Goal: Information Seeking & Learning: Learn about a topic

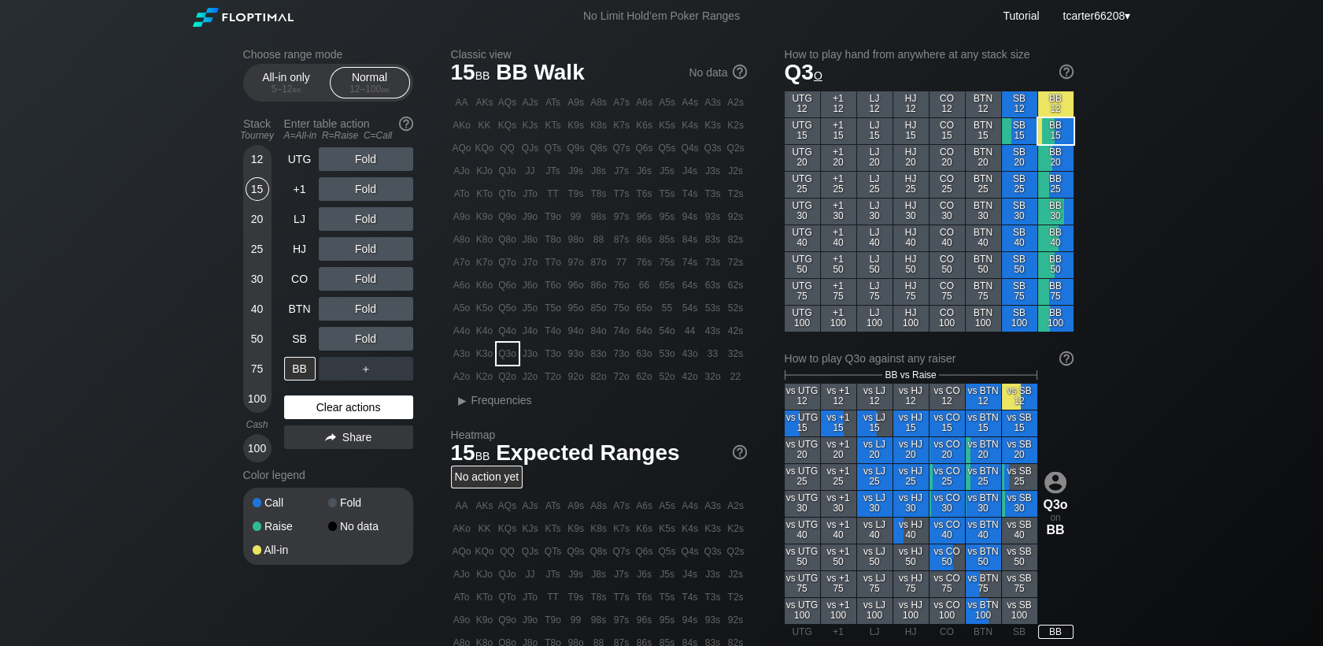
click at [302, 415] on div "Clear actions" at bounding box center [348, 407] width 129 height 24
click at [356, 412] on div "Clear actions" at bounding box center [348, 407] width 129 height 24
click at [261, 224] on div "20" at bounding box center [258, 219] width 24 height 24
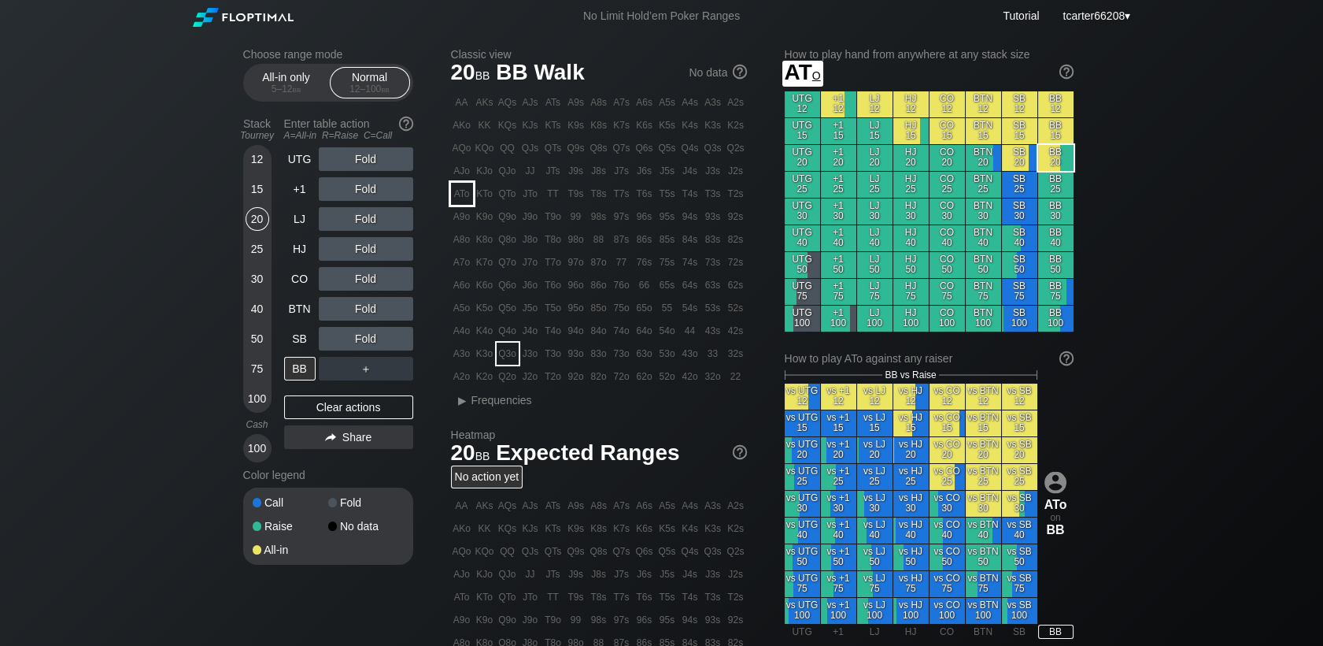
click at [468, 198] on div "ATo" at bounding box center [462, 194] width 22 height 22
click at [331, 231] on div "Fold" at bounding box center [366, 219] width 94 height 24
click at [330, 250] on div "A ✕" at bounding box center [334, 249] width 31 height 24
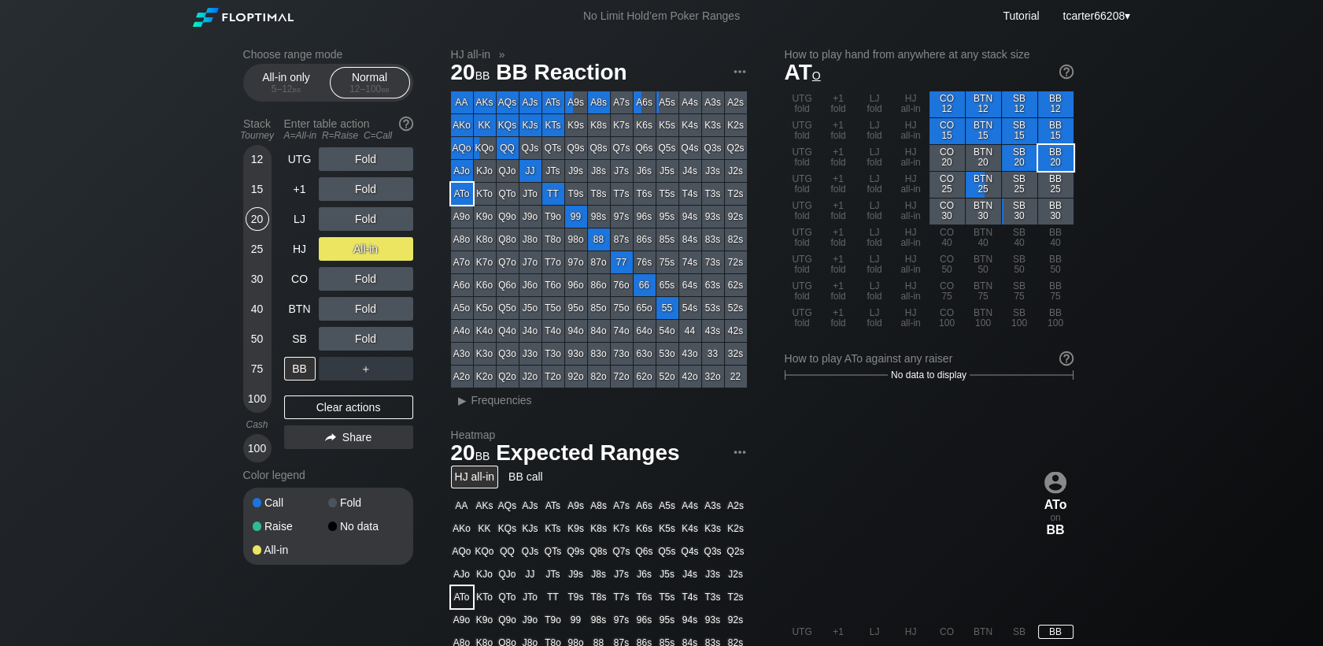
drag, startPoint x: 392, startPoint y: 405, endPoint x: 239, endPoint y: 406, distance: 152.7
click at [390, 405] on div "Clear actions" at bounding box center [348, 407] width 129 height 24
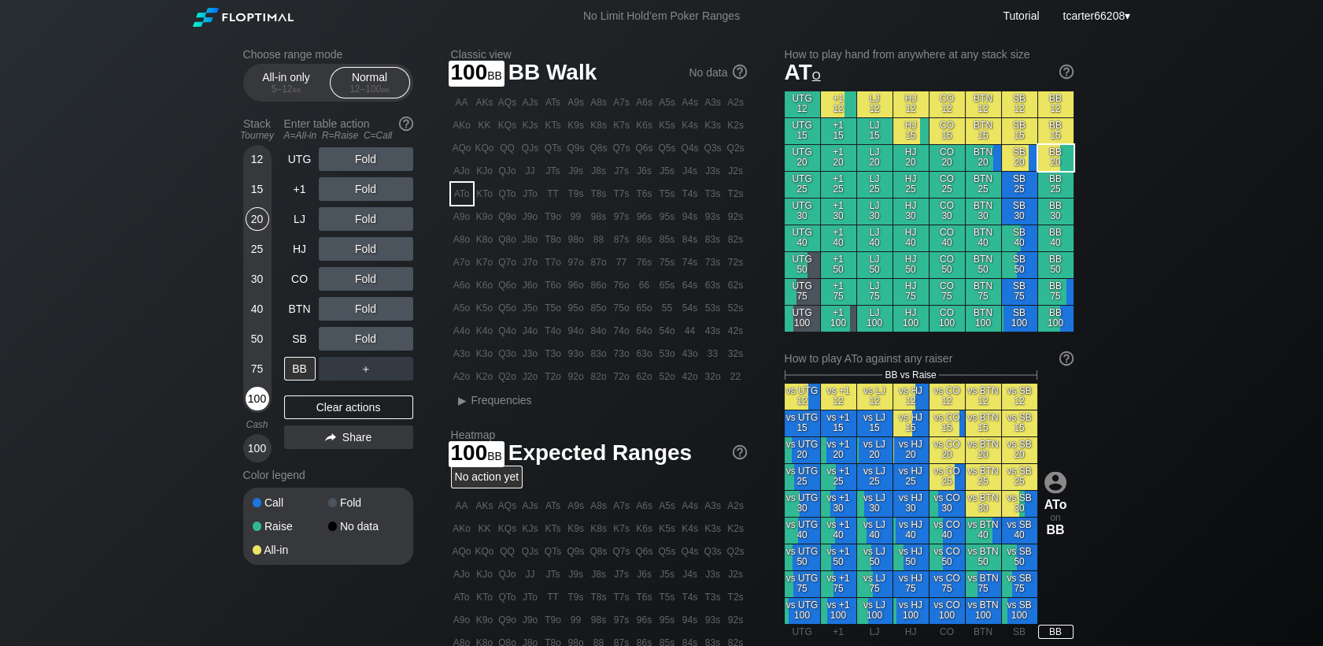
click at [262, 400] on div "100" at bounding box center [258, 399] width 24 height 24
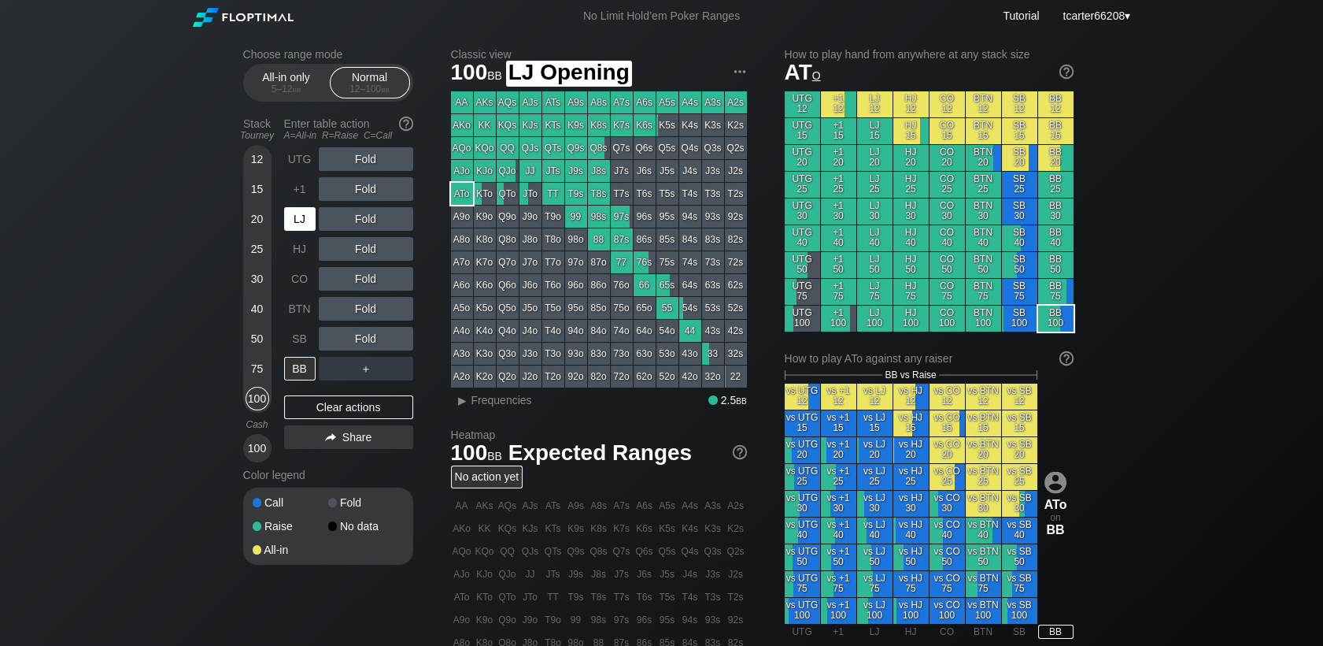
click at [299, 224] on div "LJ" at bounding box center [299, 219] width 31 height 24
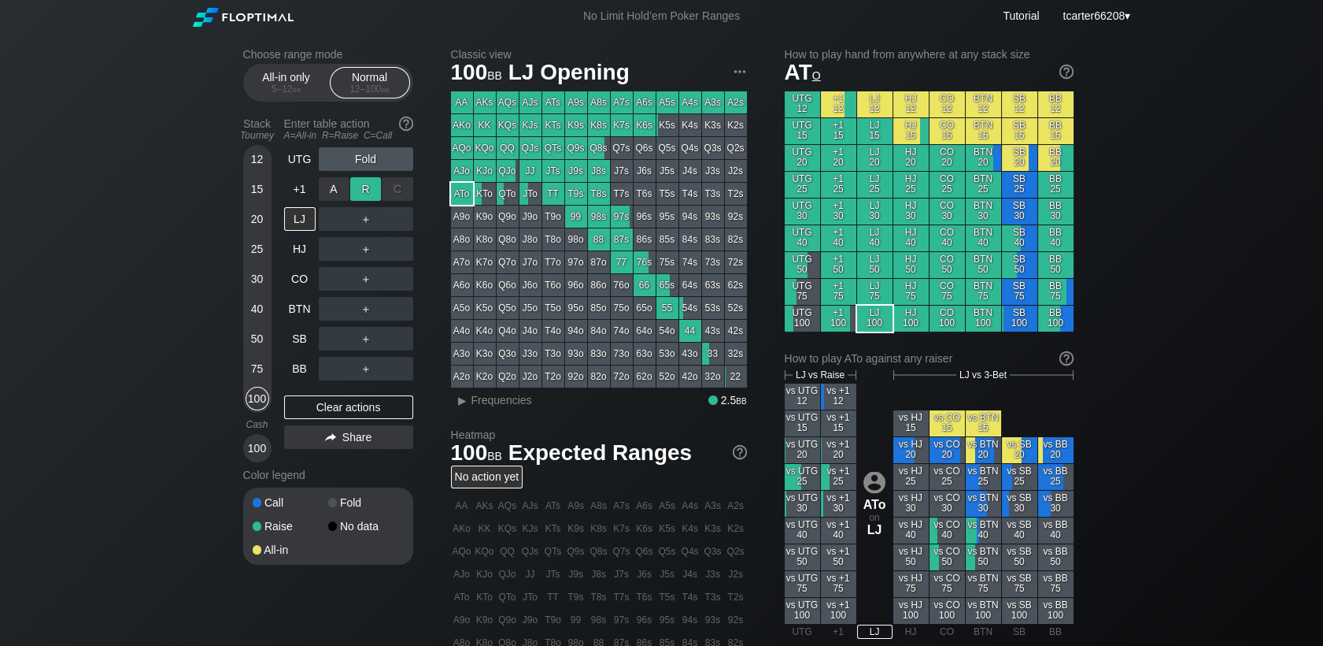
click at [353, 193] on div "R ✕" at bounding box center [365, 189] width 31 height 24
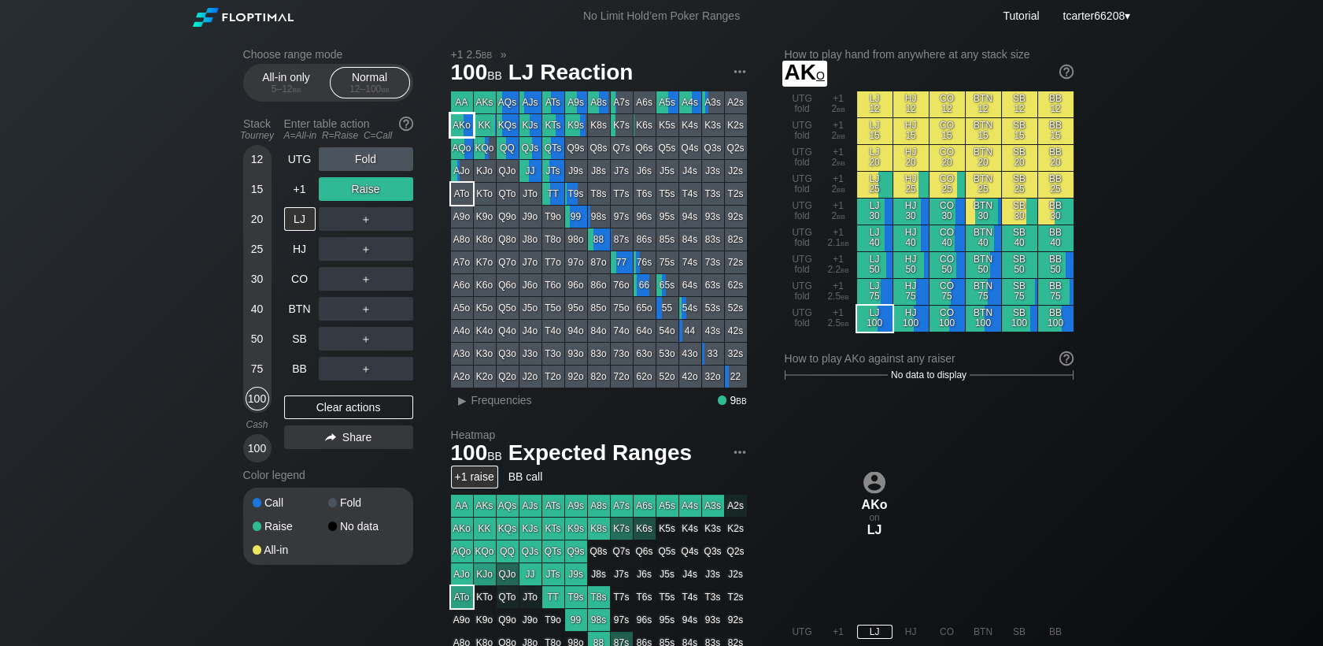
click at [460, 131] on div "AKo" at bounding box center [462, 125] width 22 height 22
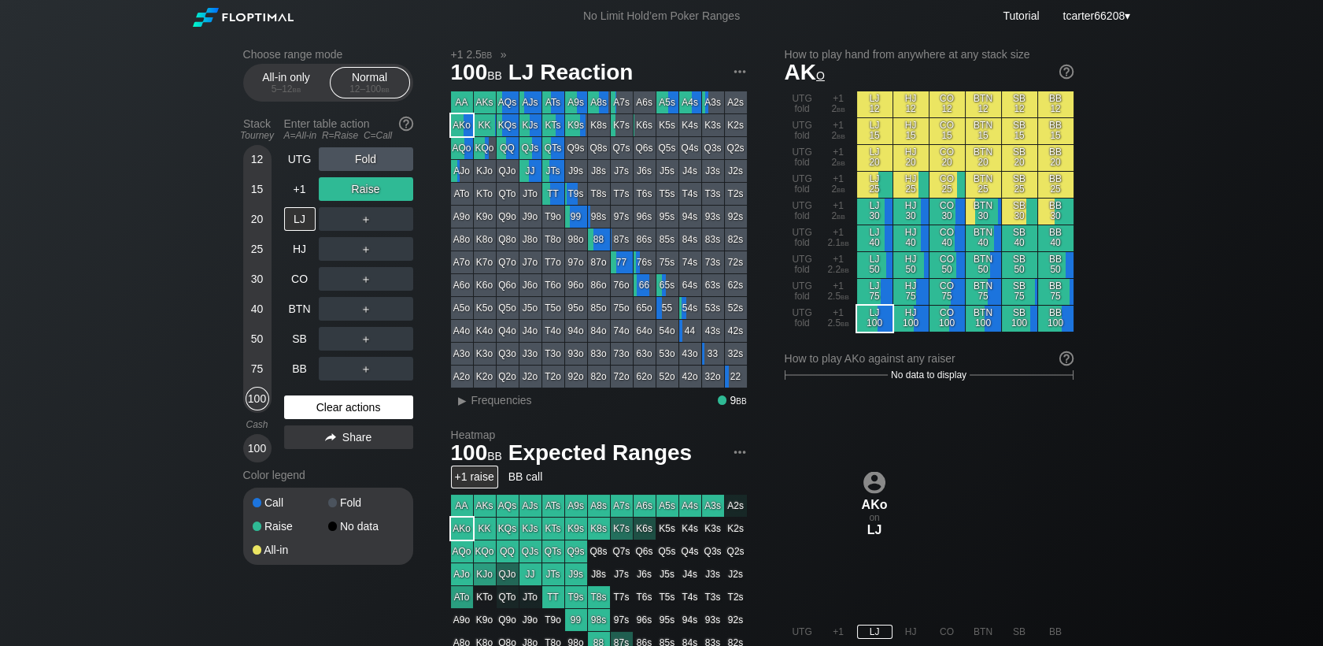
click at [379, 402] on div "Clear actions" at bounding box center [348, 407] width 129 height 24
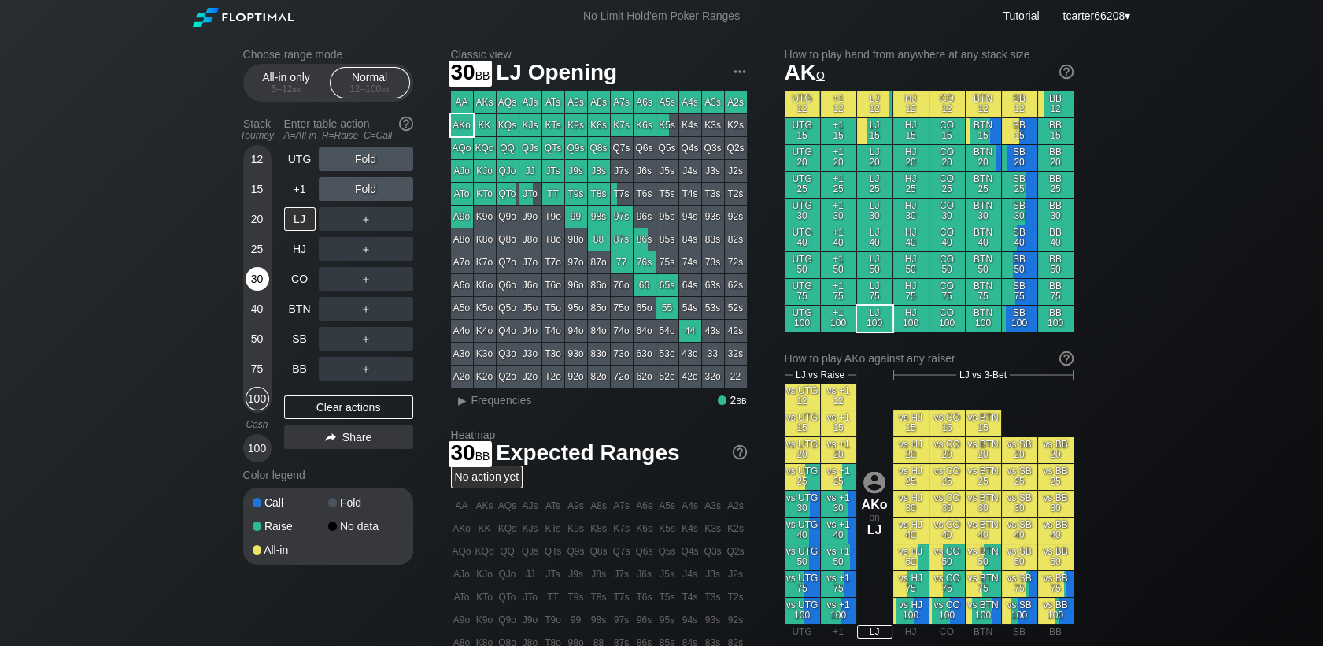
click at [257, 284] on div "30" at bounding box center [258, 279] width 24 height 24
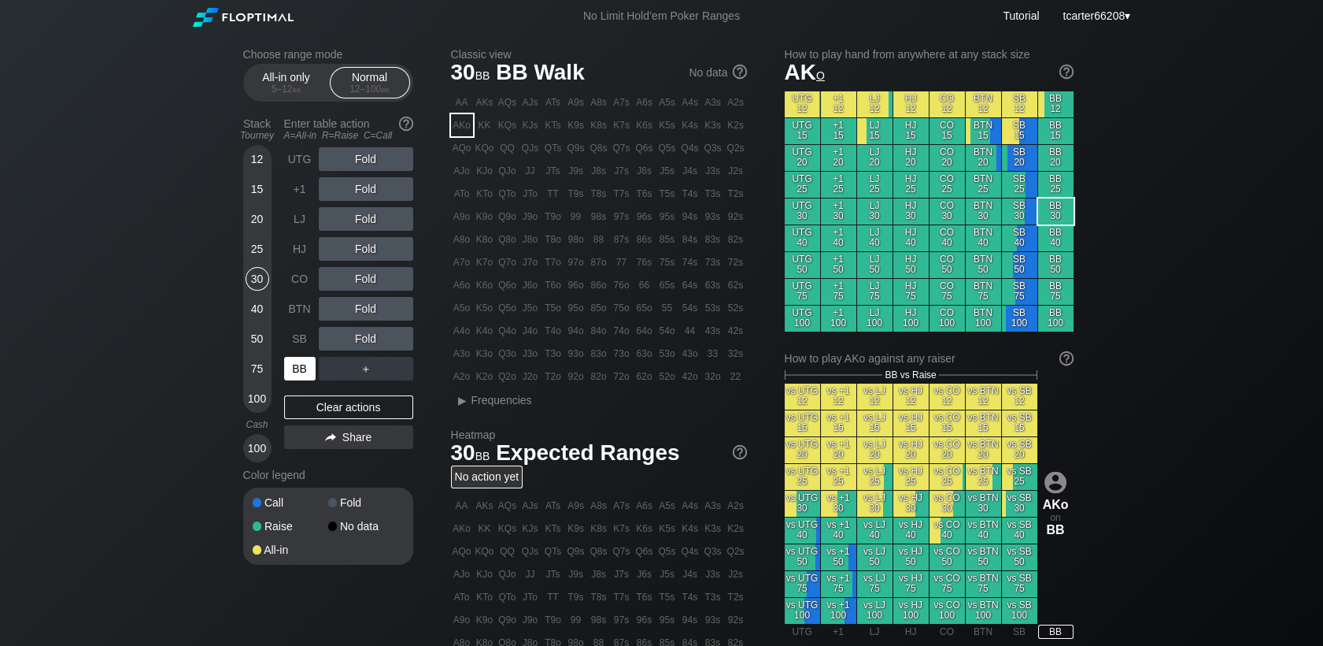
click at [294, 371] on div "BB" at bounding box center [299, 369] width 31 height 24
click at [365, 161] on div "R ✕" at bounding box center [365, 159] width 31 height 24
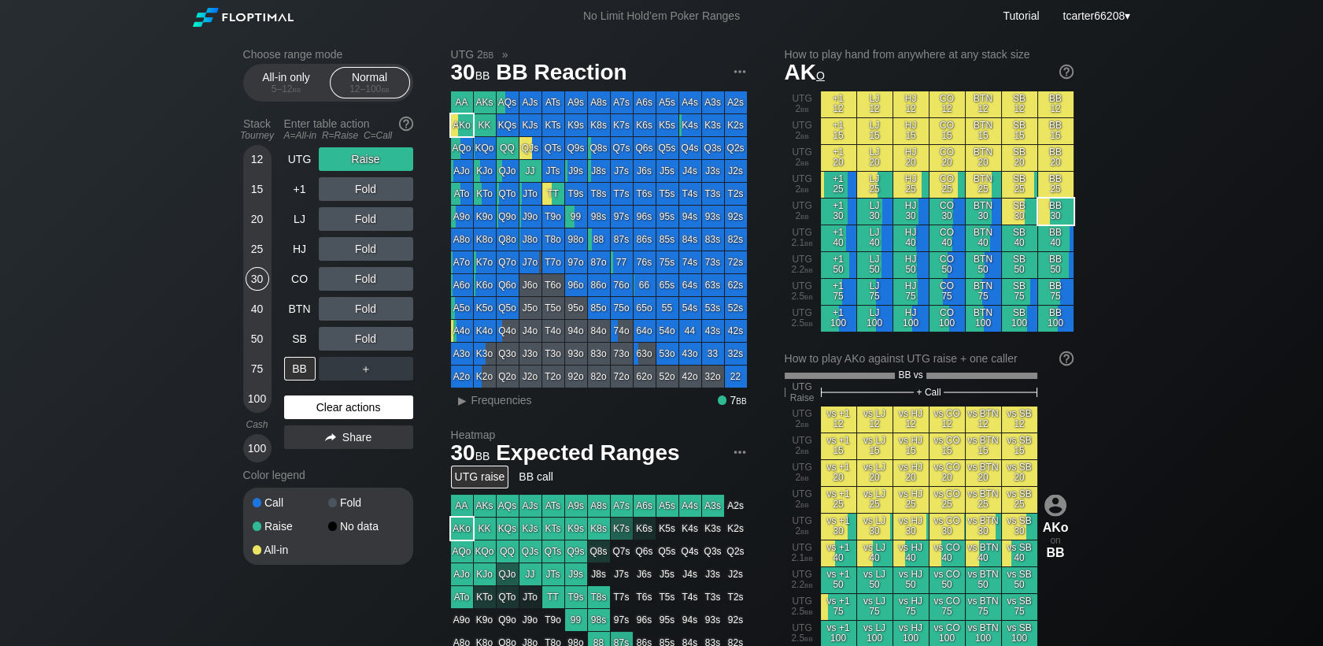
click at [390, 414] on div "Clear actions" at bounding box center [348, 407] width 129 height 24
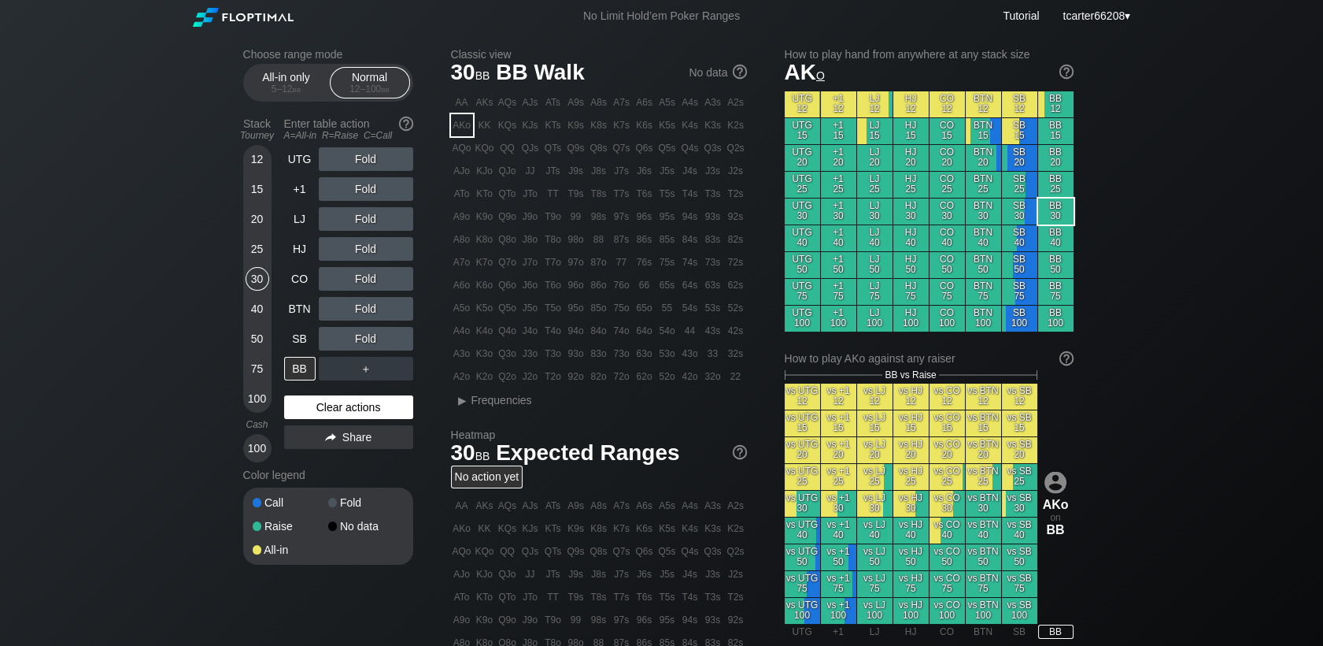
click at [302, 407] on div "Clear actions" at bounding box center [348, 407] width 129 height 24
click at [259, 339] on div "50" at bounding box center [258, 339] width 24 height 24
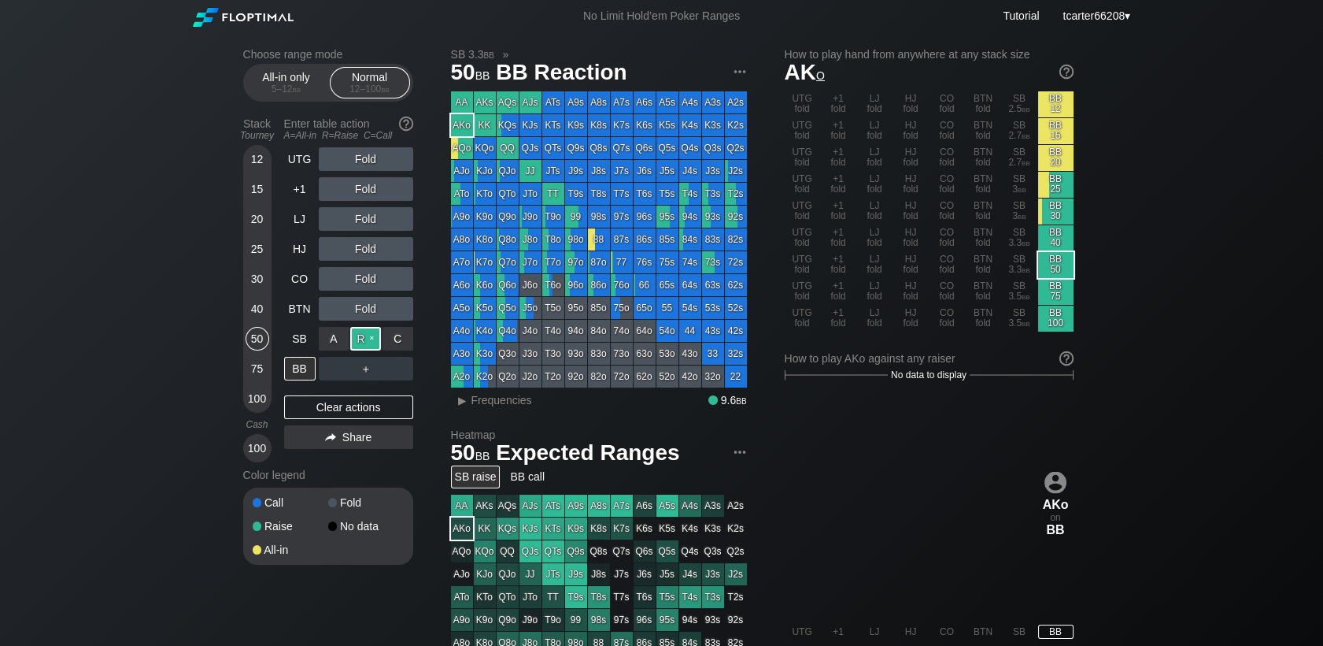
click at [371, 337] on div "R ✕" at bounding box center [365, 339] width 31 height 24
drag, startPoint x: 252, startPoint y: 277, endPoint x: 302, endPoint y: 320, distance: 65.9
click at [252, 277] on div "30" at bounding box center [258, 279] width 24 height 24
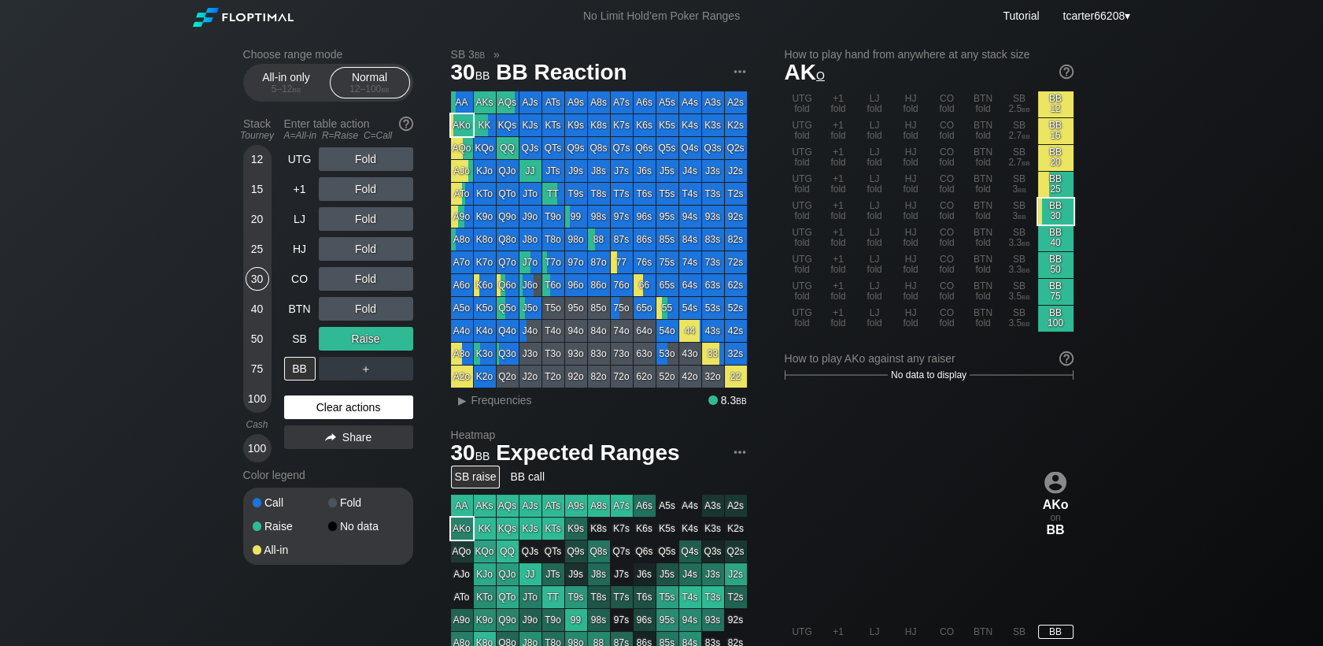
click at [340, 419] on div "Clear actions" at bounding box center [348, 407] width 129 height 24
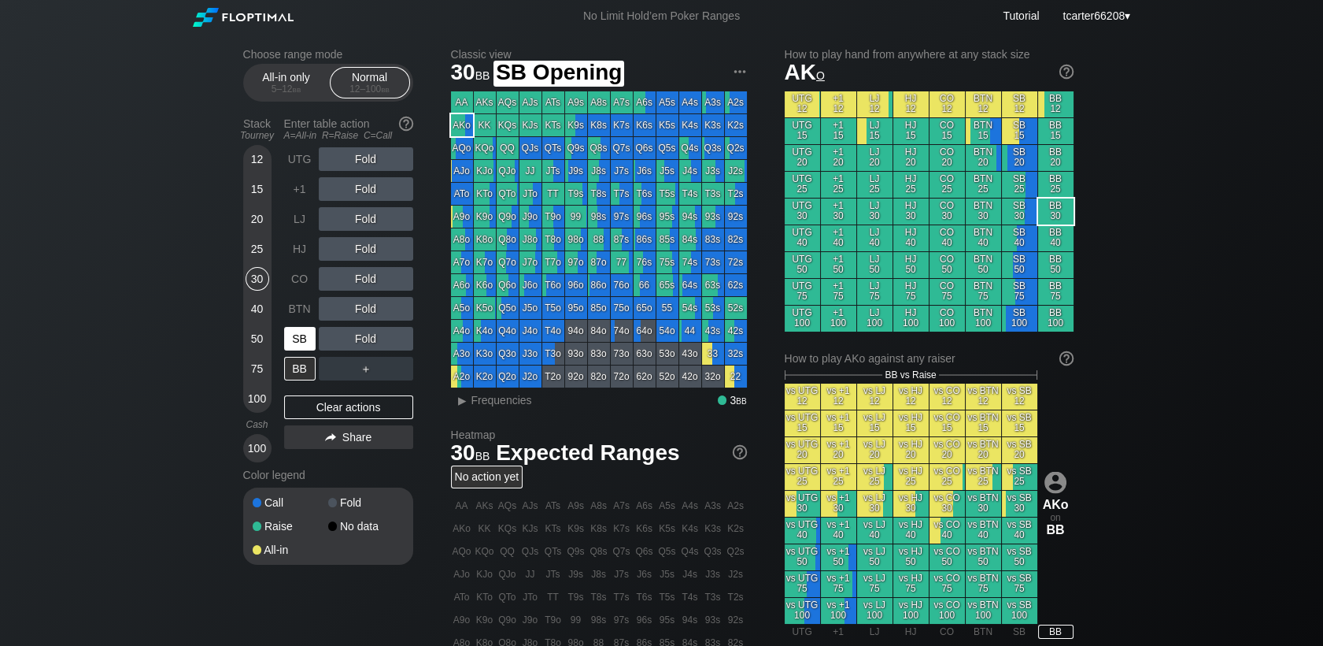
click at [310, 343] on div "SB" at bounding box center [299, 339] width 31 height 24
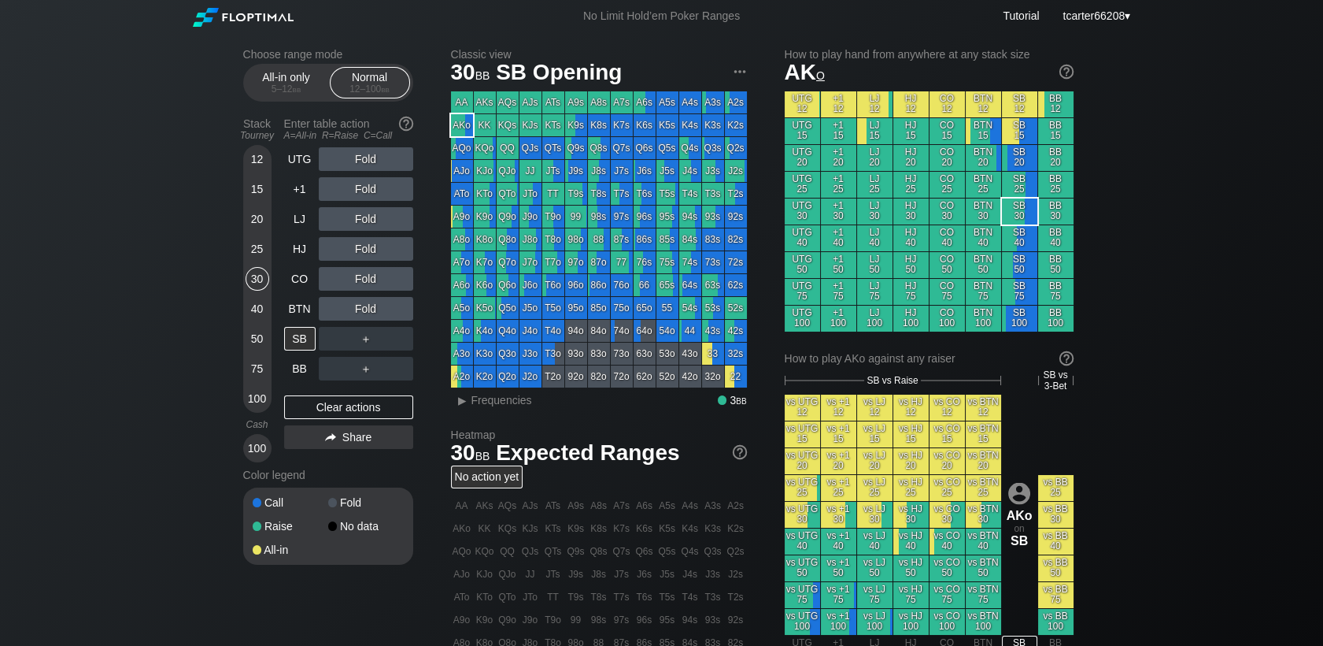
click at [257, 312] on div "40" at bounding box center [258, 309] width 24 height 24
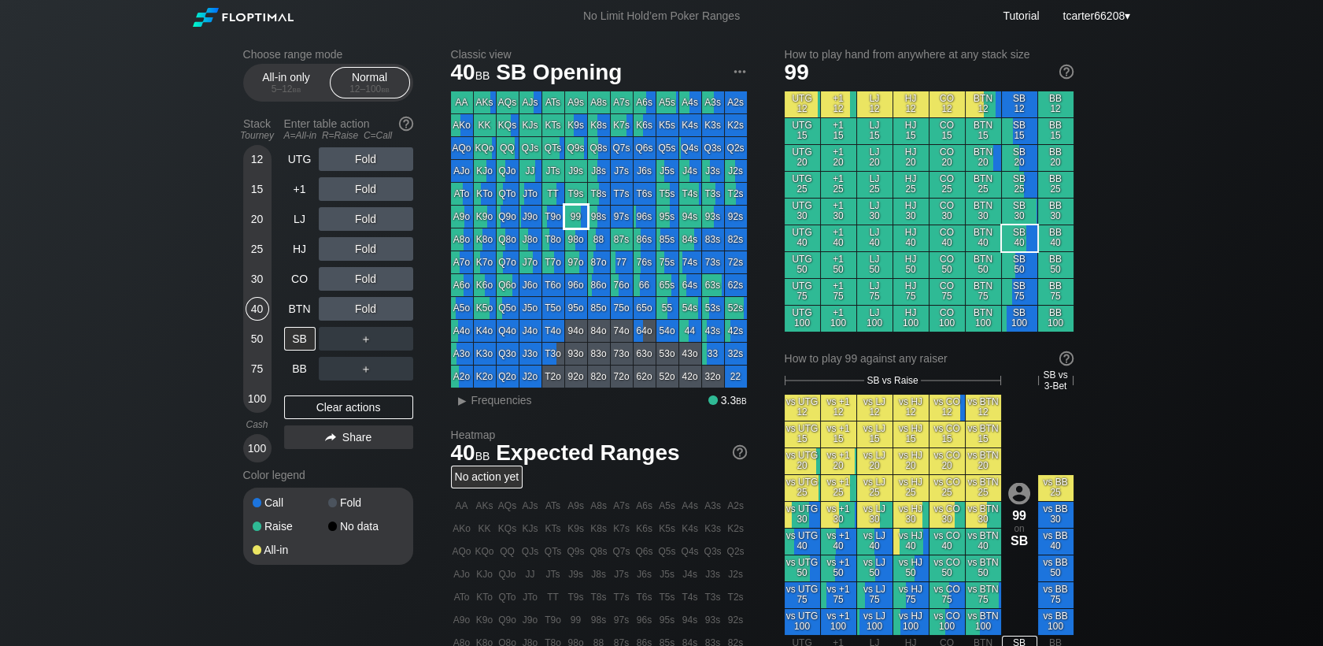
click at [568, 228] on div "99" at bounding box center [576, 216] width 22 height 22
click at [361, 306] on div "R ✕" at bounding box center [365, 309] width 31 height 24
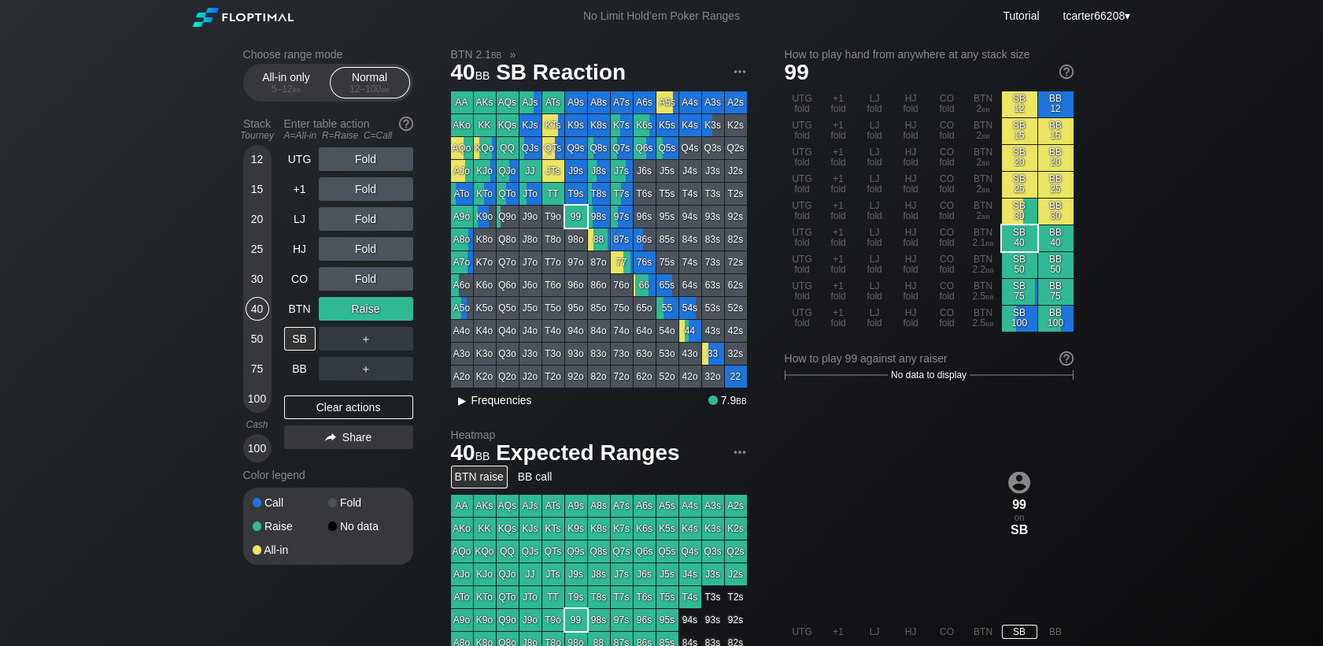
click at [465, 400] on div "▸" at bounding box center [463, 399] width 20 height 19
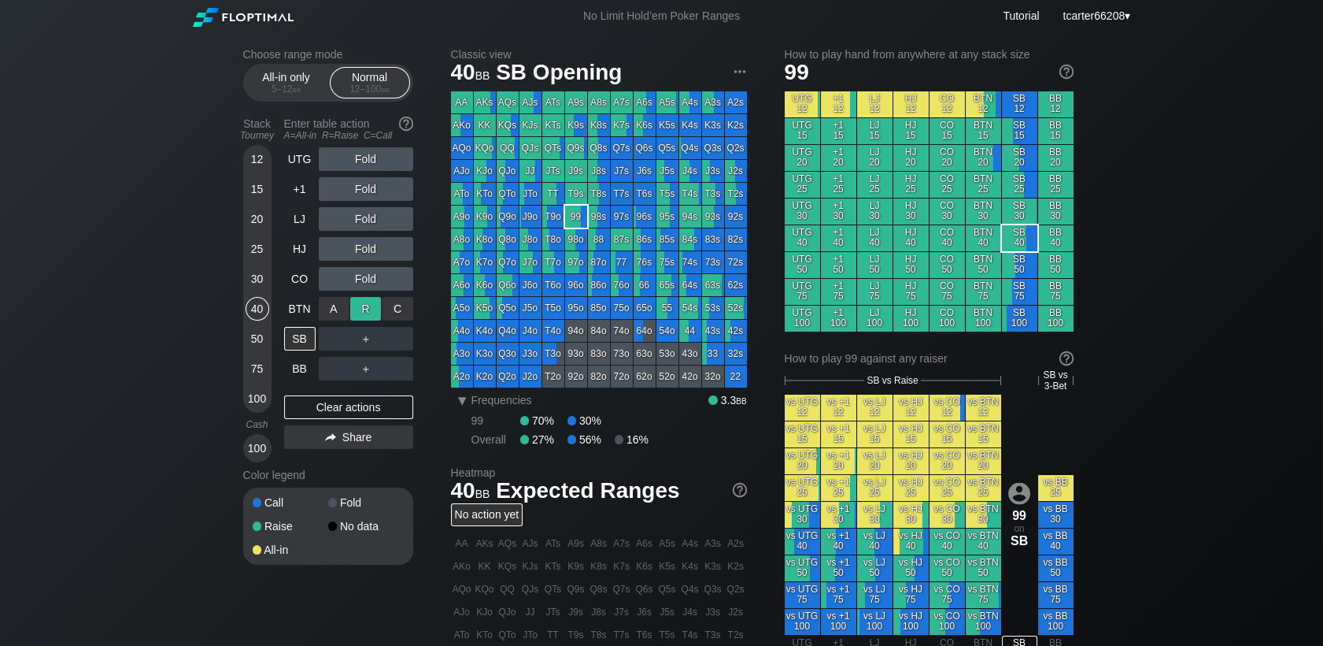
click at [361, 314] on div "R ✕" at bounding box center [365, 309] width 31 height 24
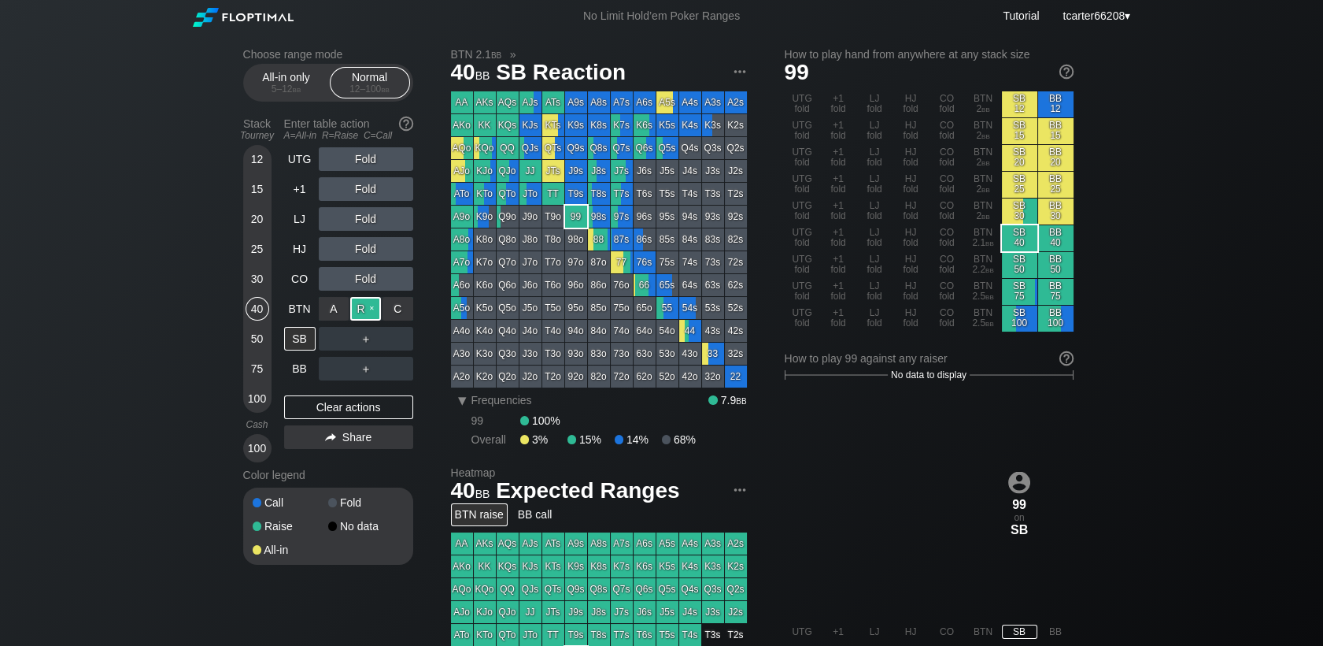
click at [361, 309] on div "R ✕" at bounding box center [365, 309] width 31 height 24
click at [260, 190] on div "15" at bounding box center [258, 189] width 24 height 24
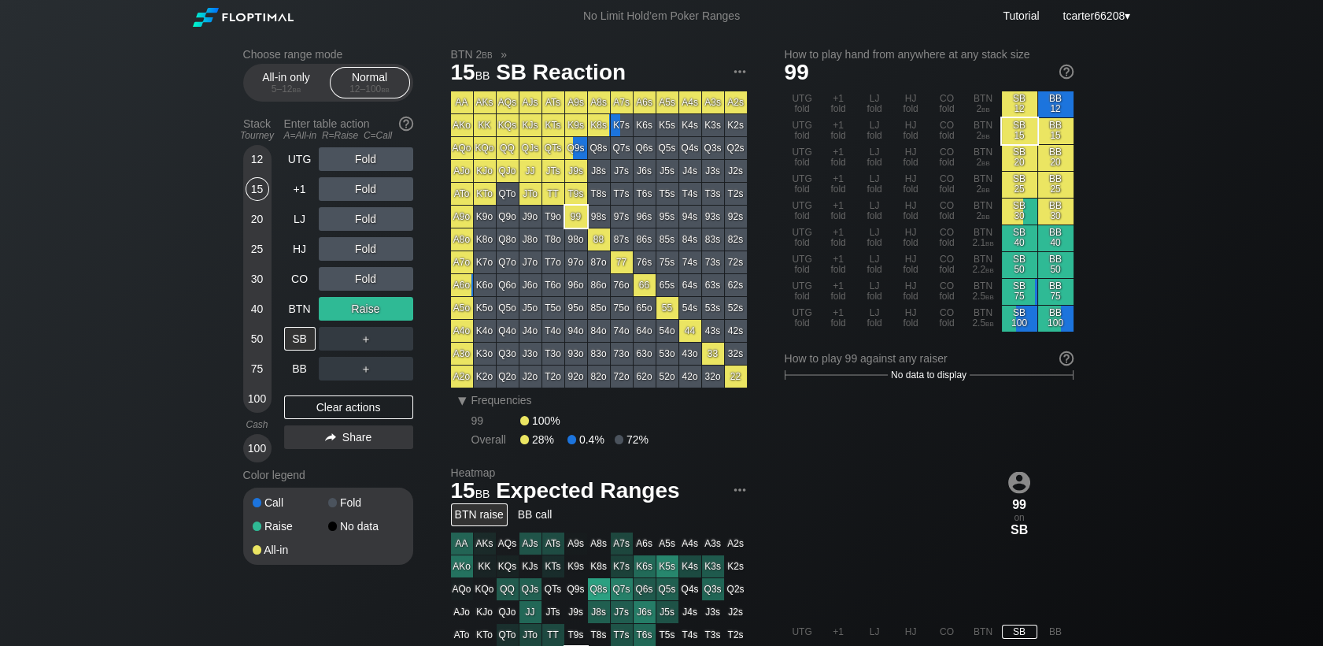
click at [351, 402] on div "Clear actions" at bounding box center [348, 407] width 129 height 24
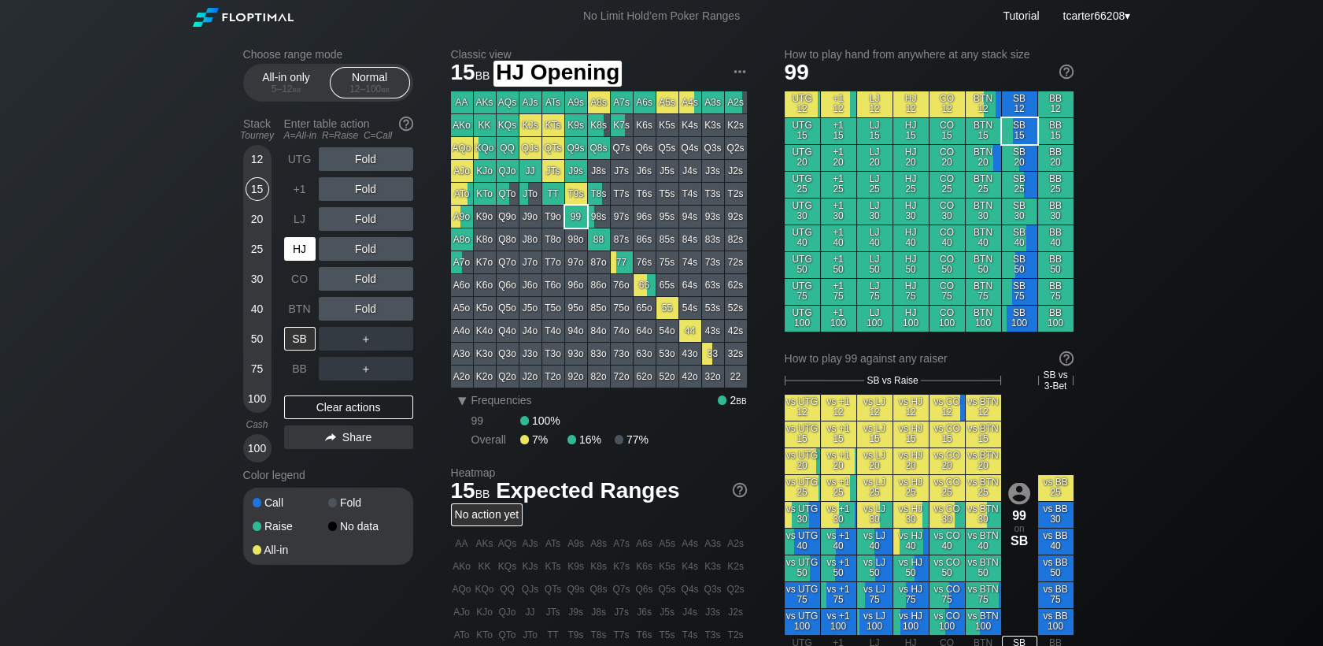
click at [295, 246] on div "HJ" at bounding box center [299, 249] width 31 height 24
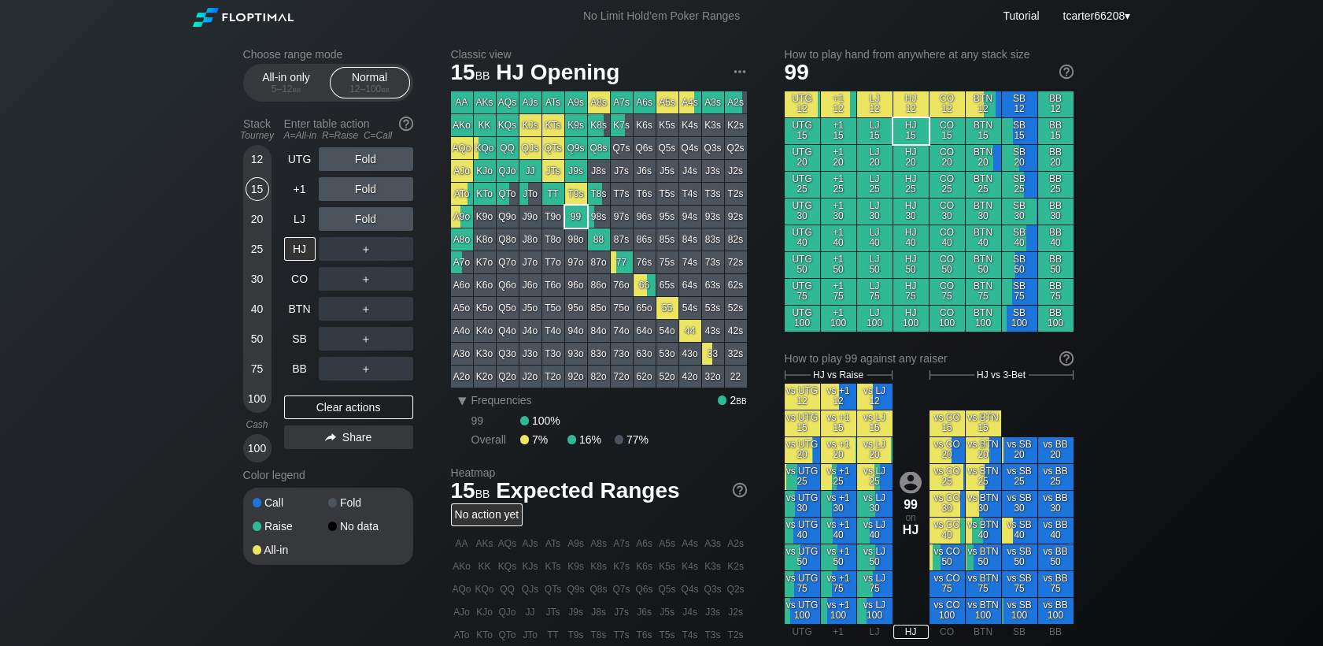
drag, startPoint x: 302, startPoint y: 211, endPoint x: 275, endPoint y: 238, distance: 37.9
click at [301, 212] on div "LJ" at bounding box center [299, 219] width 31 height 24
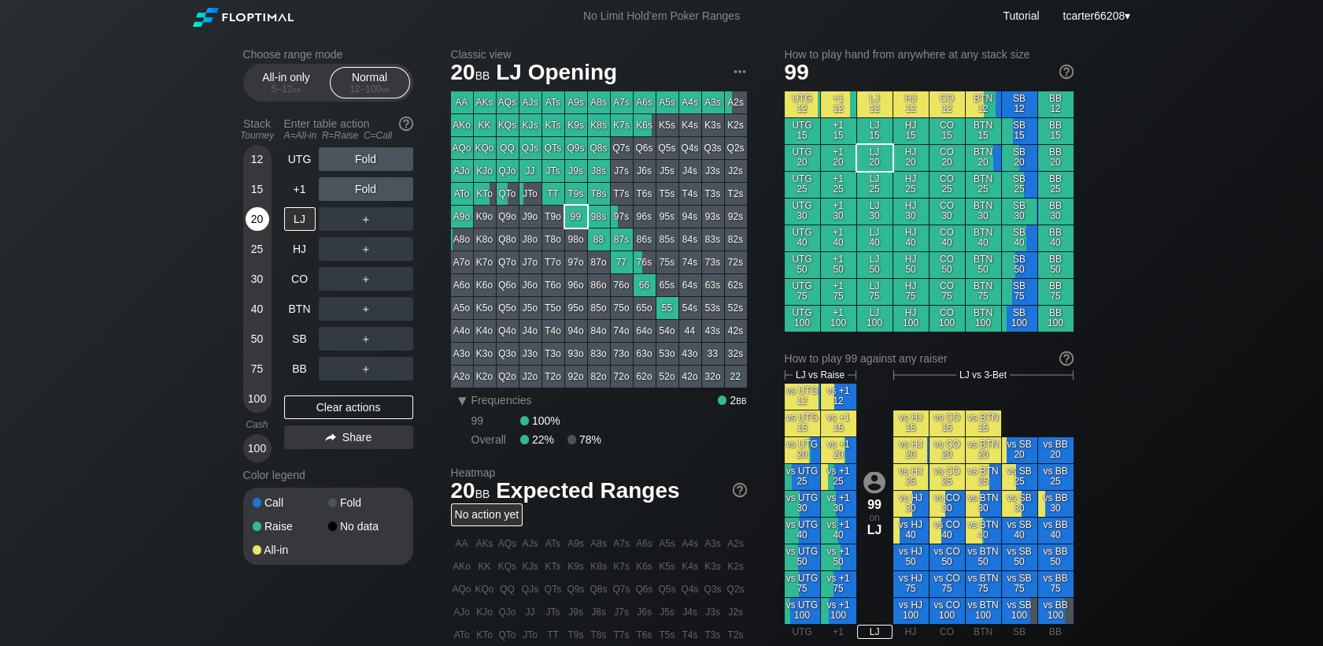
click at [265, 227] on div "20" at bounding box center [258, 219] width 24 height 24
drag, startPoint x: 262, startPoint y: 253, endPoint x: 311, endPoint y: 284, distance: 58.1
click at [262, 253] on div "25" at bounding box center [258, 249] width 24 height 24
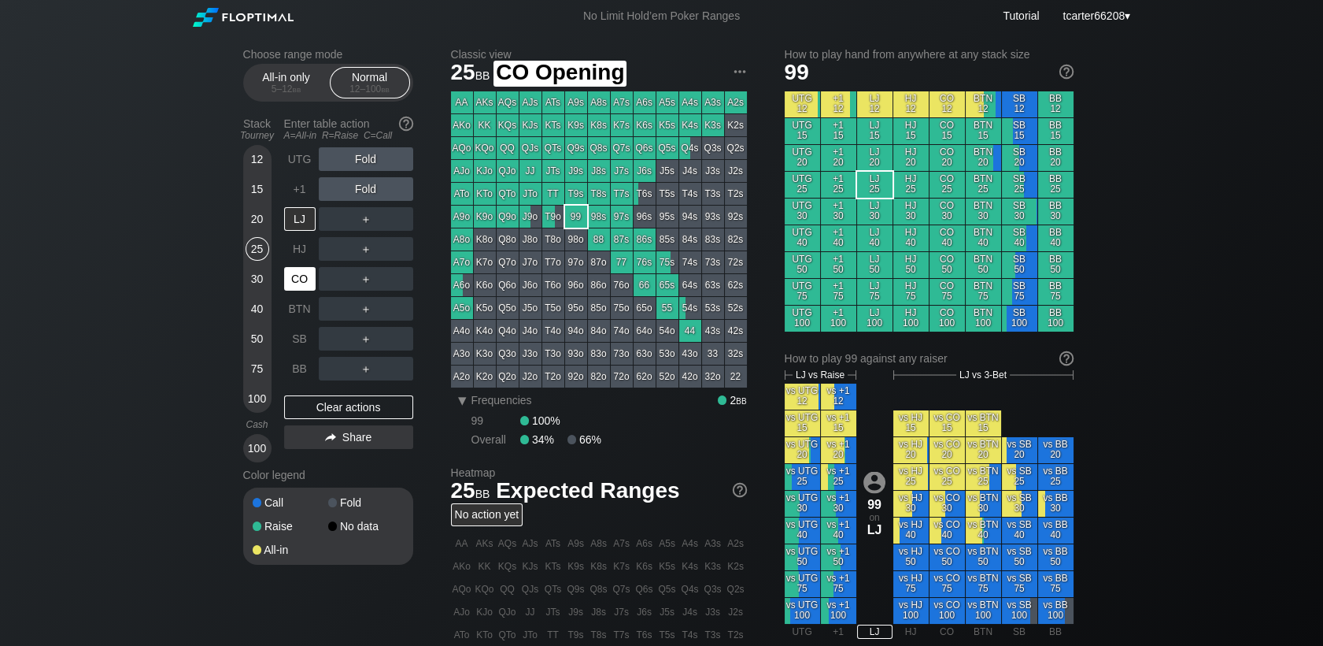
click at [313, 287] on div "CO" at bounding box center [299, 279] width 31 height 24
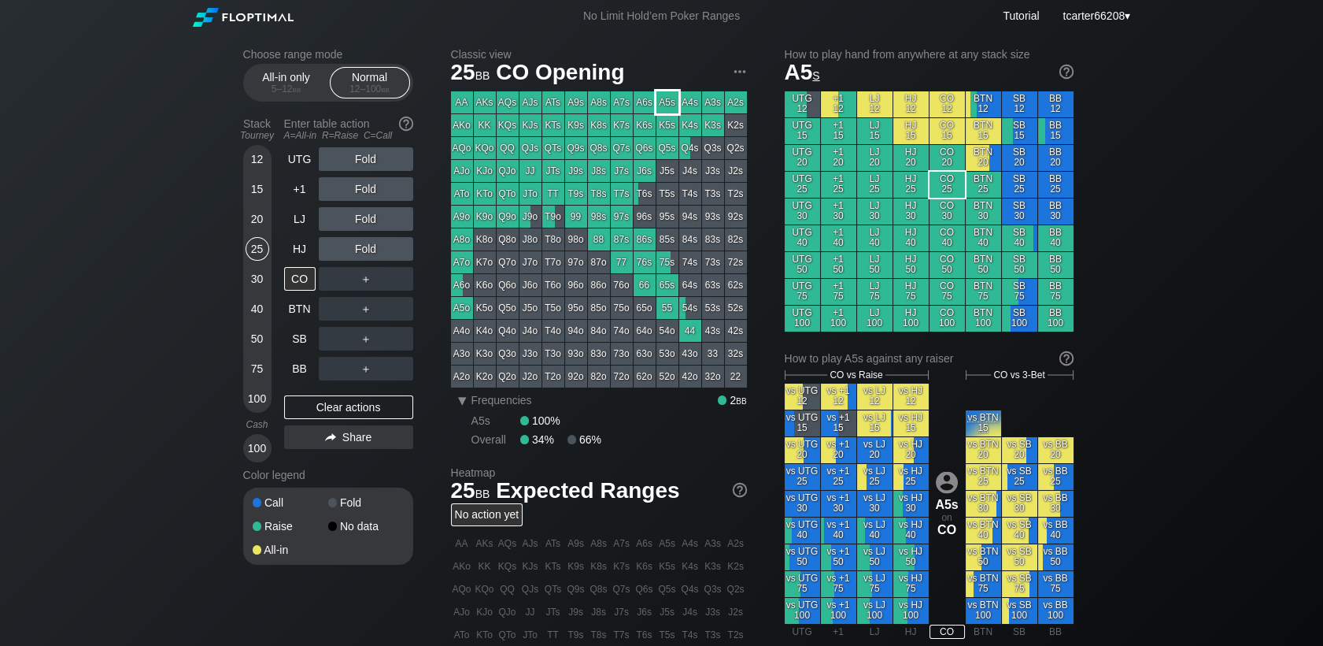
click at [664, 103] on div "A5s" at bounding box center [668, 102] width 22 height 22
drag, startPoint x: 263, startPoint y: 400, endPoint x: 290, endPoint y: 382, distance: 33.0
click at [262, 401] on div "100" at bounding box center [258, 399] width 24 height 24
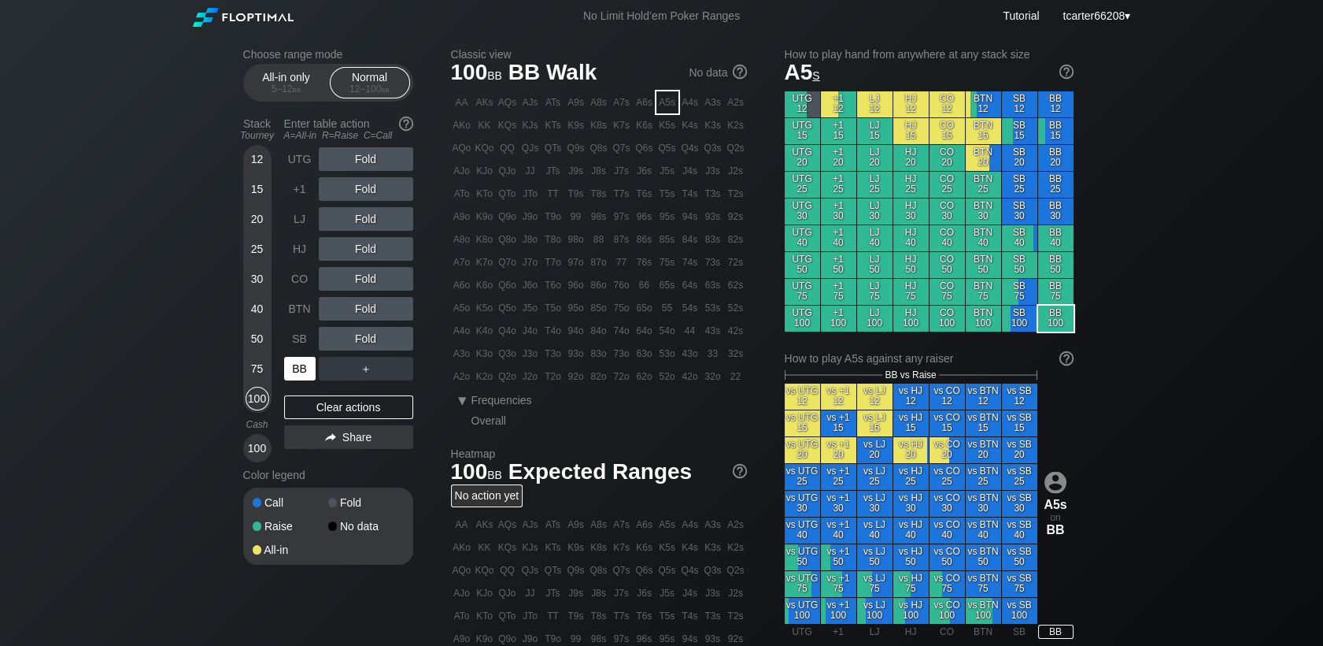
click at [302, 372] on div "BB" at bounding box center [299, 369] width 31 height 24
click at [371, 282] on div "R ✕" at bounding box center [365, 279] width 31 height 24
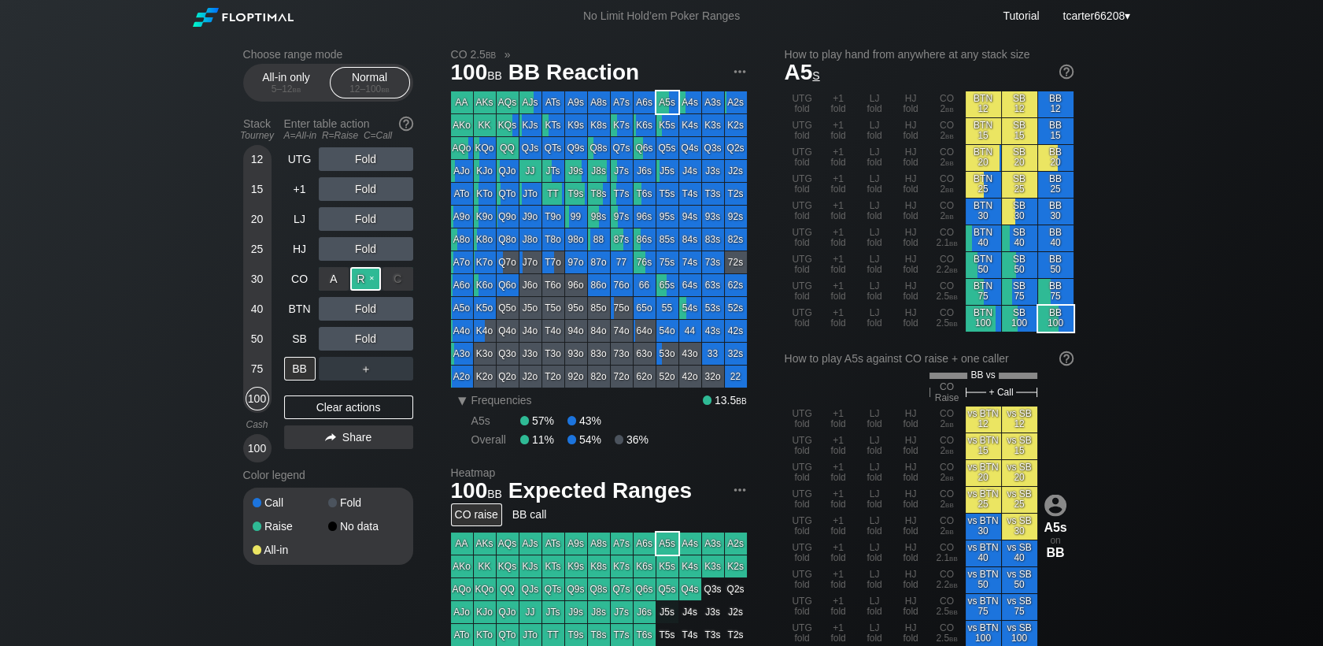
click at [370, 284] on div "R ✕" at bounding box center [365, 279] width 31 height 24
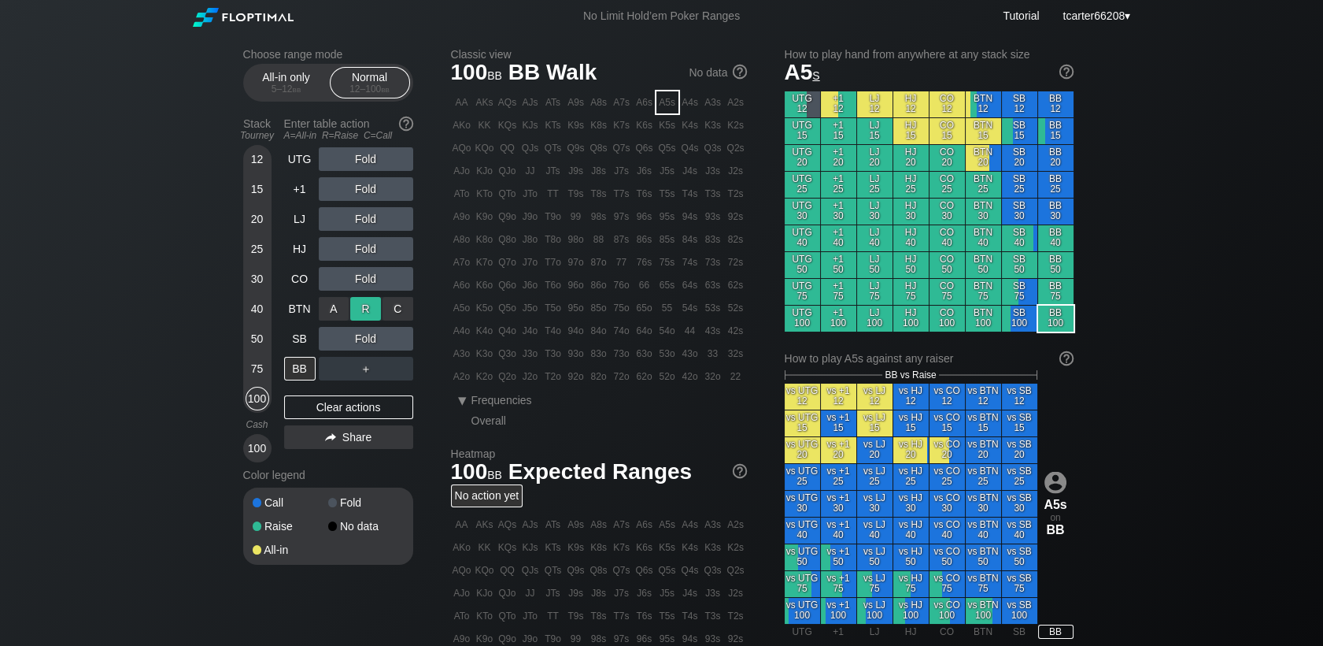
click at [364, 312] on div "R ✕" at bounding box center [365, 309] width 31 height 24
click at [408, 342] on div "Fold" at bounding box center [366, 339] width 94 height 24
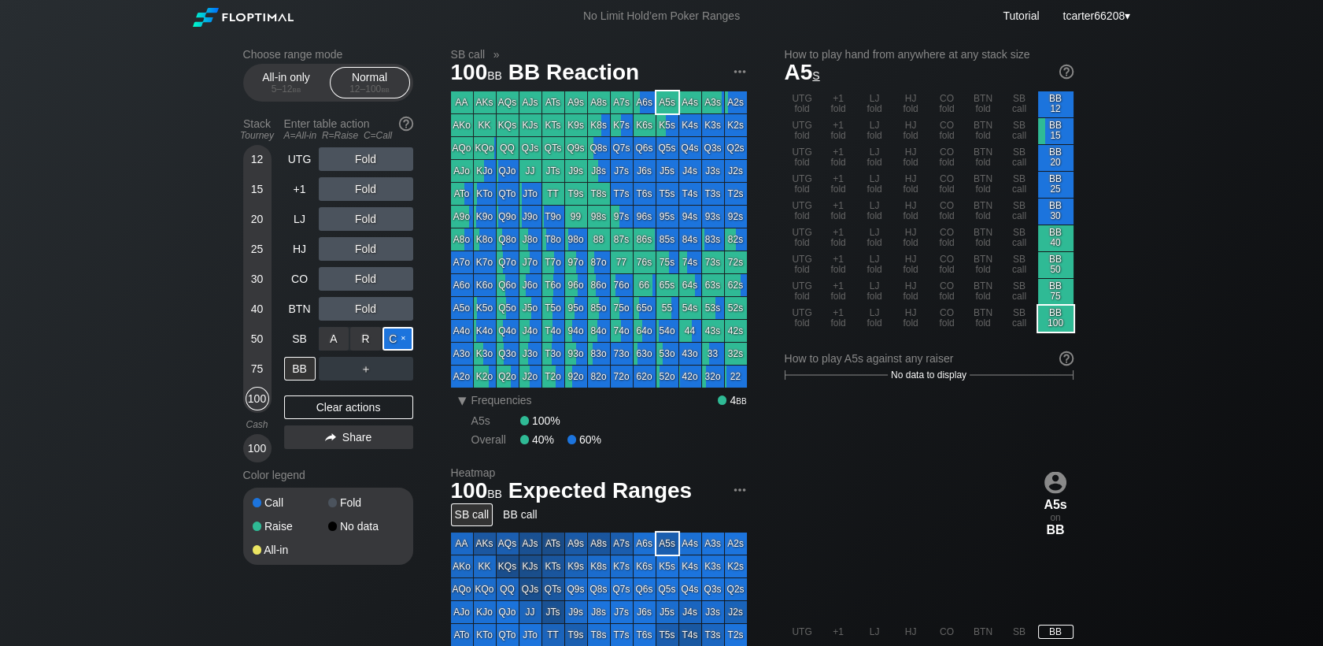
click at [404, 343] on div "C ✕" at bounding box center [398, 339] width 31 height 24
drag, startPoint x: 264, startPoint y: 225, endPoint x: 287, endPoint y: 291, distance: 70.2
click at [264, 225] on div "20" at bounding box center [258, 219] width 24 height 24
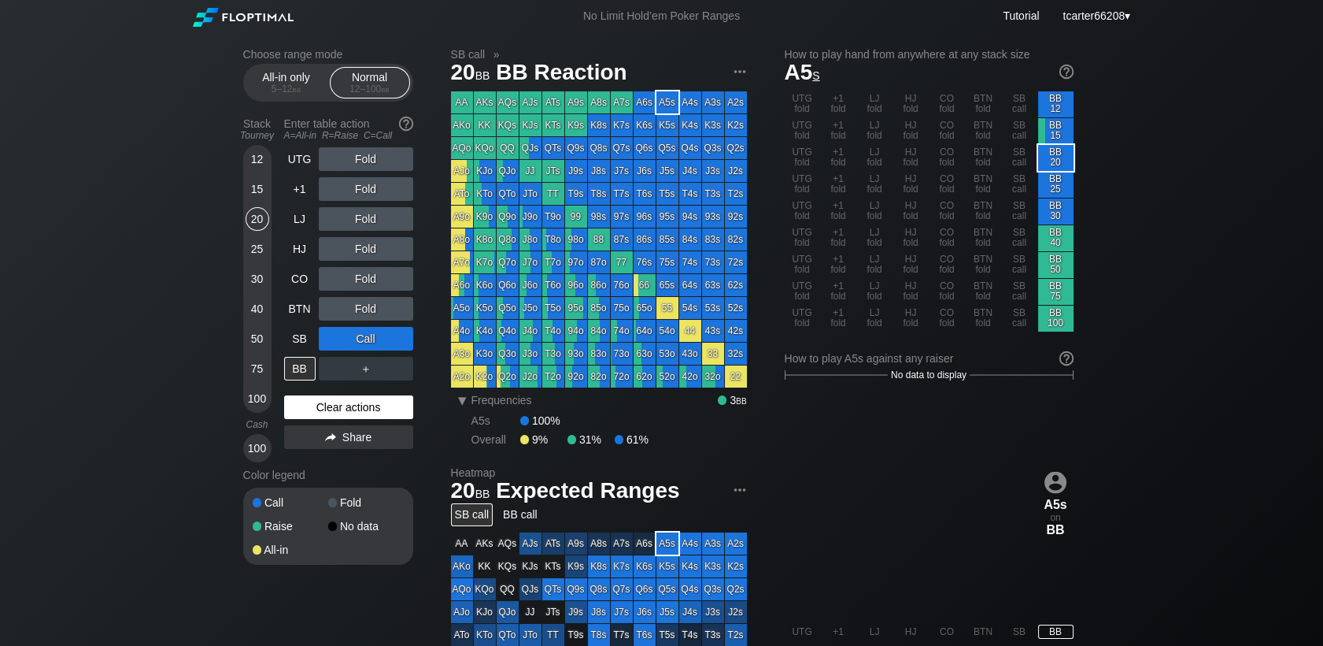
click at [331, 409] on div "Clear actions" at bounding box center [348, 407] width 129 height 24
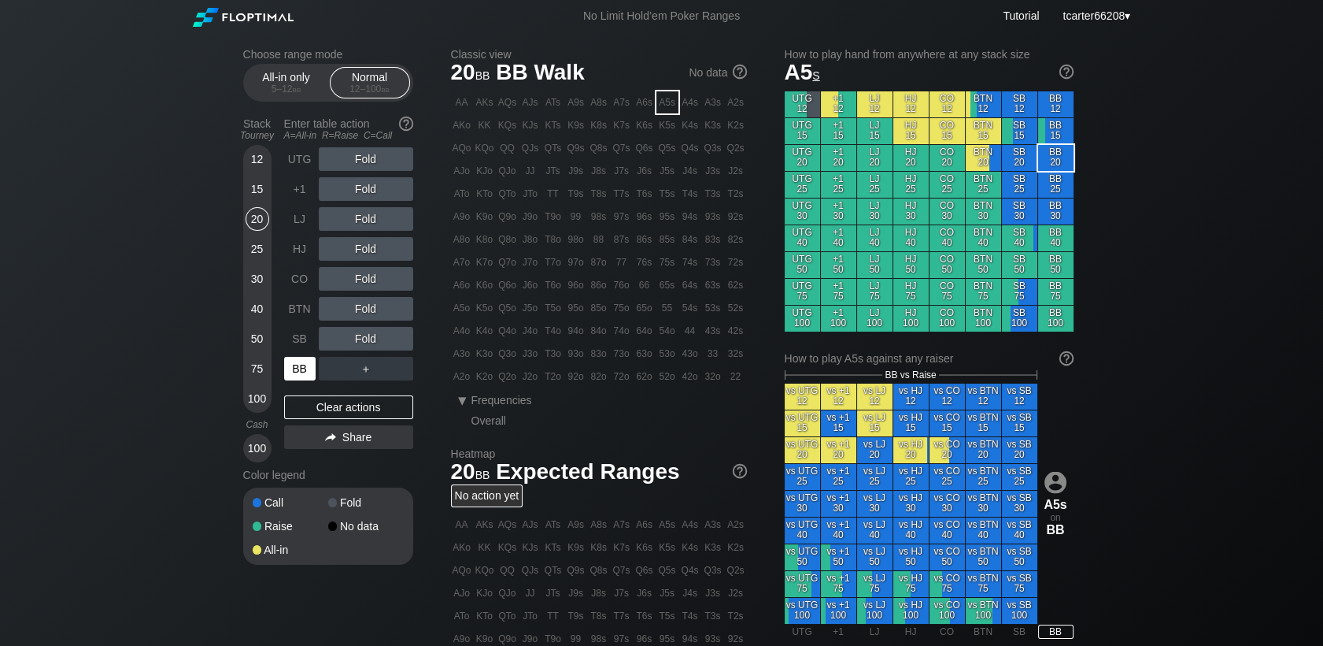
click at [301, 368] on div "BB" at bounding box center [299, 369] width 31 height 24
click at [368, 197] on div "Fold" at bounding box center [366, 189] width 94 height 24
drag, startPoint x: 367, startPoint y: 218, endPoint x: 384, endPoint y: 231, distance: 21.9
click at [367, 218] on div "R ✕" at bounding box center [365, 219] width 31 height 24
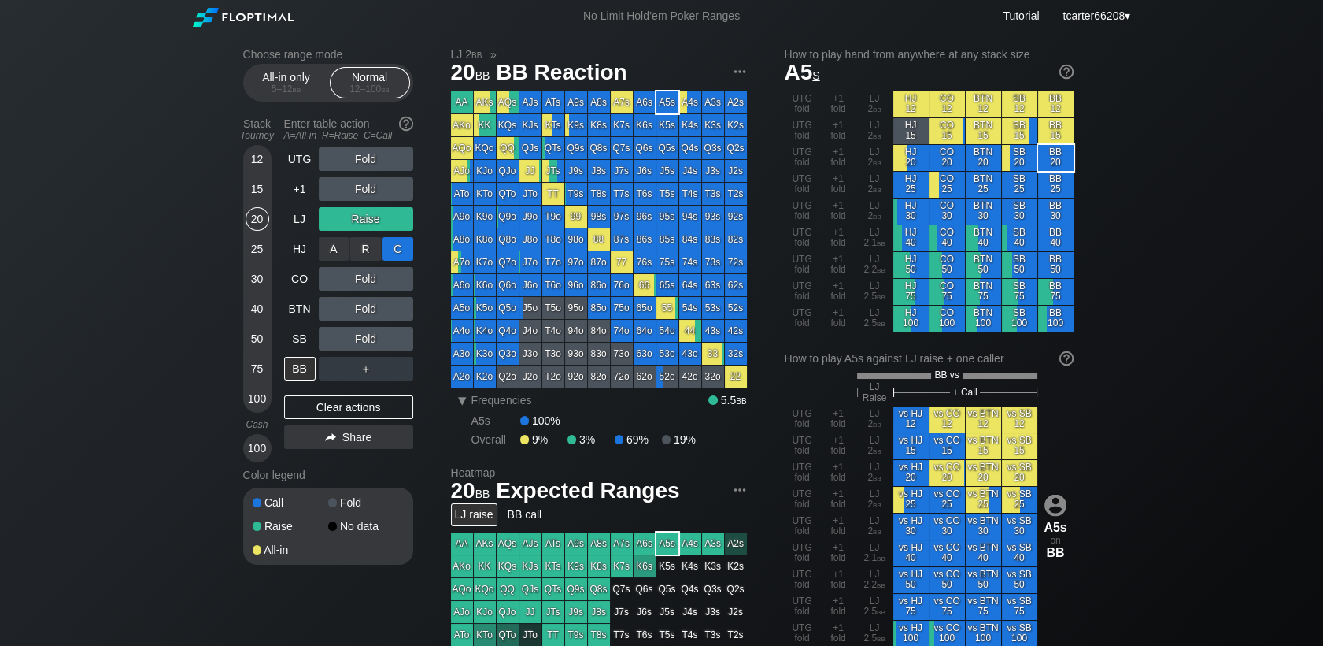
click at [397, 253] on div "C ✕" at bounding box center [398, 249] width 31 height 24
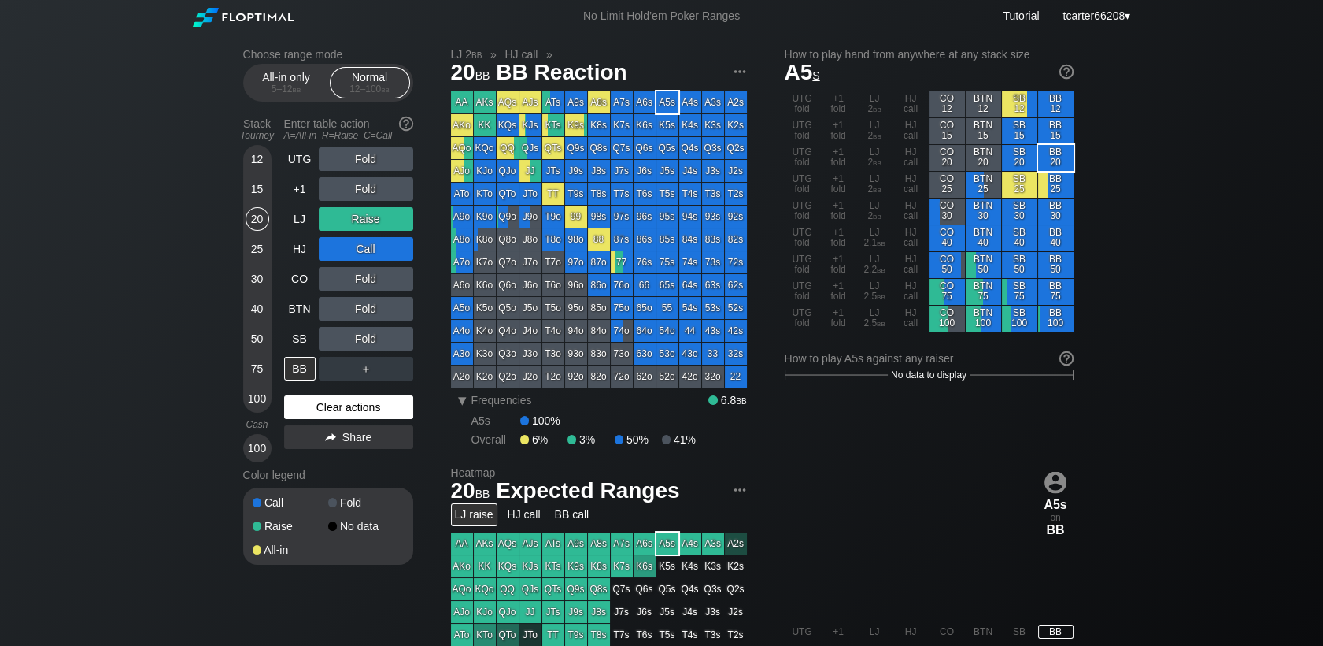
drag, startPoint x: 337, startPoint y: 410, endPoint x: 313, endPoint y: 382, distance: 37.4
click at [337, 410] on div "Clear actions" at bounding box center [348, 407] width 129 height 24
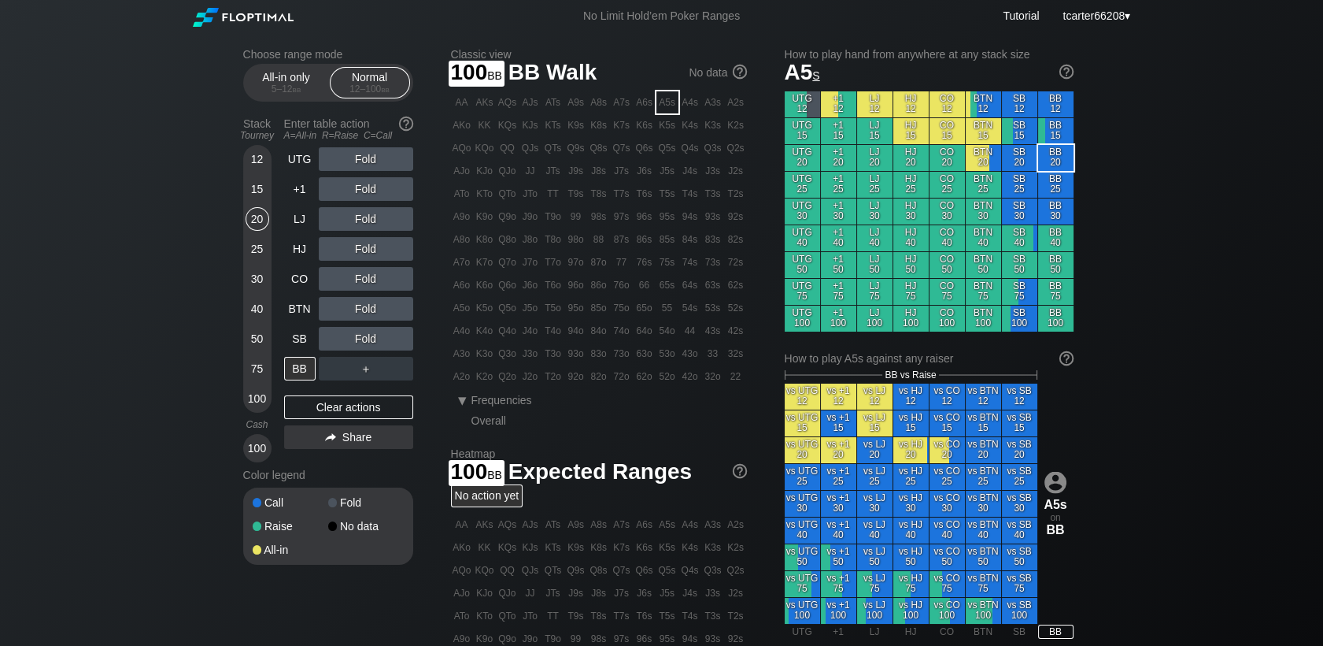
drag, startPoint x: 257, startPoint y: 409, endPoint x: 279, endPoint y: 379, distance: 37.6
click at [258, 405] on div "100" at bounding box center [258, 399] width 24 height 24
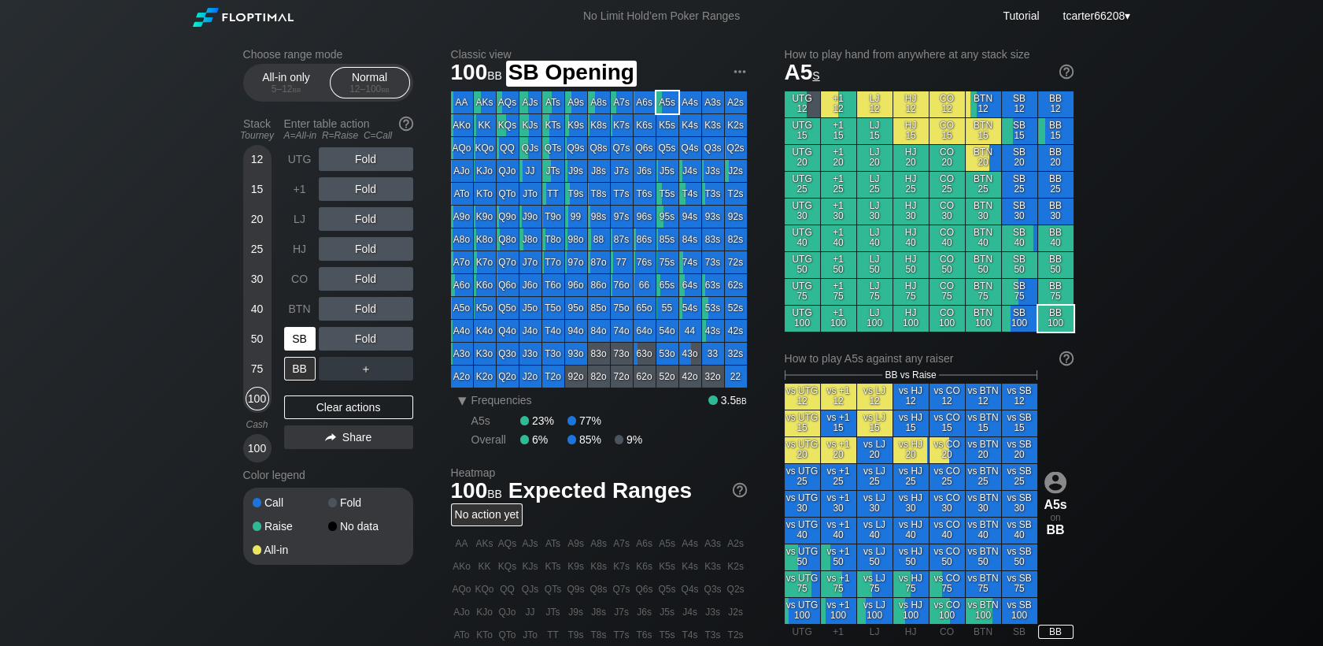
click at [302, 348] on div "SB" at bounding box center [299, 339] width 31 height 24
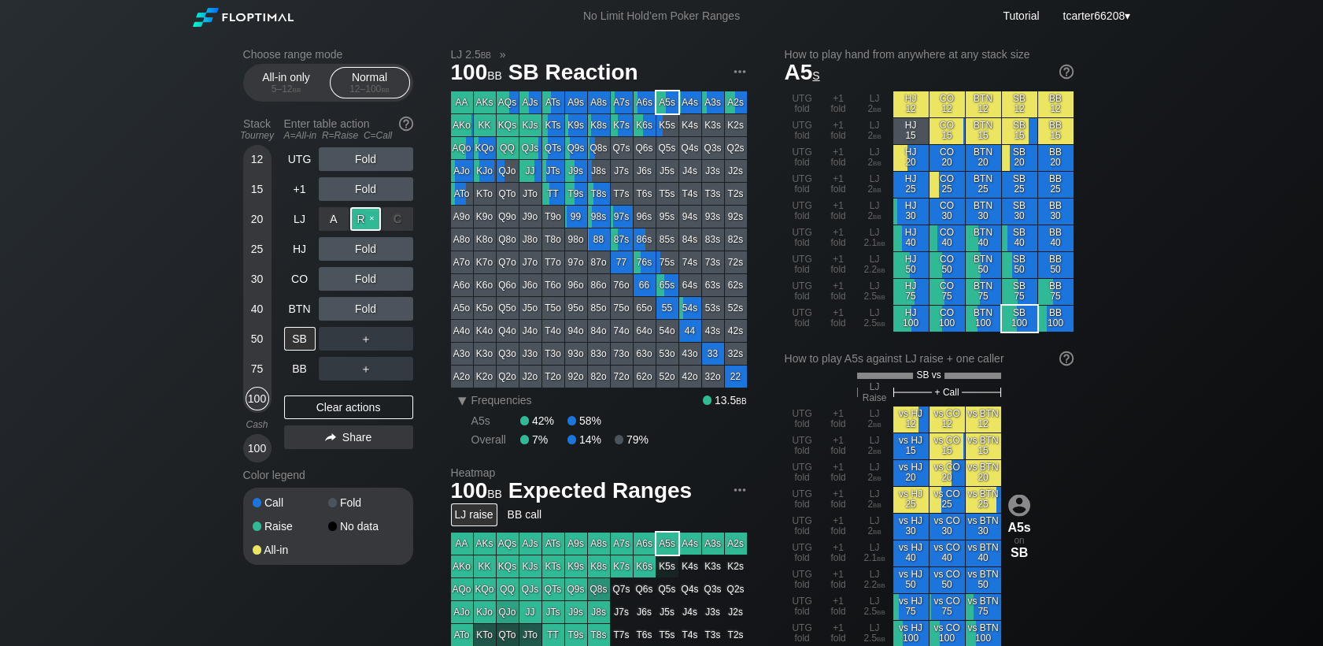
click at [372, 220] on div "R ✕" at bounding box center [365, 219] width 31 height 24
click at [386, 404] on div "Clear actions" at bounding box center [348, 407] width 129 height 24
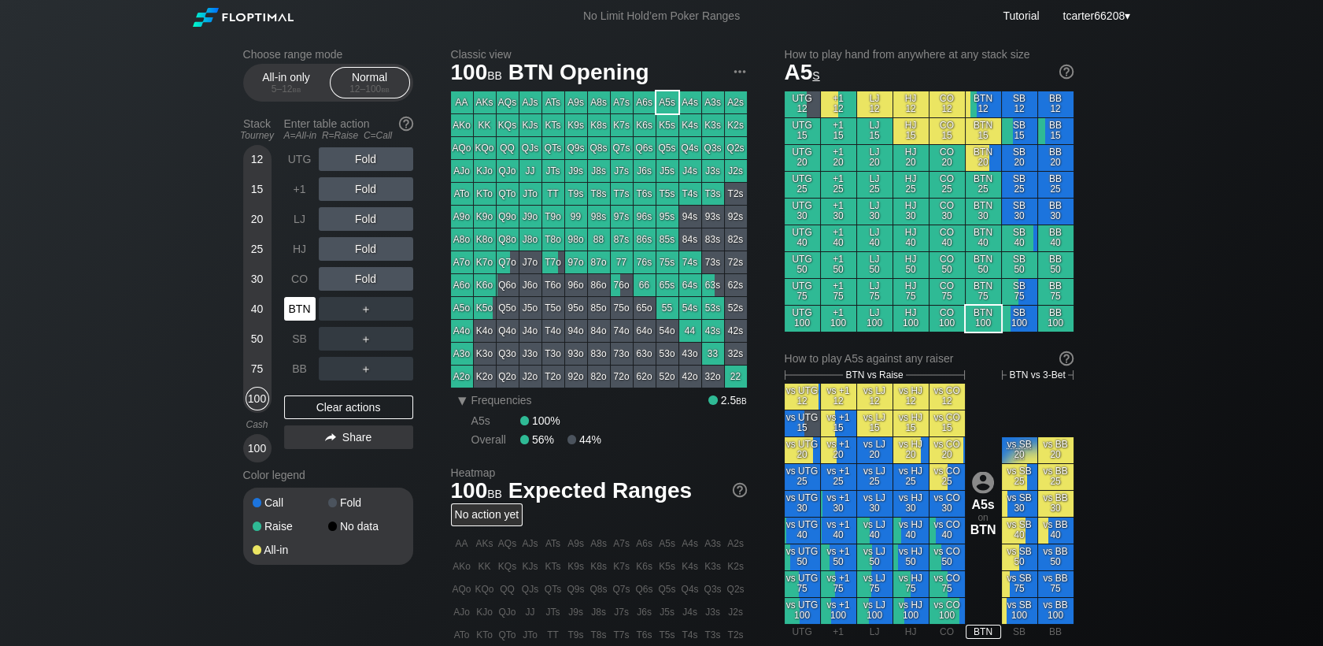
click at [294, 316] on div "BTN" at bounding box center [299, 309] width 31 height 24
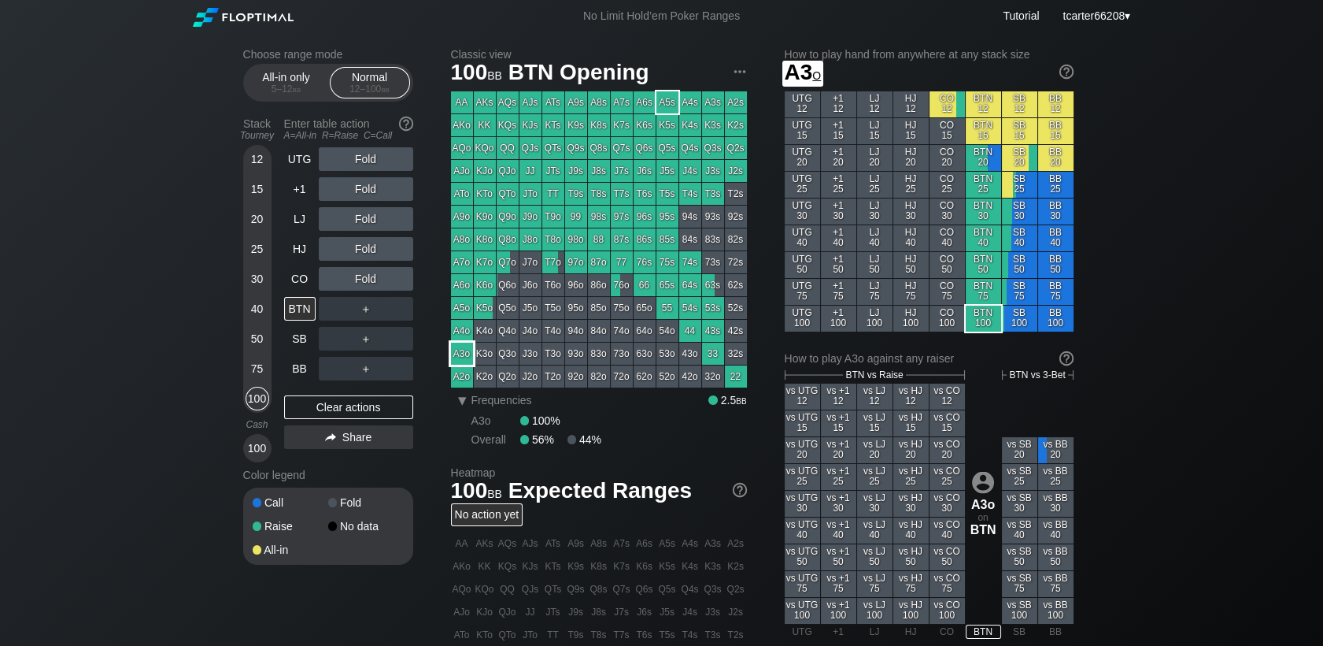
click at [453, 353] on div "A3o" at bounding box center [462, 353] width 22 height 22
click at [383, 409] on div "Clear actions" at bounding box center [348, 407] width 129 height 24
click at [250, 255] on div "25" at bounding box center [258, 249] width 24 height 24
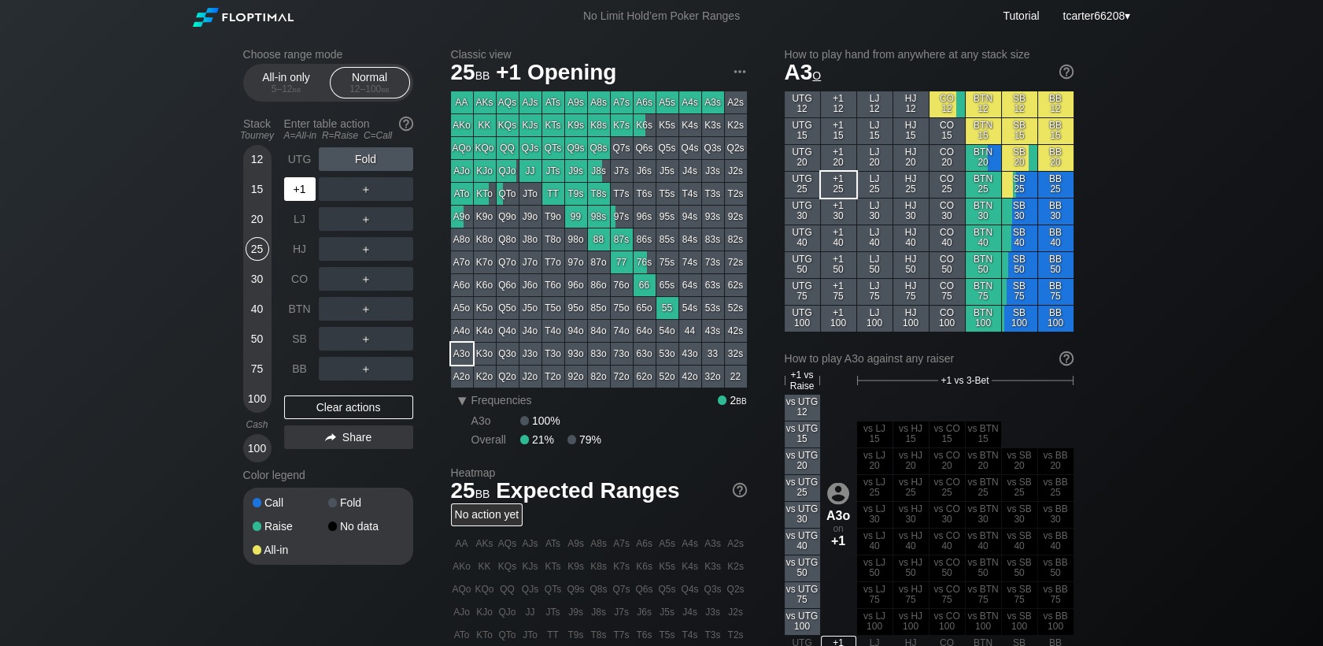
click at [302, 195] on div "+1" at bounding box center [299, 189] width 31 height 24
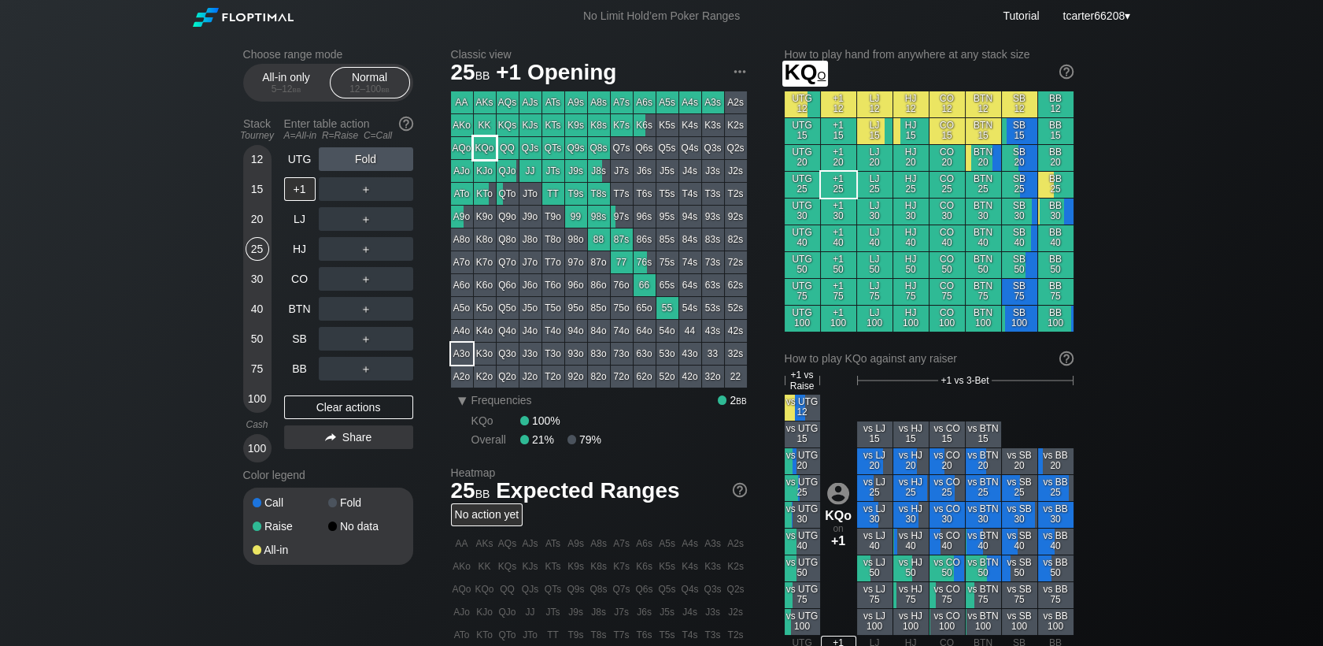
click at [487, 152] on div "KQo" at bounding box center [485, 148] width 22 height 22
drag, startPoint x: 254, startPoint y: 192, endPoint x: 272, endPoint y: 240, distance: 51.3
click at [254, 192] on div "15" at bounding box center [258, 189] width 24 height 24
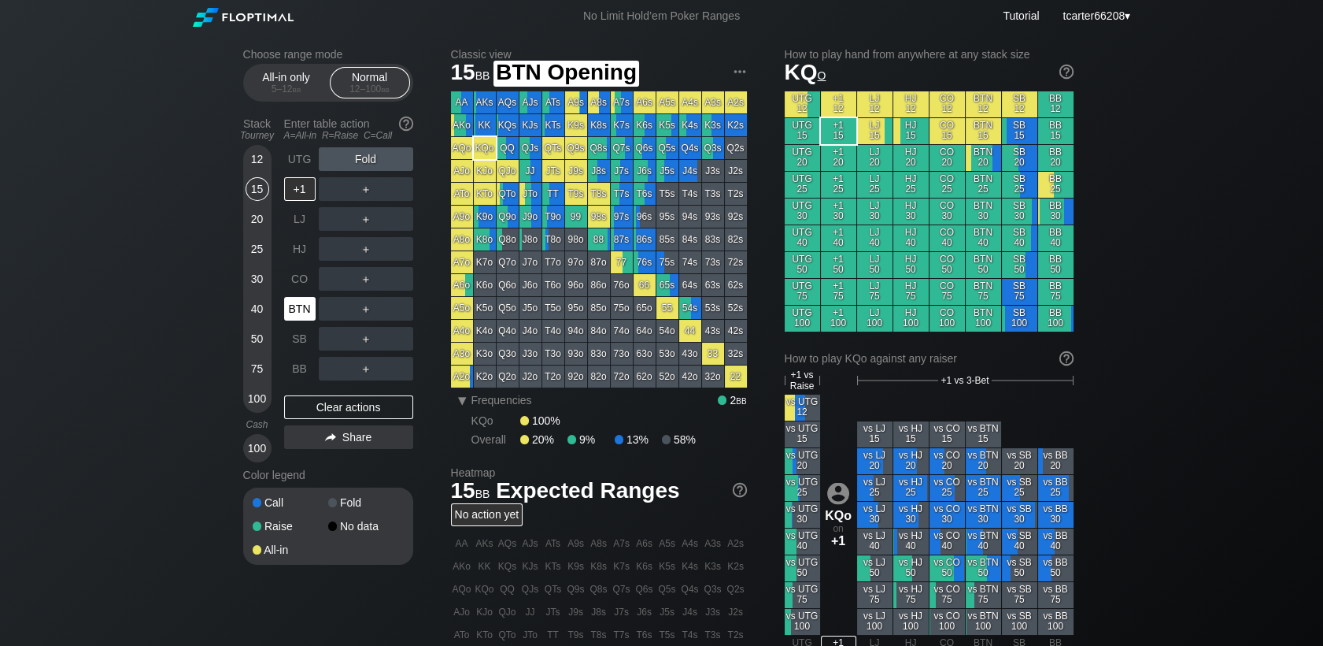
click at [294, 302] on div "BTN" at bounding box center [299, 309] width 31 height 24
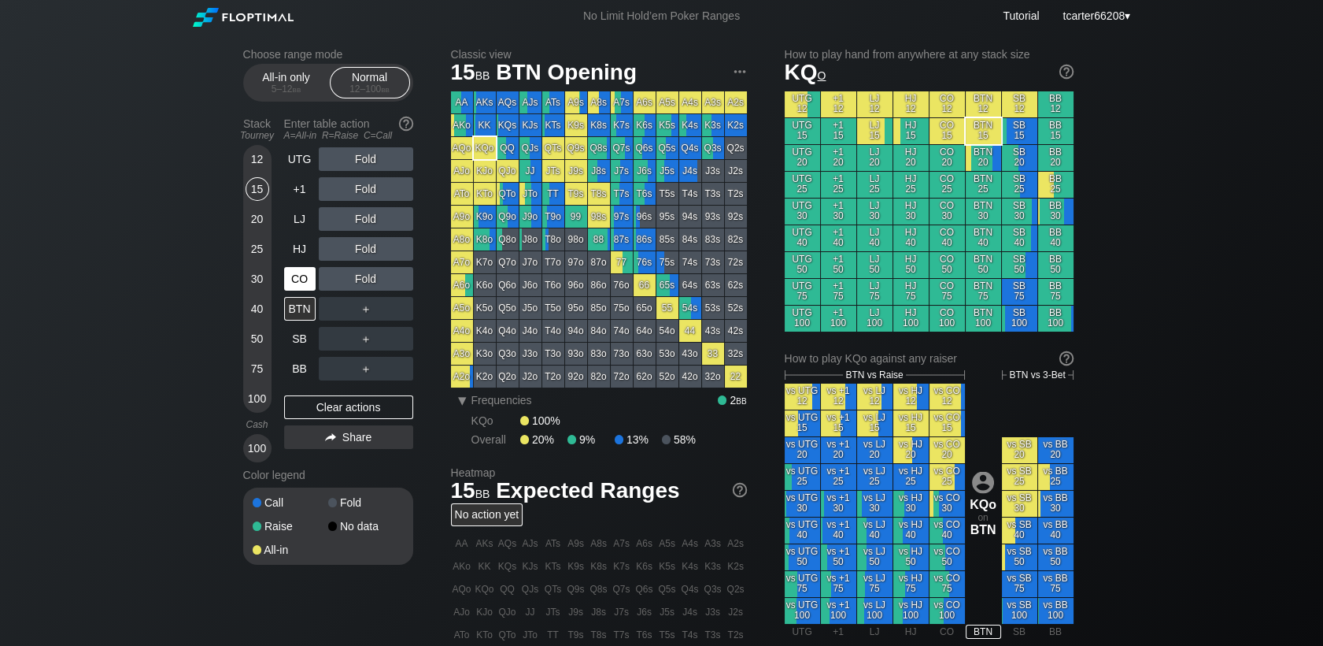
click at [307, 279] on div "CO" at bounding box center [299, 279] width 31 height 24
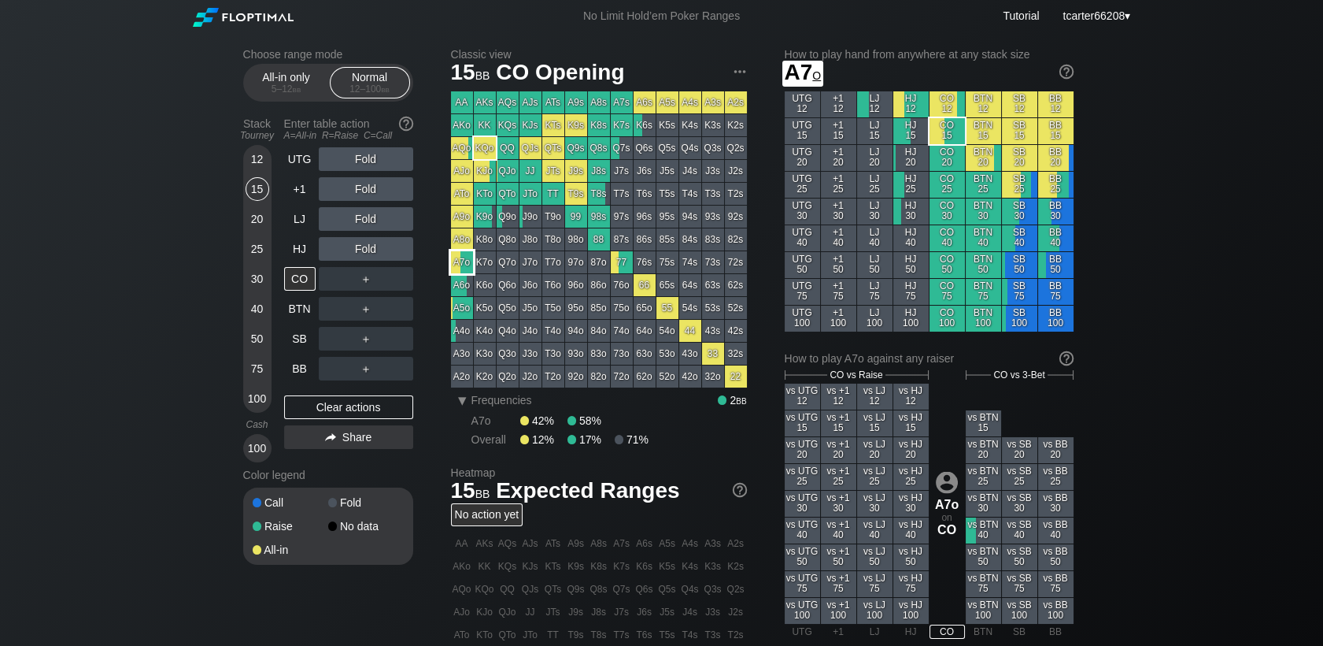
click at [466, 265] on div "A7o" at bounding box center [462, 262] width 22 height 22
click at [302, 225] on div "LJ" at bounding box center [299, 219] width 31 height 24
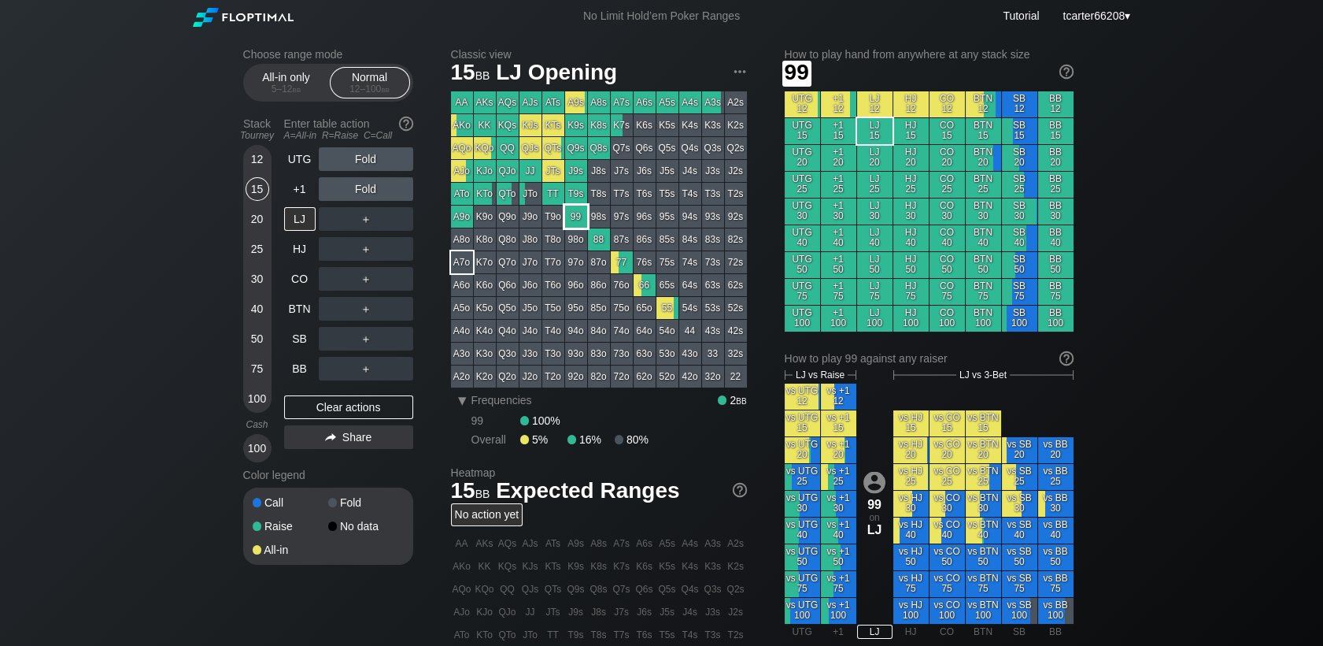
click at [570, 216] on div "99" at bounding box center [576, 216] width 22 height 22
click at [262, 400] on div "100" at bounding box center [258, 399] width 24 height 24
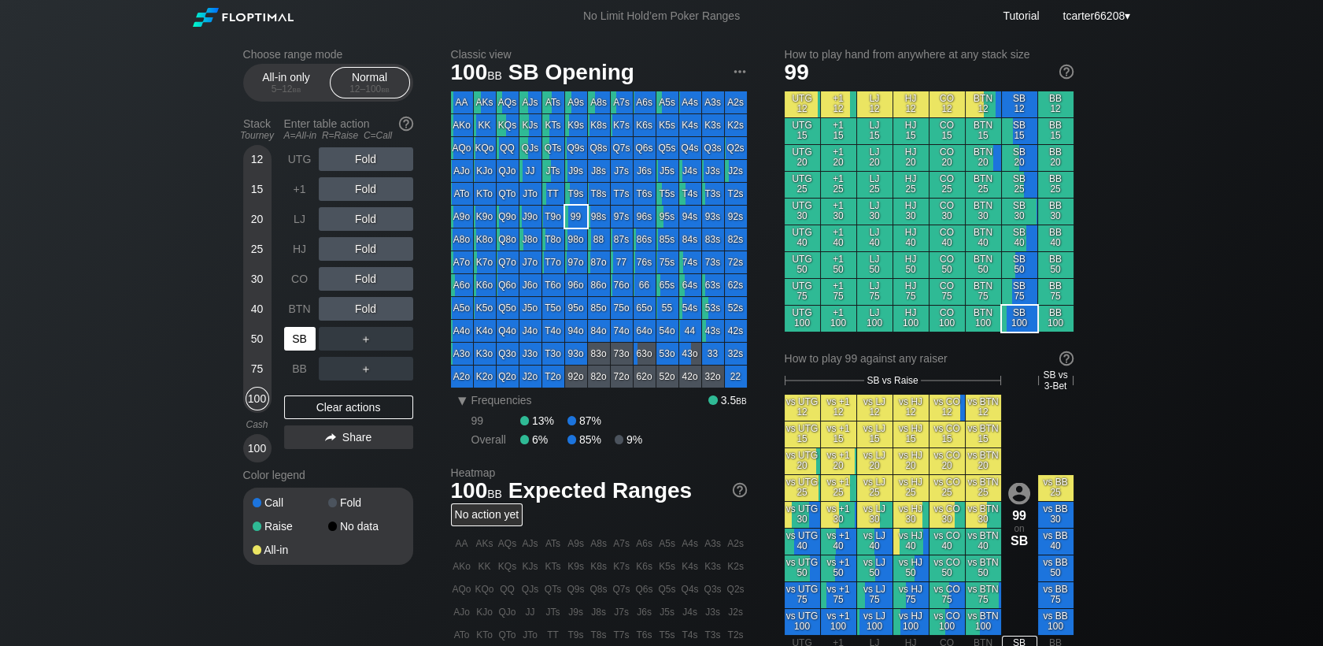
click at [290, 353] on div "SB" at bounding box center [301, 339] width 35 height 30
click at [294, 346] on div "SB" at bounding box center [299, 339] width 31 height 24
click at [361, 167] on div "R ✕" at bounding box center [365, 159] width 31 height 24
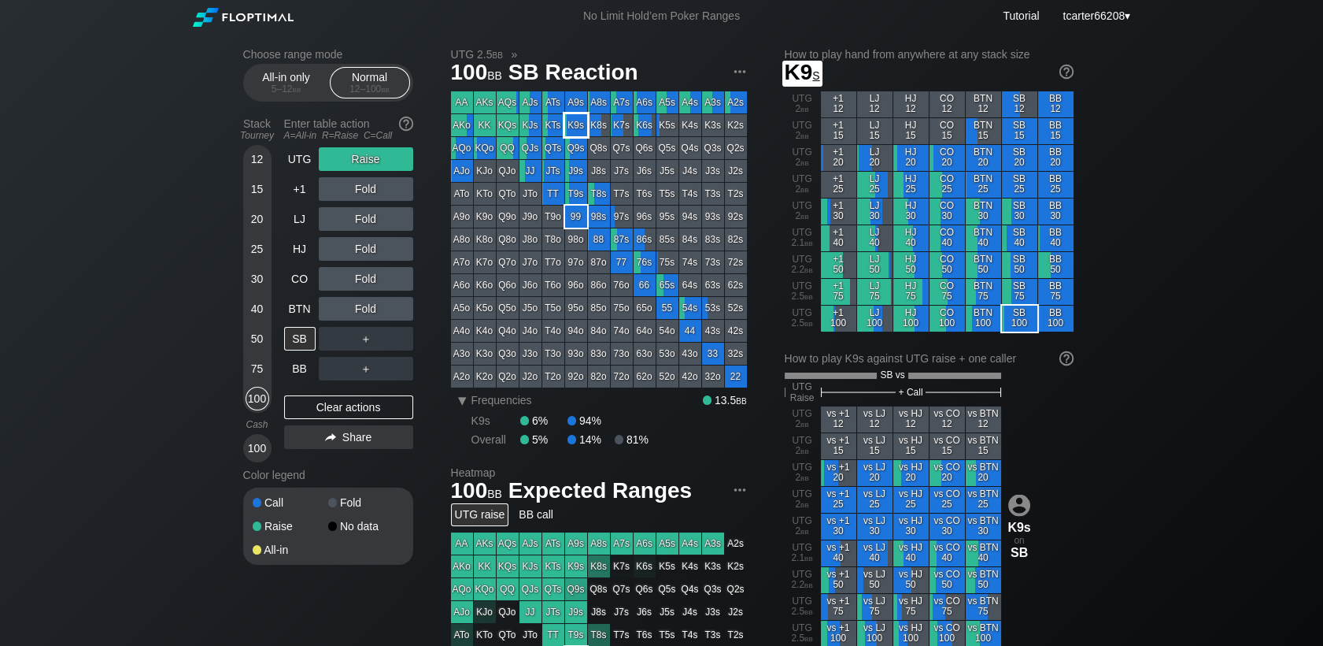
click at [563, 128] on div "KTs" at bounding box center [553, 125] width 22 height 22
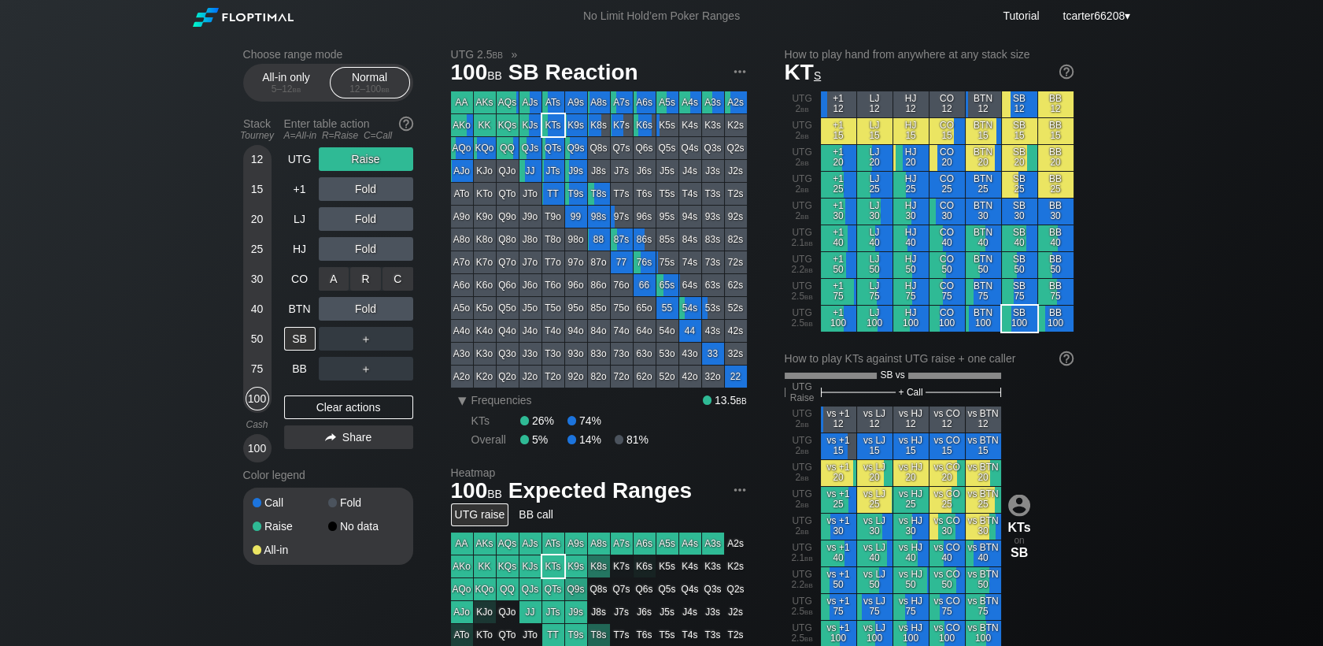
click at [401, 283] on div "A ✕ R ✕ C ✕ Fold" at bounding box center [366, 279] width 94 height 24
click at [401, 283] on div "C ✕" at bounding box center [398, 279] width 31 height 24
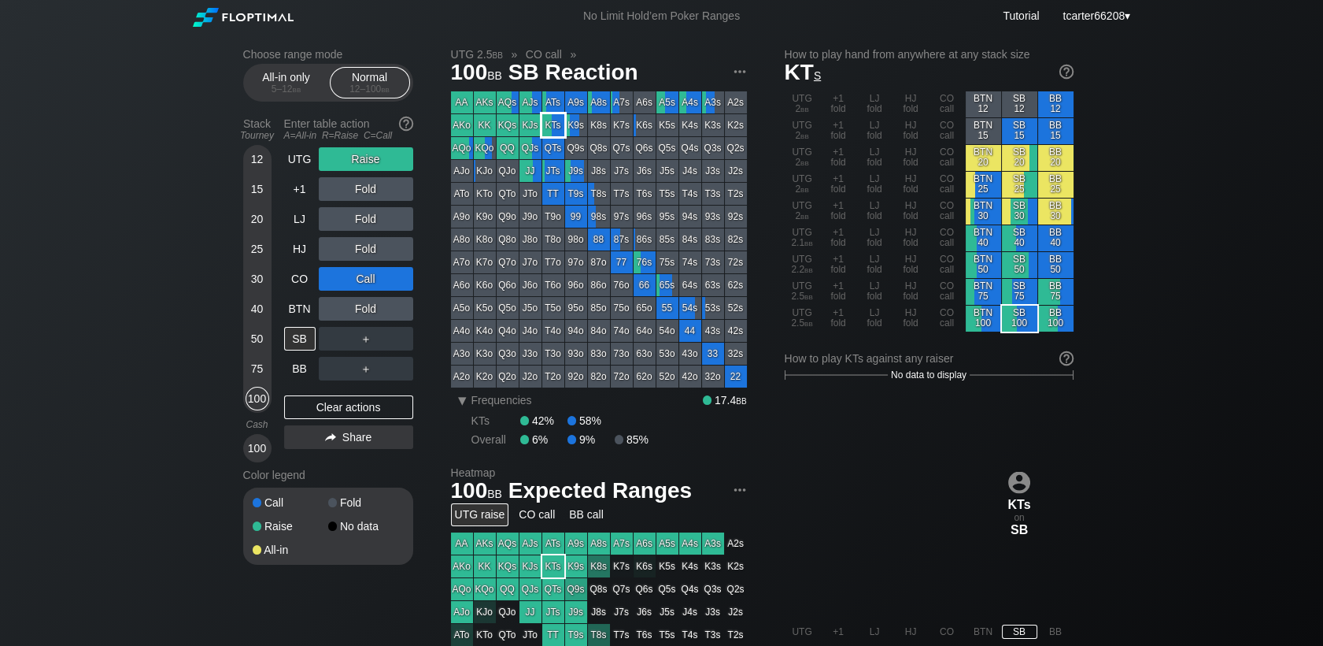
click at [553, 131] on div "KTs" at bounding box center [553, 125] width 22 height 22
click at [302, 413] on div "Clear actions" at bounding box center [348, 407] width 129 height 24
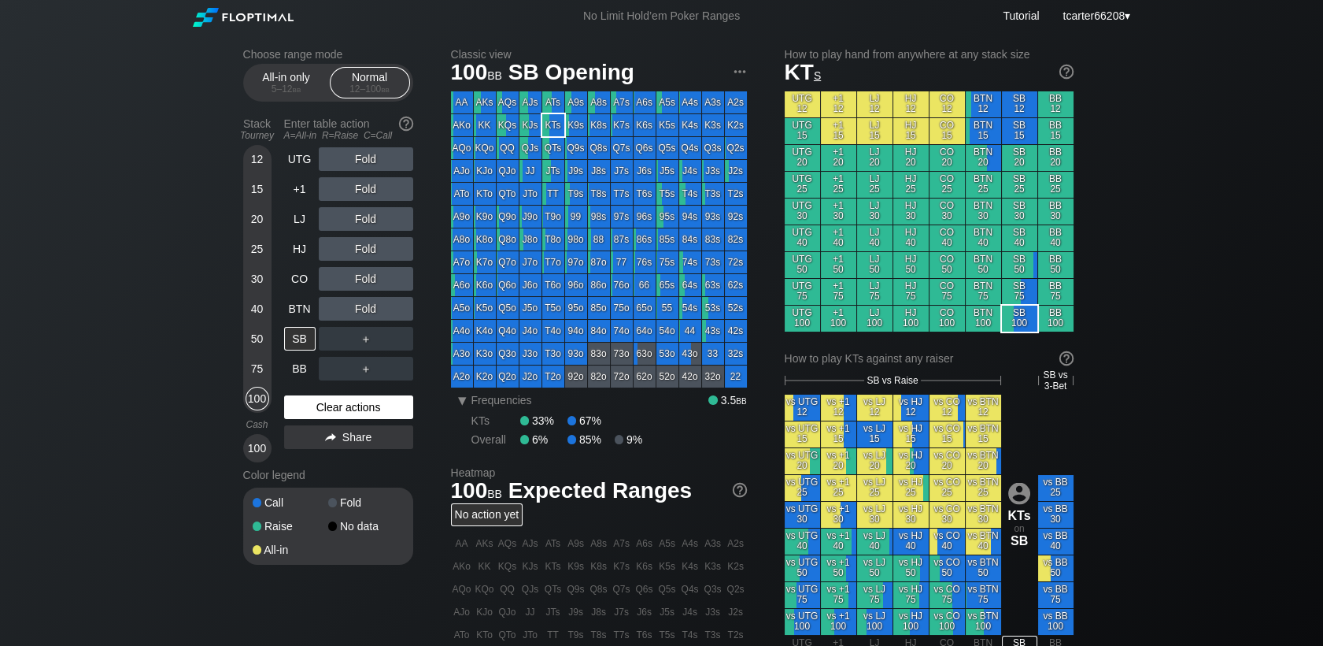
drag, startPoint x: 390, startPoint y: 411, endPoint x: 365, endPoint y: 409, distance: 25.3
click at [390, 411] on div "Clear actions" at bounding box center [348, 407] width 129 height 24
drag, startPoint x: 261, startPoint y: 250, endPoint x: 269, endPoint y: 261, distance: 13.4
click at [261, 250] on div "25" at bounding box center [258, 249] width 24 height 24
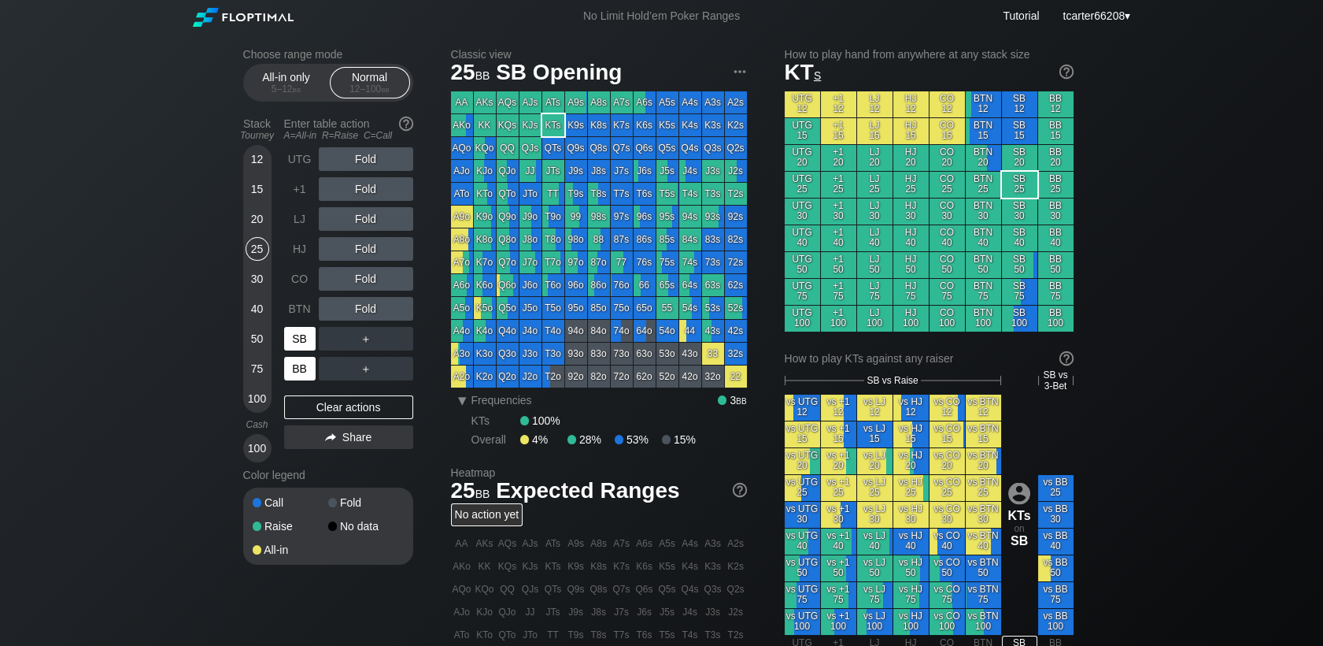
click at [299, 361] on div "BB" at bounding box center [299, 369] width 31 height 24
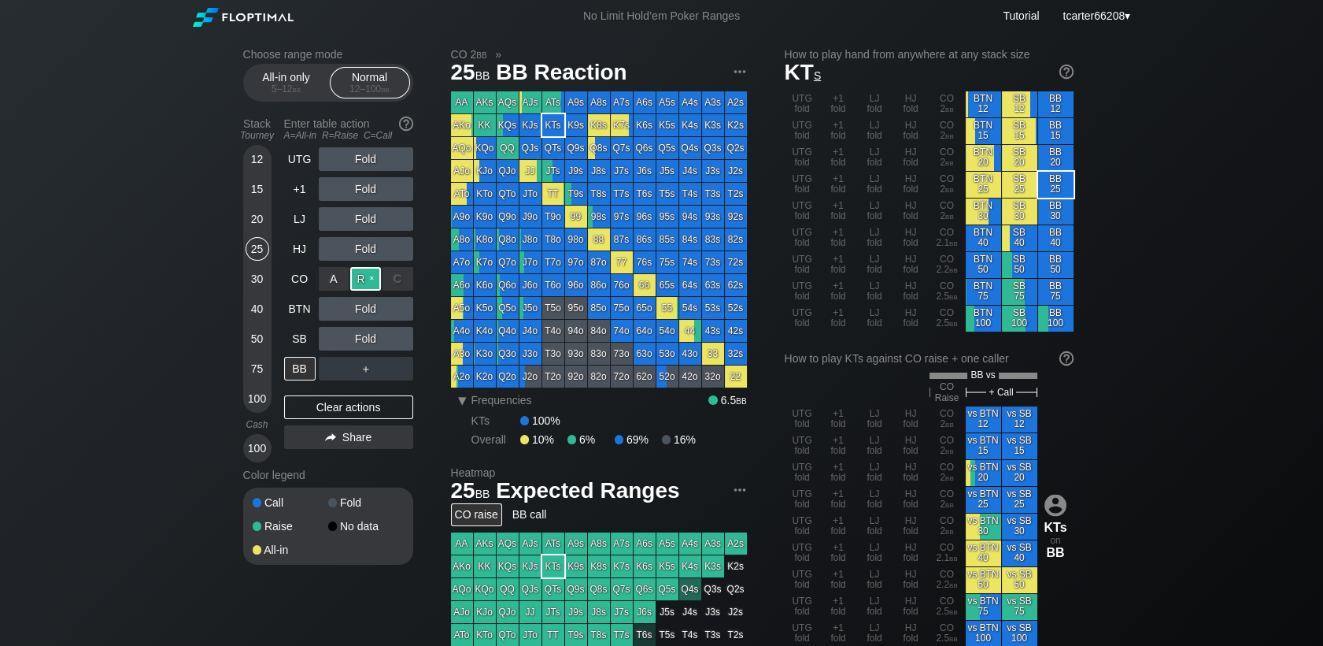
click at [373, 275] on div "R ✕" at bounding box center [365, 279] width 31 height 24
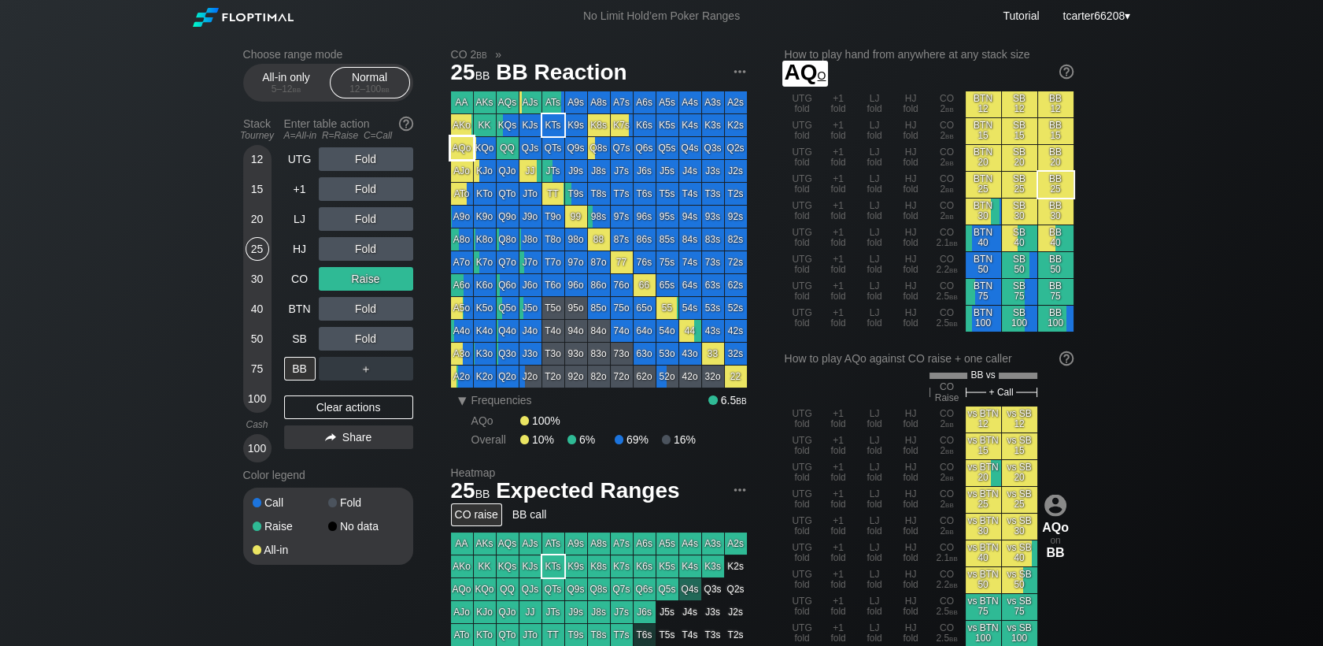
click at [463, 142] on div "AQo" at bounding box center [462, 148] width 22 height 22
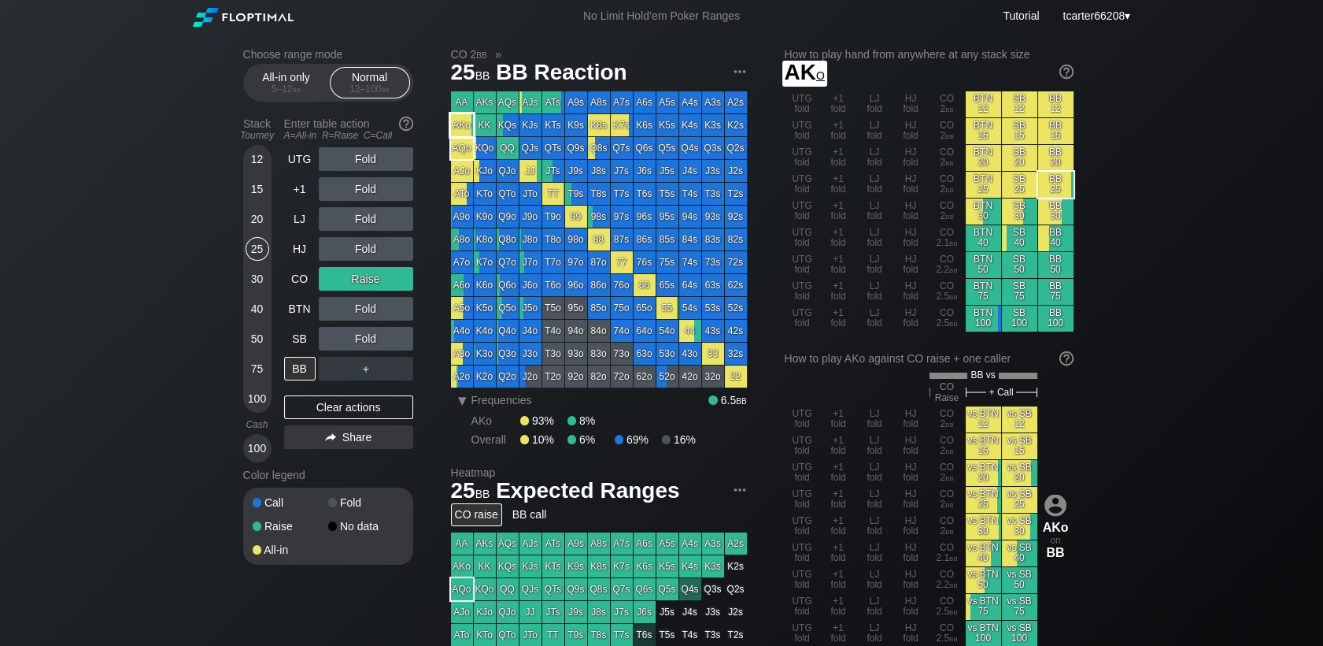
click at [463, 132] on div "AKo" at bounding box center [462, 125] width 22 height 22
drag, startPoint x: 335, startPoint y: 418, endPoint x: 301, endPoint y: 362, distance: 65.3
click at [335, 418] on div "Clear actions" at bounding box center [348, 407] width 129 height 24
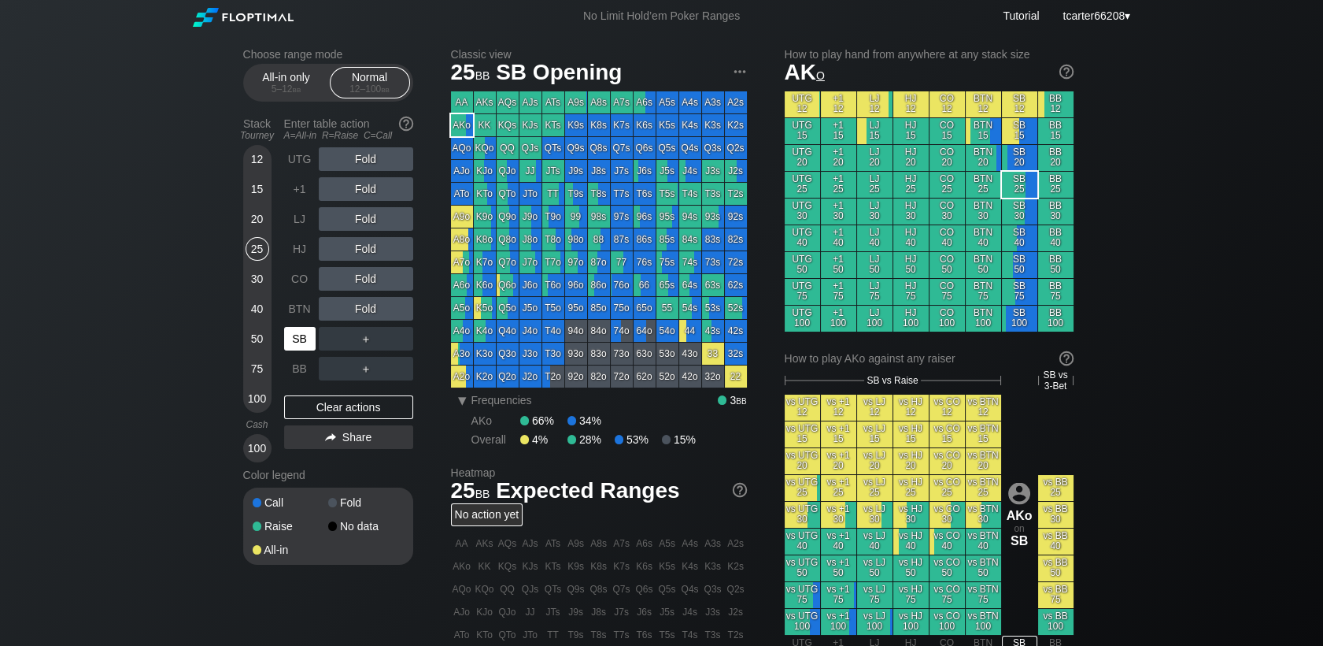
drag, startPoint x: 292, startPoint y: 338, endPoint x: 327, endPoint y: 322, distance: 38.8
click at [293, 338] on div "SB" at bounding box center [299, 339] width 31 height 24
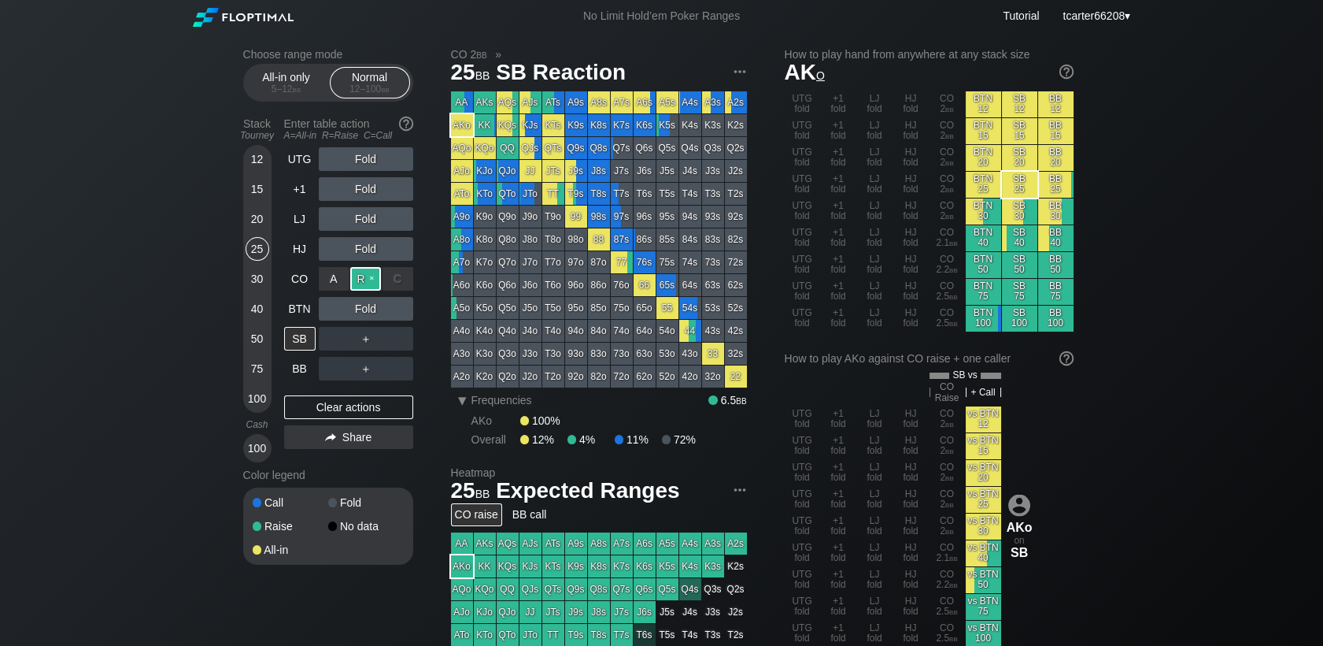
click at [362, 283] on div "R ✕" at bounding box center [365, 279] width 31 height 24
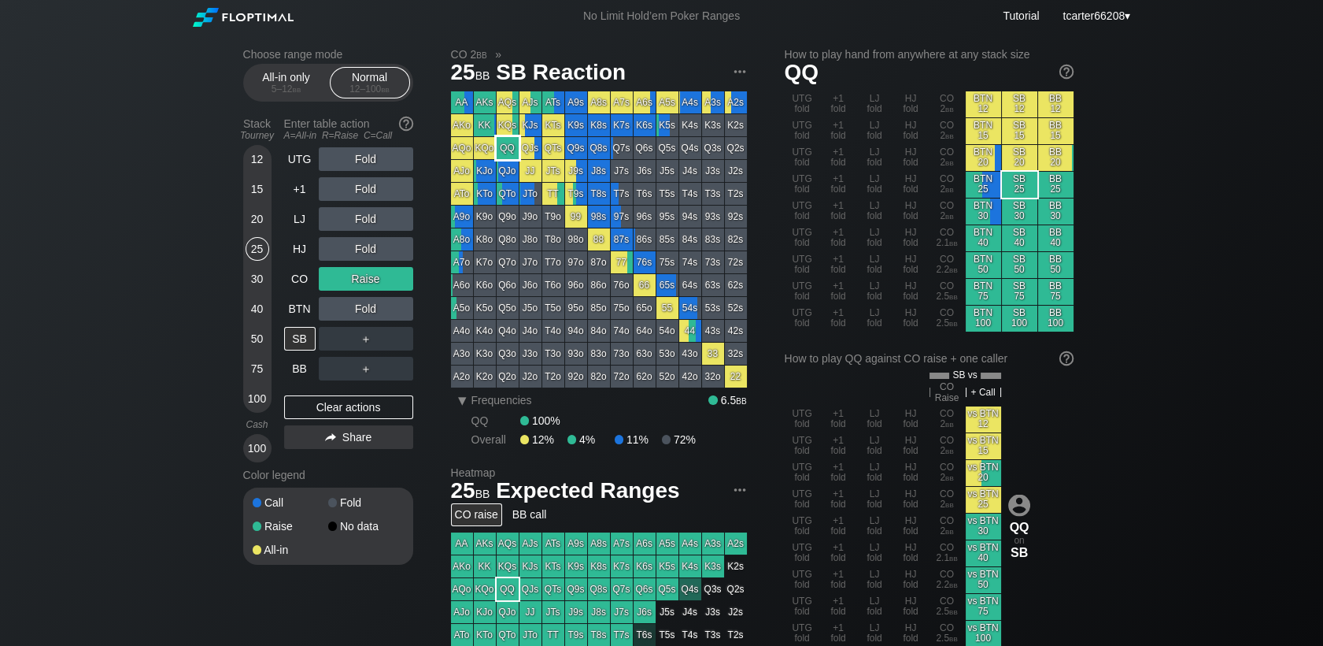
click at [511, 150] on div "QQ" at bounding box center [508, 148] width 22 height 22
drag, startPoint x: 342, startPoint y: 405, endPoint x: 296, endPoint y: 327, distance: 91.0
click at [342, 405] on div "Clear actions" at bounding box center [348, 407] width 129 height 24
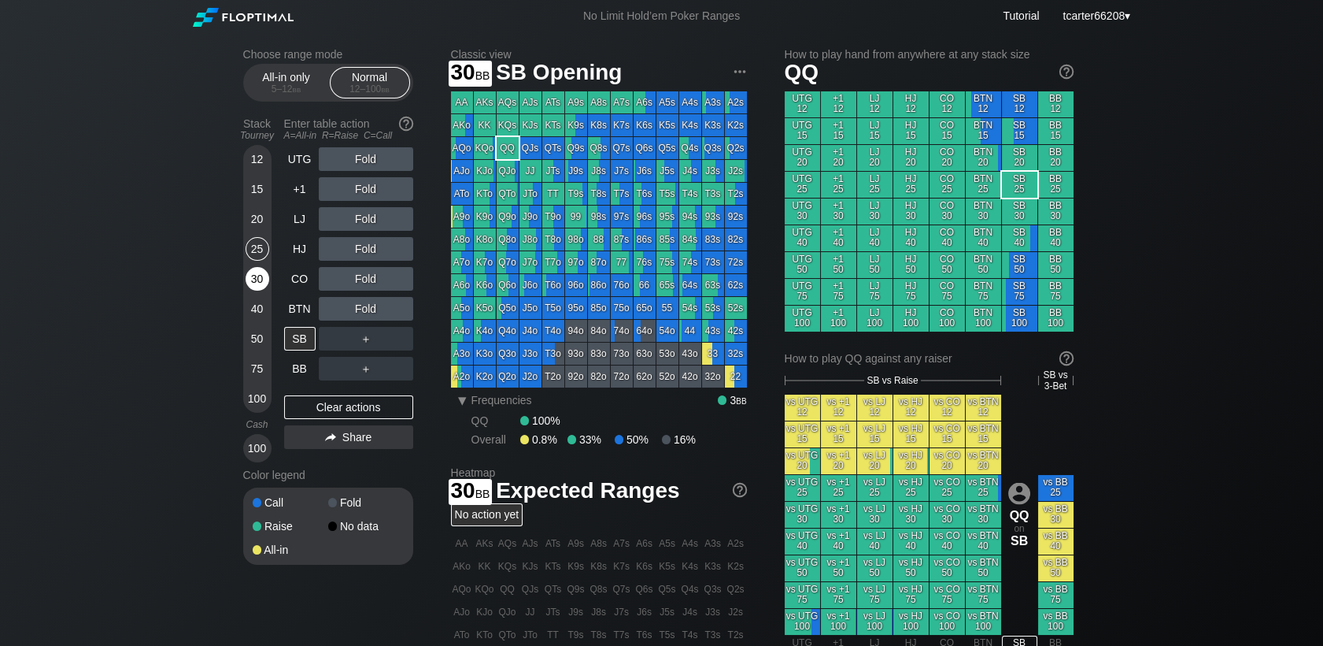
click at [262, 283] on div "30" at bounding box center [258, 279] width 24 height 24
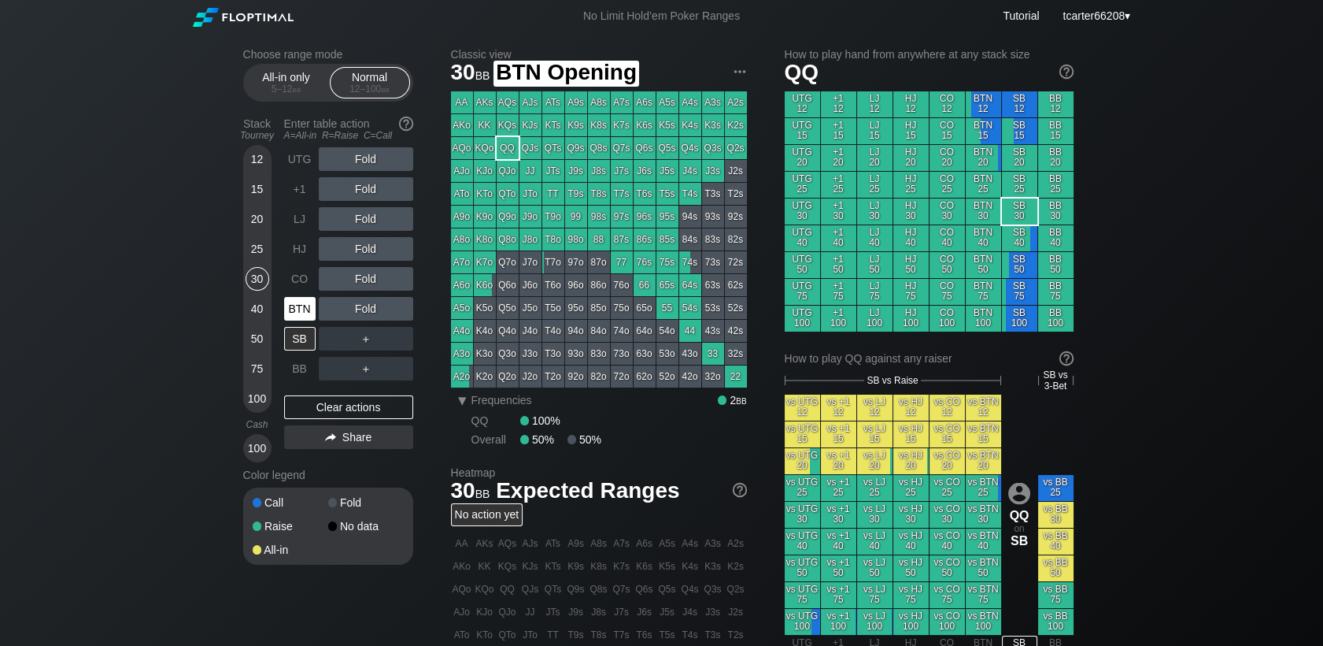
click at [297, 303] on div "BTN" at bounding box center [299, 309] width 31 height 24
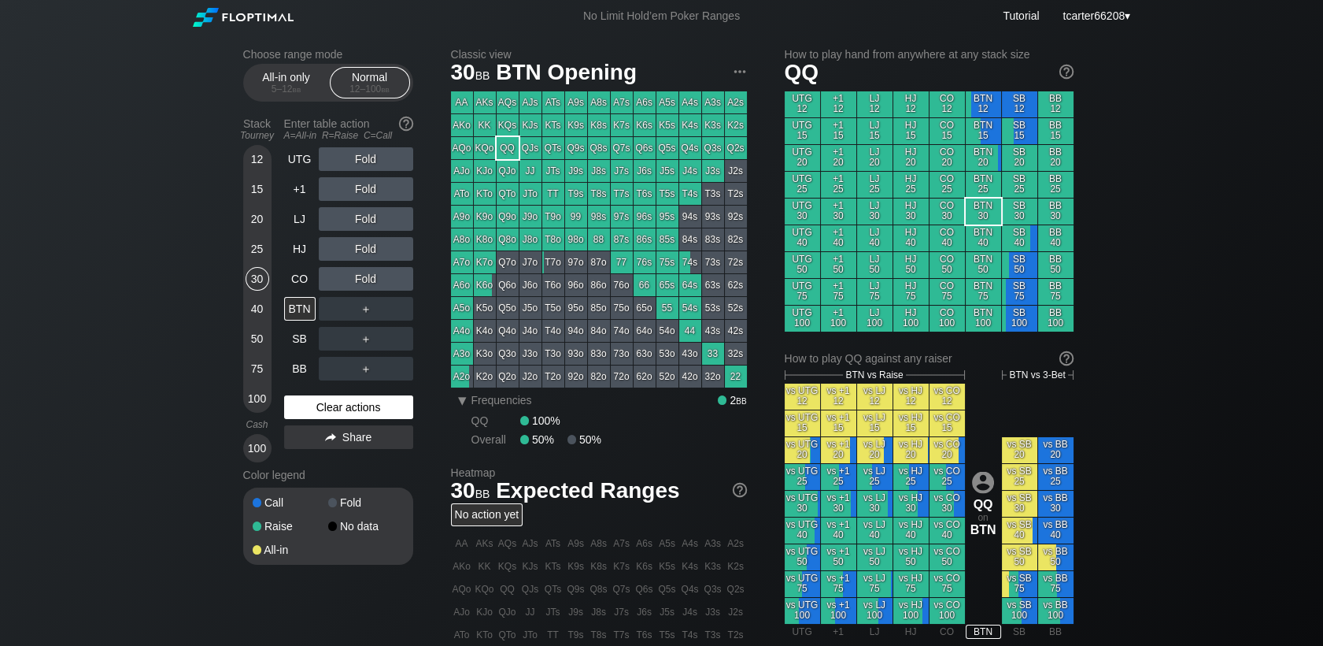
drag, startPoint x: 319, startPoint y: 417, endPoint x: 308, endPoint y: 416, distance: 11.0
click at [318, 417] on div "Clear actions" at bounding box center [348, 407] width 129 height 24
click at [263, 248] on div "25" at bounding box center [258, 249] width 24 height 24
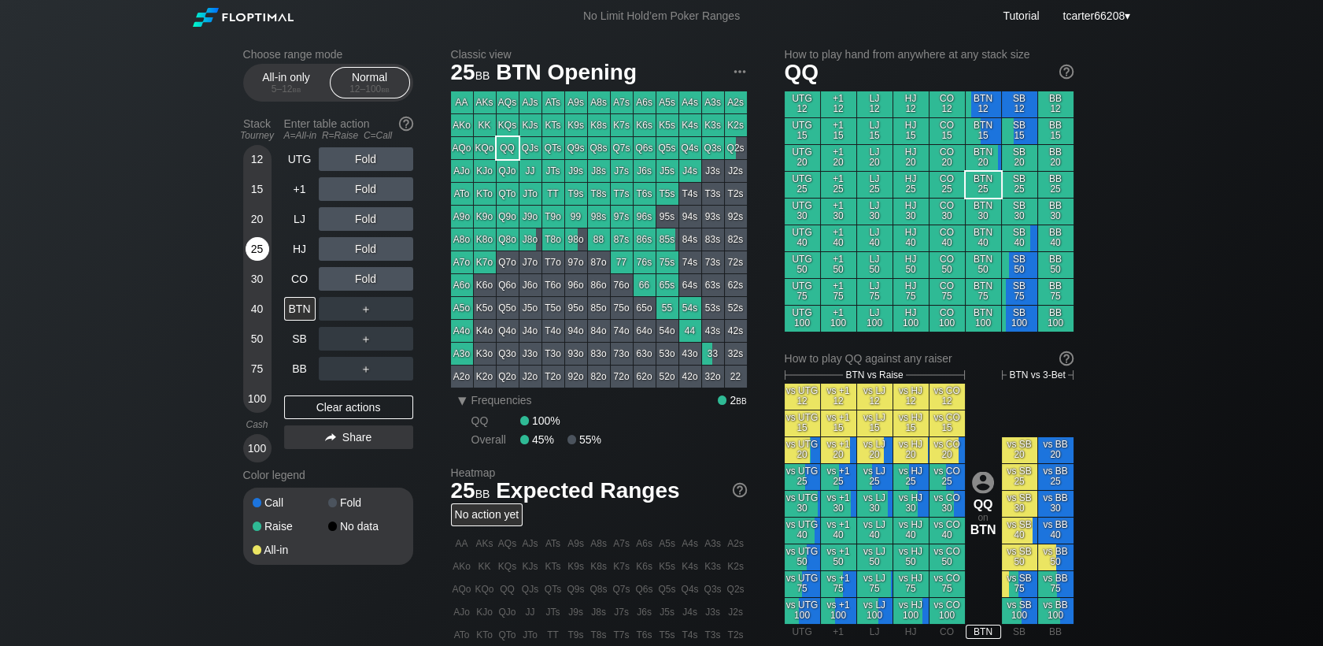
click at [263, 248] on div "25" at bounding box center [258, 249] width 24 height 24
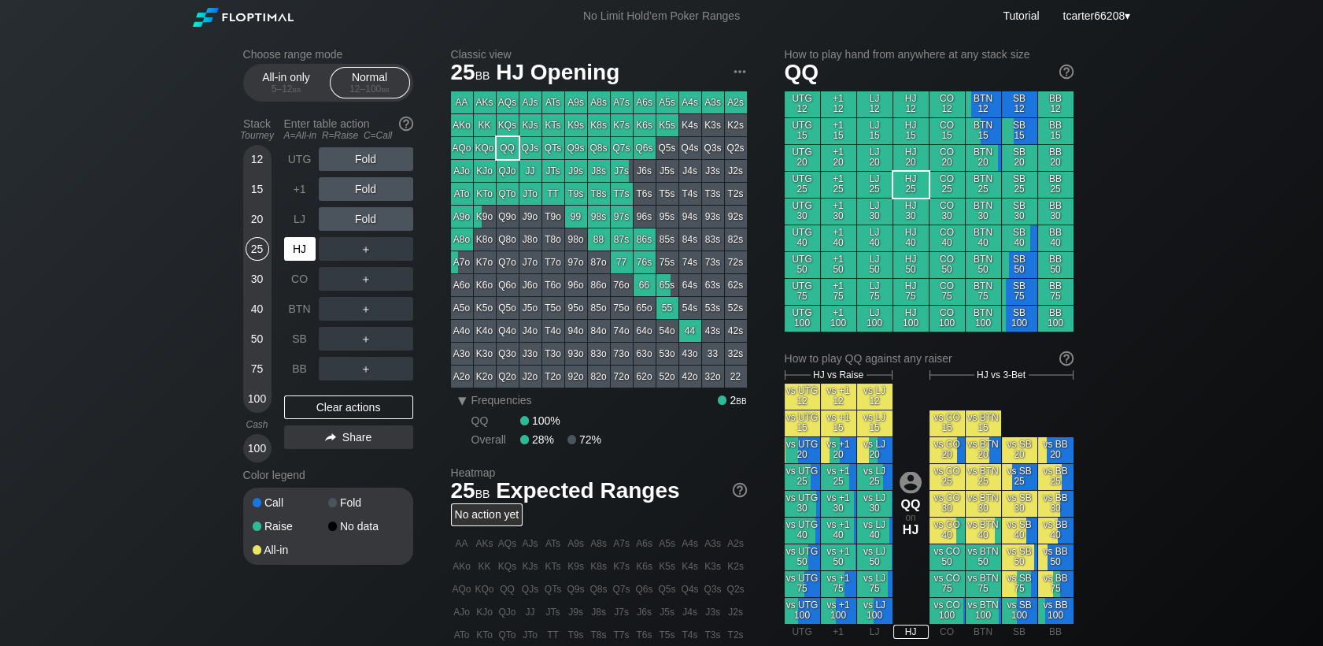
click at [300, 255] on div "HJ" at bounding box center [299, 249] width 31 height 24
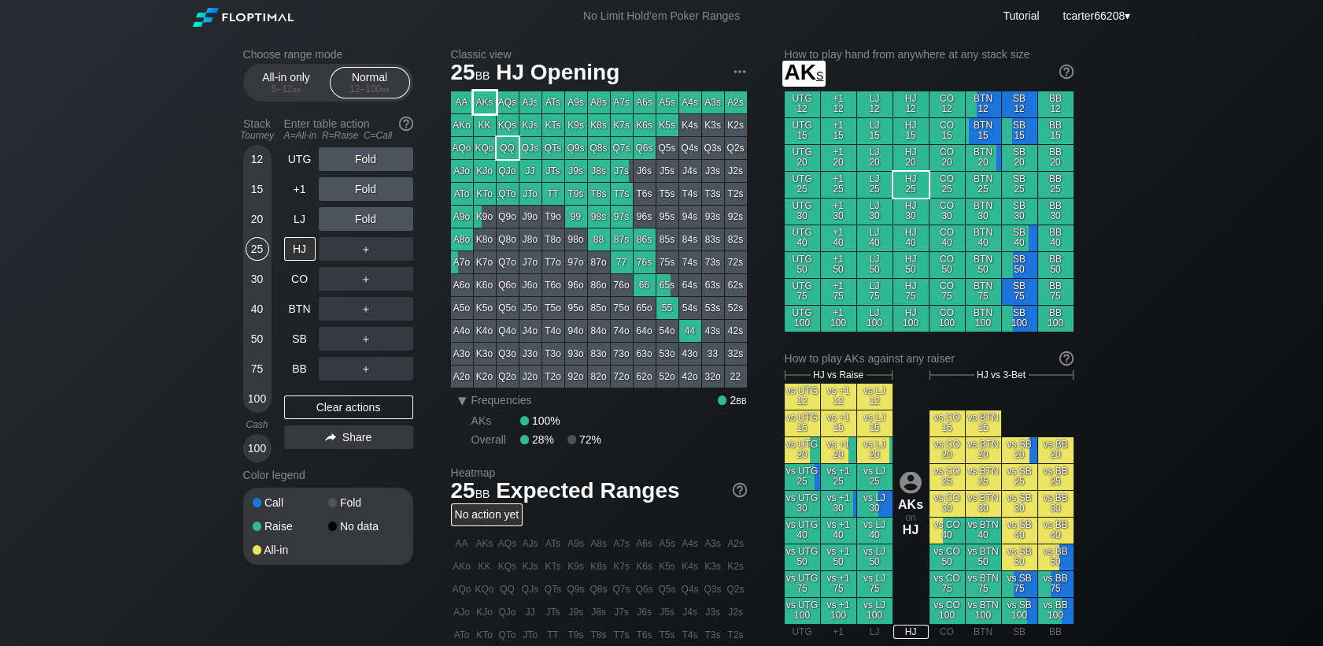
click at [487, 108] on div "AKs" at bounding box center [485, 102] width 22 height 22
click at [379, 224] on div "R ✕" at bounding box center [365, 219] width 31 height 24
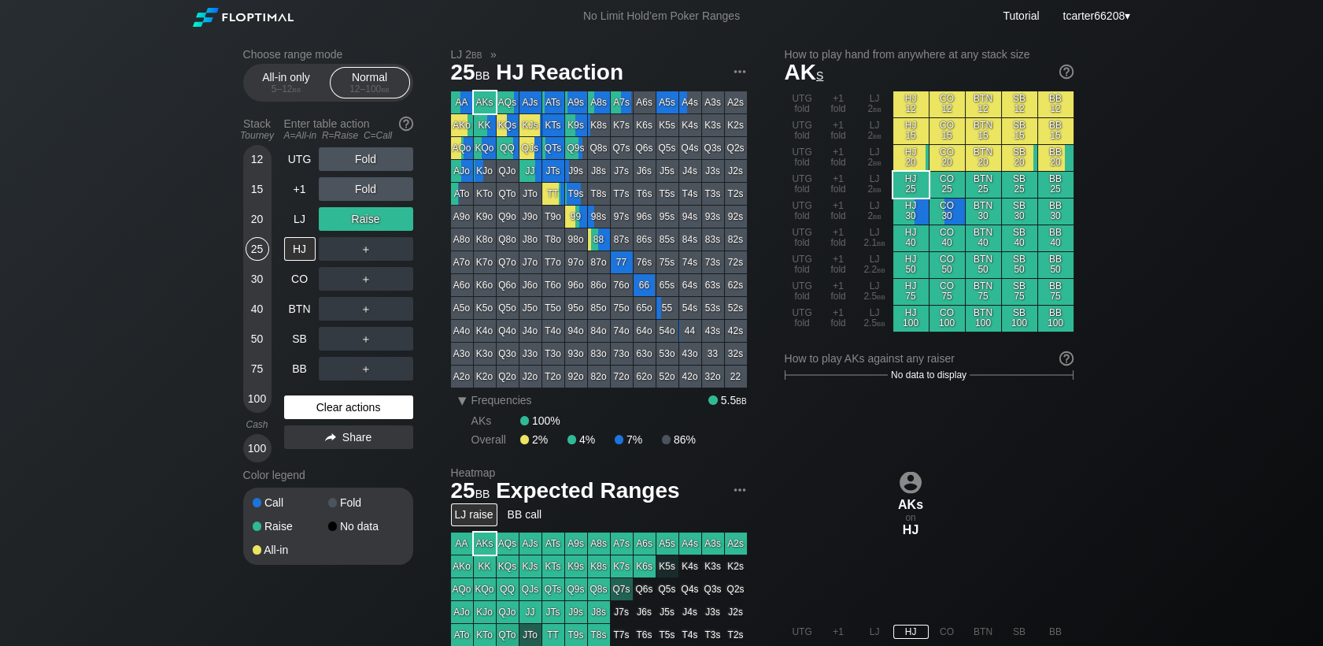
click at [314, 409] on div "Clear actions" at bounding box center [348, 407] width 129 height 24
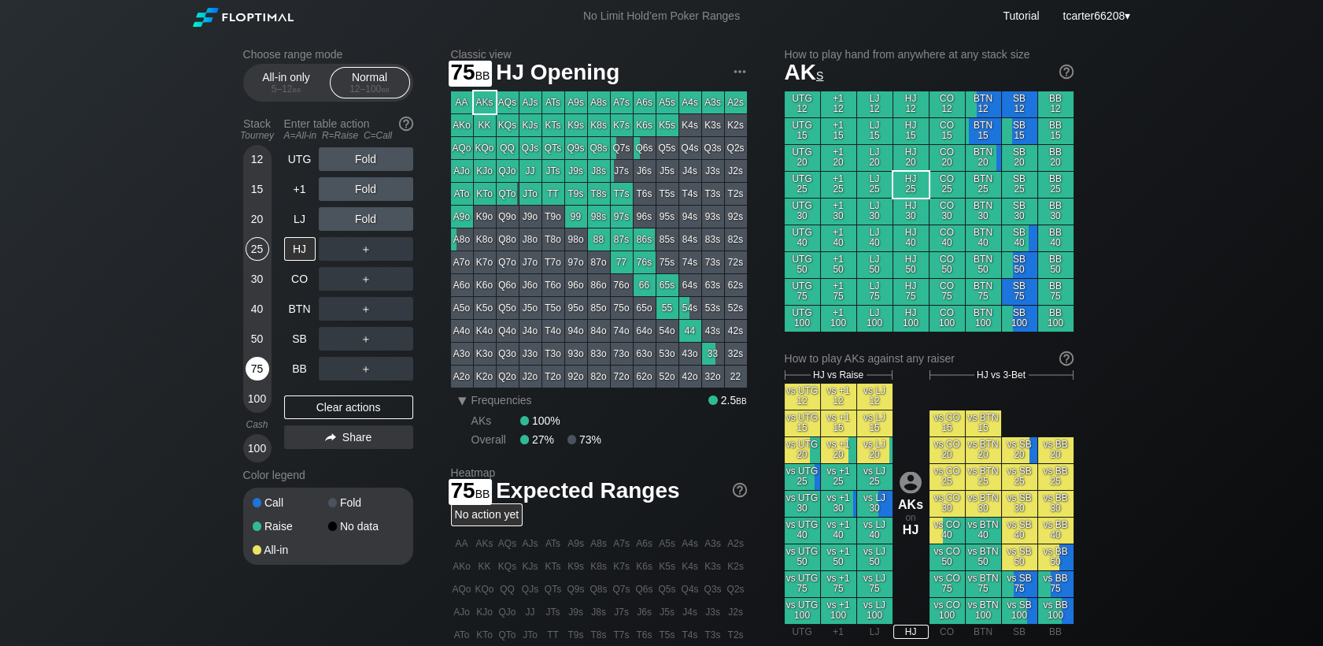
click at [257, 369] on div "75" at bounding box center [258, 369] width 24 height 24
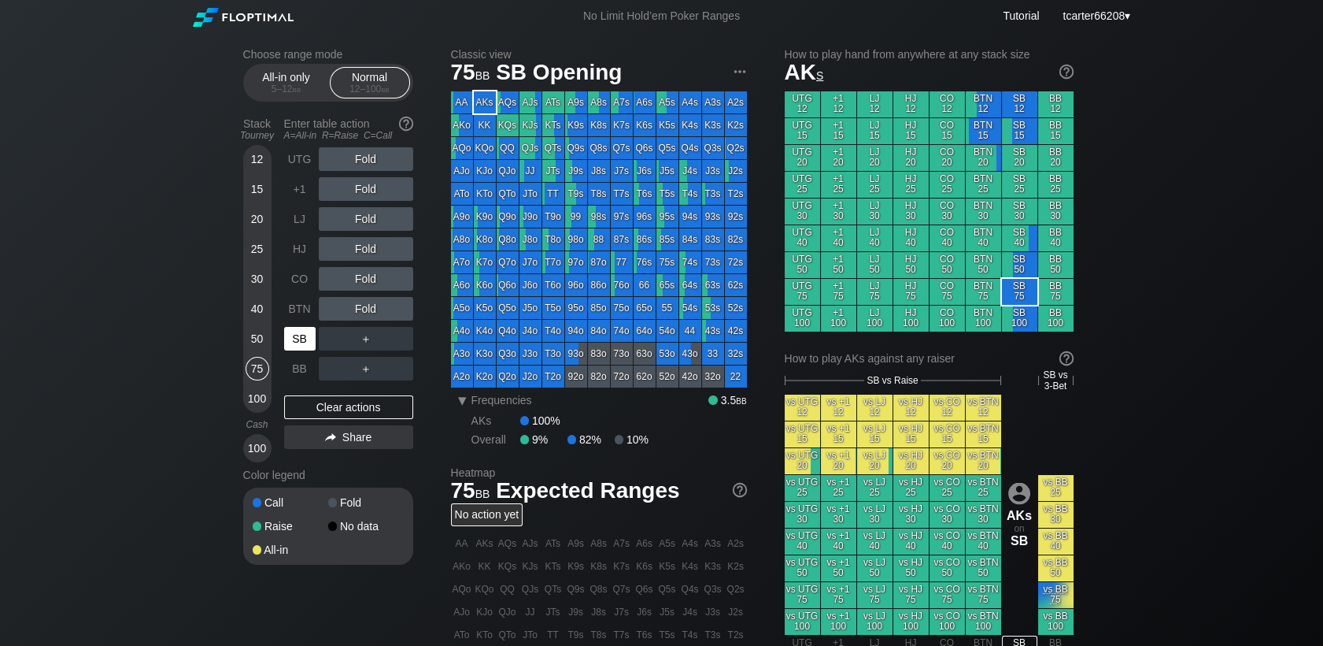
click at [308, 346] on div "SB" at bounding box center [299, 339] width 31 height 24
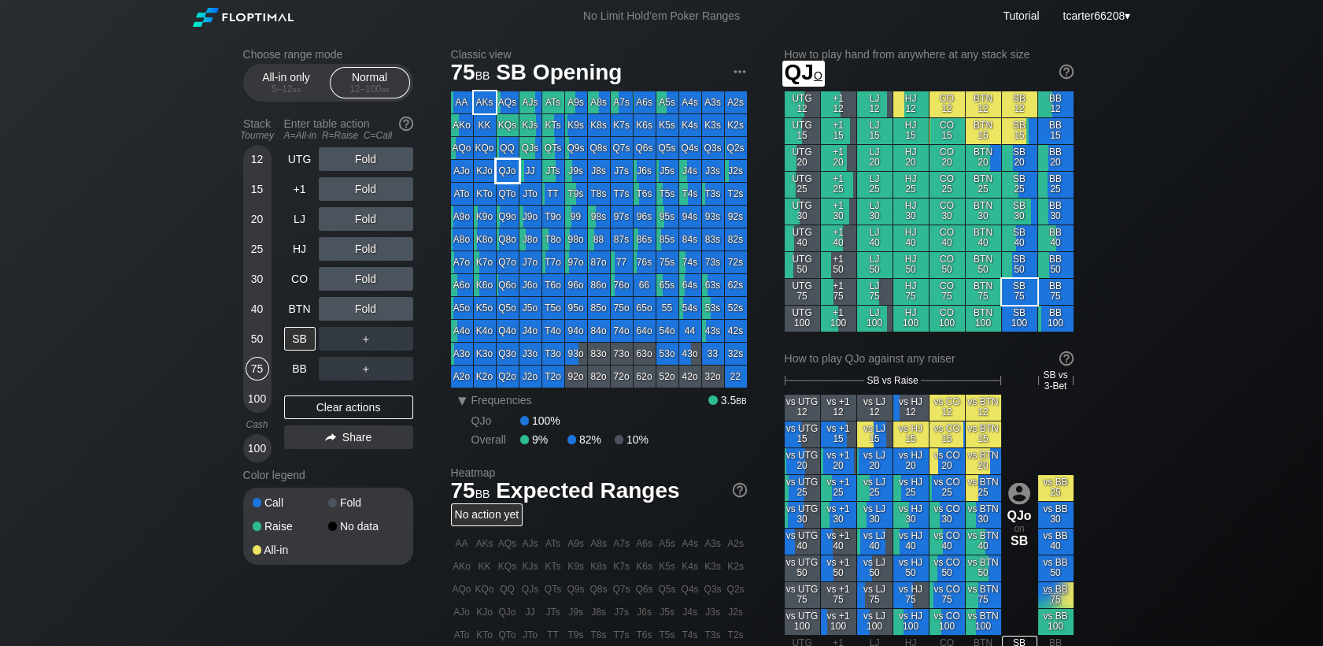
click at [505, 171] on div "QJo" at bounding box center [508, 171] width 22 height 22
click at [368, 287] on div "Fold" at bounding box center [366, 279] width 94 height 24
click at [368, 287] on div "R ✕" at bounding box center [365, 279] width 31 height 24
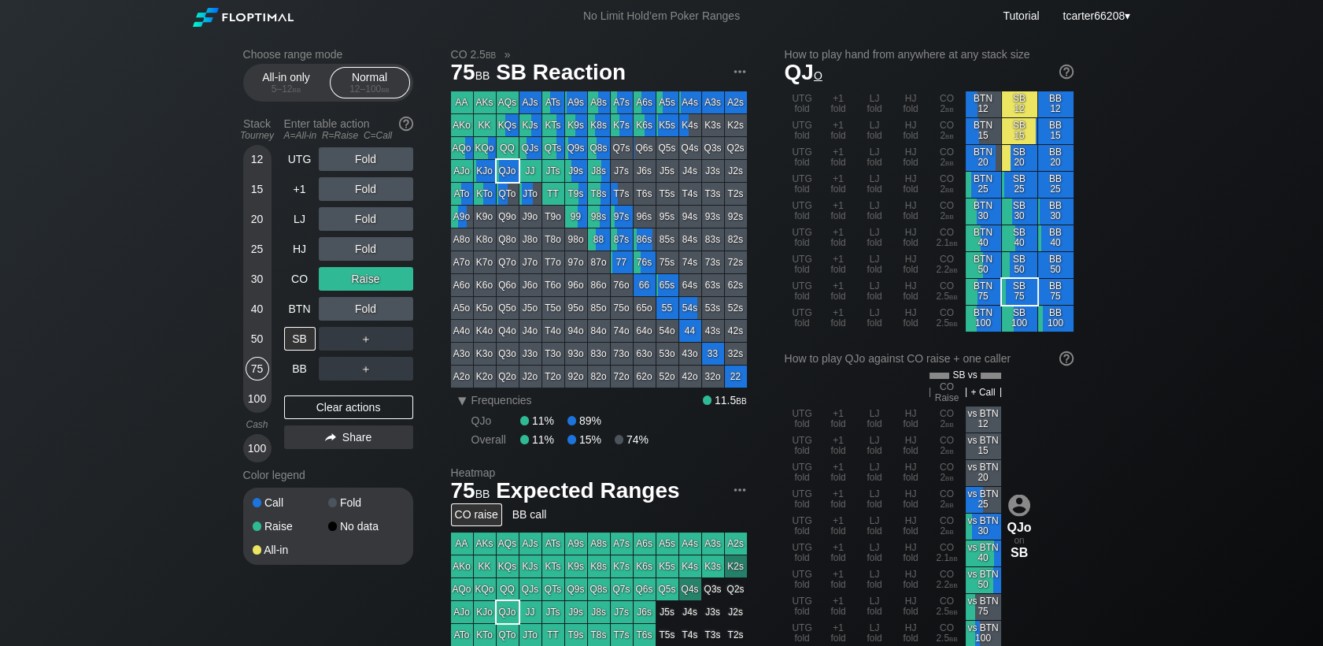
click at [400, 309] on div "Fold" at bounding box center [366, 309] width 94 height 24
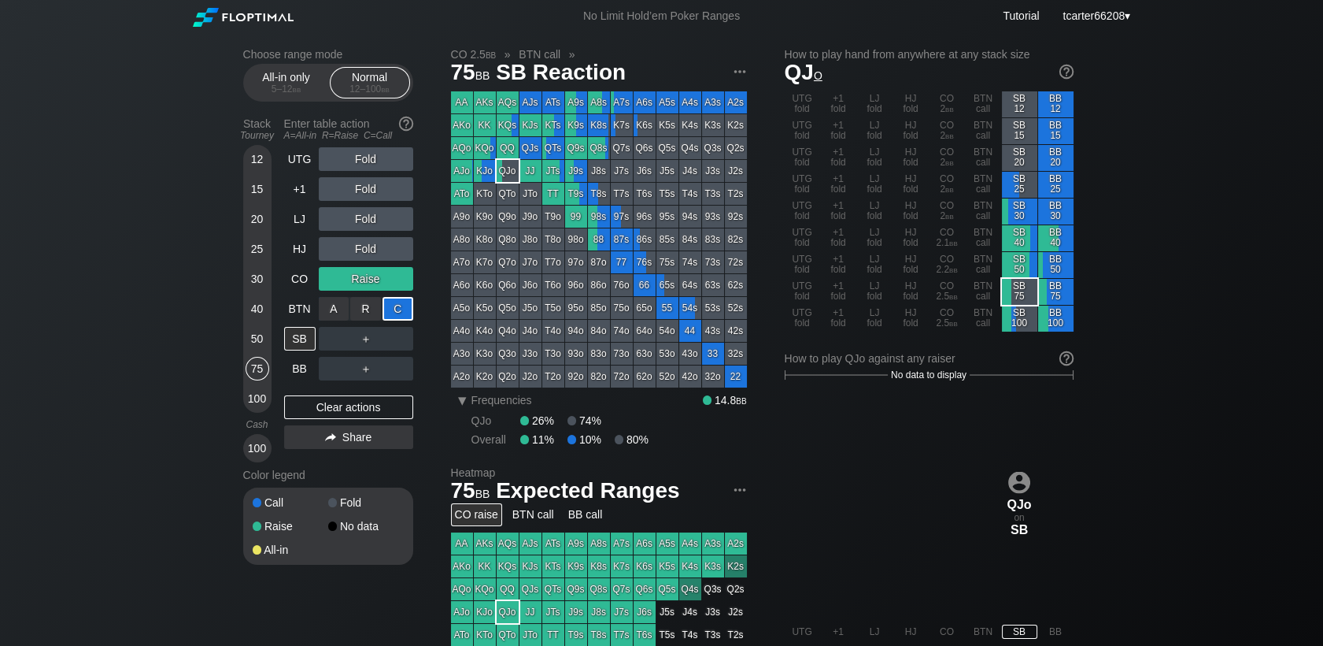
click at [400, 310] on div "C ✕" at bounding box center [398, 309] width 31 height 24
click at [353, 407] on div "Clear actions" at bounding box center [348, 407] width 129 height 24
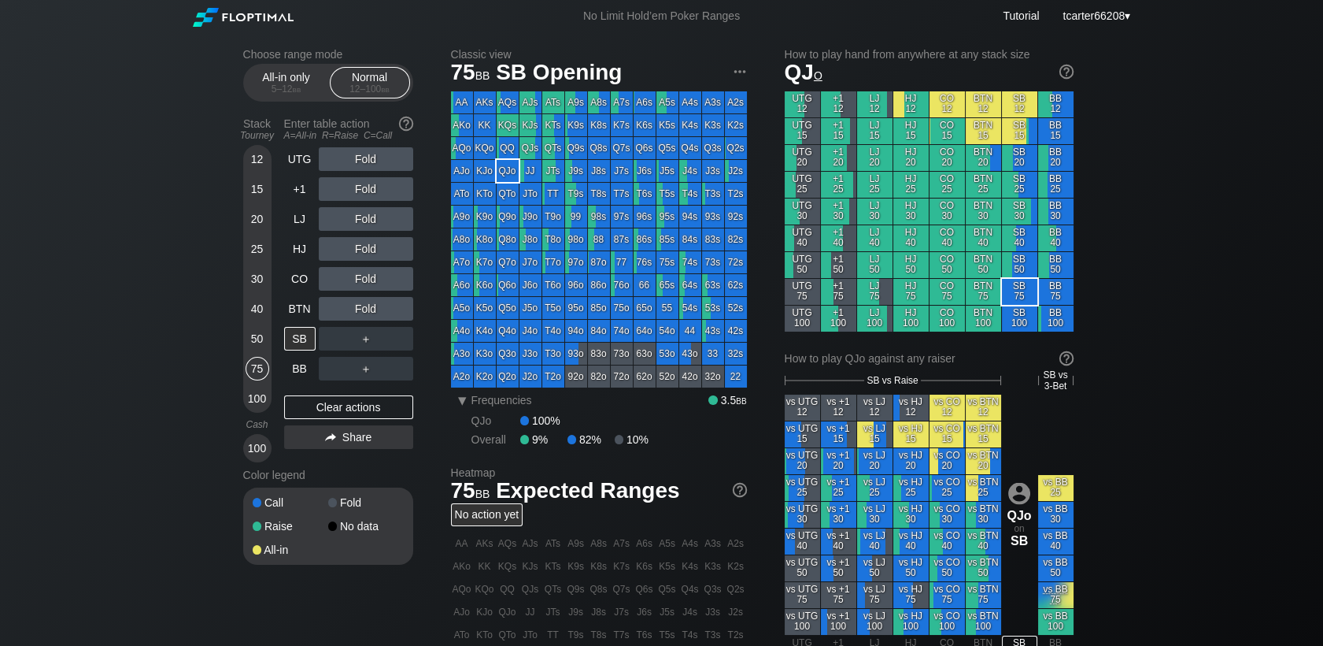
click at [251, 283] on div "30" at bounding box center [258, 279] width 24 height 24
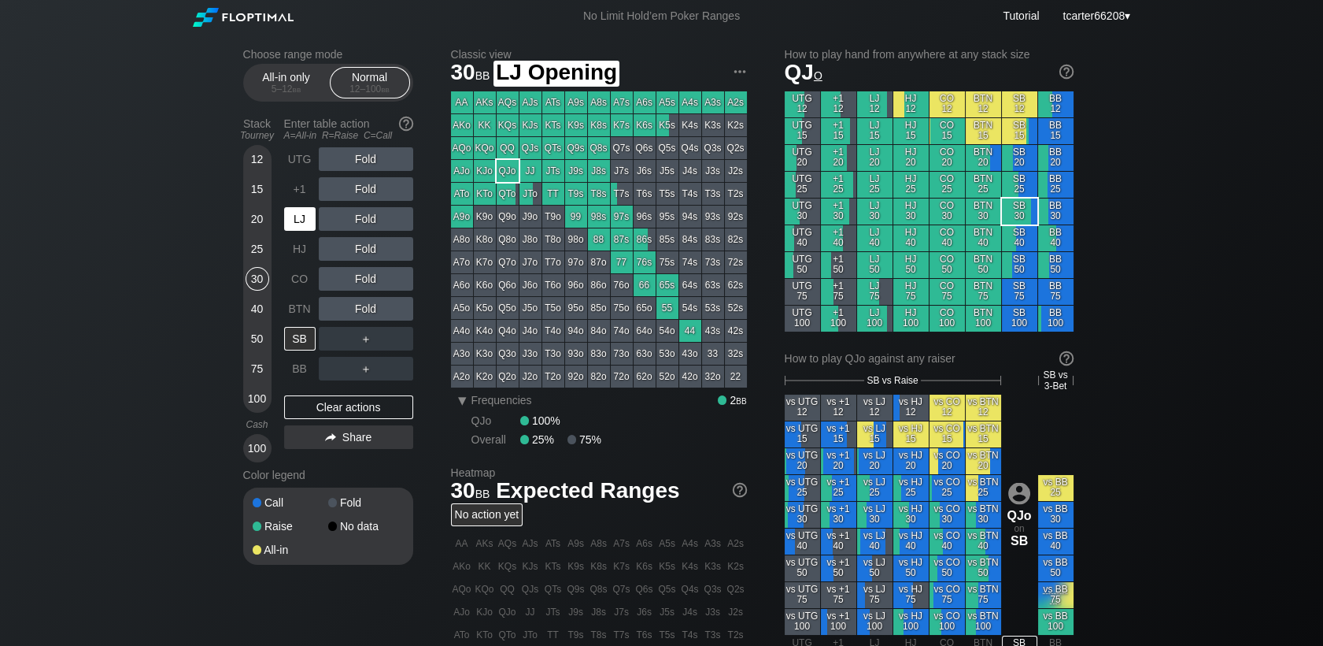
click at [287, 234] on div "LJ" at bounding box center [301, 219] width 35 height 30
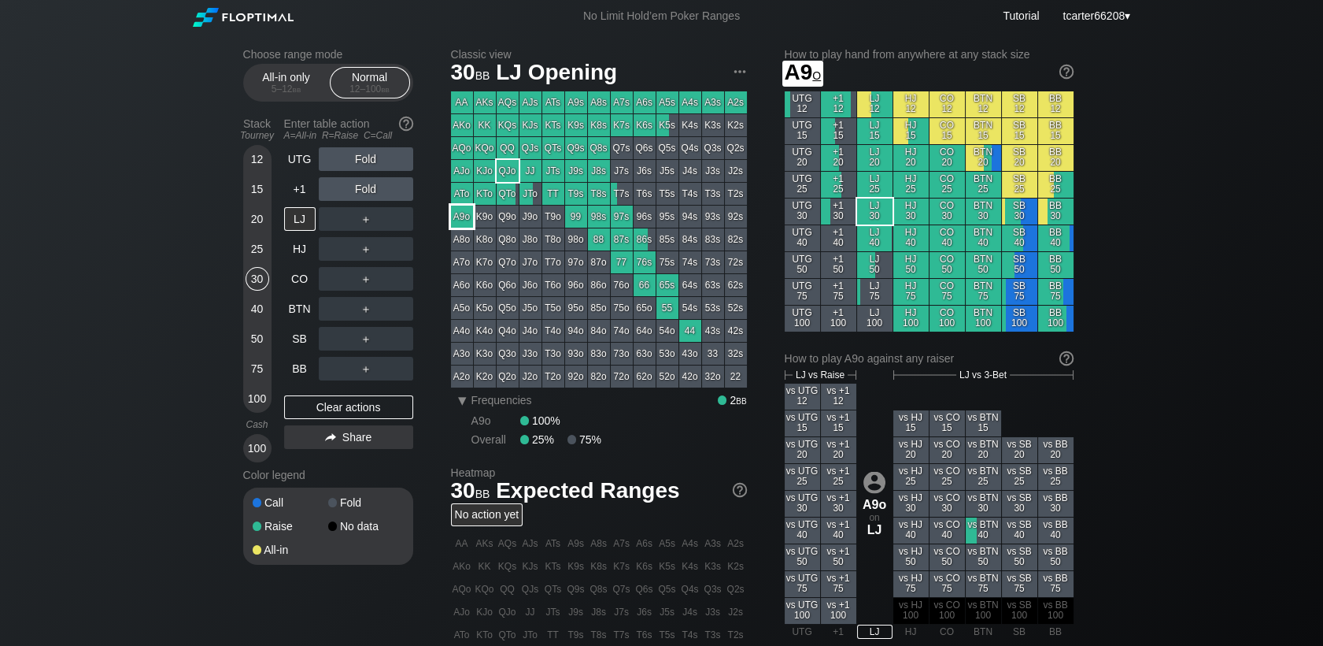
click at [463, 218] on div "A9o" at bounding box center [462, 216] width 22 height 22
click at [357, 224] on div "＋" at bounding box center [366, 219] width 94 height 24
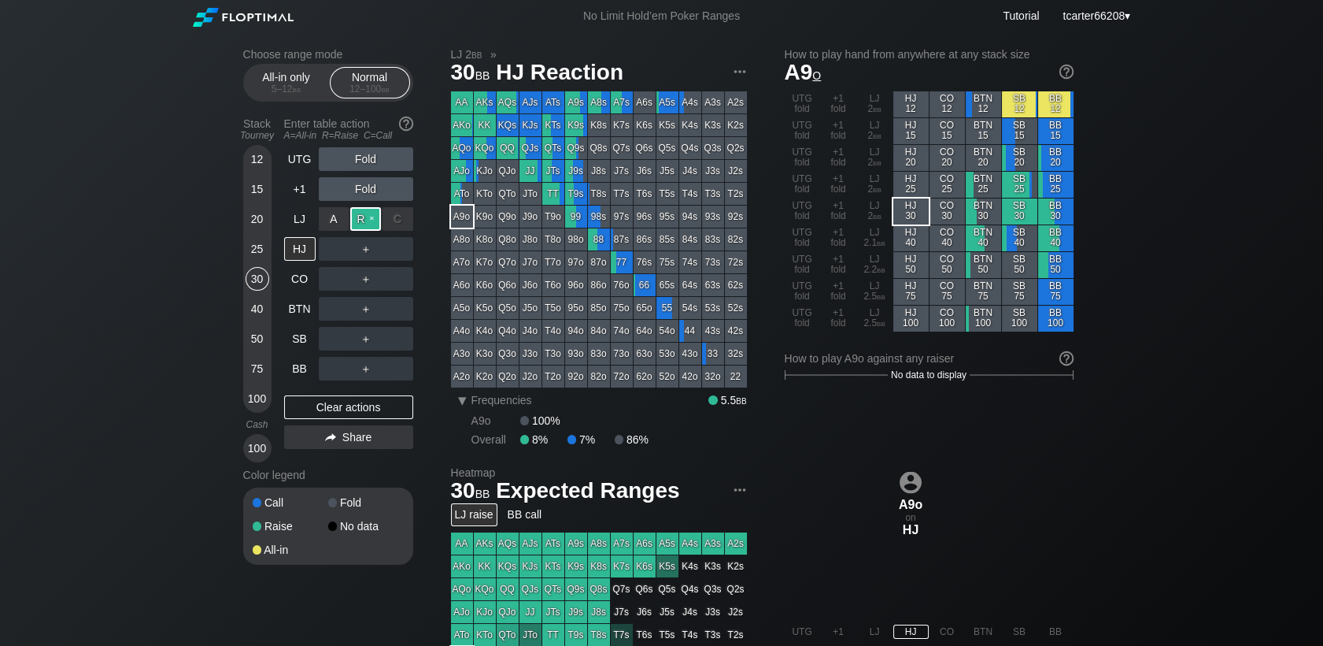
click at [364, 224] on div "R ✕" at bounding box center [365, 219] width 31 height 24
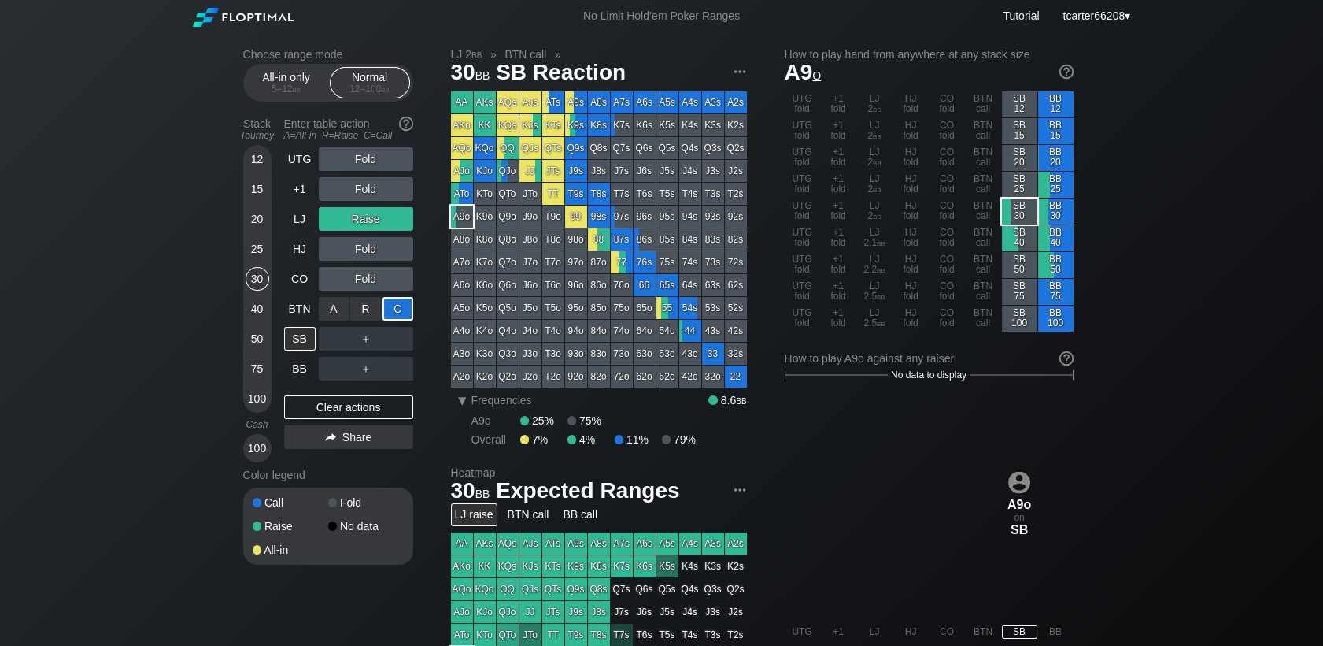
click at [400, 316] on div "C ✕" at bounding box center [398, 309] width 31 height 24
drag, startPoint x: 352, startPoint y: 418, endPoint x: 344, endPoint y: 416, distance: 8.2
click at [352, 419] on div "Clear actions" at bounding box center [348, 407] width 129 height 24
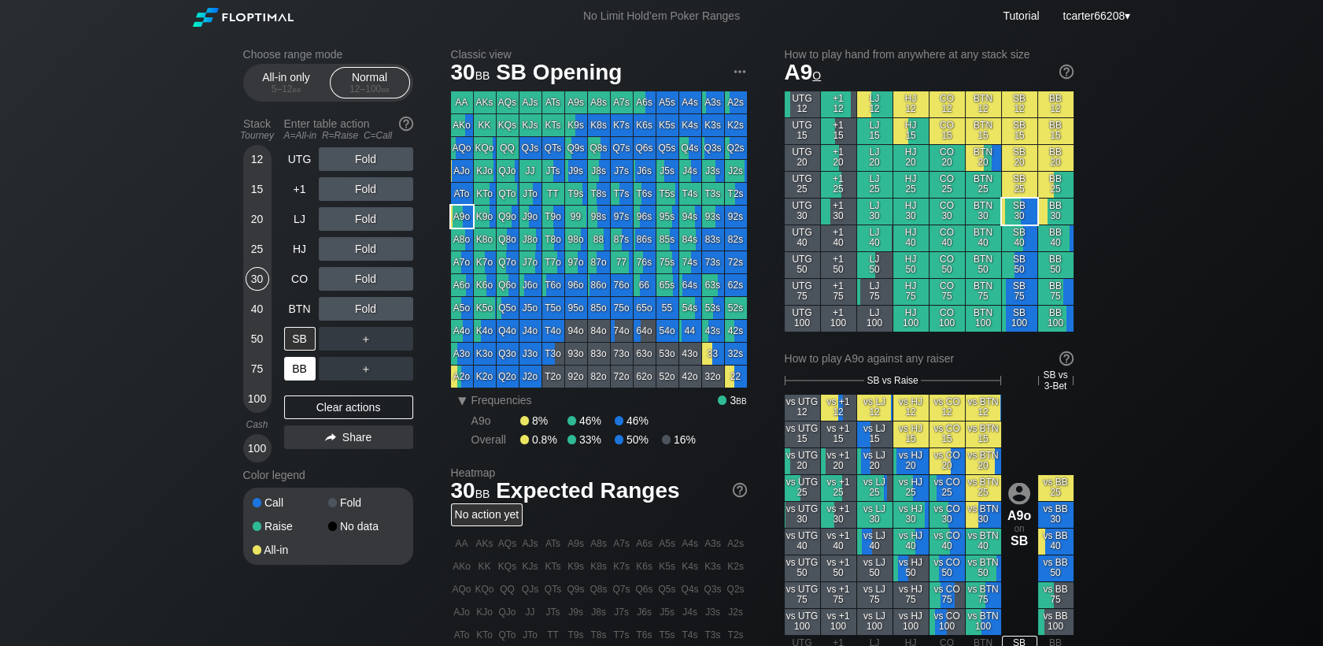
click at [309, 373] on div "BB" at bounding box center [299, 369] width 31 height 24
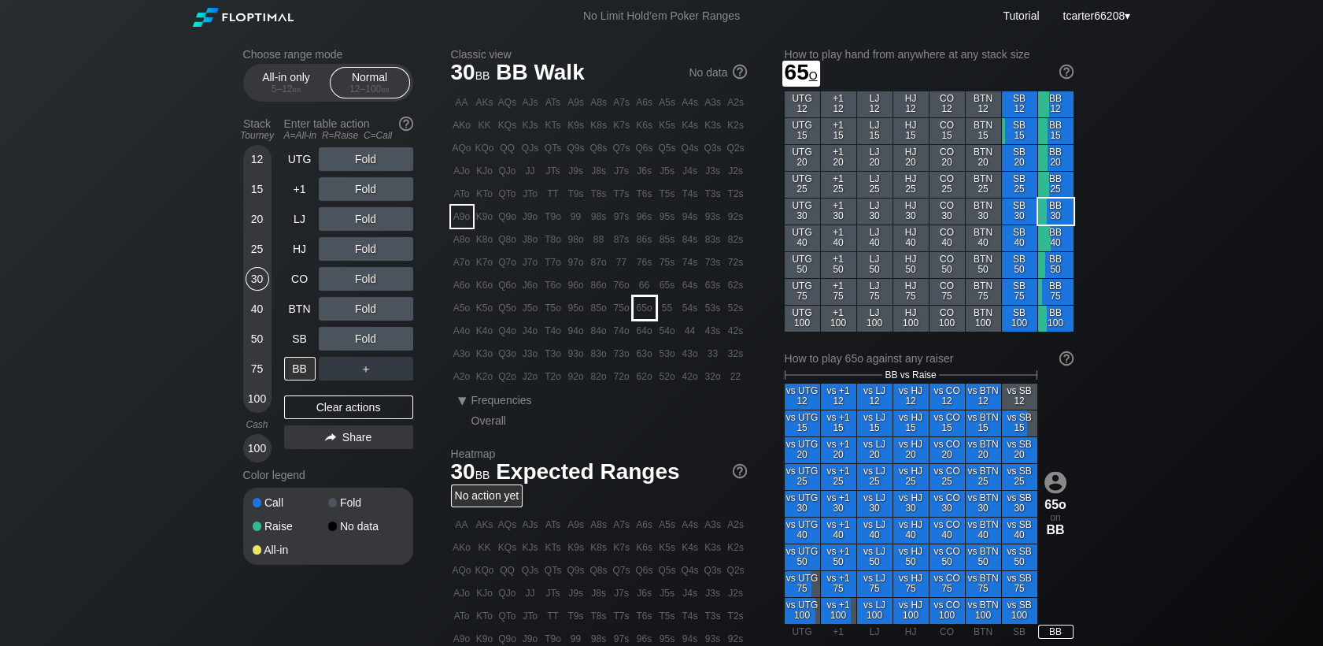
click at [636, 311] on div "65o" at bounding box center [645, 308] width 22 height 22
click at [629, 311] on div "AA AKs AQs AJs ATs A9s A8s A7s A6s A5s A4s A3s A2s AKo KK KQs KJs KTs K9s K8s K…" at bounding box center [599, 239] width 296 height 296
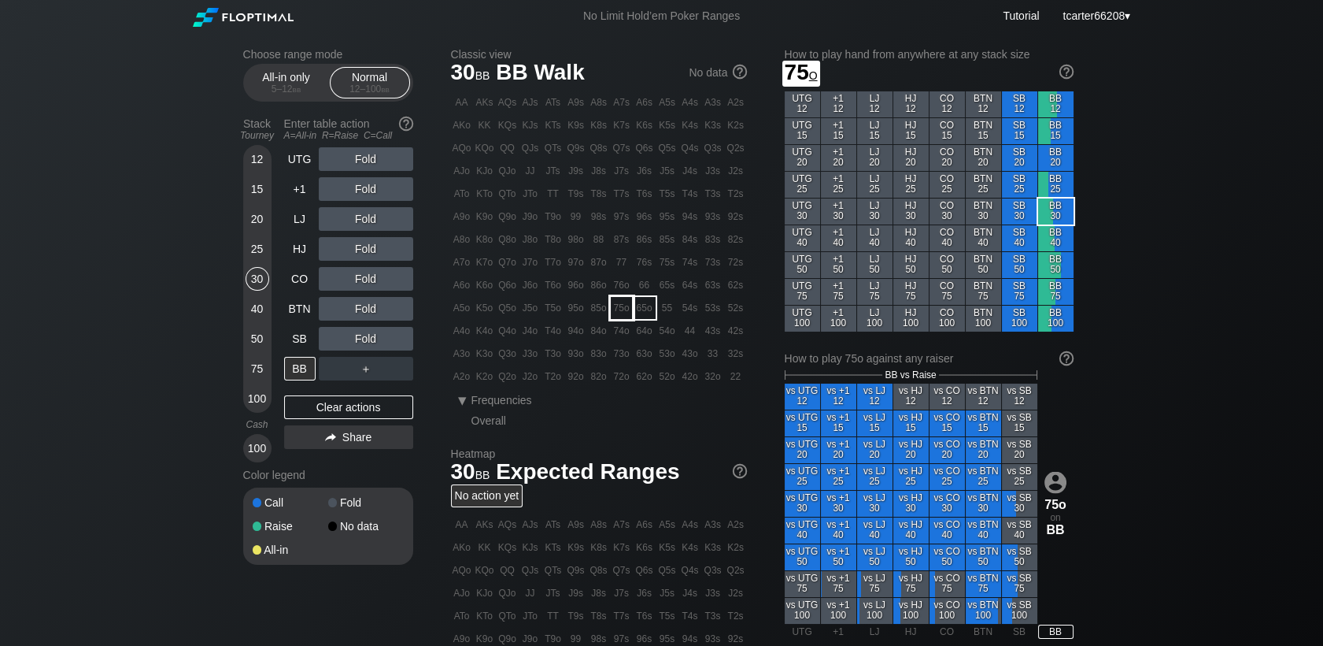
click at [627, 311] on div "75o" at bounding box center [622, 308] width 22 height 22
click at [265, 338] on div "50" at bounding box center [258, 339] width 24 height 24
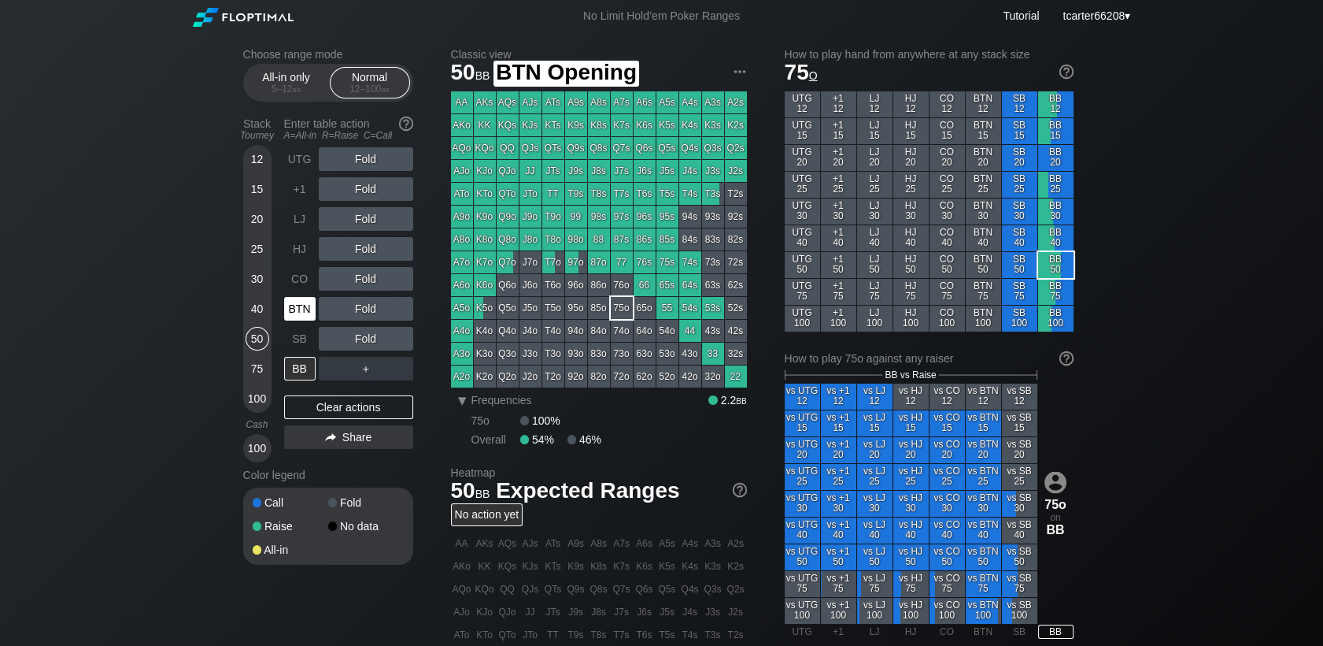
click at [294, 316] on div "BTN" at bounding box center [299, 309] width 31 height 24
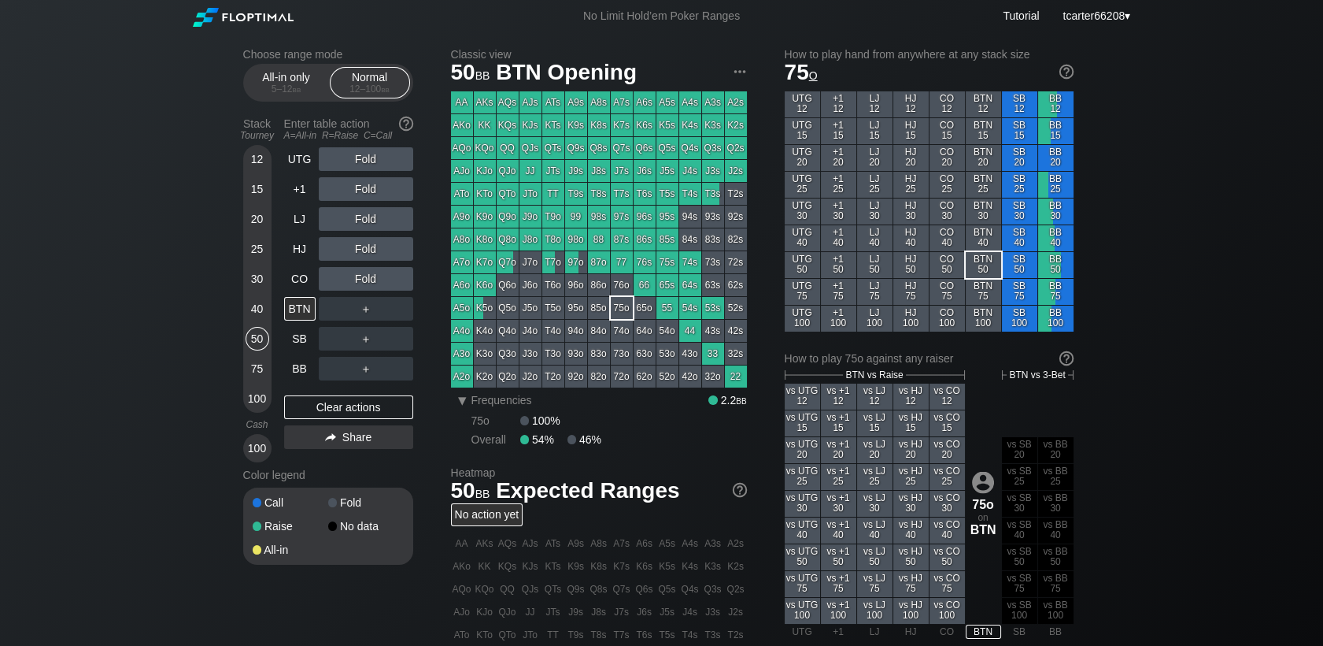
click at [261, 370] on div "75" at bounding box center [258, 369] width 24 height 24
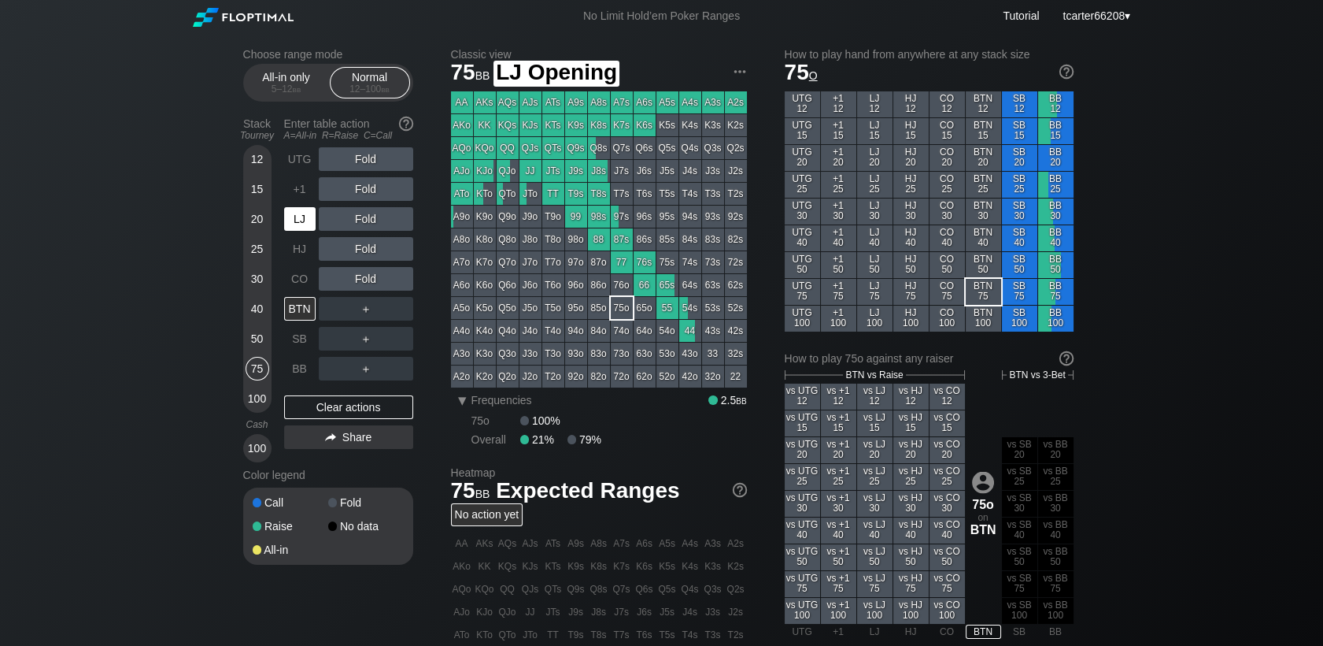
click at [304, 213] on div "LJ" at bounding box center [299, 219] width 31 height 24
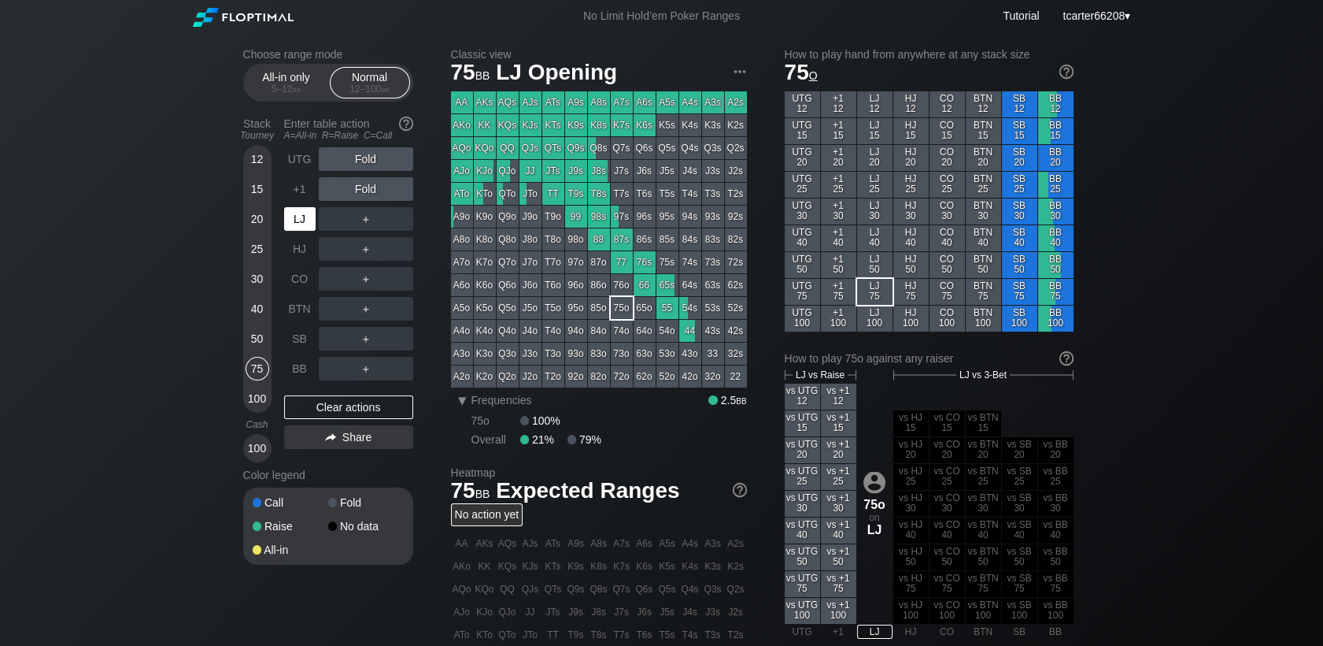
click at [304, 211] on div "LJ" at bounding box center [299, 219] width 31 height 24
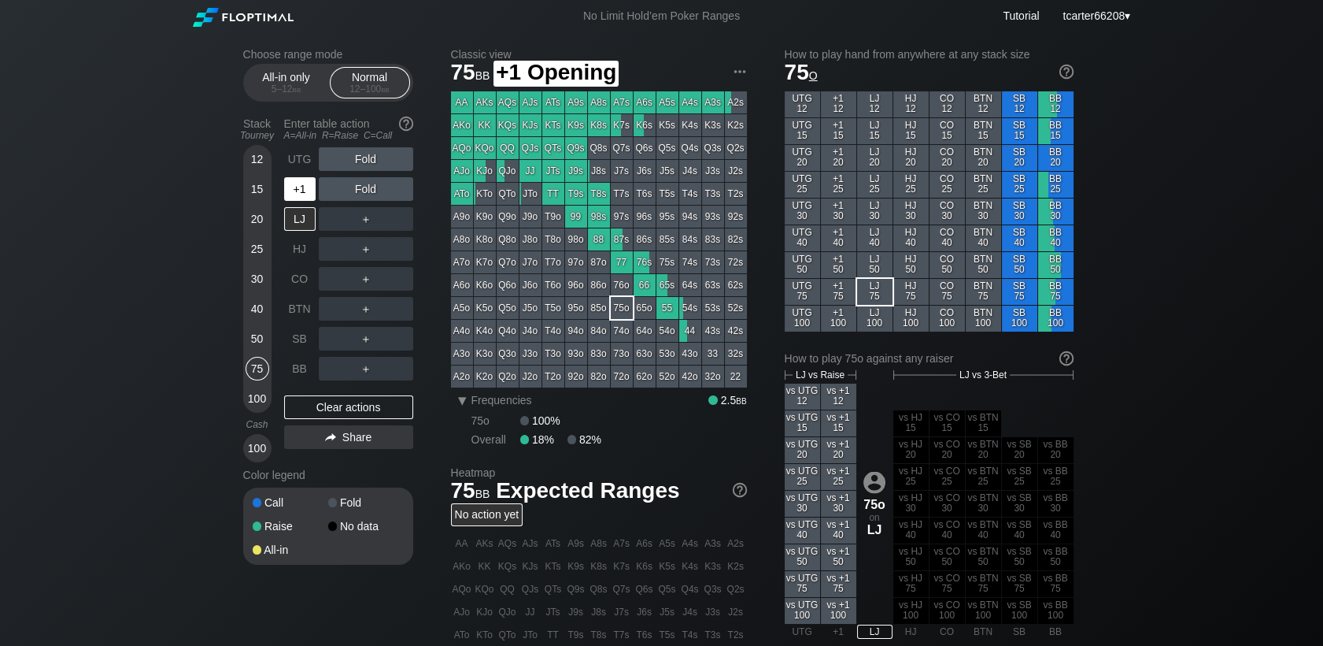
click at [305, 200] on div "+1" at bounding box center [299, 189] width 31 height 24
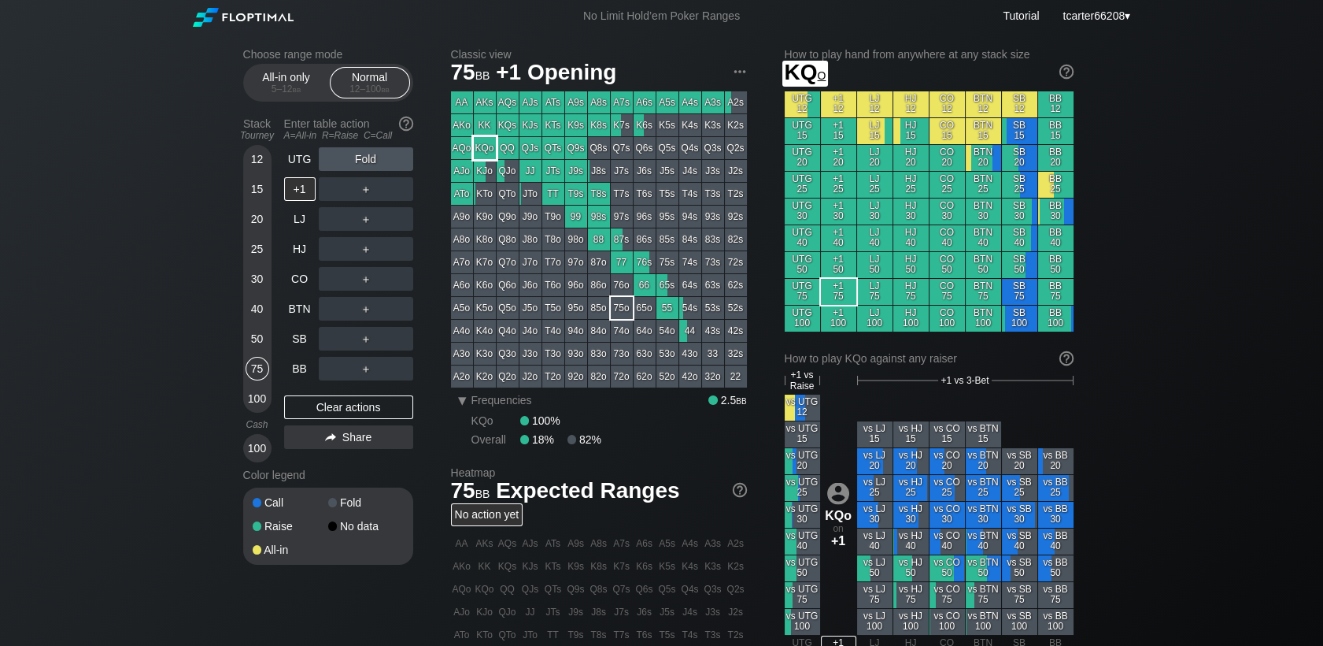
click at [492, 152] on div "KQo" at bounding box center [485, 148] width 22 height 22
click at [368, 187] on div "＋" at bounding box center [366, 189] width 94 height 24
click at [368, 187] on div "R ✕" at bounding box center [365, 189] width 31 height 24
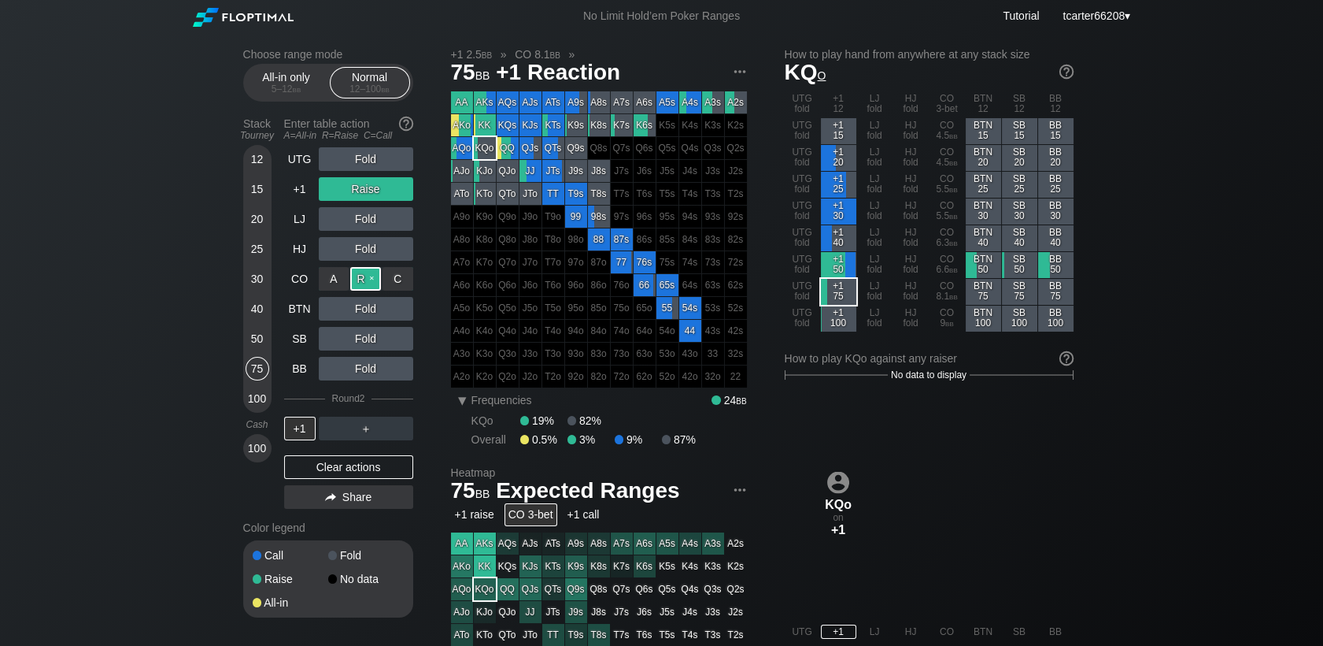
click at [372, 288] on div "R ✕" at bounding box center [365, 279] width 31 height 24
click at [345, 477] on div "Clear actions" at bounding box center [348, 467] width 129 height 24
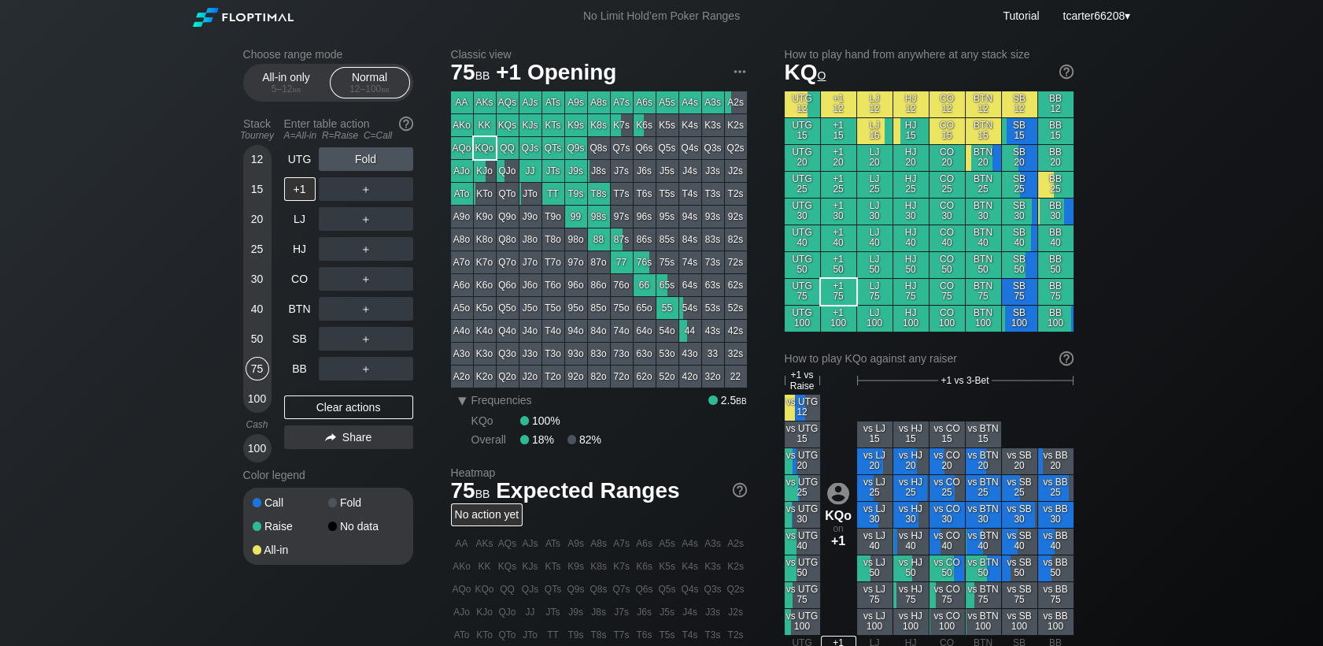
click at [257, 252] on div "25" at bounding box center [258, 249] width 24 height 24
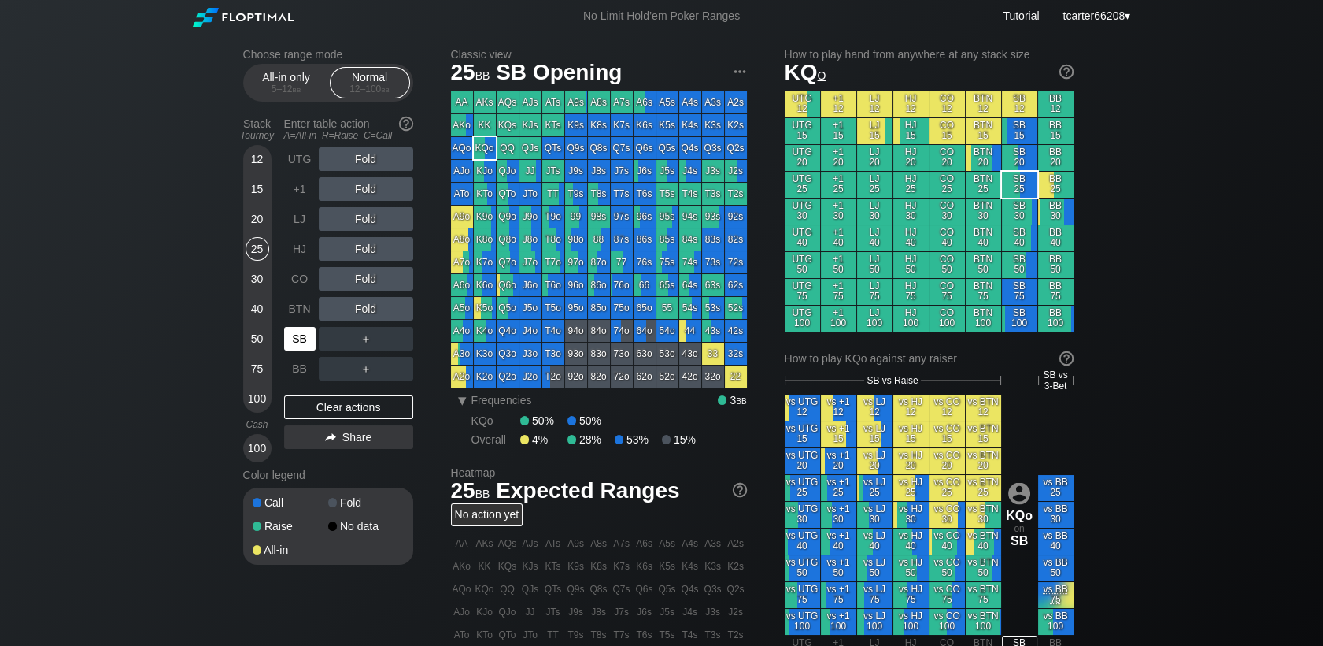
click at [294, 338] on div "SB" at bounding box center [299, 339] width 31 height 24
click at [372, 186] on div "R ✕" at bounding box center [365, 189] width 31 height 24
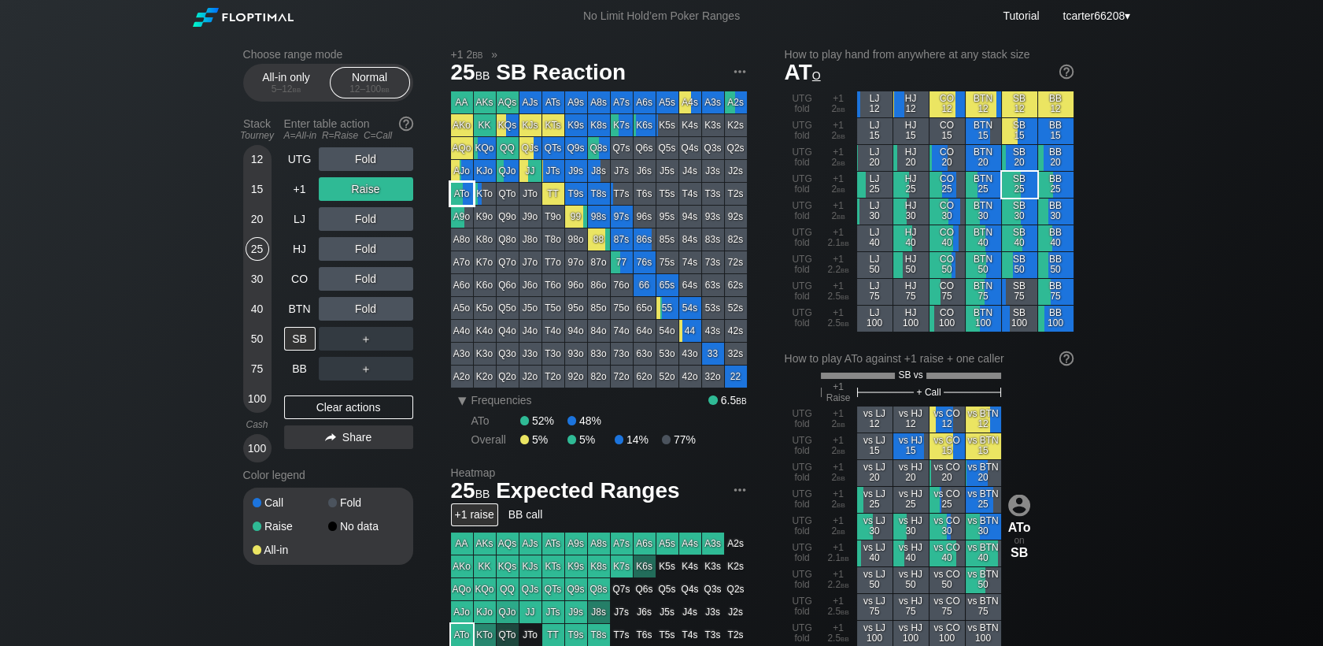
click at [471, 196] on div "ATo" at bounding box center [462, 194] width 22 height 22
click at [265, 285] on div "30" at bounding box center [258, 279] width 24 height 24
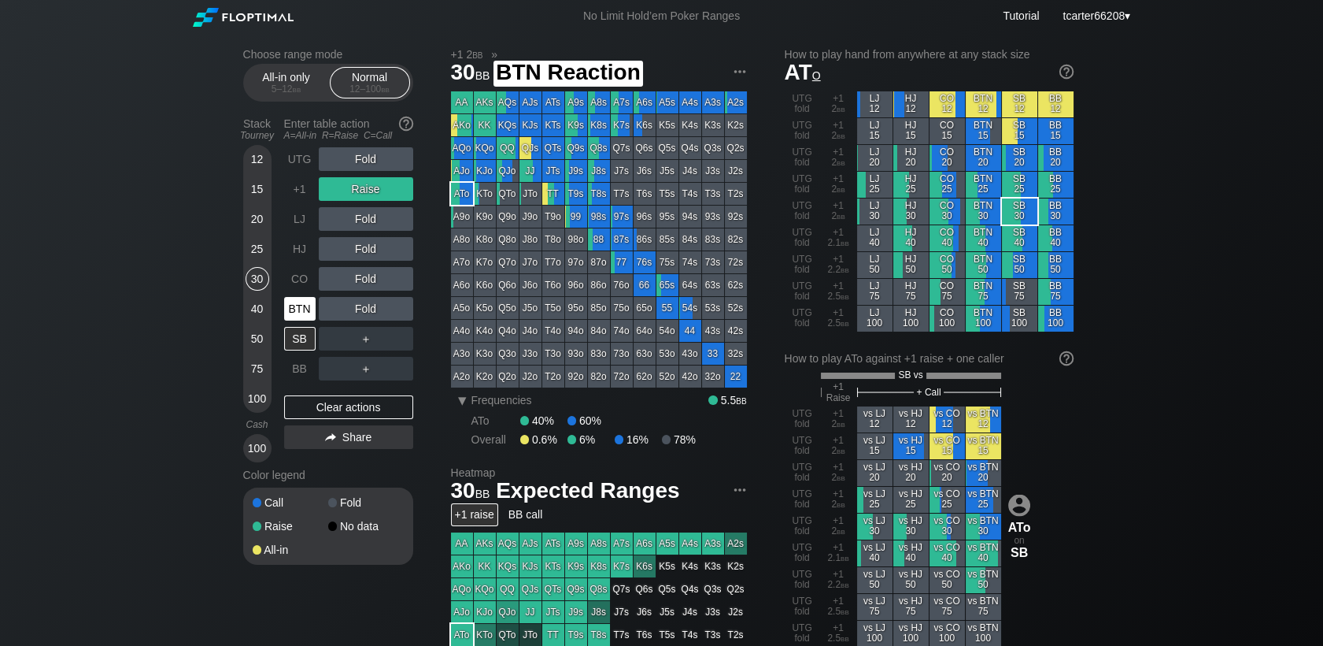
click at [314, 310] on div "BTN" at bounding box center [299, 309] width 31 height 24
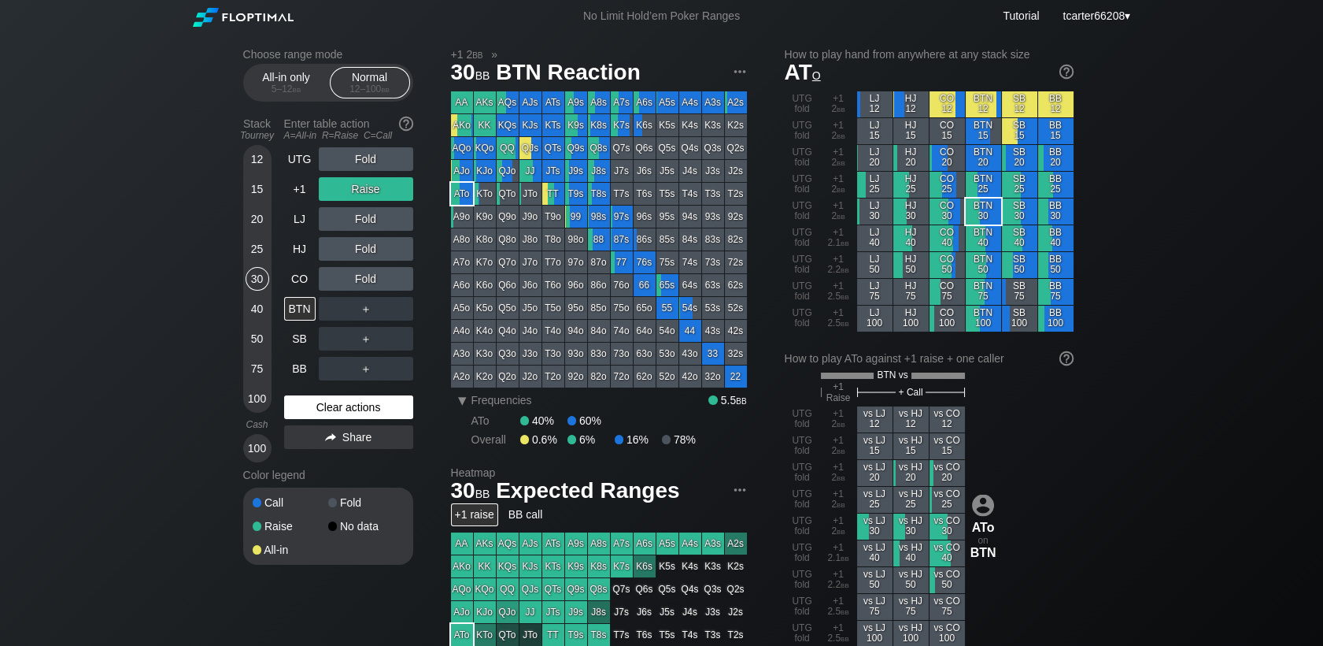
click at [334, 409] on div "Clear actions" at bounding box center [348, 407] width 129 height 24
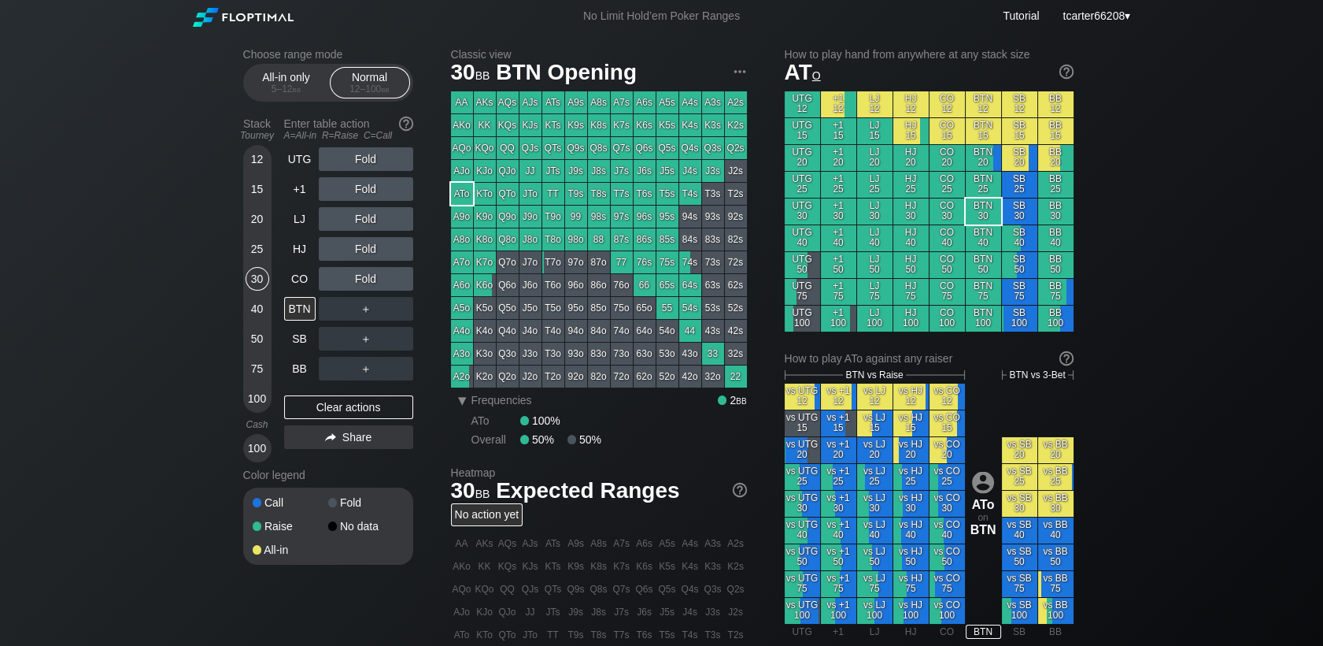
click at [265, 335] on div "50" at bounding box center [258, 339] width 24 height 24
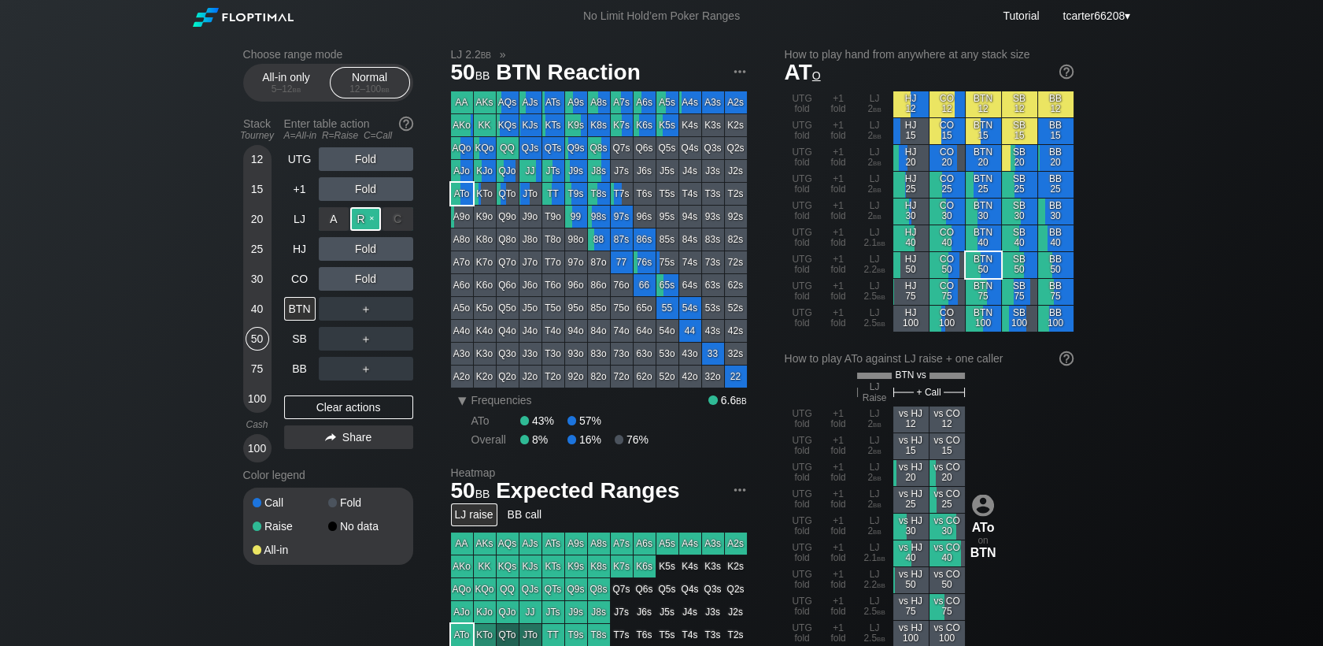
click at [372, 219] on div "R ✕" at bounding box center [365, 219] width 31 height 24
click at [405, 255] on div "C ✕" at bounding box center [398, 249] width 31 height 24
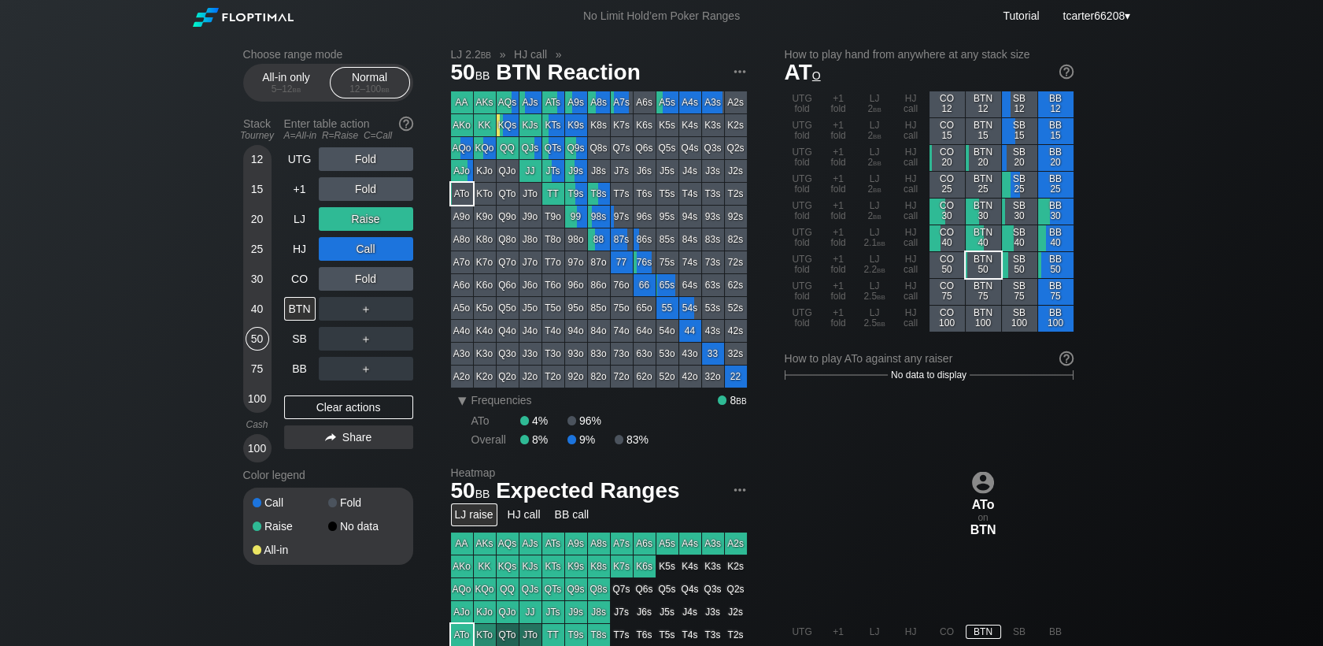
click at [369, 290] on div "Fold" at bounding box center [366, 279] width 94 height 24
click at [368, 287] on div "R ✕" at bounding box center [365, 279] width 31 height 24
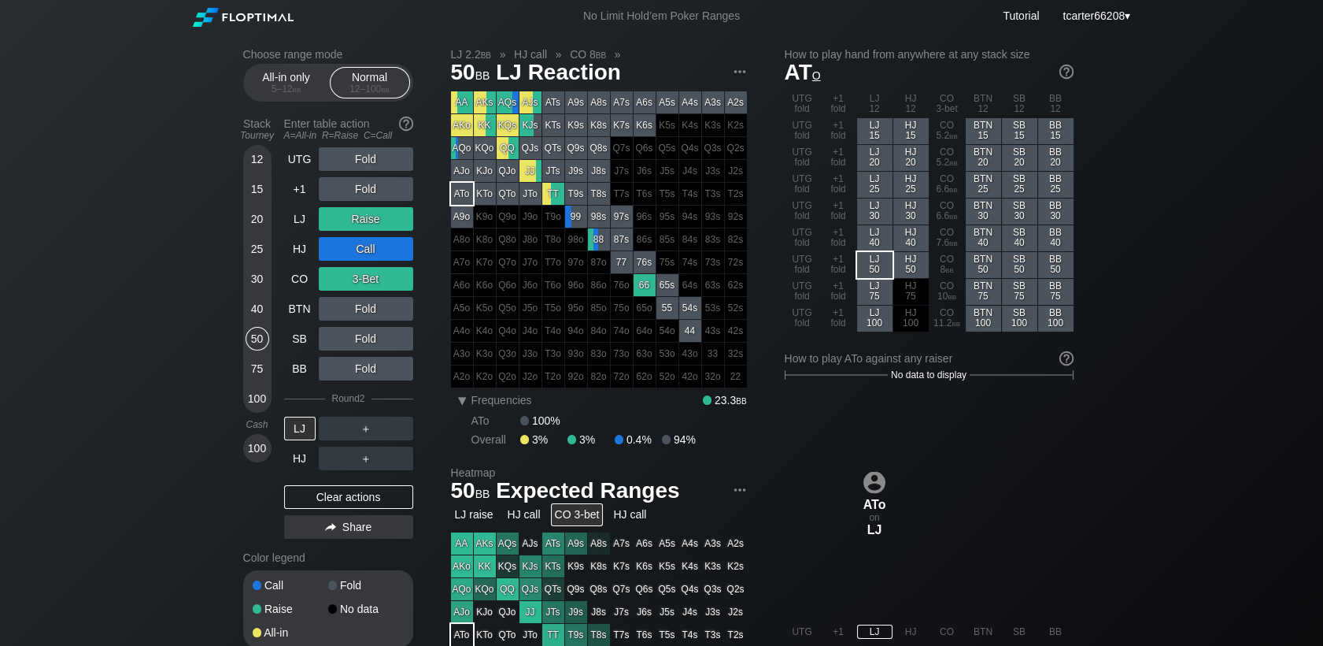
click at [253, 375] on div "75" at bounding box center [258, 369] width 24 height 24
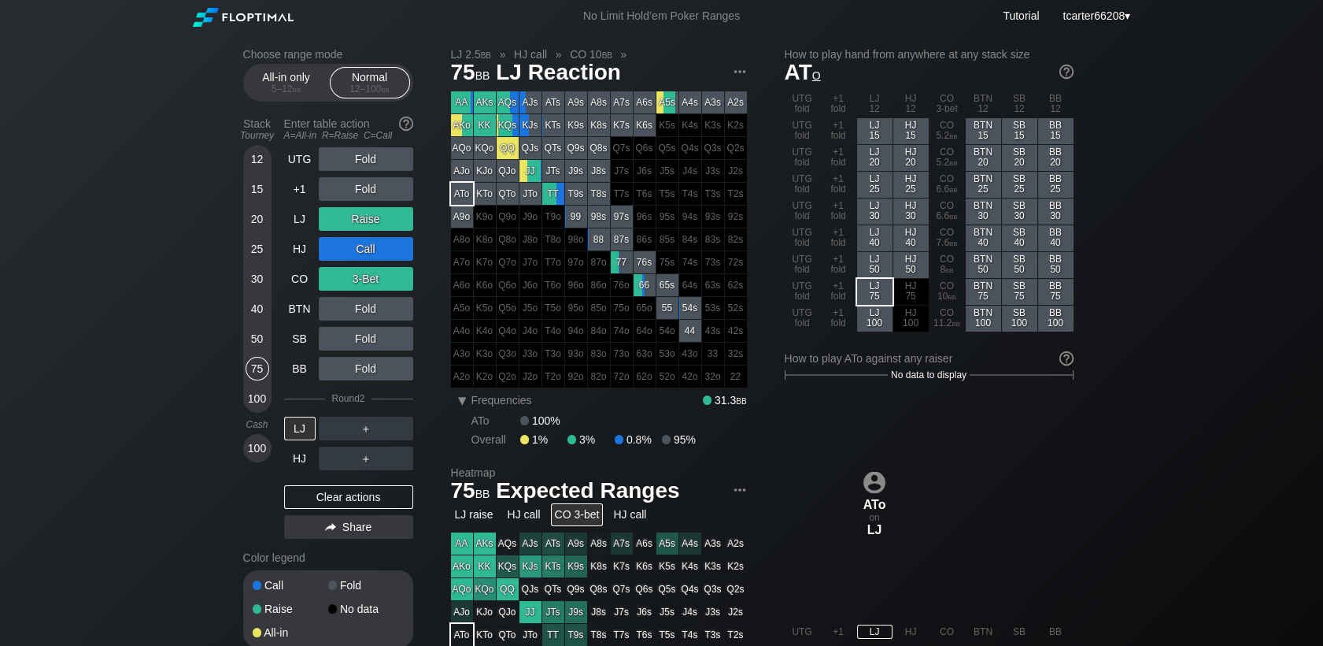
click at [334, 495] on div "Clear actions" at bounding box center [348, 497] width 129 height 24
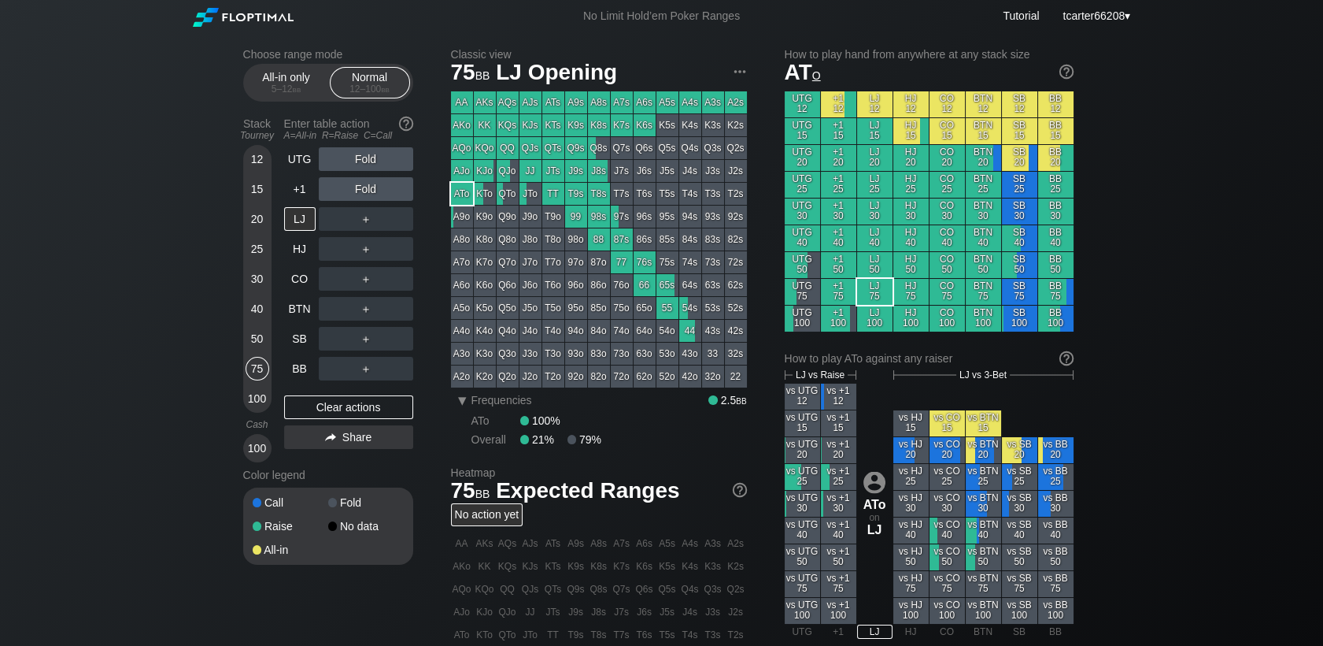
click at [334, 501] on span at bounding box center [332, 502] width 9 height 9
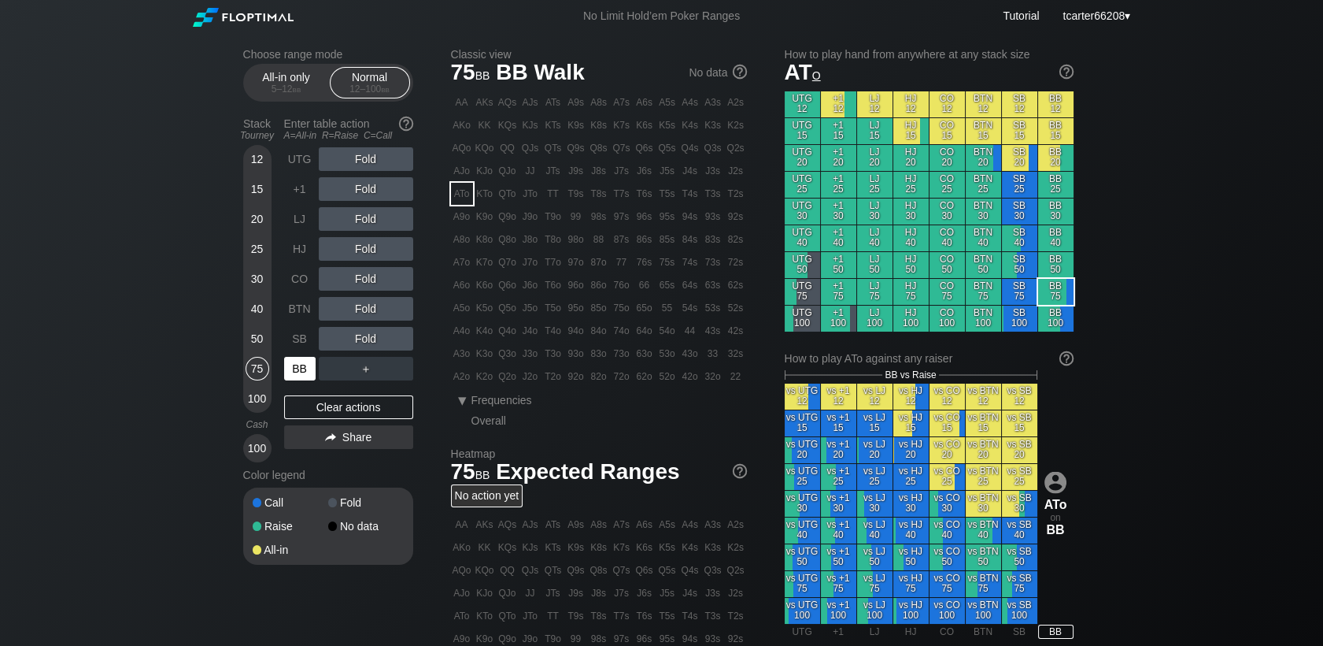
click at [298, 367] on div "BB" at bounding box center [299, 369] width 31 height 24
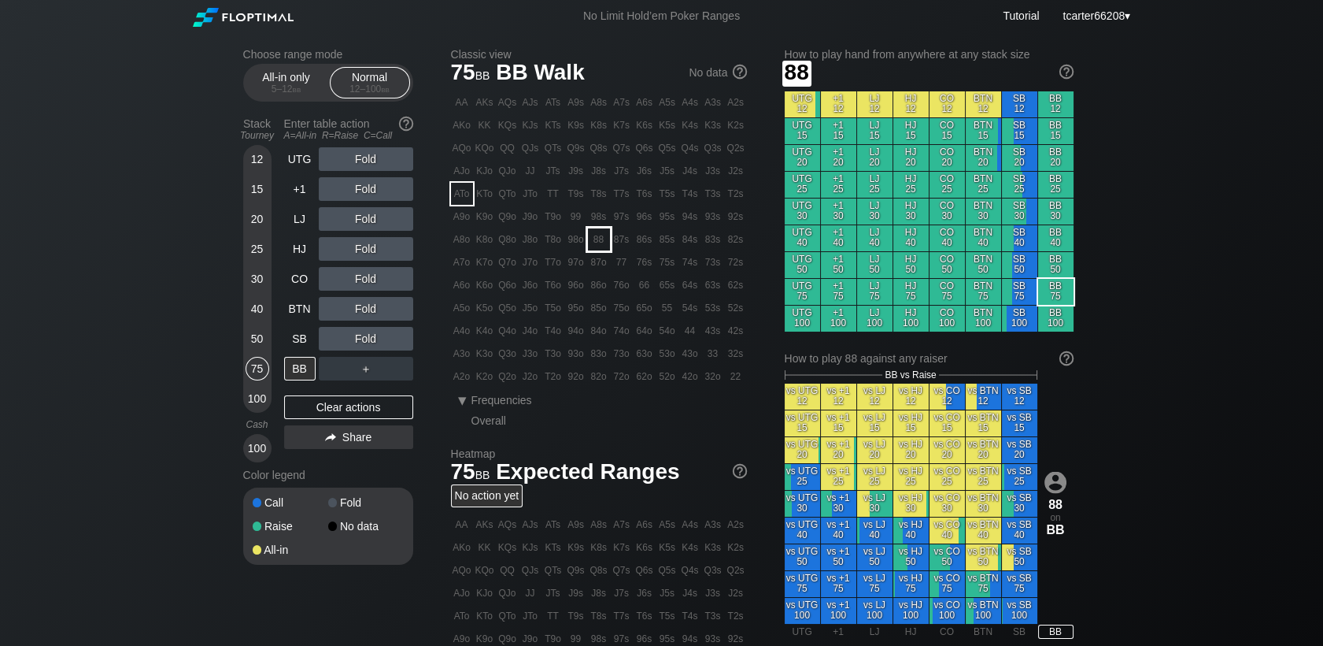
click at [591, 242] on div "88" at bounding box center [599, 239] width 22 height 22
click at [368, 338] on div "Fold" at bounding box center [366, 339] width 94 height 24
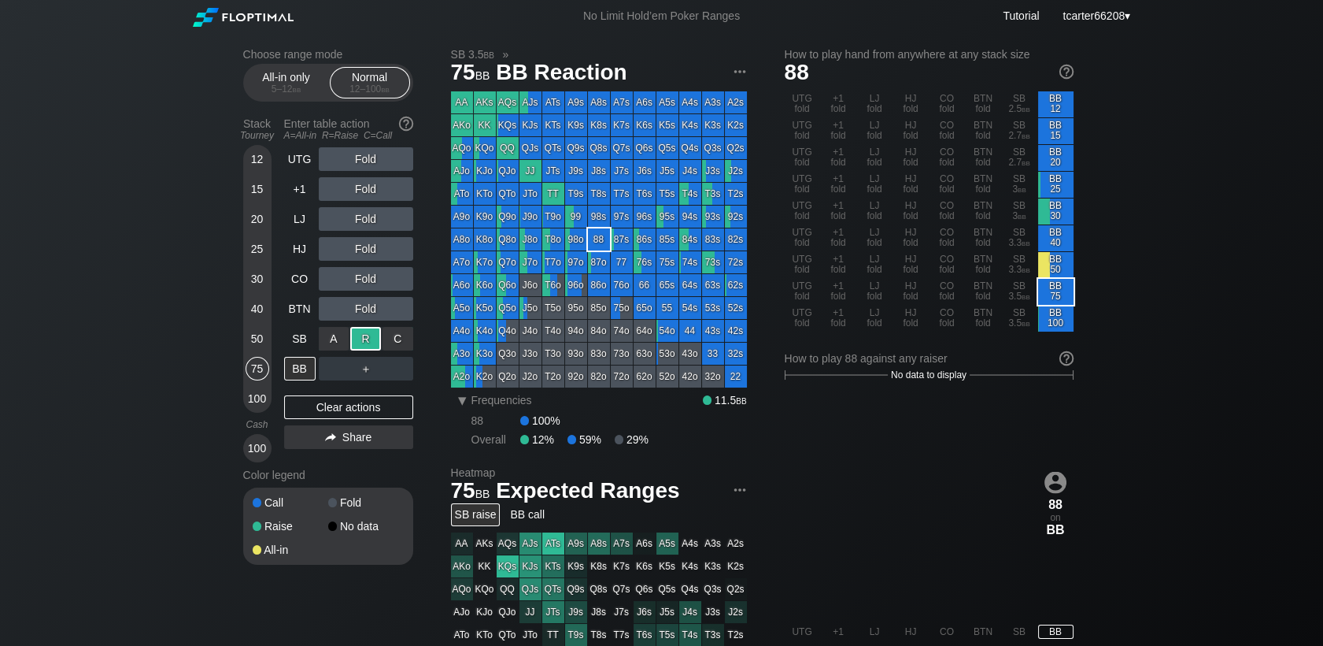
click at [368, 338] on div "R ✕" at bounding box center [365, 339] width 31 height 24
click at [311, 417] on div "Clear actions" at bounding box center [348, 407] width 129 height 24
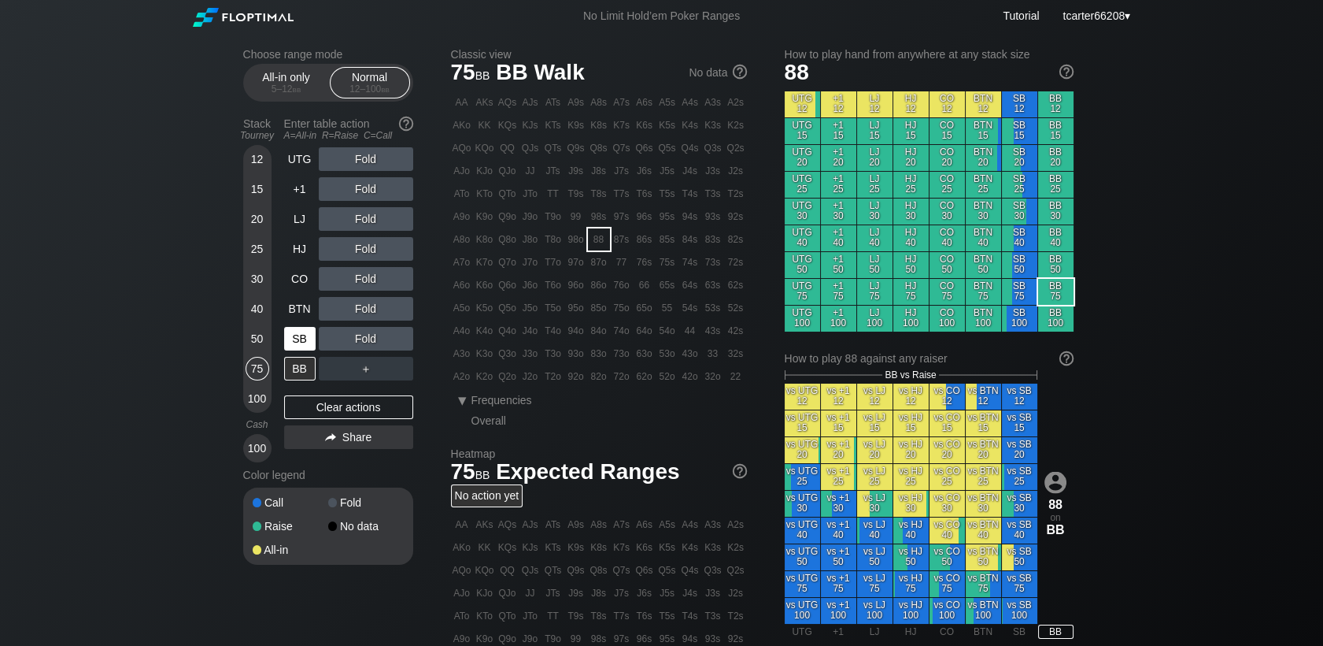
click at [300, 347] on div "SB" at bounding box center [299, 339] width 31 height 24
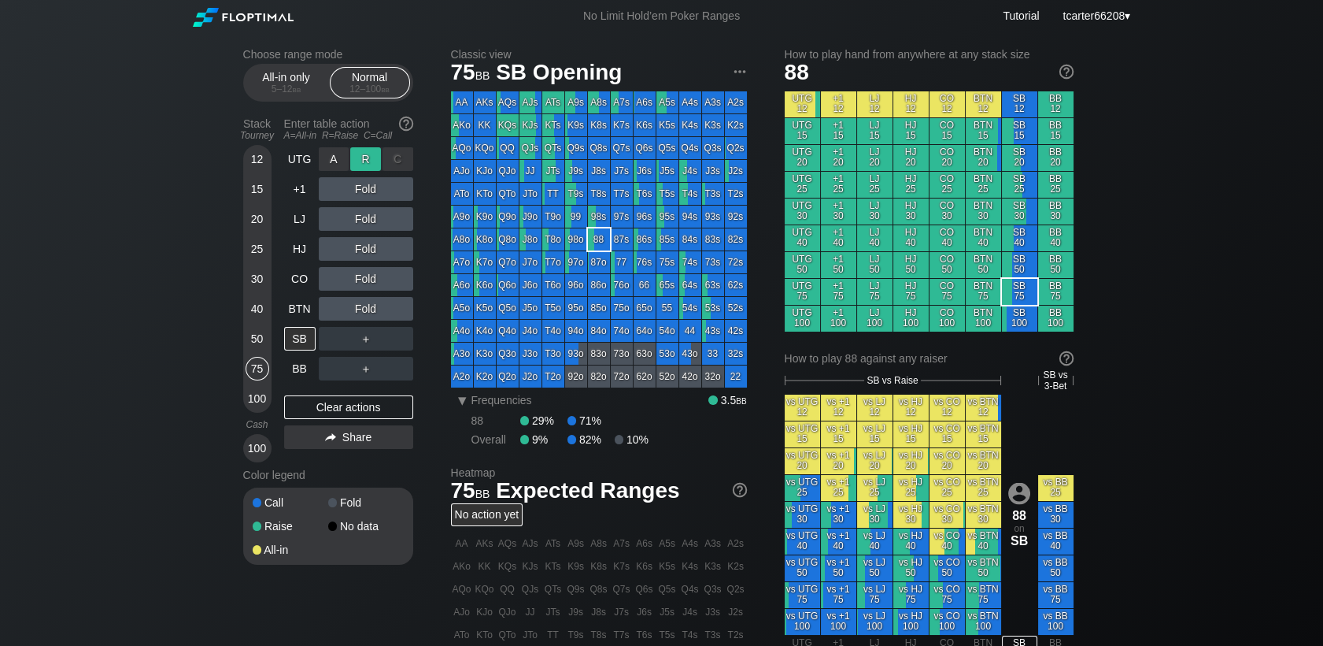
click at [353, 149] on div "R ✕" at bounding box center [365, 159] width 31 height 24
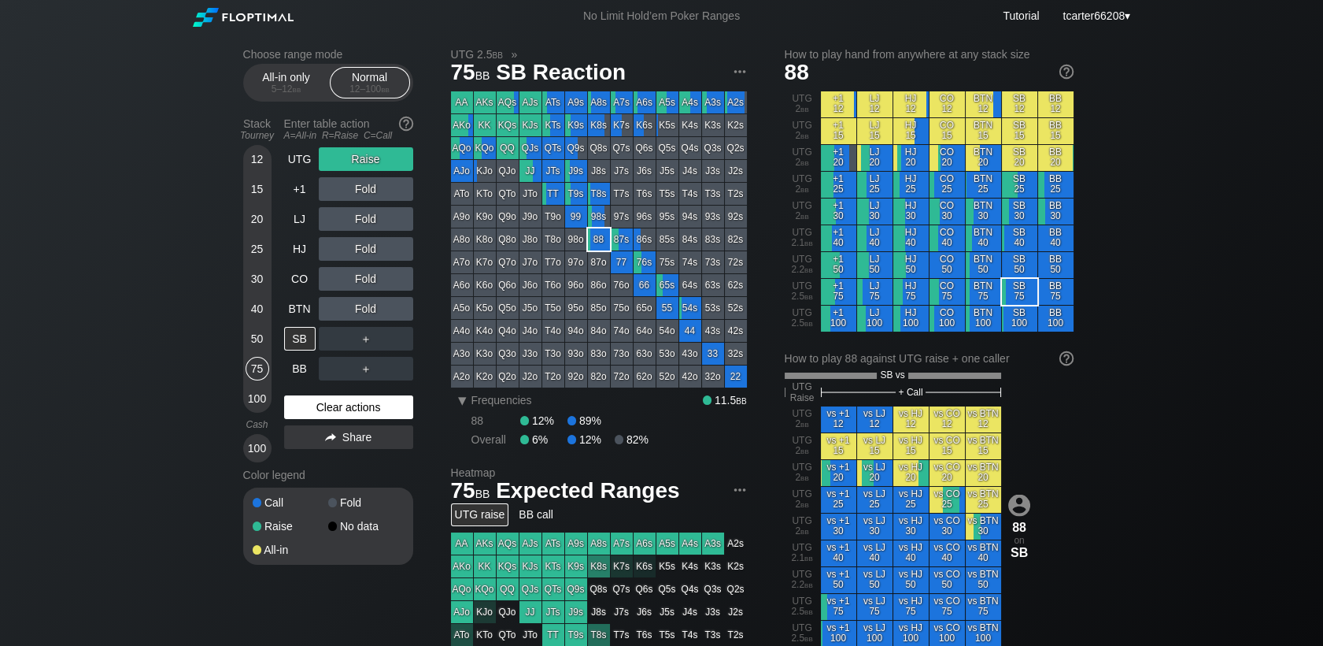
click at [360, 399] on div "Clear actions" at bounding box center [348, 407] width 129 height 24
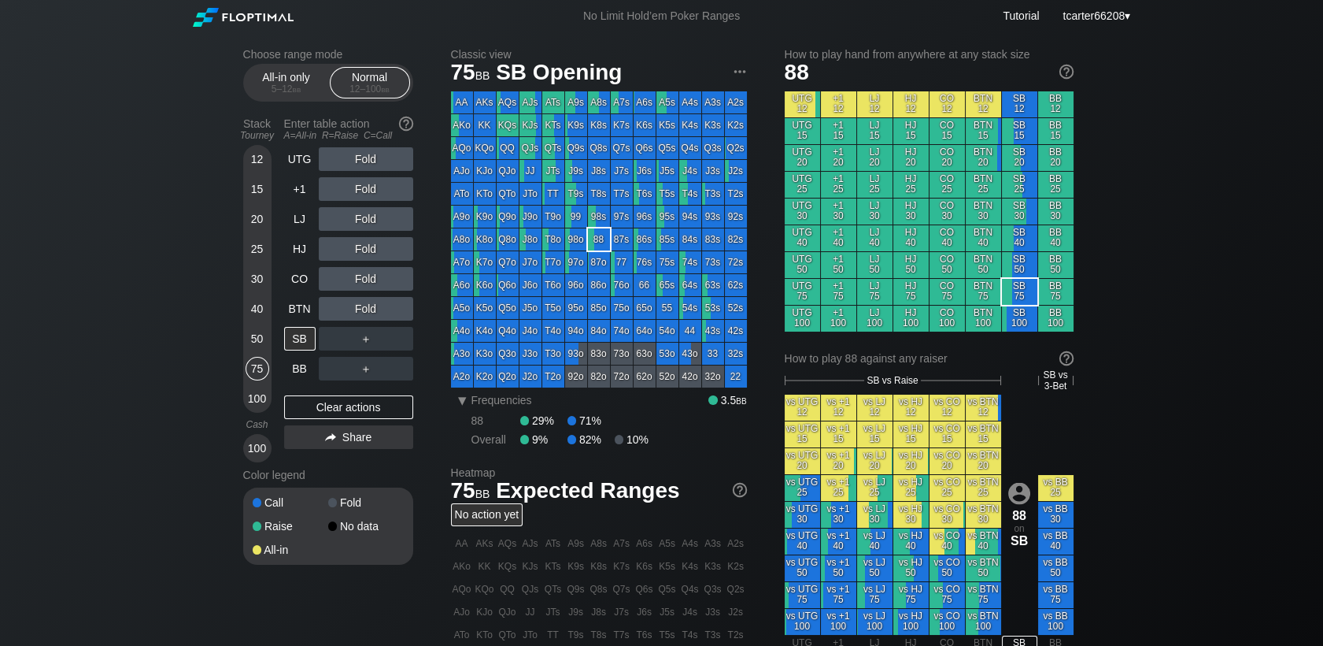
drag, startPoint x: 246, startPoint y: 302, endPoint x: 263, endPoint y: 299, distance: 17.6
click at [246, 302] on div "40" at bounding box center [258, 312] width 24 height 30
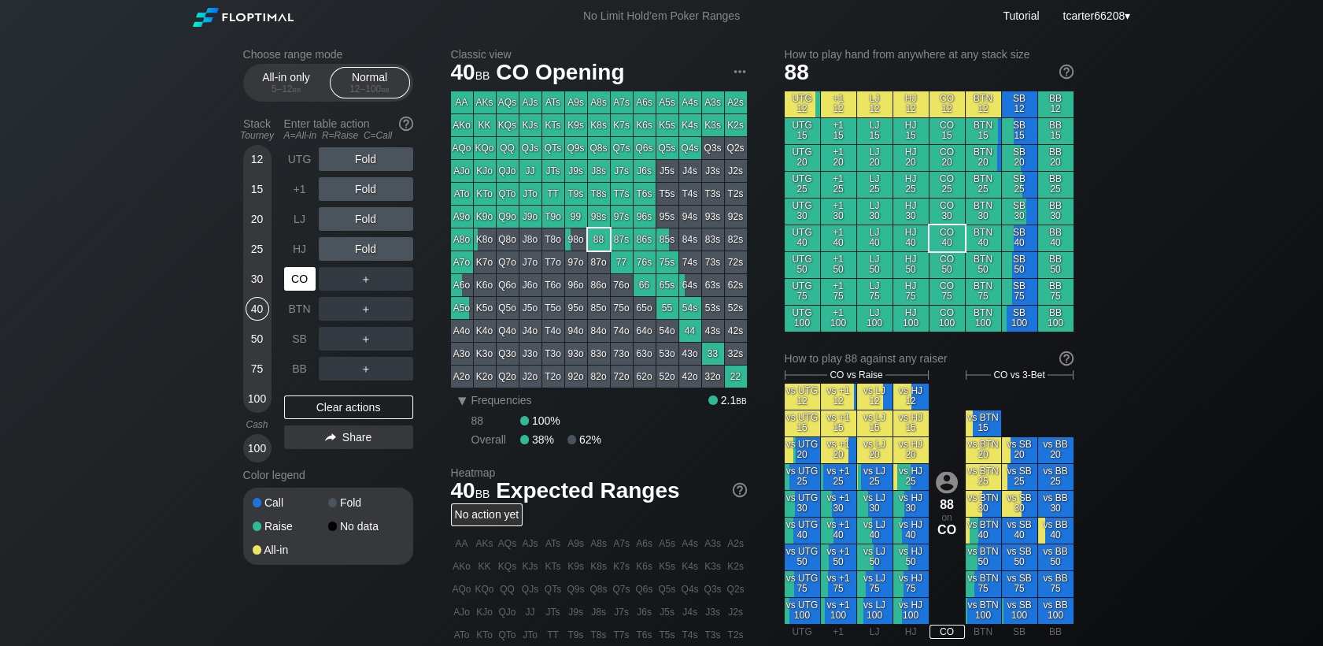
click at [285, 282] on div "CO" at bounding box center [299, 279] width 31 height 24
drag, startPoint x: 348, startPoint y: 200, endPoint x: 353, endPoint y: 192, distance: 9.2
click at [353, 192] on div "R ✕" at bounding box center [365, 189] width 31 height 24
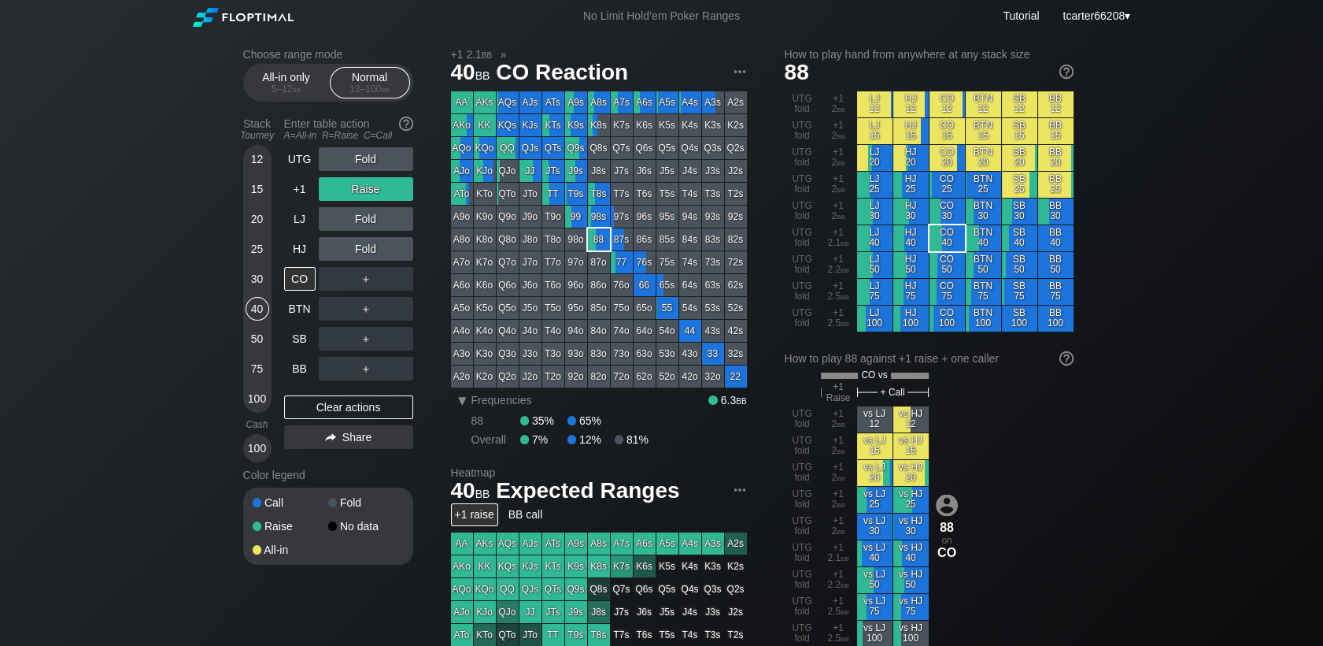
click at [253, 338] on div "50" at bounding box center [258, 339] width 24 height 24
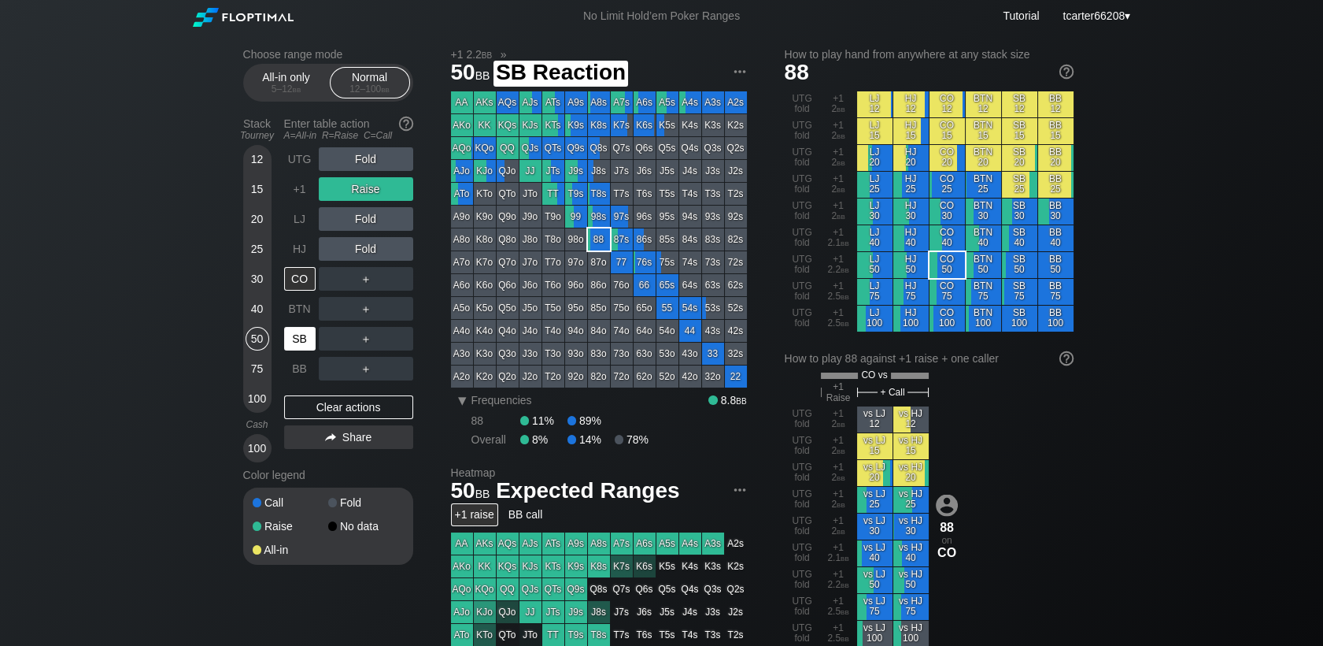
click at [297, 337] on div "SB" at bounding box center [299, 339] width 31 height 24
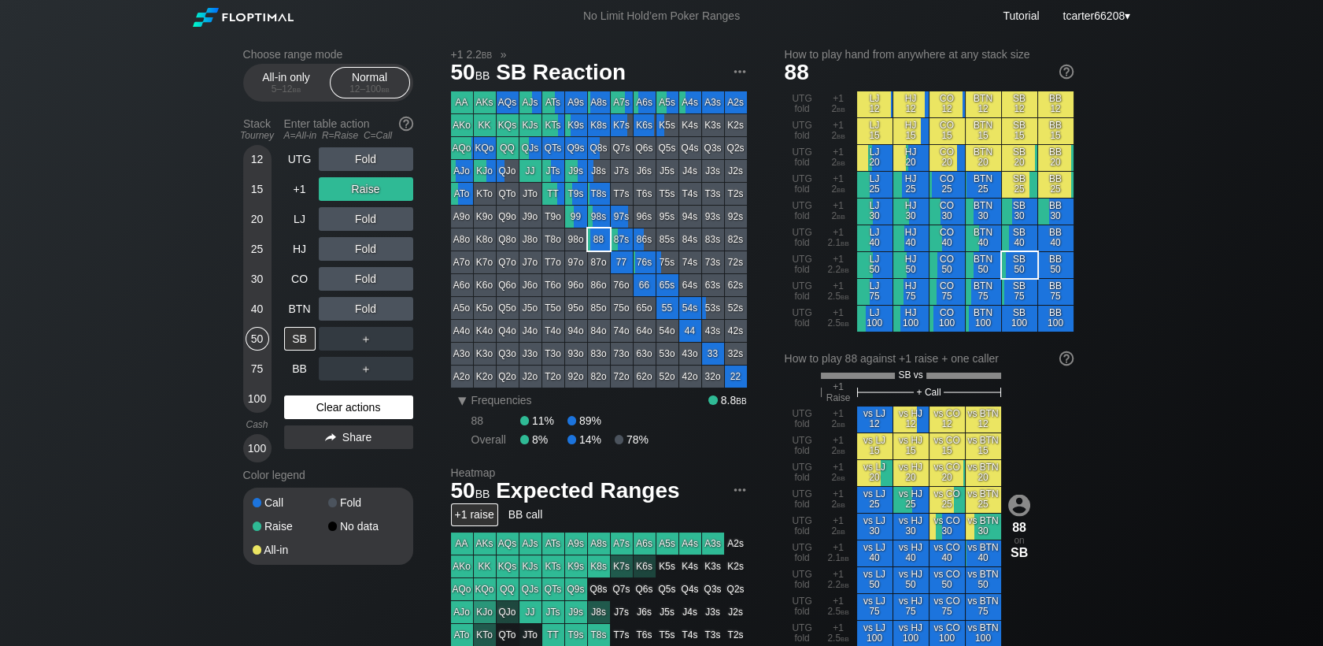
click at [331, 409] on div "Clear actions" at bounding box center [348, 407] width 129 height 24
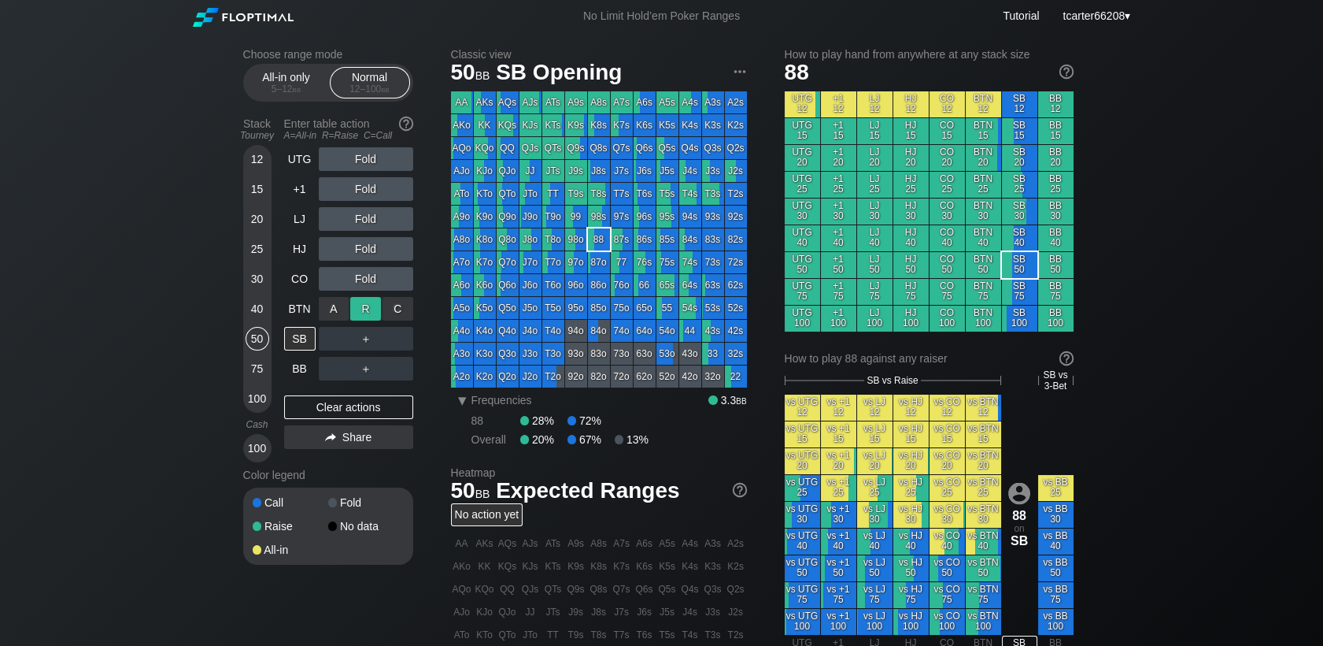
click at [373, 314] on div "R ✕" at bounding box center [365, 309] width 31 height 24
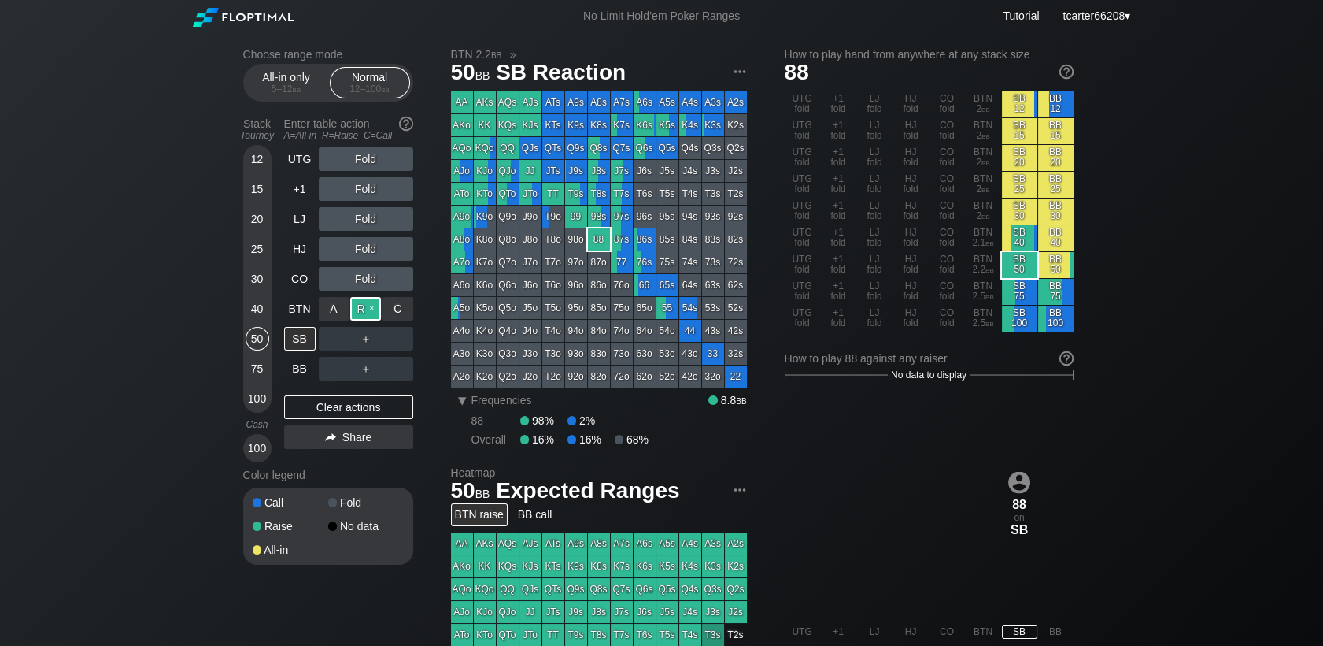
click at [373, 314] on div "R ✕" at bounding box center [365, 309] width 31 height 24
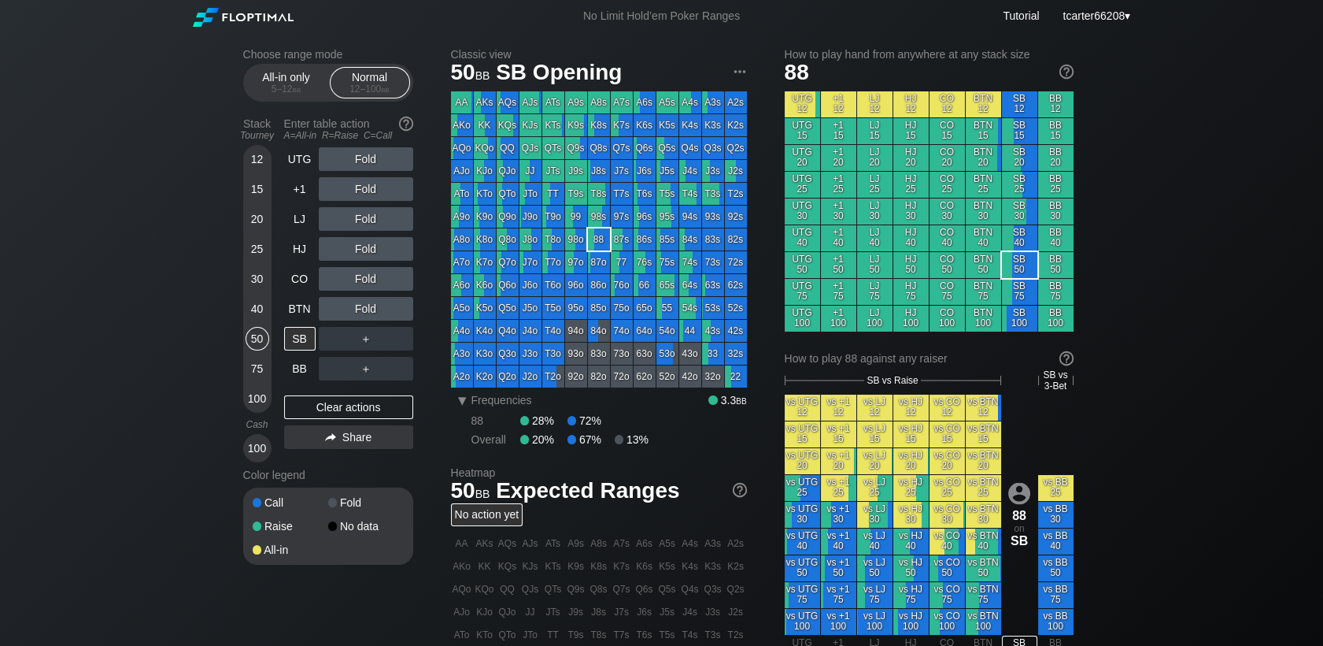
click at [260, 303] on div "40" at bounding box center [258, 309] width 24 height 24
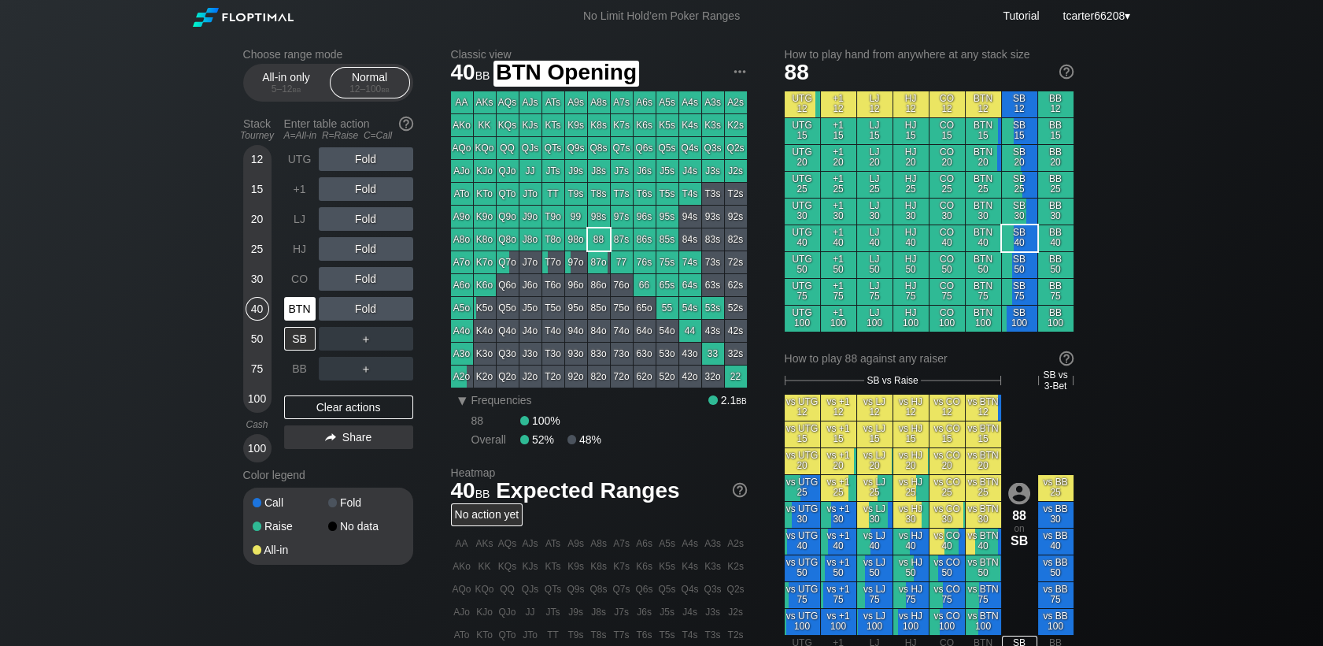
click at [293, 307] on div "BTN" at bounding box center [299, 309] width 31 height 24
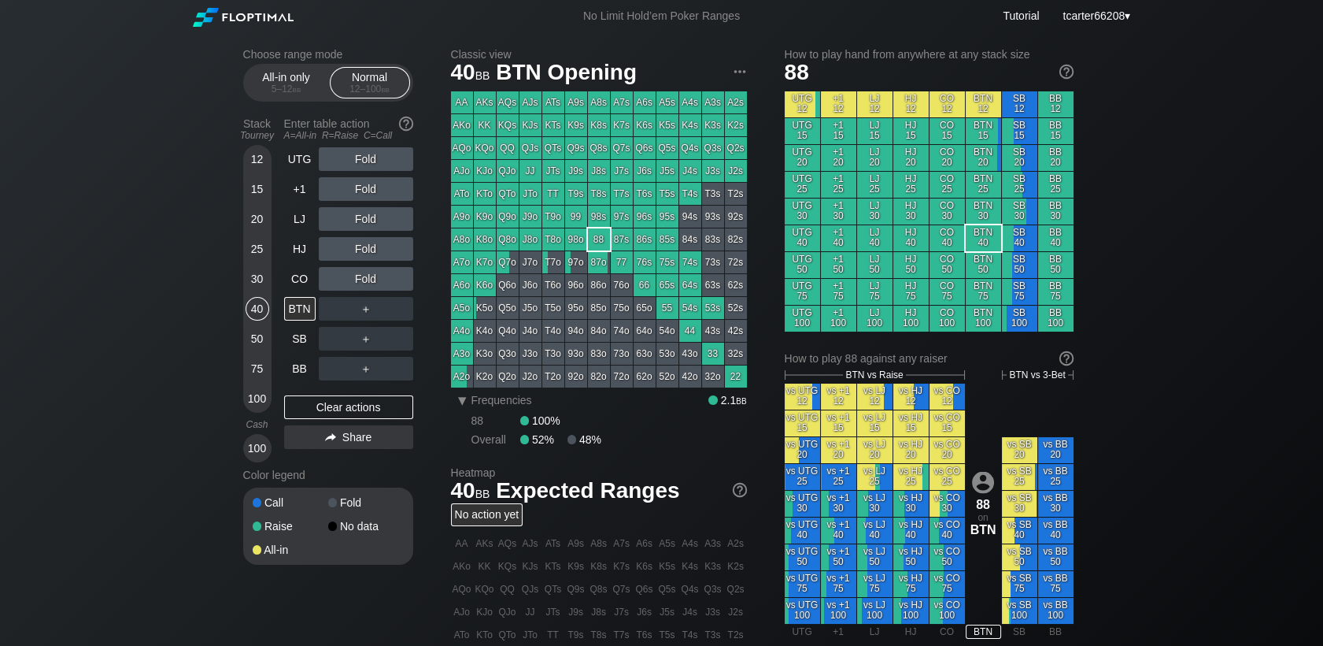
drag, startPoint x: 247, startPoint y: 293, endPoint x: 256, endPoint y: 282, distance: 14.0
click at [252, 287] on div "30" at bounding box center [258, 282] width 24 height 30
click at [256, 280] on div "30" at bounding box center [258, 279] width 24 height 24
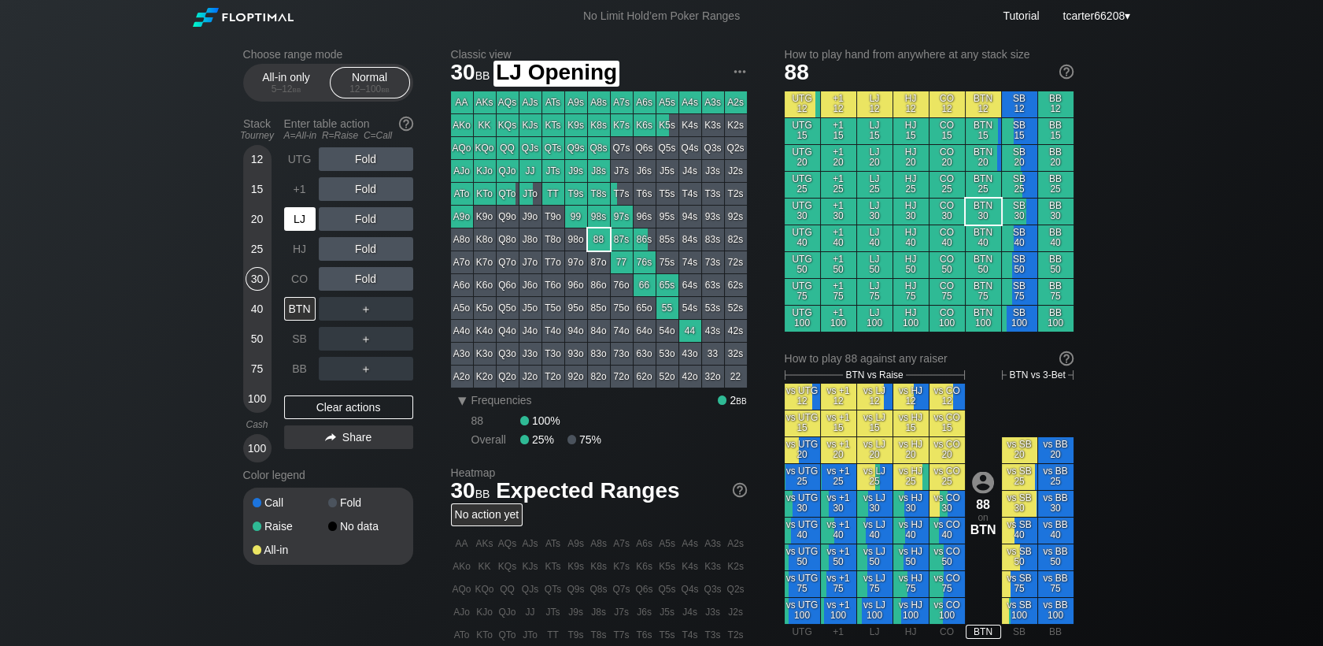
click at [298, 221] on div "LJ" at bounding box center [299, 219] width 31 height 24
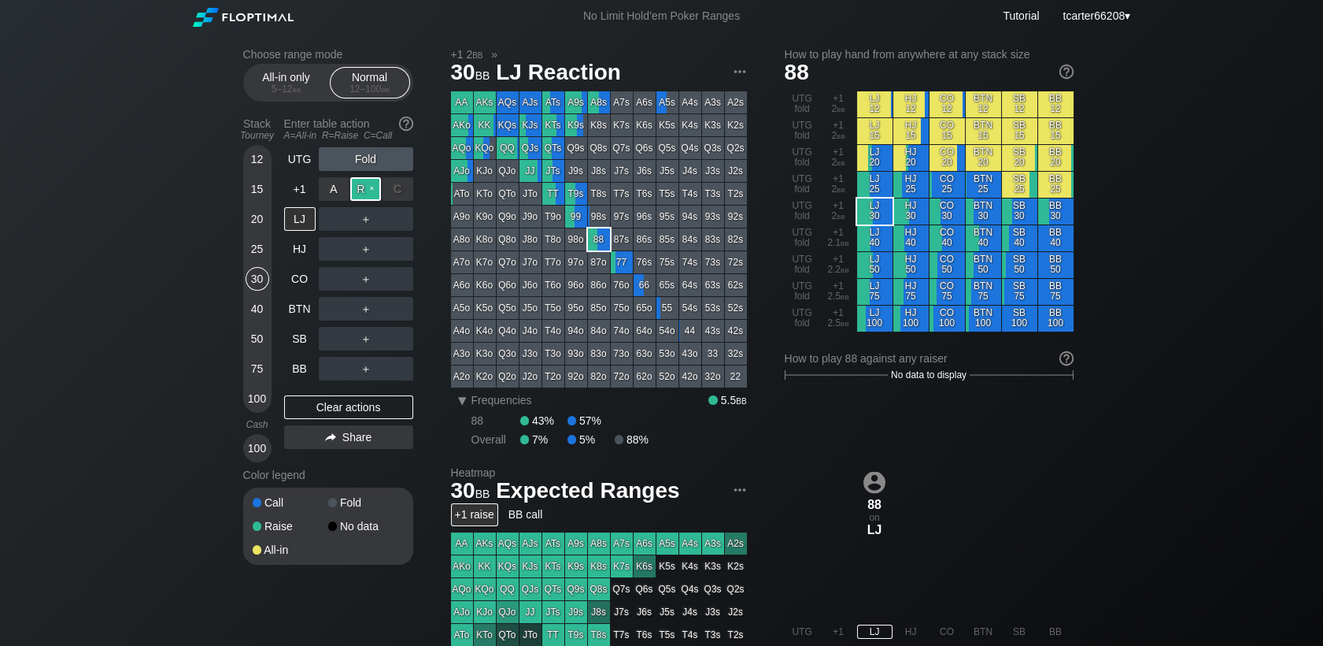
click at [356, 193] on div "R ✕" at bounding box center [365, 189] width 31 height 24
click at [292, 310] on div "BTN" at bounding box center [299, 309] width 31 height 24
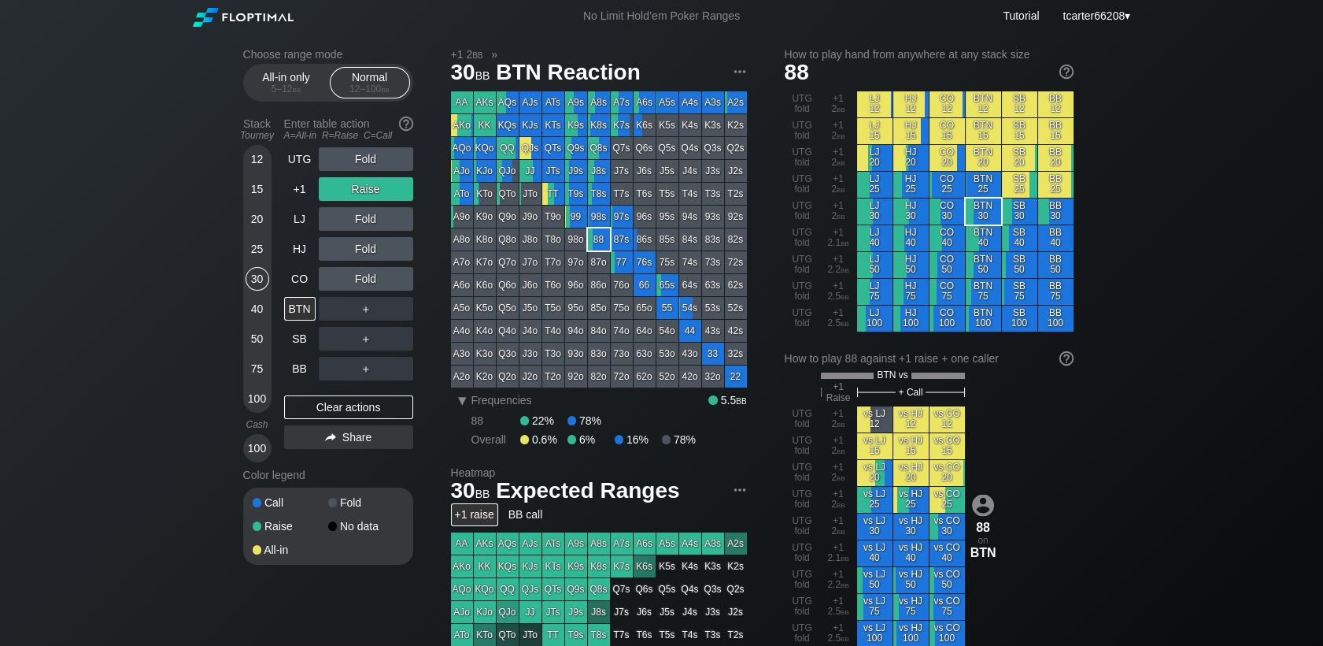
click at [253, 342] on div "50" at bounding box center [258, 339] width 24 height 24
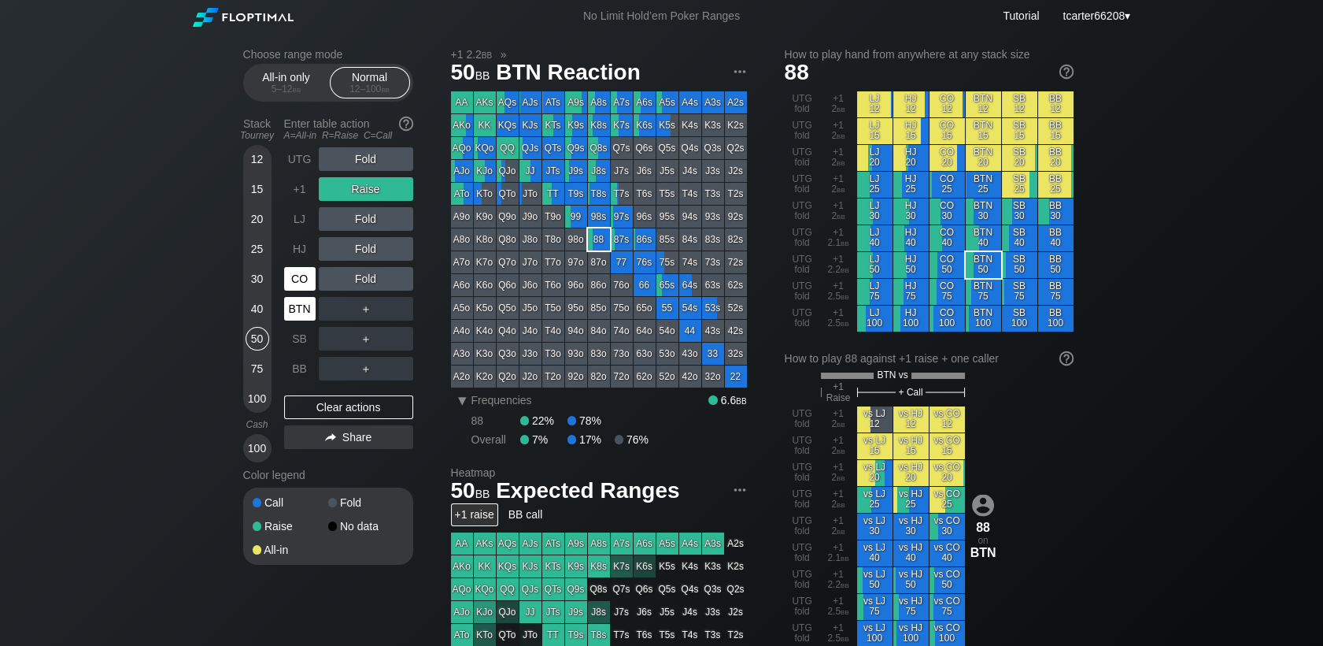
click at [295, 298] on div "BTN" at bounding box center [301, 309] width 35 height 30
click at [300, 290] on div "CO" at bounding box center [299, 279] width 31 height 24
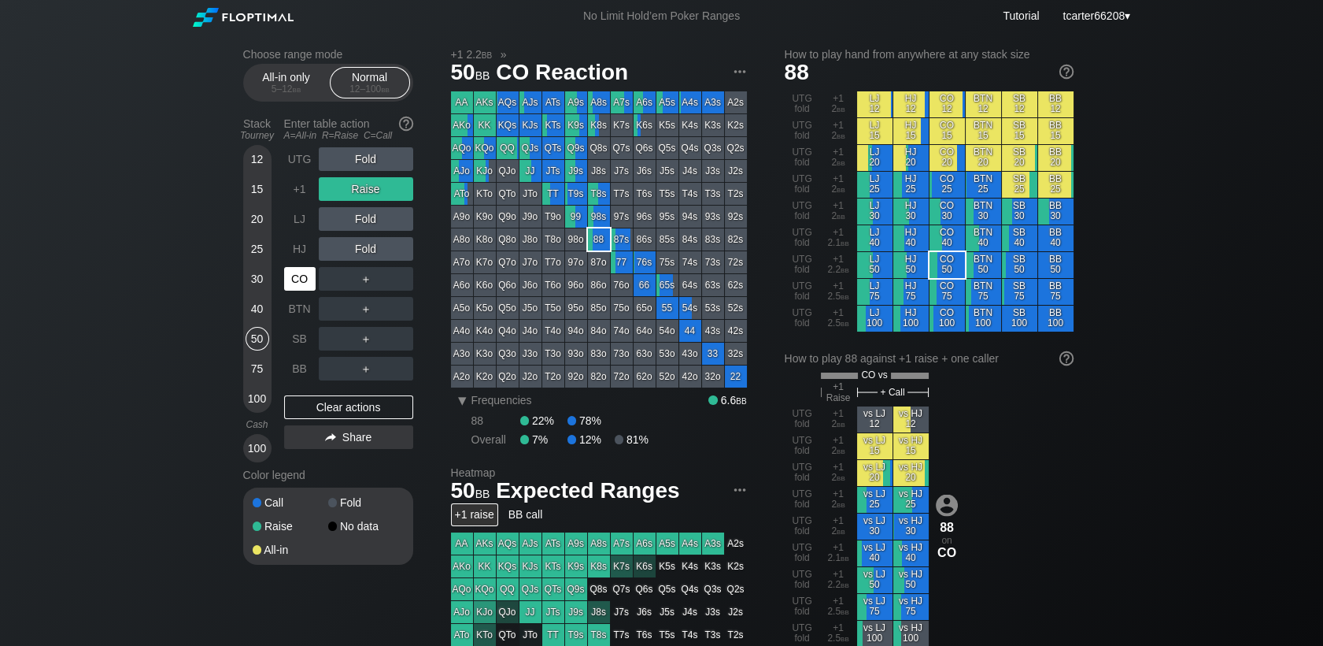
drag, startPoint x: 300, startPoint y: 291, endPoint x: 396, endPoint y: 264, distance: 99.9
click at [301, 290] on div "CO" at bounding box center [299, 279] width 31 height 24
click at [374, 191] on div "R ✕" at bounding box center [365, 189] width 31 height 24
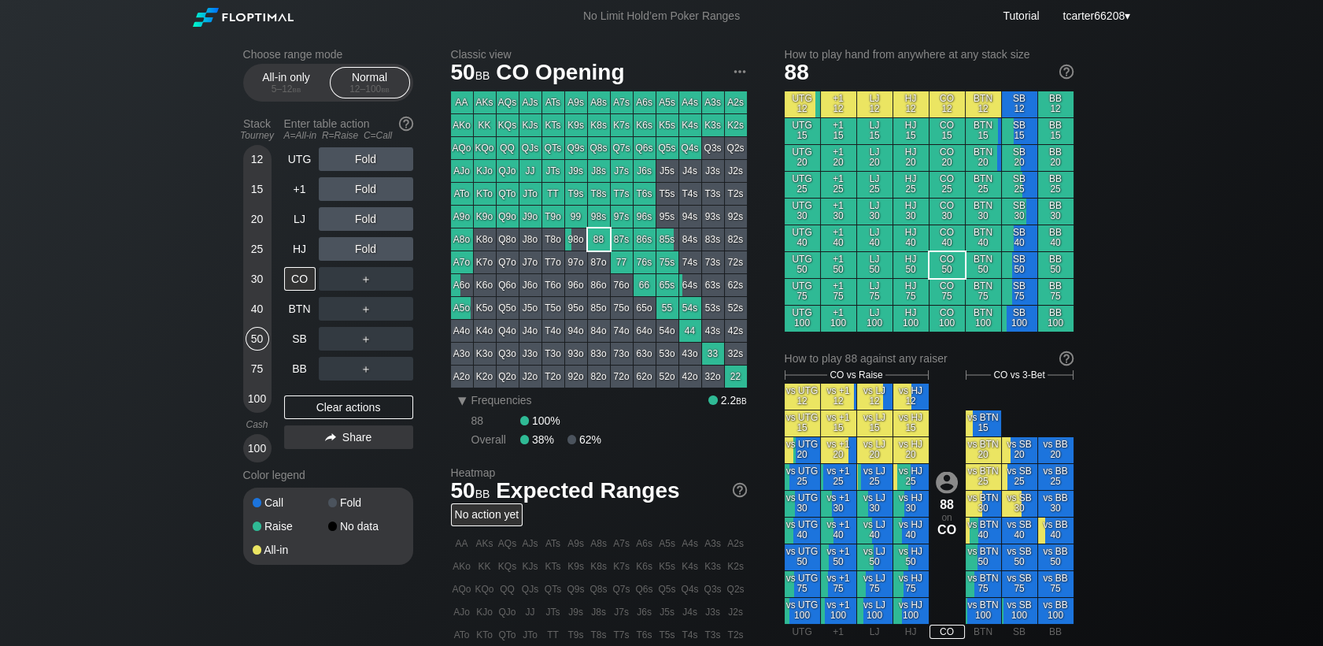
click at [252, 309] on div "40" at bounding box center [258, 309] width 24 height 24
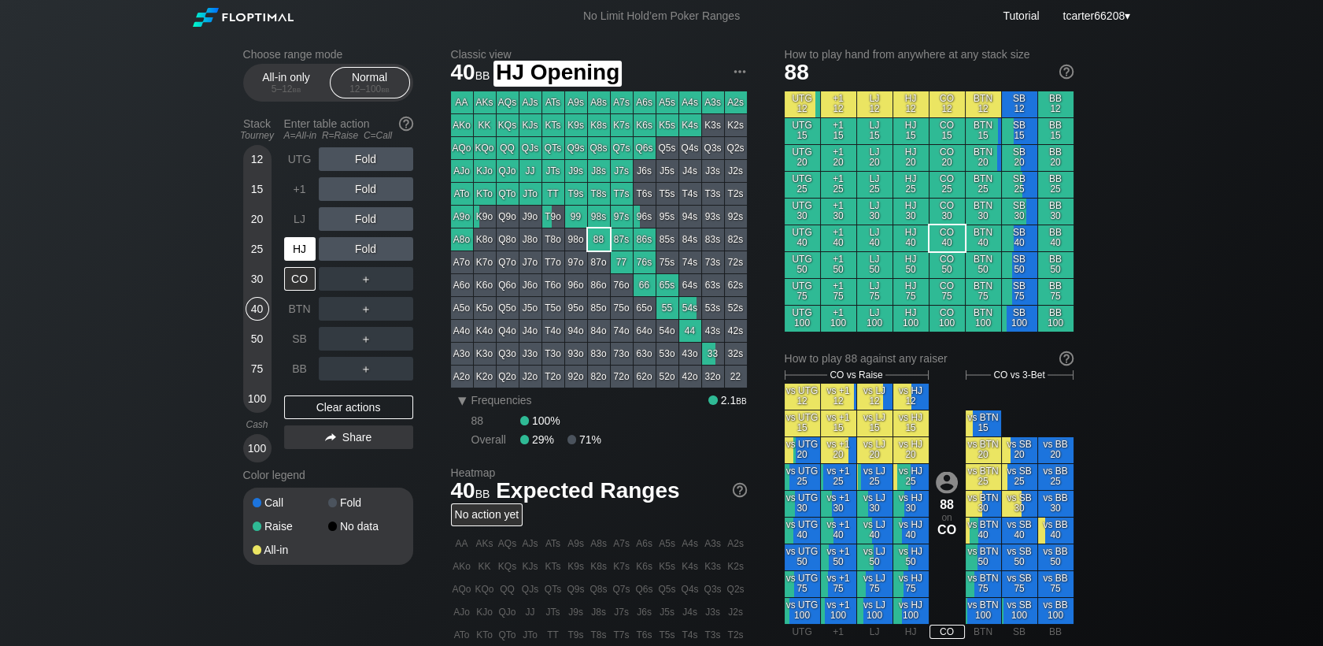
click at [313, 257] on div "HJ" at bounding box center [299, 249] width 31 height 24
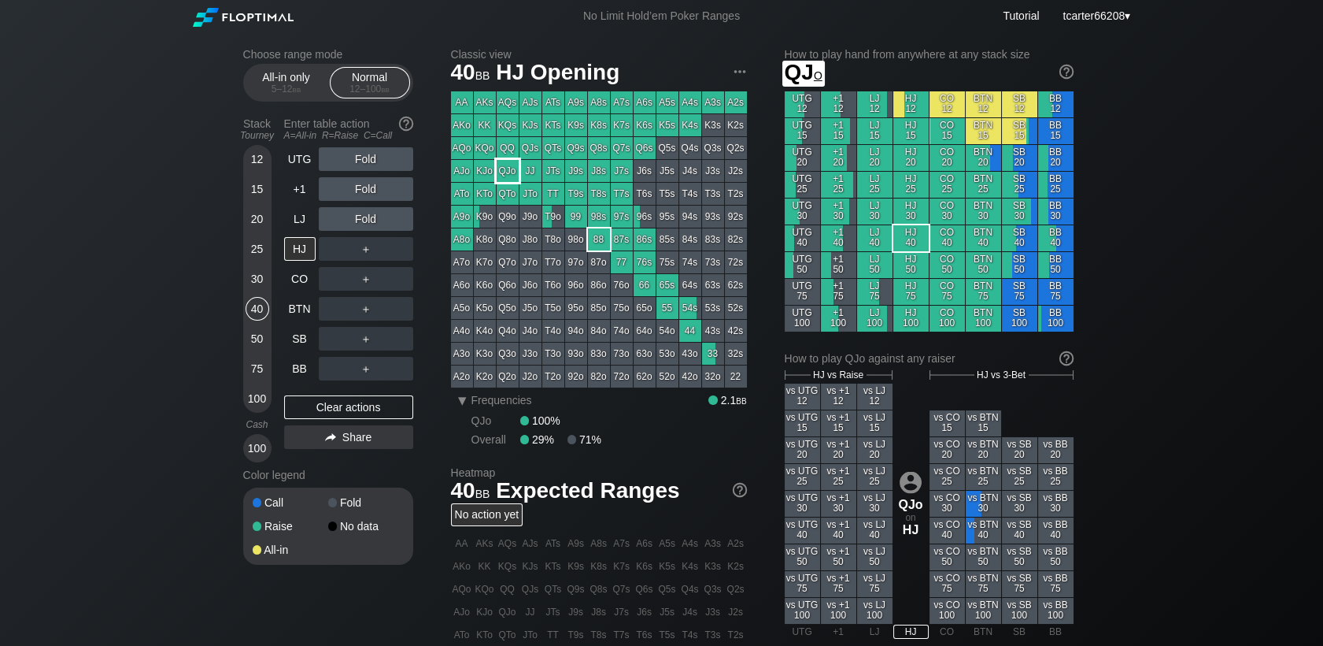
click at [508, 171] on div "QJo" at bounding box center [508, 171] width 22 height 22
click at [259, 342] on div "50" at bounding box center [258, 339] width 24 height 24
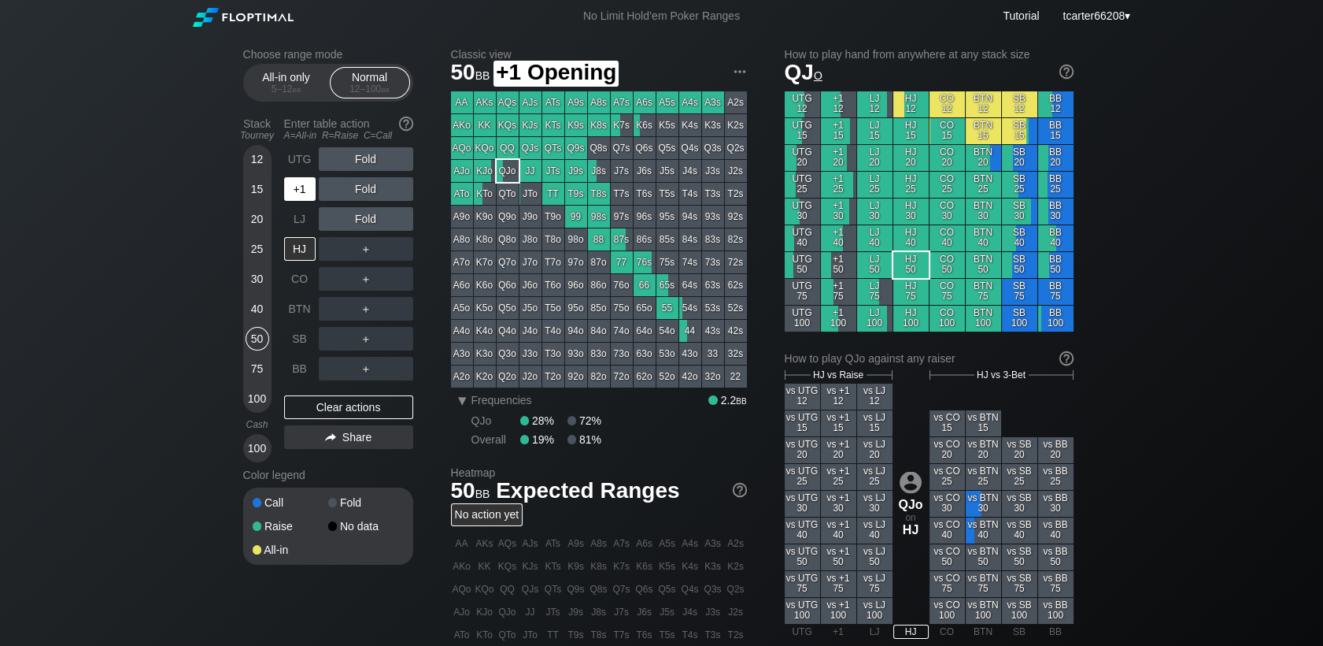
click at [296, 198] on div "+1" at bounding box center [299, 189] width 31 height 24
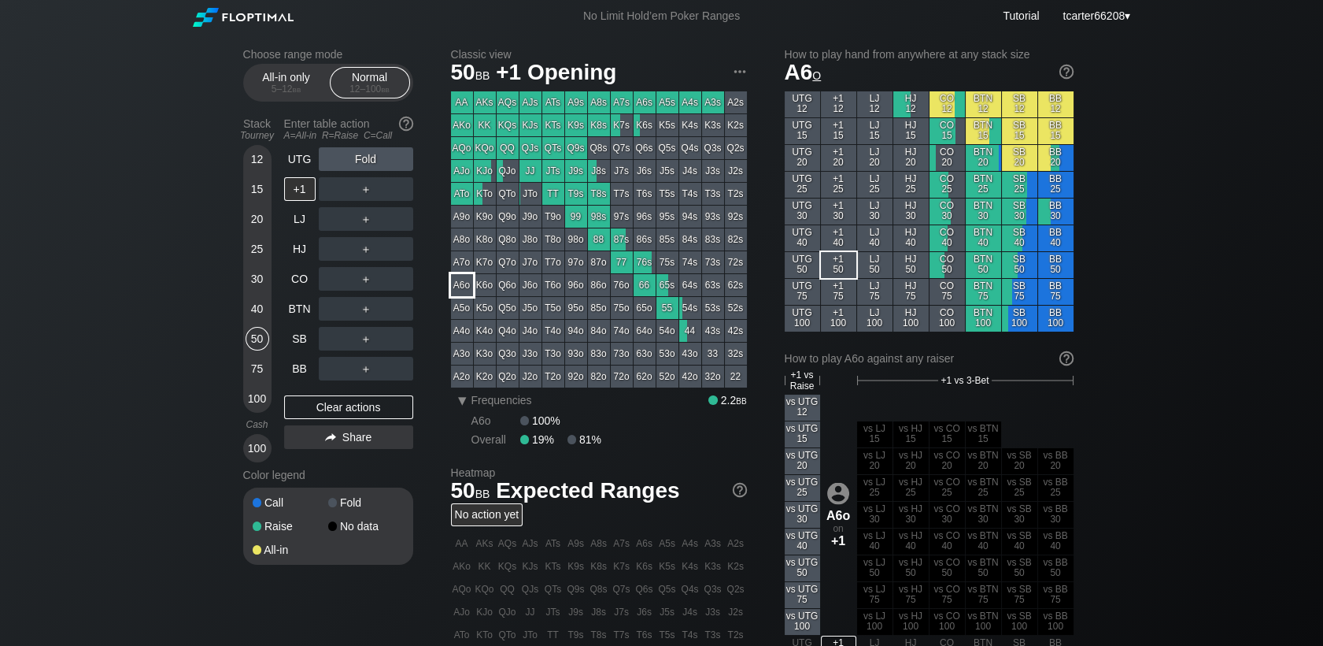
click at [468, 293] on div "A6o" at bounding box center [462, 285] width 22 height 22
click at [255, 313] on div "40" at bounding box center [258, 309] width 24 height 24
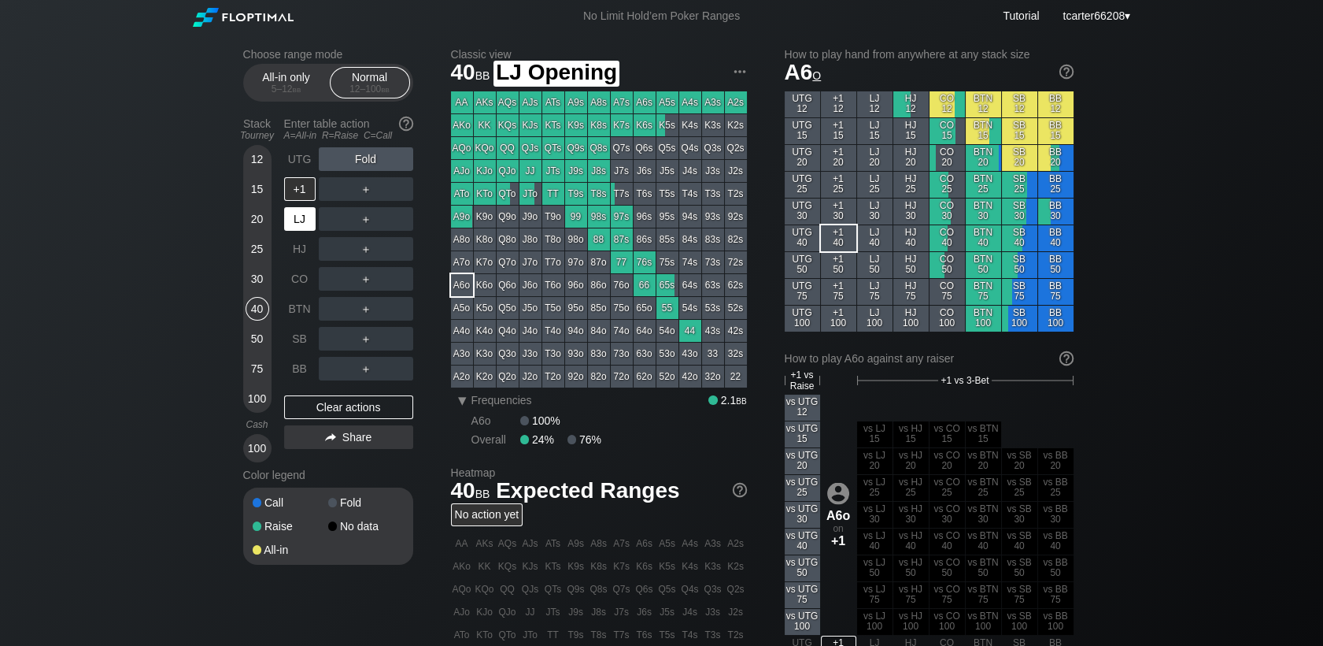
click at [290, 222] on div "LJ" at bounding box center [299, 219] width 31 height 24
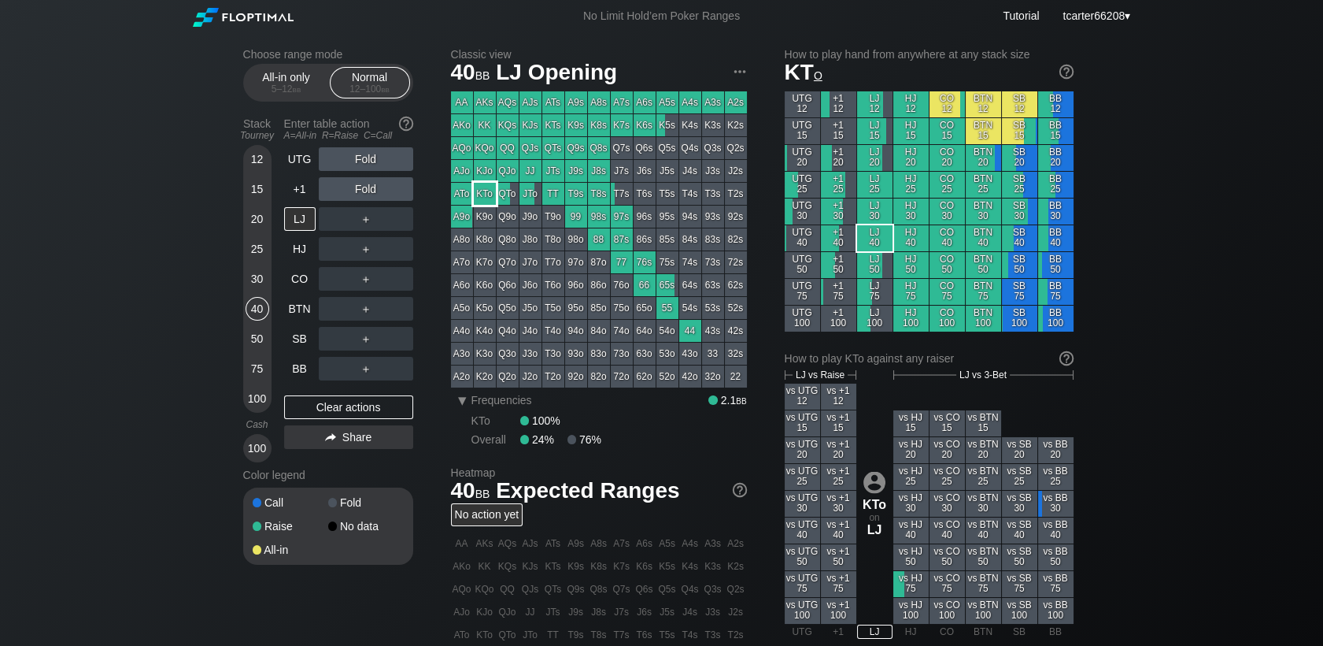
click at [494, 198] on div "KTo" at bounding box center [485, 194] width 22 height 22
drag, startPoint x: 246, startPoint y: 336, endPoint x: 267, endPoint y: 326, distance: 22.9
click at [246, 336] on div "50" at bounding box center [258, 339] width 24 height 24
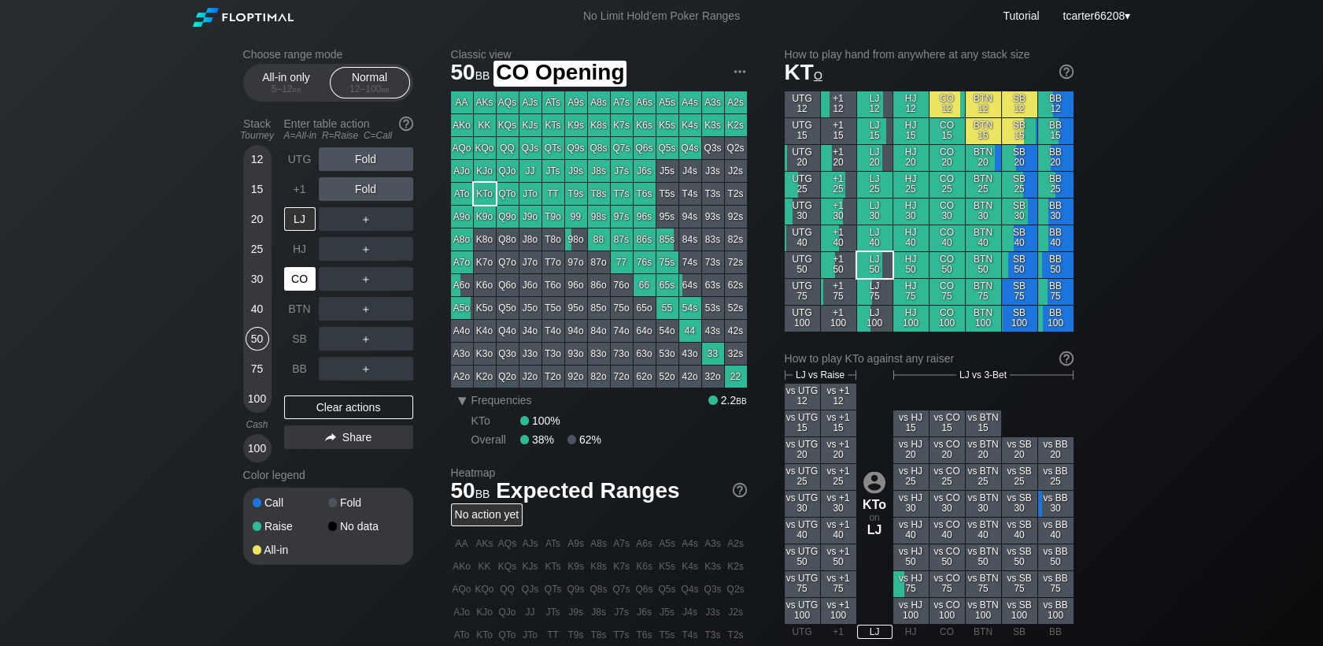
click at [287, 285] on div "CO" at bounding box center [299, 279] width 31 height 24
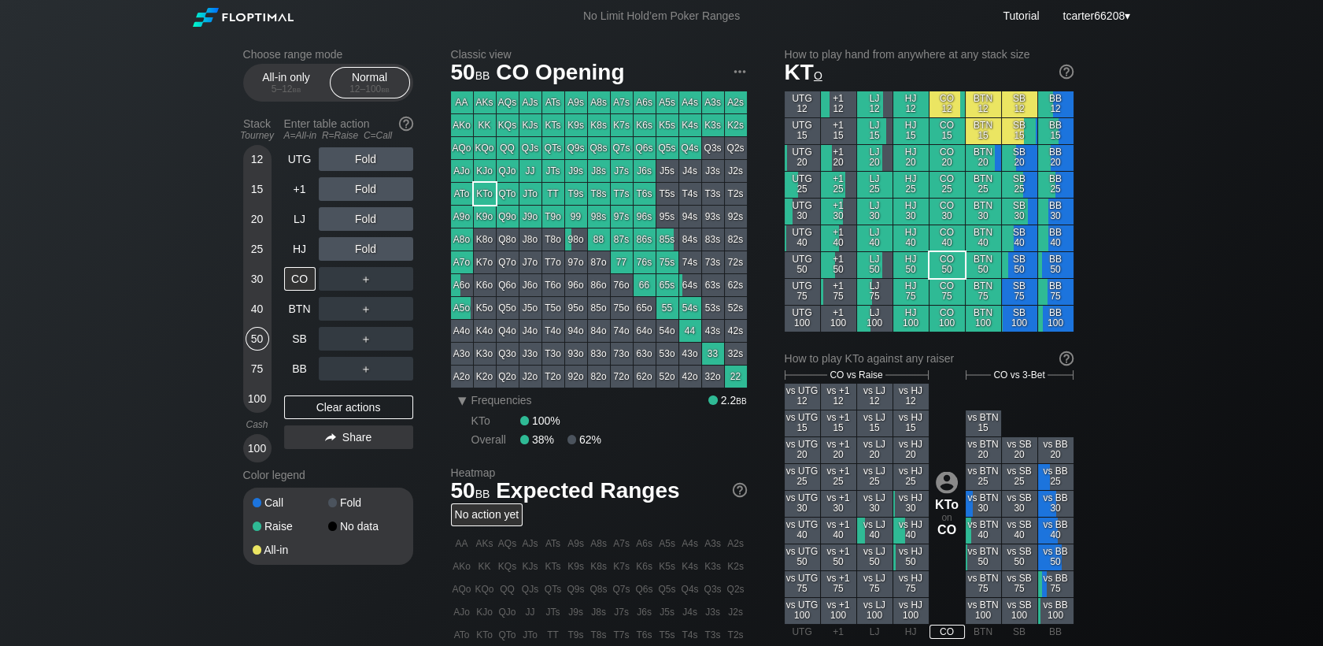
click at [459, 129] on div "AKo" at bounding box center [462, 125] width 22 height 22
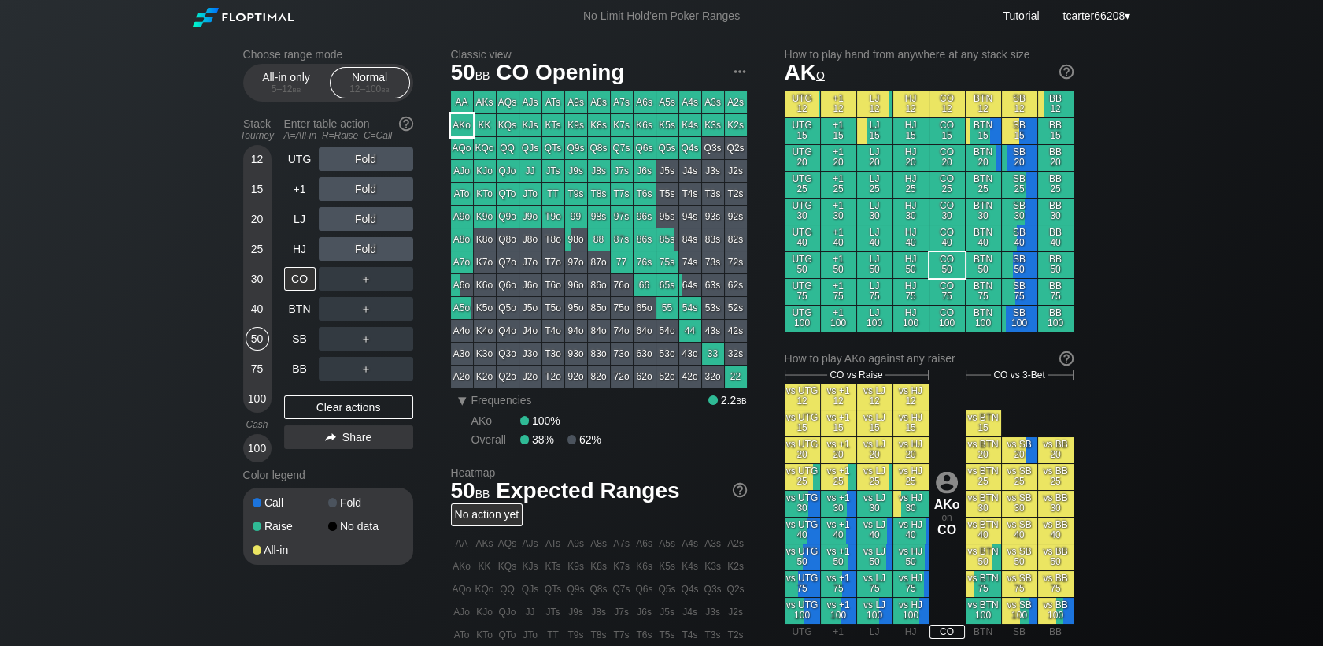
click at [459, 129] on div "AKo" at bounding box center [462, 125] width 22 height 22
click at [258, 312] on div "40" at bounding box center [258, 309] width 24 height 24
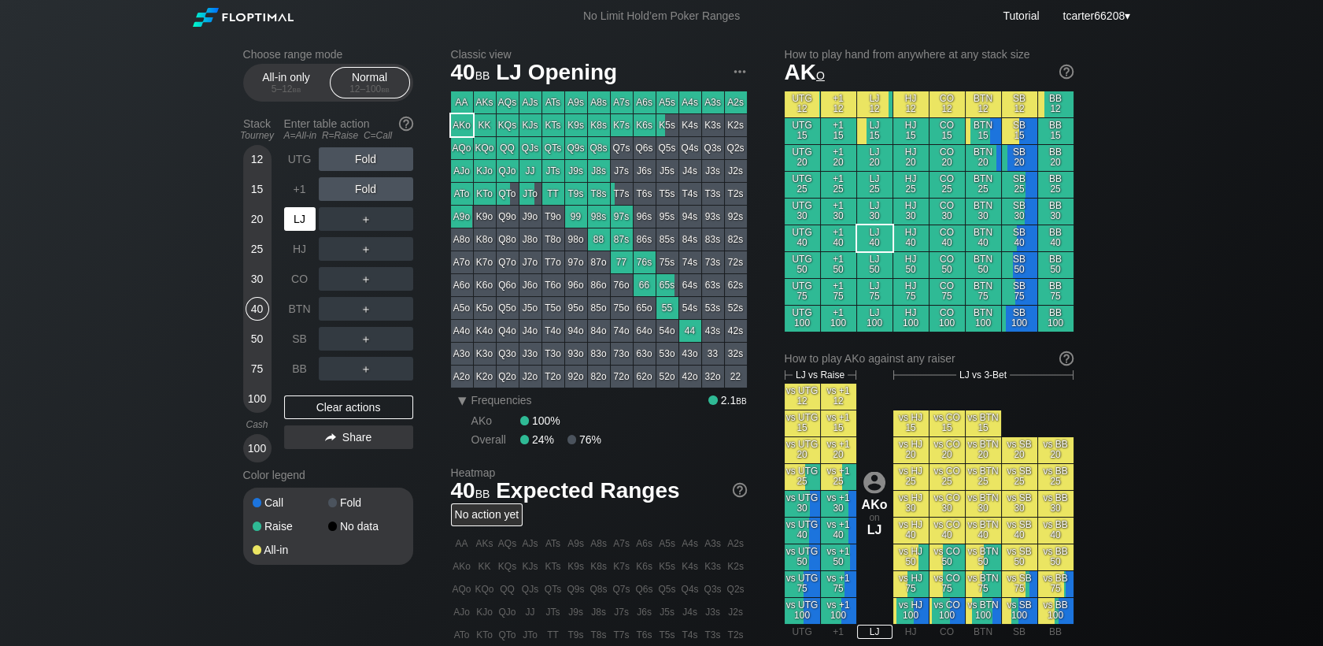
click at [301, 217] on div "LJ" at bounding box center [299, 219] width 31 height 24
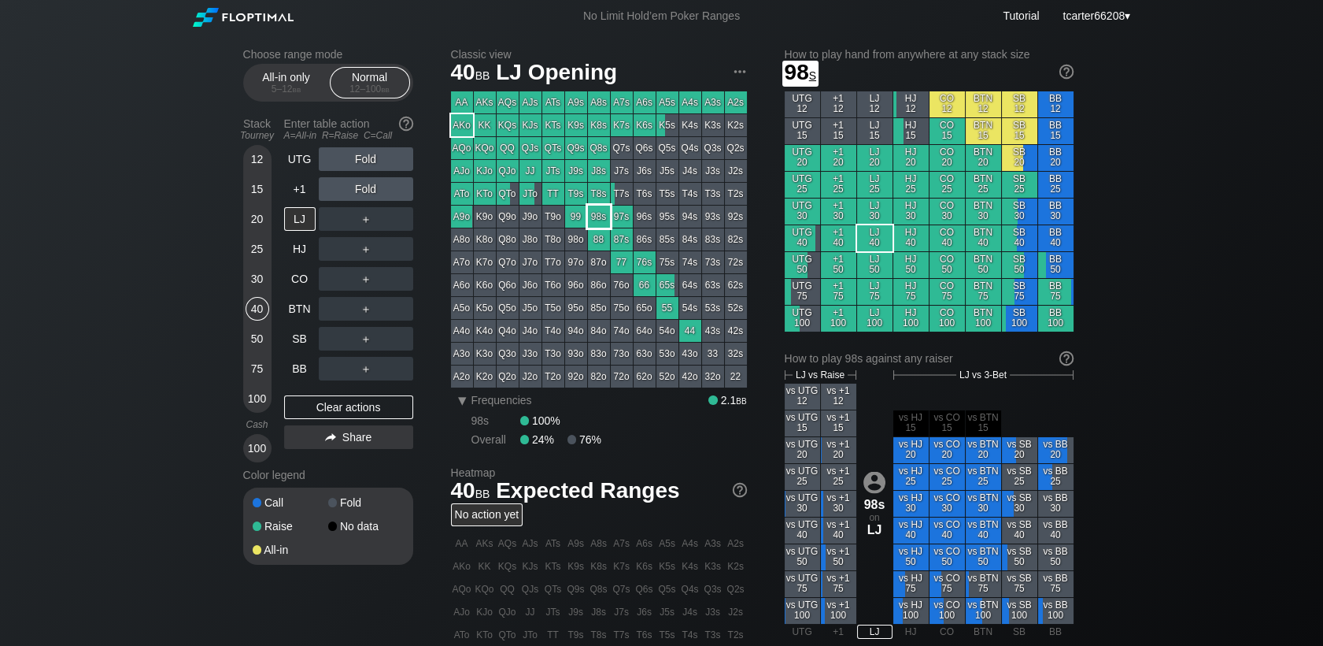
click at [607, 224] on div "98s" at bounding box center [599, 216] width 22 height 22
click at [257, 339] on div "50" at bounding box center [258, 339] width 24 height 24
drag, startPoint x: 283, startPoint y: 287, endPoint x: 301, endPoint y: 285, distance: 17.5
click at [287, 287] on div "CO" at bounding box center [299, 279] width 31 height 24
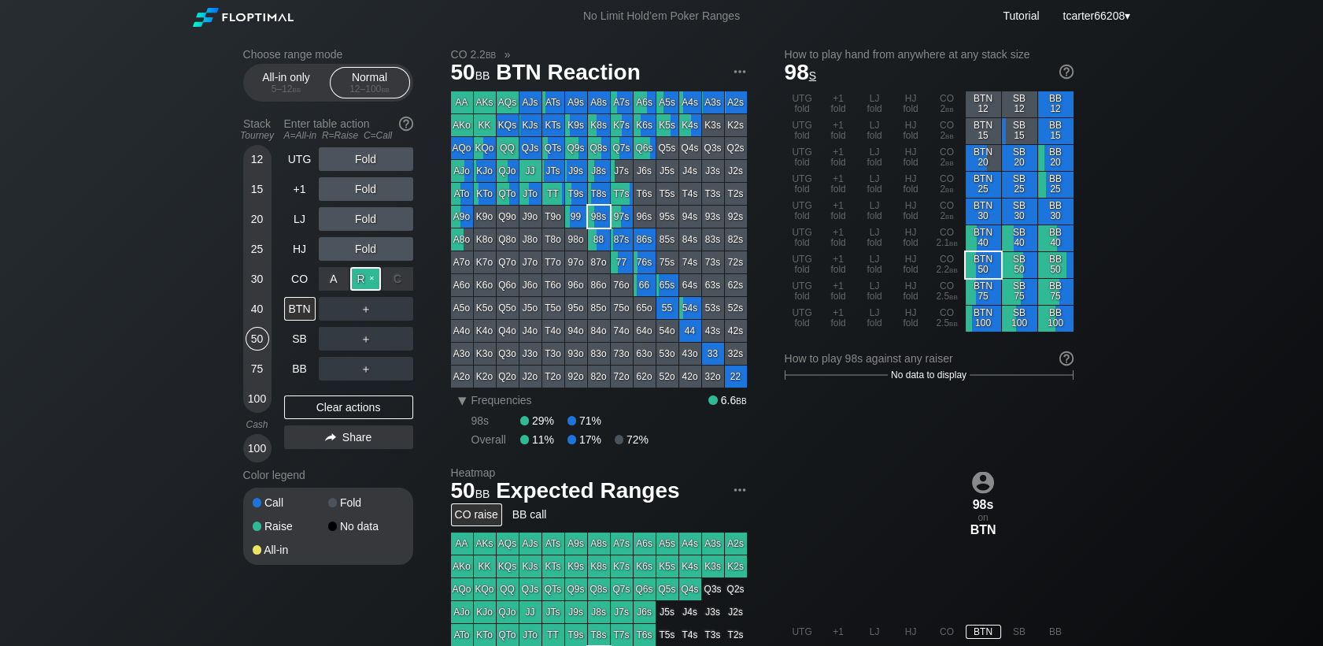
click at [361, 280] on div "R ✕" at bounding box center [365, 279] width 31 height 24
click at [375, 342] on div "R ✕" at bounding box center [365, 339] width 31 height 24
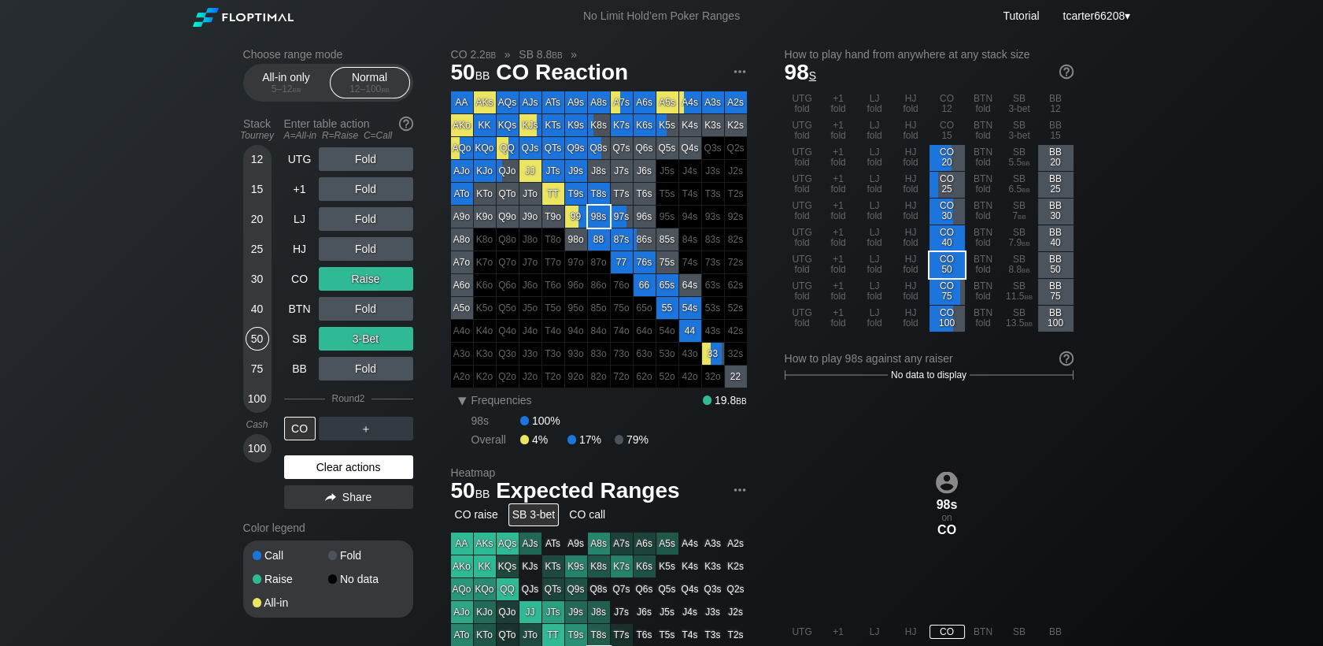
click at [380, 462] on div "Clear actions" at bounding box center [348, 467] width 129 height 24
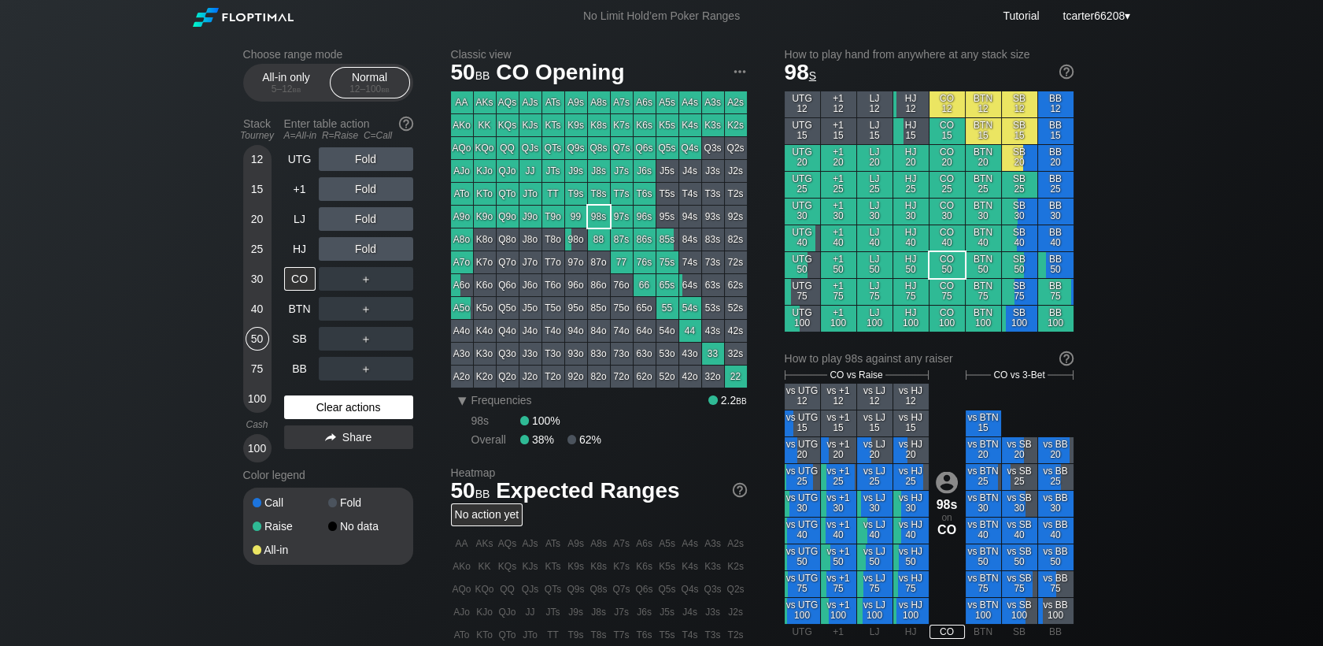
click at [298, 416] on div "Clear actions" at bounding box center [348, 407] width 129 height 24
click at [263, 282] on div "30" at bounding box center [258, 279] width 24 height 24
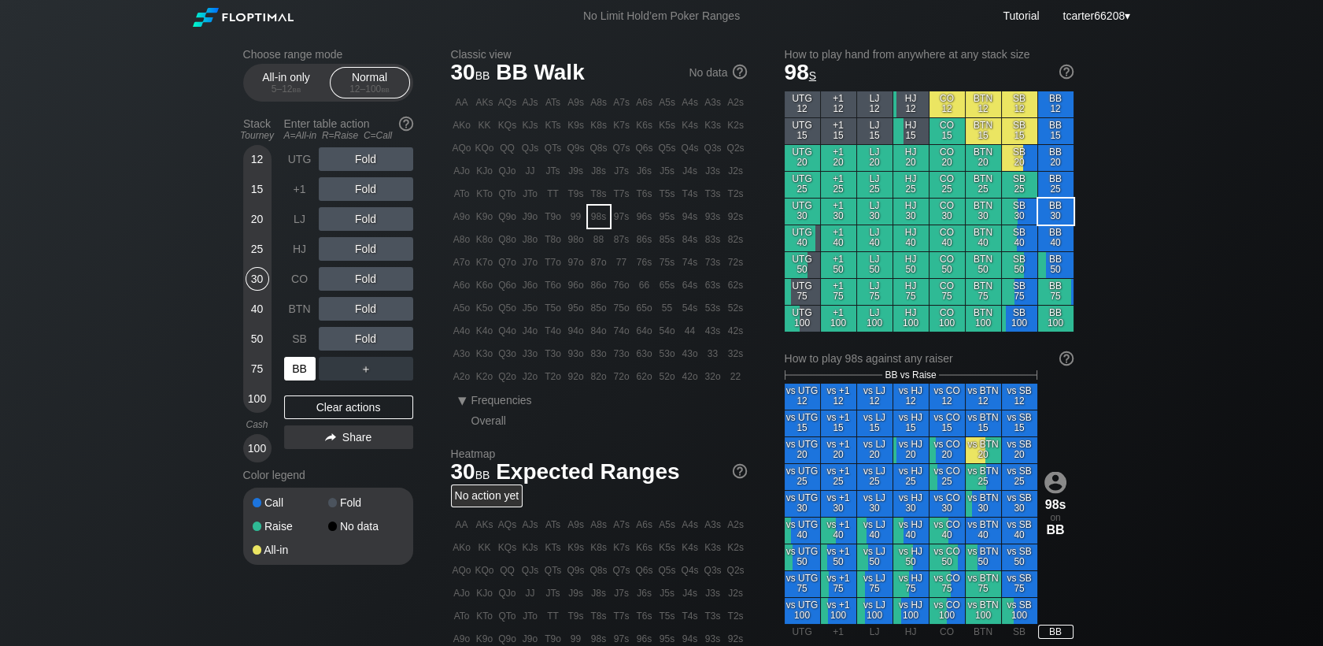
click at [300, 357] on div "BB" at bounding box center [301, 368] width 35 height 30
click at [372, 214] on div "R ✕" at bounding box center [365, 219] width 31 height 24
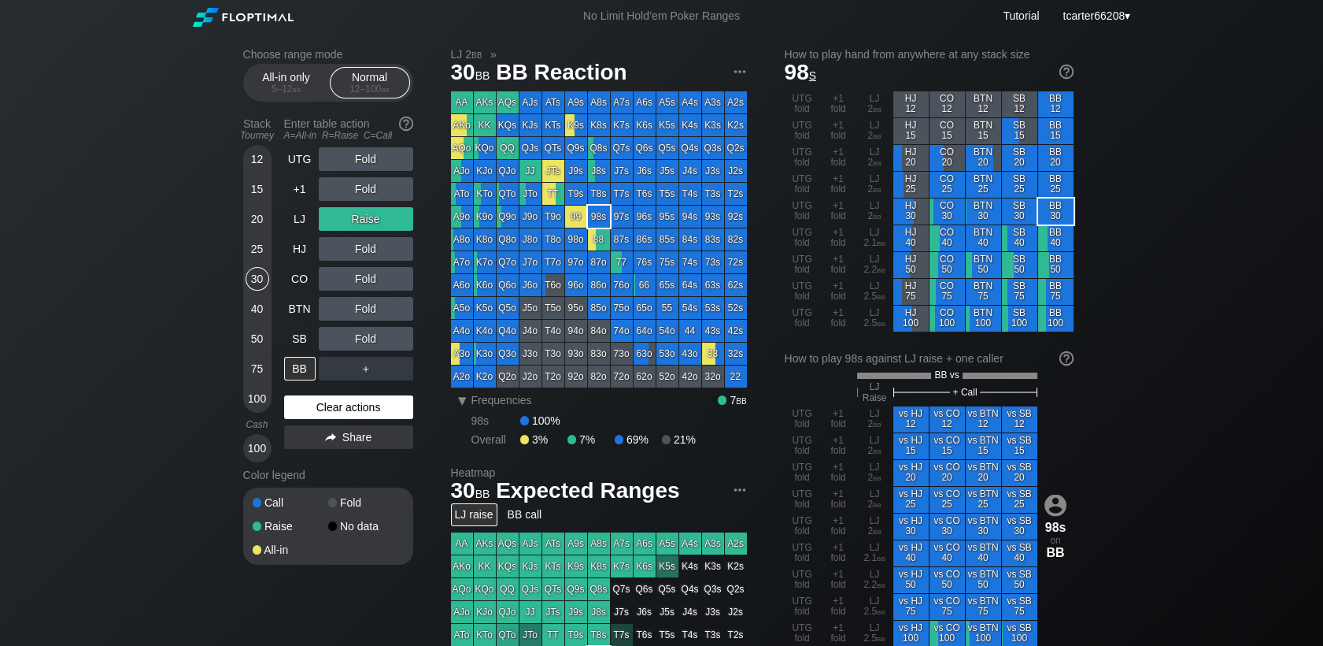
click at [390, 401] on div "Clear actions" at bounding box center [348, 407] width 129 height 24
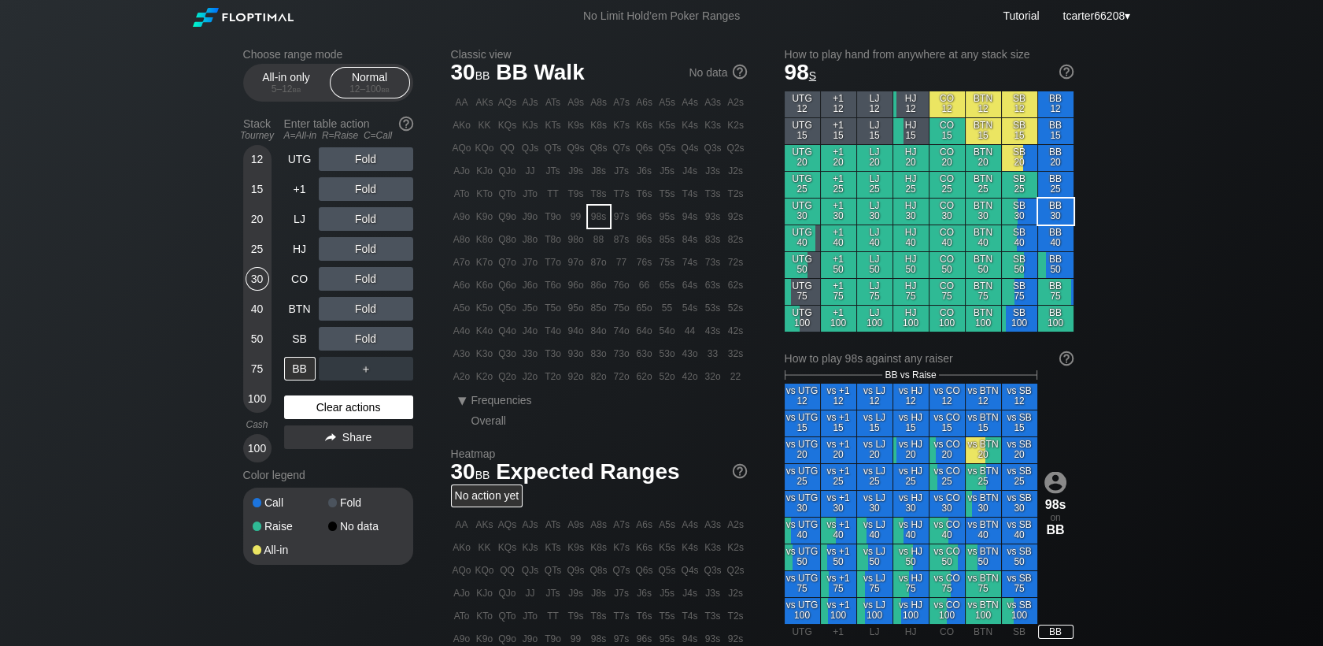
click at [388, 405] on div "Clear actions" at bounding box center [348, 407] width 129 height 24
click at [362, 350] on div "Fold" at bounding box center [366, 339] width 94 height 24
click at [366, 343] on div "R ✕" at bounding box center [365, 339] width 31 height 24
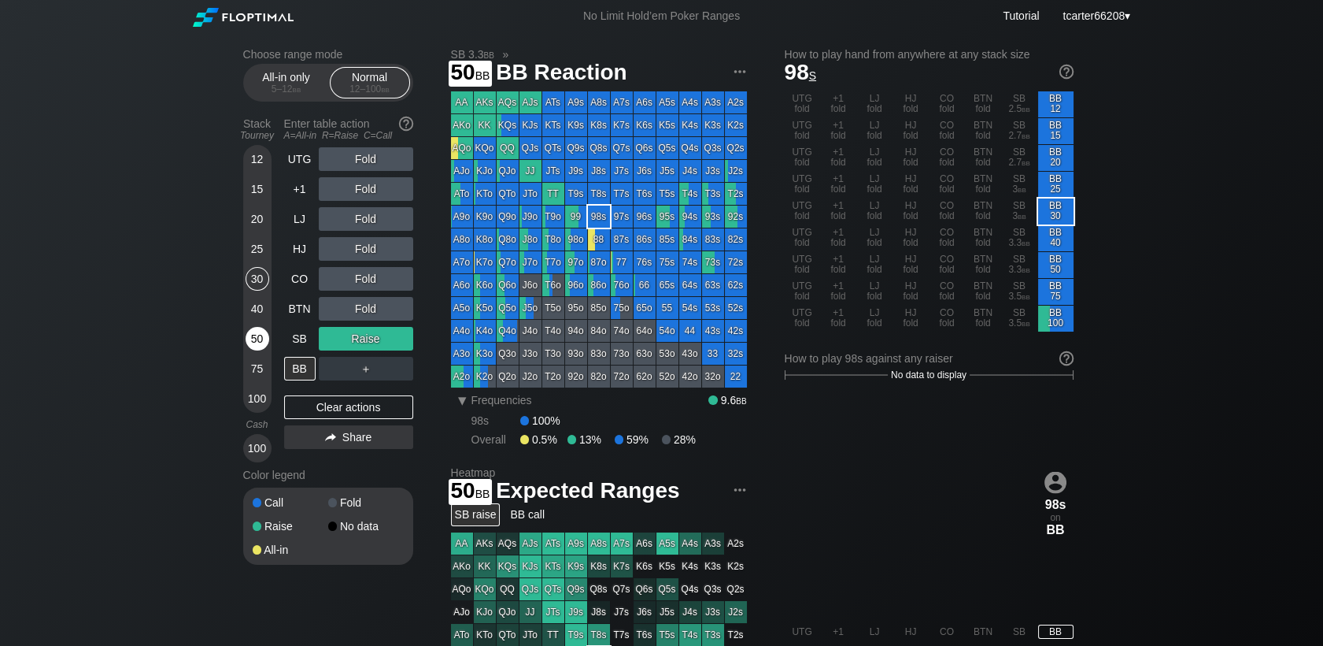
click at [253, 347] on div "50" at bounding box center [258, 339] width 24 height 24
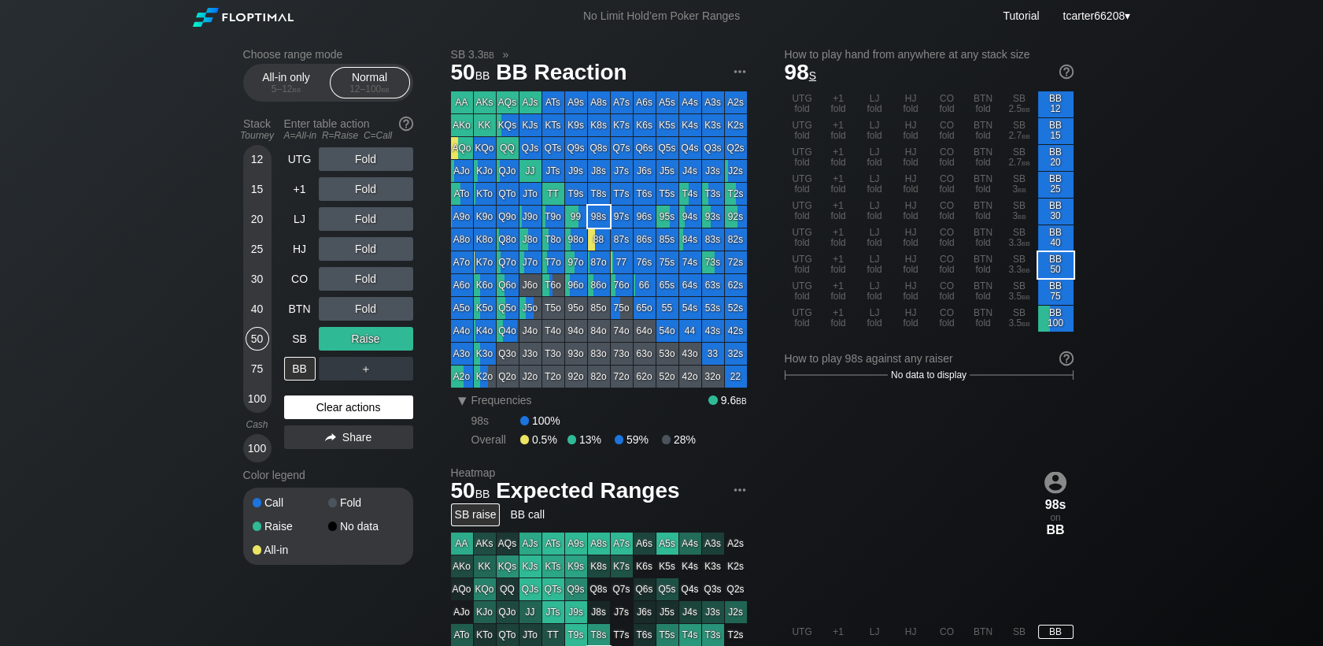
click at [387, 409] on div "Clear actions" at bounding box center [348, 407] width 129 height 24
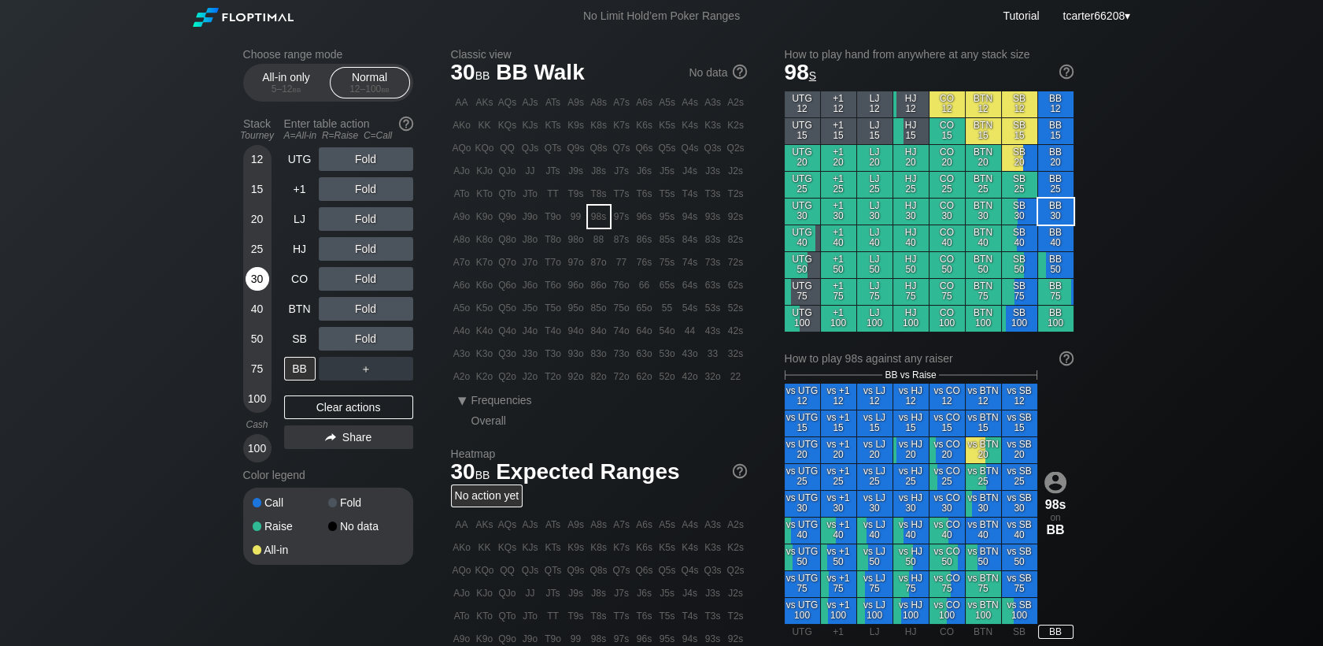
click at [263, 279] on div "30" at bounding box center [258, 279] width 24 height 24
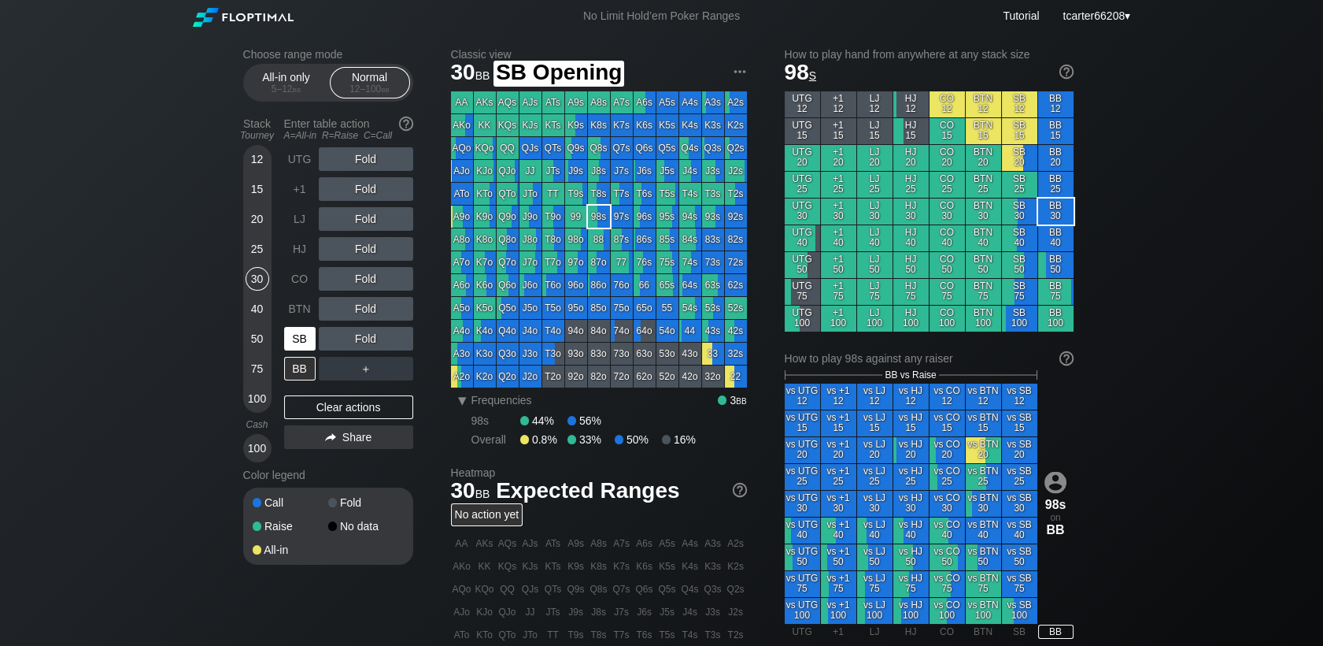
click at [297, 339] on div "SB" at bounding box center [299, 339] width 31 height 24
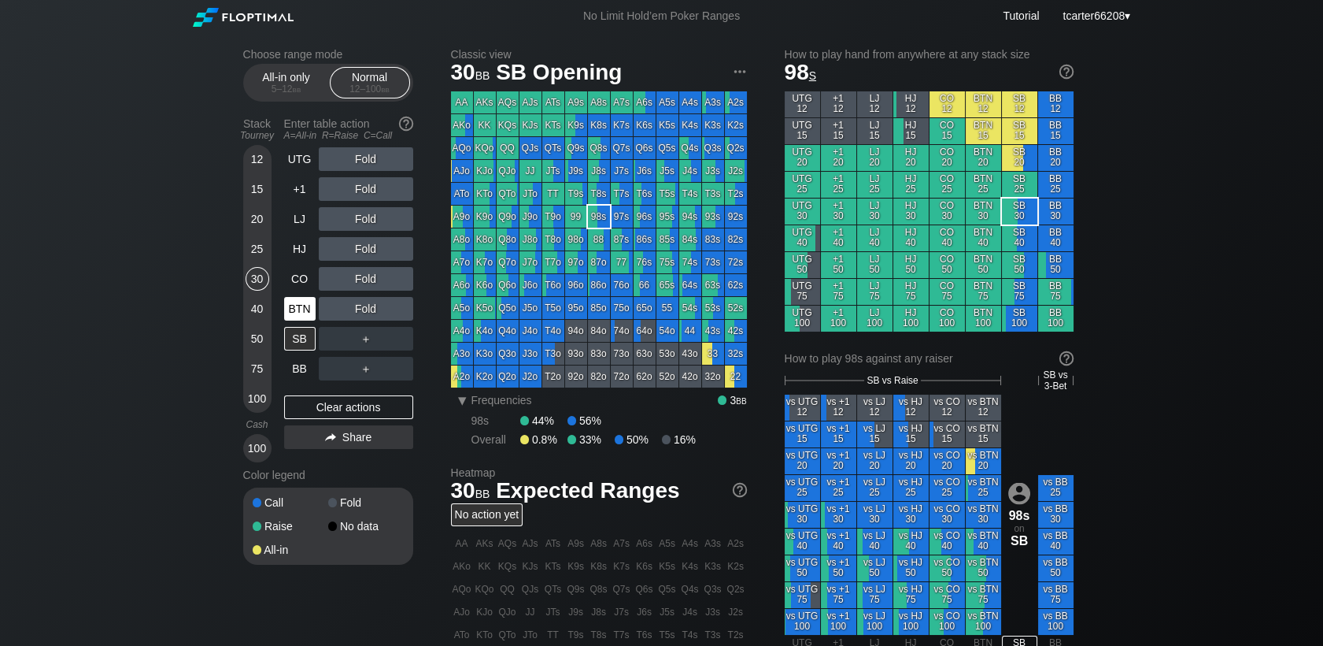
click at [296, 310] on div "BTN" at bounding box center [299, 309] width 31 height 24
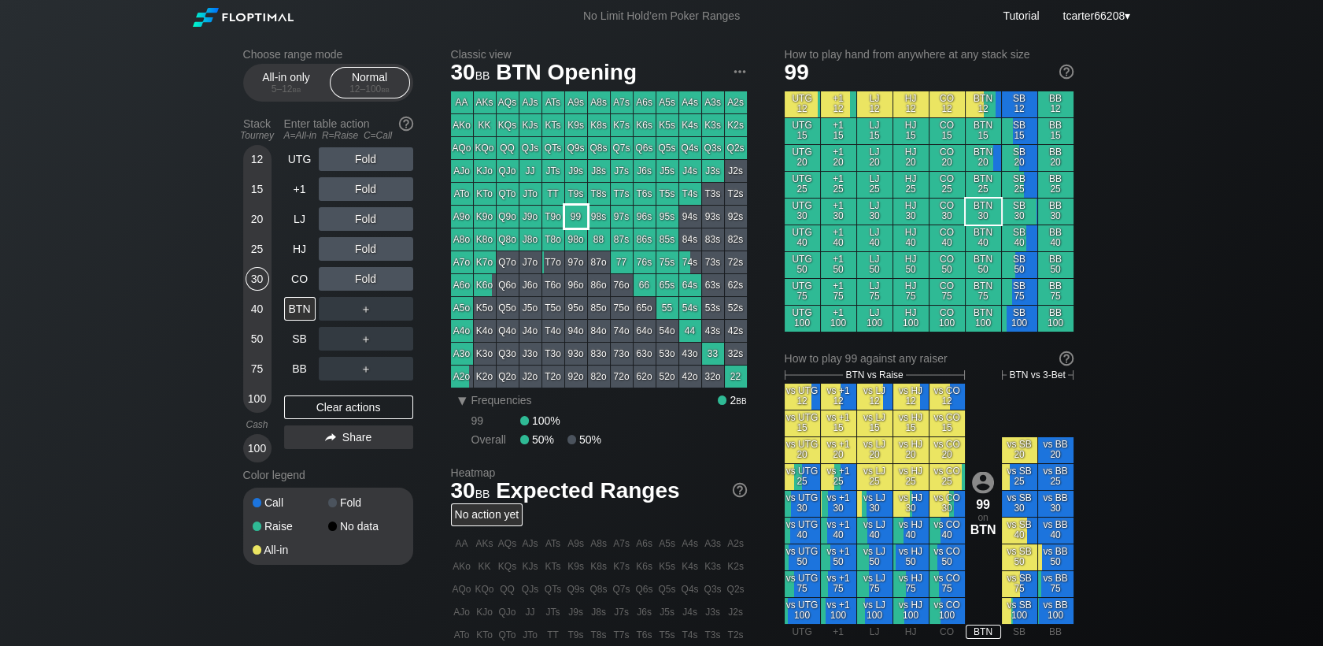
click at [573, 222] on div "99" at bounding box center [576, 216] width 22 height 22
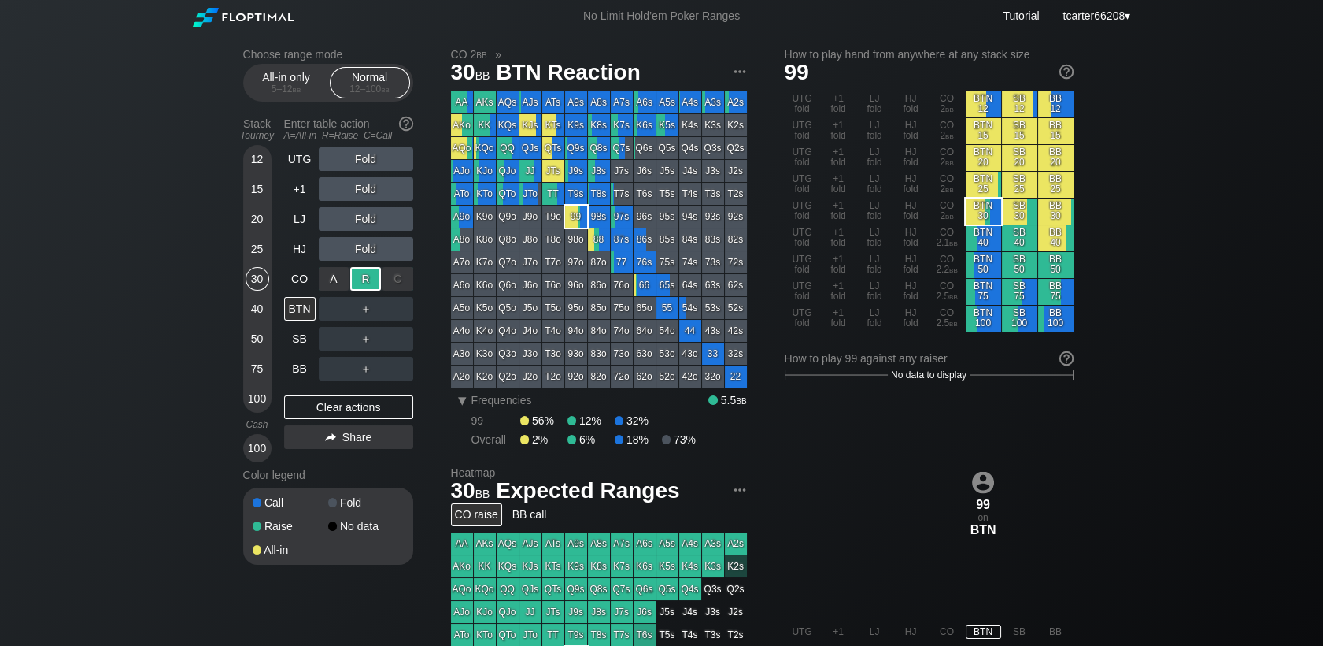
click at [361, 283] on div "R ✕" at bounding box center [365, 279] width 31 height 24
click at [291, 316] on div "BTN" at bounding box center [299, 309] width 31 height 24
click at [318, 407] on div "Clear actions" at bounding box center [348, 407] width 129 height 24
click at [318, 408] on div "Clear actions" at bounding box center [348, 407] width 129 height 24
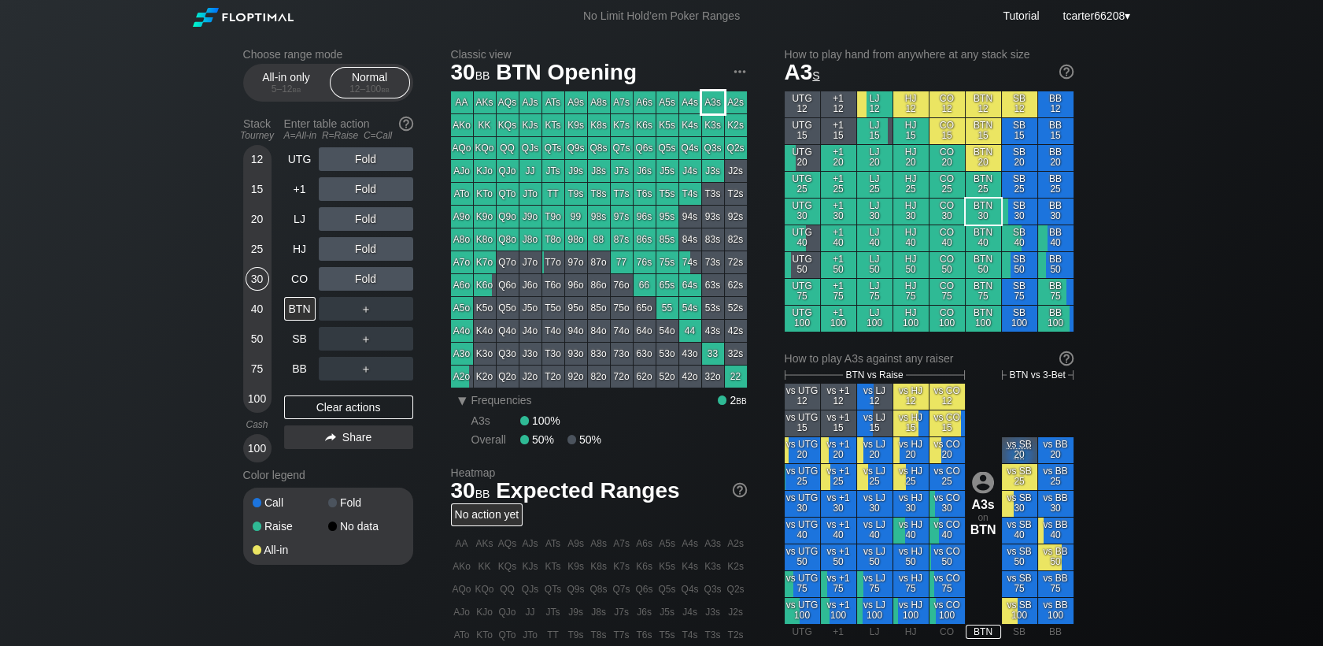
click at [718, 107] on div "A3s" at bounding box center [713, 102] width 22 height 22
click at [358, 224] on div "Fold" at bounding box center [366, 219] width 94 height 24
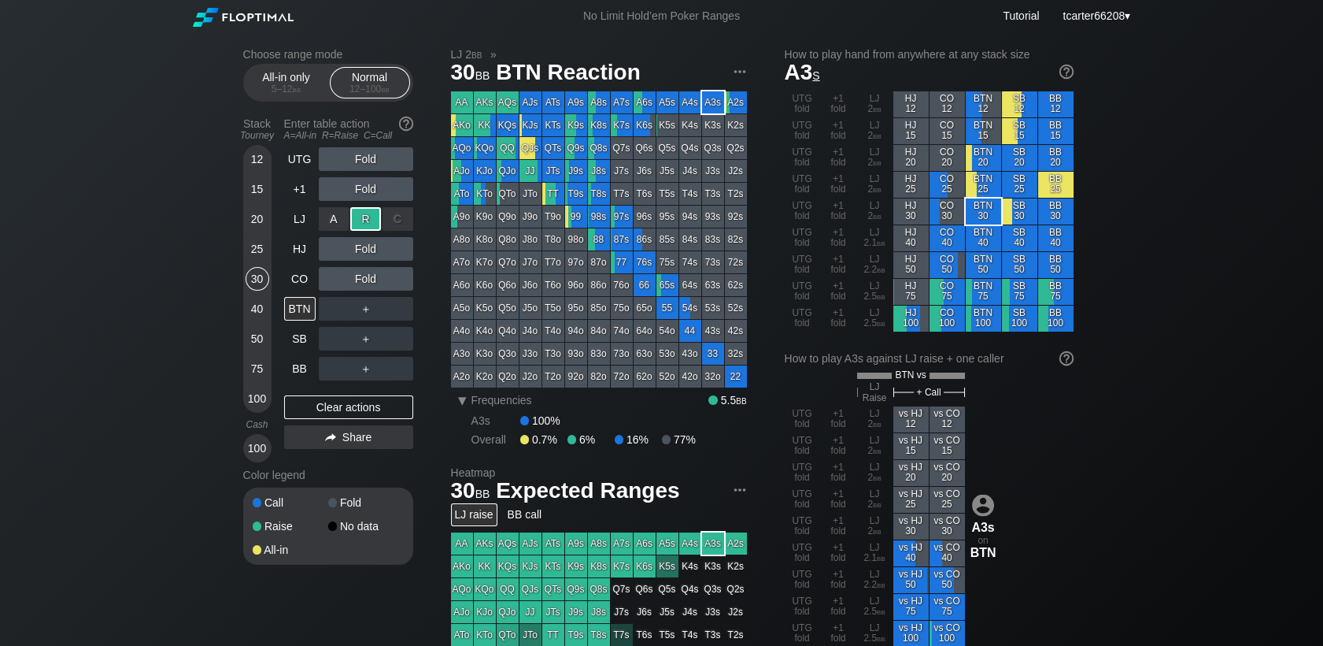
click at [358, 224] on div "R ✕" at bounding box center [365, 219] width 31 height 24
click at [364, 406] on div "Clear actions" at bounding box center [348, 407] width 129 height 24
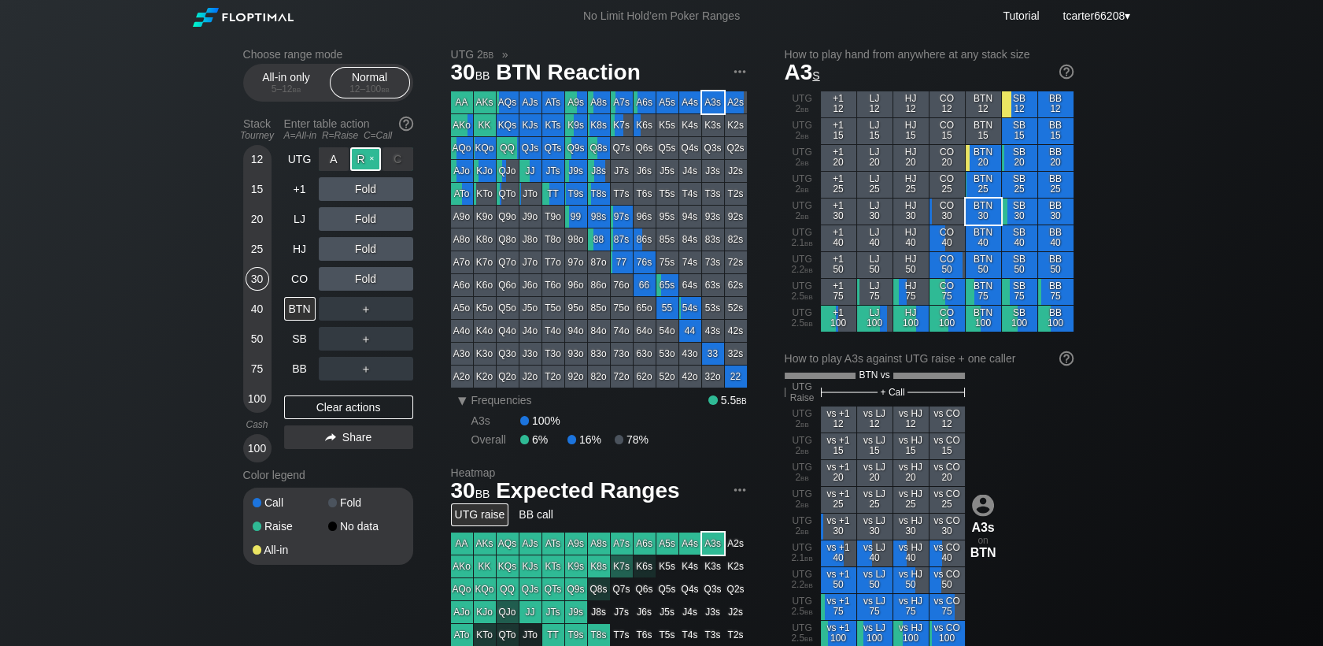
click at [360, 162] on div "R ✕" at bounding box center [365, 159] width 31 height 24
click at [389, 187] on div "C ✕" at bounding box center [398, 189] width 31 height 24
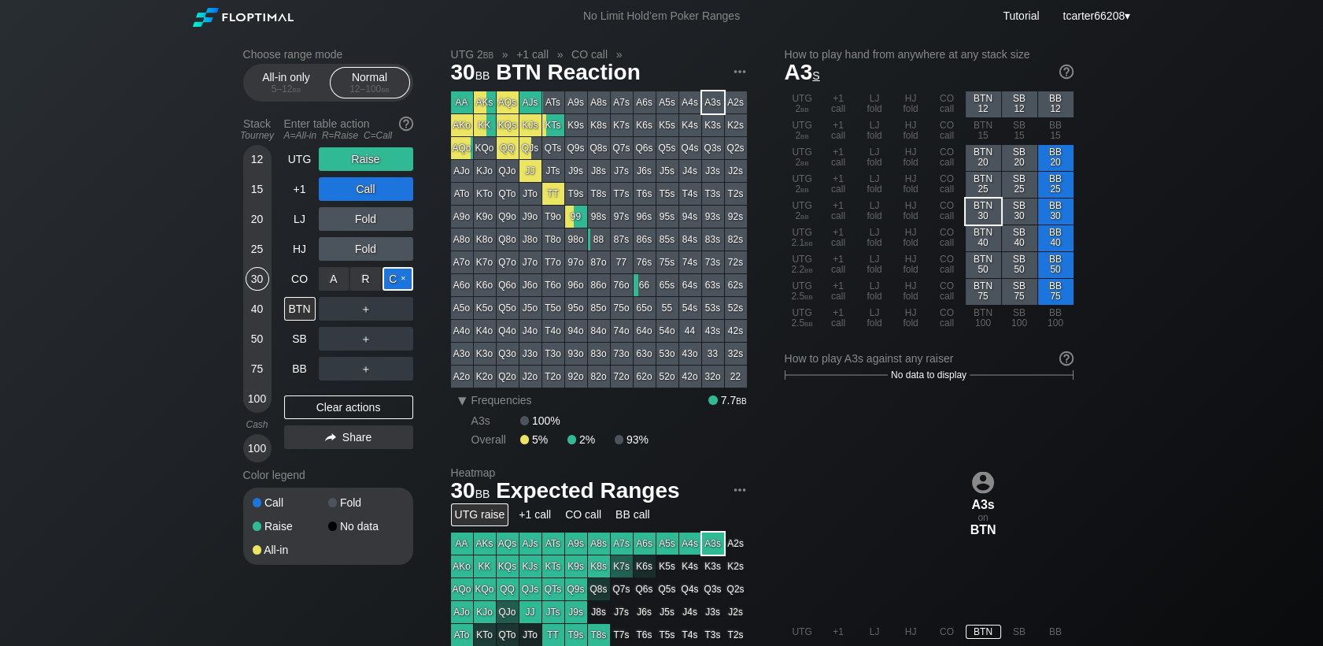
click at [398, 273] on div "C ✕" at bounding box center [398, 279] width 31 height 24
drag, startPoint x: 257, startPoint y: 398, endPoint x: 287, endPoint y: 391, distance: 29.8
click at [257, 398] on div "100" at bounding box center [258, 399] width 24 height 24
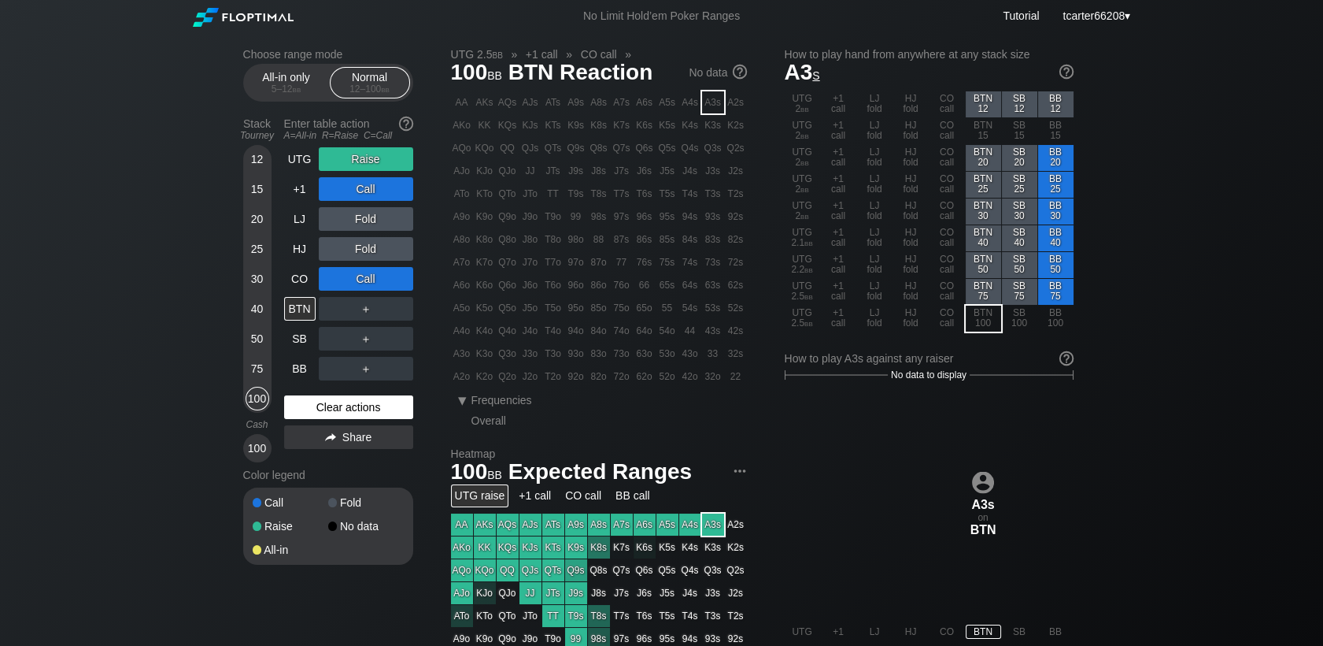
click at [302, 400] on div "Clear actions" at bounding box center [348, 407] width 129 height 24
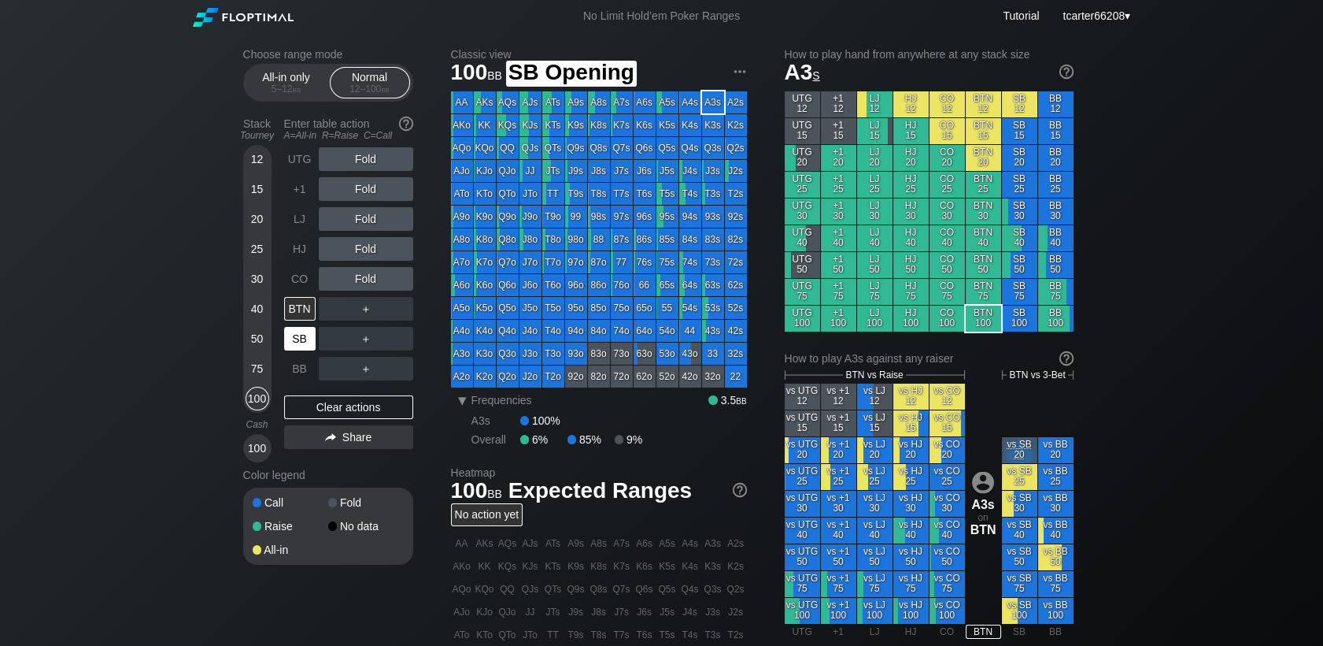
click at [292, 329] on div "SB" at bounding box center [299, 339] width 31 height 24
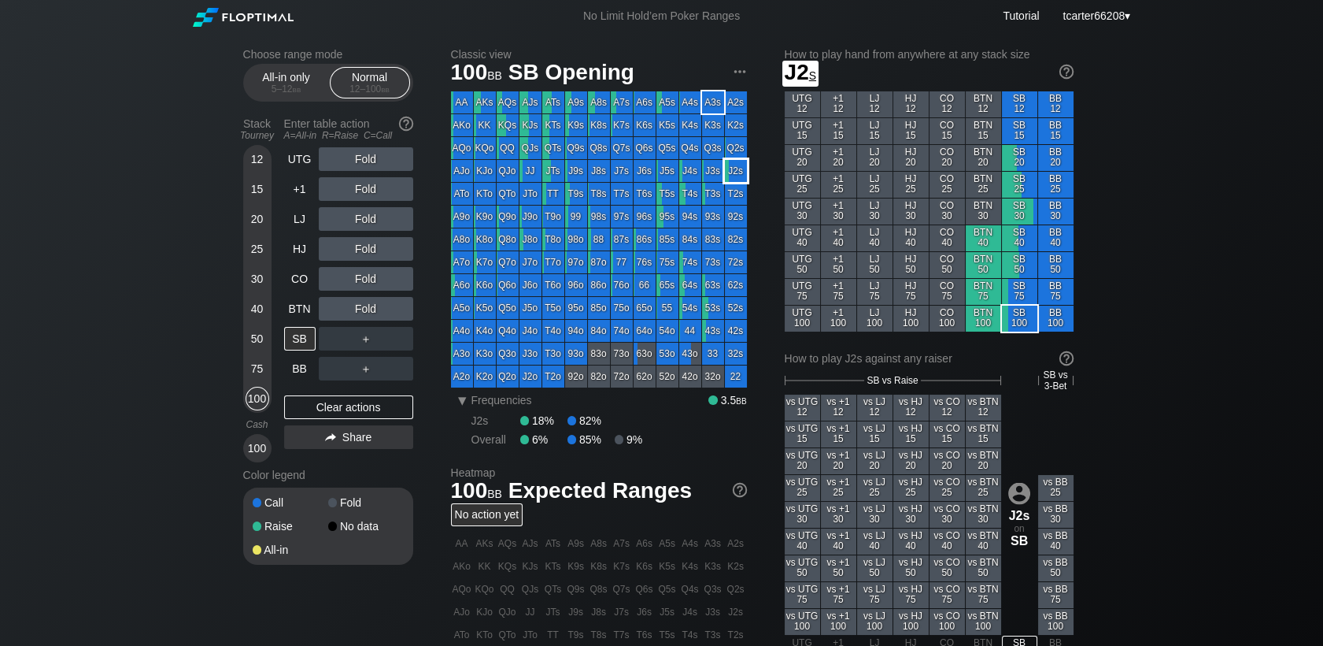
click at [738, 172] on div "J2s" at bounding box center [736, 171] width 22 height 22
click at [372, 285] on div "R ✕" at bounding box center [365, 279] width 31 height 24
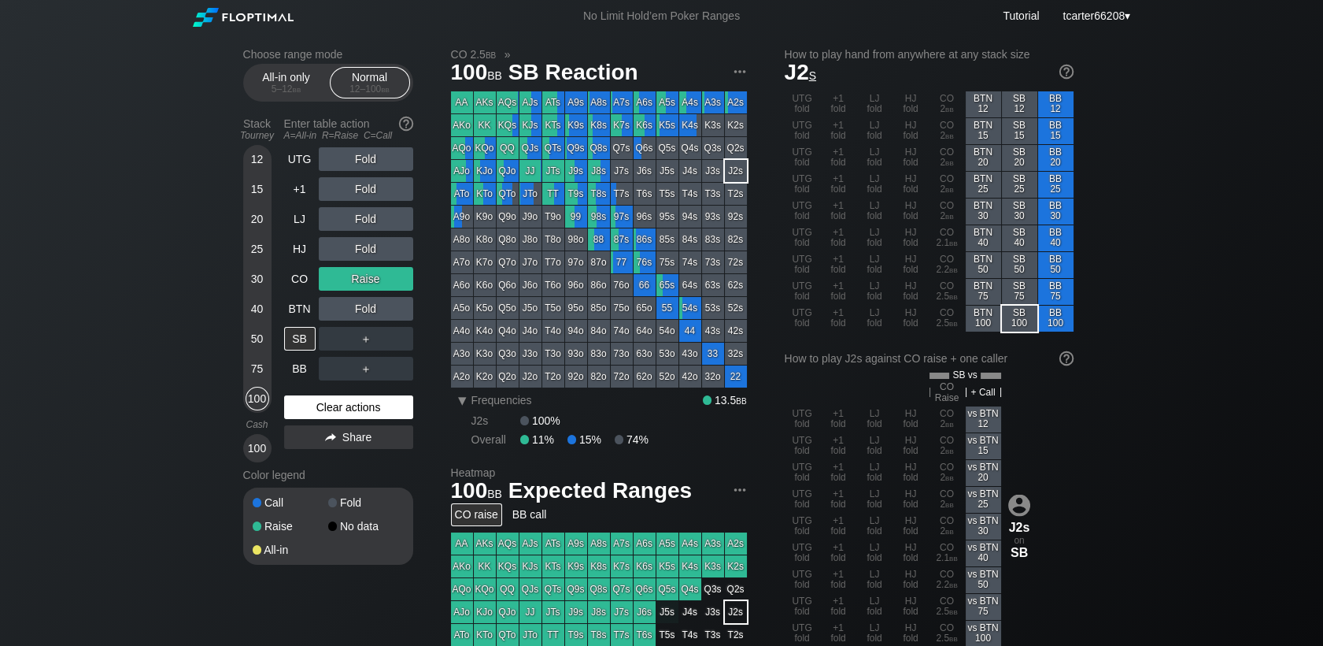
click at [318, 416] on div "Clear actions" at bounding box center [348, 407] width 129 height 24
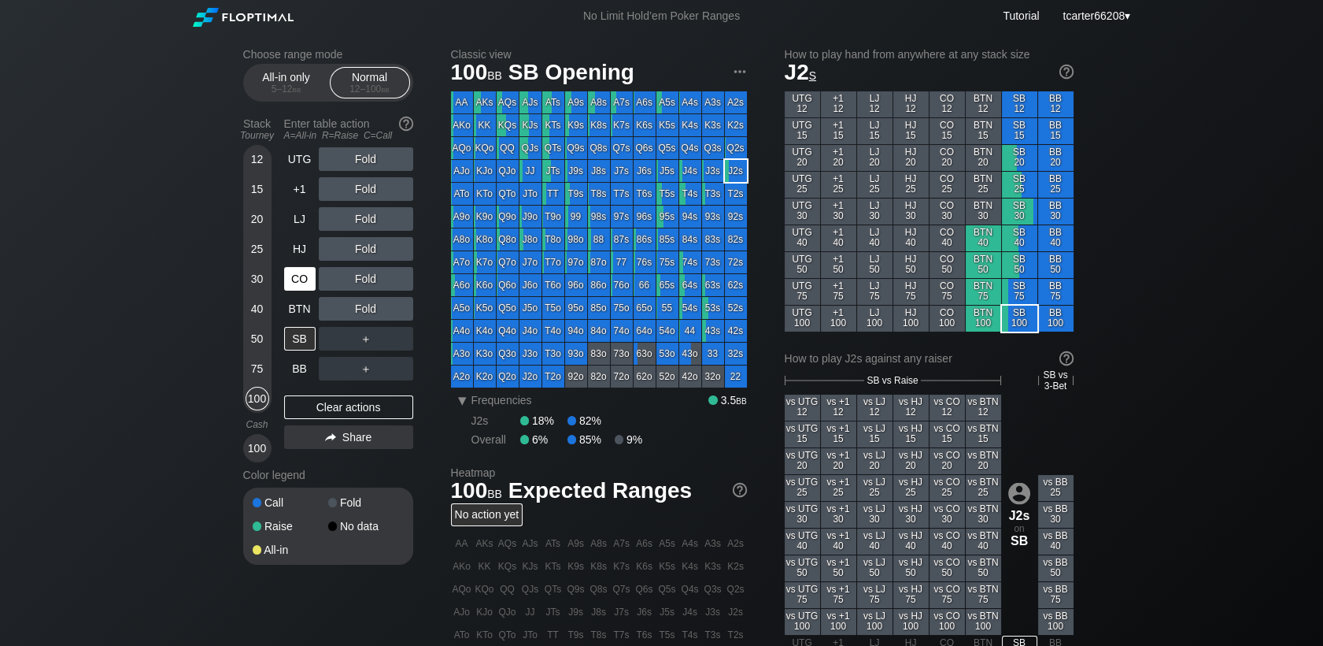
drag, startPoint x: 261, startPoint y: 286, endPoint x: 285, endPoint y: 287, distance: 24.4
click at [263, 286] on div "30" at bounding box center [258, 279] width 24 height 24
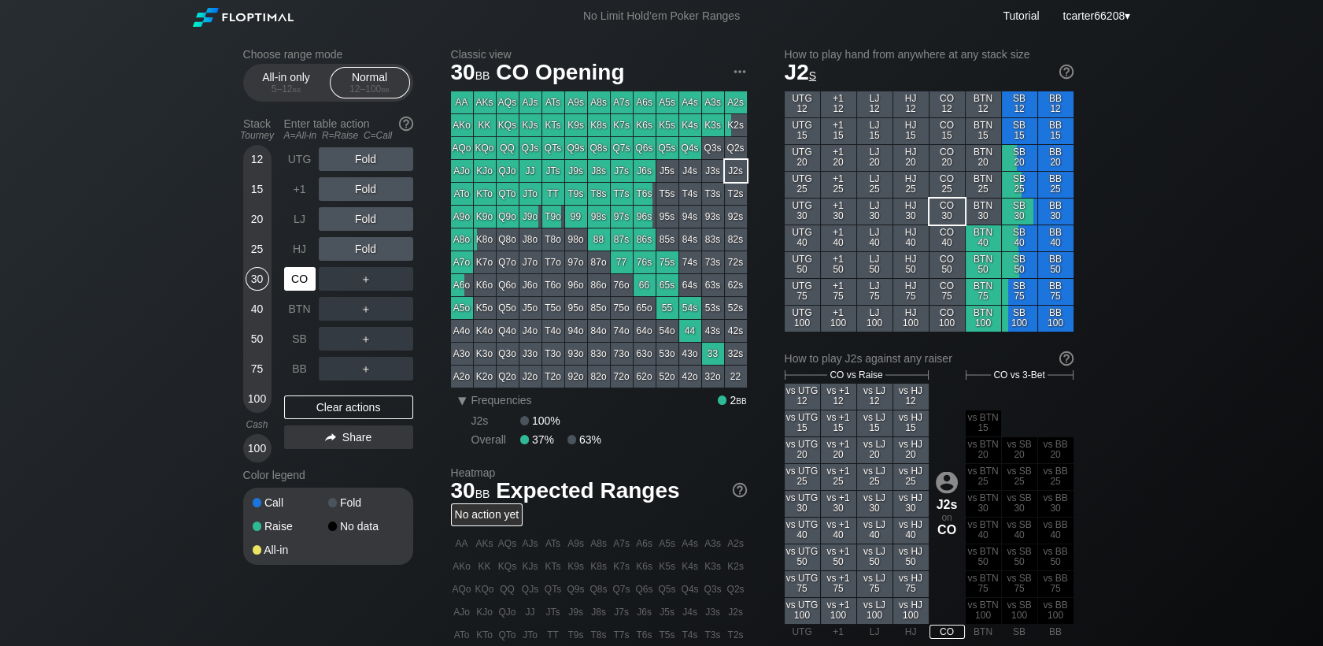
click at [285, 287] on div "CO" at bounding box center [299, 279] width 31 height 24
click at [287, 287] on div "CO" at bounding box center [299, 279] width 31 height 24
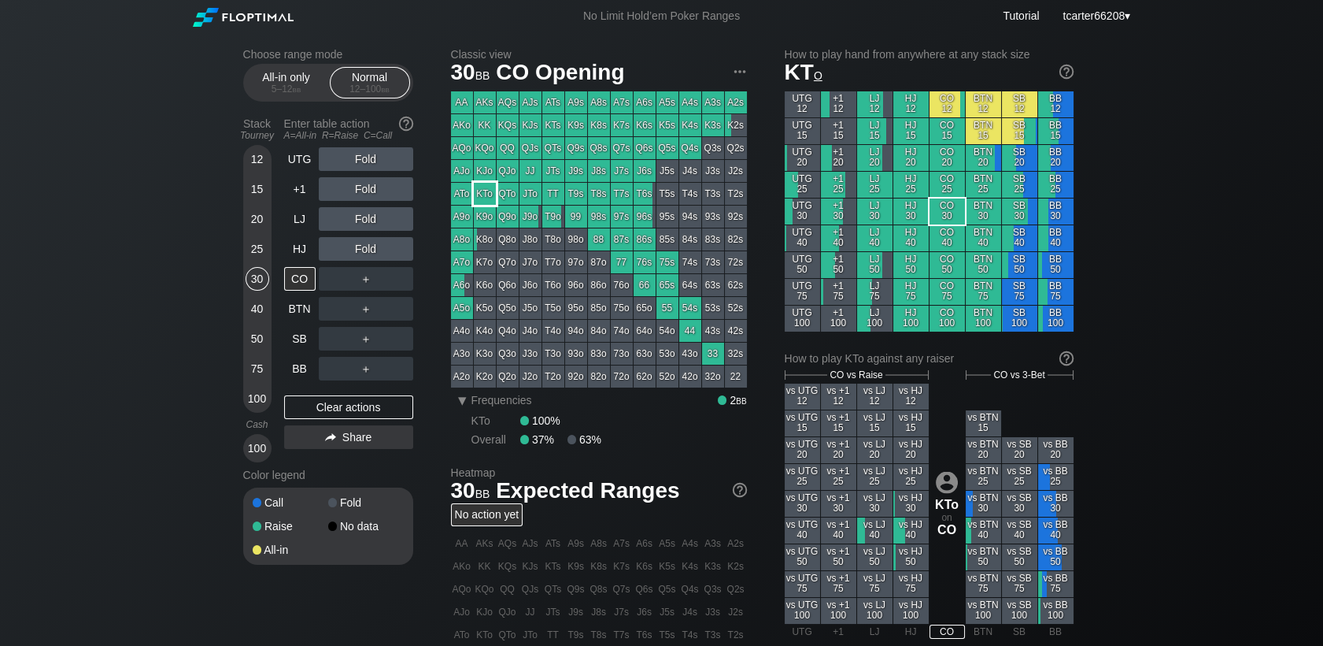
click at [482, 193] on div "KTo" at bounding box center [485, 194] width 22 height 22
drag, startPoint x: 69, startPoint y: 313, endPoint x: 116, endPoint y: 286, distance: 53.6
click at [69, 313] on div "Choose range mode All-in only 5 – 12 bb Normal 12 – 100 bb Stack Tourney Enter …" at bounding box center [661, 534] width 1323 height 1005
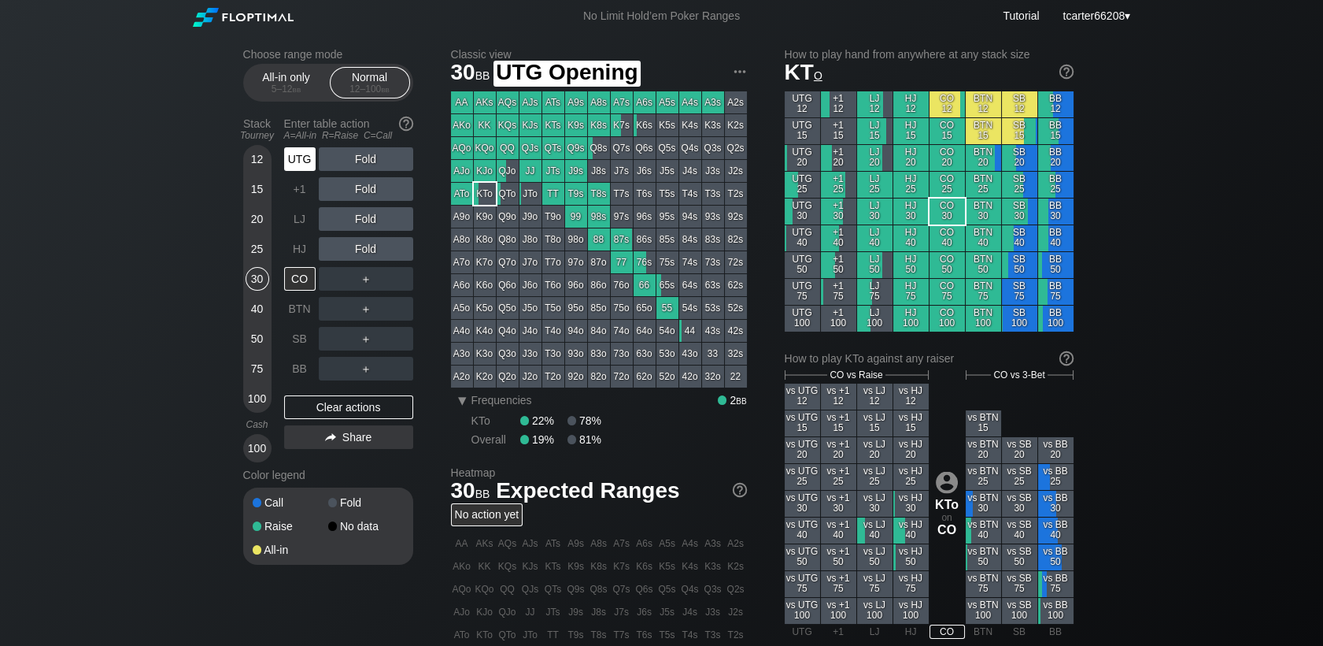
click at [309, 161] on div "UTG" at bounding box center [299, 159] width 31 height 24
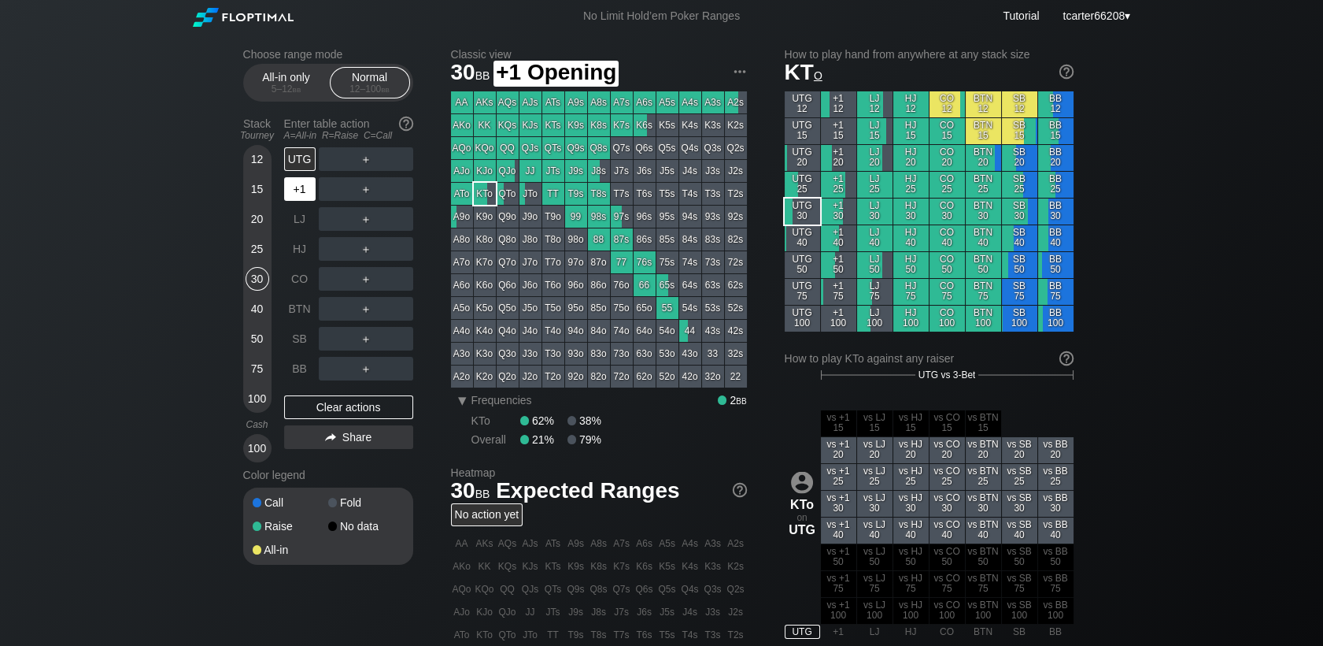
click at [298, 188] on div "+1" at bounding box center [299, 189] width 31 height 24
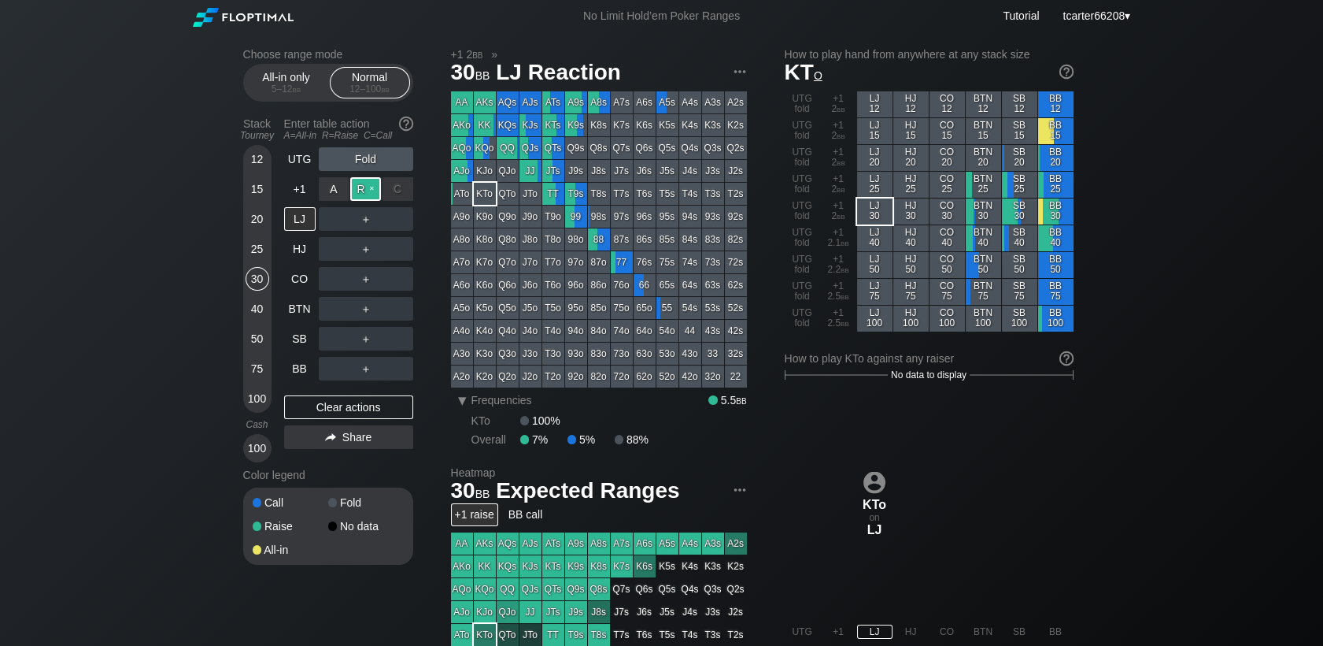
click at [357, 194] on div "R ✕" at bounding box center [365, 189] width 31 height 24
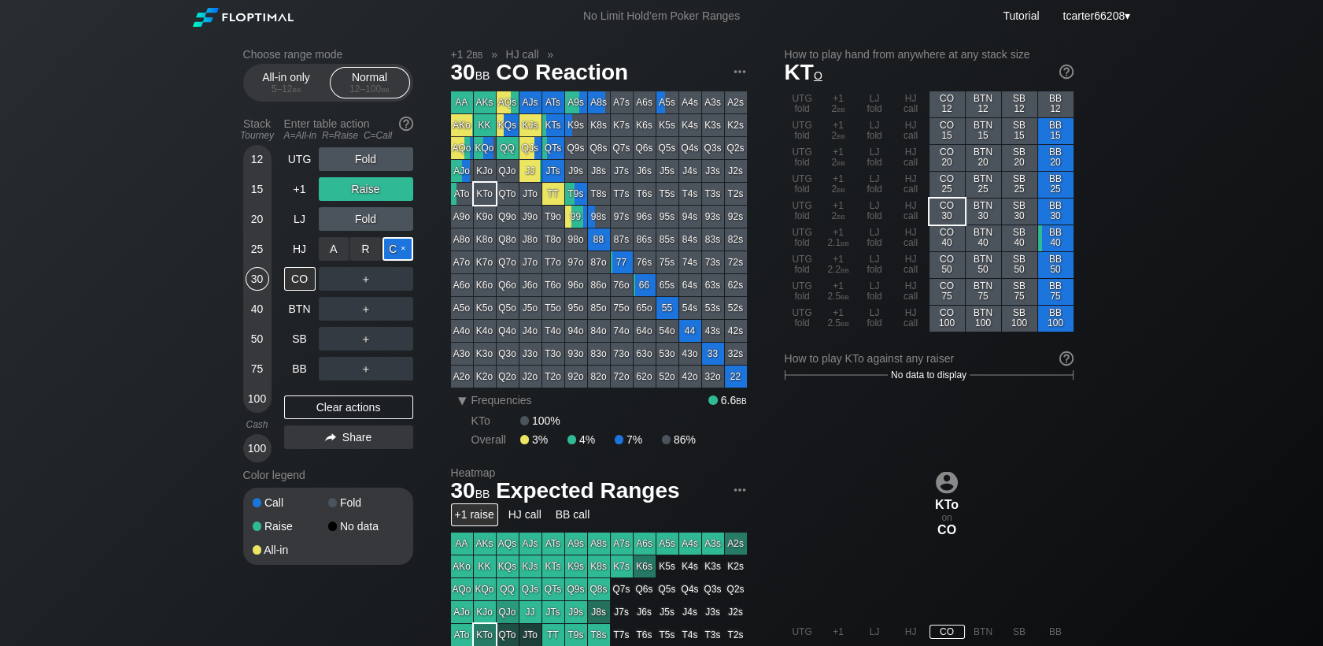
click at [398, 249] on div "C ✕" at bounding box center [398, 249] width 31 height 24
click at [363, 376] on div "＋" at bounding box center [366, 369] width 94 height 24
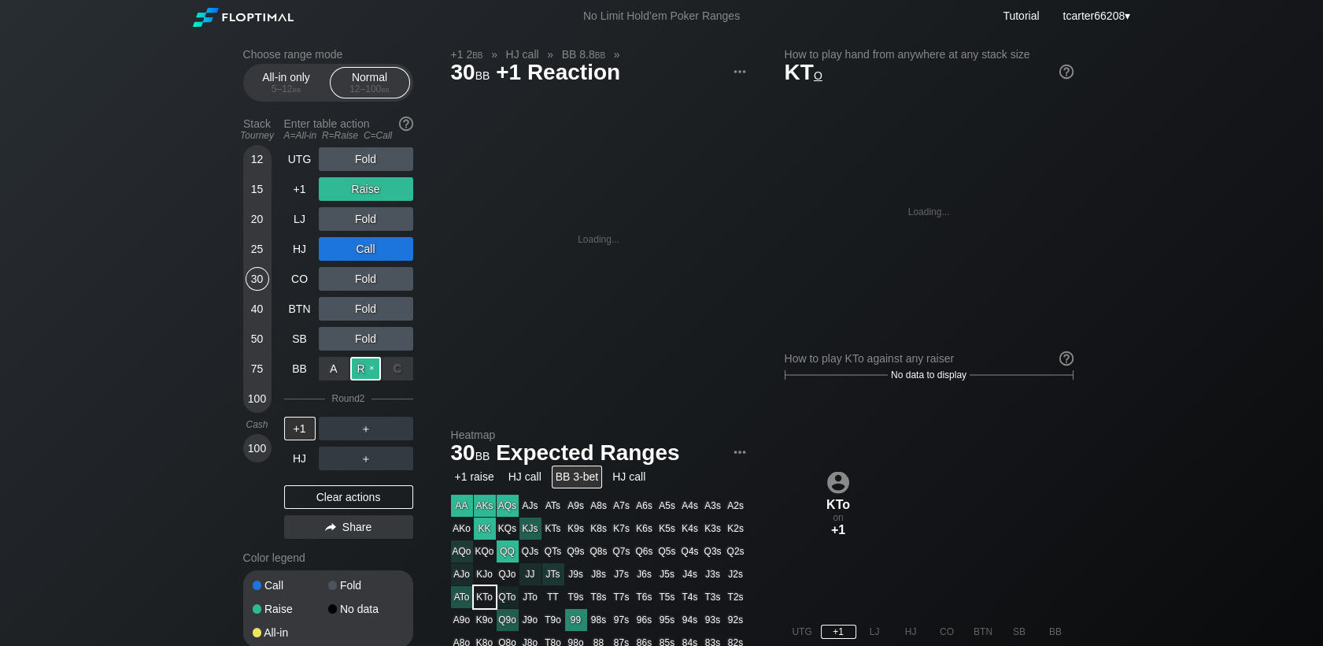
click at [365, 372] on div "R ✕" at bounding box center [365, 369] width 31 height 24
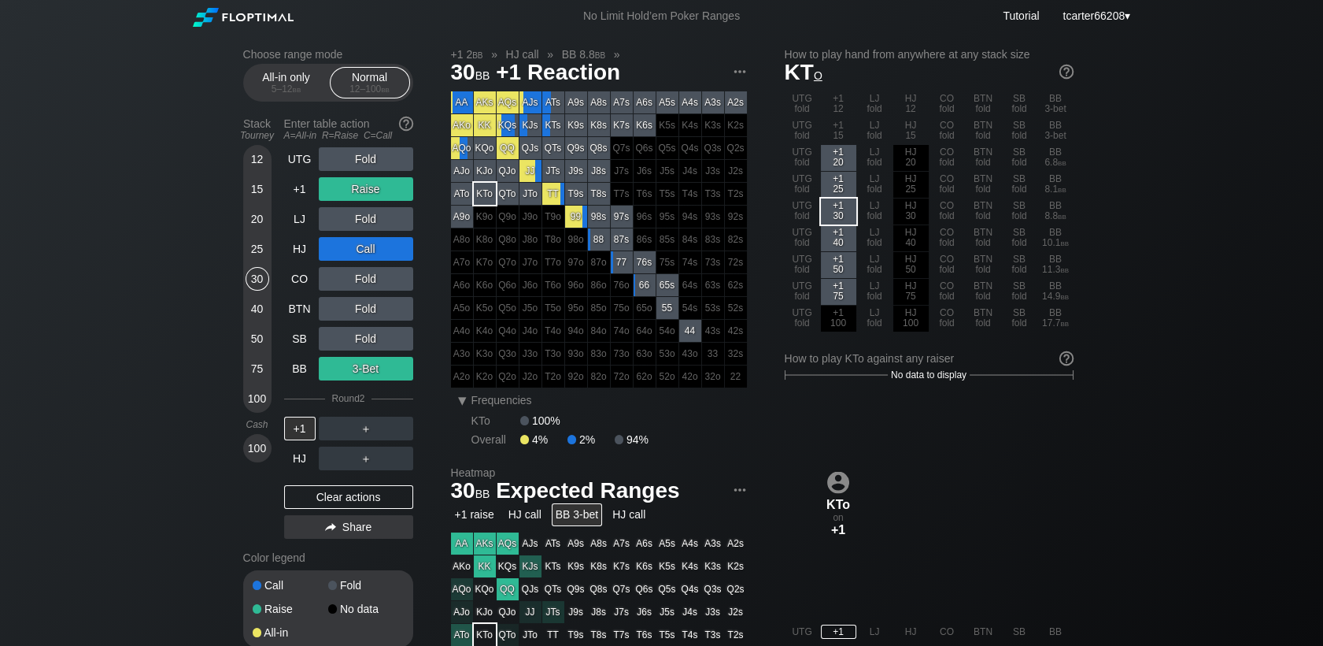
click at [331, 496] on div "Clear actions" at bounding box center [348, 497] width 129 height 24
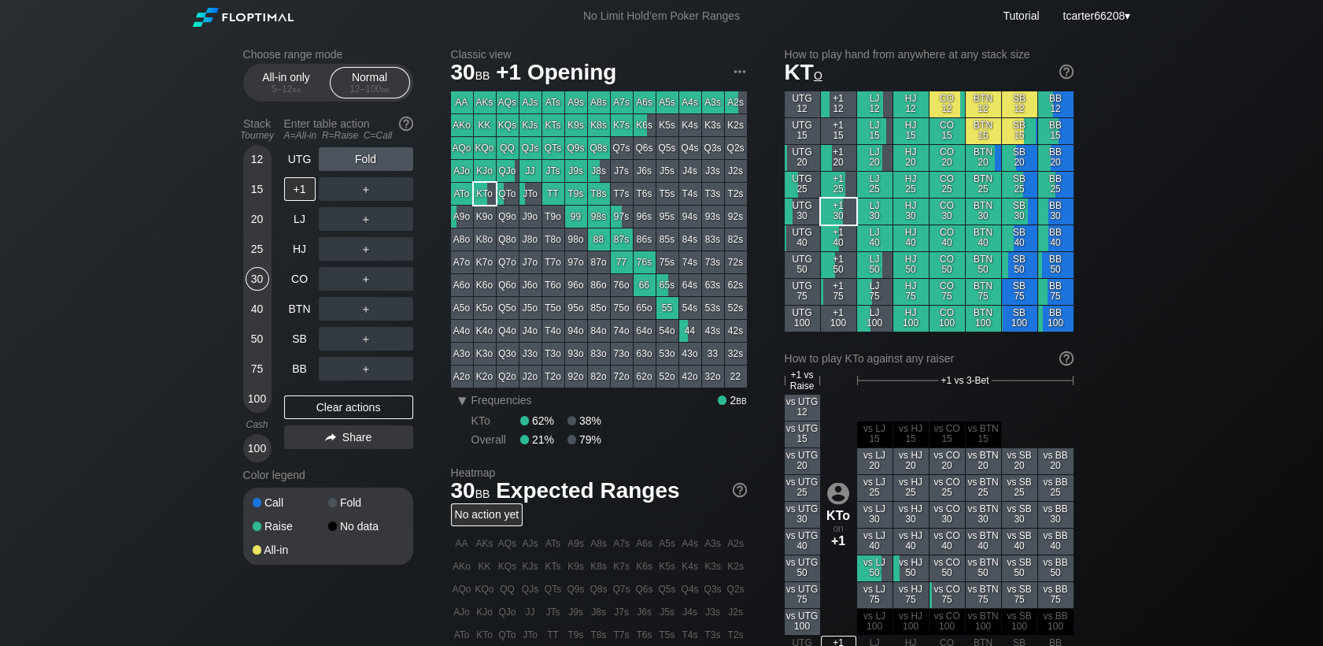
click at [368, 162] on div "Fold" at bounding box center [366, 159] width 94 height 24
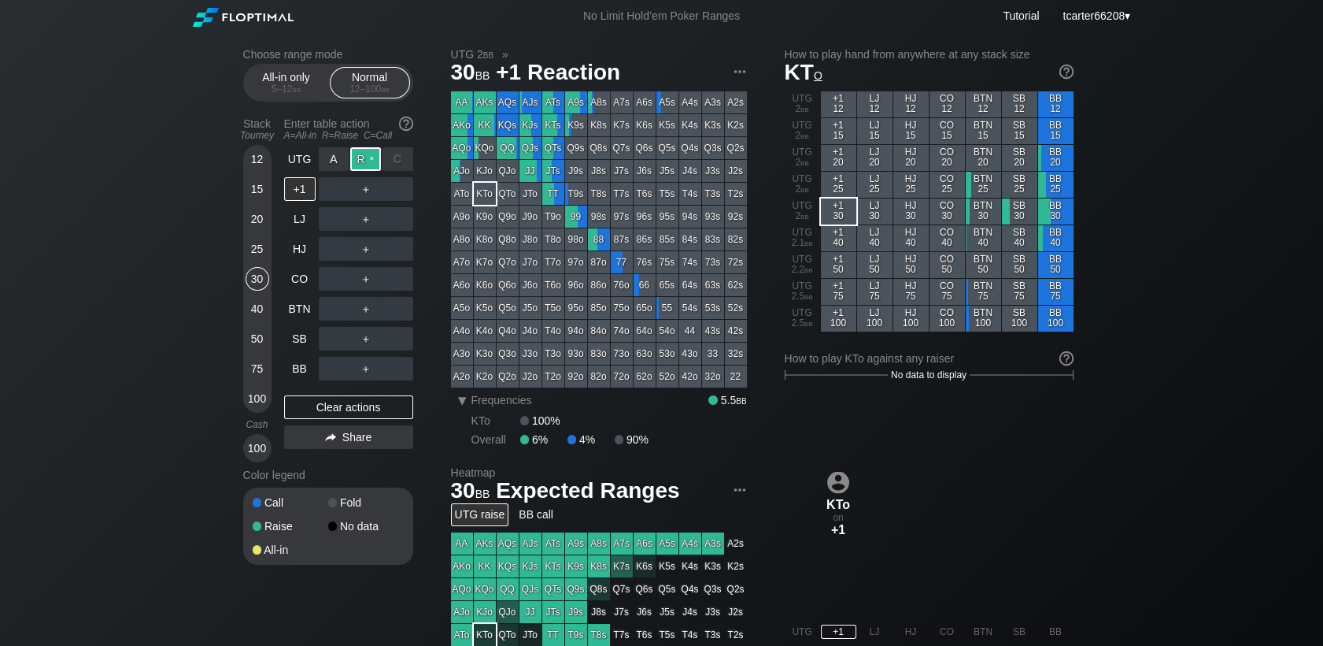
click at [368, 164] on div "R ✕" at bounding box center [365, 159] width 31 height 24
click at [264, 223] on div "20" at bounding box center [258, 219] width 24 height 24
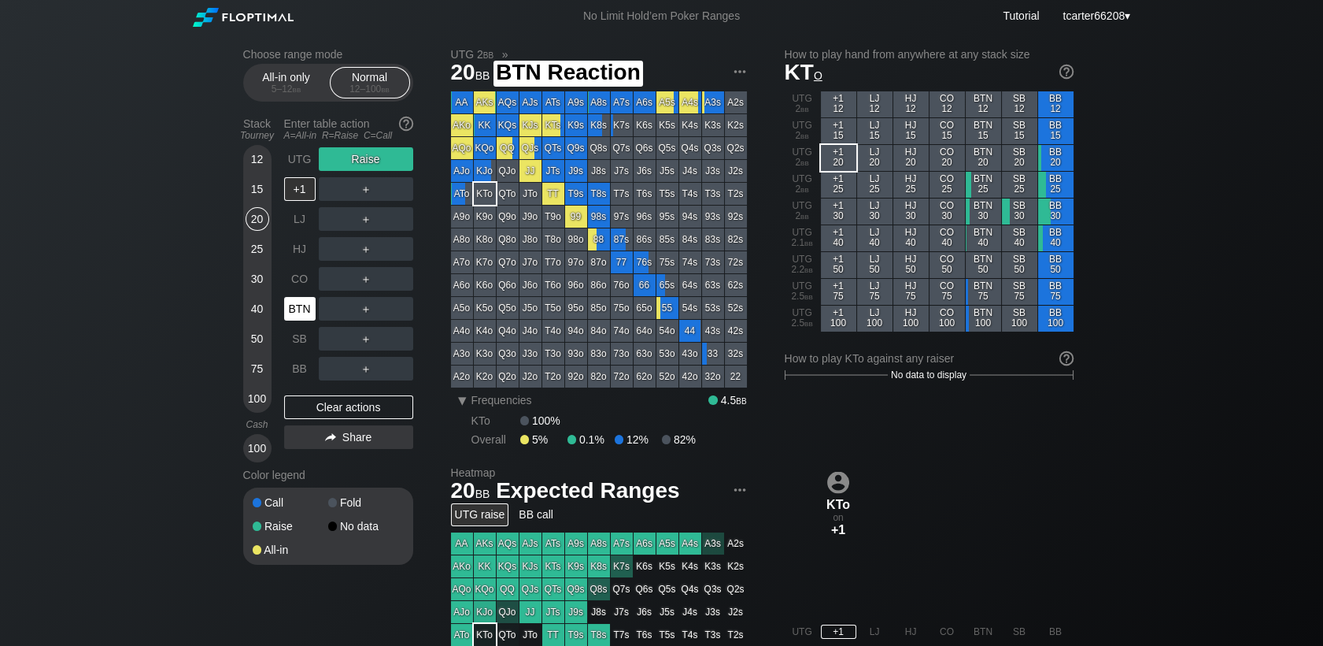
click at [305, 302] on div "BTN" at bounding box center [299, 309] width 31 height 24
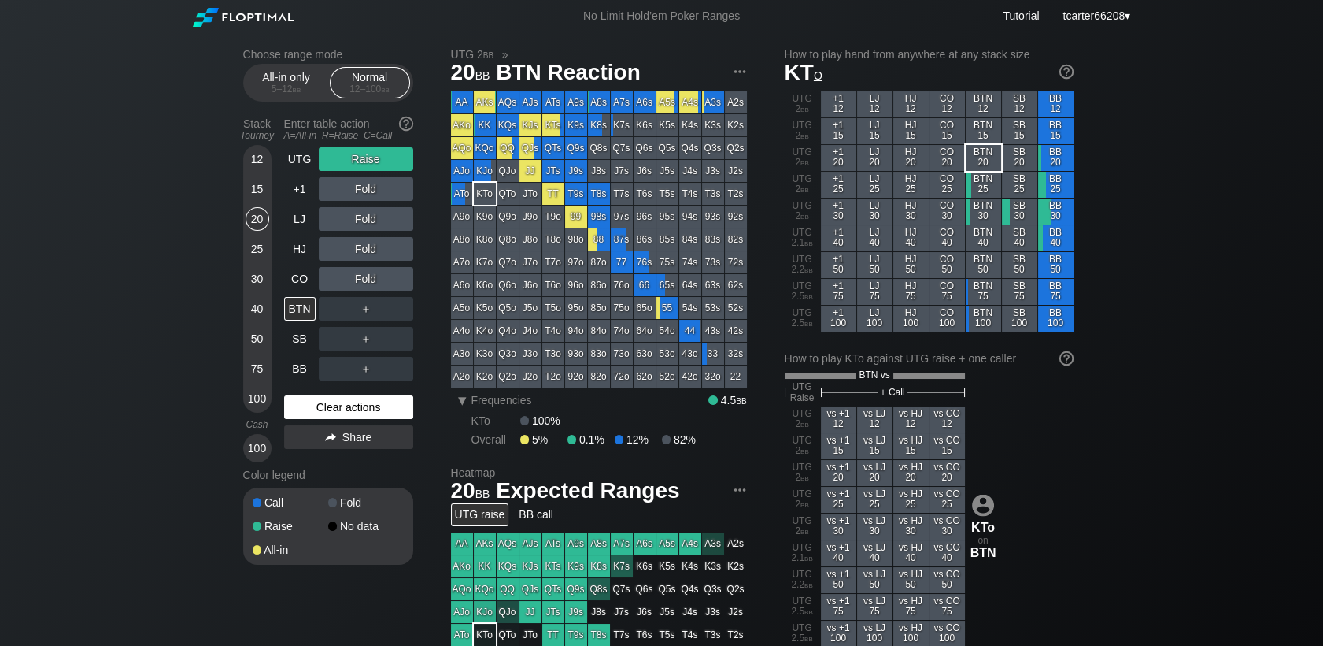
click at [381, 413] on div "Clear actions" at bounding box center [348, 407] width 129 height 24
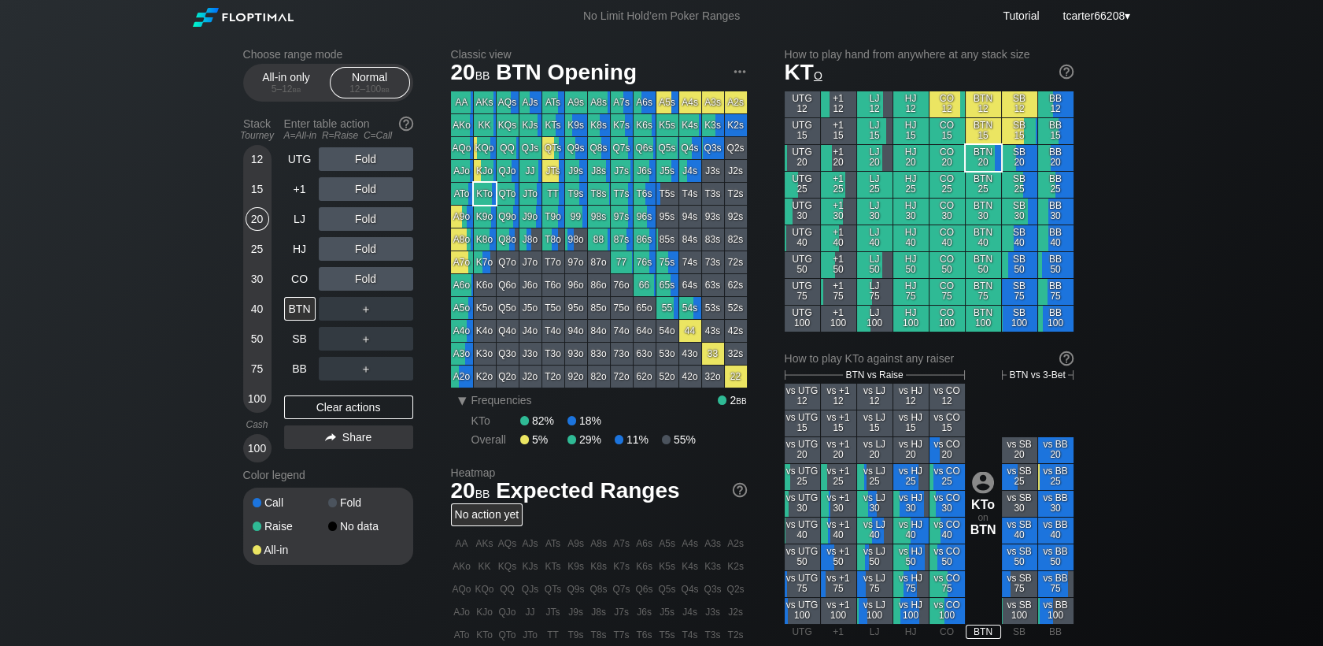
click at [271, 361] on div "12 15 20 25 30 40 50 75 100" at bounding box center [257, 279] width 28 height 268
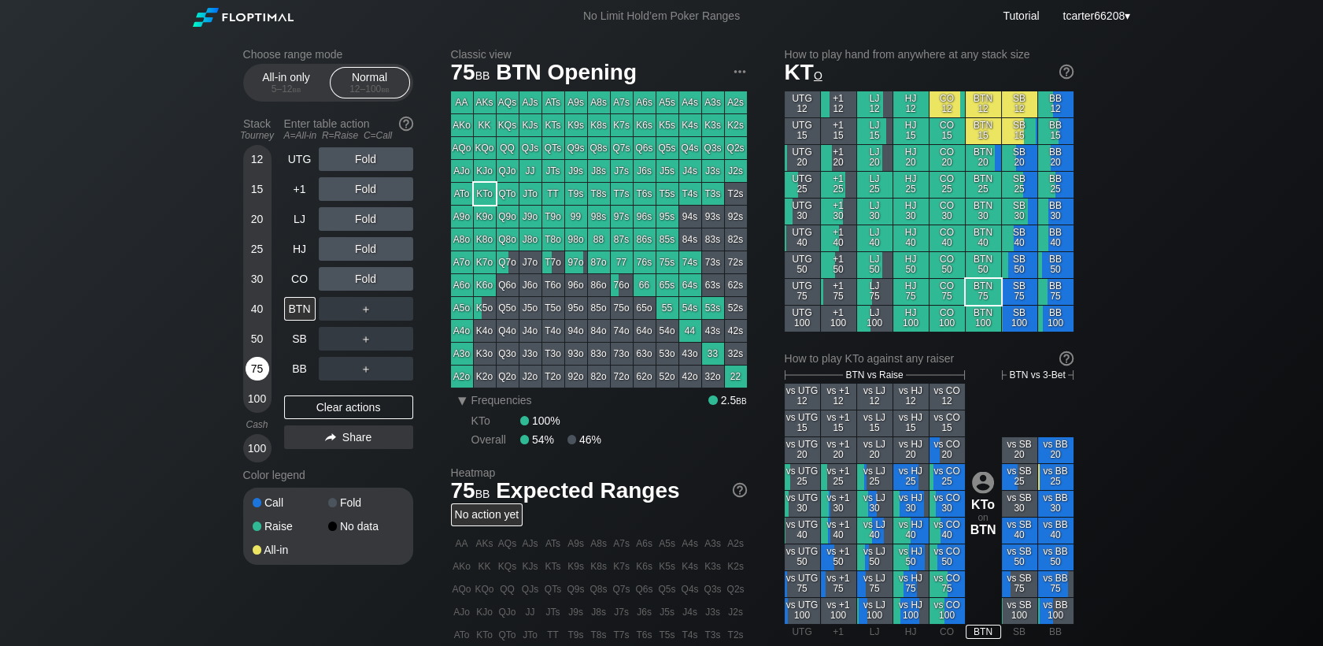
click at [257, 373] on div "75" at bounding box center [258, 369] width 24 height 24
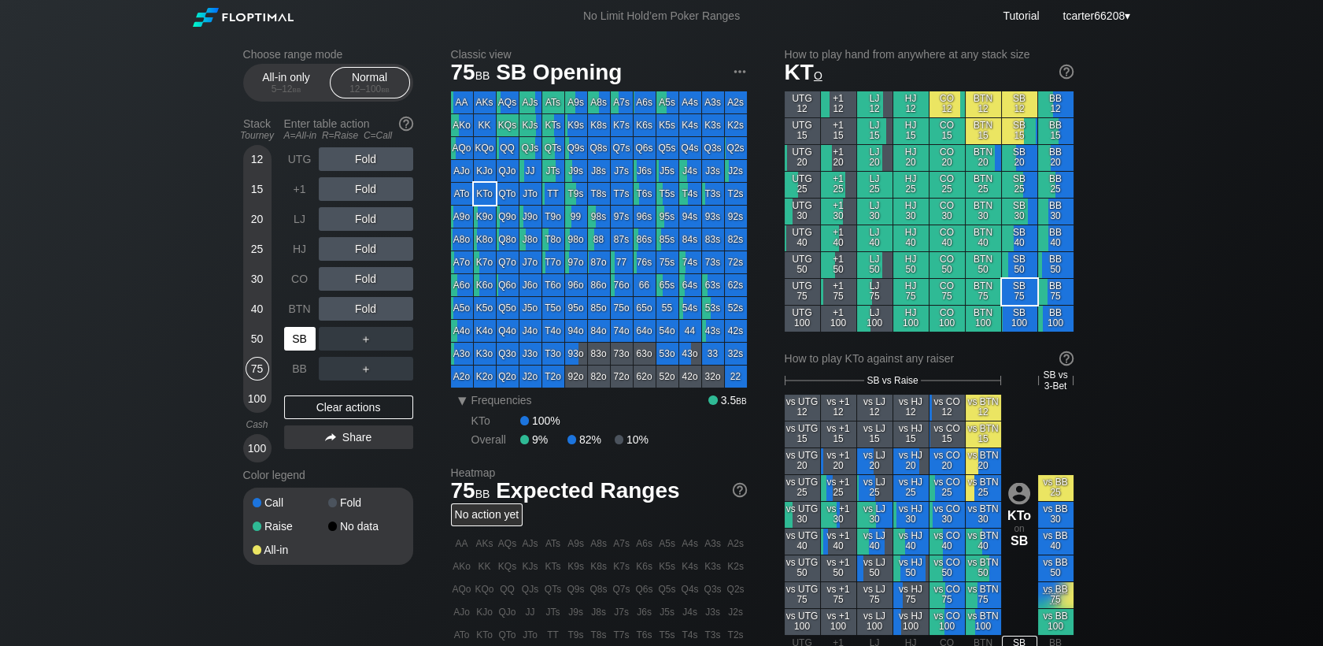
click at [308, 350] on div "SB" at bounding box center [299, 339] width 31 height 24
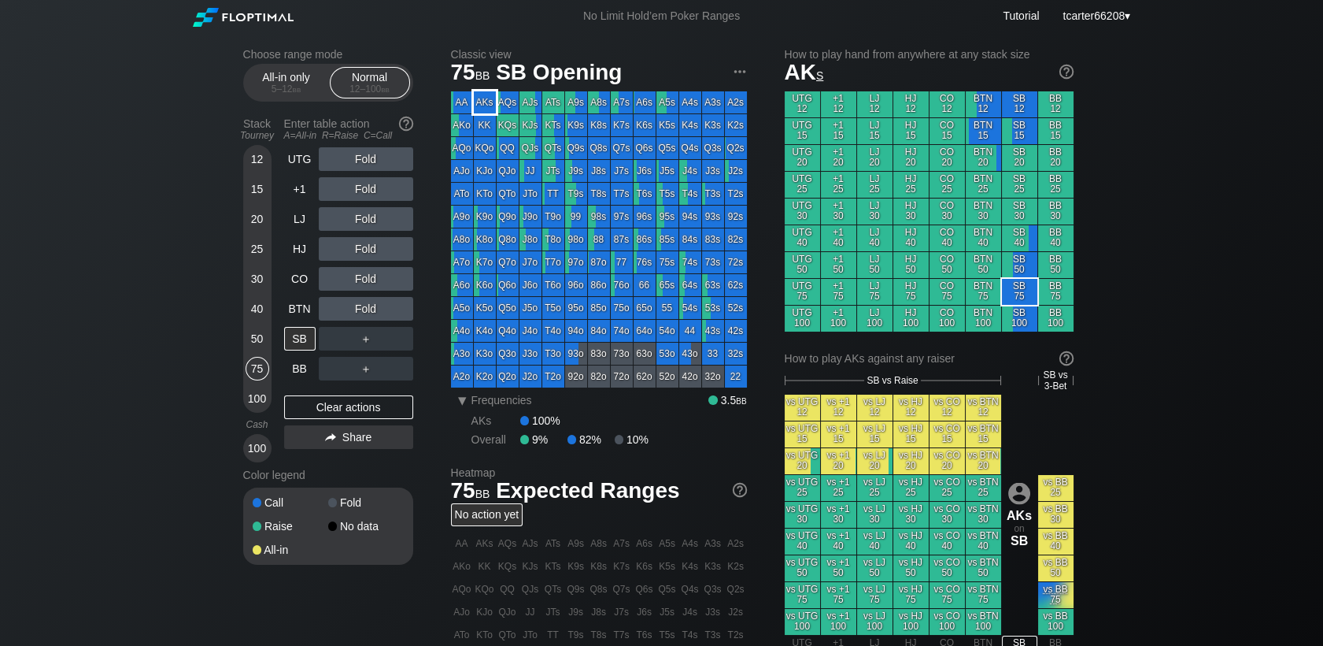
click at [478, 109] on div "AKs" at bounding box center [485, 102] width 22 height 22
click at [363, 195] on div "R ✕" at bounding box center [365, 189] width 31 height 24
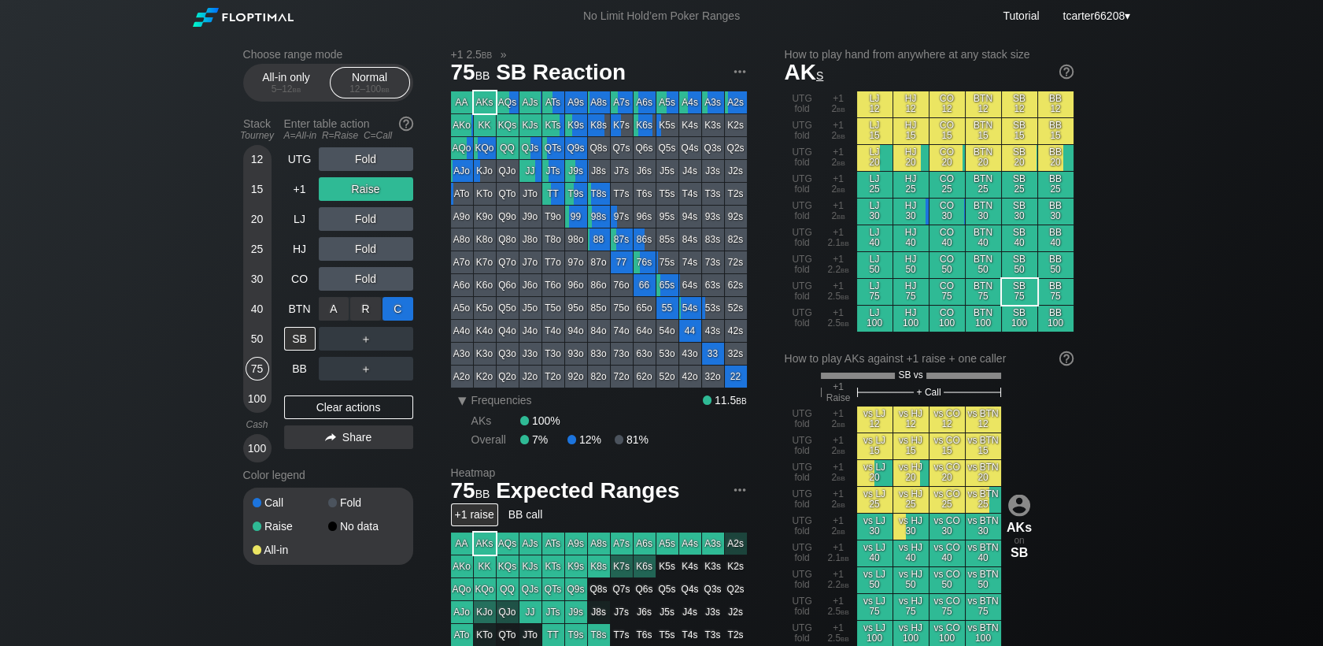
click at [404, 311] on div "C ✕" at bounding box center [398, 309] width 31 height 24
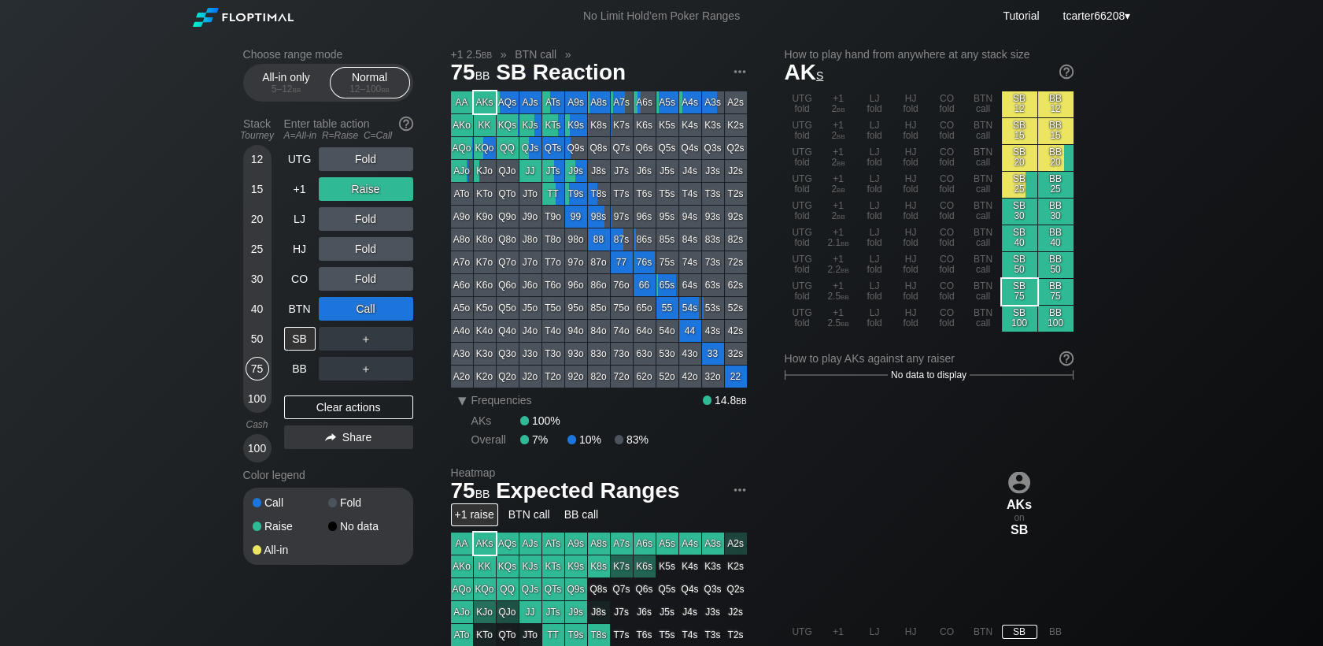
drag, startPoint x: 316, startPoint y: 416, endPoint x: 321, endPoint y: 369, distance: 47.6
click at [316, 416] on div "Clear actions" at bounding box center [348, 407] width 129 height 24
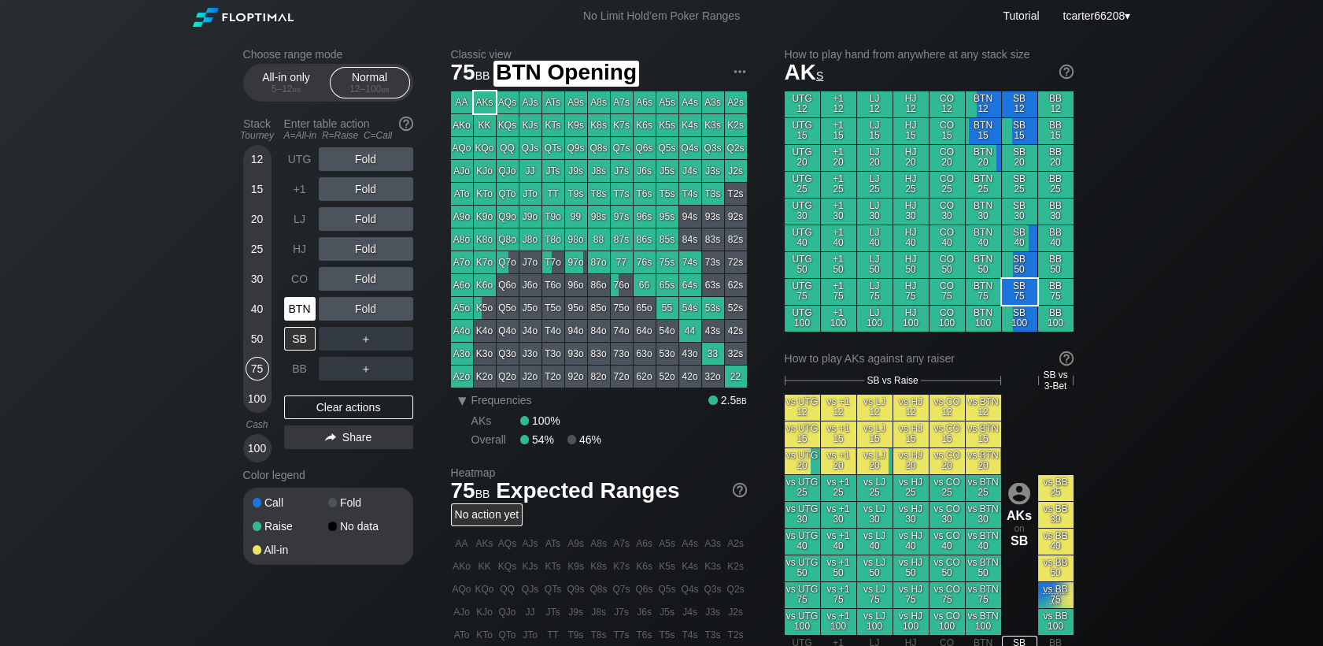
click at [301, 316] on div "BTN" at bounding box center [299, 309] width 31 height 24
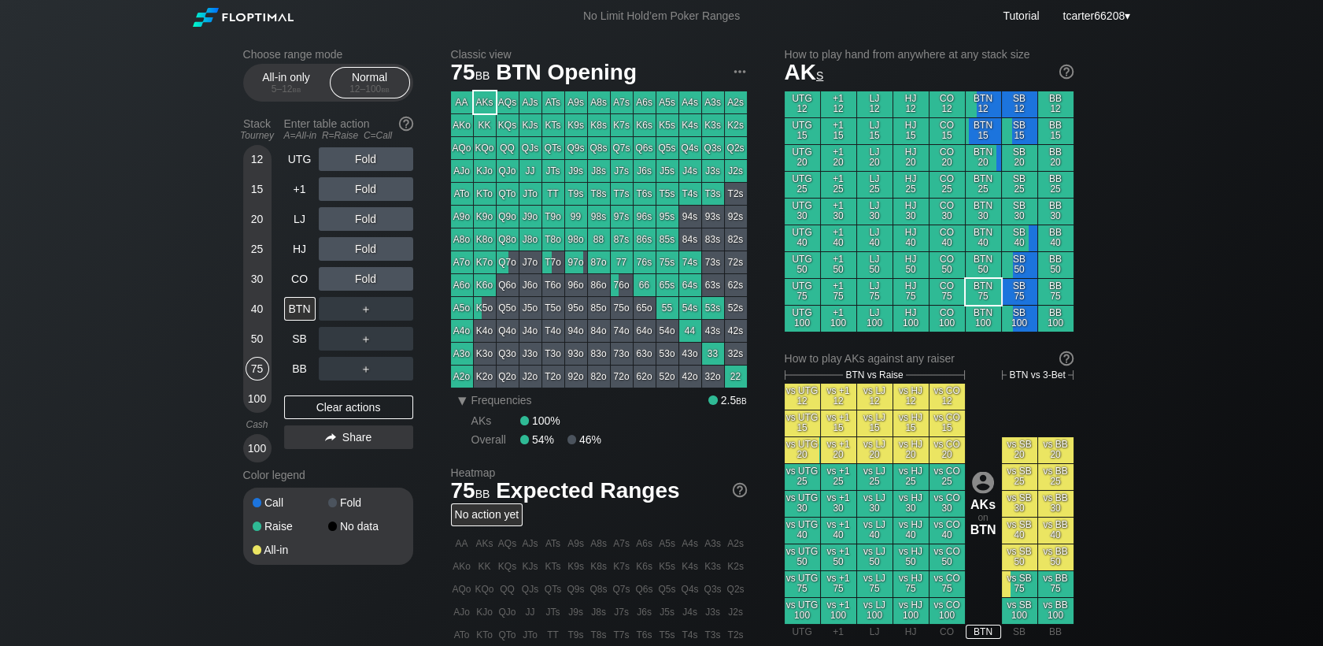
click at [257, 192] on div "15" at bounding box center [258, 189] width 24 height 24
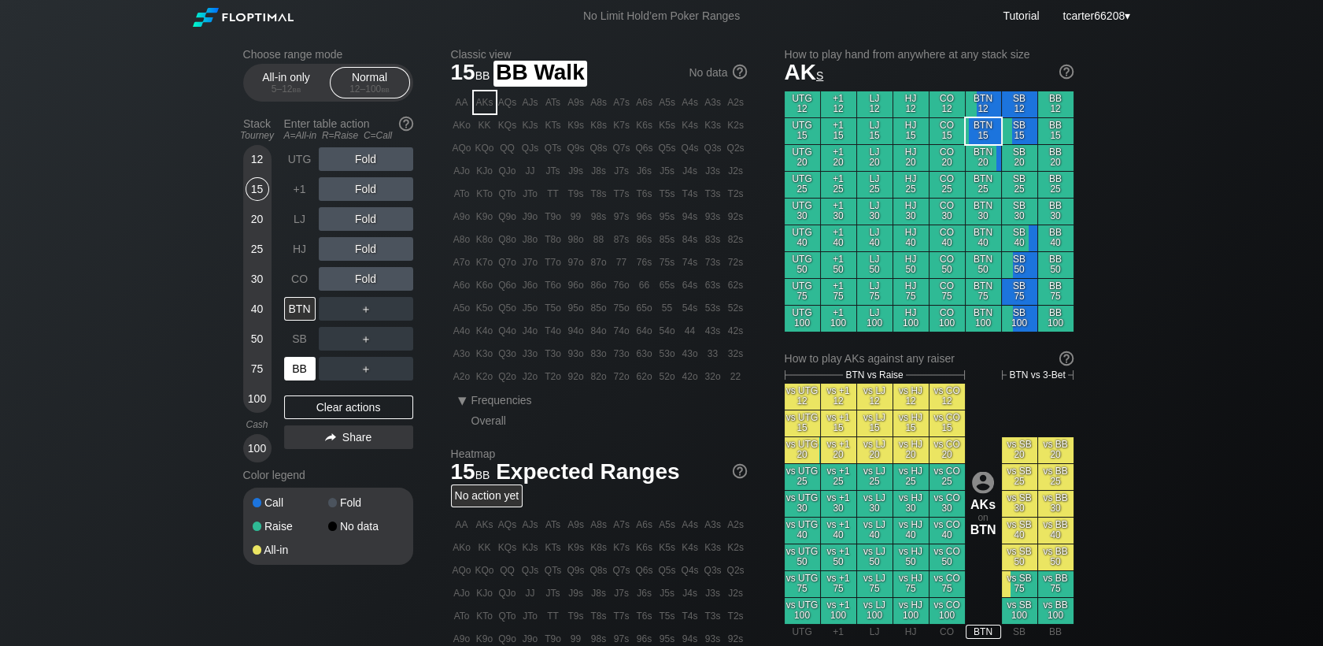
click at [299, 368] on div "BB" at bounding box center [299, 369] width 31 height 24
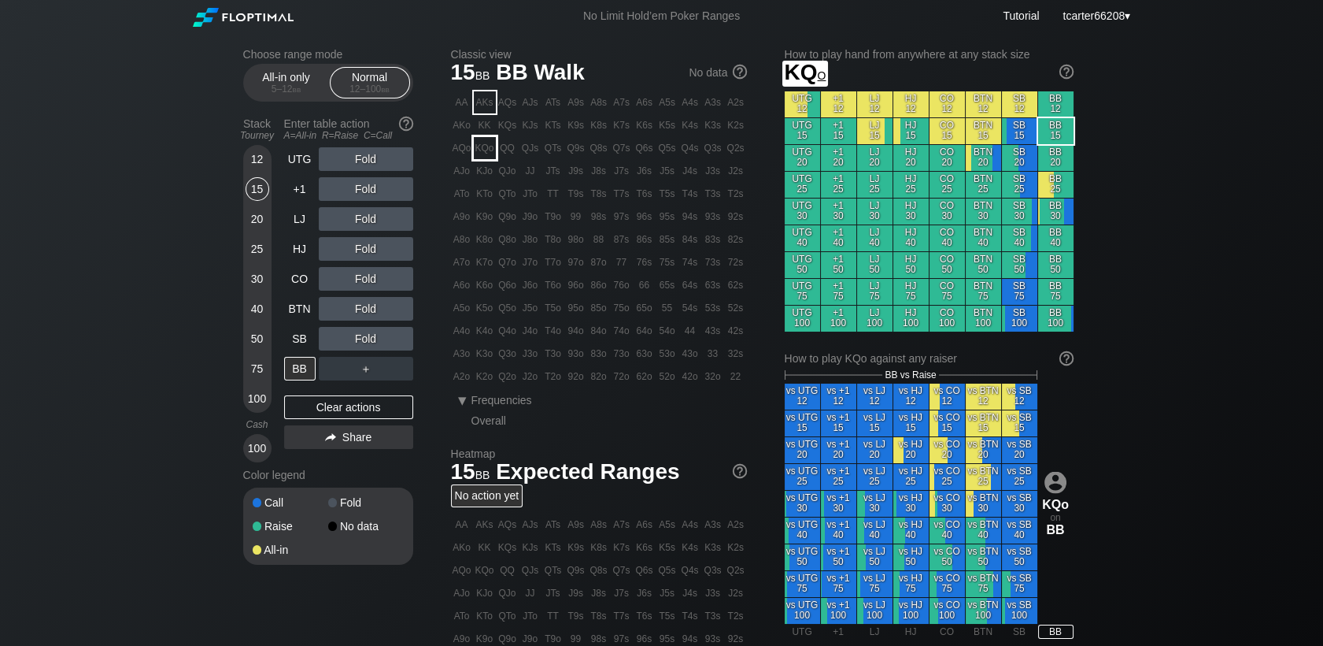
click at [485, 146] on div "KQo" at bounding box center [485, 148] width 22 height 22
click at [355, 192] on div "R ✕" at bounding box center [365, 189] width 31 height 24
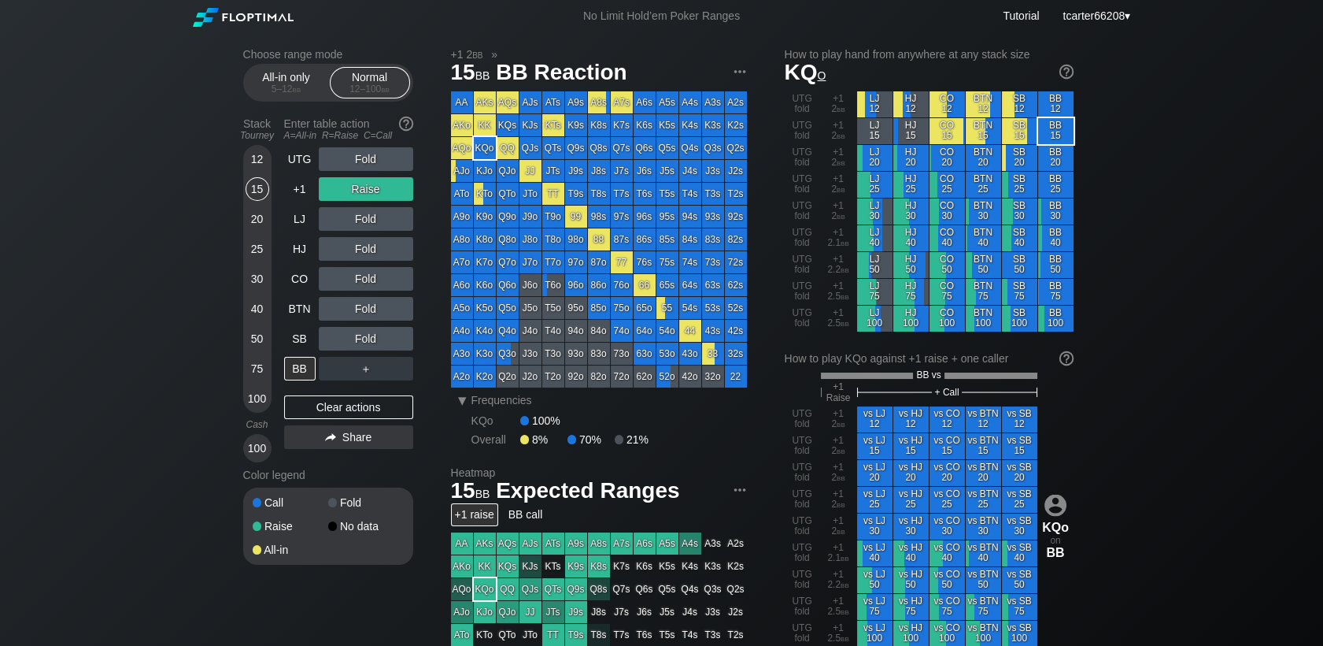
click at [262, 391] on div "100" at bounding box center [258, 399] width 24 height 24
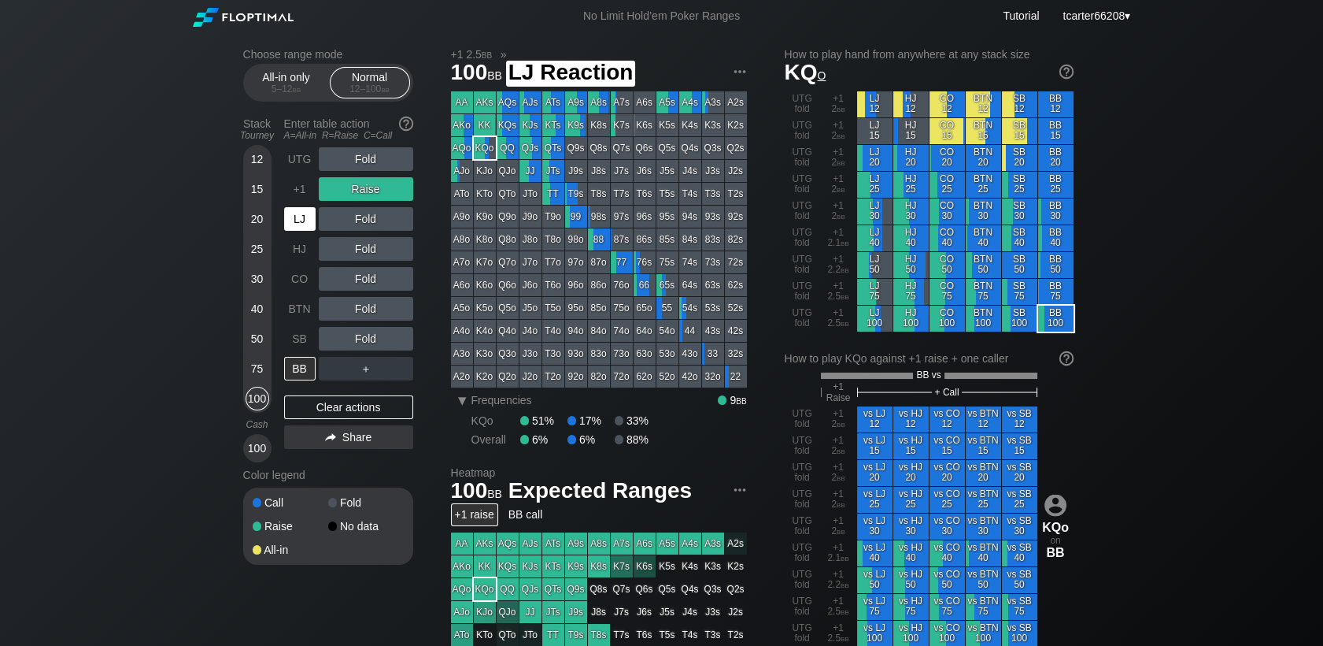
click at [298, 220] on div "LJ" at bounding box center [299, 219] width 31 height 24
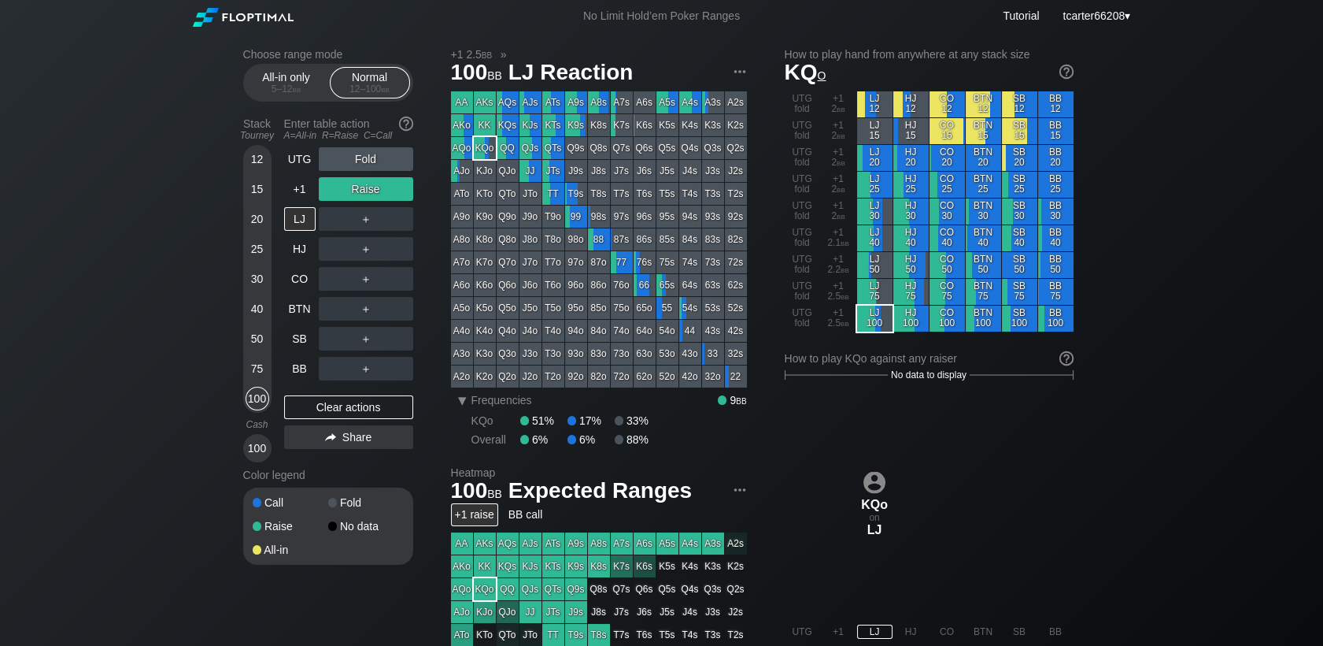
drag, startPoint x: 399, startPoint y: 413, endPoint x: 399, endPoint y: 396, distance: 16.5
click at [398, 413] on div "Clear actions" at bounding box center [348, 407] width 129 height 24
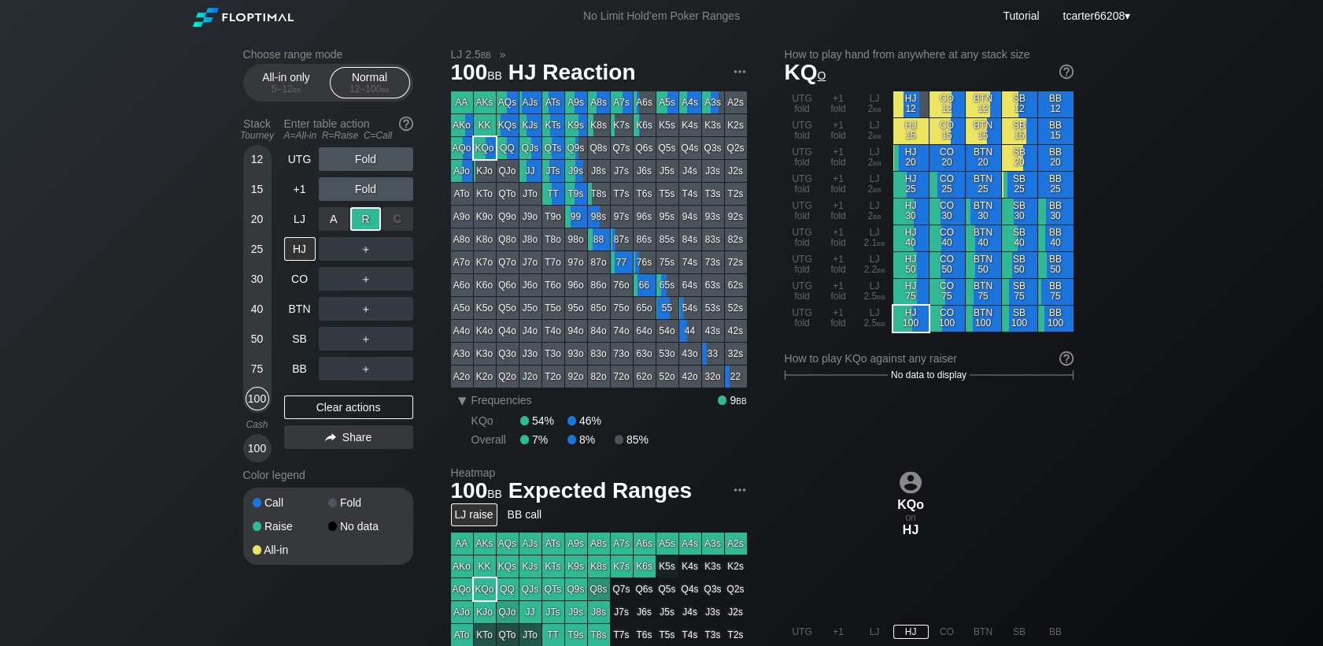
click at [364, 228] on div "R ✕" at bounding box center [365, 219] width 31 height 24
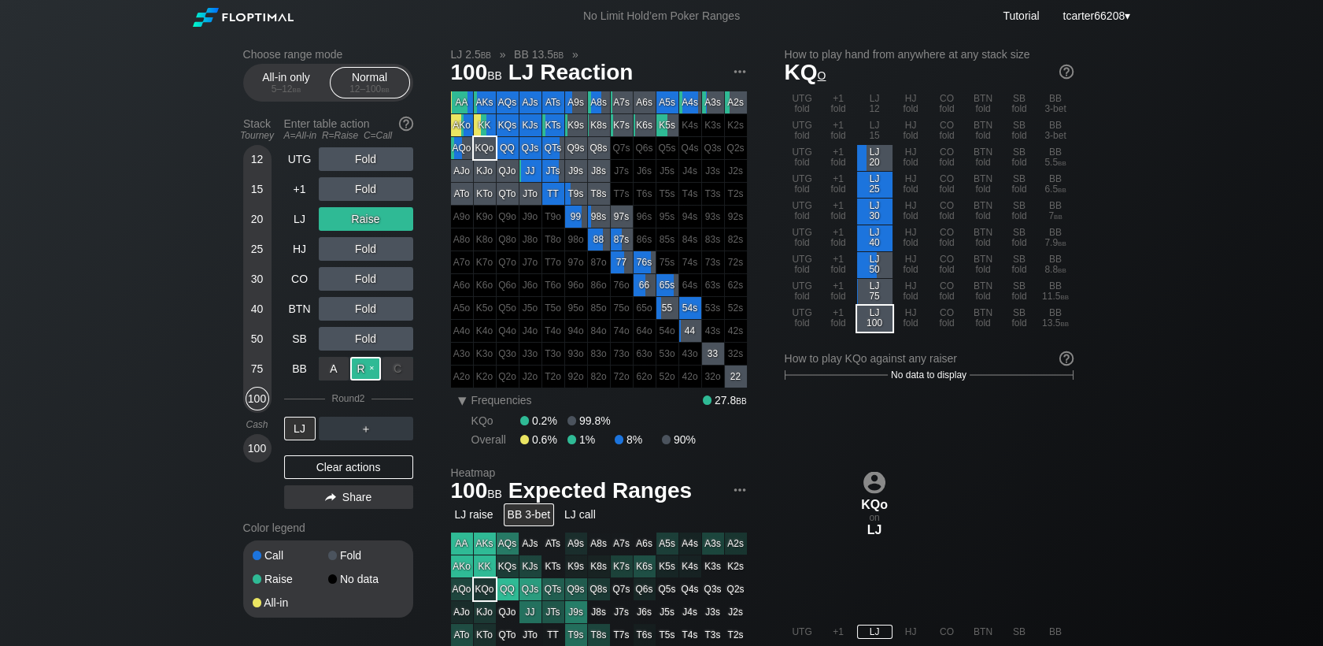
click at [373, 379] on div "R ✕" at bounding box center [365, 369] width 31 height 24
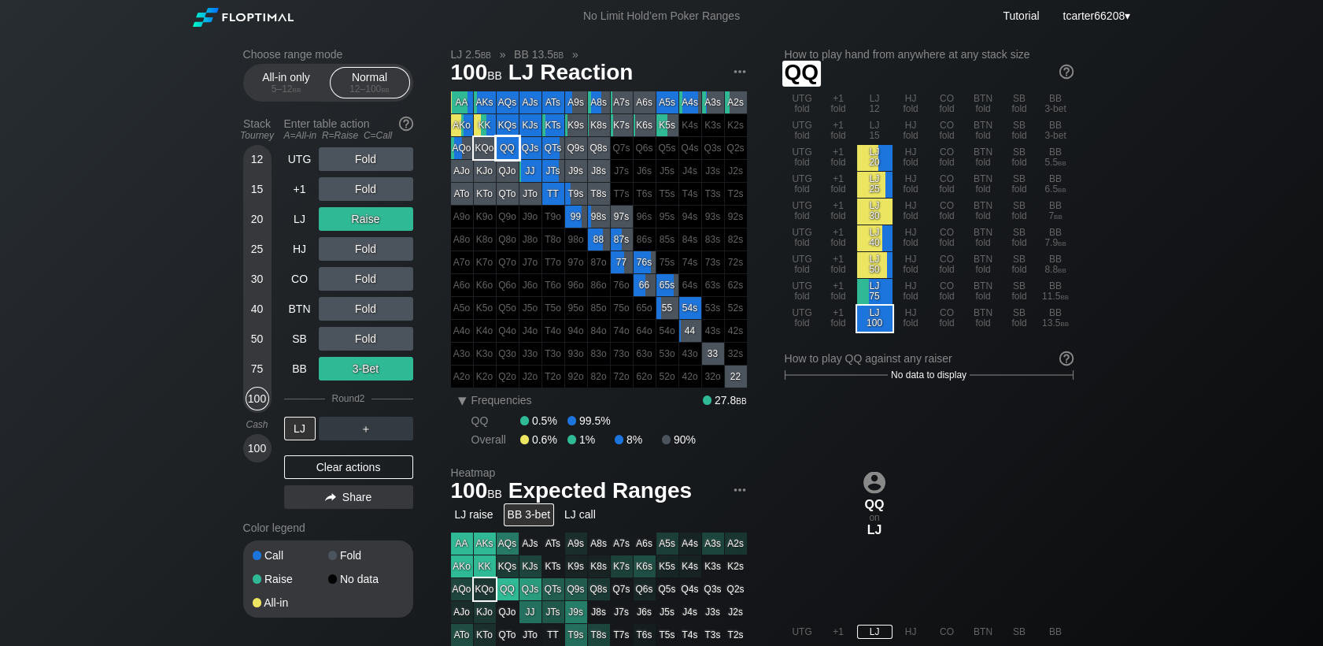
click at [505, 154] on div "QQ" at bounding box center [508, 148] width 22 height 22
drag, startPoint x: 312, startPoint y: 469, endPoint x: 301, endPoint y: 364, distance: 106.1
click at [312, 469] on div "Clear actions" at bounding box center [348, 467] width 129 height 24
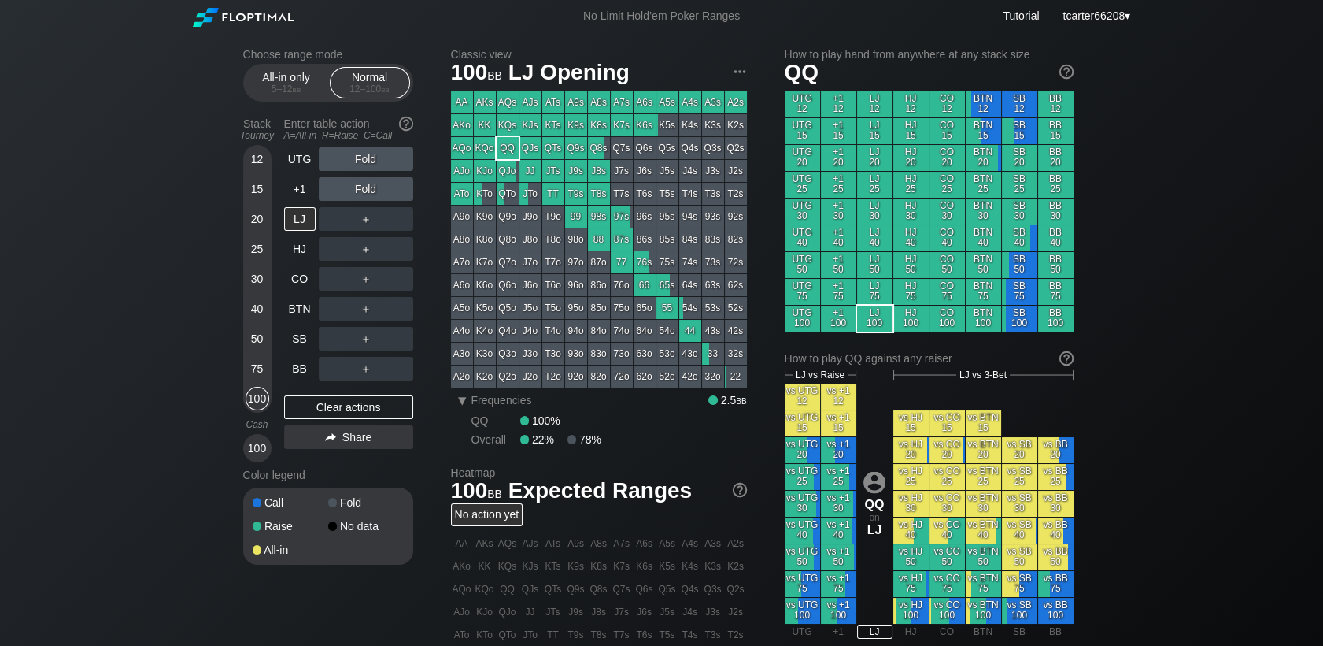
click at [243, 226] on div "Choose range mode All-in only 5 – 12 bb Normal 12 – 100 bb Stack Tourney Enter …" at bounding box center [662, 534] width 863 height 1005
click at [246, 226] on div "20" at bounding box center [258, 222] width 24 height 30
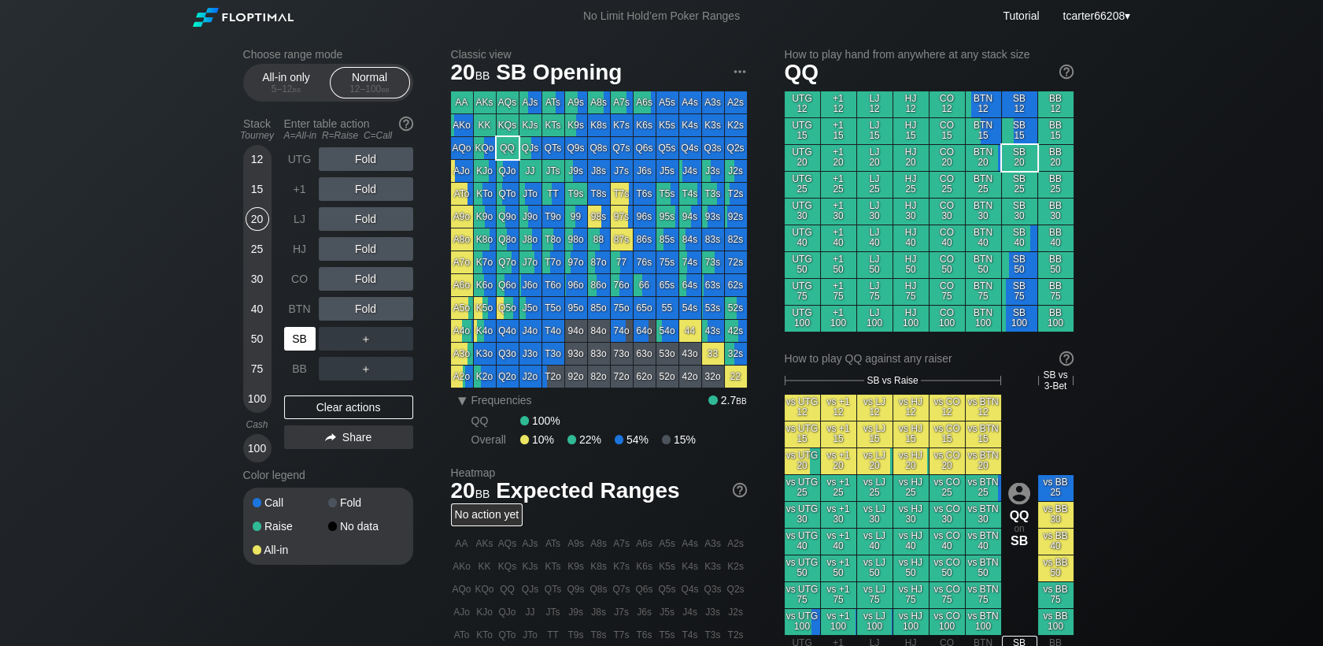
click at [296, 335] on div "SB" at bounding box center [299, 339] width 31 height 24
click at [358, 249] on div "R ✕" at bounding box center [365, 249] width 31 height 24
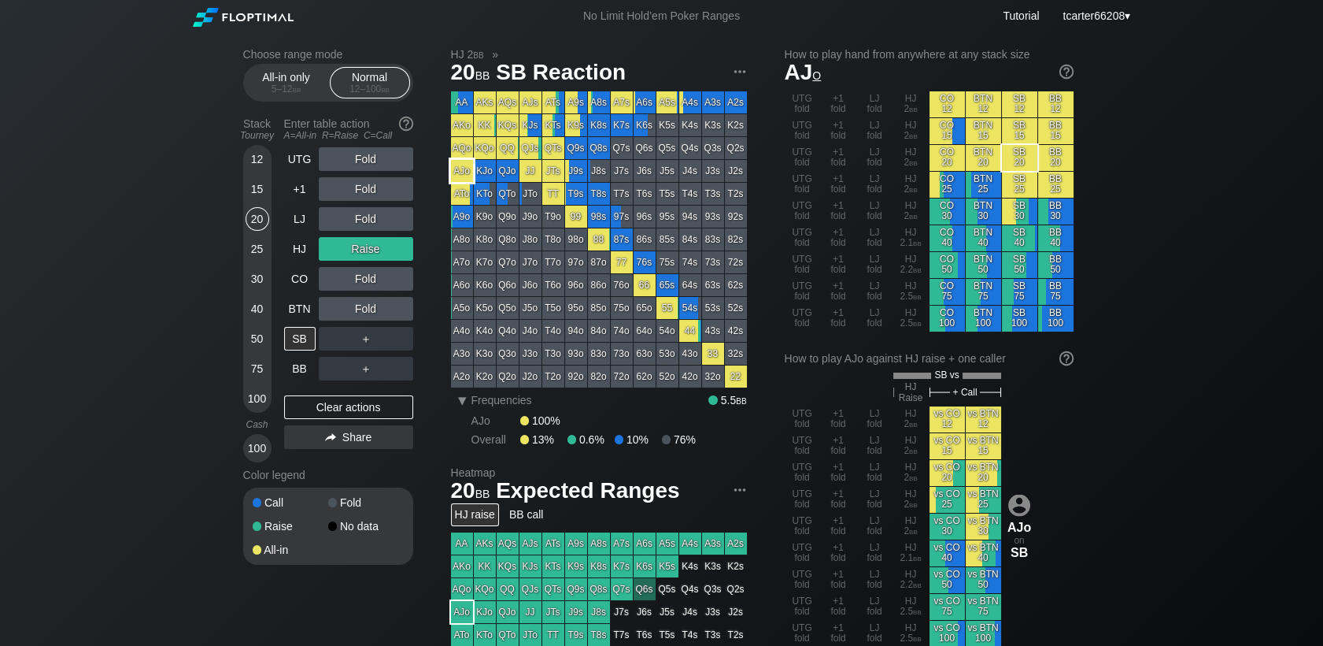
click at [456, 181] on div "AJo" at bounding box center [462, 171] width 22 height 22
click at [305, 400] on div "Clear actions" at bounding box center [348, 407] width 129 height 24
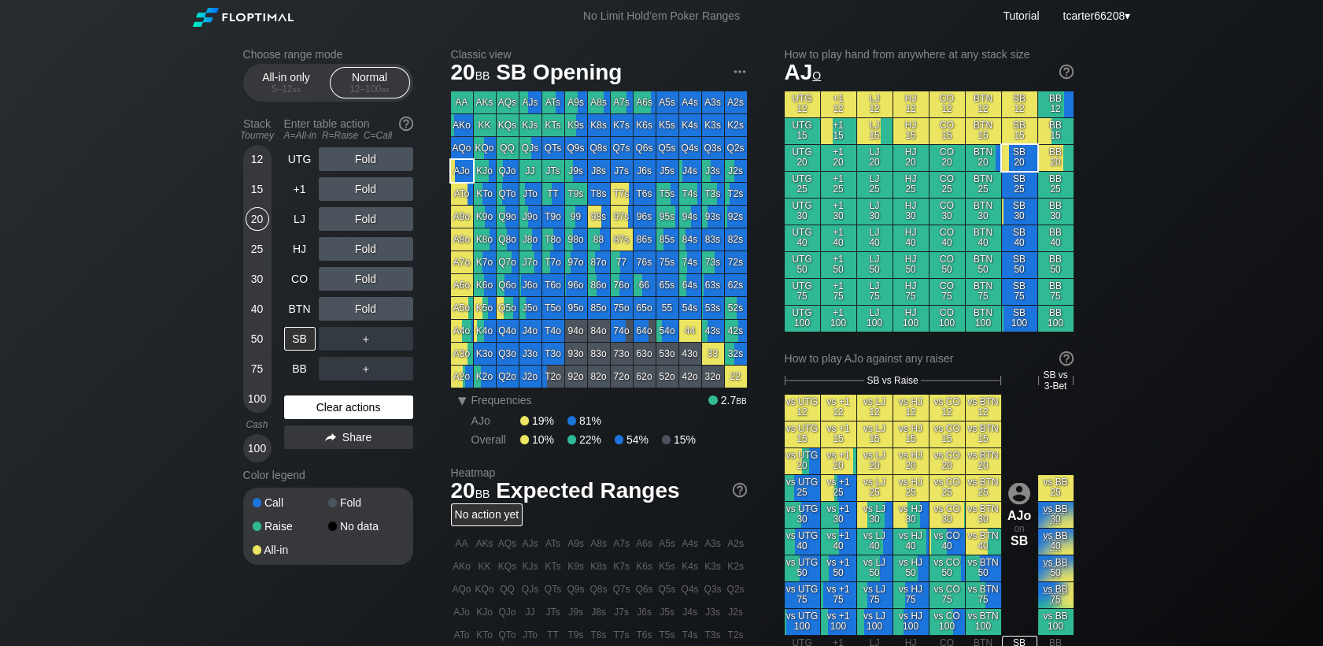
click at [302, 416] on div "Clear actions" at bounding box center [348, 407] width 129 height 24
click at [360, 224] on div "Fold" at bounding box center [366, 219] width 94 height 24
click at [360, 224] on div "R ✕" at bounding box center [365, 219] width 31 height 24
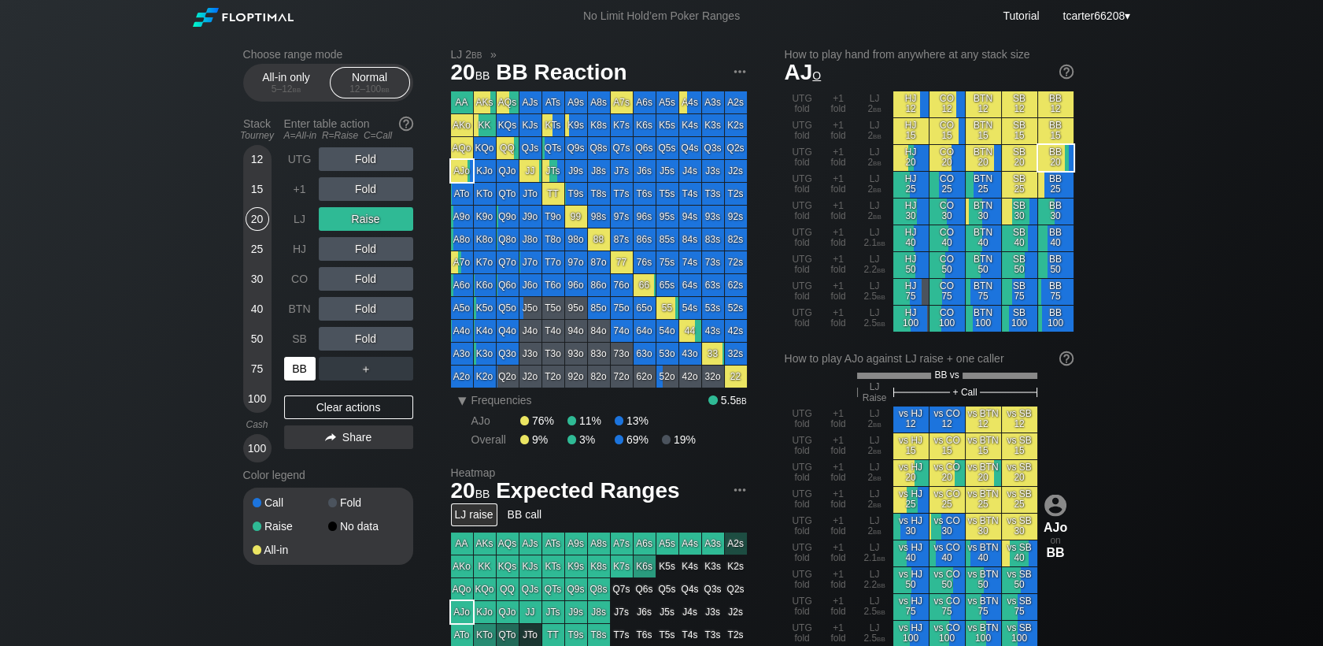
click at [298, 368] on div "BB" at bounding box center [299, 369] width 31 height 24
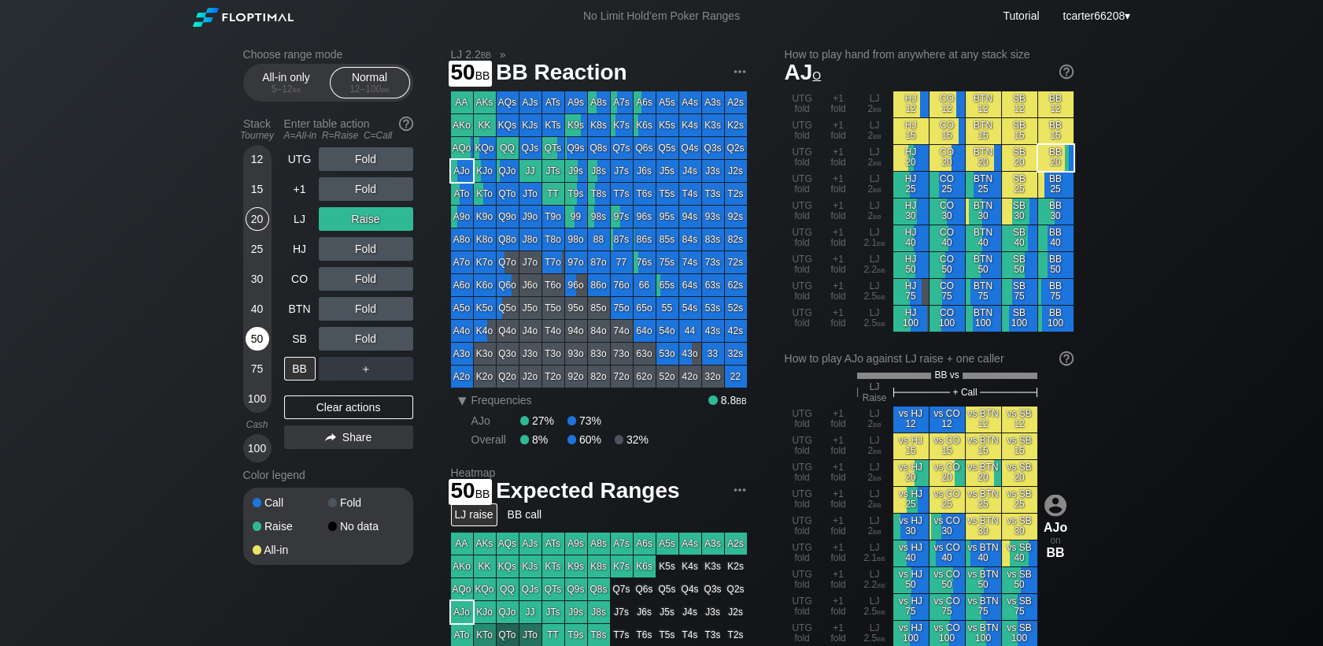
click at [259, 346] on div "50" at bounding box center [258, 339] width 24 height 24
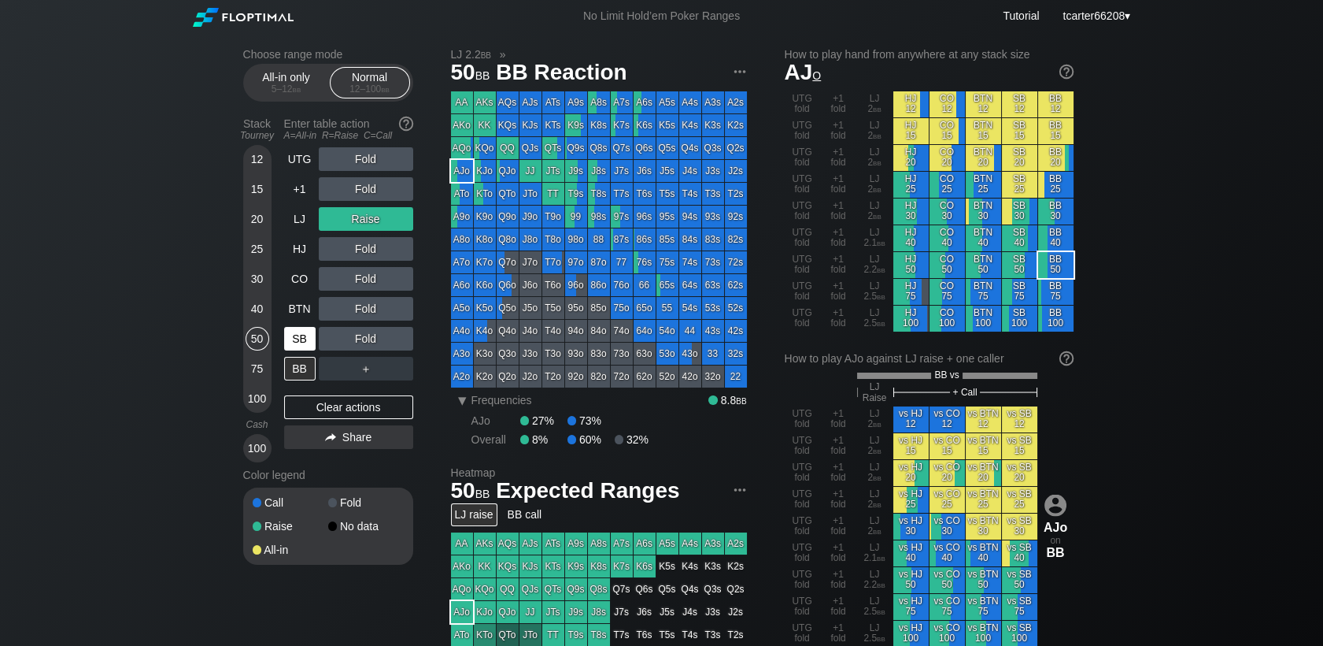
click at [293, 341] on div "SB" at bounding box center [299, 339] width 31 height 24
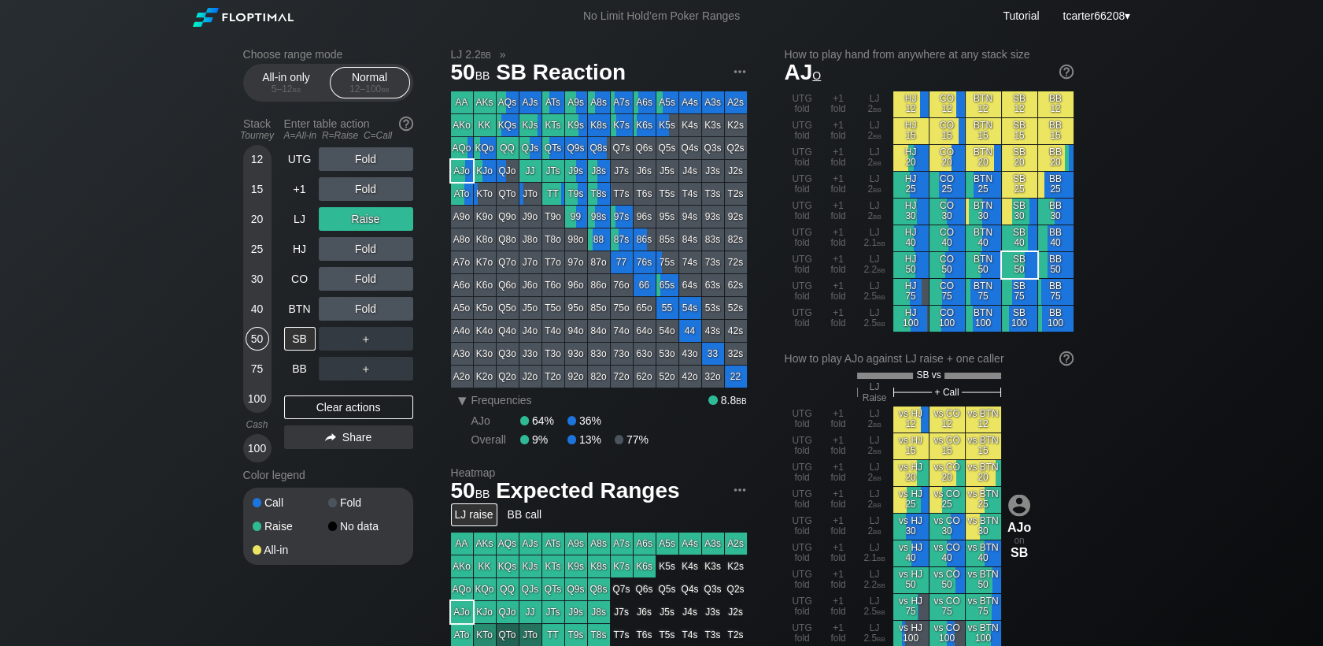
drag, startPoint x: 390, startPoint y: 411, endPoint x: 449, endPoint y: 322, distance: 106.3
click at [390, 410] on div "Clear actions" at bounding box center [348, 407] width 129 height 24
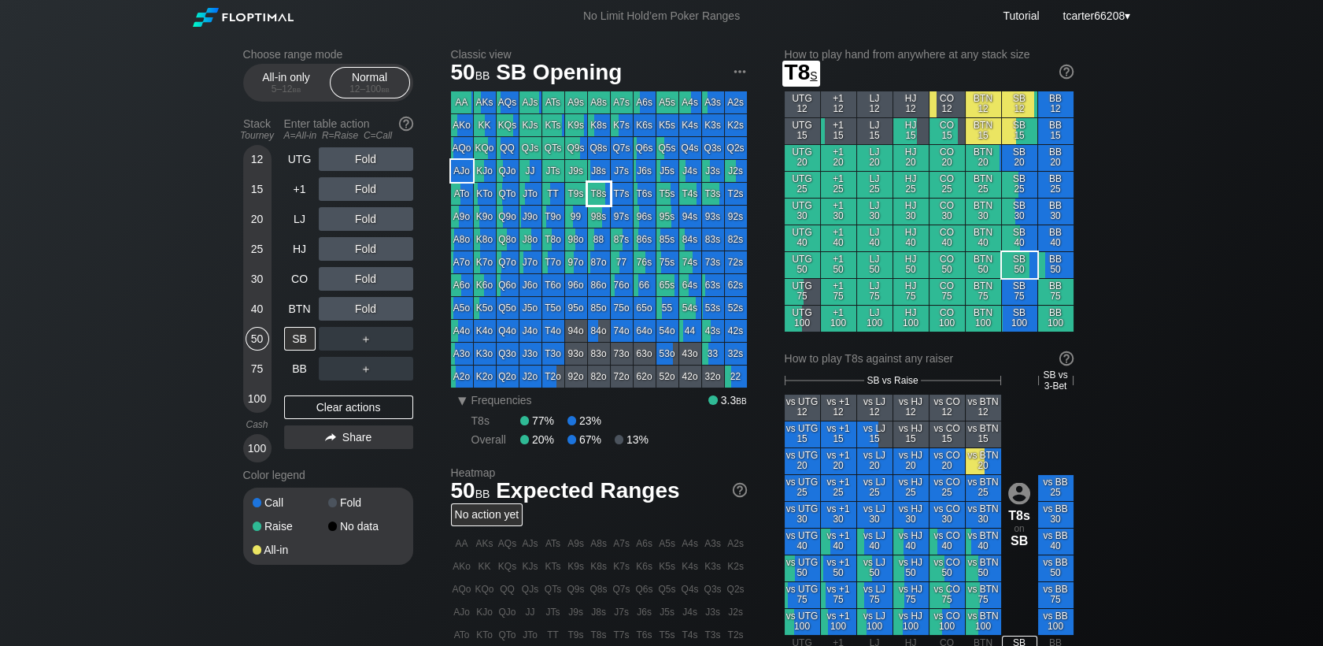
click at [598, 175] on div "J8s" at bounding box center [599, 171] width 22 height 22
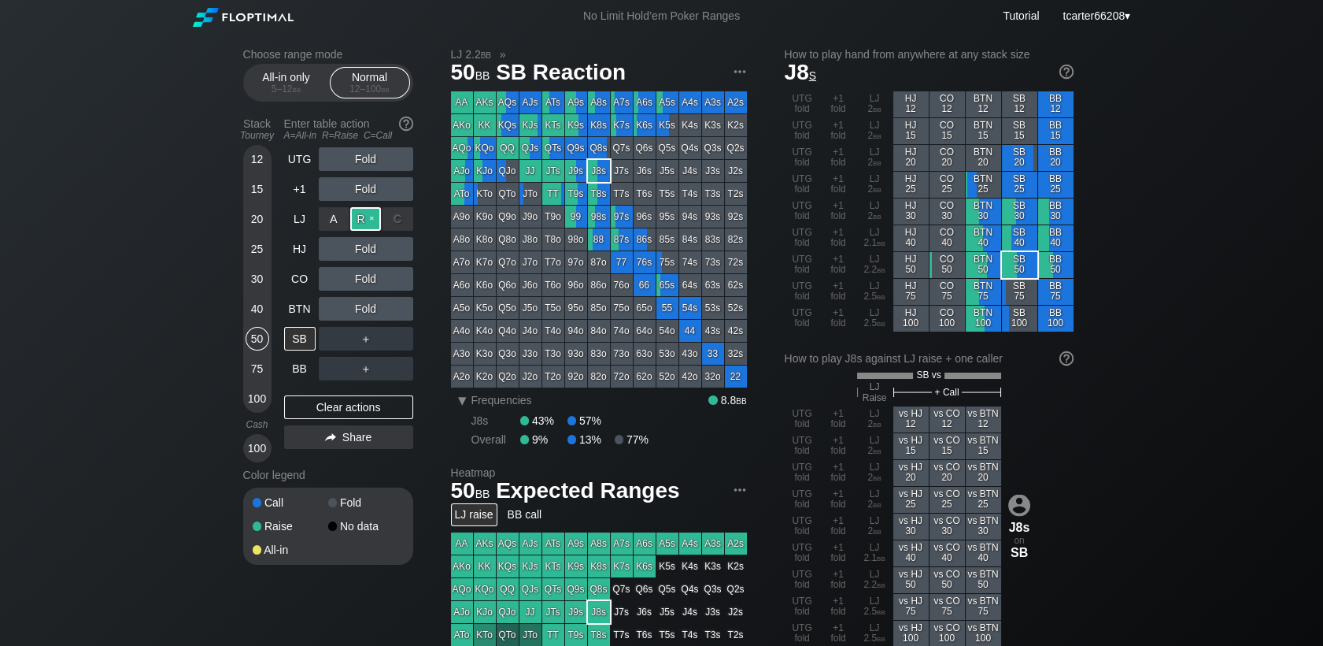
click at [365, 224] on div "R ✕" at bounding box center [365, 219] width 31 height 24
click at [408, 339] on div "A ✕ R ✕ C ✕ ＋" at bounding box center [366, 339] width 94 height 24
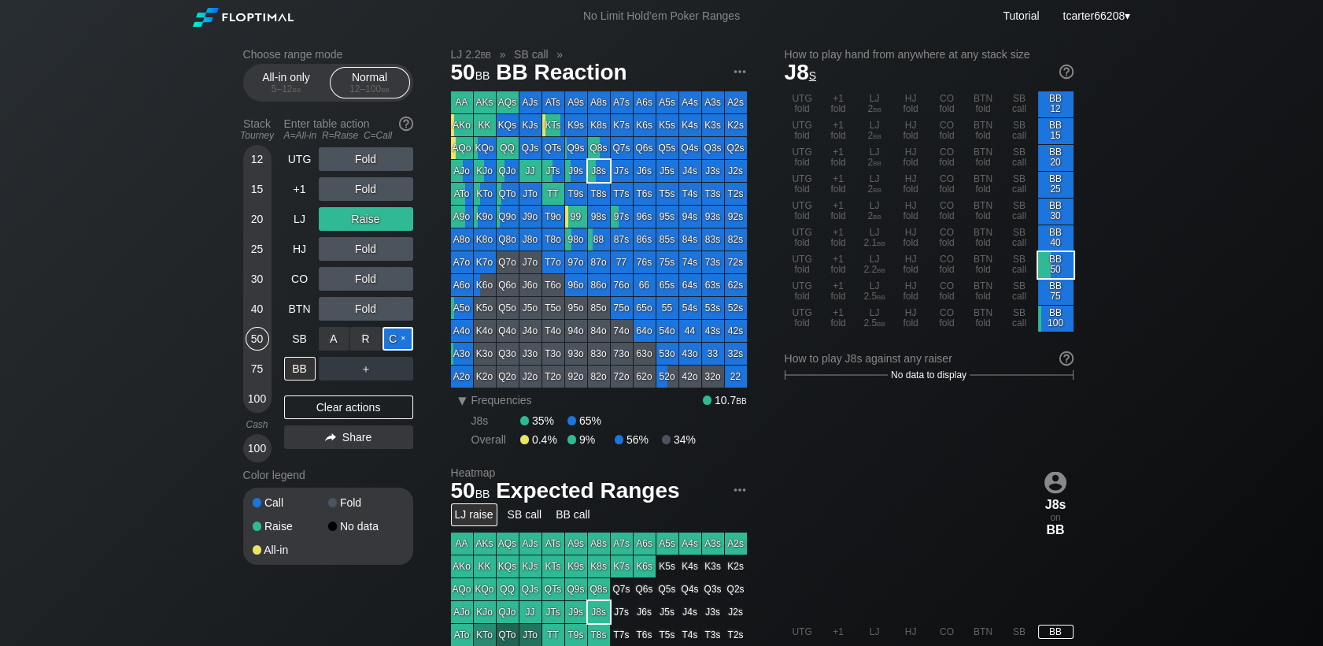
click at [405, 338] on div "C ✕" at bounding box center [398, 339] width 31 height 24
click at [346, 398] on div "Clear actions" at bounding box center [348, 407] width 129 height 24
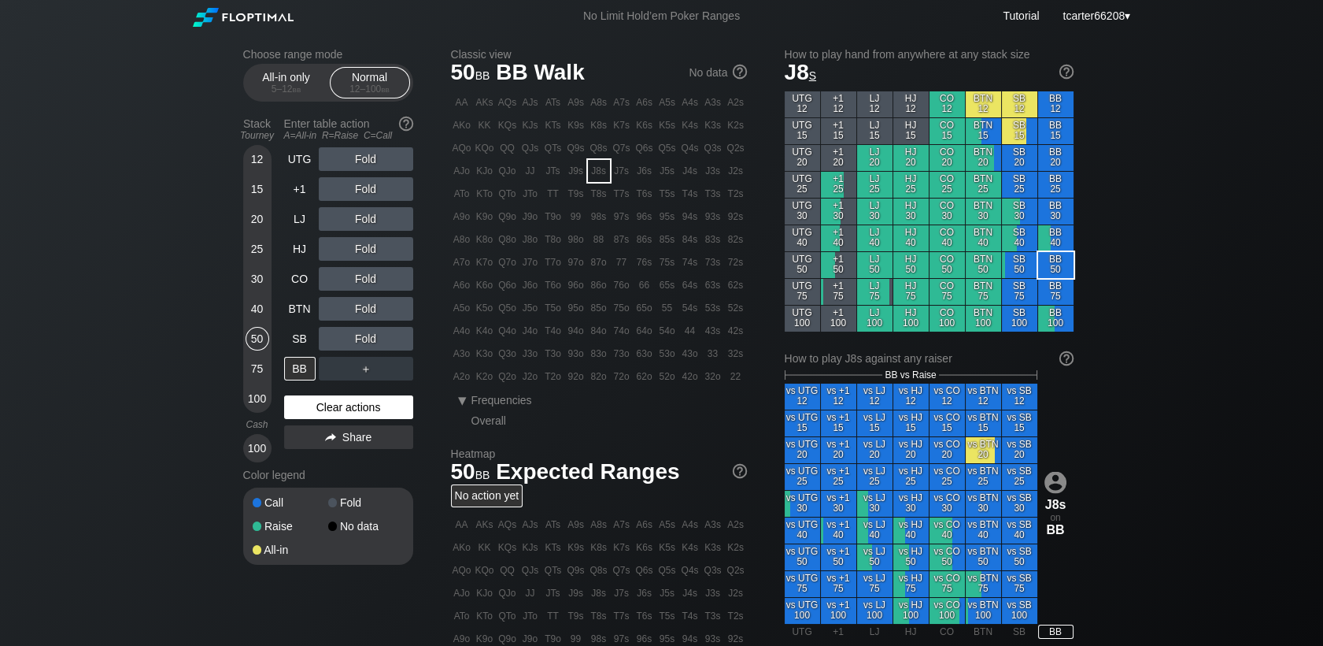
click at [346, 402] on div "Clear actions" at bounding box center [348, 407] width 129 height 24
click at [296, 317] on div "BTN" at bounding box center [299, 309] width 31 height 24
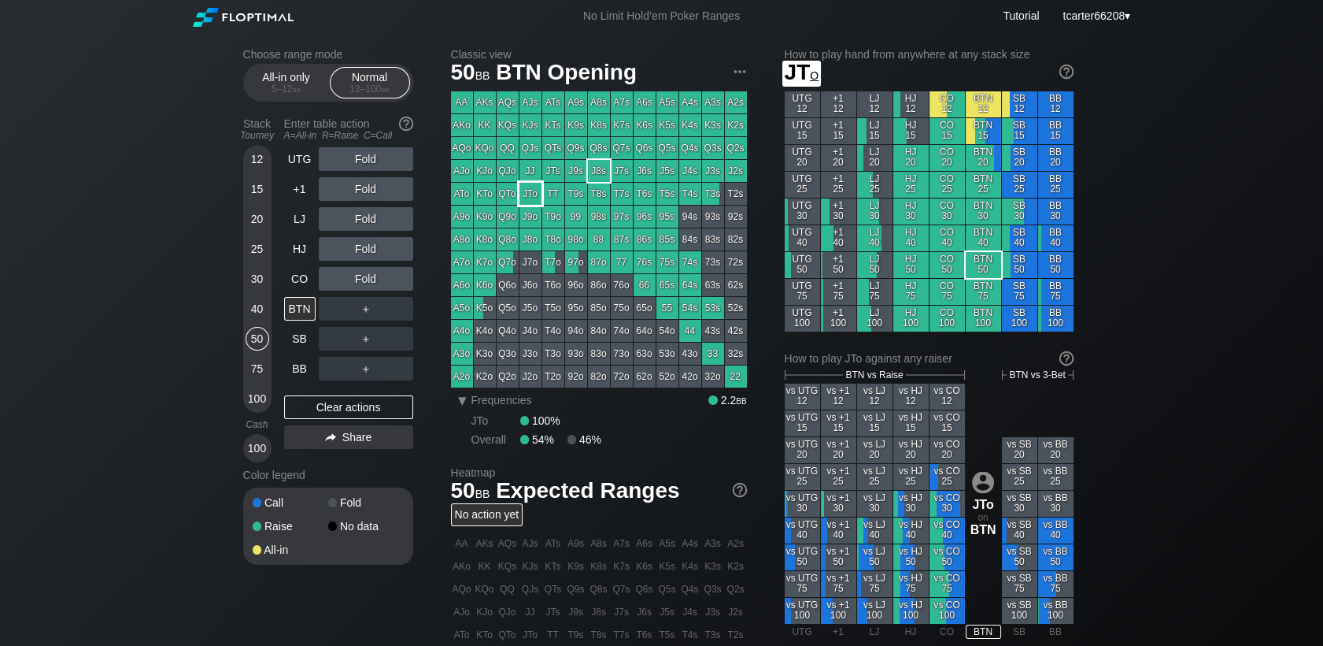
click at [530, 192] on div "JTo" at bounding box center [531, 194] width 22 height 22
click at [353, 222] on div "Fold" at bounding box center [366, 219] width 94 height 24
click at [356, 223] on div "R ✕" at bounding box center [365, 219] width 31 height 24
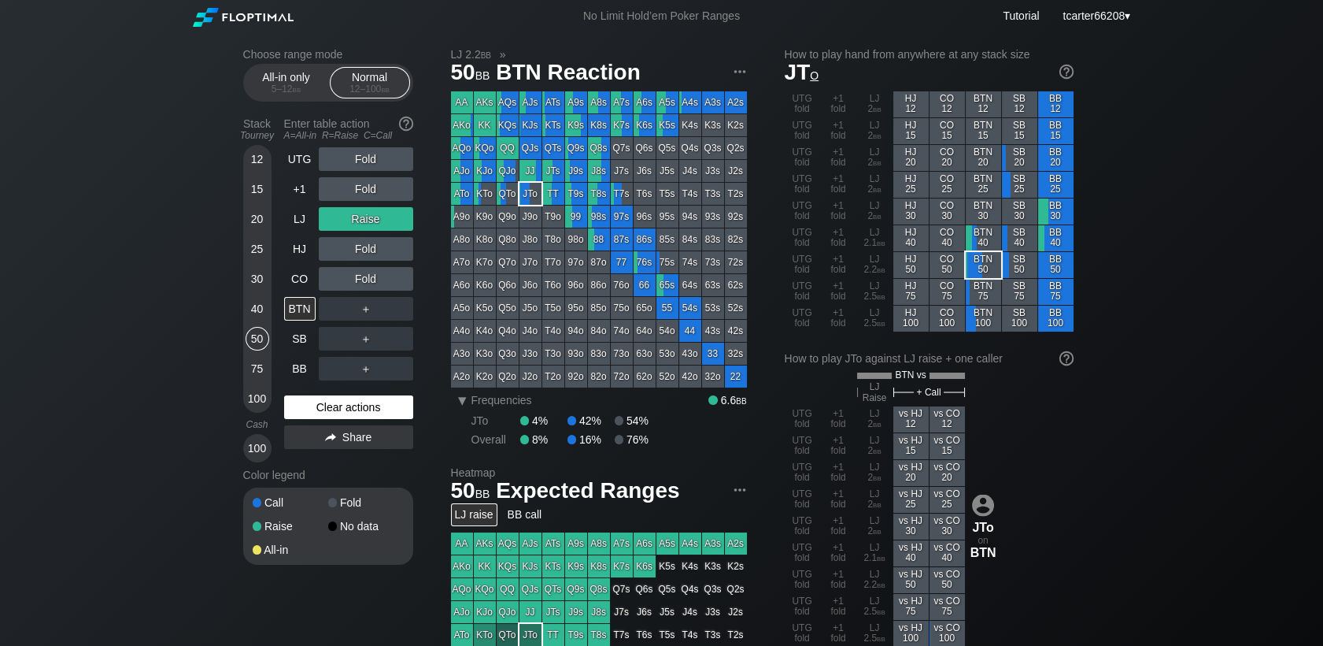
drag, startPoint x: 327, startPoint y: 418, endPoint x: 316, endPoint y: 399, distance: 21.5
click at [327, 417] on div "Clear actions" at bounding box center [348, 407] width 129 height 24
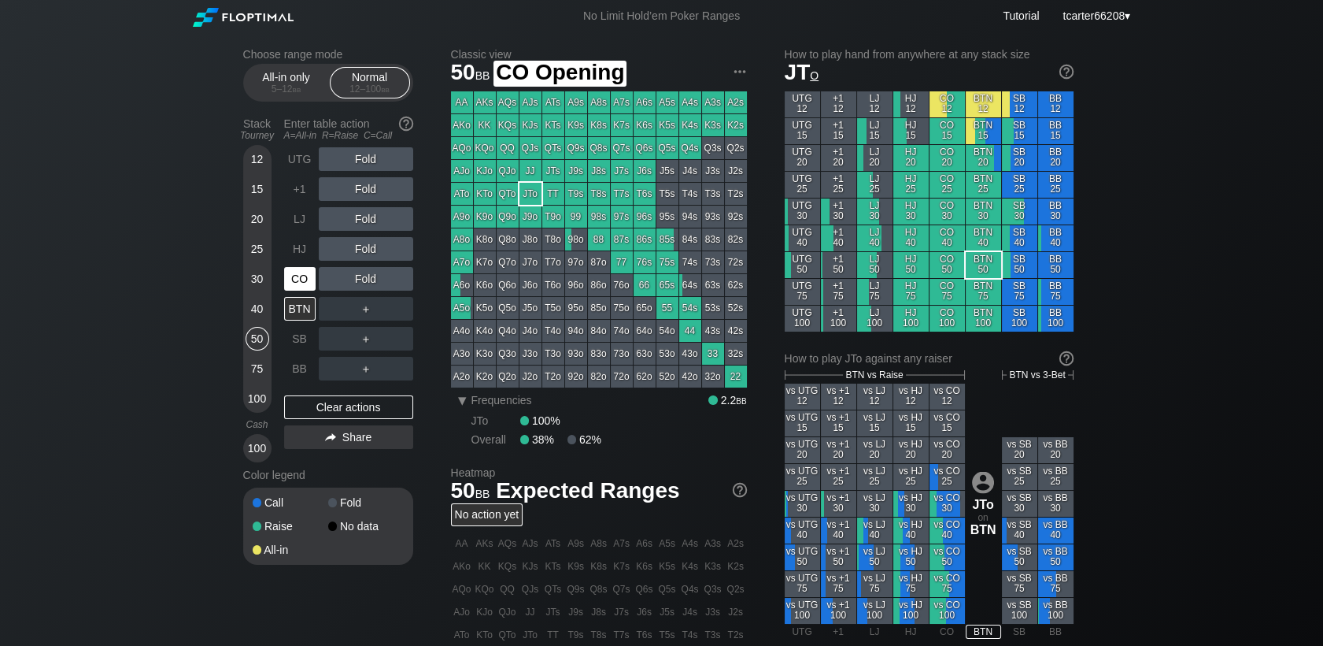
drag, startPoint x: 293, startPoint y: 283, endPoint x: 309, endPoint y: 282, distance: 15.8
click at [294, 283] on div "CO" at bounding box center [299, 279] width 31 height 24
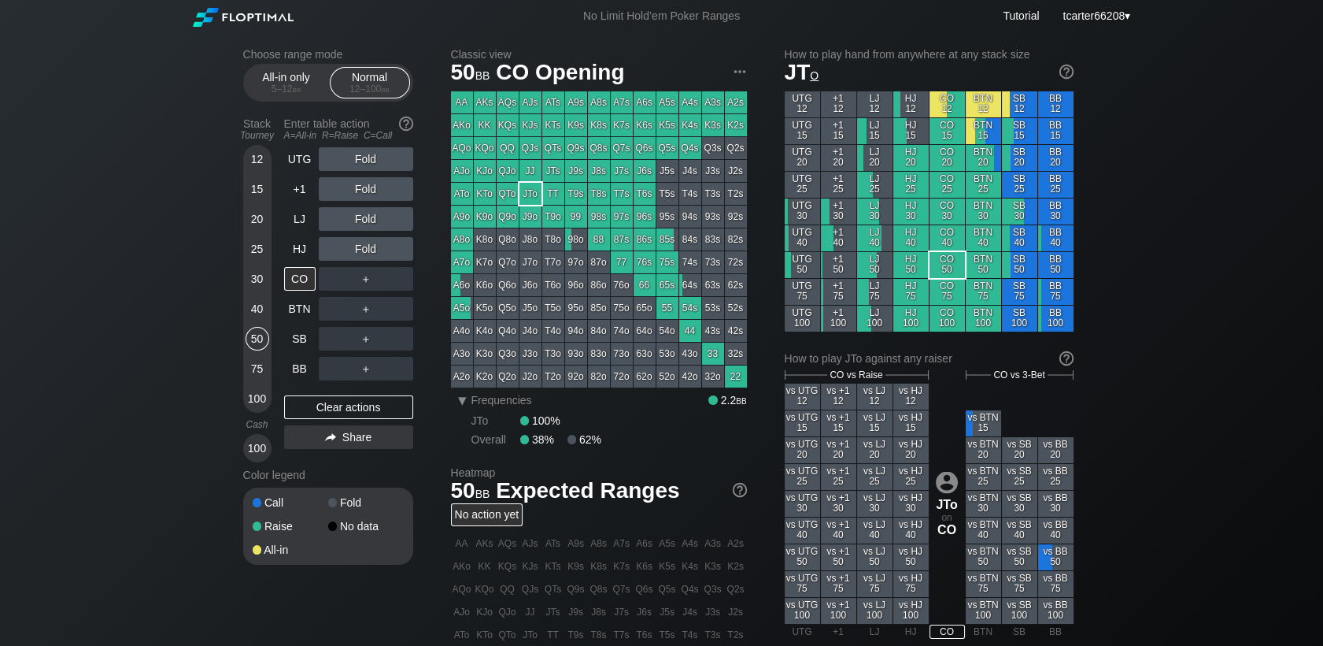
click at [464, 172] on div "AJo" at bounding box center [462, 171] width 22 height 22
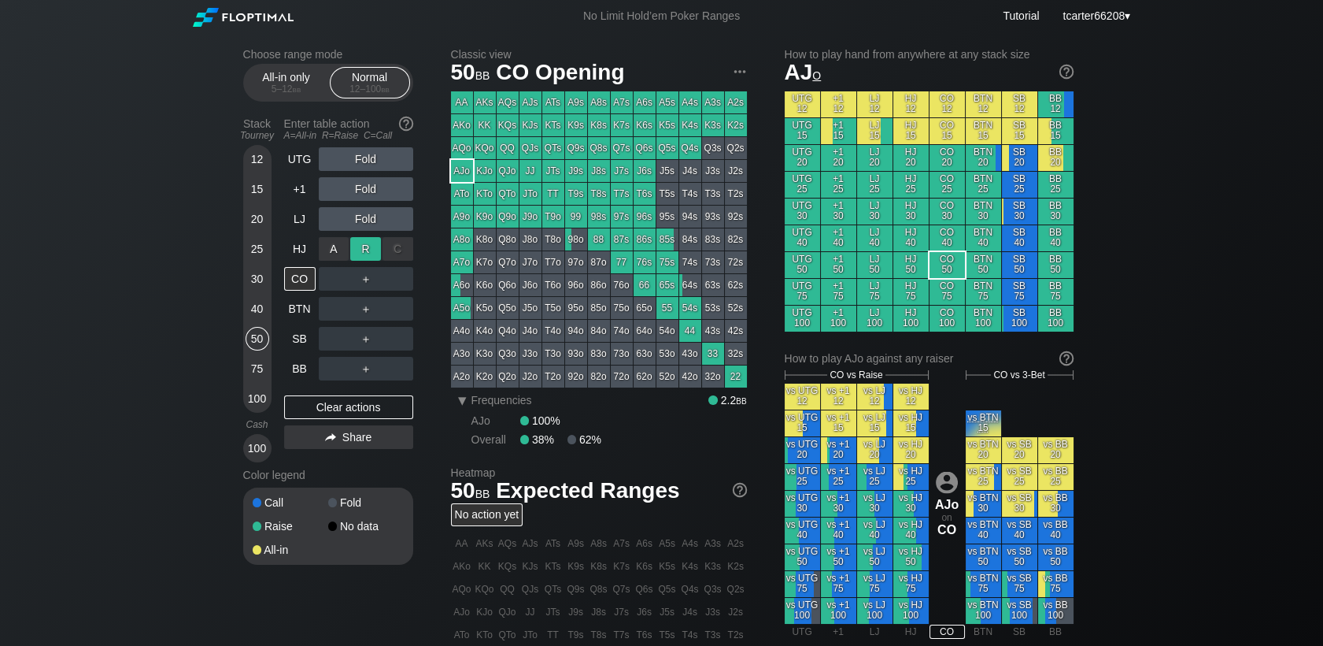
click at [358, 246] on div "R ✕" at bounding box center [365, 249] width 31 height 24
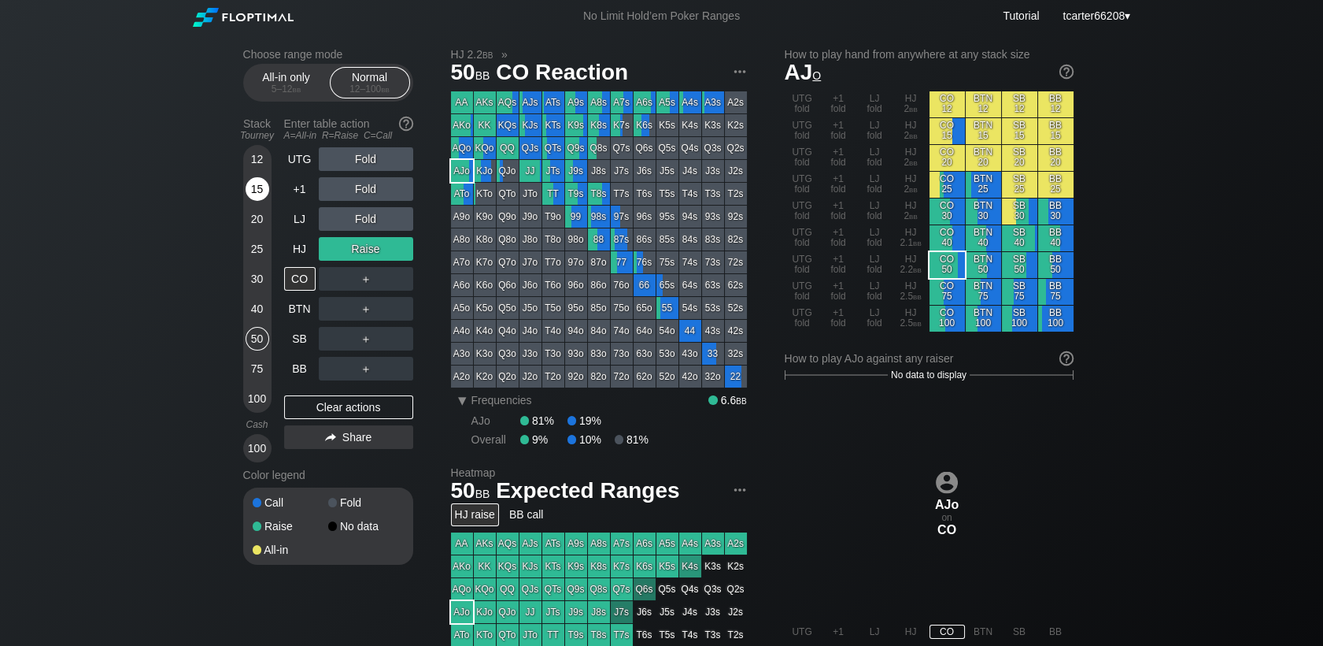
click at [248, 194] on div "15" at bounding box center [258, 189] width 24 height 24
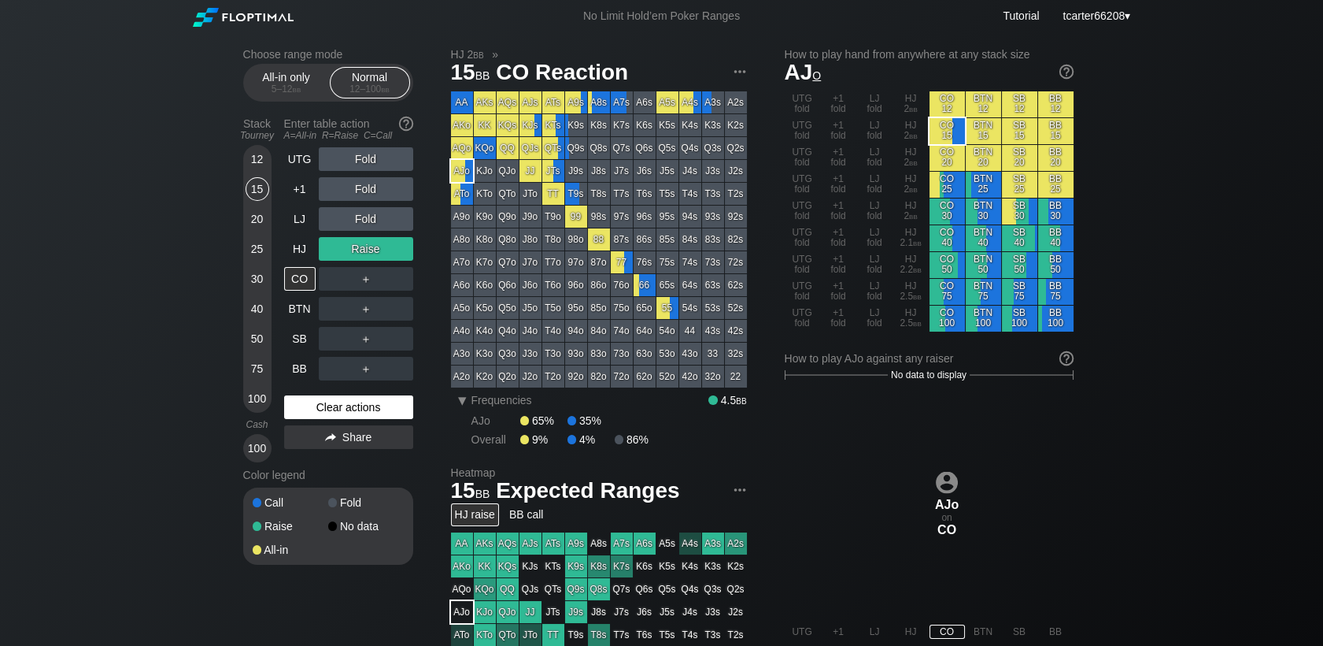
click at [342, 409] on div "Clear actions" at bounding box center [348, 407] width 129 height 24
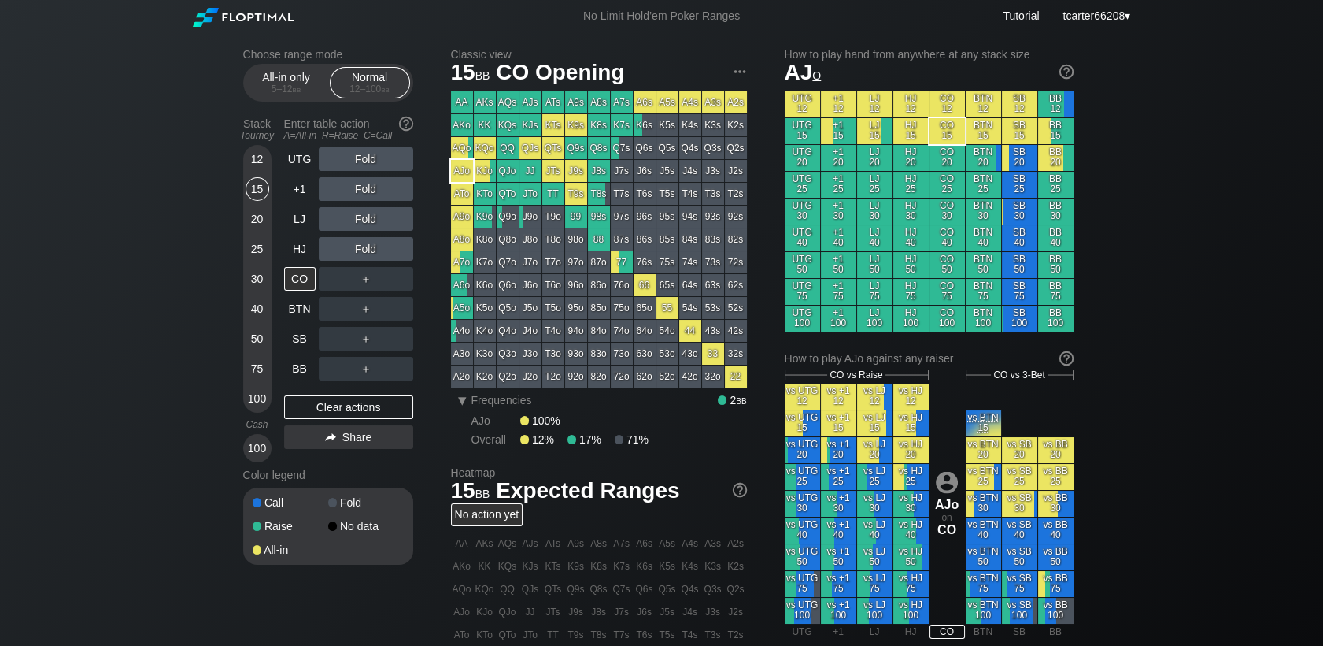
click at [340, 423] on div "UTG Fold +1 Fold LJ Fold HJ Fold CO ＋ BTN ＋ SB ＋ BB ＋ Clear actions Share" at bounding box center [348, 304] width 129 height 315
click at [340, 425] on div "UTG Fold +1 Fold LJ Fold HJ Fold CO ＋ BTN ＋ SB ＋ BB ＋ Clear actions Share" at bounding box center [348, 304] width 129 height 315
click at [294, 124] on div "Enter table action A=All-in R=Raise C=Call" at bounding box center [348, 129] width 129 height 36
click at [296, 128] on div "Enter table action A=All-in R=Raise C=Call" at bounding box center [348, 129] width 129 height 36
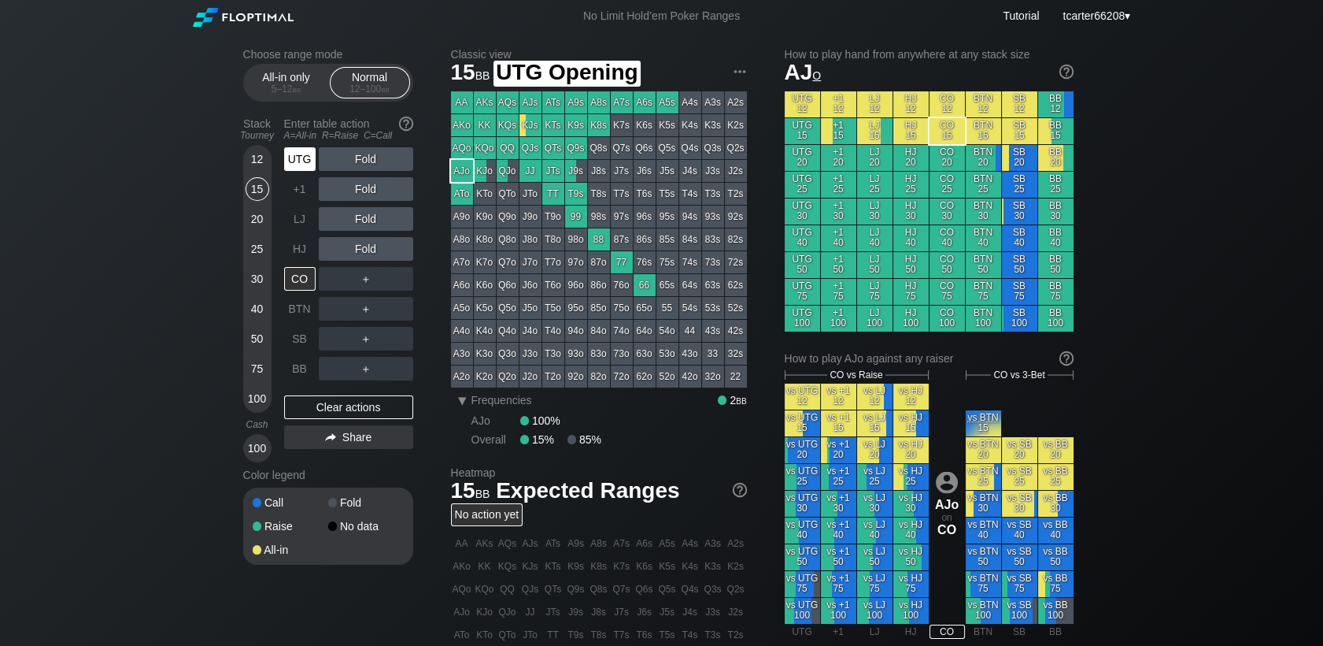
click at [309, 154] on div "UTG" at bounding box center [299, 159] width 31 height 24
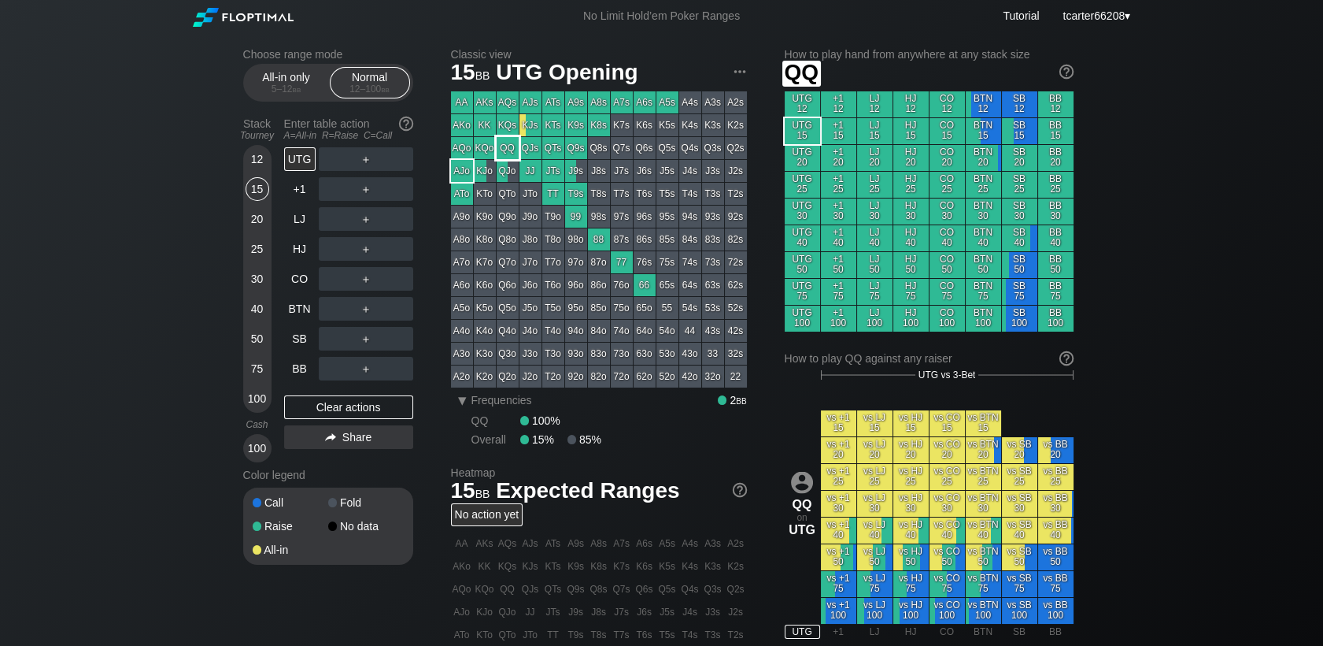
click at [503, 148] on div "QQ" at bounding box center [508, 148] width 22 height 22
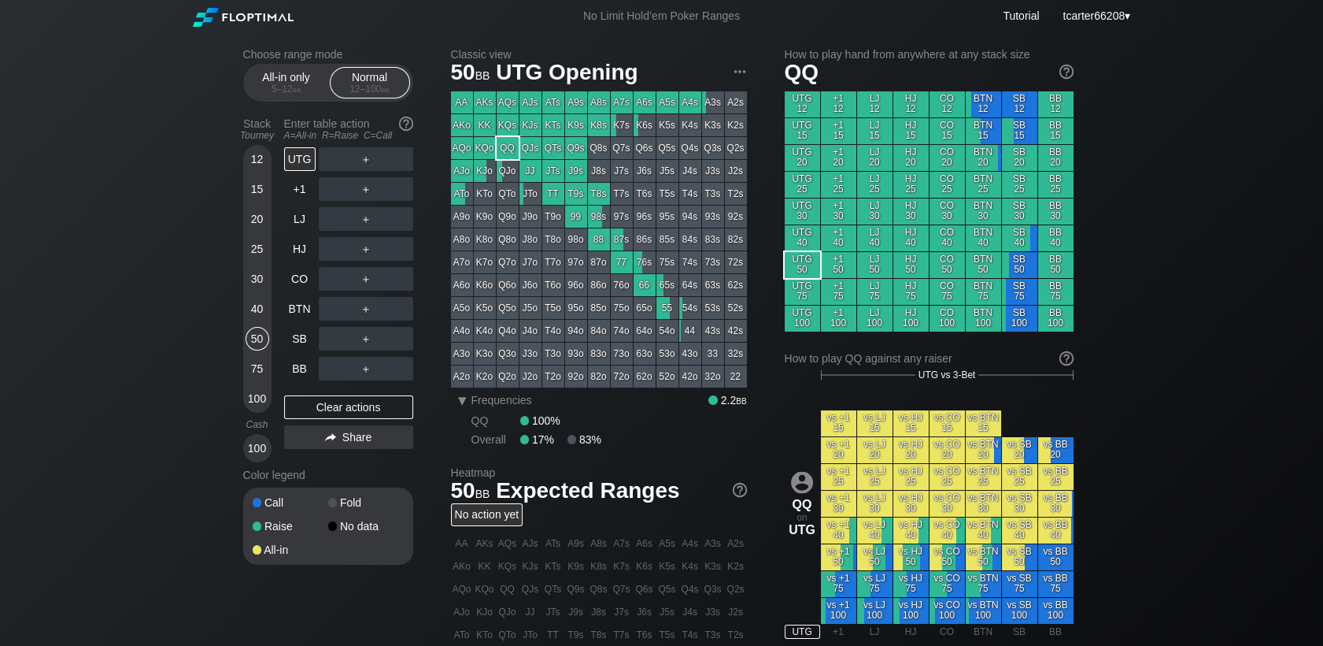
drag, startPoint x: 250, startPoint y: 346, endPoint x: 271, endPoint y: 343, distance: 20.7
click at [250, 345] on div "50" at bounding box center [258, 339] width 24 height 24
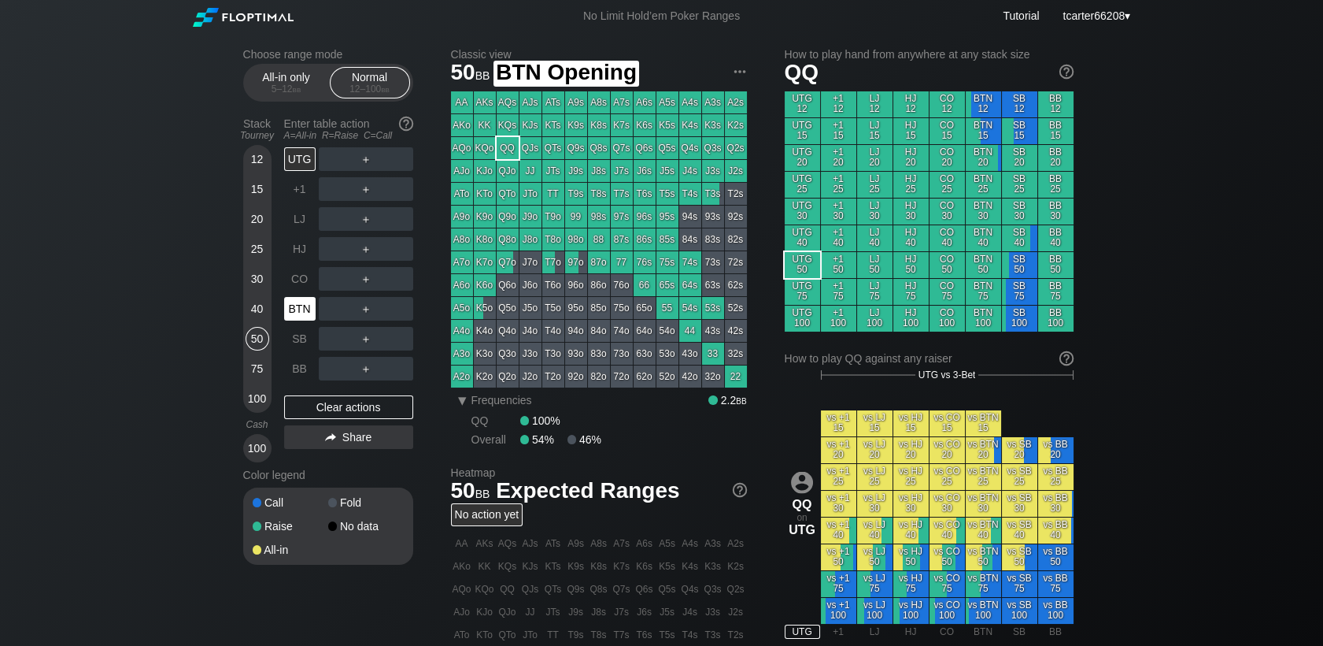
click at [301, 317] on div "BTN" at bounding box center [299, 309] width 31 height 24
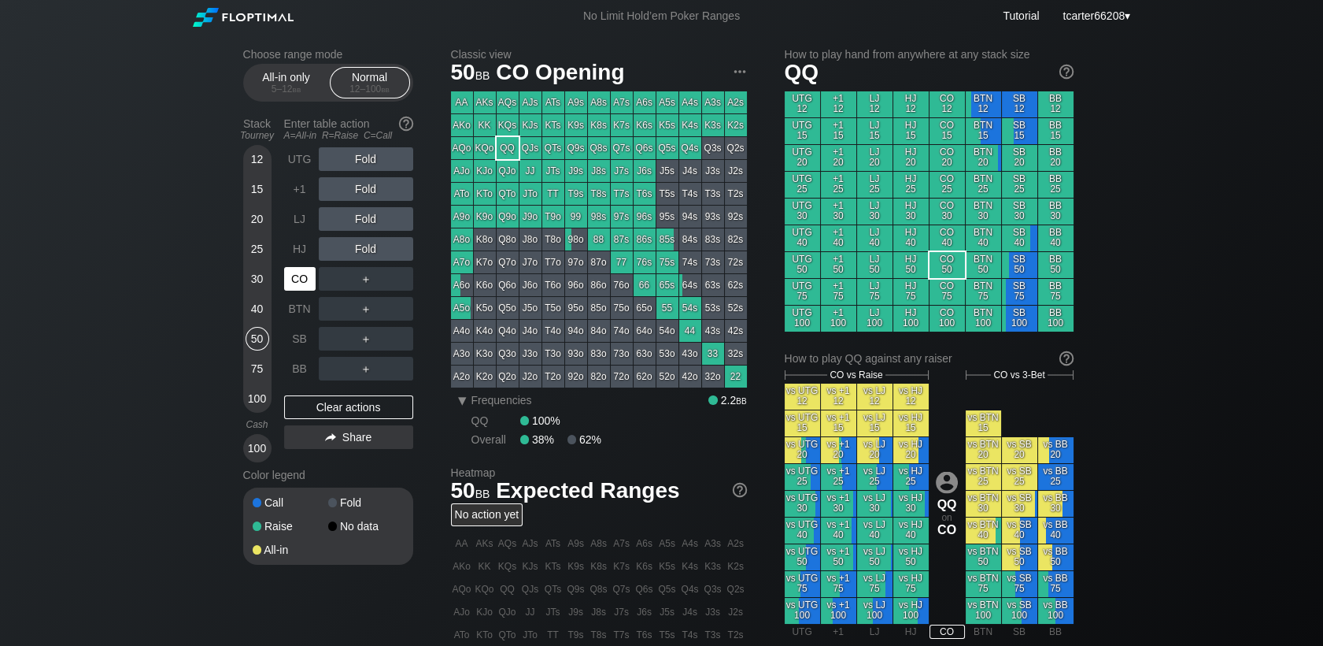
click at [304, 287] on div "CO" at bounding box center [299, 279] width 31 height 24
click at [331, 387] on div "UTG Fold +1 Fold LJ Fold HJ Fold CO ＋ BTN ＋ SB ＋ BB ＋ Clear actions Share" at bounding box center [348, 304] width 129 height 315
drag, startPoint x: 242, startPoint y: 371, endPoint x: 252, endPoint y: 370, distance: 10.3
click at [244, 371] on div "Choose range mode All-in only 5 – 12 bb Normal 12 – 100 bb Stack Tourney Enter …" at bounding box center [662, 534] width 863 height 1005
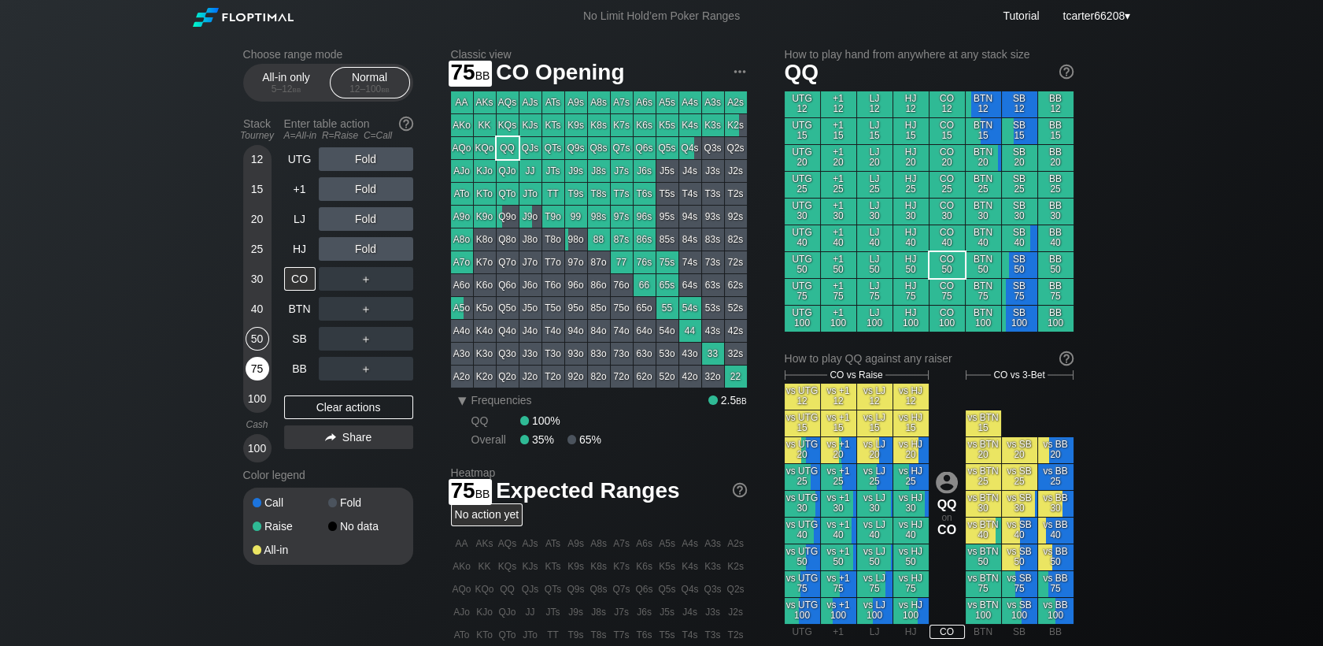
click at [256, 369] on div "75" at bounding box center [258, 369] width 24 height 24
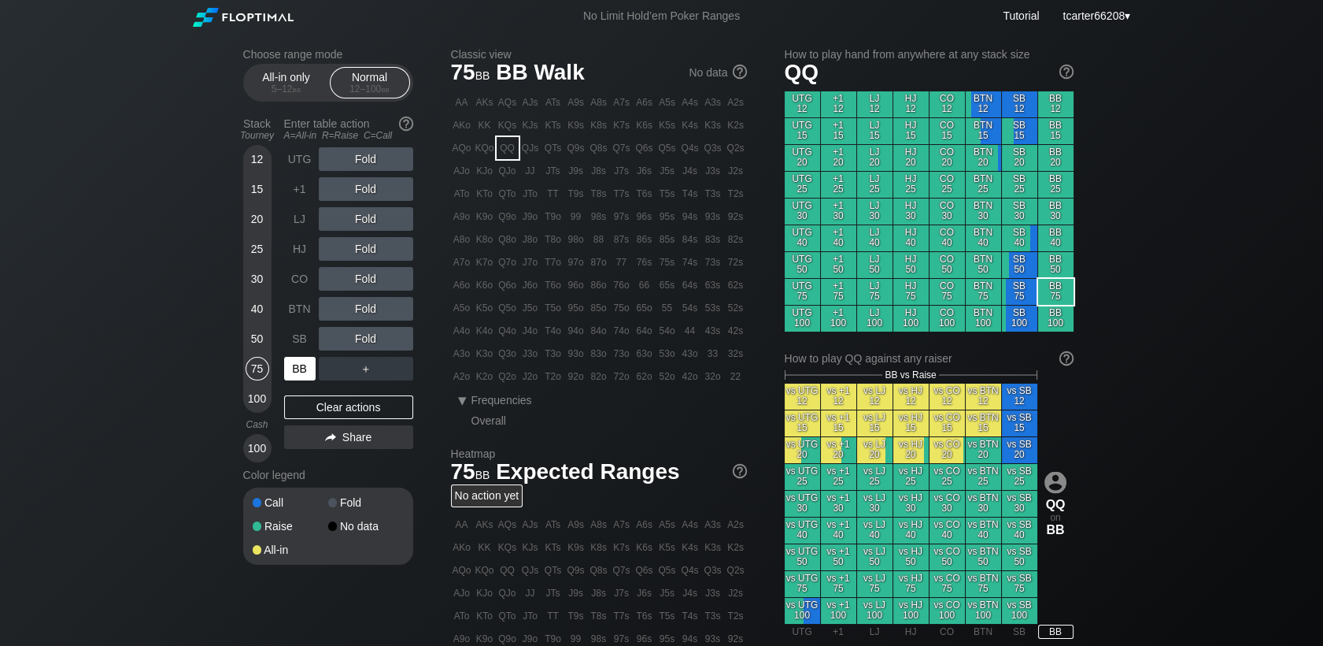
click at [305, 365] on div "BB" at bounding box center [299, 369] width 31 height 24
click at [251, 305] on div "40" at bounding box center [258, 309] width 24 height 24
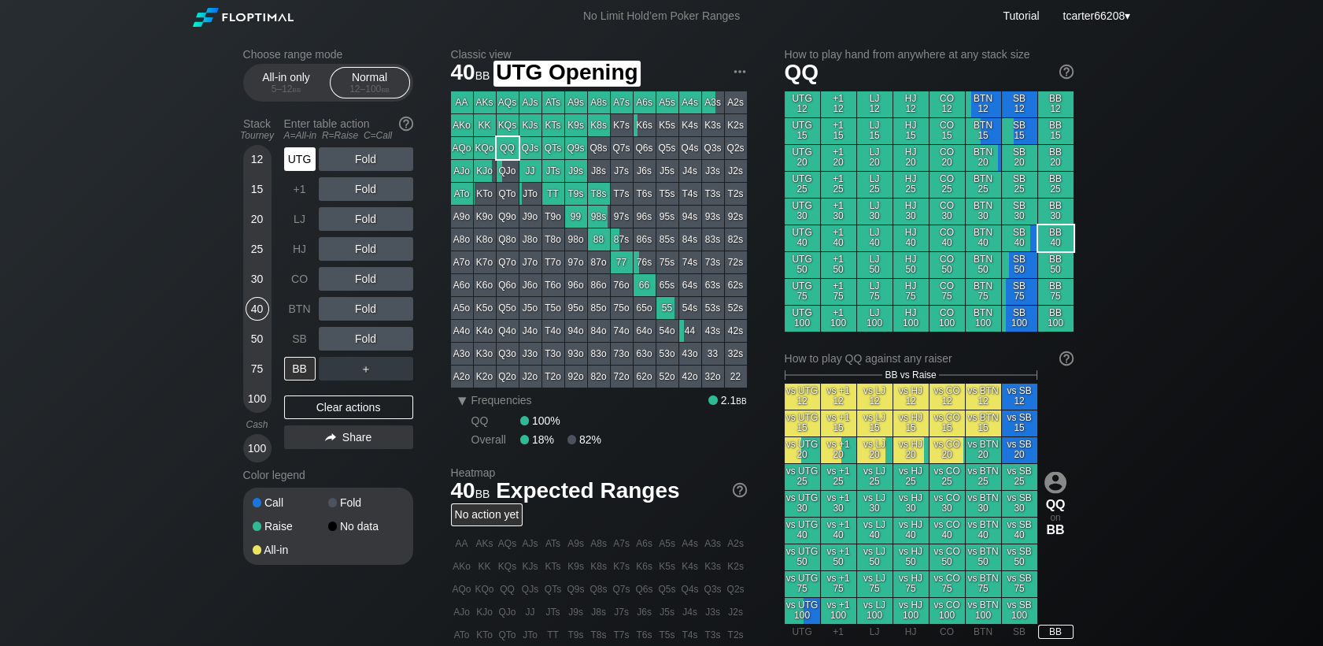
click at [294, 168] on div "UTG" at bounding box center [299, 159] width 31 height 24
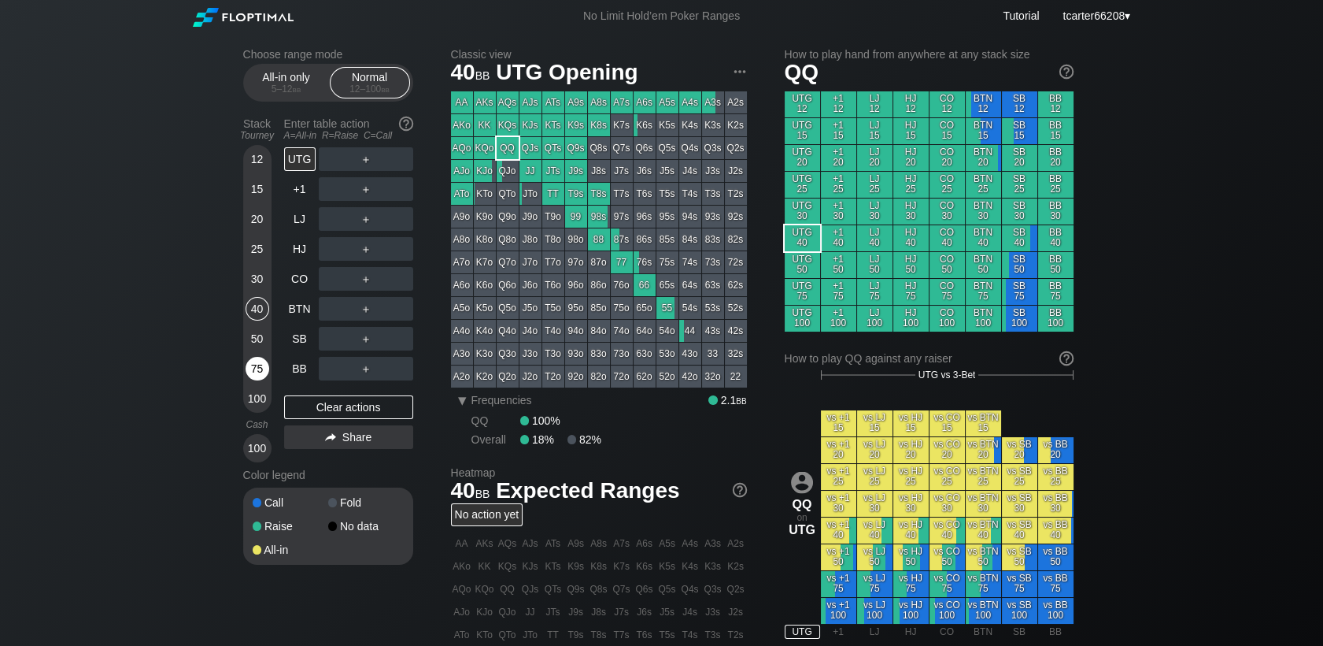
click at [268, 367] on div "12 15 20 25 30 40 50 75 100" at bounding box center [257, 279] width 28 height 268
click at [246, 372] on div "75" at bounding box center [258, 369] width 24 height 24
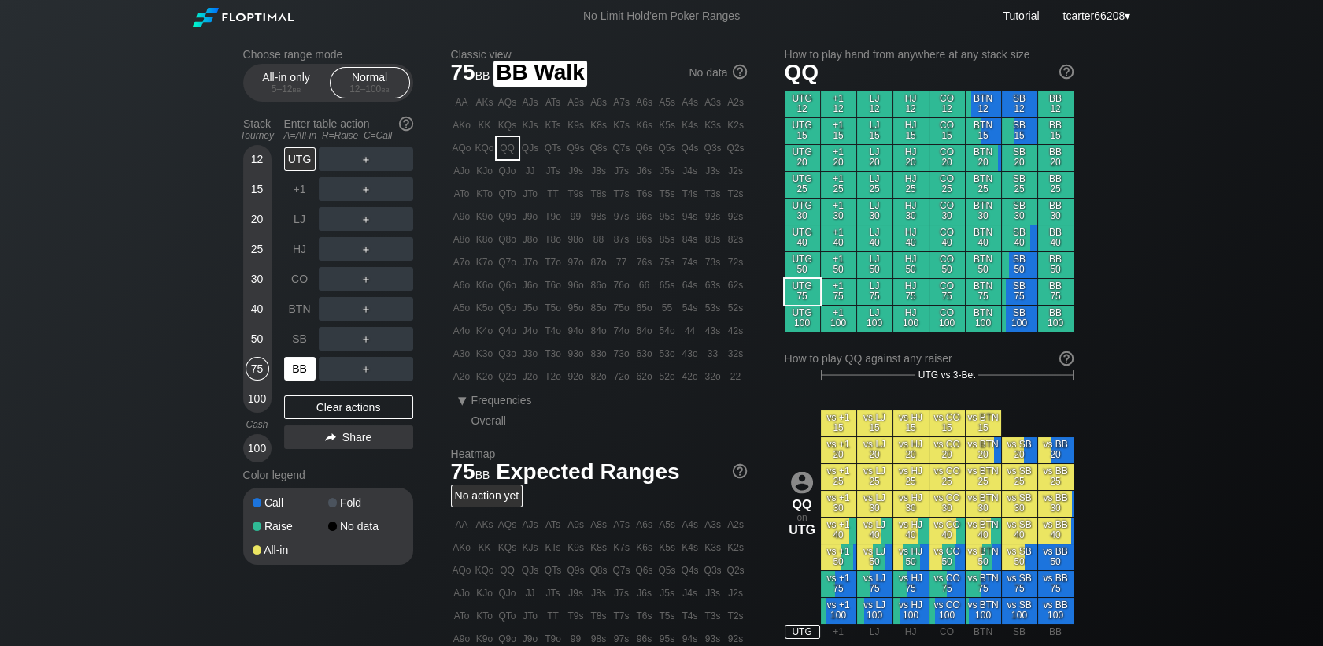
click at [294, 371] on div "BB" at bounding box center [299, 369] width 31 height 24
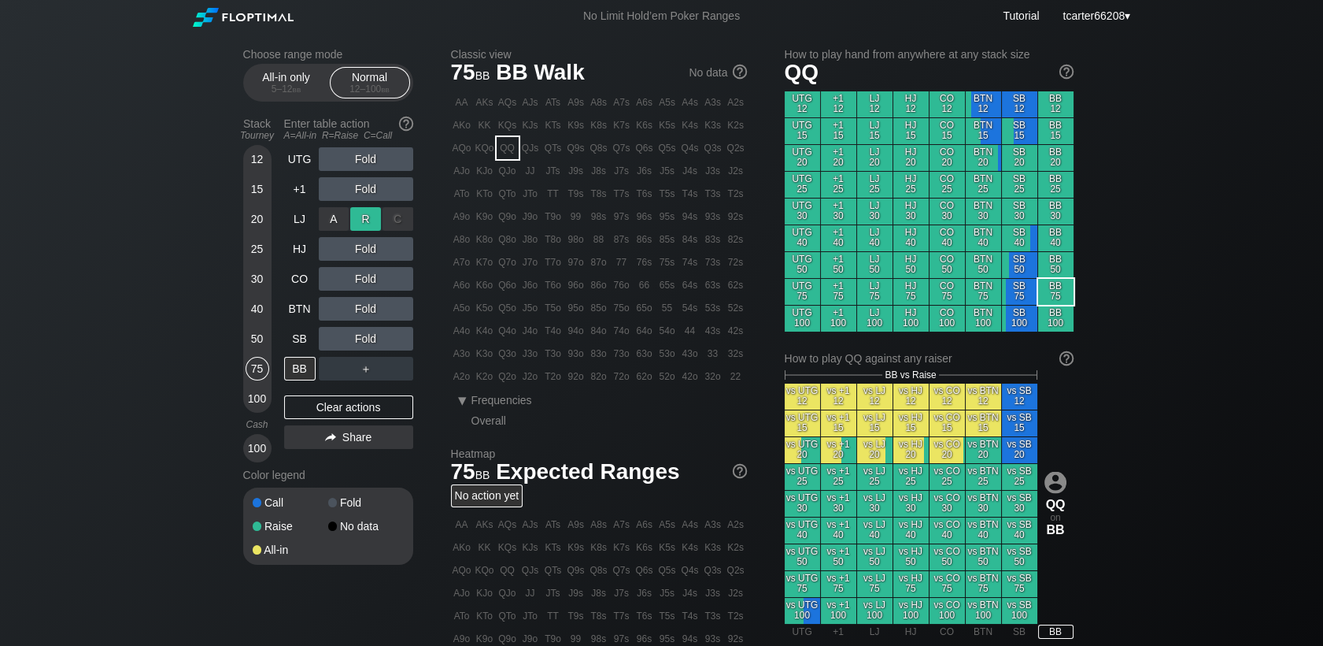
click at [365, 219] on div "R ✕" at bounding box center [365, 219] width 31 height 24
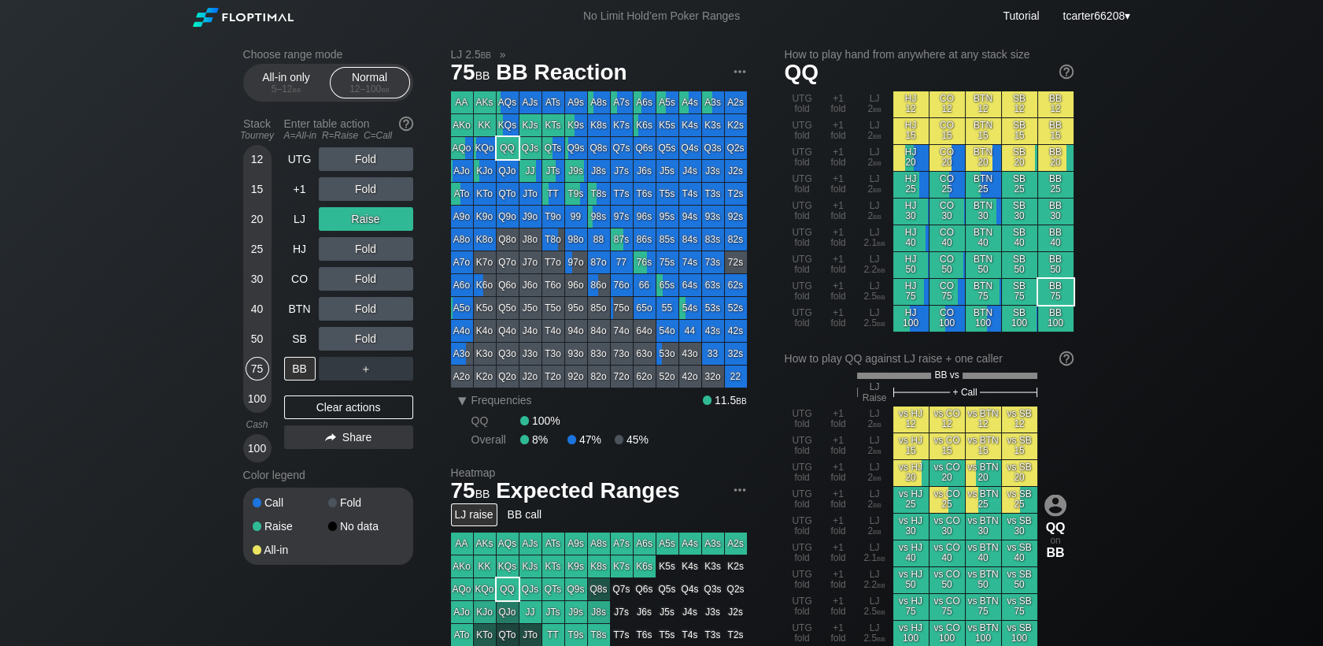
click at [403, 339] on div "Fold" at bounding box center [366, 339] width 94 height 24
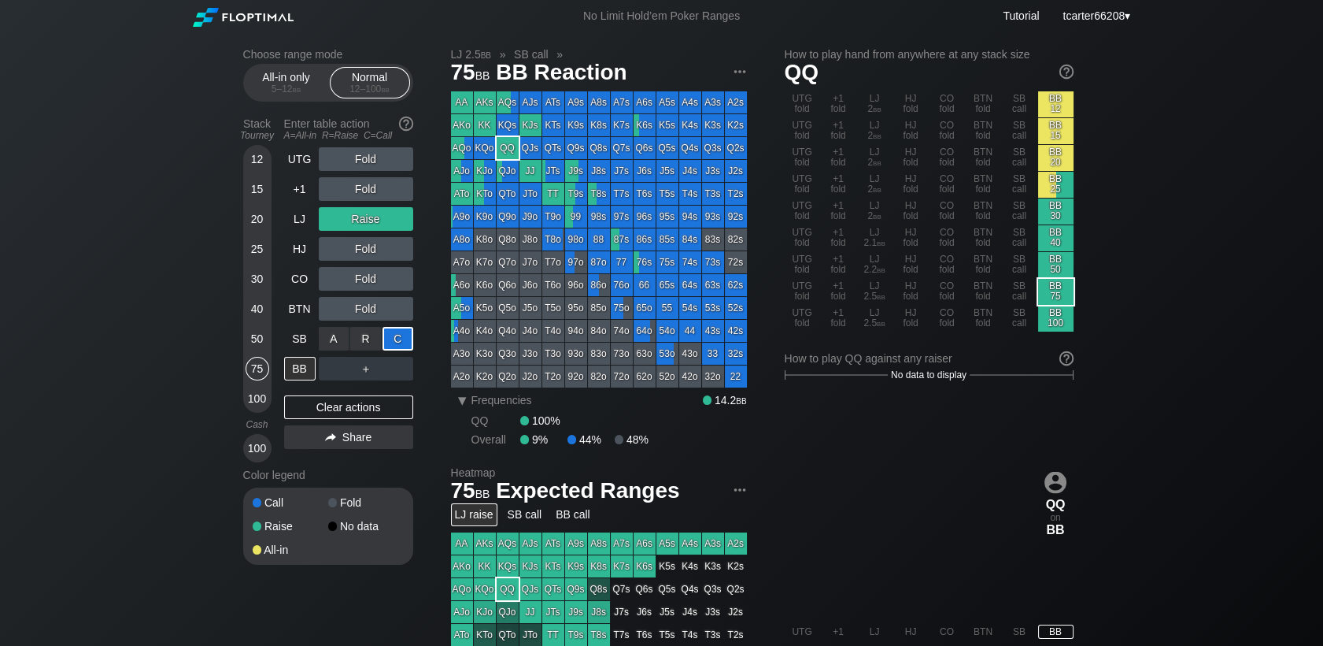
click at [403, 341] on div "C ✕" at bounding box center [398, 339] width 31 height 24
click at [397, 401] on div "Clear actions" at bounding box center [348, 407] width 129 height 24
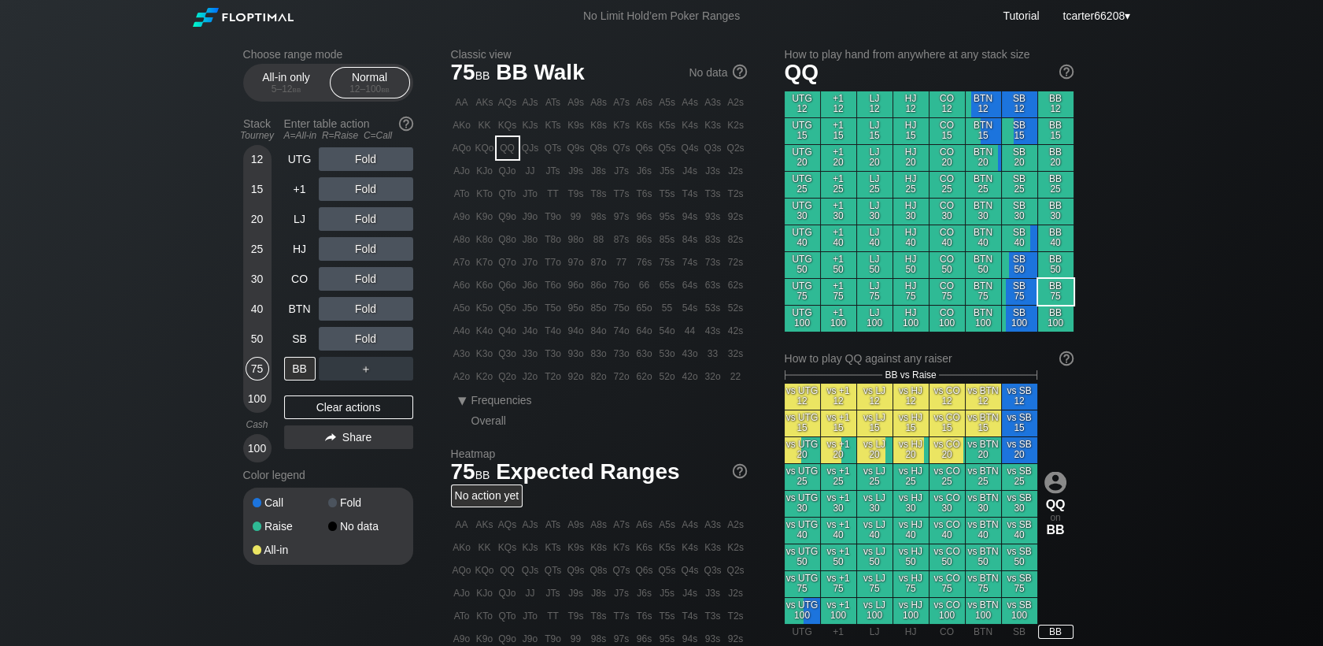
click at [247, 308] on div "40" at bounding box center [258, 309] width 24 height 24
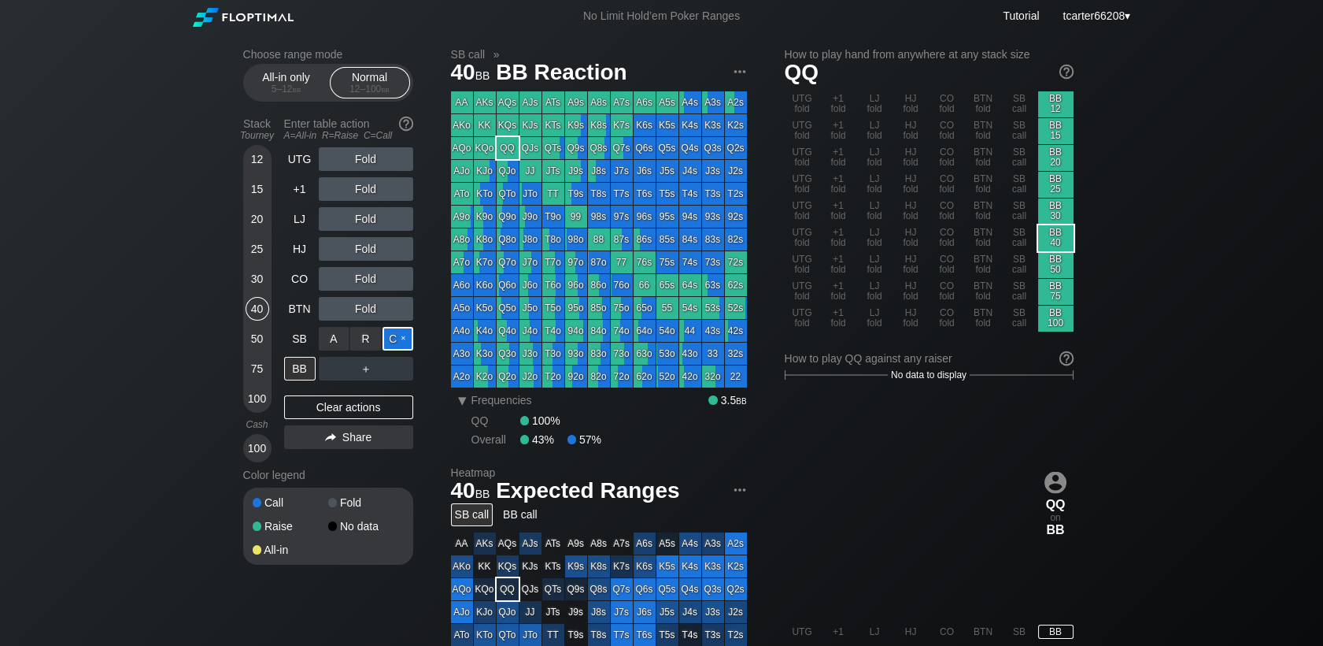
click at [399, 342] on div "C ✕" at bounding box center [398, 339] width 31 height 24
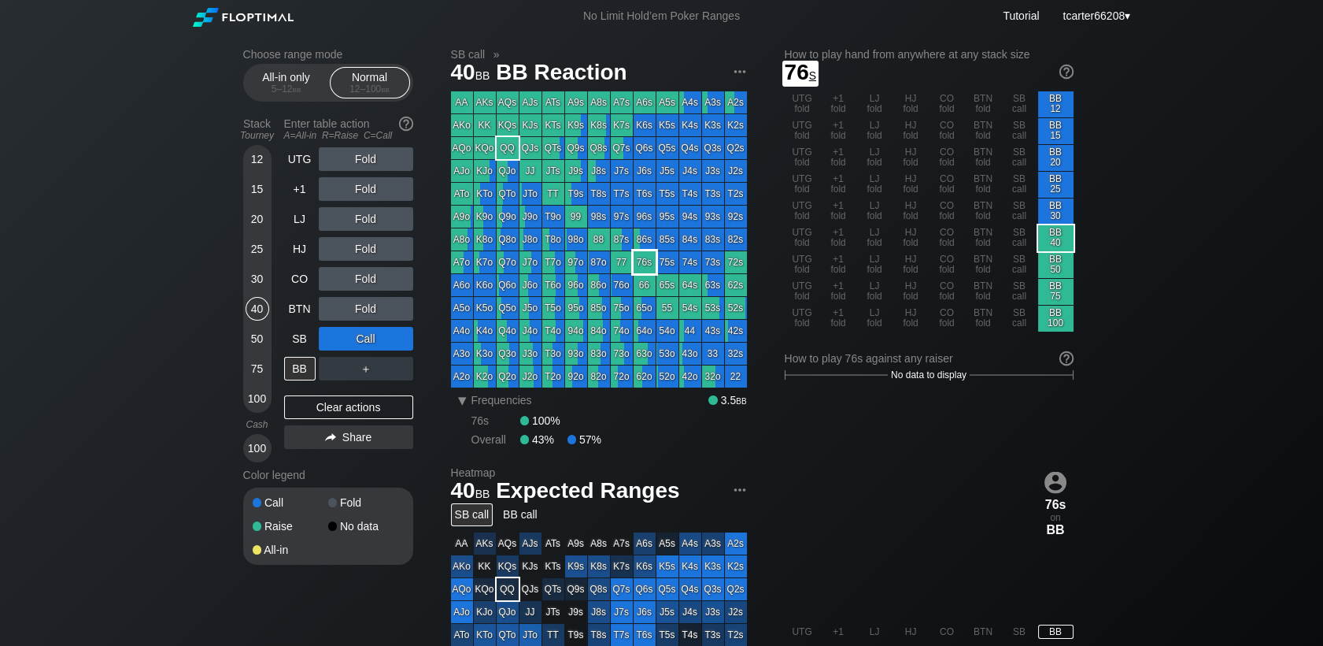
click at [644, 261] on div "76s" at bounding box center [645, 262] width 22 height 22
click at [364, 365] on div "＋" at bounding box center [366, 369] width 94 height 24
click at [364, 368] on div "R ✕" at bounding box center [365, 369] width 31 height 24
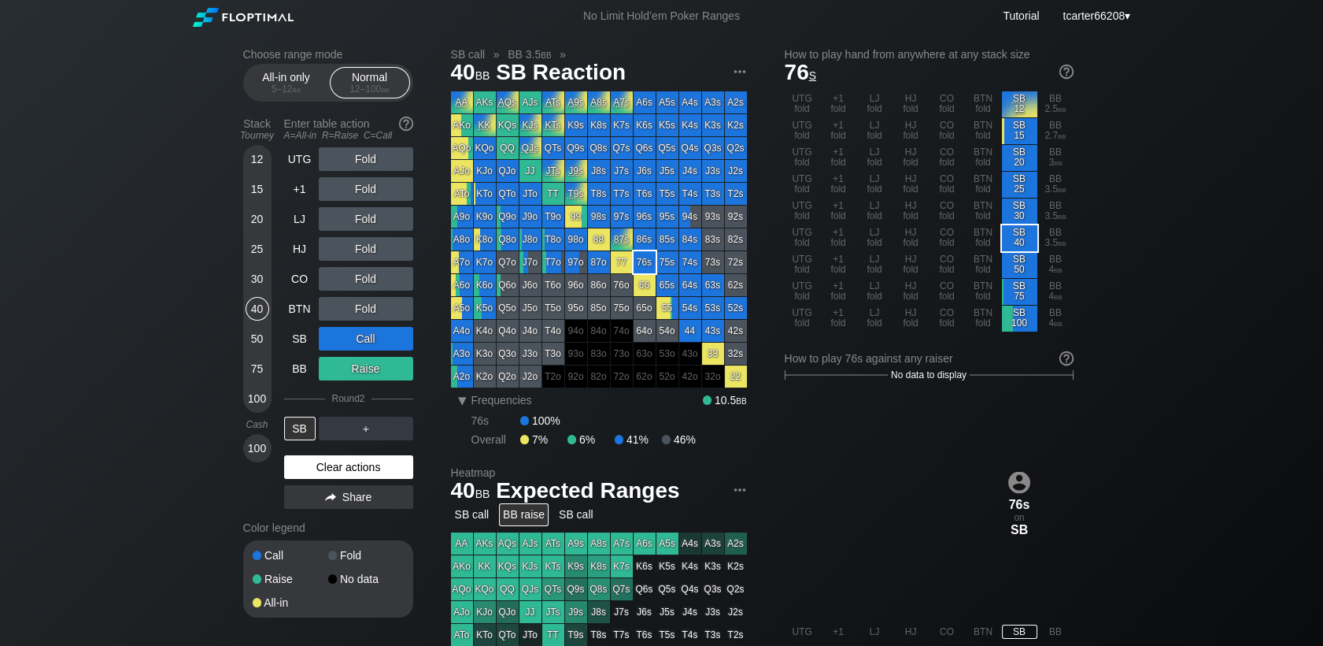
click at [389, 465] on div "Clear actions" at bounding box center [348, 467] width 129 height 24
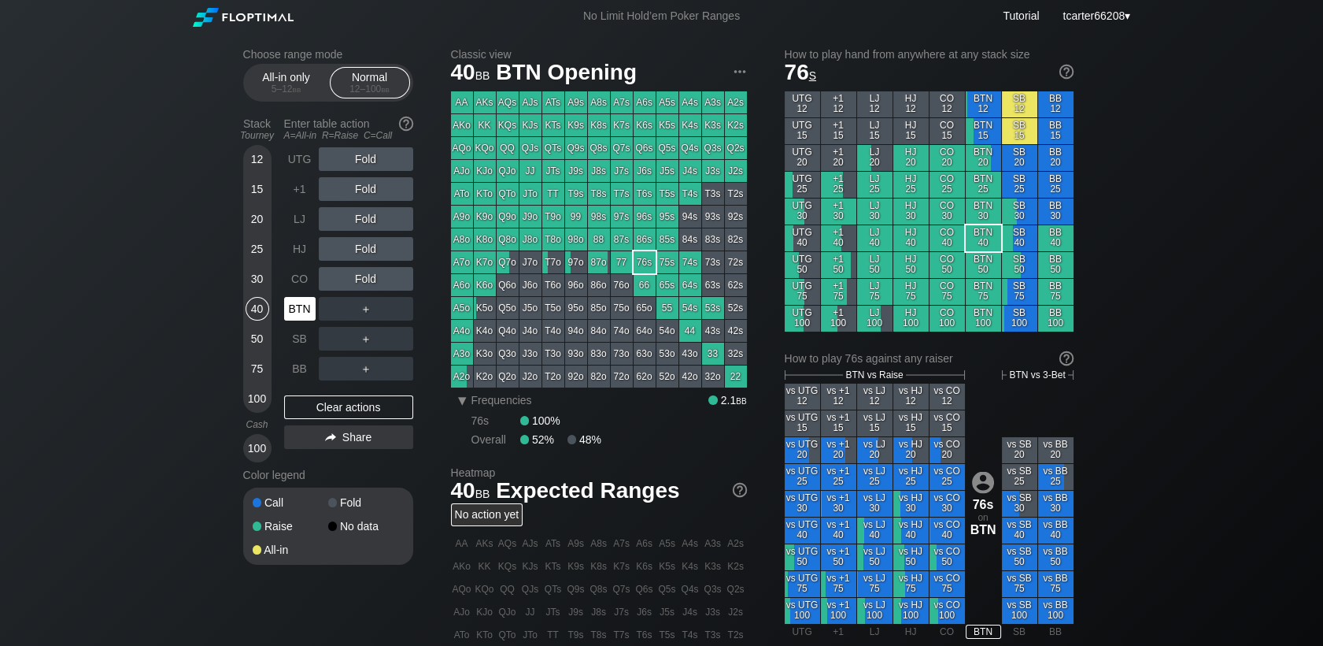
click at [310, 314] on div "BTN" at bounding box center [299, 309] width 31 height 24
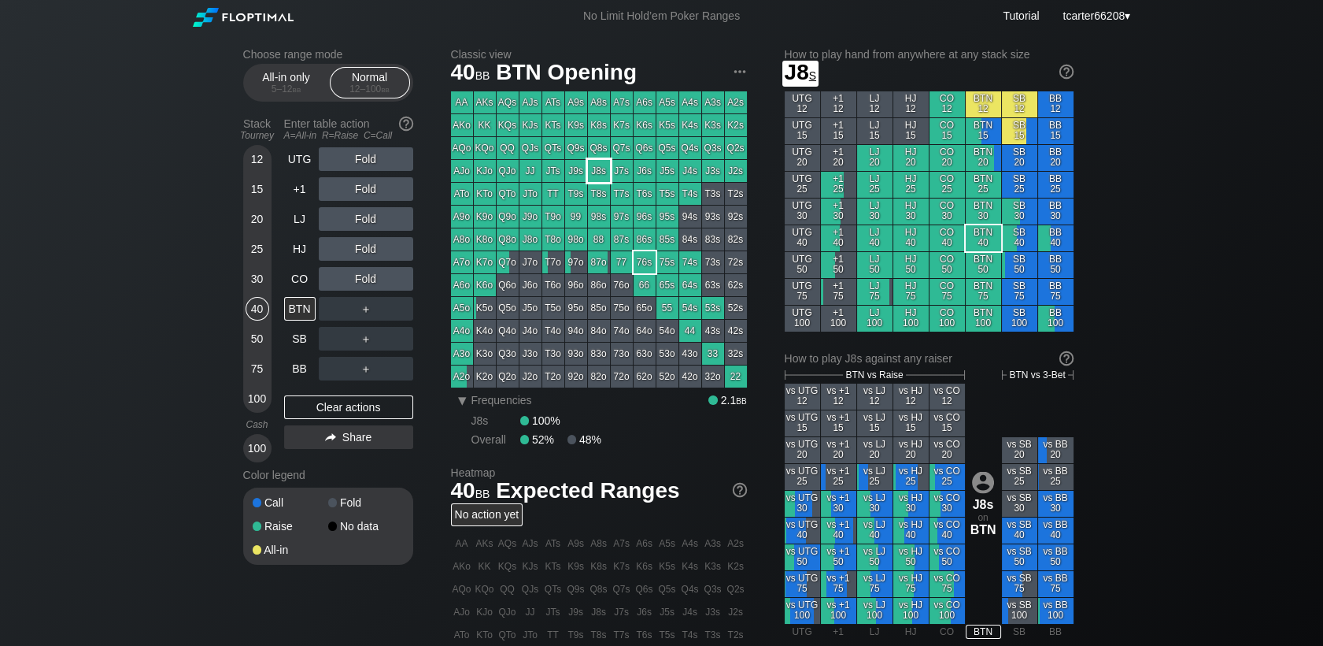
click at [609, 177] on div "J8s" at bounding box center [599, 171] width 22 height 22
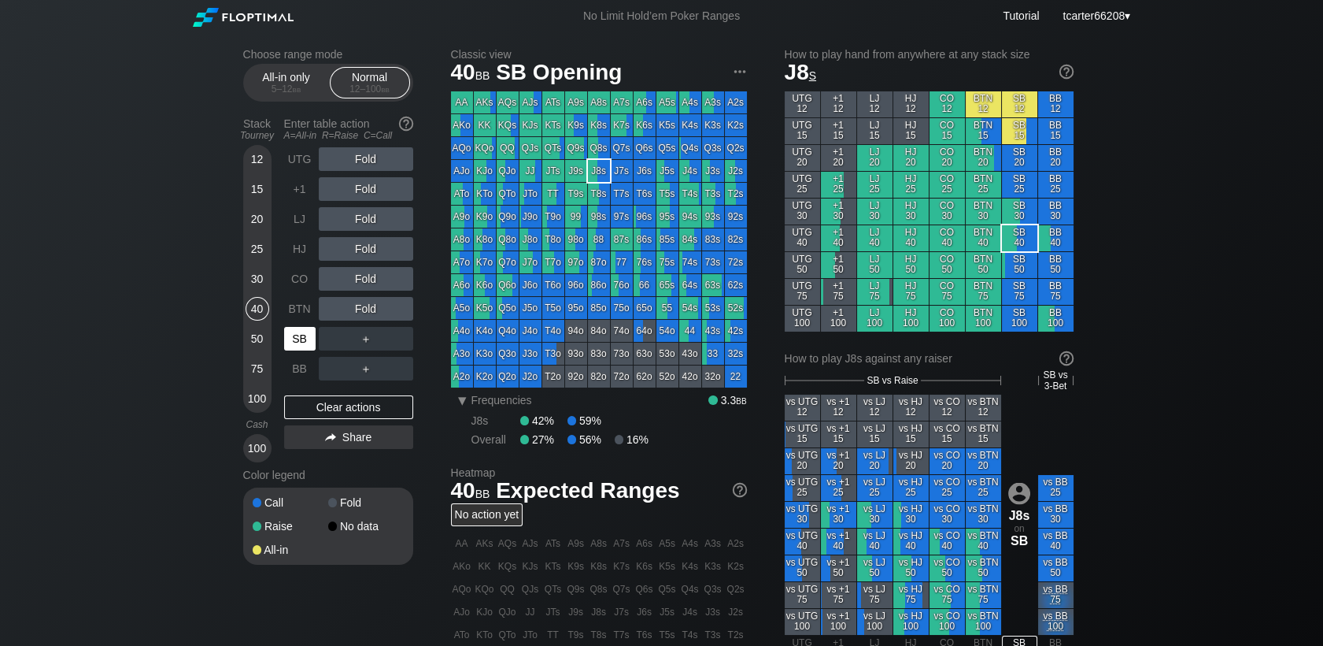
click at [289, 348] on div "SB" at bounding box center [299, 339] width 31 height 24
drag, startPoint x: 44, startPoint y: 134, endPoint x: 63, endPoint y: 145, distance: 21.9
click at [44, 134] on div "Choose range mode All-in only 5 – 12 bb Normal 12 – 100 bb Stack Tourney Enter …" at bounding box center [661, 540] width 1323 height 1016
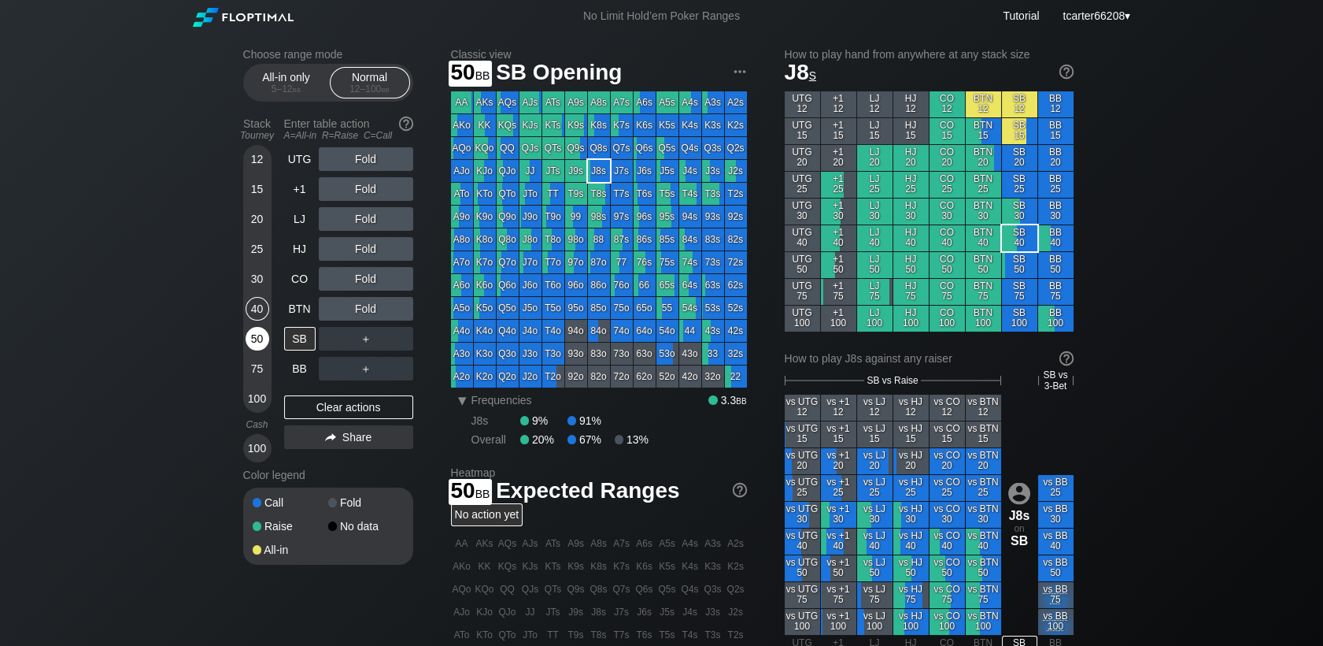
click at [260, 342] on div "50" at bounding box center [258, 339] width 24 height 24
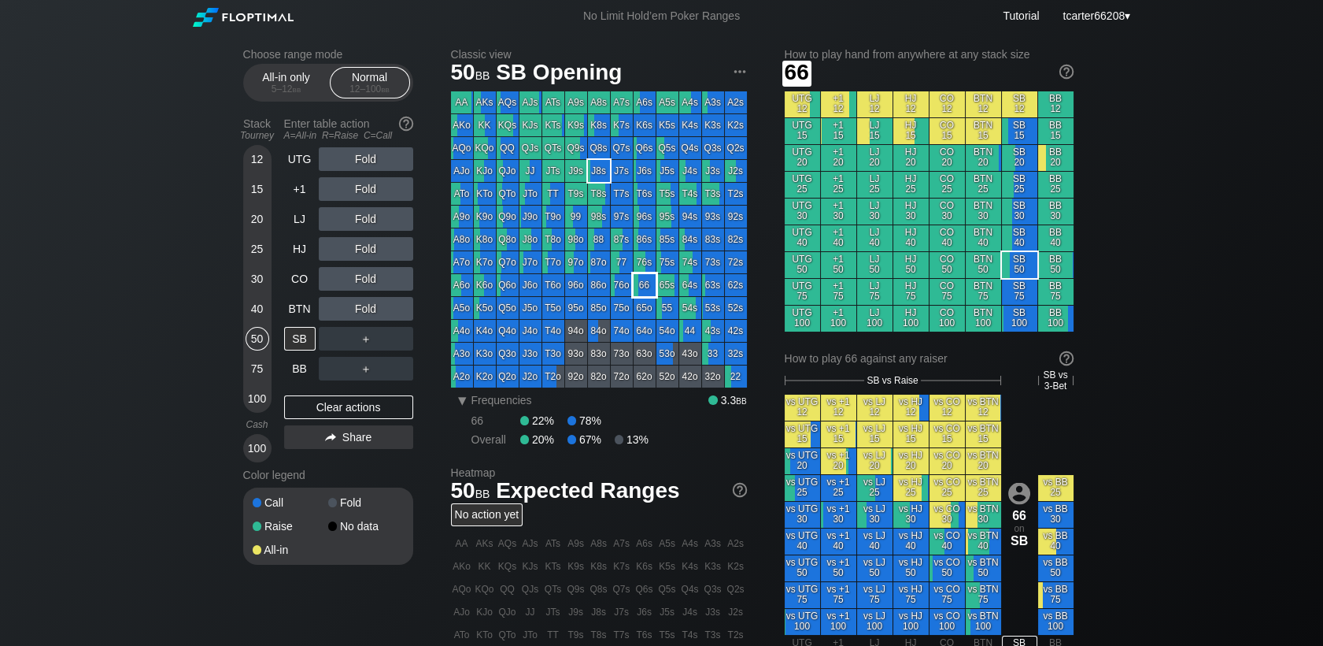
click at [645, 285] on div "66" at bounding box center [645, 285] width 22 height 22
click at [368, 353] on div "＋" at bounding box center [366, 368] width 94 height 36
click at [390, 340] on div "C ✕" at bounding box center [398, 339] width 31 height 24
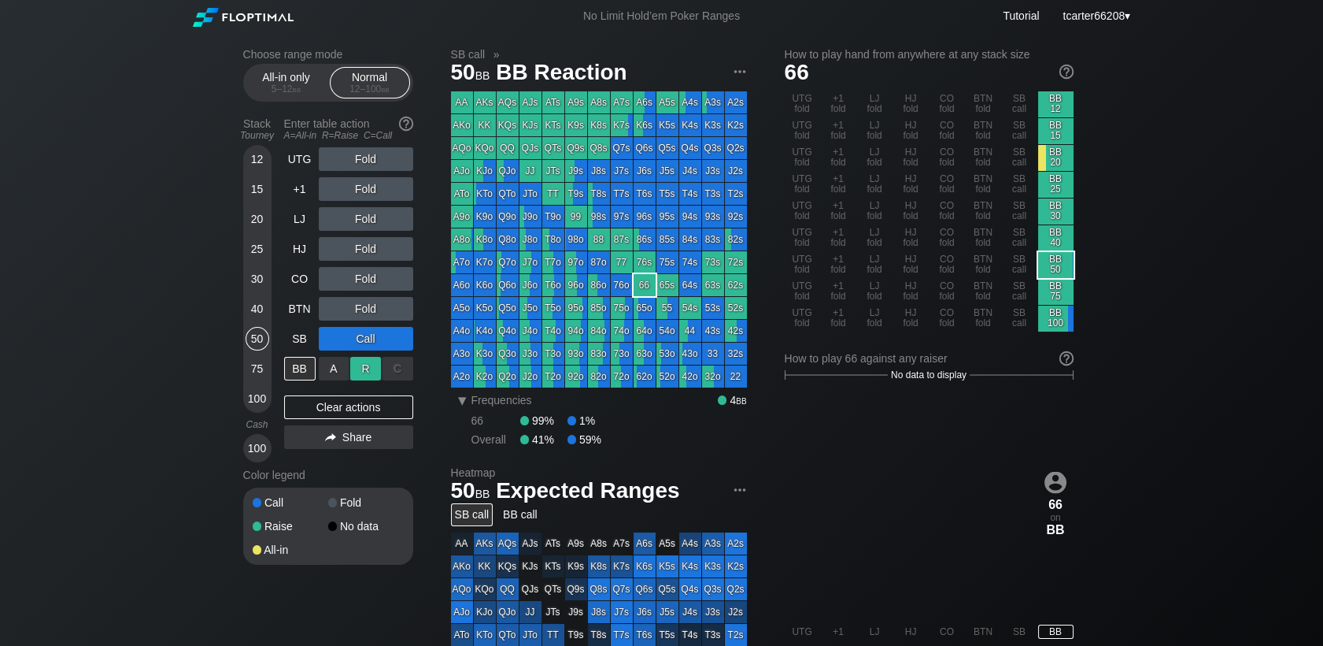
click at [363, 371] on div "R ✕" at bounding box center [365, 369] width 31 height 24
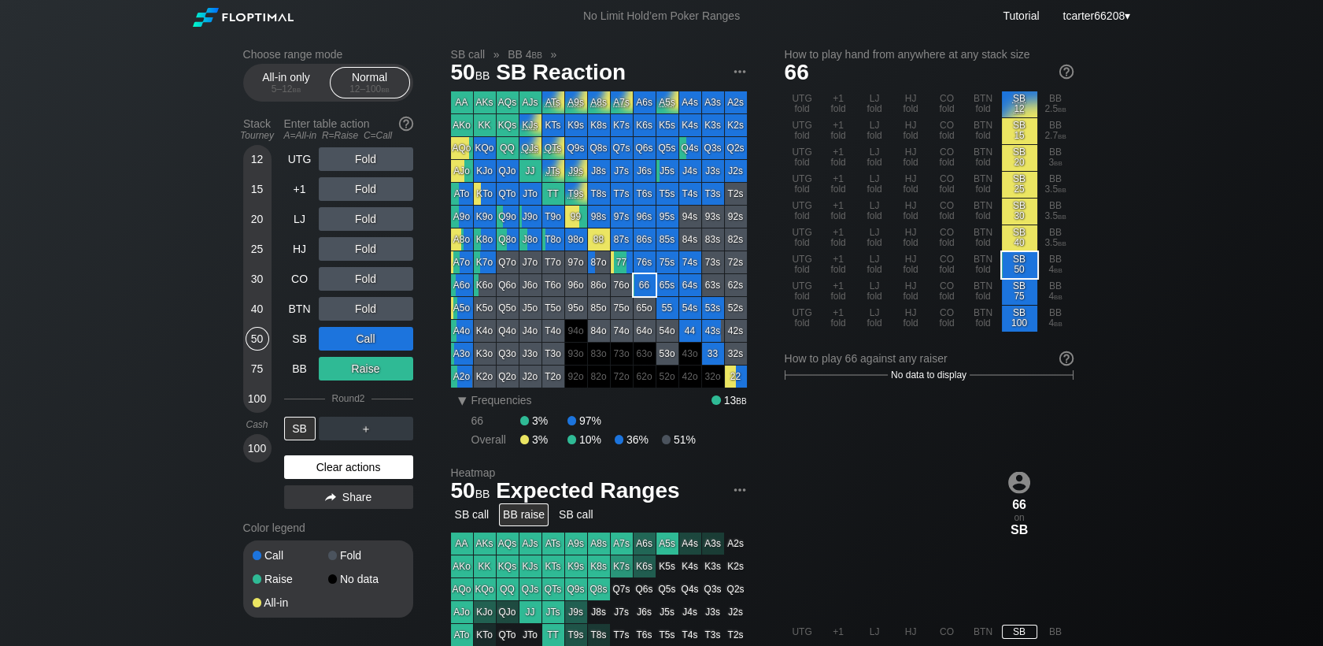
click at [376, 468] on div "Clear actions" at bounding box center [348, 467] width 129 height 24
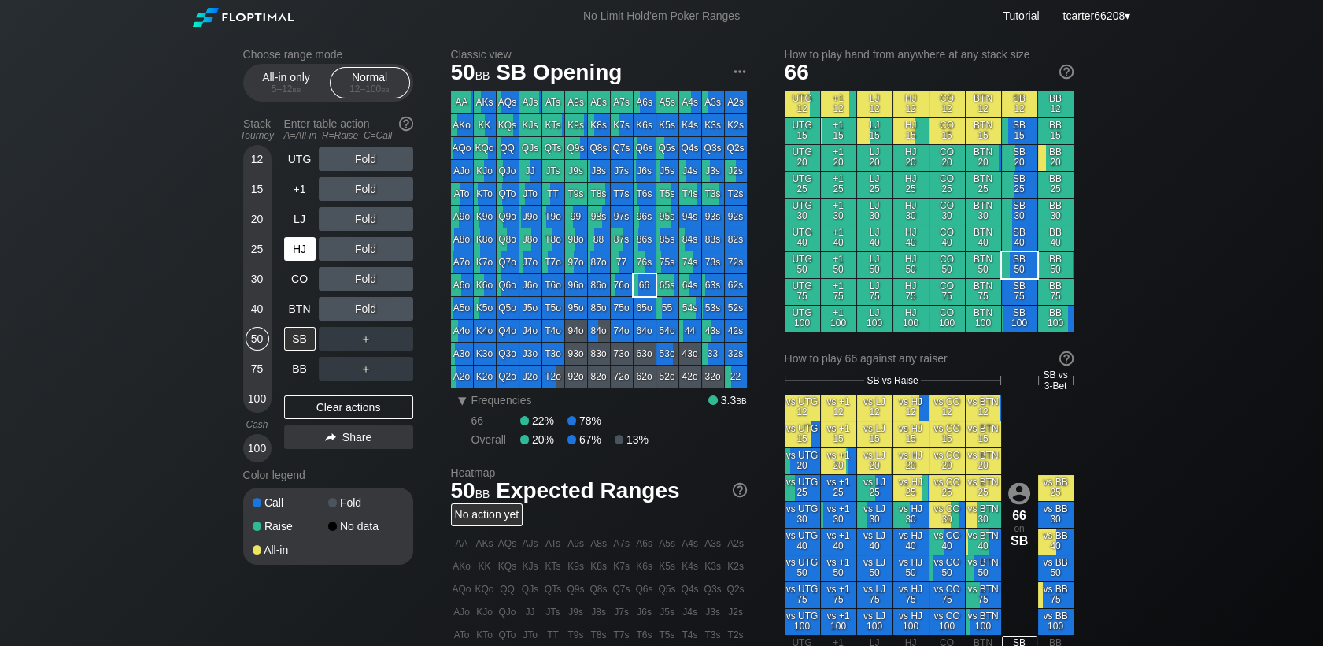
click at [296, 257] on div "HJ" at bounding box center [299, 249] width 31 height 24
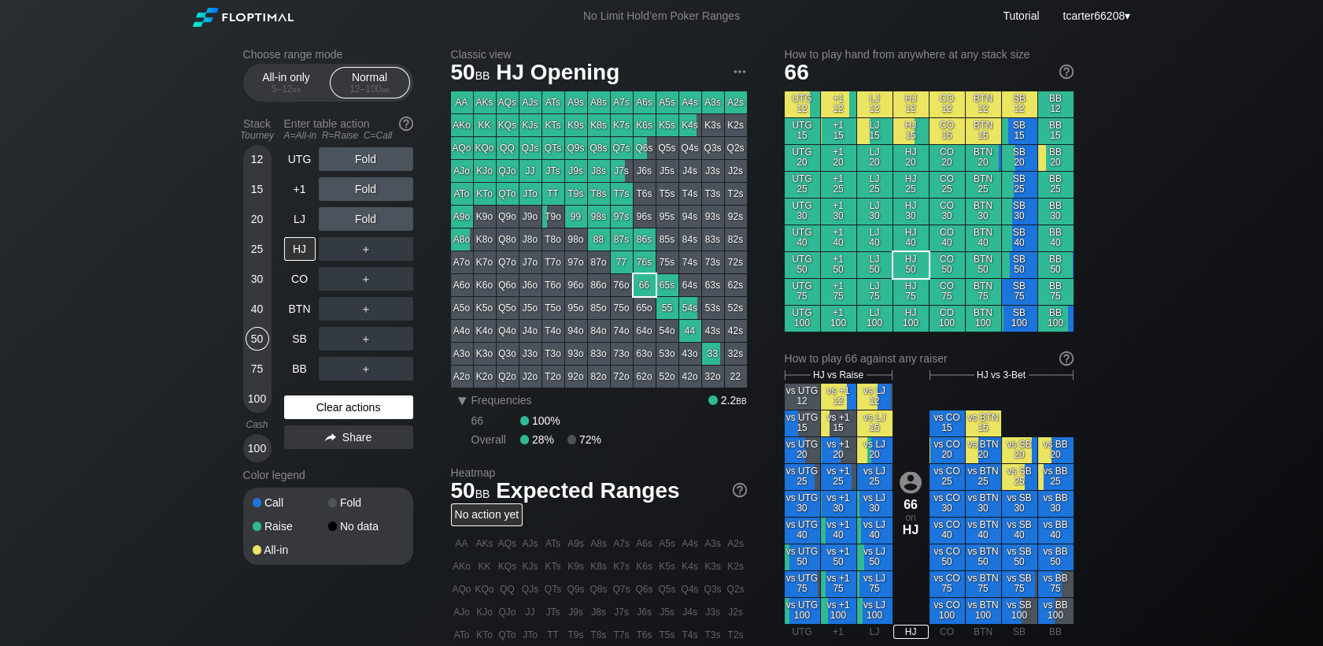
click at [348, 413] on div "Clear actions" at bounding box center [348, 407] width 129 height 24
click at [252, 396] on div "100" at bounding box center [258, 399] width 24 height 24
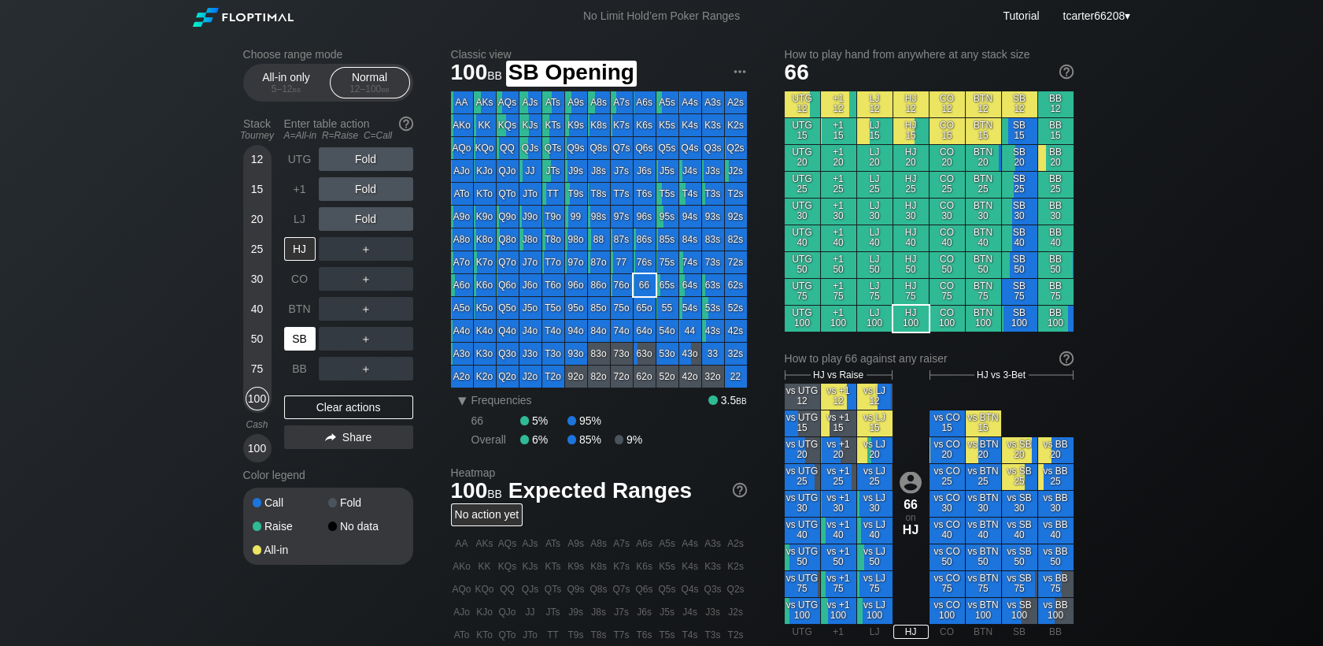
click at [305, 340] on div "SB" at bounding box center [299, 339] width 31 height 24
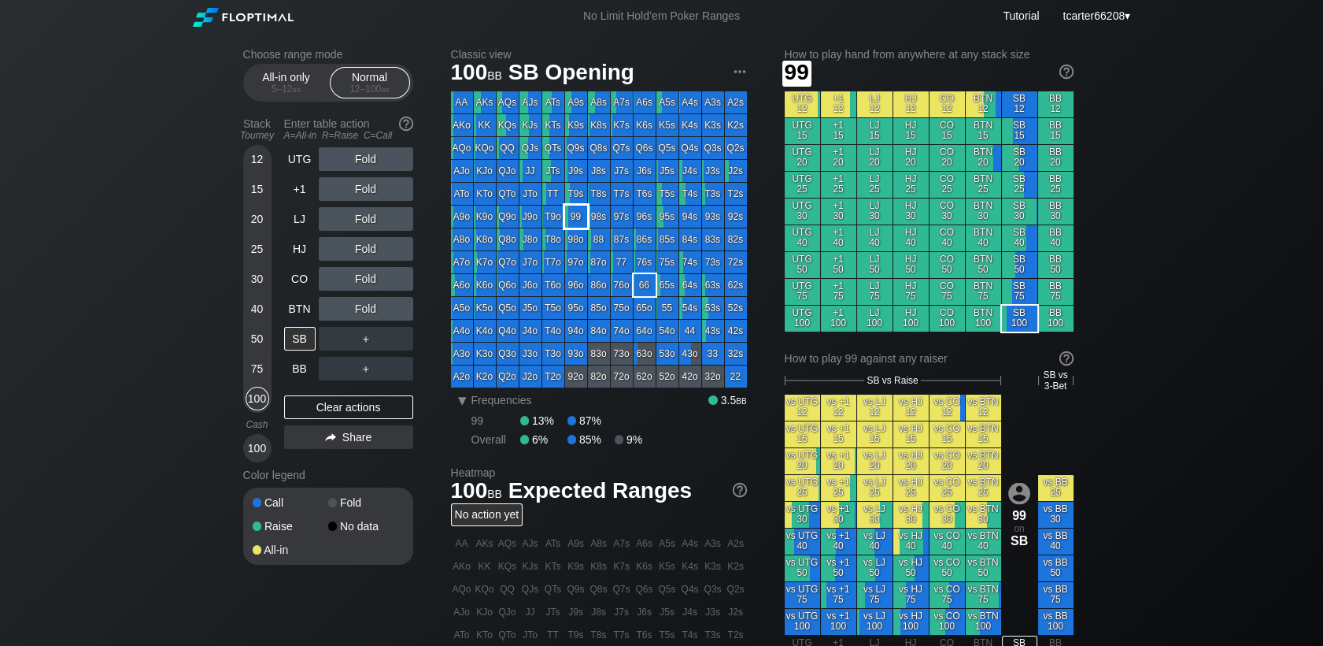
click at [577, 214] on div "99" at bounding box center [576, 216] width 22 height 22
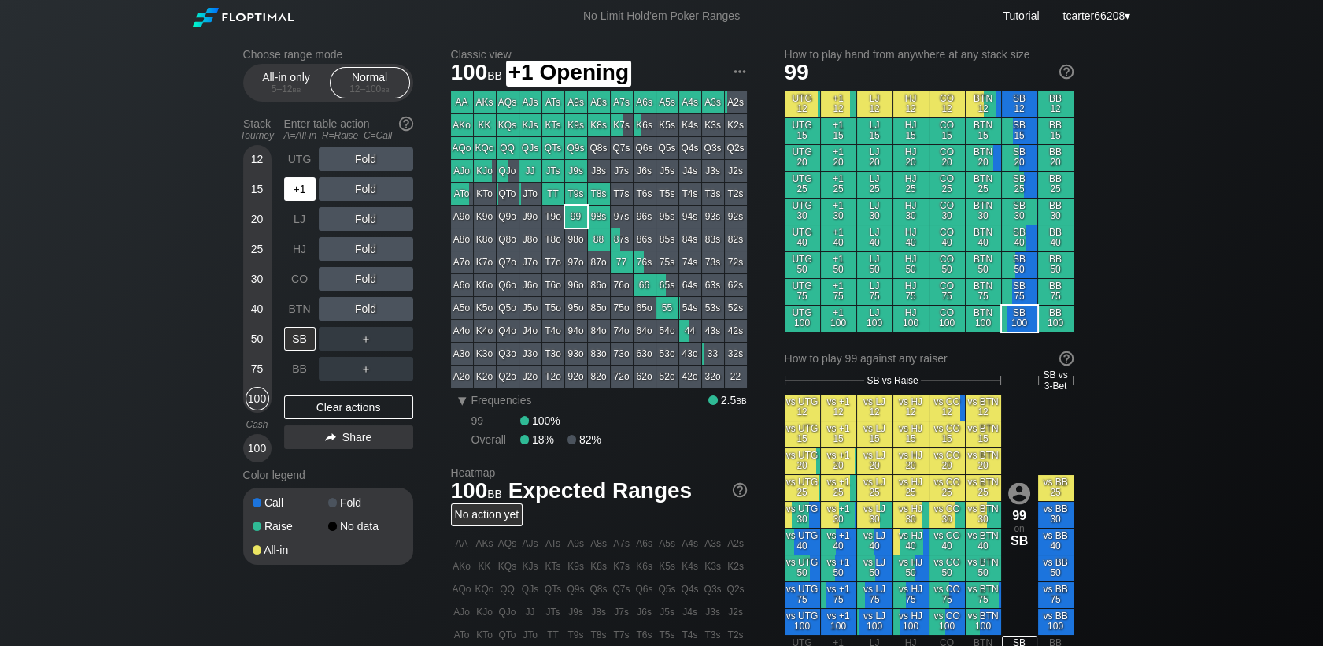
click at [303, 195] on div "+1" at bounding box center [299, 189] width 31 height 24
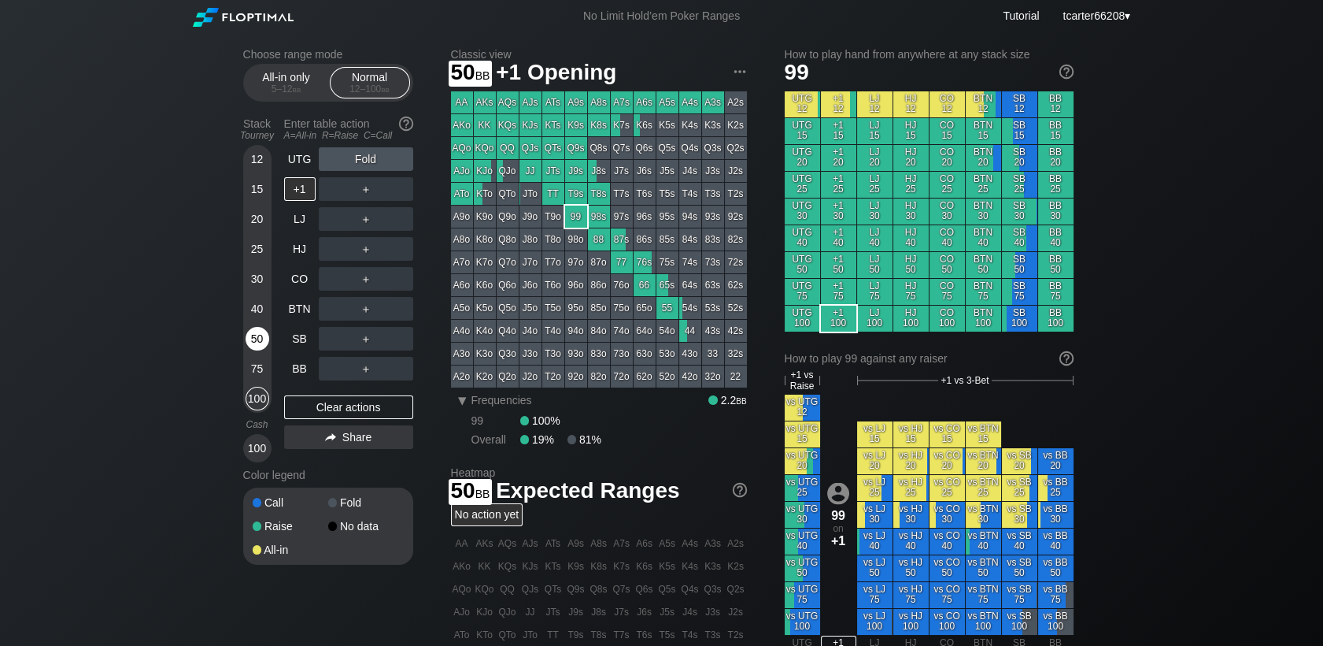
click at [257, 344] on div "50" at bounding box center [258, 339] width 24 height 24
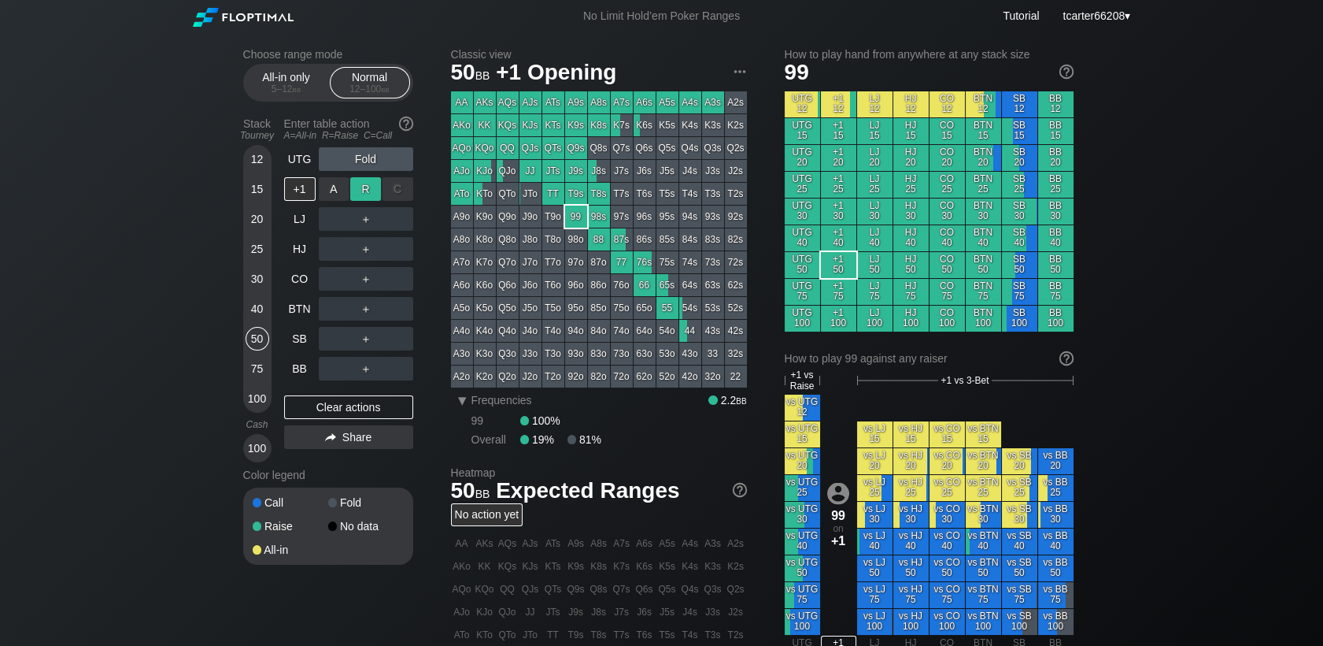
click at [365, 188] on div "R ✕" at bounding box center [365, 189] width 31 height 24
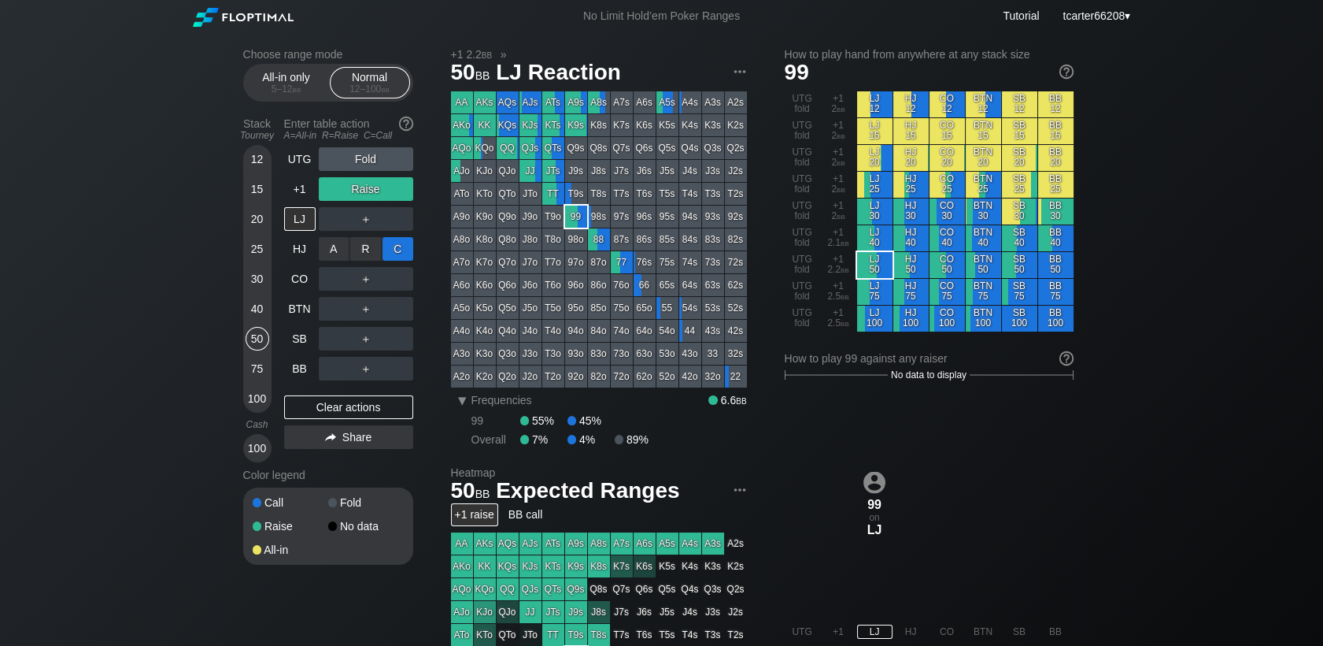
click at [401, 251] on div "C ✕" at bounding box center [398, 249] width 31 height 24
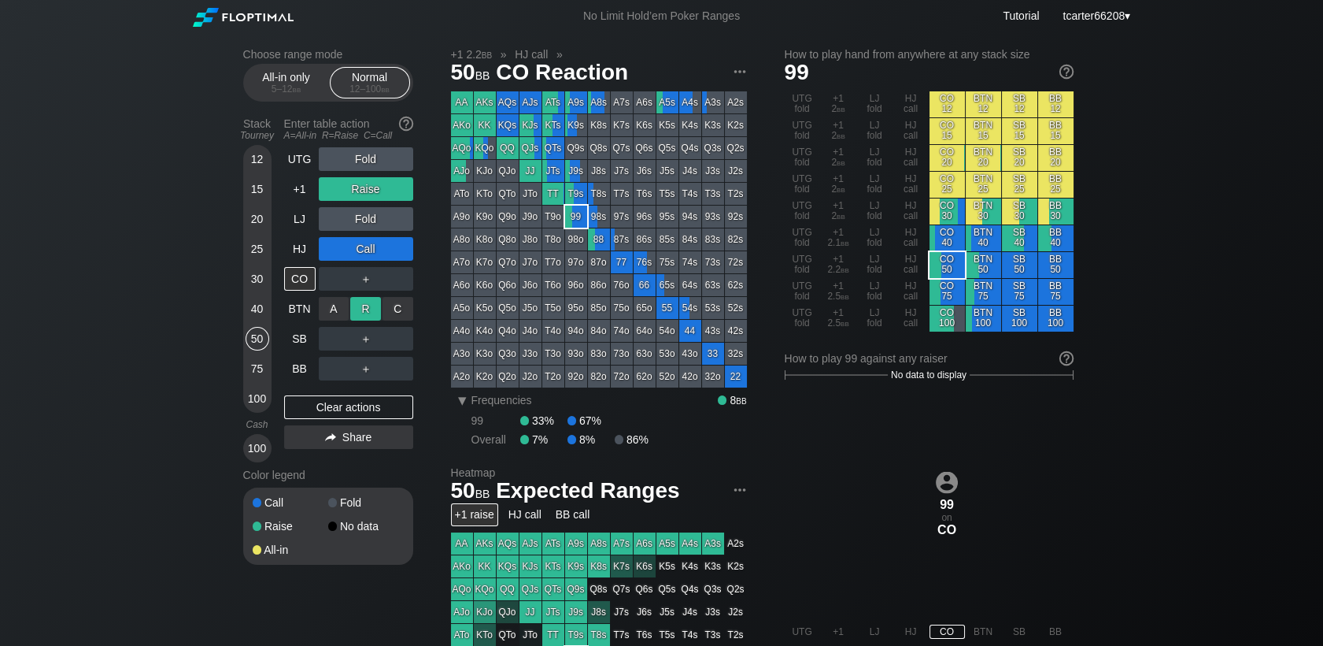
drag, startPoint x: 365, startPoint y: 320, endPoint x: 364, endPoint y: 311, distance: 9.6
click at [364, 309] on div "R ✕" at bounding box center [365, 309] width 31 height 24
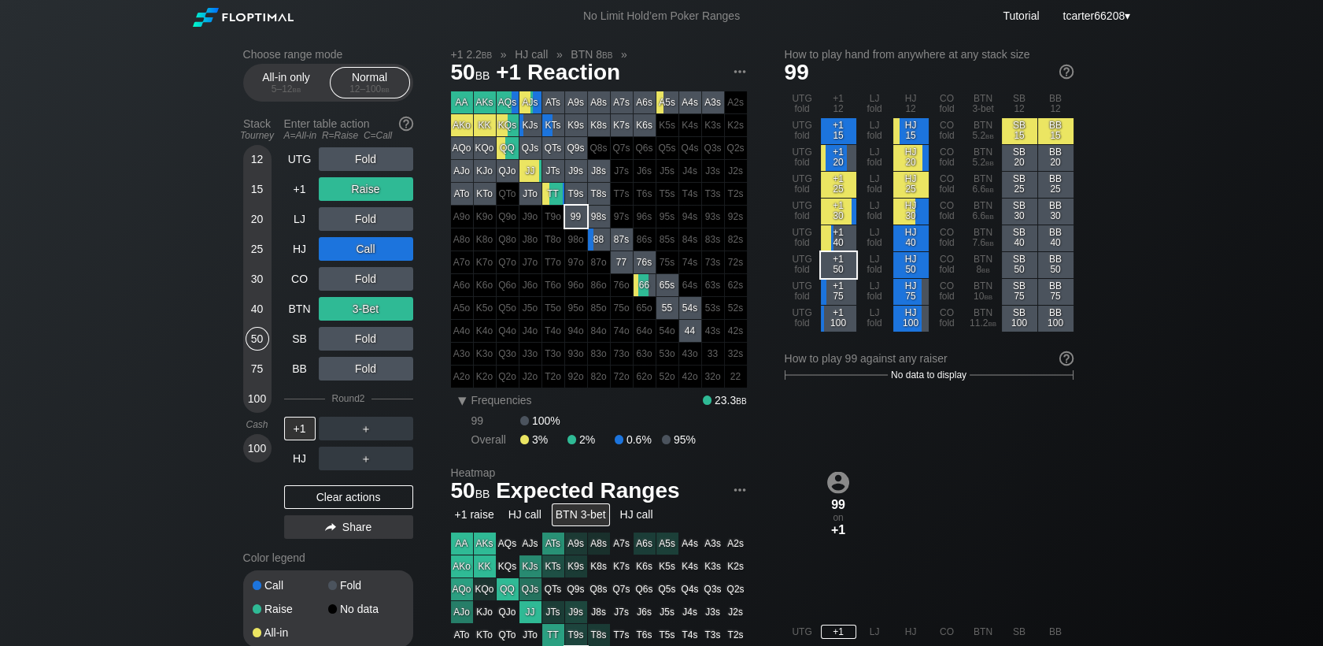
drag, startPoint x: 334, startPoint y: 501, endPoint x: 305, endPoint y: 464, distance: 46.0
click at [334, 501] on div "Clear actions" at bounding box center [348, 497] width 129 height 24
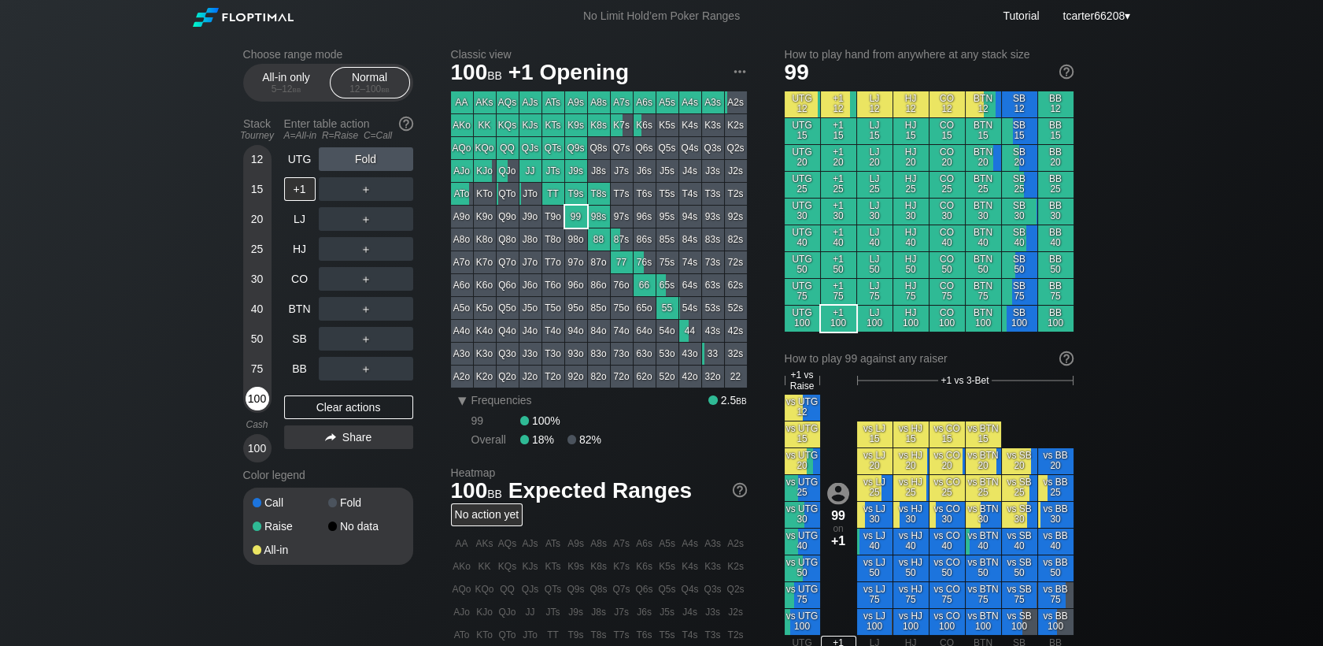
click at [258, 407] on div "100" at bounding box center [258, 399] width 24 height 24
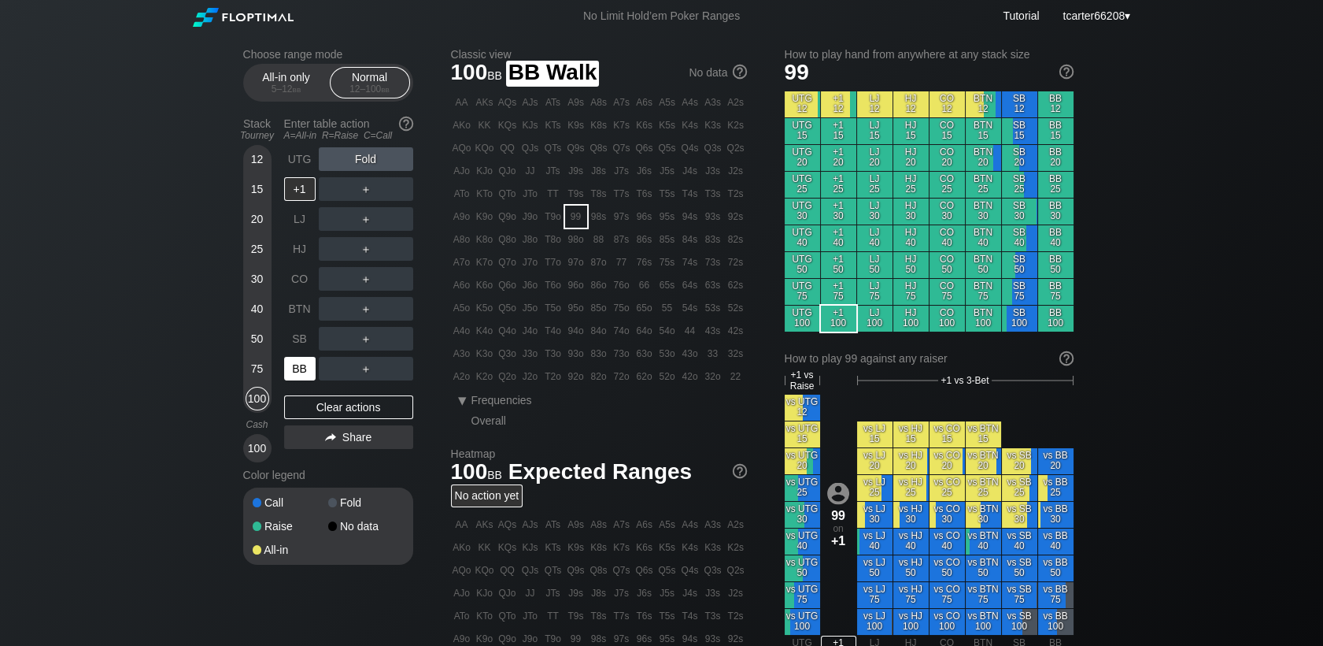
click at [299, 355] on div "BB" at bounding box center [301, 368] width 35 height 30
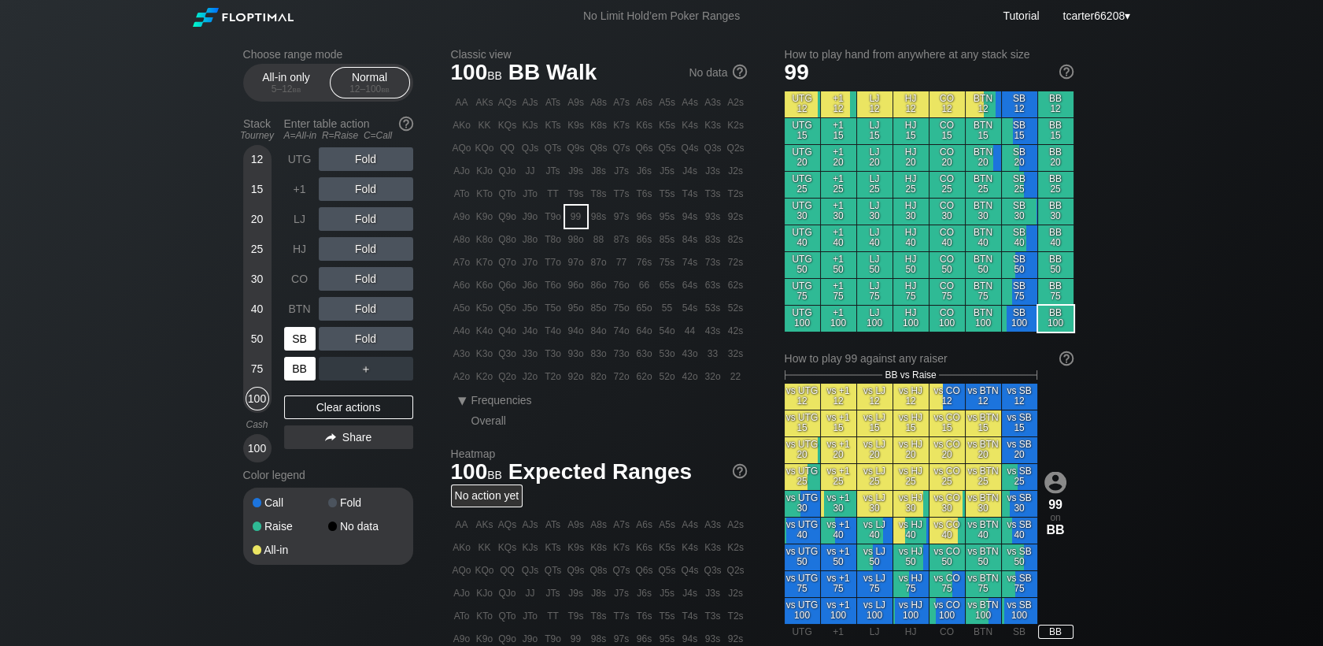
click at [299, 344] on div "SB" at bounding box center [299, 339] width 31 height 24
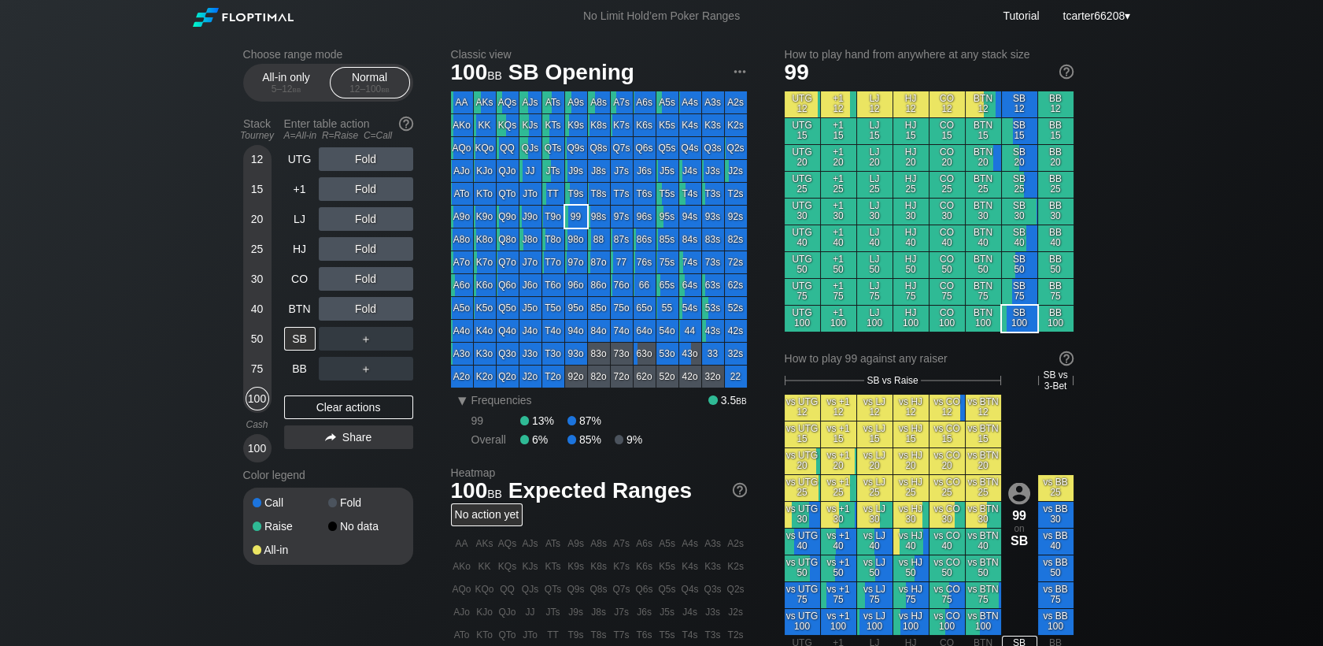
click at [371, 276] on div "Fold" at bounding box center [366, 279] width 94 height 24
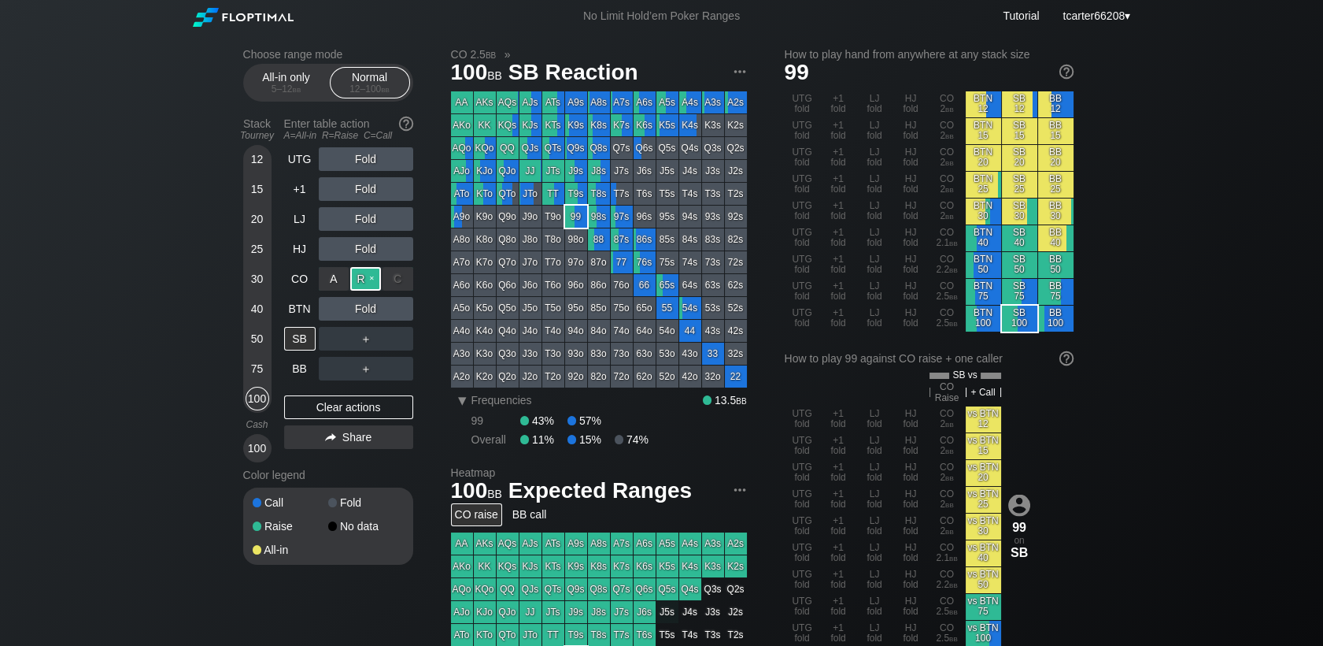
click at [371, 280] on div "R ✕" at bounding box center [365, 279] width 31 height 24
click at [302, 410] on div "Clear actions" at bounding box center [348, 407] width 129 height 24
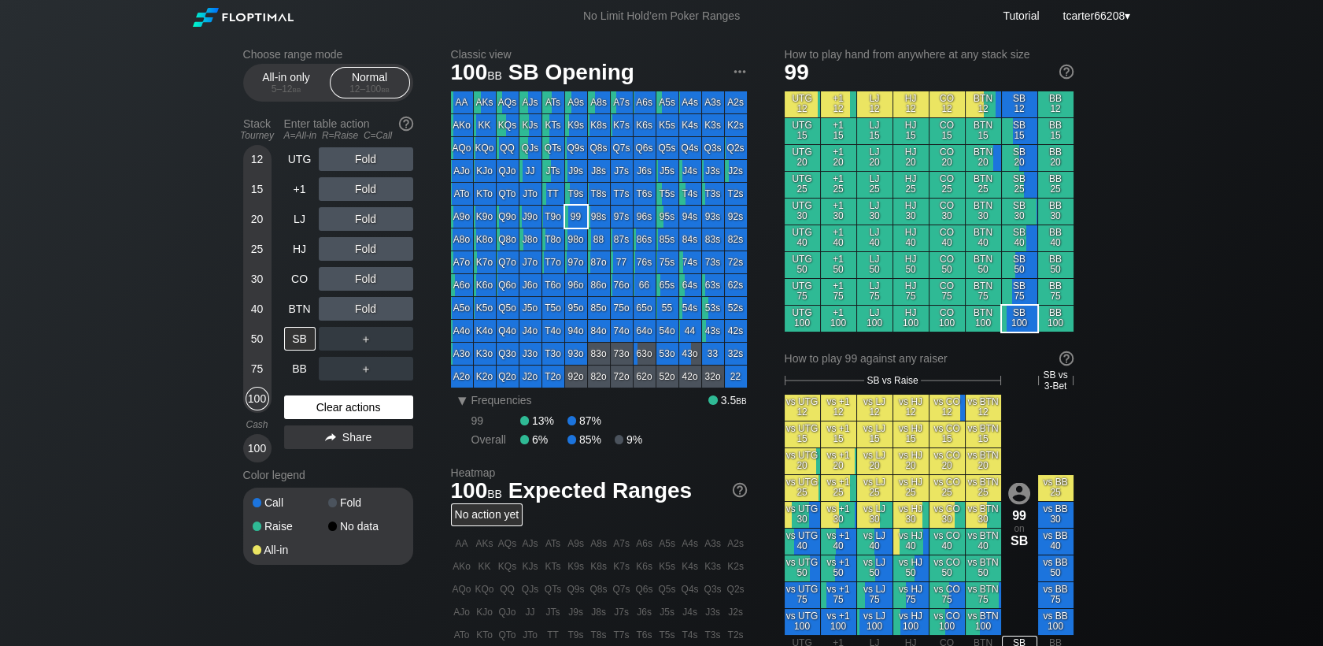
click at [318, 416] on div "Clear actions" at bounding box center [348, 407] width 129 height 24
click at [259, 364] on div "75" at bounding box center [258, 369] width 24 height 24
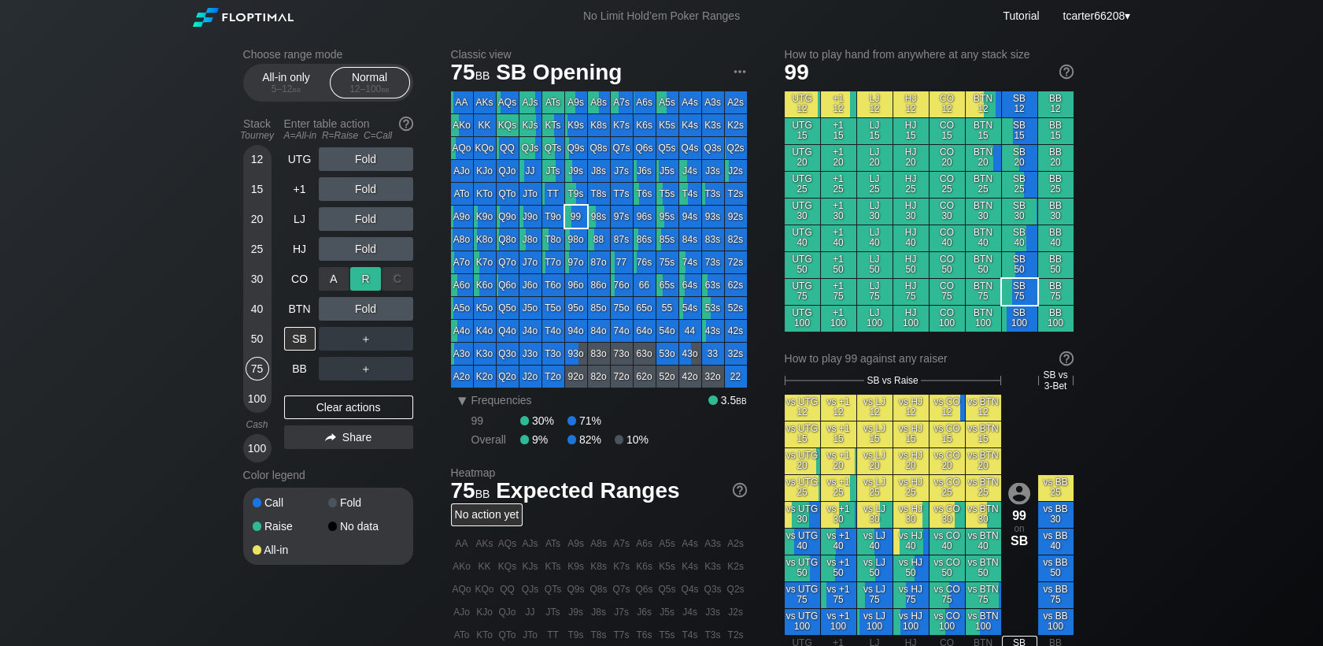
click at [360, 280] on div "R ✕" at bounding box center [365, 279] width 31 height 24
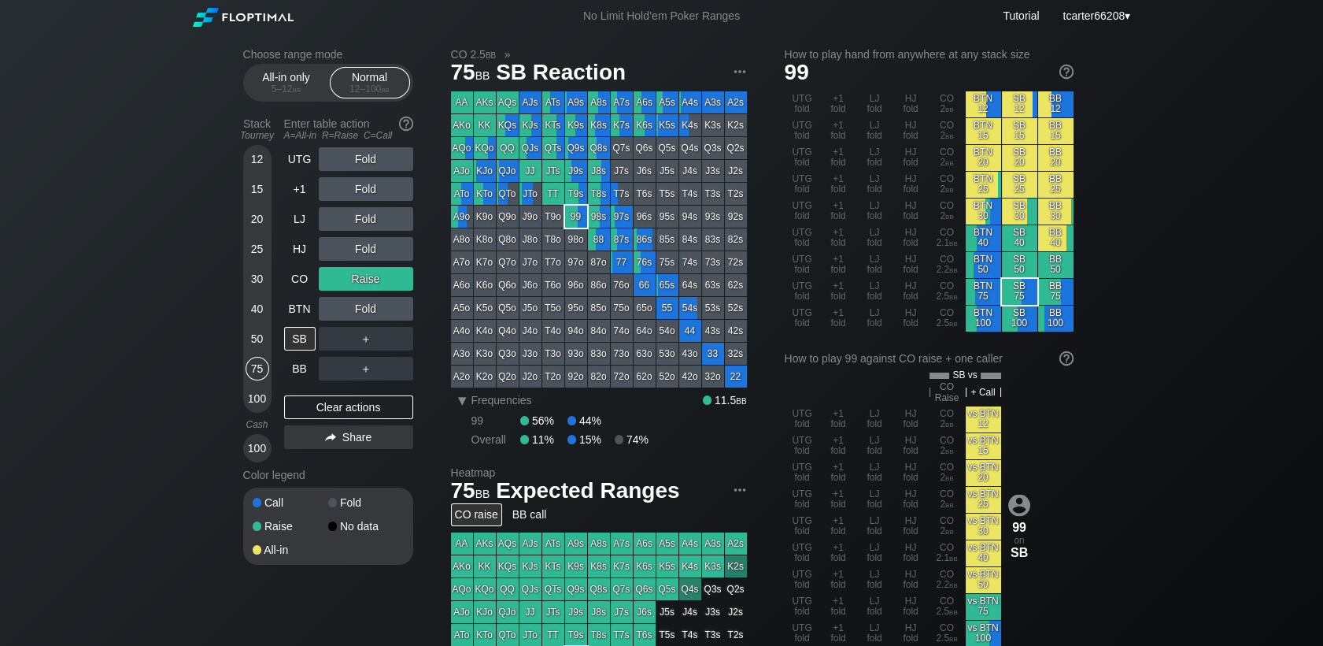
click at [250, 350] on div "50" at bounding box center [258, 339] width 24 height 24
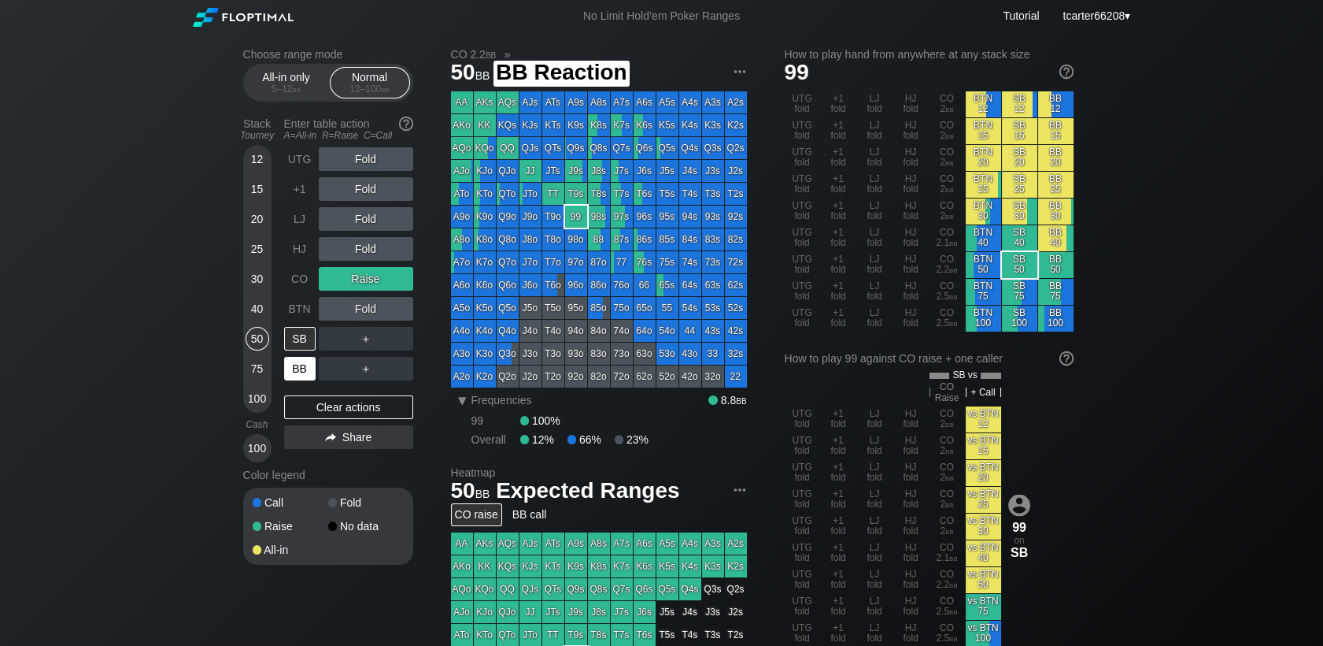
click at [292, 379] on div "BB" at bounding box center [299, 369] width 31 height 24
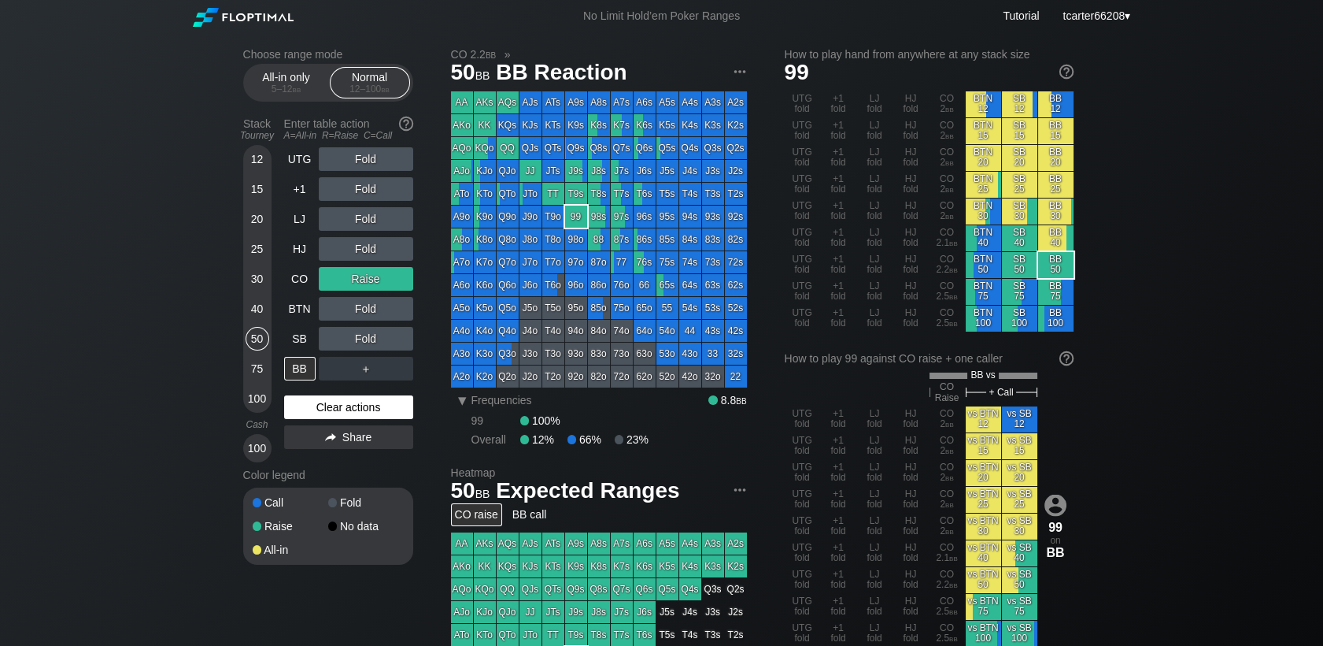
click at [316, 409] on div "Clear actions" at bounding box center [348, 407] width 129 height 24
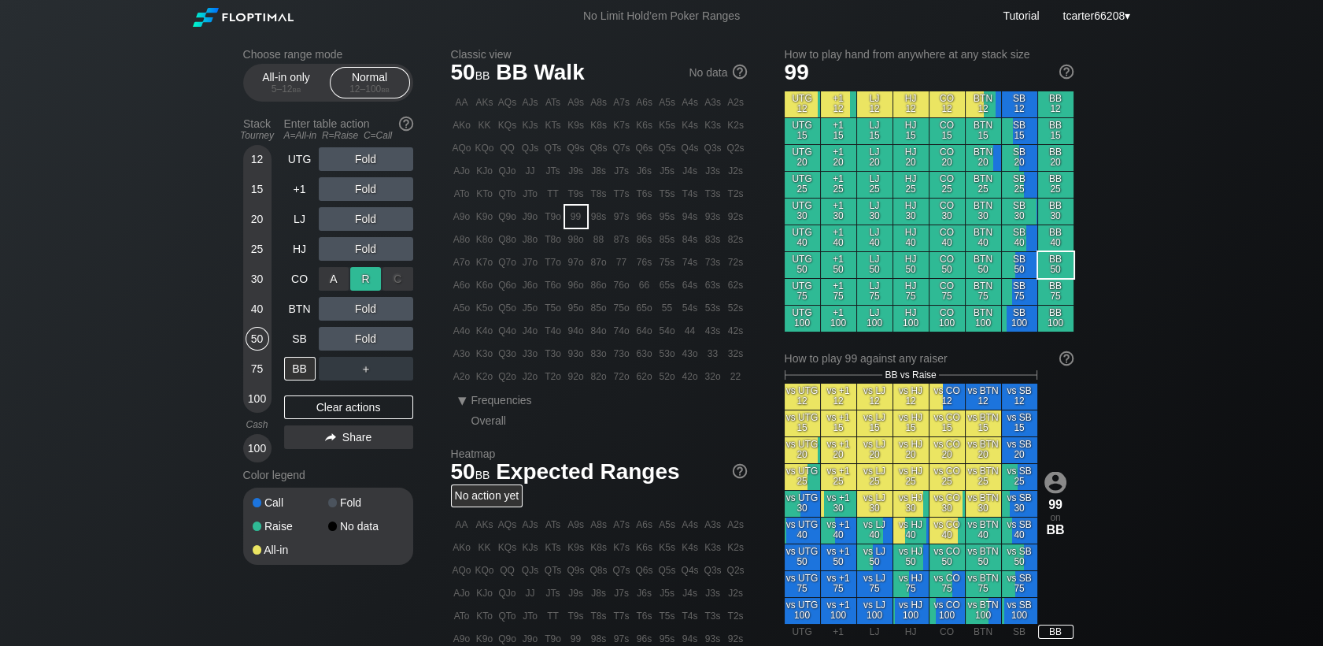
click at [365, 274] on div "R ✕" at bounding box center [365, 279] width 31 height 24
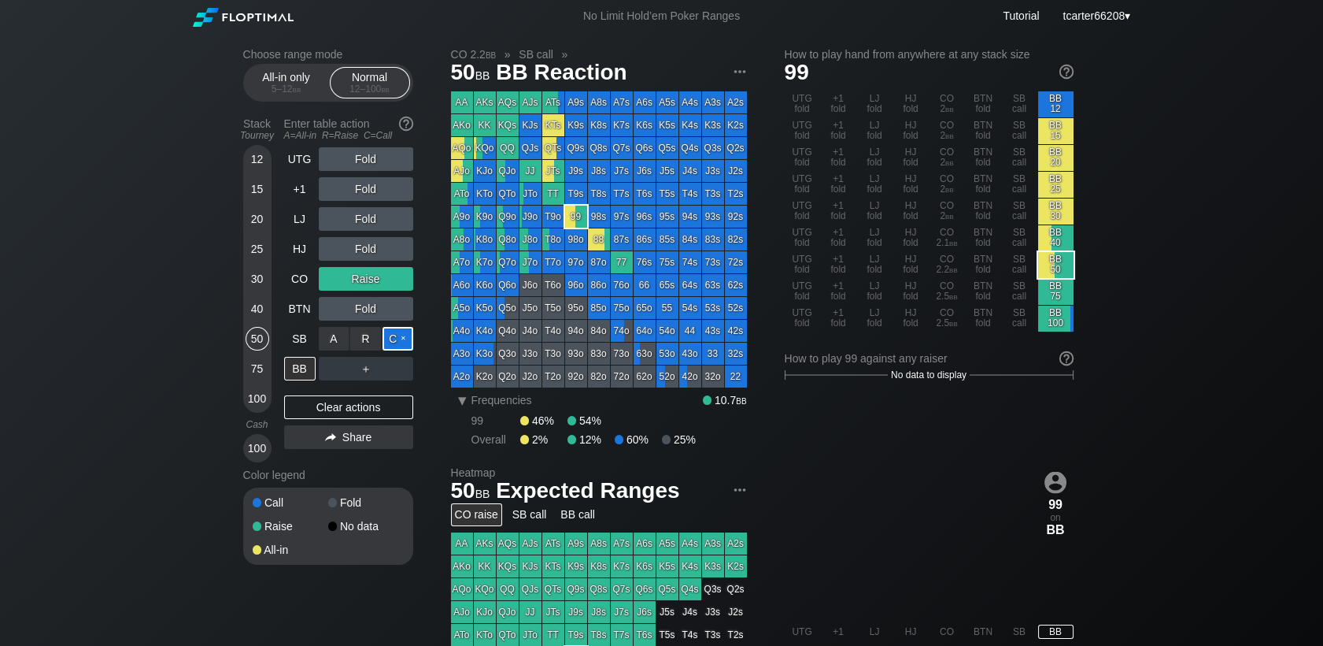
click at [396, 339] on div "C ✕" at bounding box center [398, 339] width 31 height 24
drag, startPoint x: 61, startPoint y: 217, endPoint x: 69, endPoint y: 236, distance: 20.5
click at [61, 217] on div "Choose range mode All-in only 5 – 12 bb Normal 12 – 100 bb Stack Tourney Enter …" at bounding box center [661, 534] width 1323 height 1005
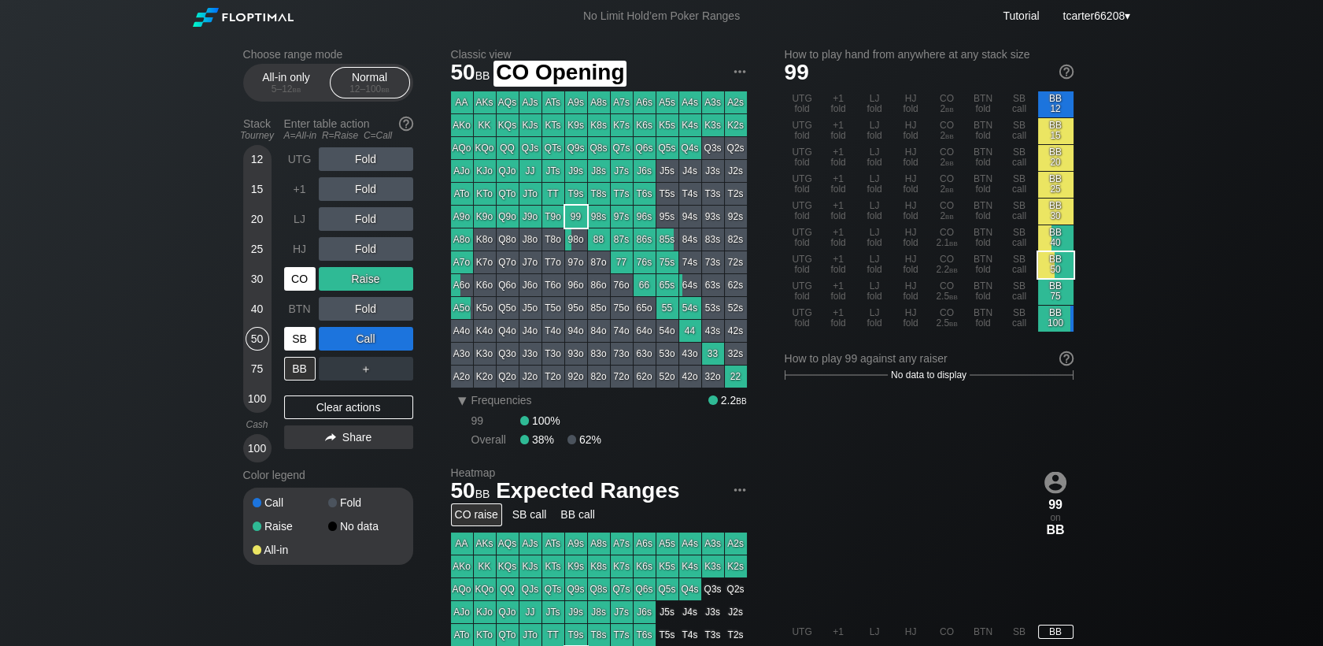
click at [295, 336] on div "SB" at bounding box center [299, 339] width 31 height 24
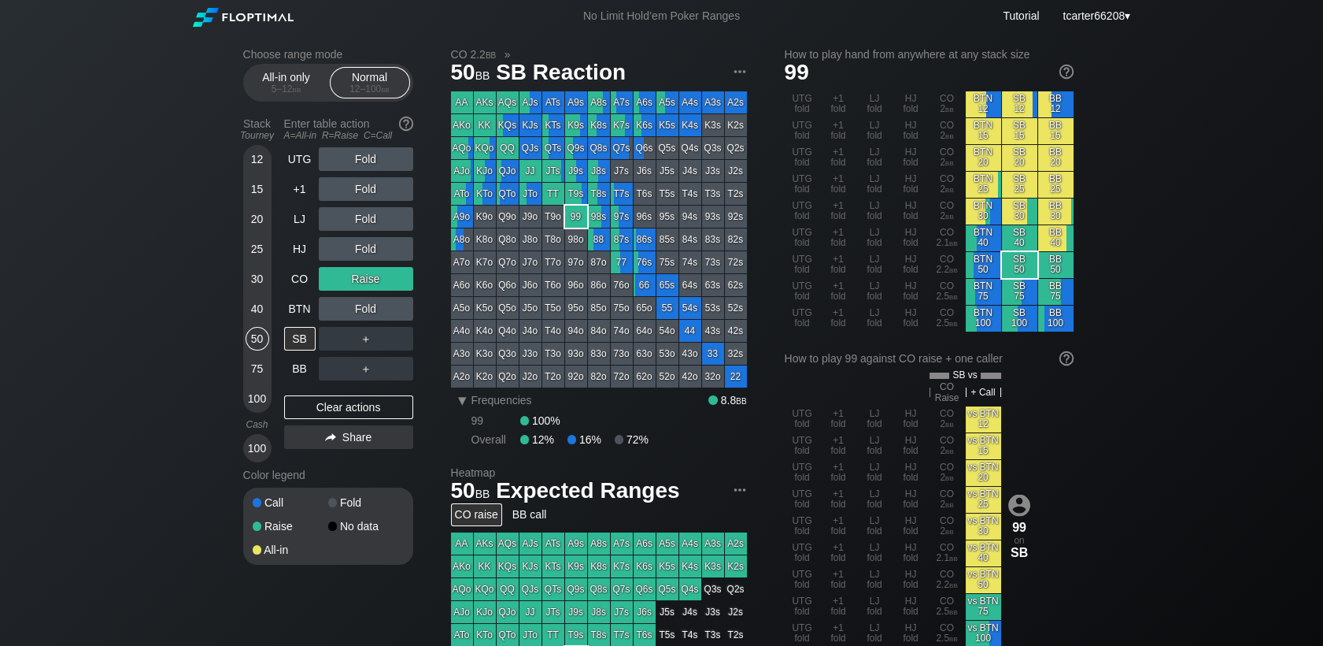
click at [252, 308] on div "40" at bounding box center [258, 309] width 24 height 24
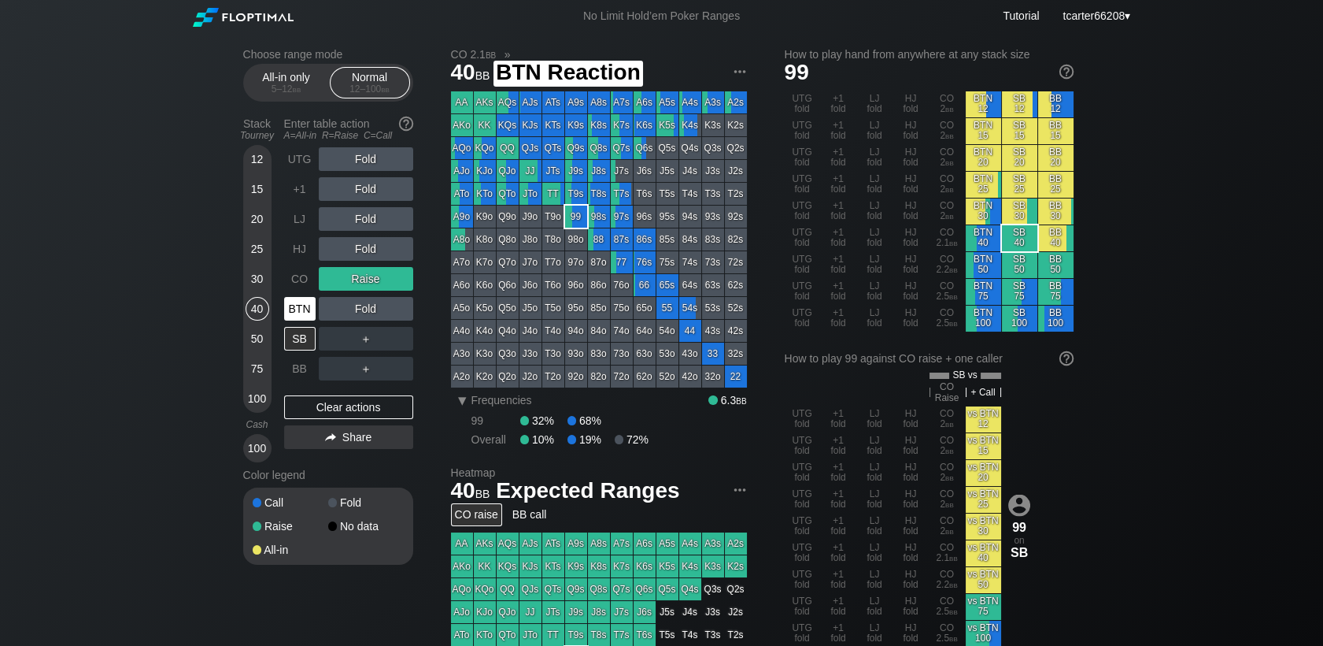
drag, startPoint x: 287, startPoint y: 312, endPoint x: 313, endPoint y: 303, distance: 27.4
click at [290, 312] on div "BTN" at bounding box center [299, 309] width 31 height 24
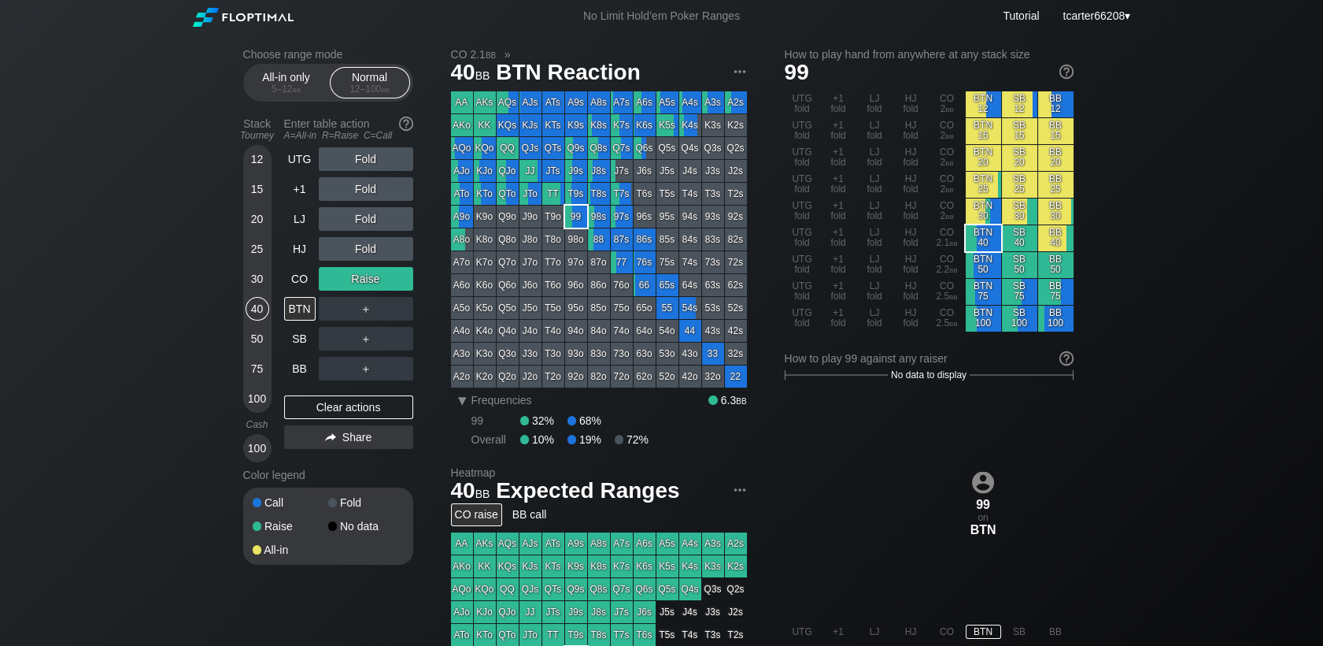
click at [349, 406] on div "Clear actions" at bounding box center [348, 407] width 129 height 24
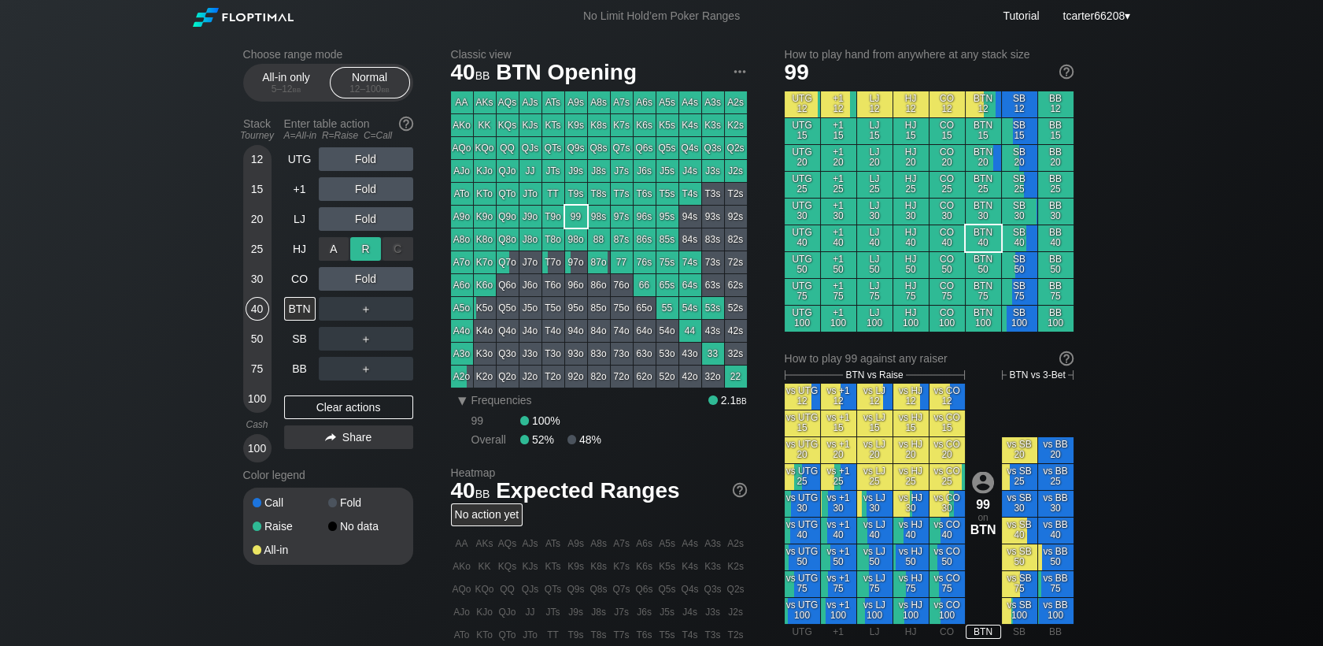
click at [353, 247] on div "R ✕" at bounding box center [365, 249] width 31 height 24
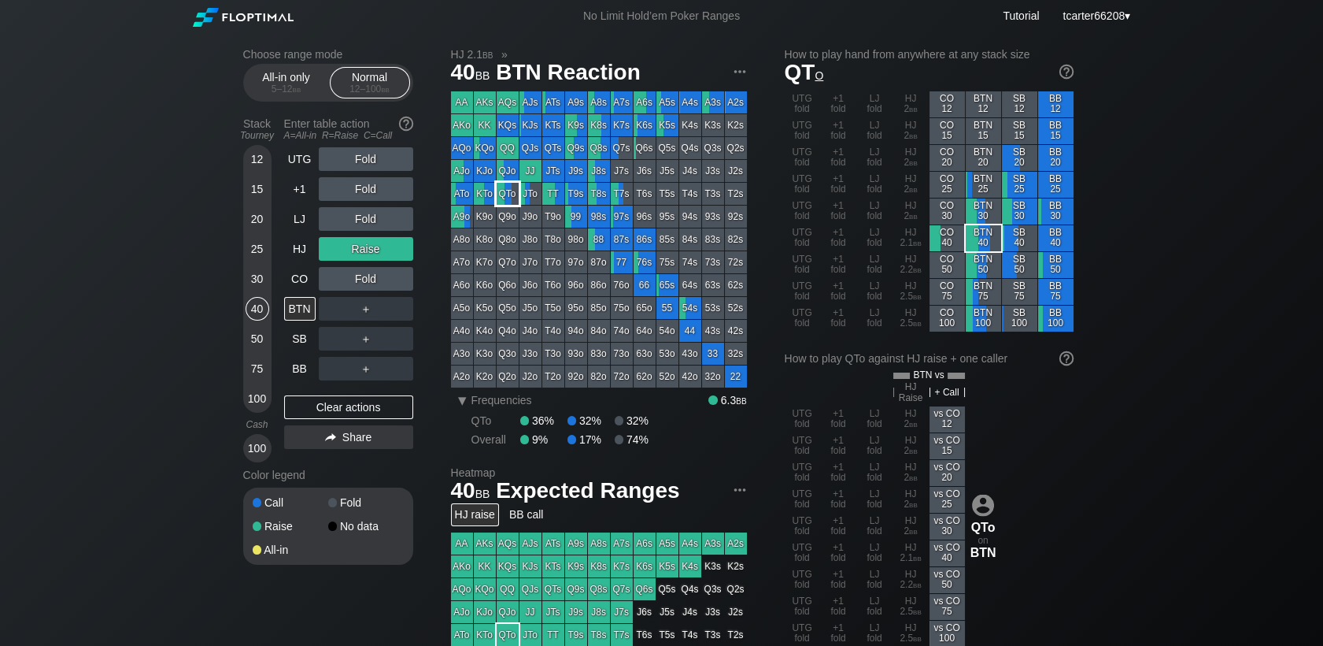
click at [509, 200] on div "QTo" at bounding box center [508, 194] width 22 height 22
click at [394, 285] on div "Fold" at bounding box center [366, 279] width 94 height 24
click at [394, 285] on div "C ✕" at bounding box center [398, 279] width 31 height 24
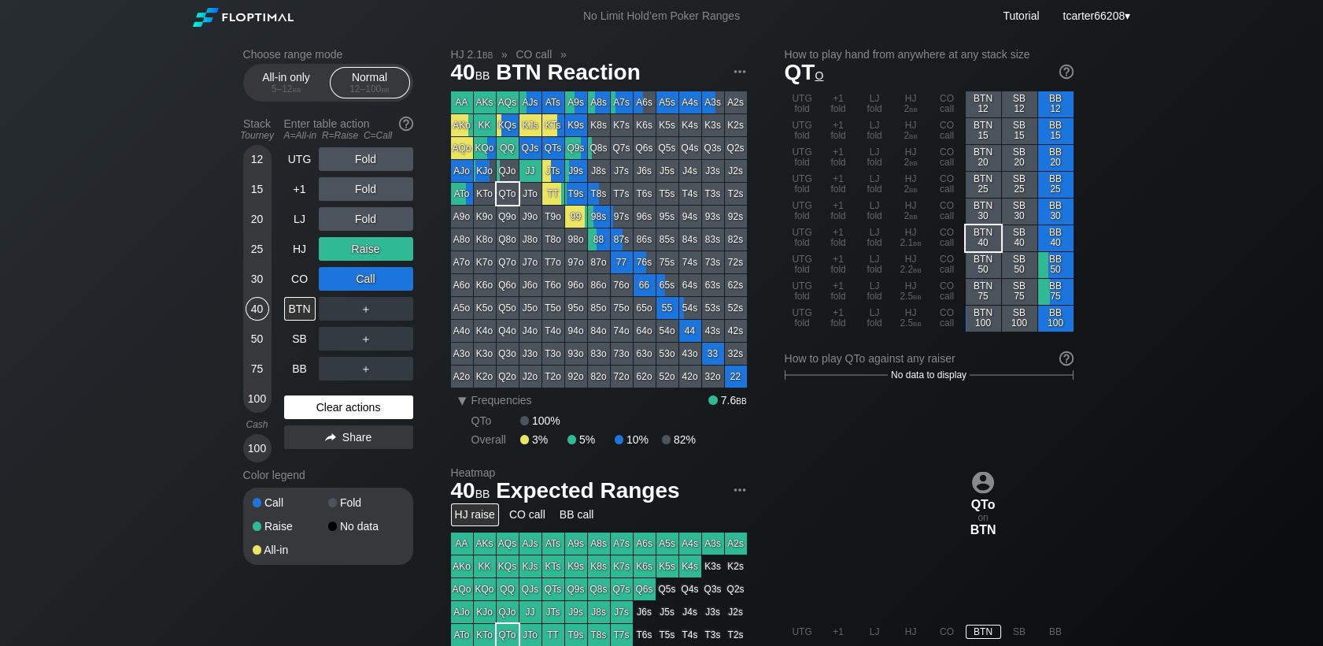
click at [322, 413] on div "Clear actions" at bounding box center [348, 407] width 129 height 24
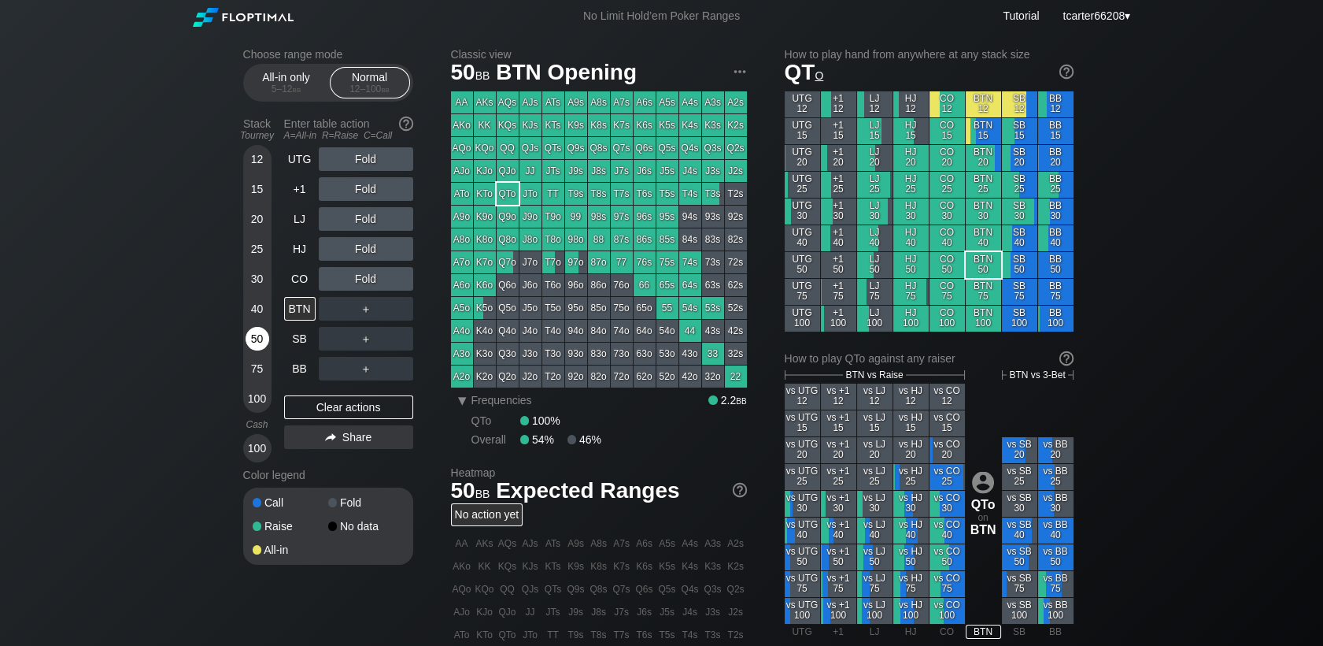
click at [254, 357] on div "50" at bounding box center [258, 342] width 24 height 30
click at [258, 367] on div "75" at bounding box center [258, 369] width 24 height 24
click at [263, 312] on div "40" at bounding box center [258, 309] width 24 height 24
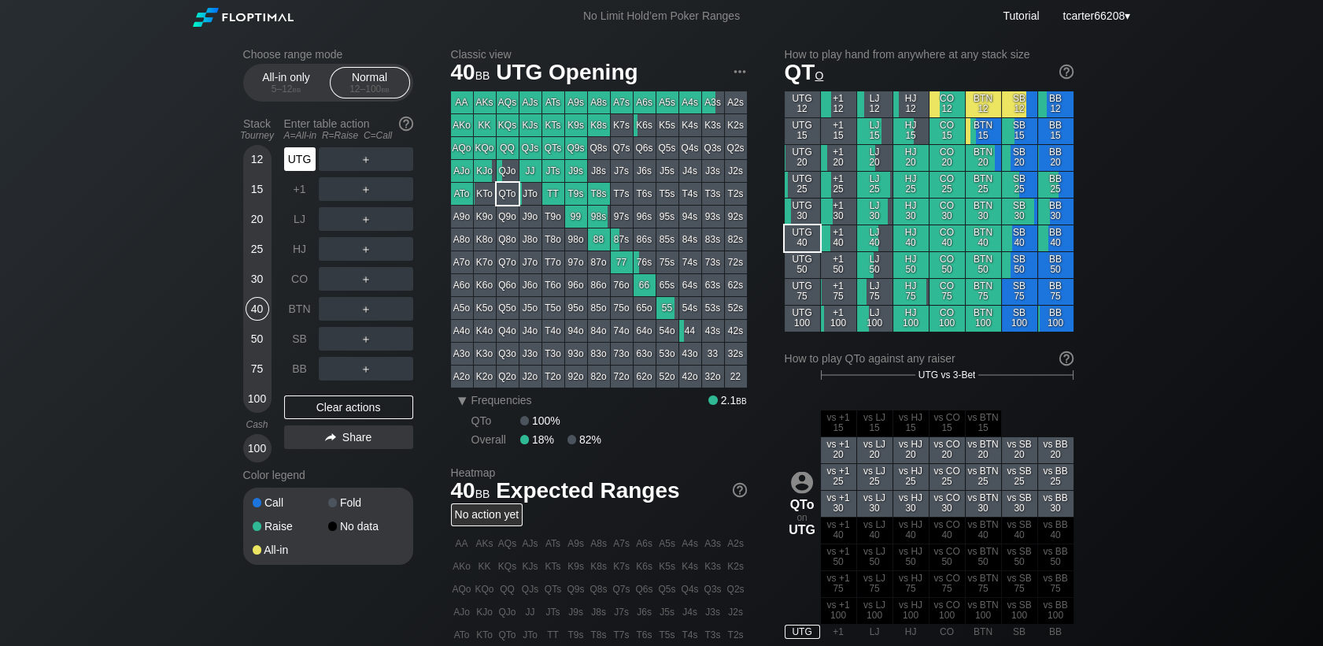
click at [308, 164] on div "UTG" at bounding box center [299, 159] width 31 height 24
click at [293, 255] on div "HJ" at bounding box center [299, 249] width 31 height 24
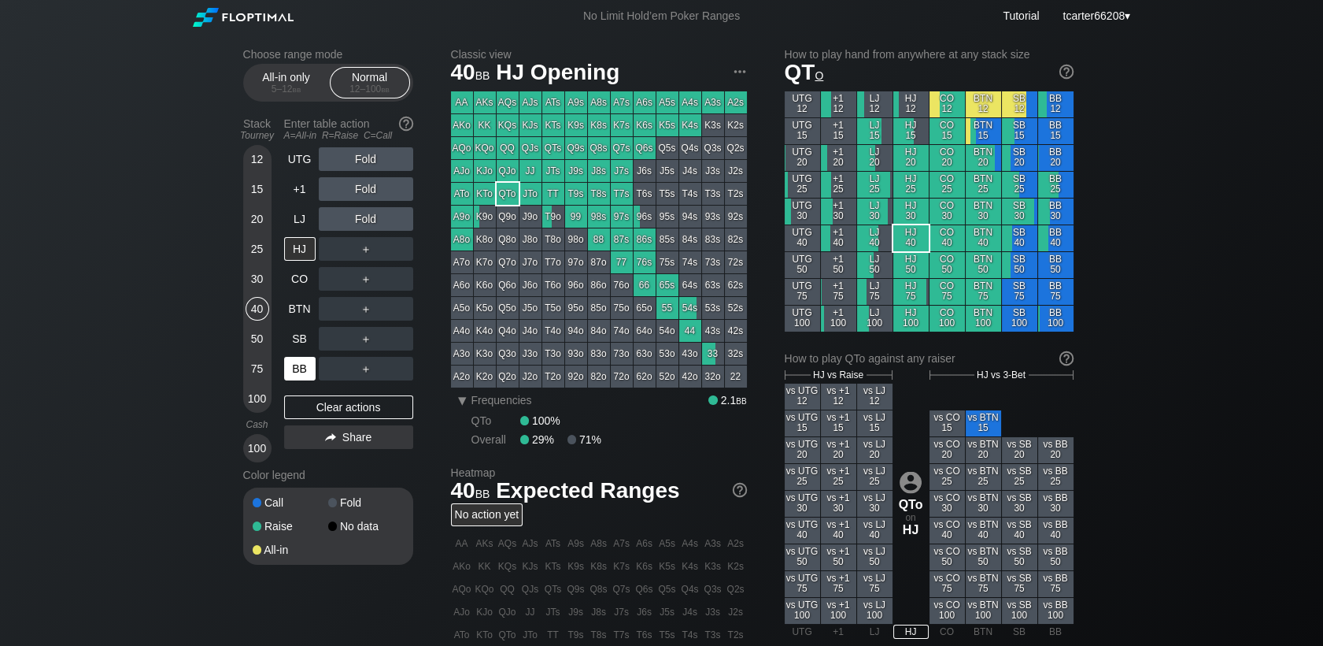
click at [290, 376] on div "BB" at bounding box center [299, 369] width 31 height 24
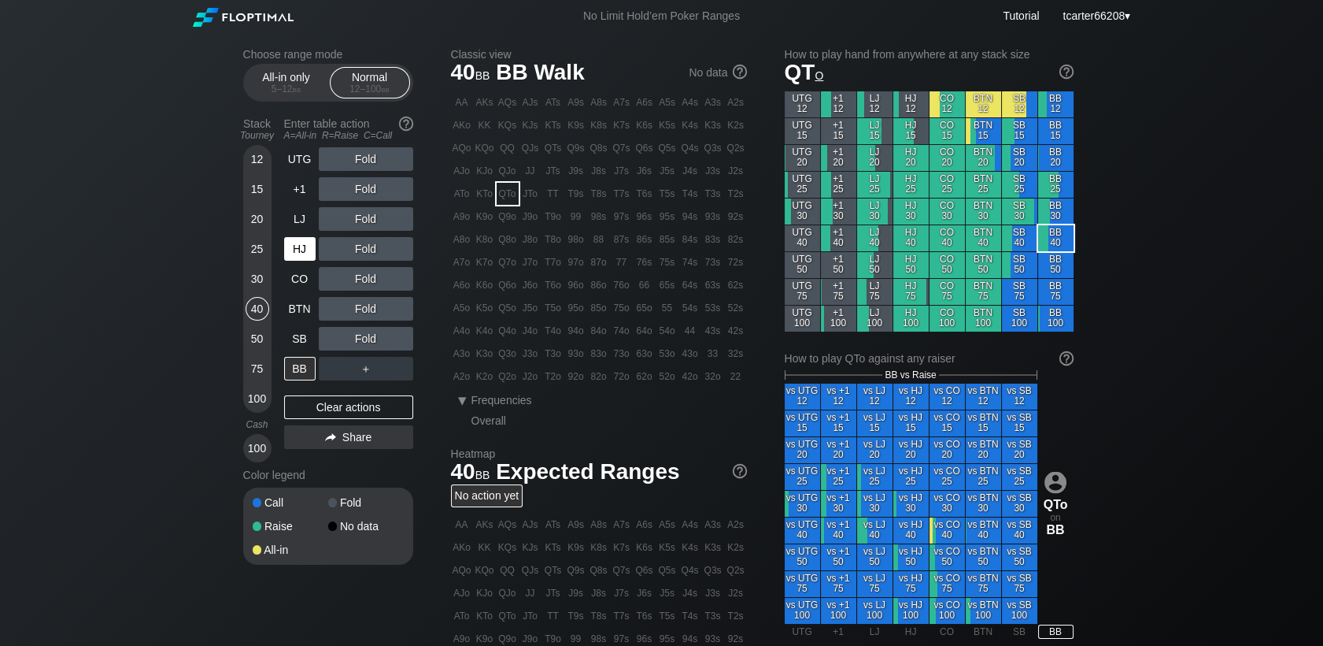
click at [302, 253] on div "HJ" at bounding box center [299, 249] width 31 height 24
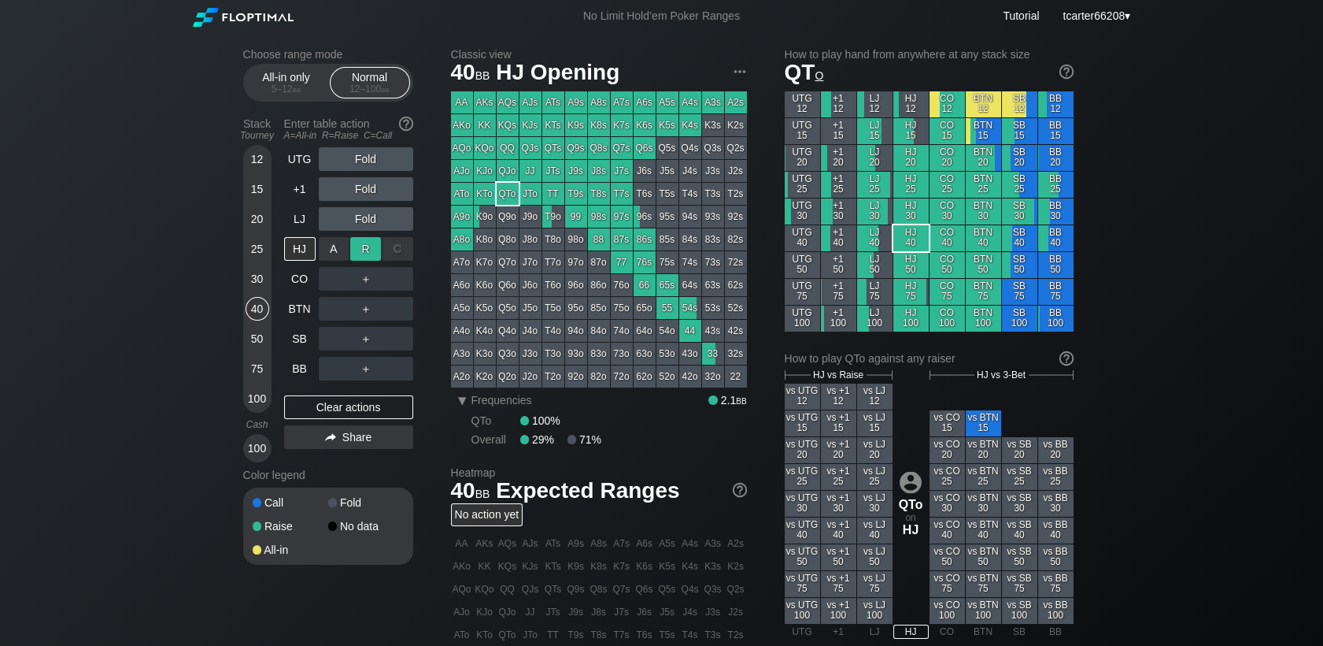
click at [362, 253] on div "R ✕" at bounding box center [365, 249] width 31 height 24
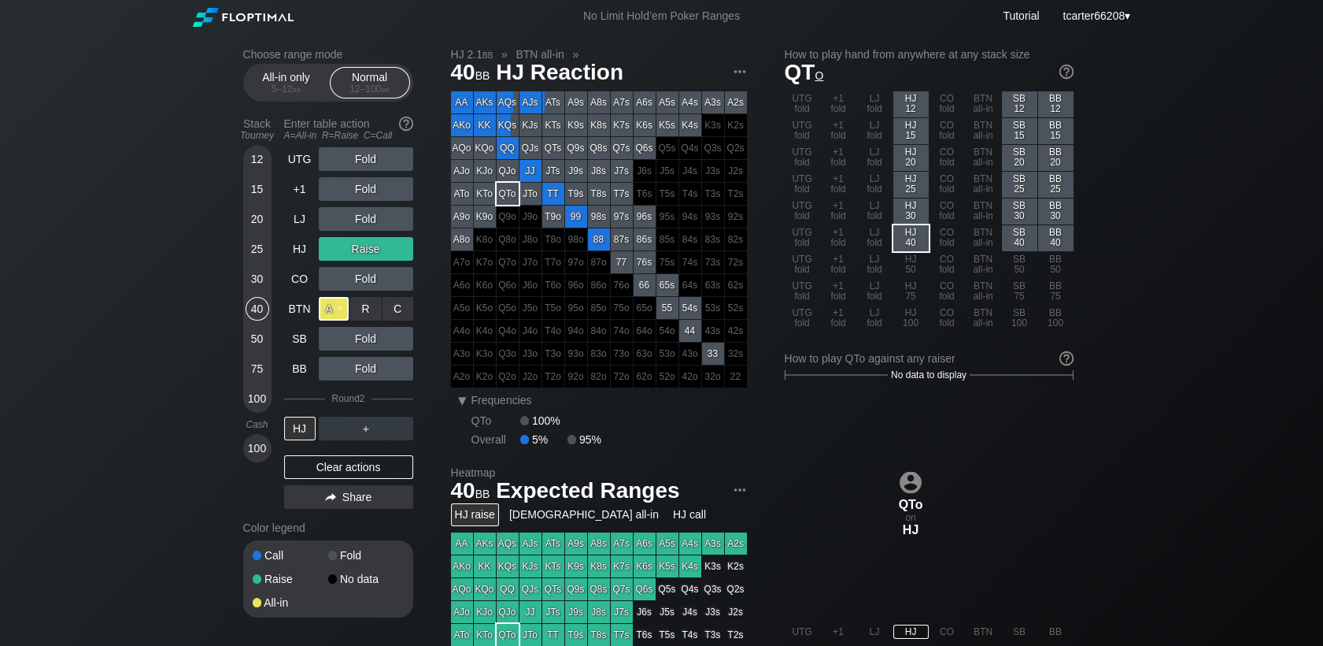
click at [335, 307] on div "A ✕" at bounding box center [334, 309] width 31 height 24
click at [349, 465] on div "Clear actions" at bounding box center [348, 467] width 129 height 24
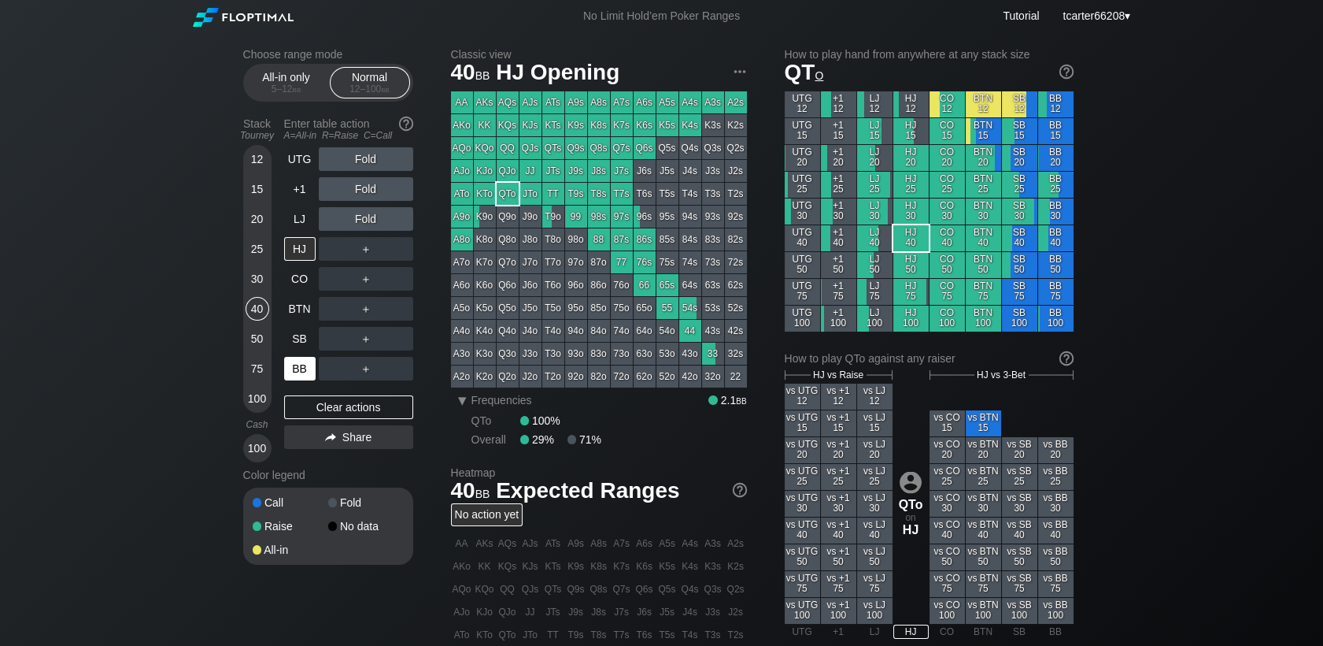
click at [284, 374] on div "BB" at bounding box center [299, 369] width 31 height 24
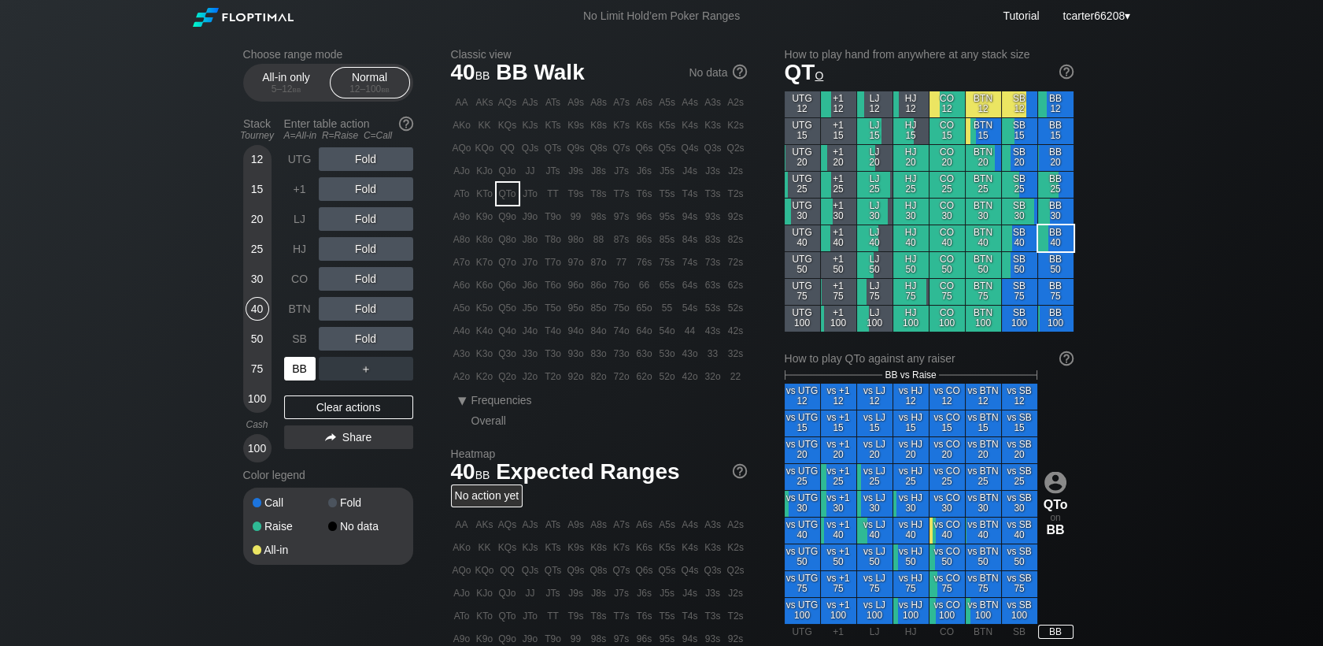
click at [290, 373] on div "BB" at bounding box center [299, 369] width 31 height 24
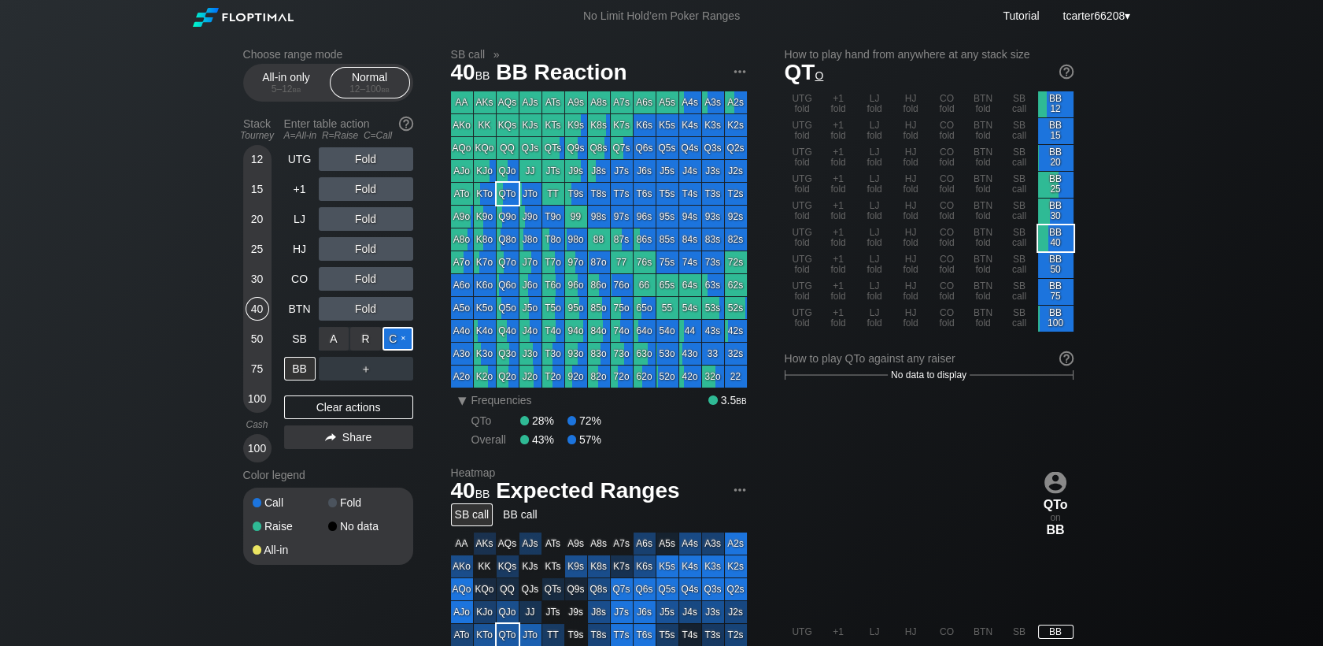
click at [386, 344] on div "C ✕" at bounding box center [398, 339] width 31 height 24
drag, startPoint x: 261, startPoint y: 343, endPoint x: 269, endPoint y: 357, distance: 16.2
click at [261, 343] on div "50" at bounding box center [258, 339] width 24 height 24
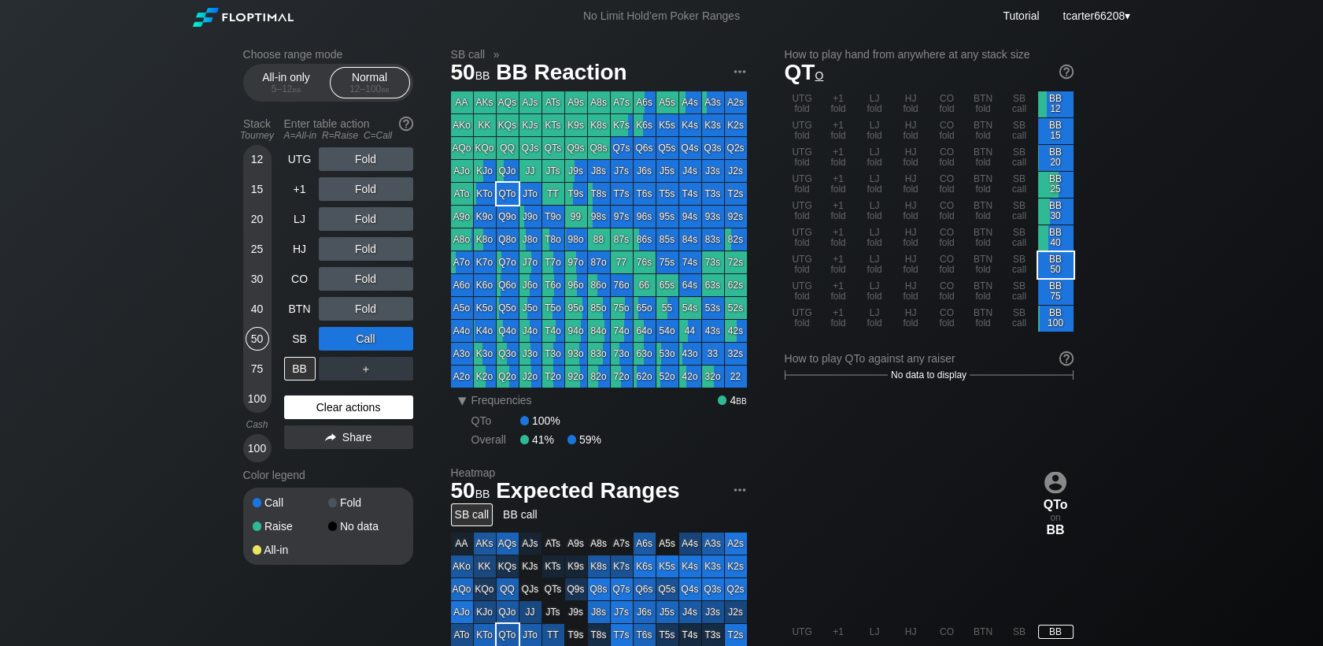
click at [296, 415] on div "Clear actions" at bounding box center [348, 407] width 129 height 24
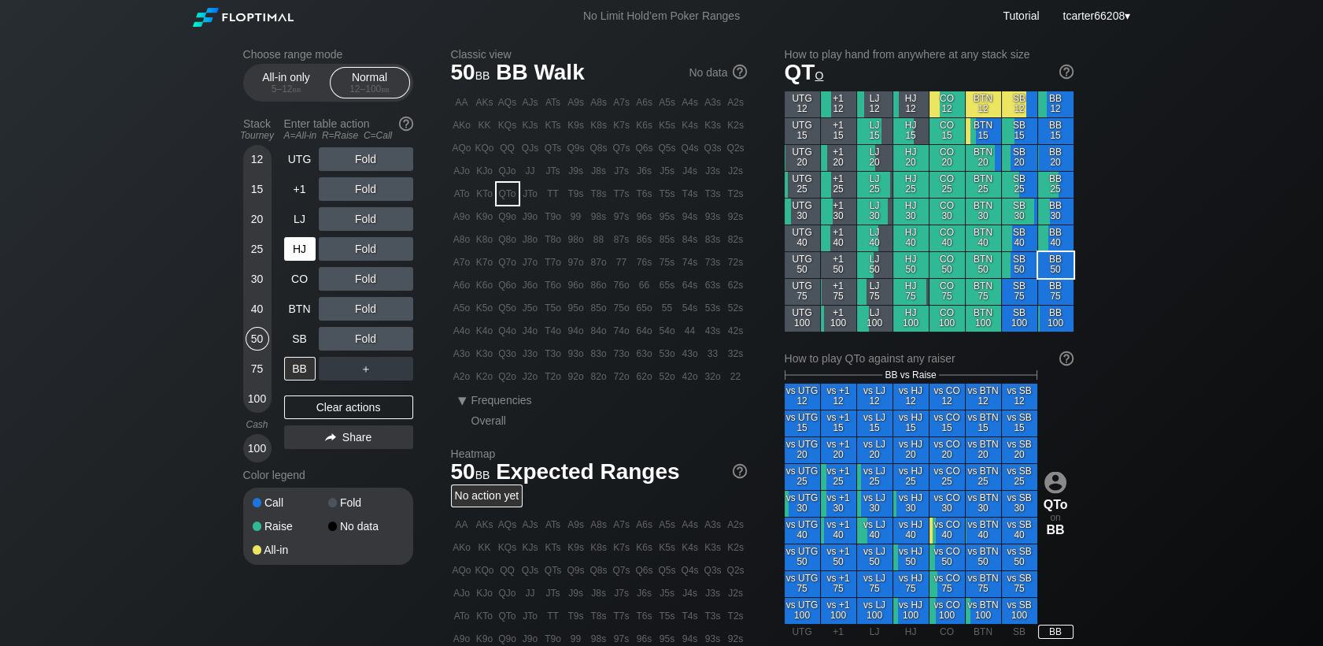
click at [297, 261] on div "HJ" at bounding box center [299, 249] width 31 height 24
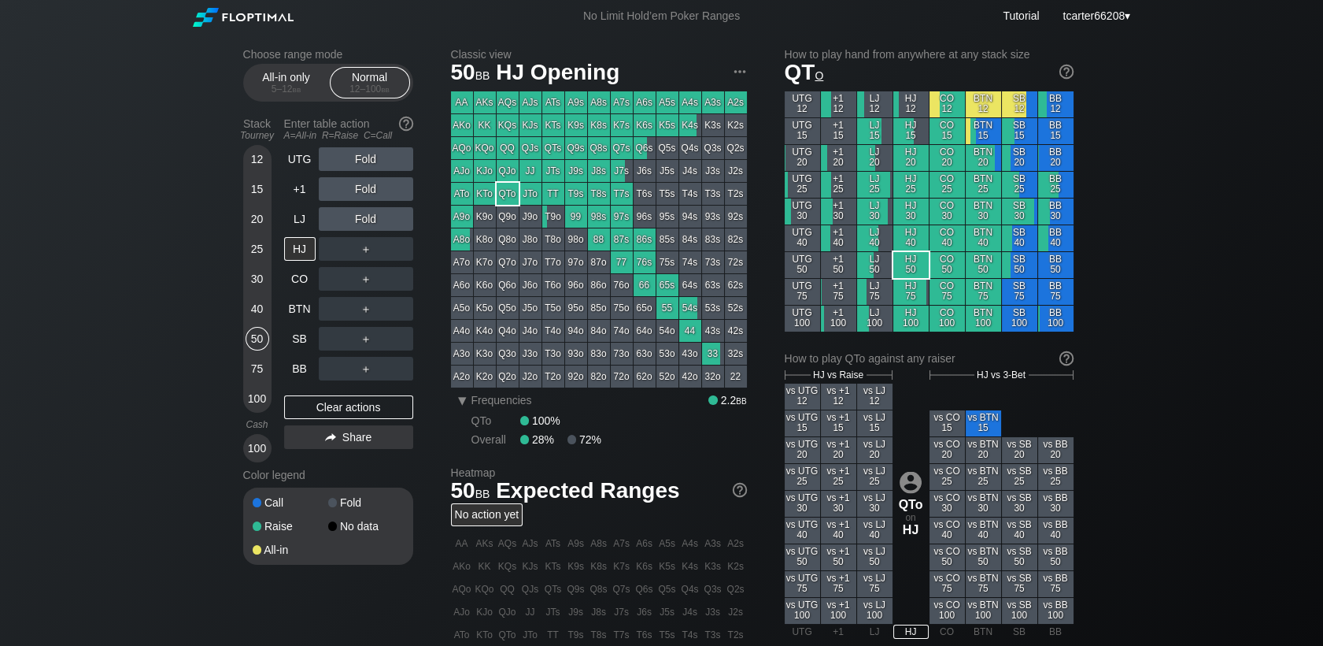
click at [387, 253] on div "＋" at bounding box center [366, 249] width 94 height 24
click at [373, 257] on div "R ✕" at bounding box center [365, 249] width 31 height 24
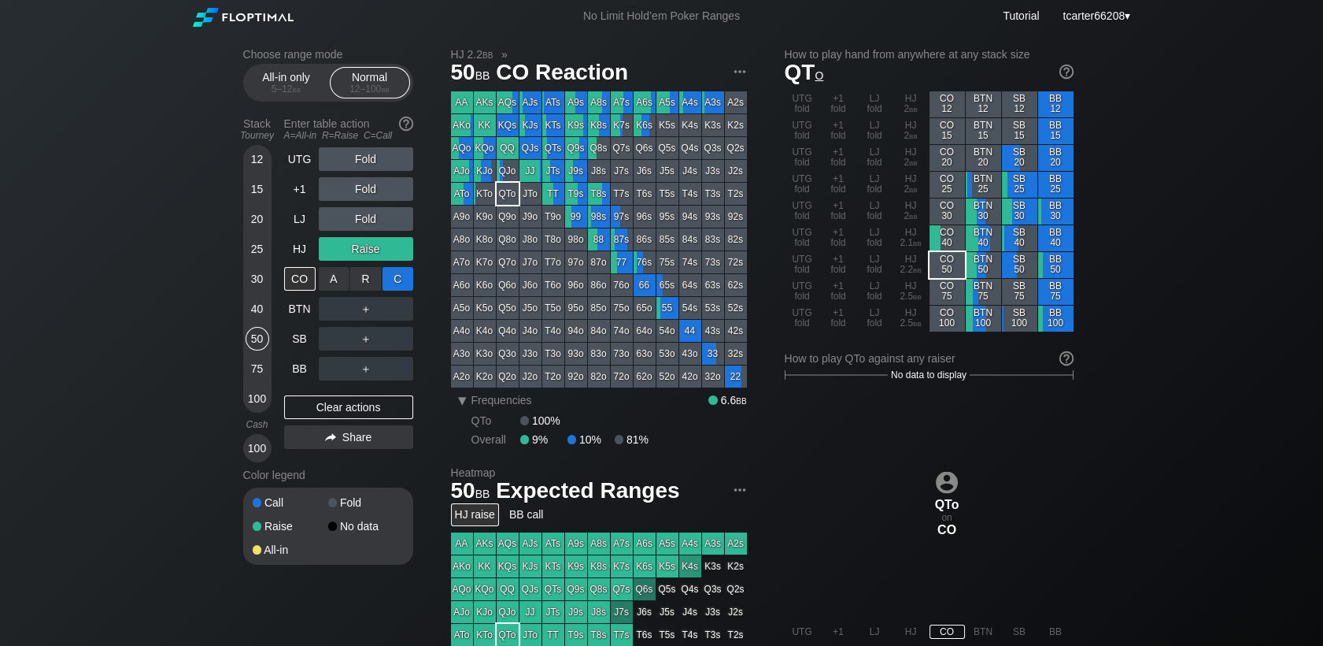
click at [401, 282] on div "C ✕" at bounding box center [398, 279] width 31 height 24
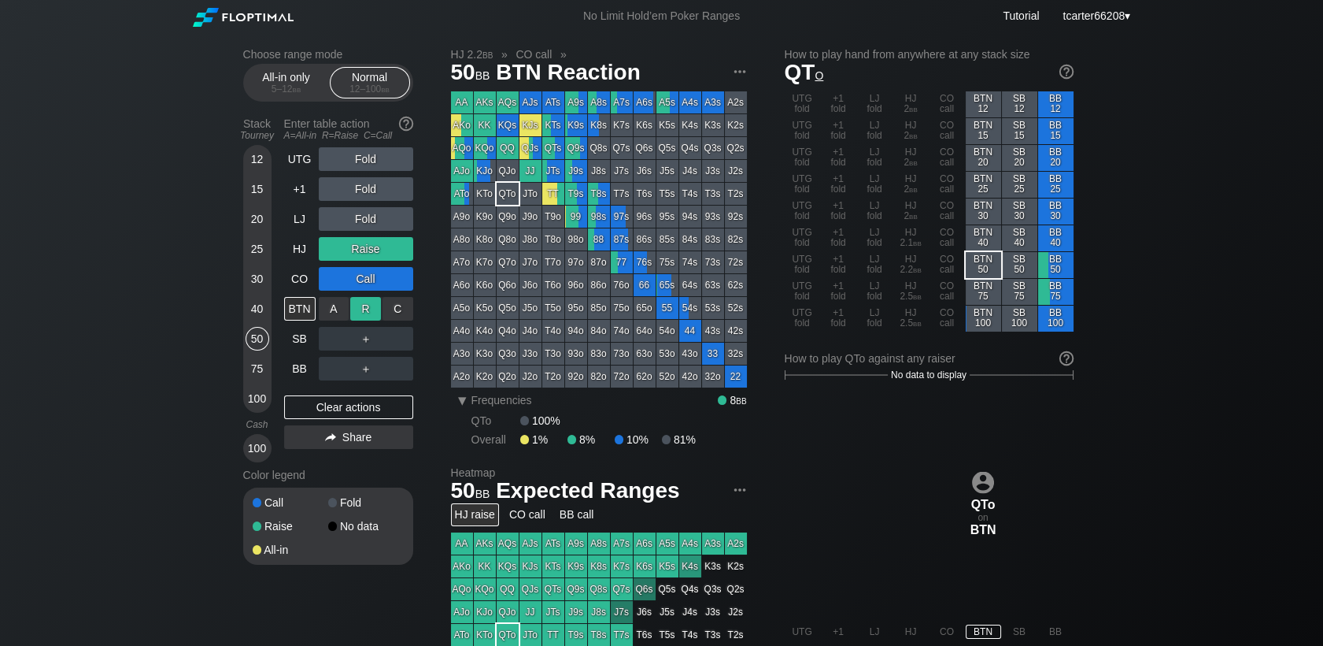
click at [369, 311] on div "R ✕" at bounding box center [365, 309] width 31 height 24
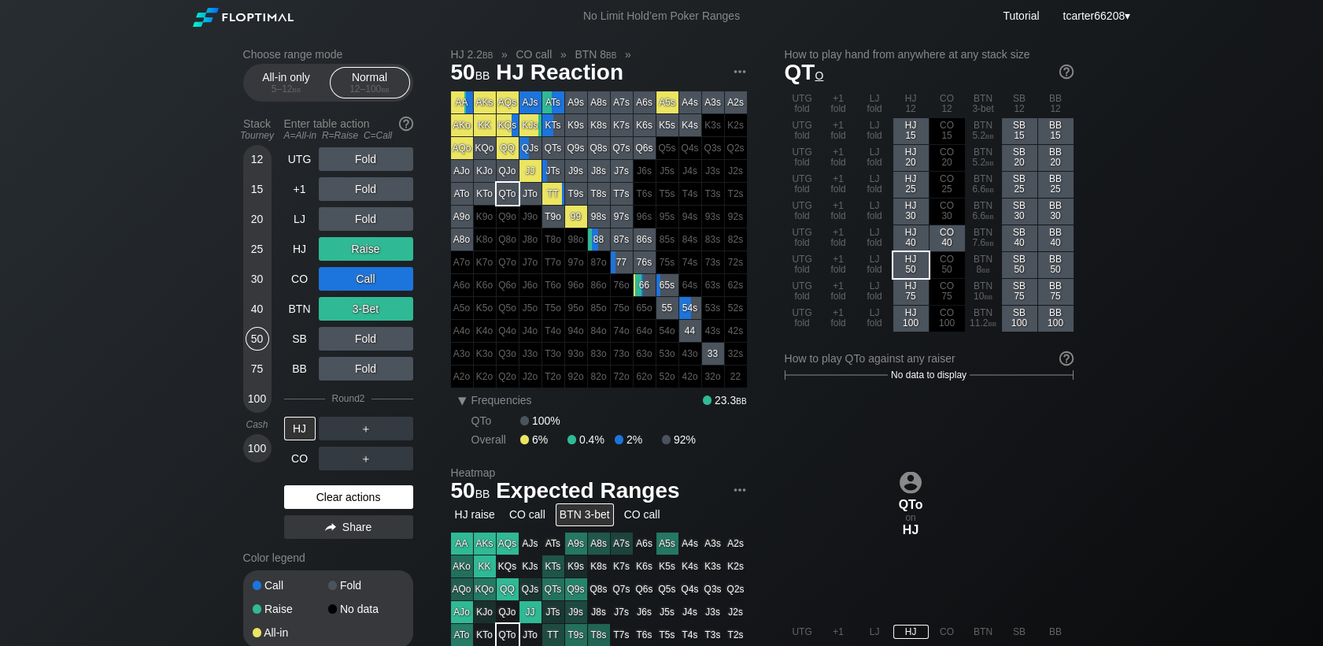
click at [339, 496] on div "Clear actions" at bounding box center [348, 497] width 129 height 24
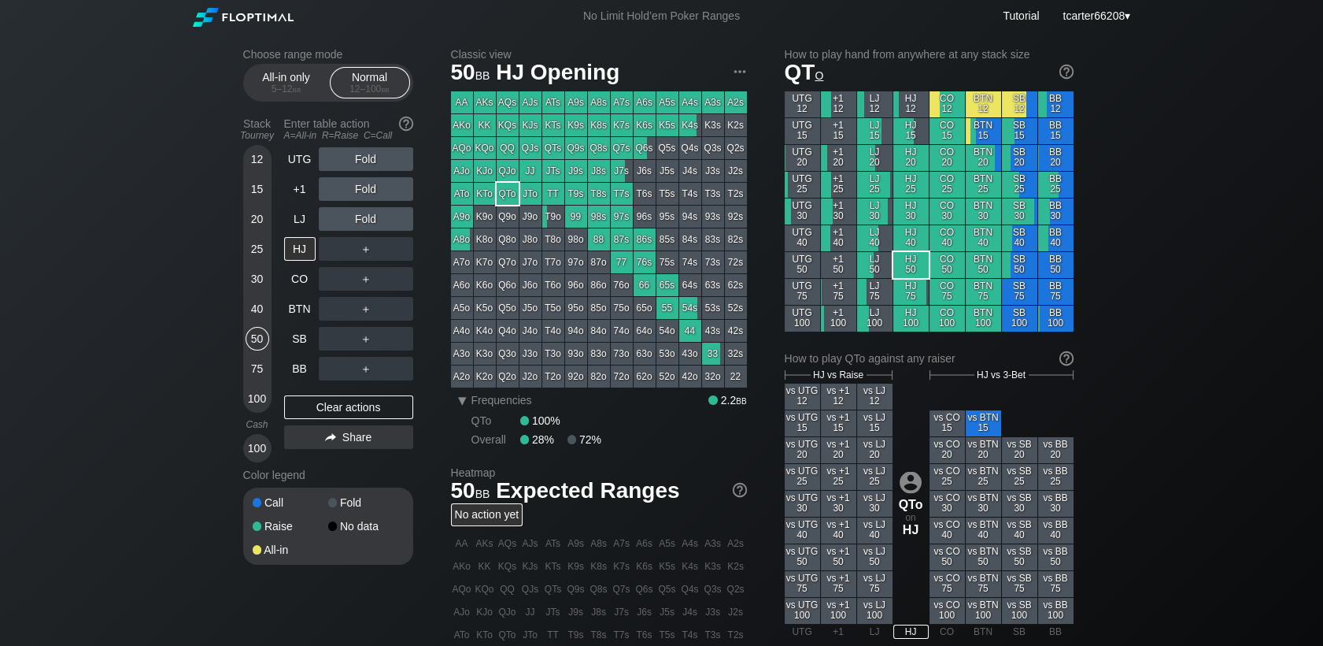
click at [265, 287] on div "30" at bounding box center [258, 279] width 24 height 24
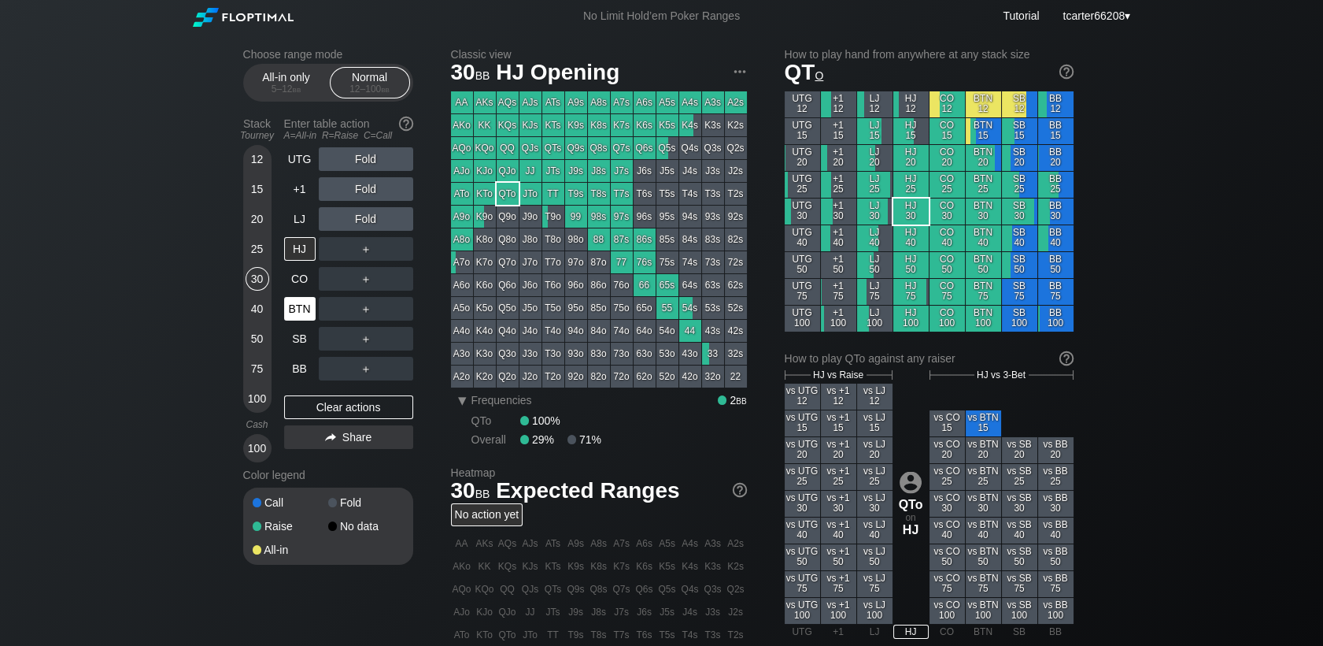
click at [300, 312] on div "BTN" at bounding box center [299, 309] width 31 height 24
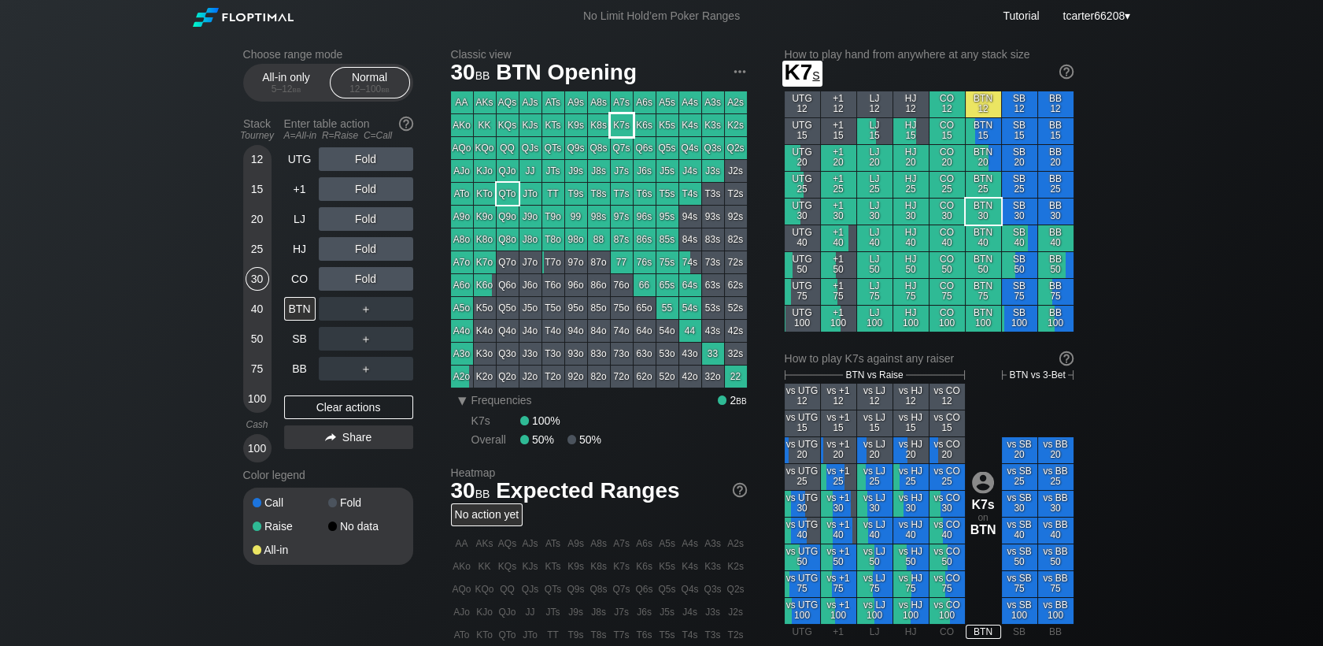
click at [623, 127] on div "K7s" at bounding box center [622, 125] width 22 height 22
click at [292, 283] on div "CO" at bounding box center [299, 279] width 31 height 24
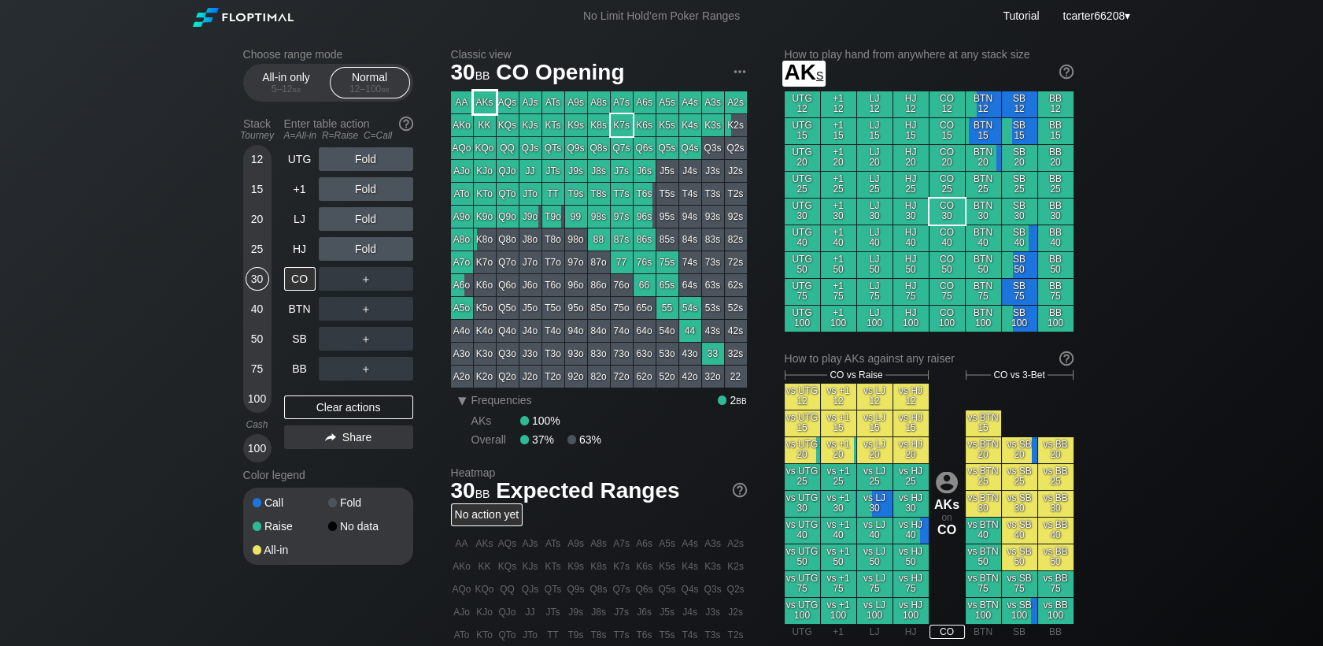
click at [487, 107] on div "AKs" at bounding box center [485, 102] width 22 height 22
drag, startPoint x: 1206, startPoint y: 173, endPoint x: 1171, endPoint y: 173, distance: 34.6
click at [1206, 173] on div "Choose range mode All-in only 5 – 12 bb Normal 12 – 100 bb Stack Tourney Enter …" at bounding box center [661, 534] width 1323 height 1005
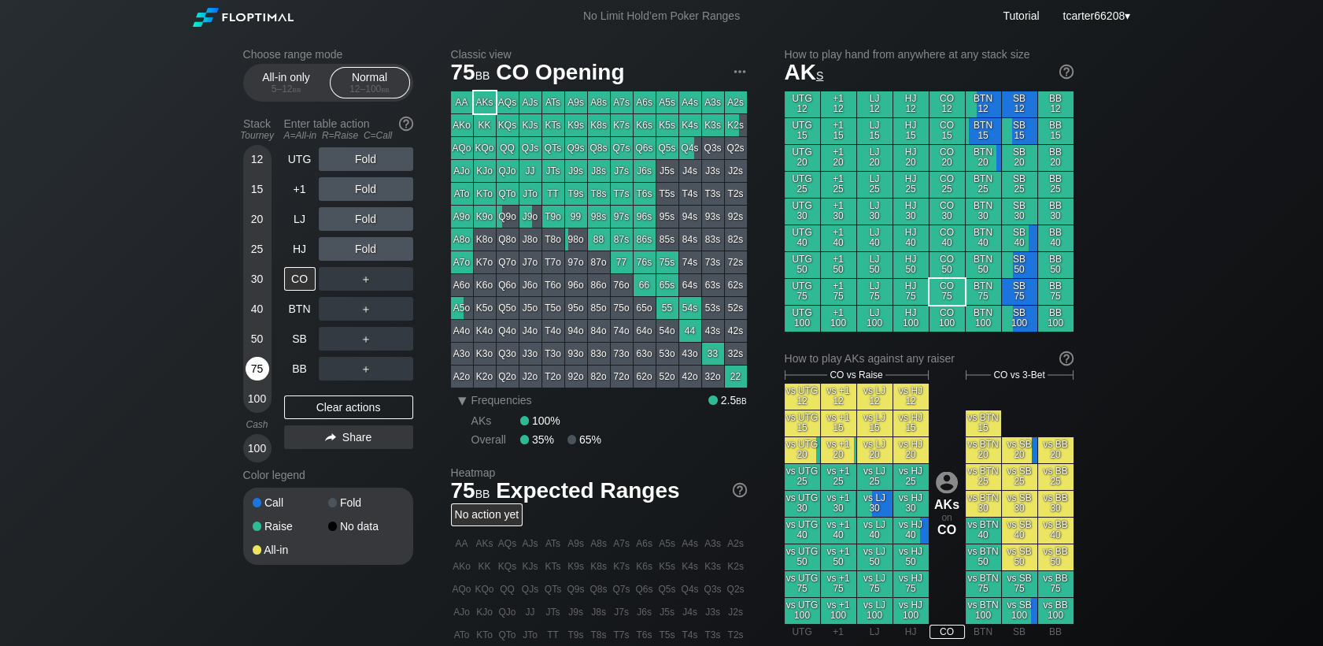
click at [253, 371] on div "75" at bounding box center [258, 369] width 24 height 24
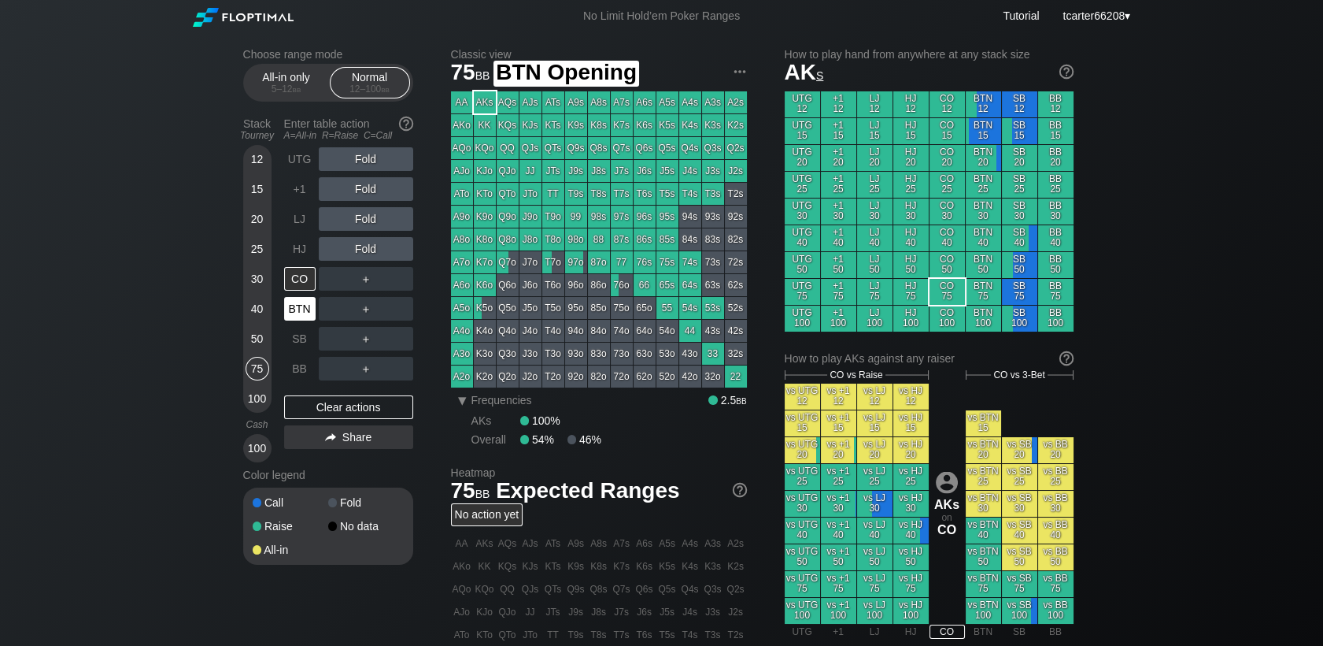
click at [302, 301] on div "BTN" at bounding box center [299, 309] width 31 height 24
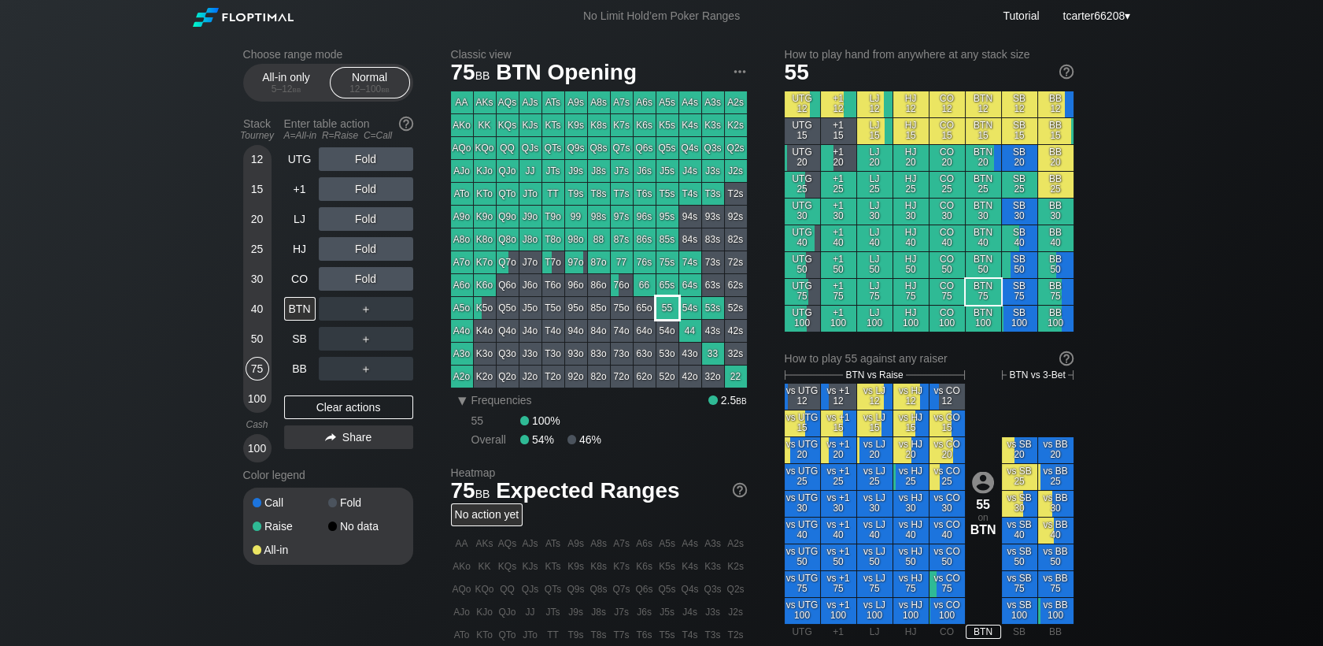
click at [668, 316] on div "55" at bounding box center [668, 308] width 22 height 22
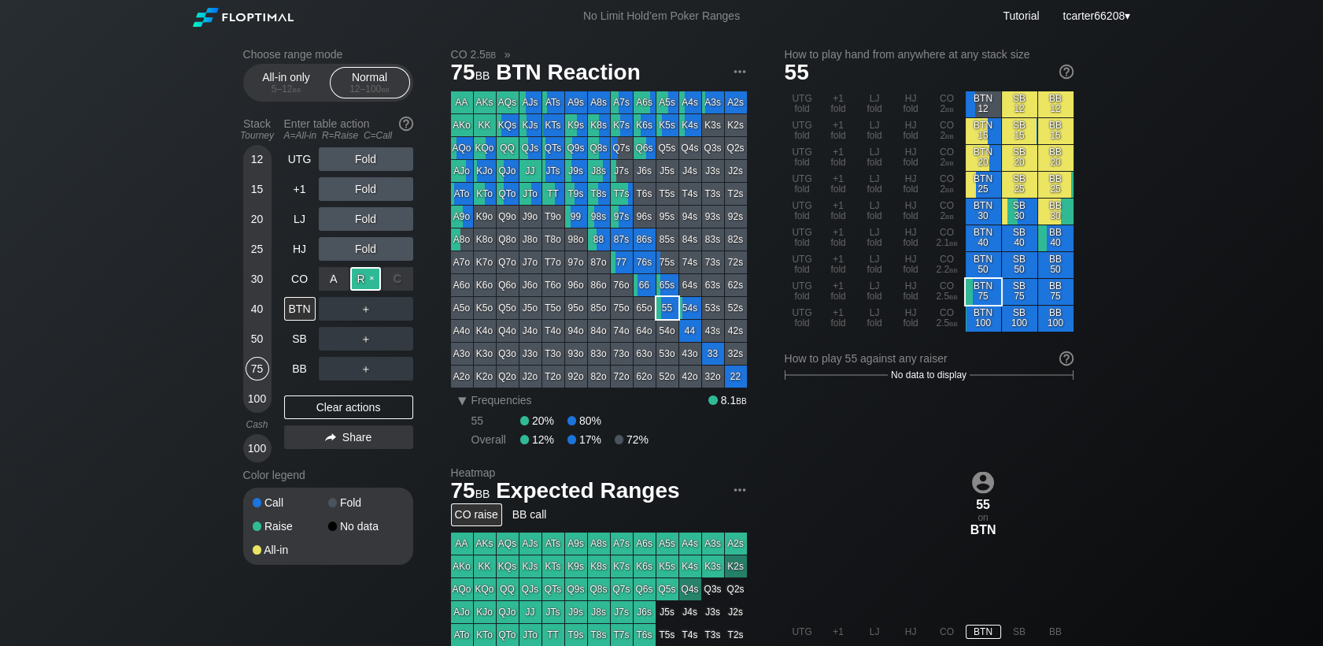
click at [364, 278] on div "R ✕" at bounding box center [365, 279] width 31 height 24
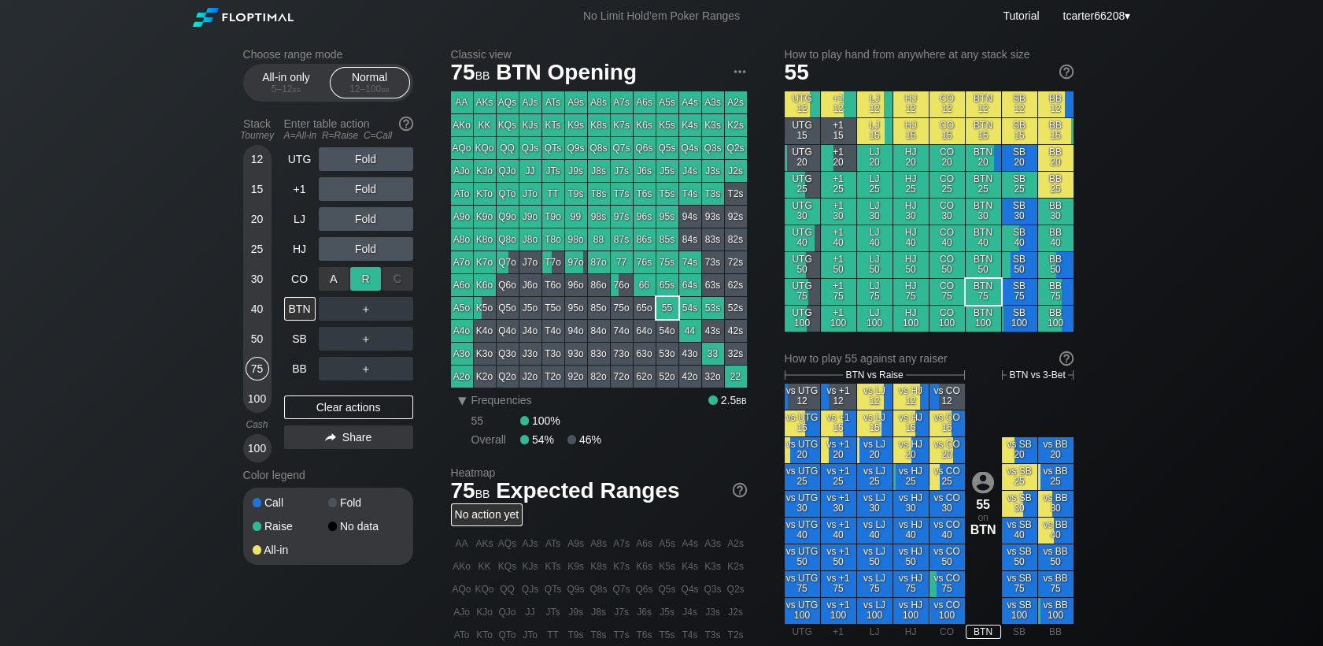
click at [374, 279] on div "R ✕" at bounding box center [365, 279] width 31 height 24
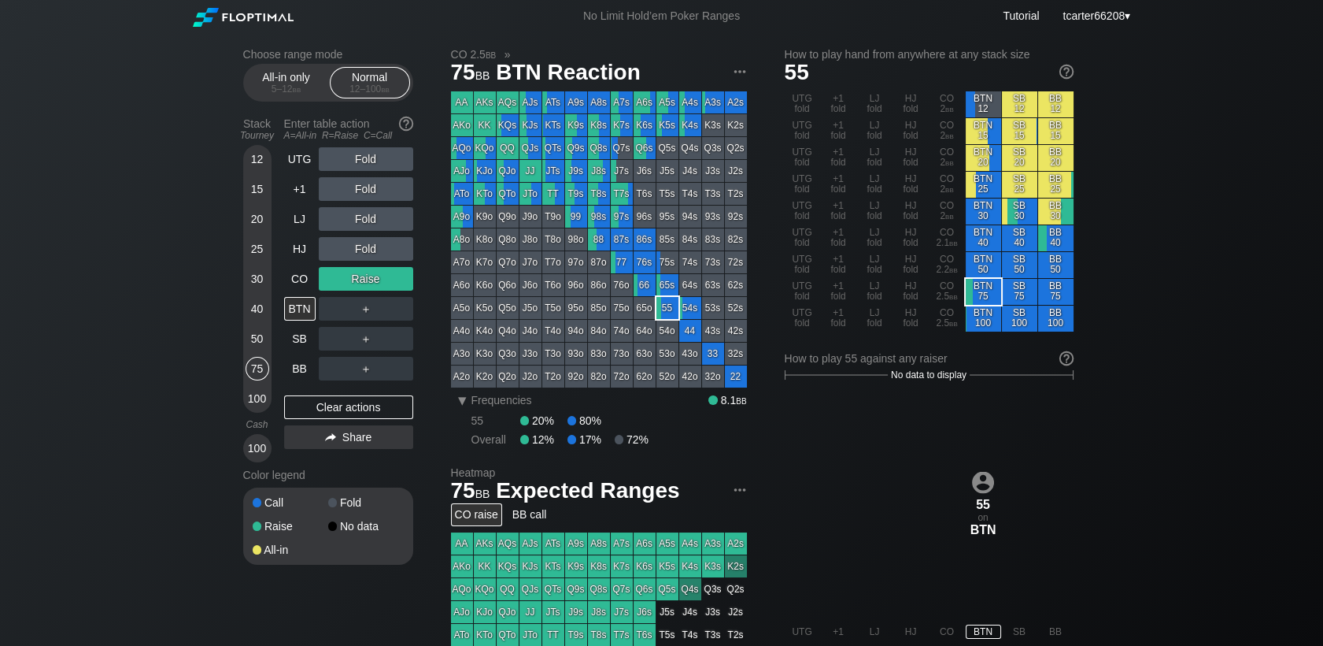
click at [384, 309] on div "＋" at bounding box center [366, 309] width 94 height 24
click at [394, 310] on div "C ✕" at bounding box center [398, 309] width 31 height 24
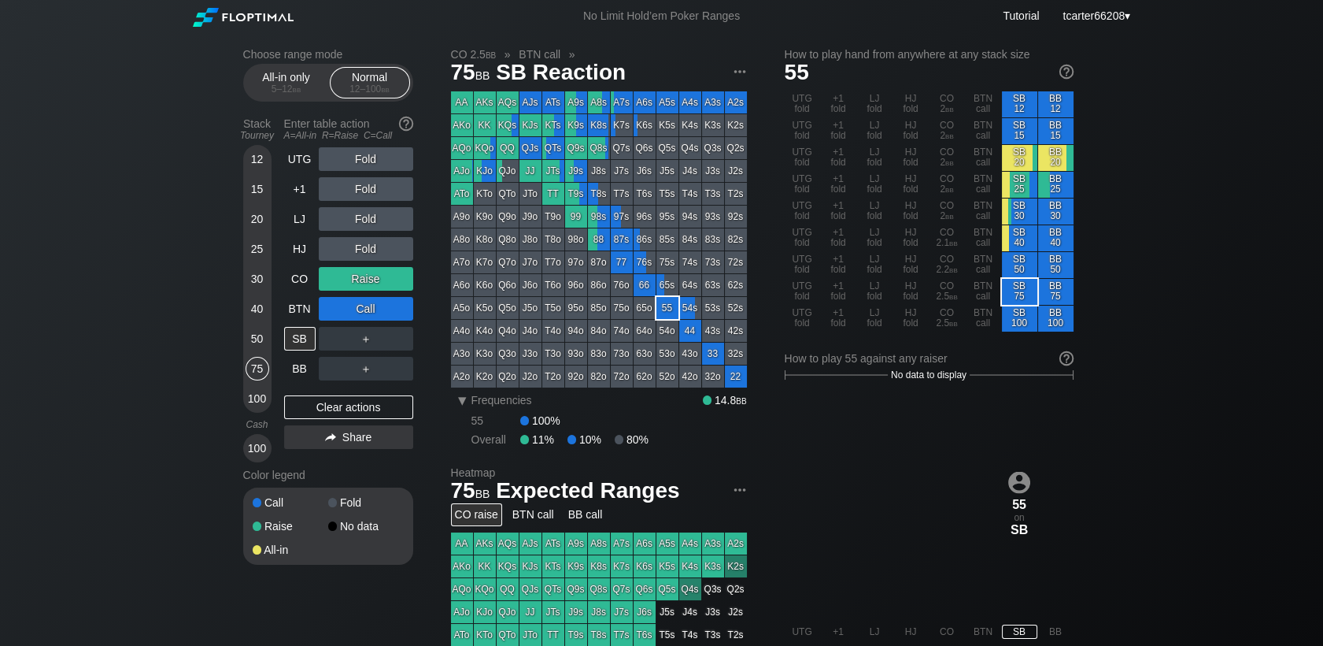
drag, startPoint x: 361, startPoint y: 413, endPoint x: 318, endPoint y: 356, distance: 70.9
click at [361, 413] on div "Clear actions" at bounding box center [348, 407] width 129 height 24
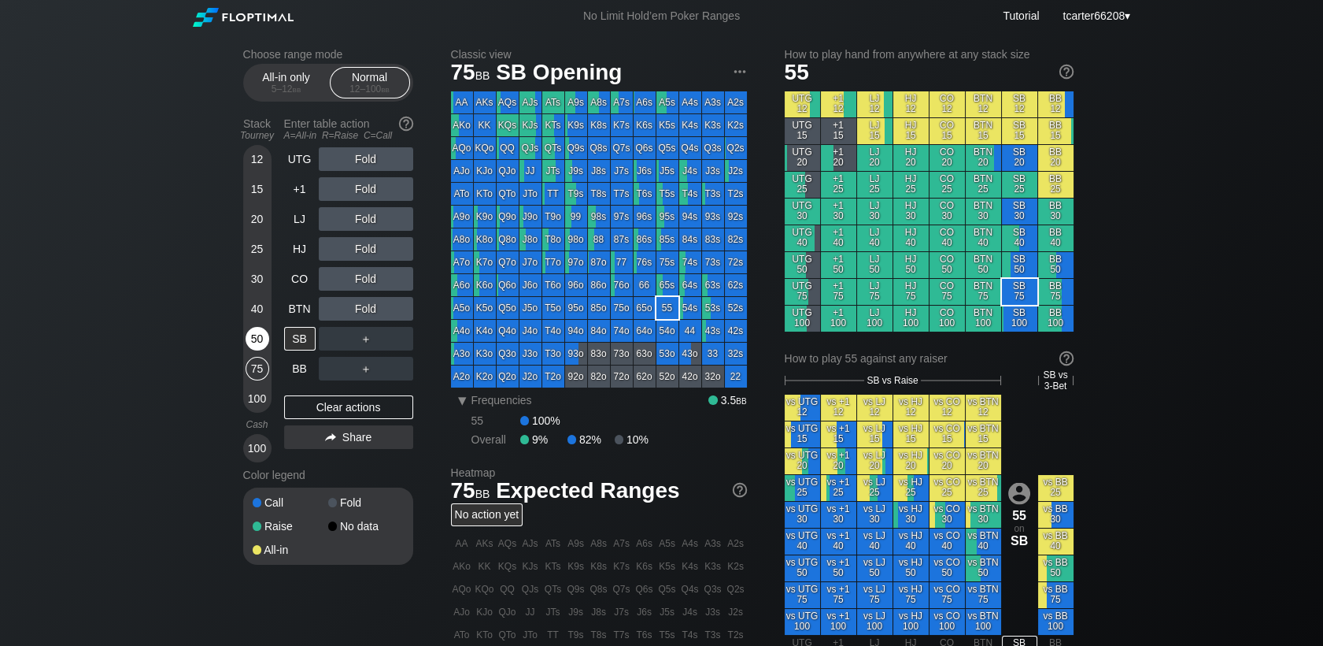
click at [262, 343] on div "50" at bounding box center [258, 339] width 24 height 24
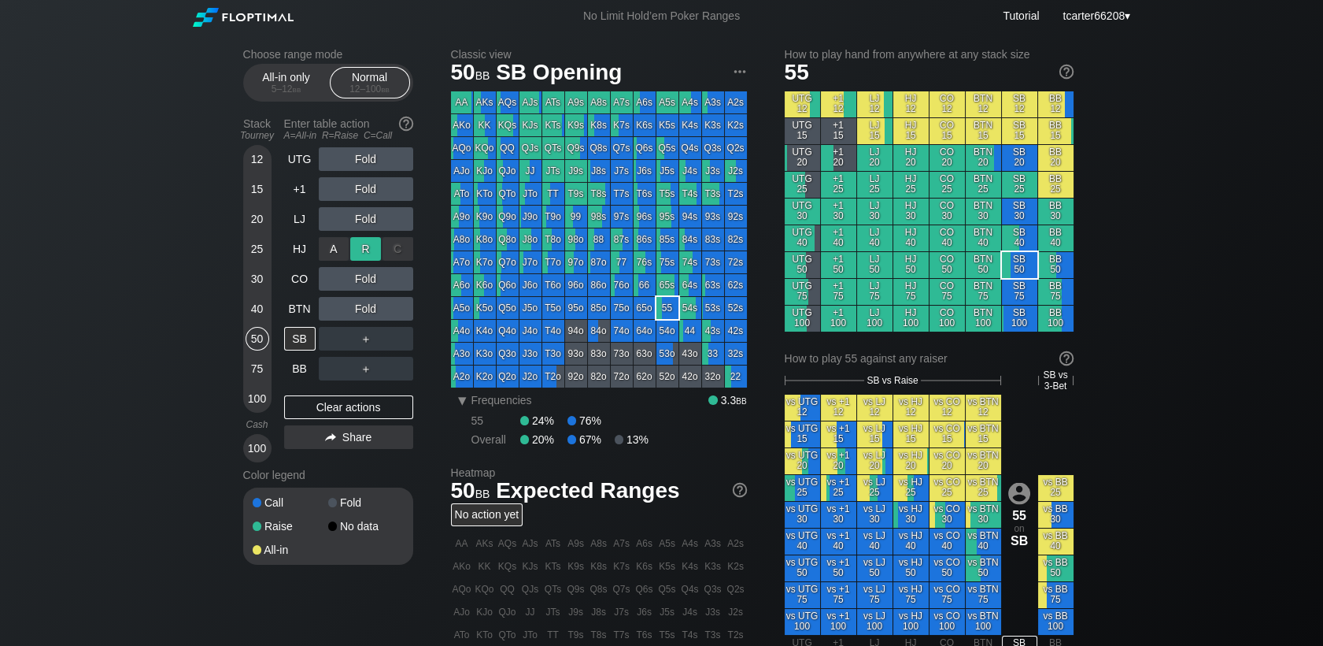
click at [373, 249] on div "R ✕" at bounding box center [365, 249] width 31 height 24
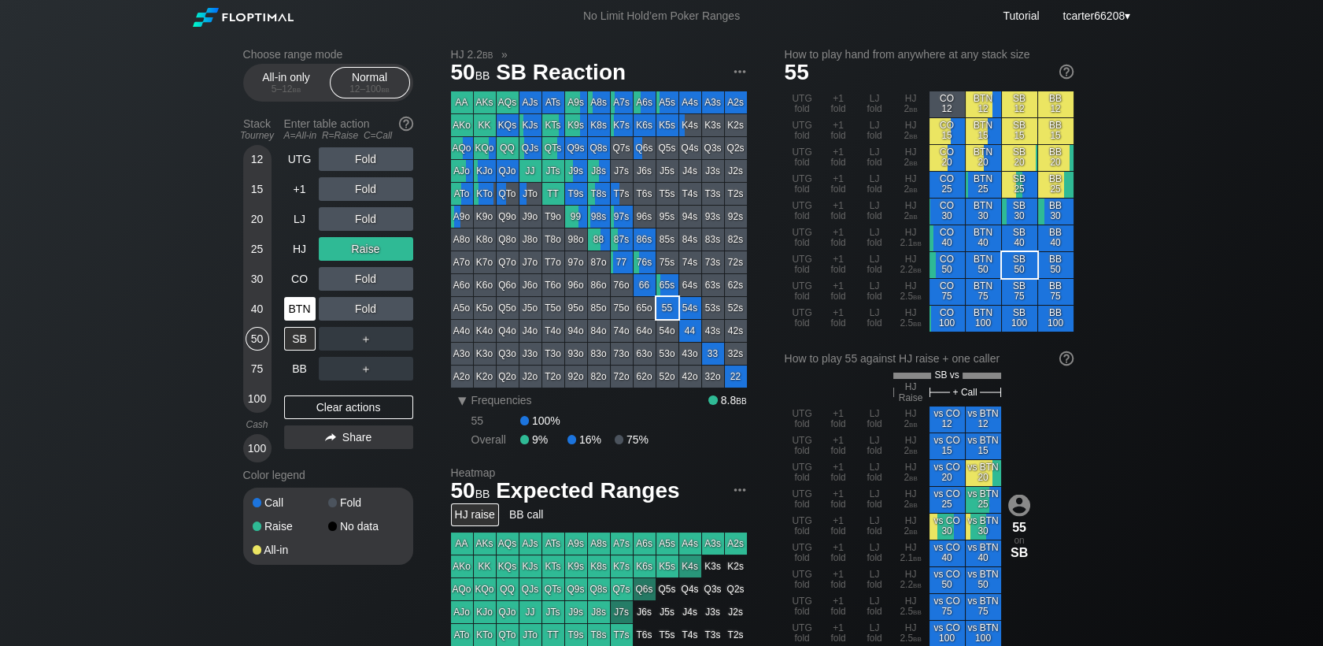
click at [302, 311] on div "BTN" at bounding box center [299, 309] width 31 height 24
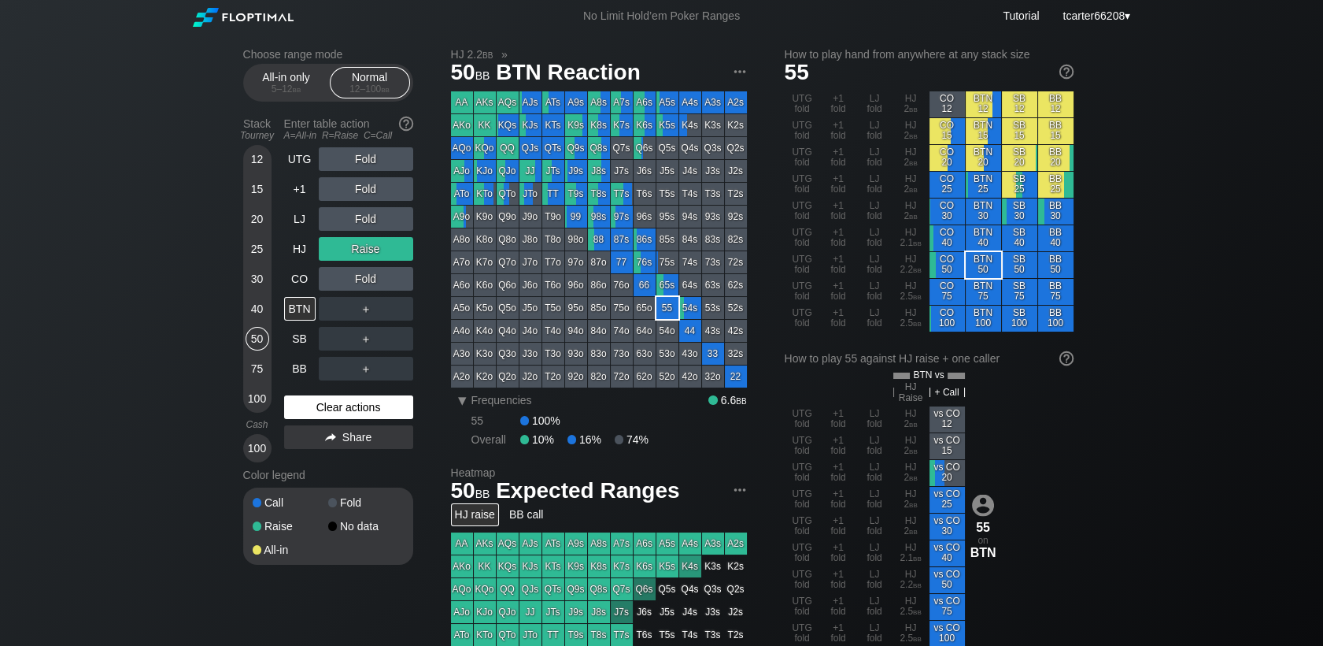
click at [355, 413] on div "Clear actions" at bounding box center [348, 407] width 129 height 24
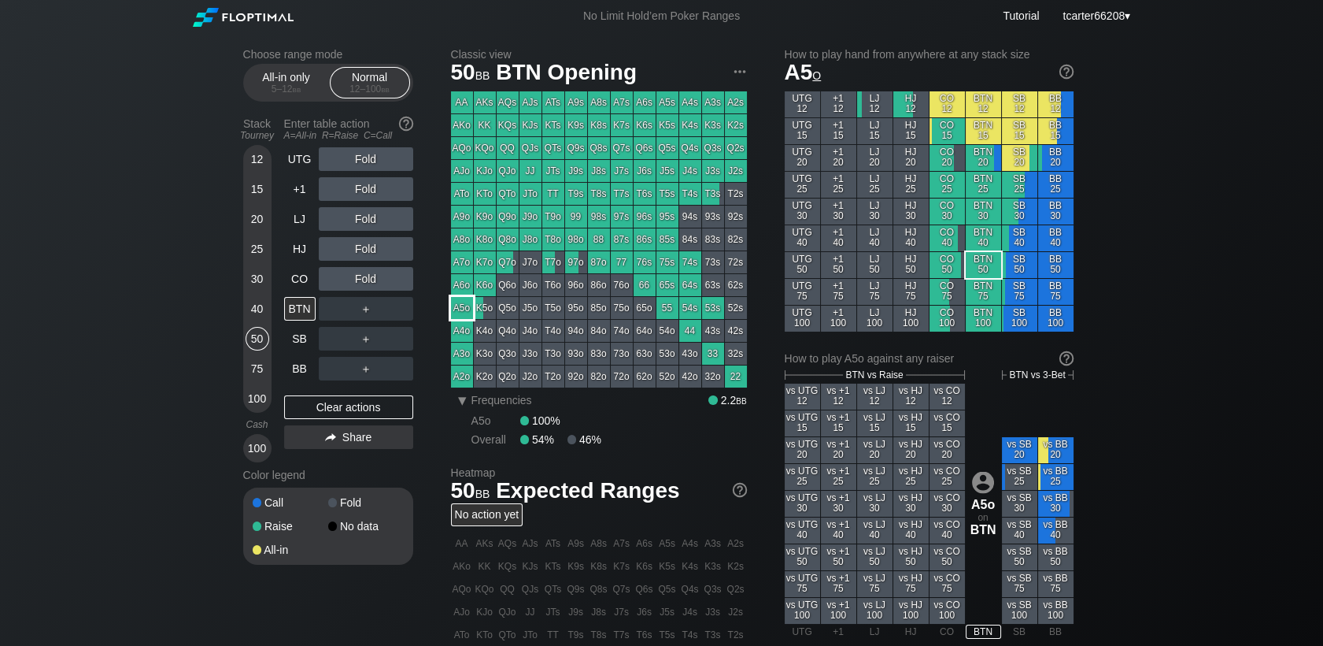
click at [455, 305] on div "A5o" at bounding box center [462, 308] width 22 height 22
click at [294, 281] on div "CO" at bounding box center [299, 279] width 31 height 24
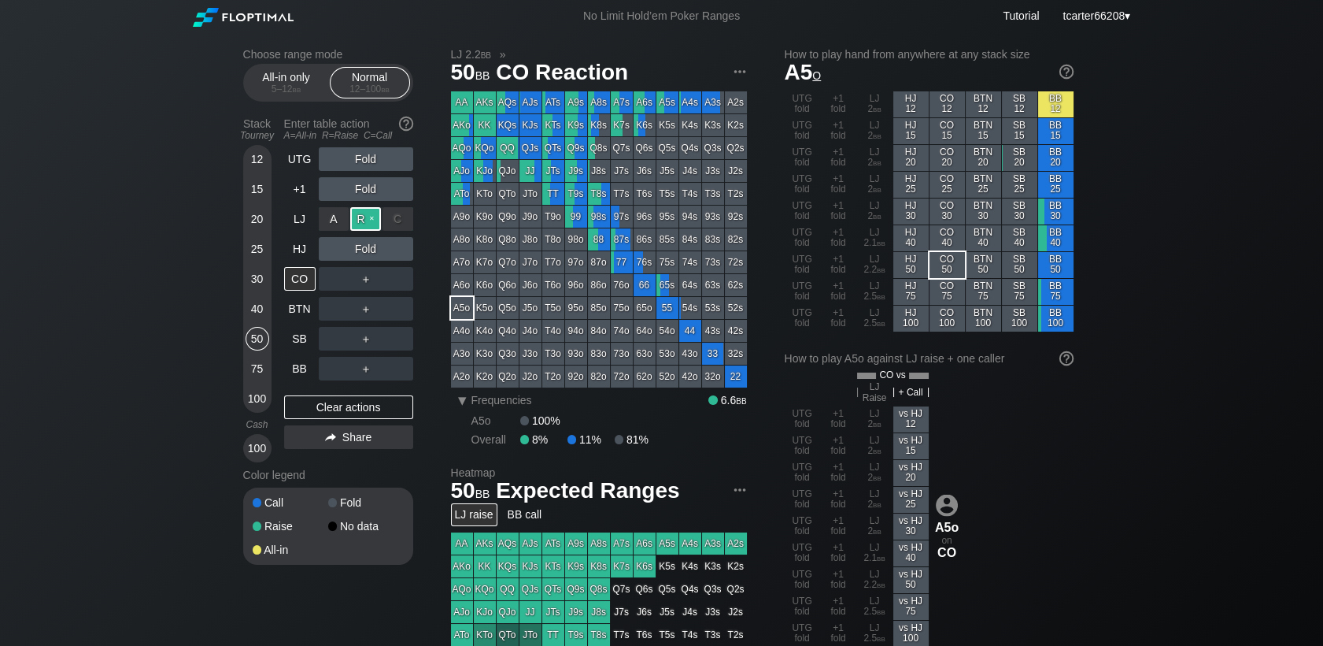
click at [365, 220] on div "R ✕" at bounding box center [365, 219] width 31 height 24
click at [299, 338] on div "SB" at bounding box center [299, 339] width 31 height 24
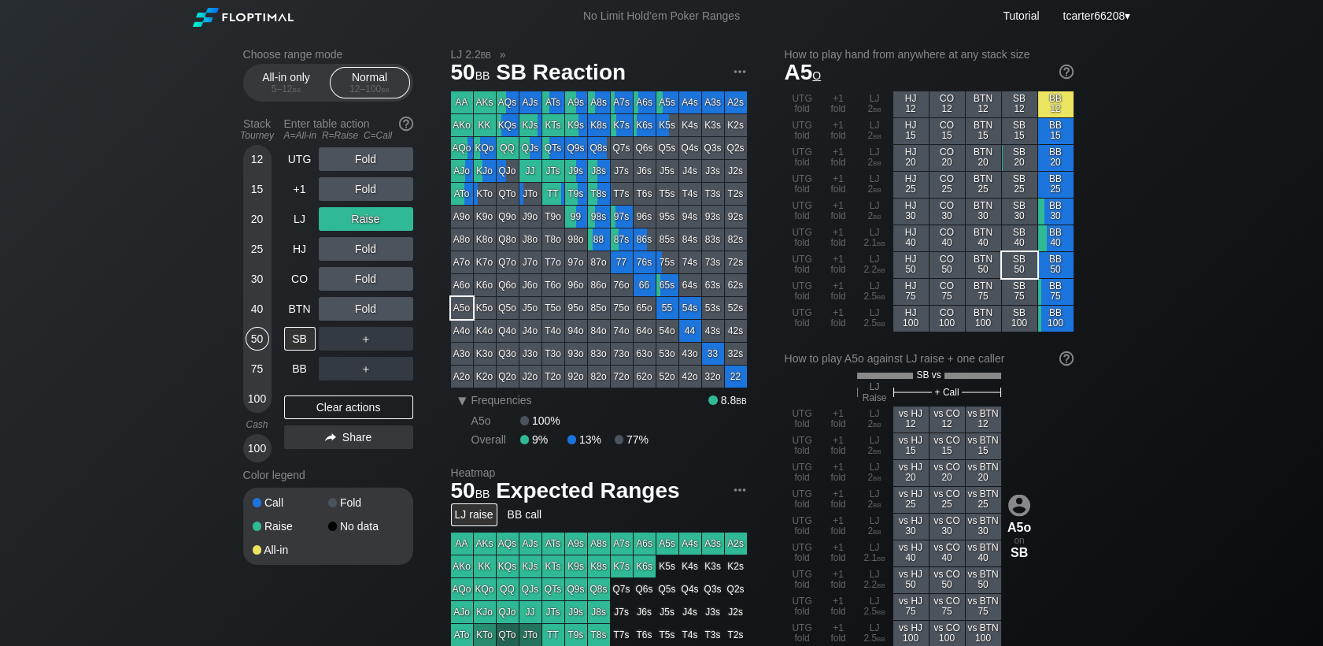
drag, startPoint x: 374, startPoint y: 403, endPoint x: 596, endPoint y: 158, distance: 330.5
click at [374, 403] on div "Clear actions" at bounding box center [348, 407] width 129 height 24
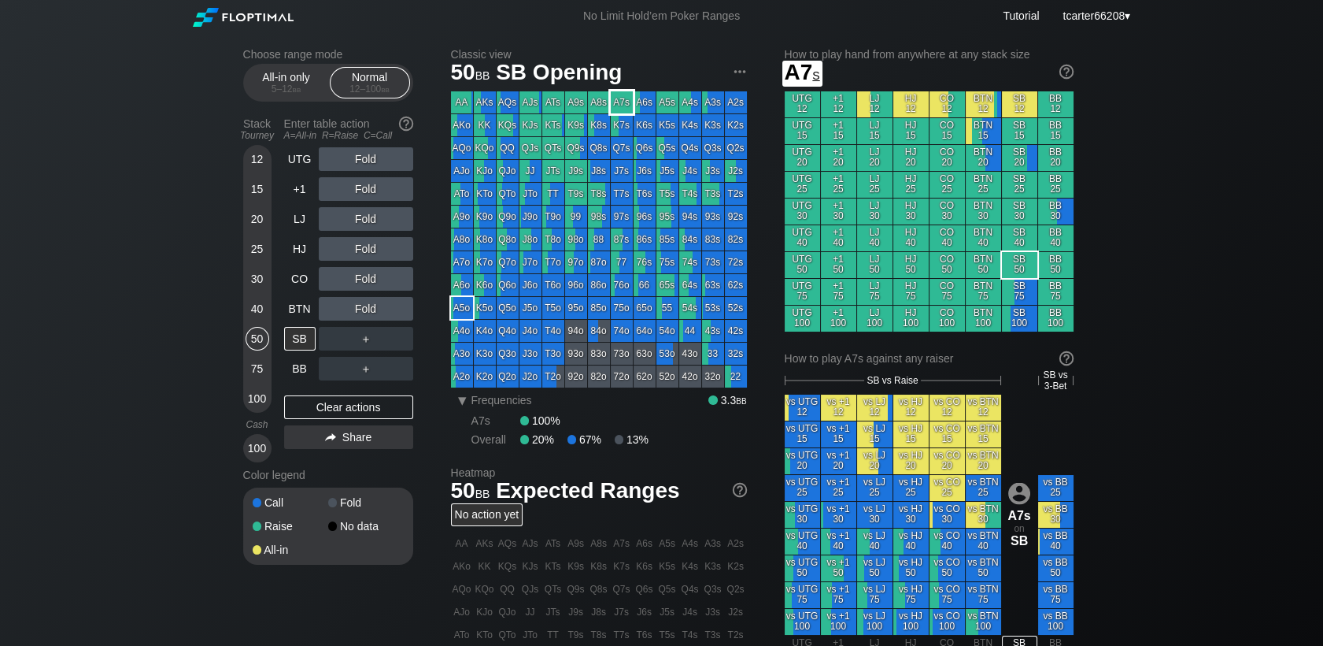
click at [620, 112] on div "A7s" at bounding box center [622, 102] width 22 height 22
click at [361, 221] on div "Fold" at bounding box center [366, 219] width 94 height 24
click at [361, 221] on div "R ✕" at bounding box center [365, 219] width 31 height 24
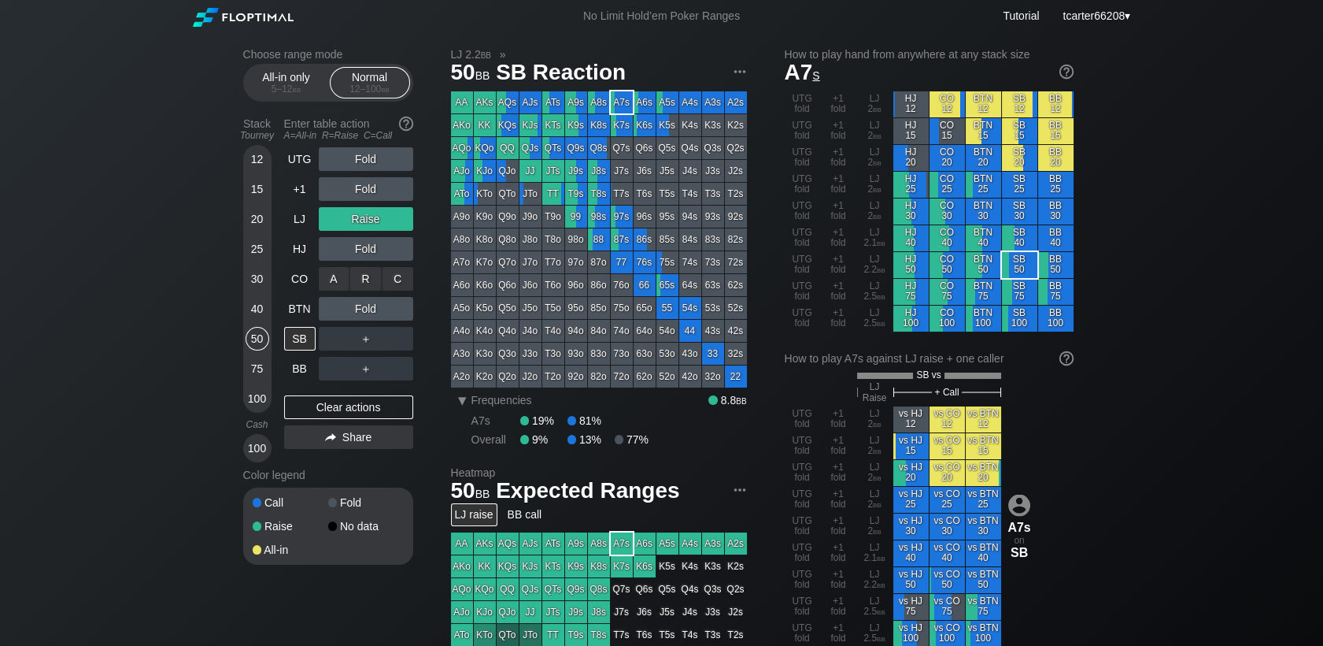
click at [394, 265] on div "A ✕ R ✕ C ✕ Fold" at bounding box center [366, 279] width 94 height 36
click at [396, 256] on div "C ✕" at bounding box center [398, 249] width 31 height 24
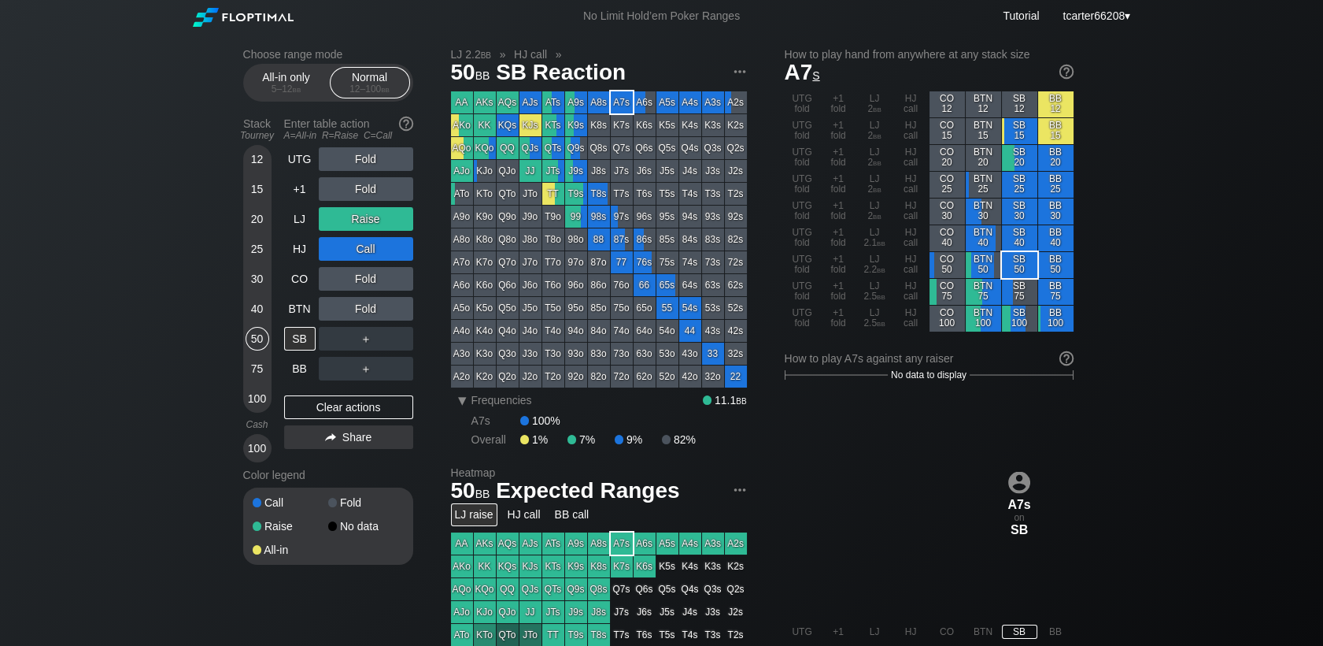
drag, startPoint x: 347, startPoint y: 400, endPoint x: 339, endPoint y: 387, distance: 14.9
click at [347, 400] on div "Clear actions" at bounding box center [348, 407] width 129 height 24
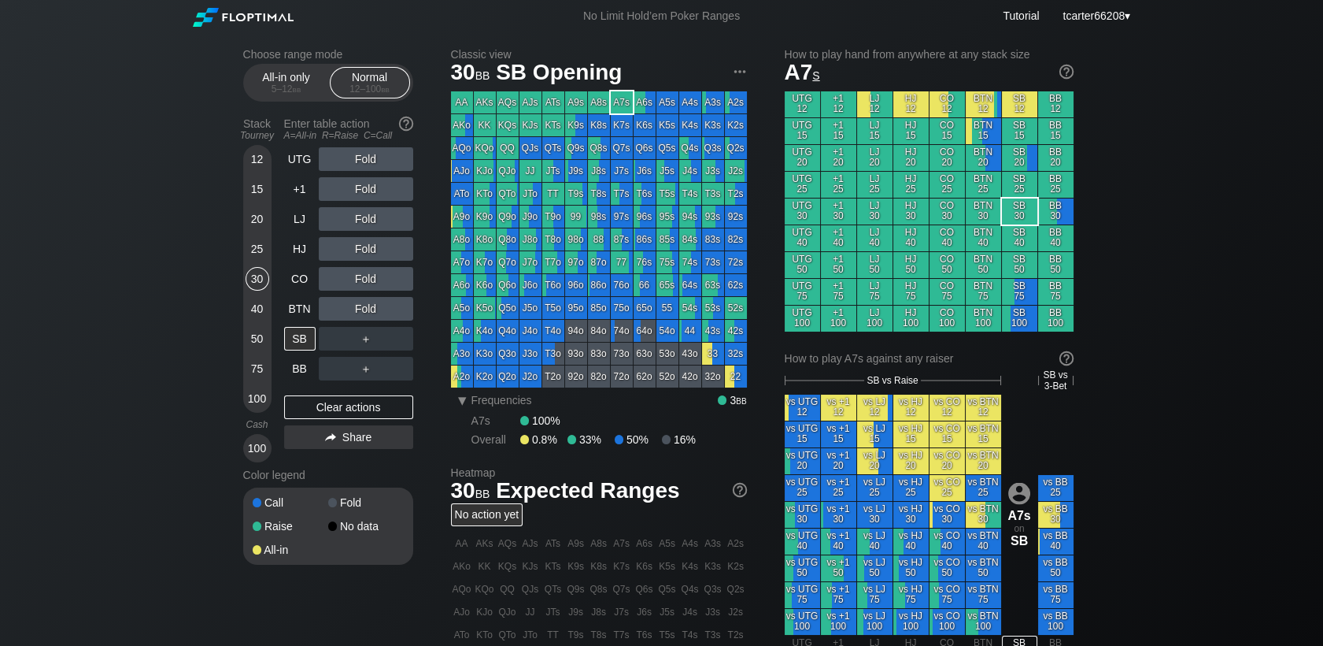
click at [244, 283] on div "12 15 20 25 30 40 50 75 100" at bounding box center [257, 279] width 28 height 268
click at [364, 192] on div "R ✕" at bounding box center [365, 189] width 31 height 24
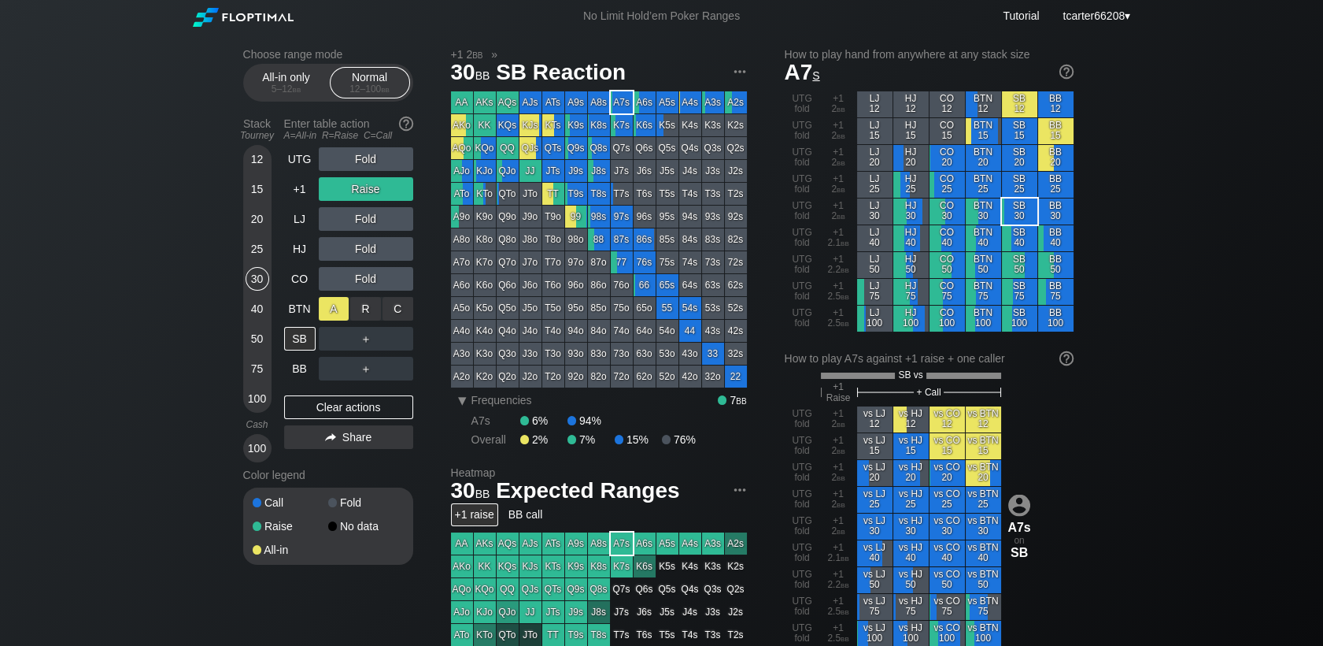
click at [337, 316] on div "A ✕" at bounding box center [334, 309] width 31 height 24
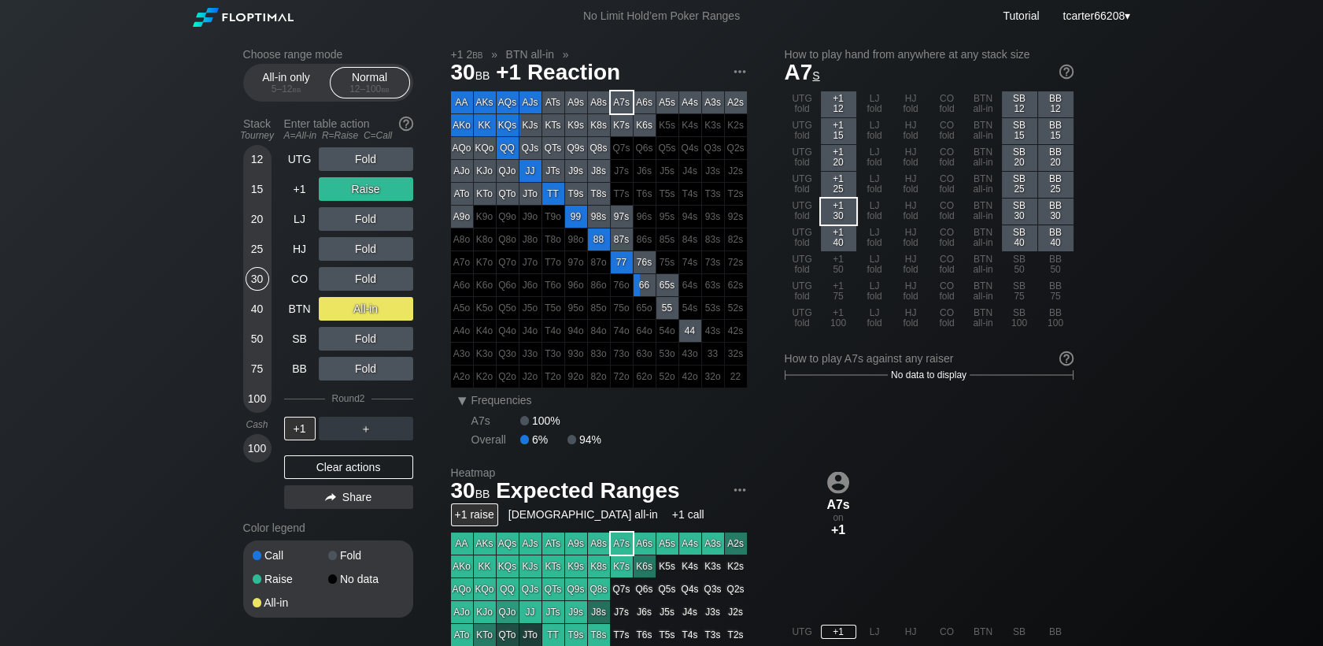
drag, startPoint x: 343, startPoint y: 452, endPoint x: 344, endPoint y: 466, distance: 14.2
click at [343, 457] on div "UTG Fold +1 Raise LJ Fold HJ Fold CO Fold BTN All-in SB Fold BB Fold Round 2 +1…" at bounding box center [348, 331] width 129 height 368
click at [344, 515] on div "Color legend" at bounding box center [328, 527] width 170 height 25
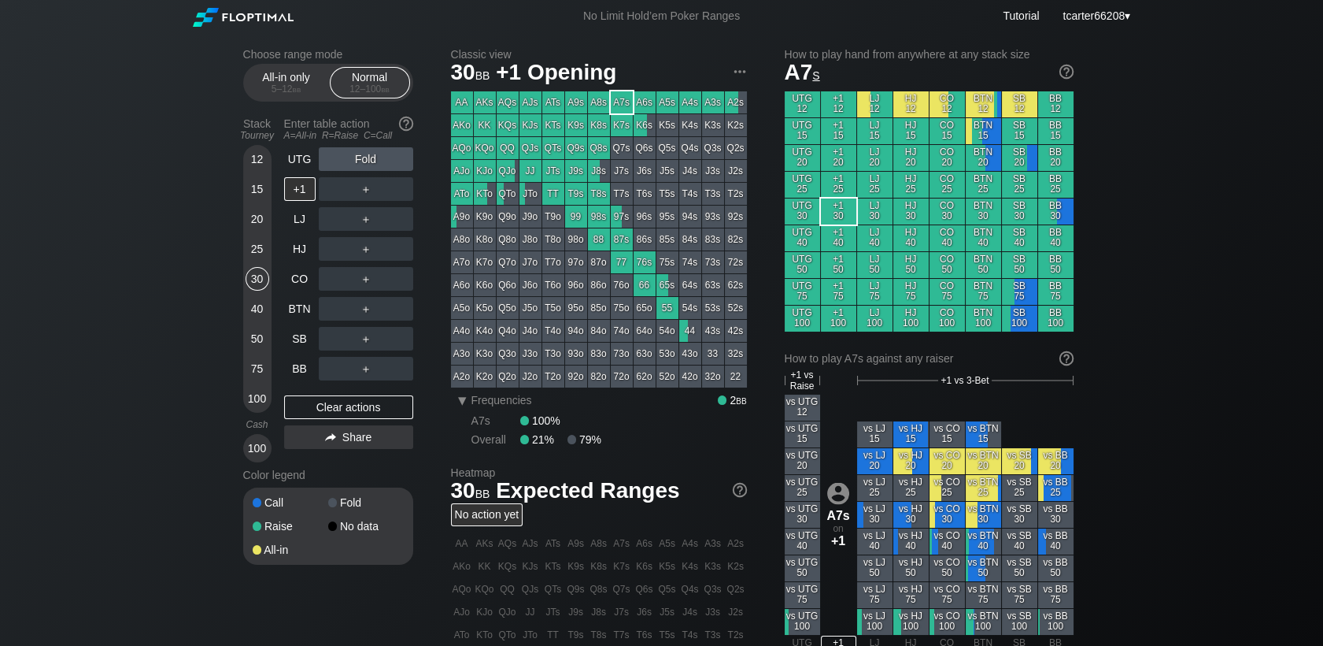
click at [345, 470] on div "Color legend" at bounding box center [328, 474] width 170 height 25
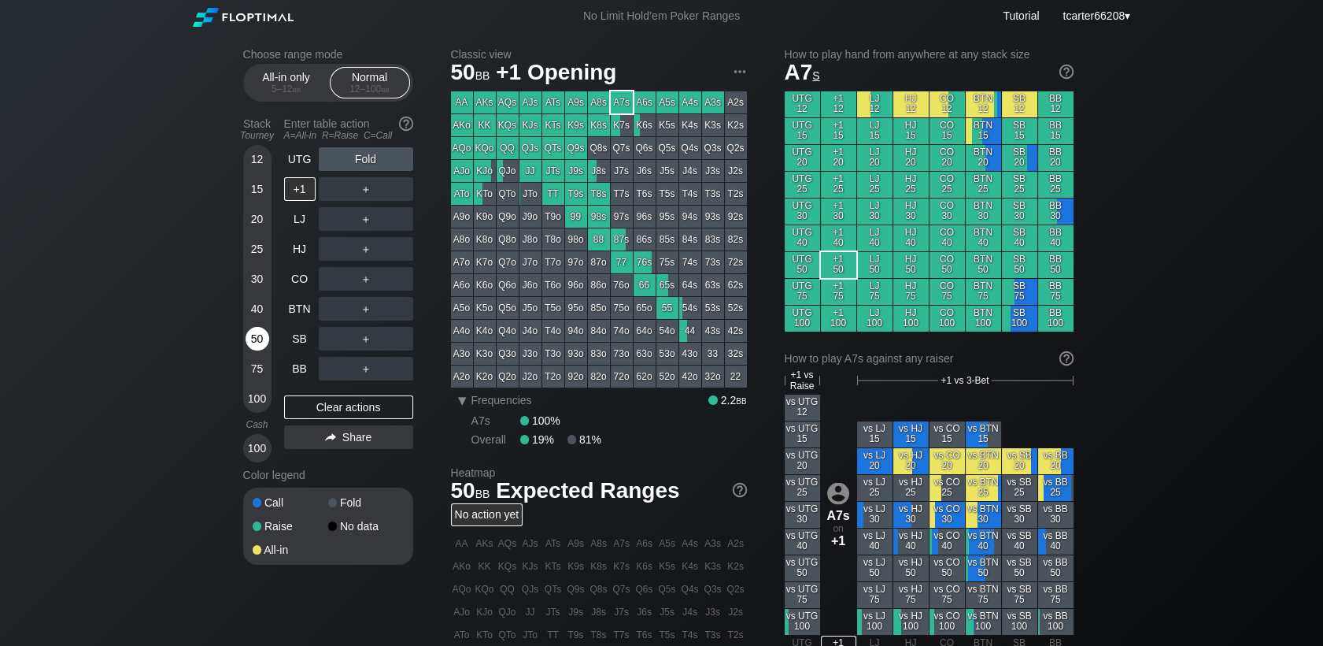
click at [247, 337] on div "50" at bounding box center [258, 339] width 24 height 24
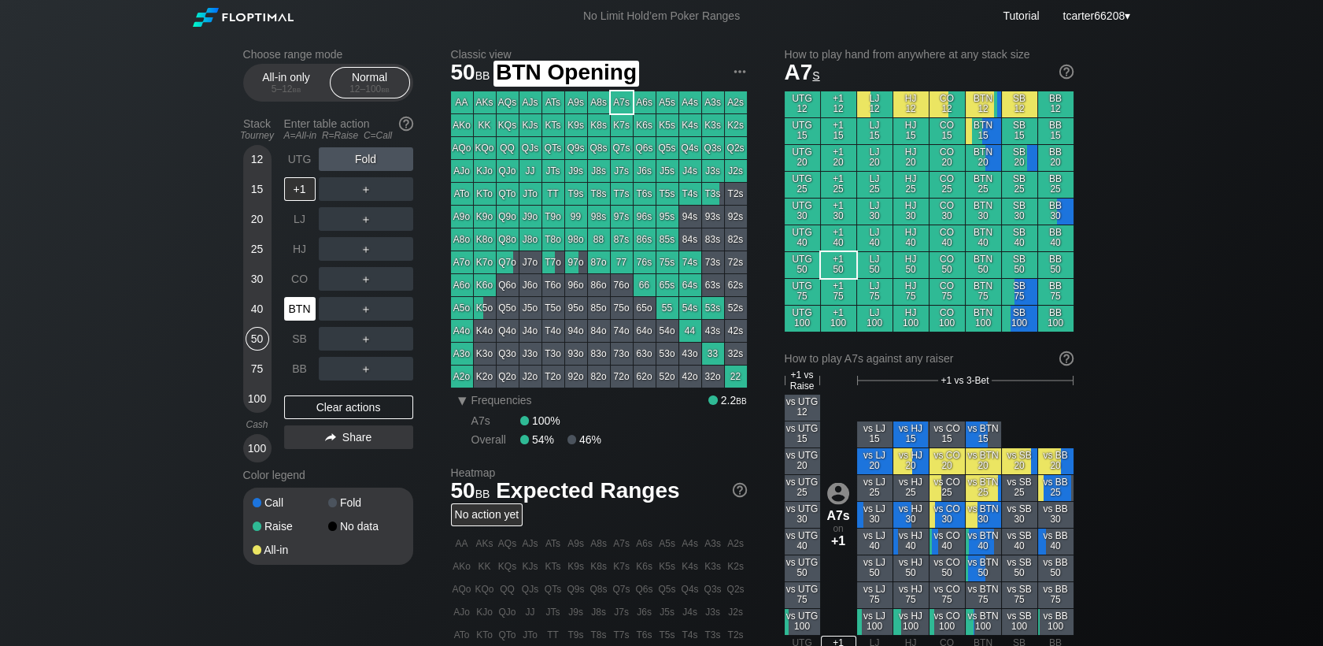
click at [308, 308] on div "BTN" at bounding box center [299, 309] width 31 height 24
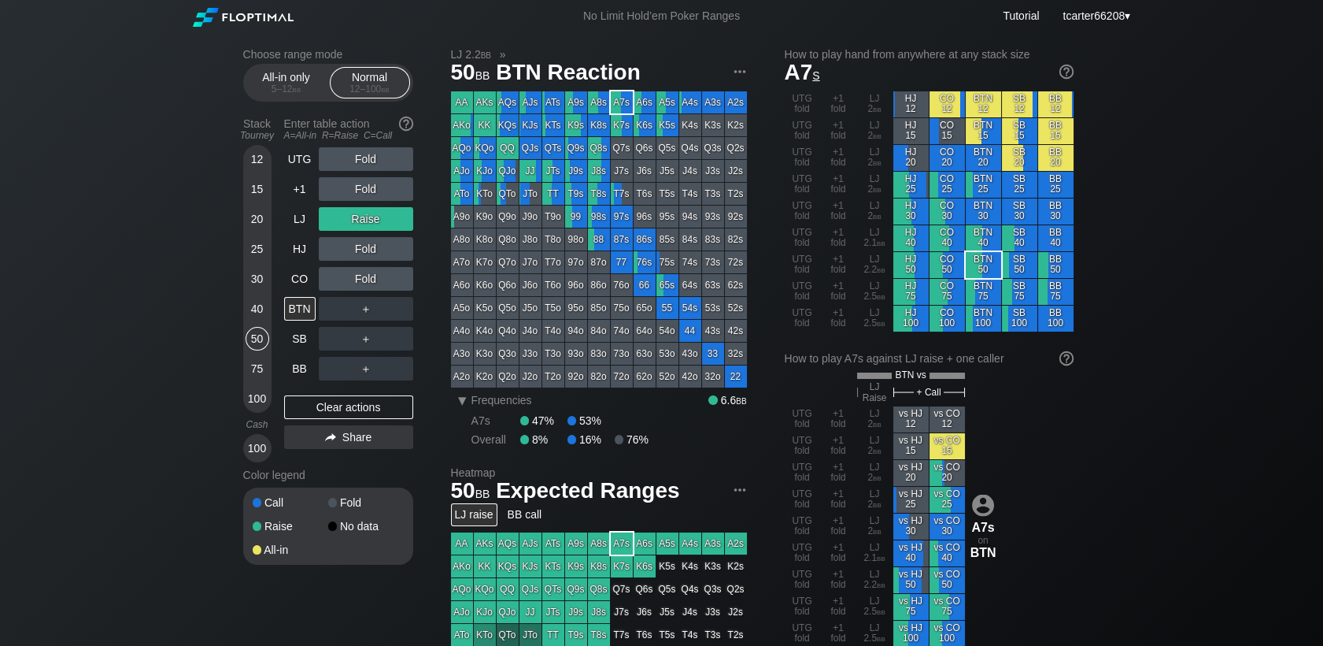
drag, startPoint x: 226, startPoint y: 194, endPoint x: 255, endPoint y: 190, distance: 29.5
click at [230, 193] on div "Choose range mode All-in only 5 – 12 bb Normal 12 – 100 bb Stack Tourney Enter …" at bounding box center [661, 546] width 1323 height 1028
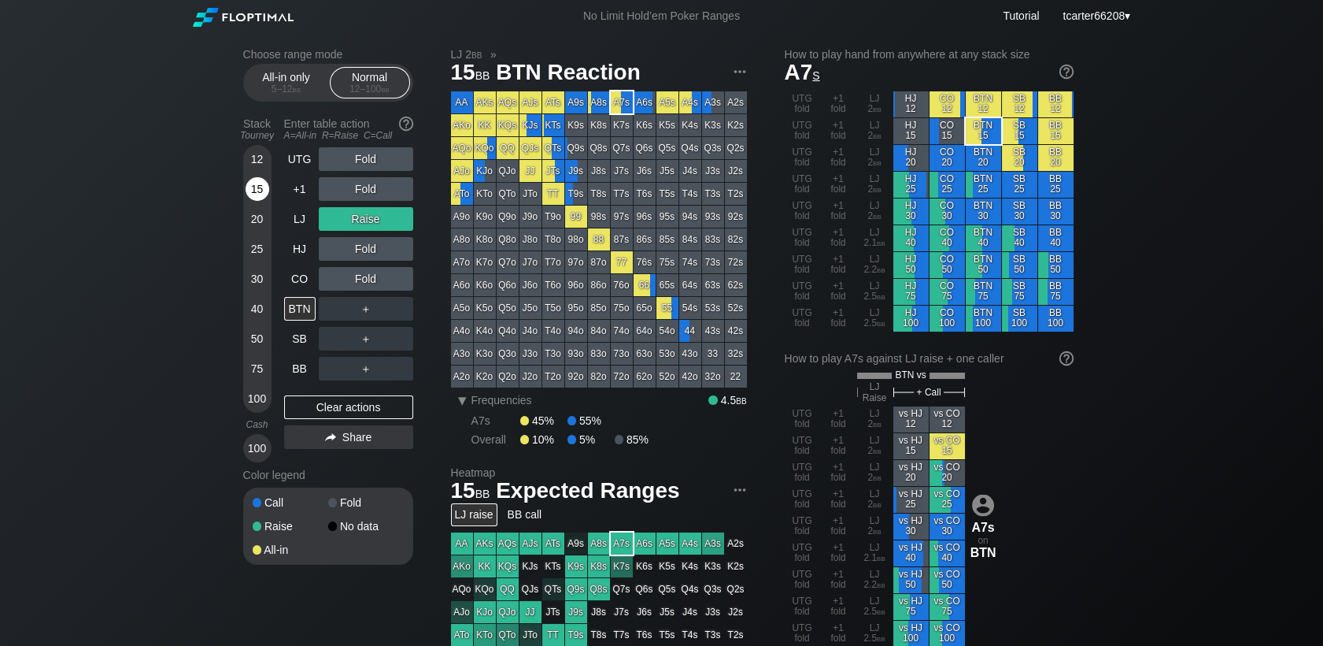
click at [255, 190] on div "15" at bounding box center [258, 189] width 24 height 24
drag, startPoint x: 331, startPoint y: 416, endPoint x: 346, endPoint y: 405, distance: 19.1
click at [331, 415] on div "Clear actions" at bounding box center [348, 407] width 129 height 24
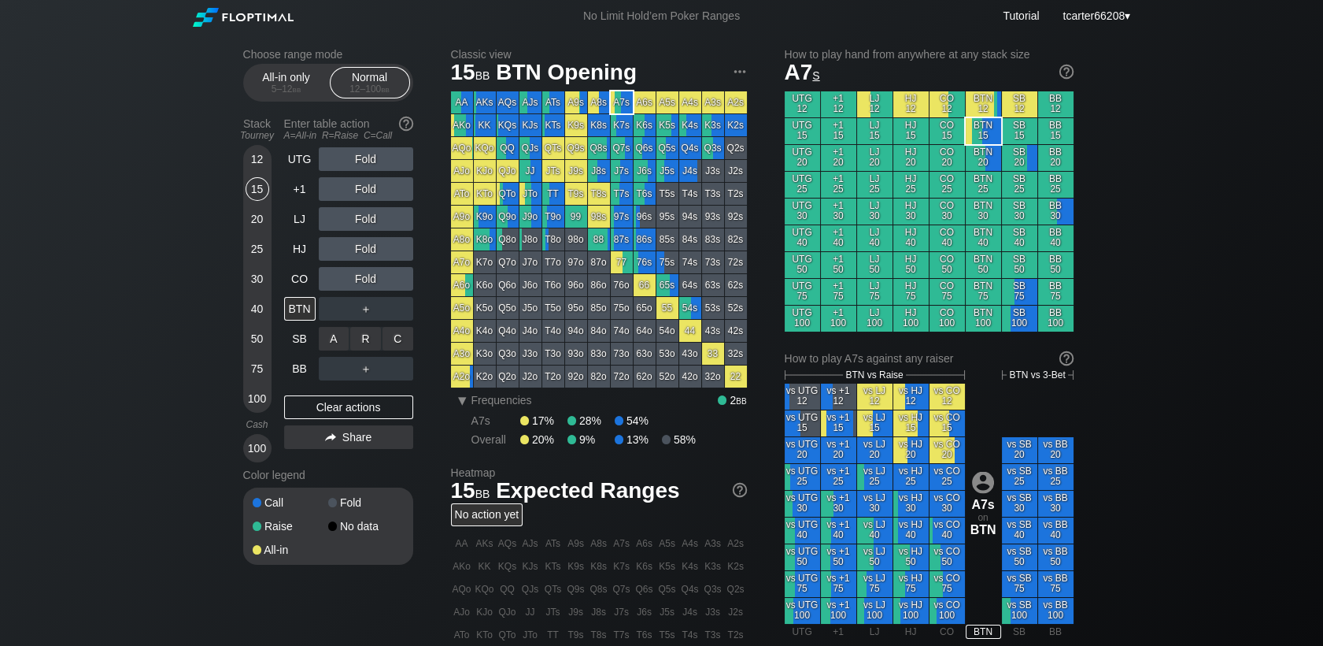
click at [401, 340] on div "C ✕" at bounding box center [398, 339] width 31 height 24
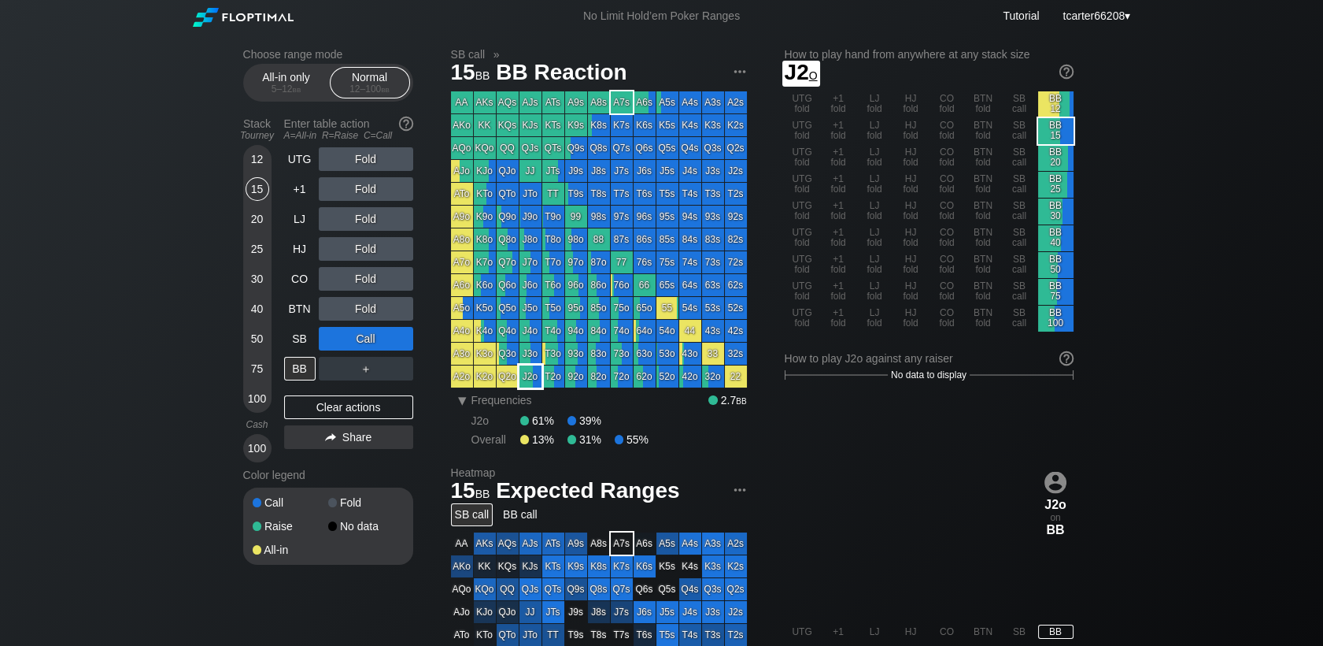
click at [532, 377] on div "J2o" at bounding box center [531, 376] width 22 height 22
click at [375, 415] on div "Clear actions" at bounding box center [348, 407] width 129 height 24
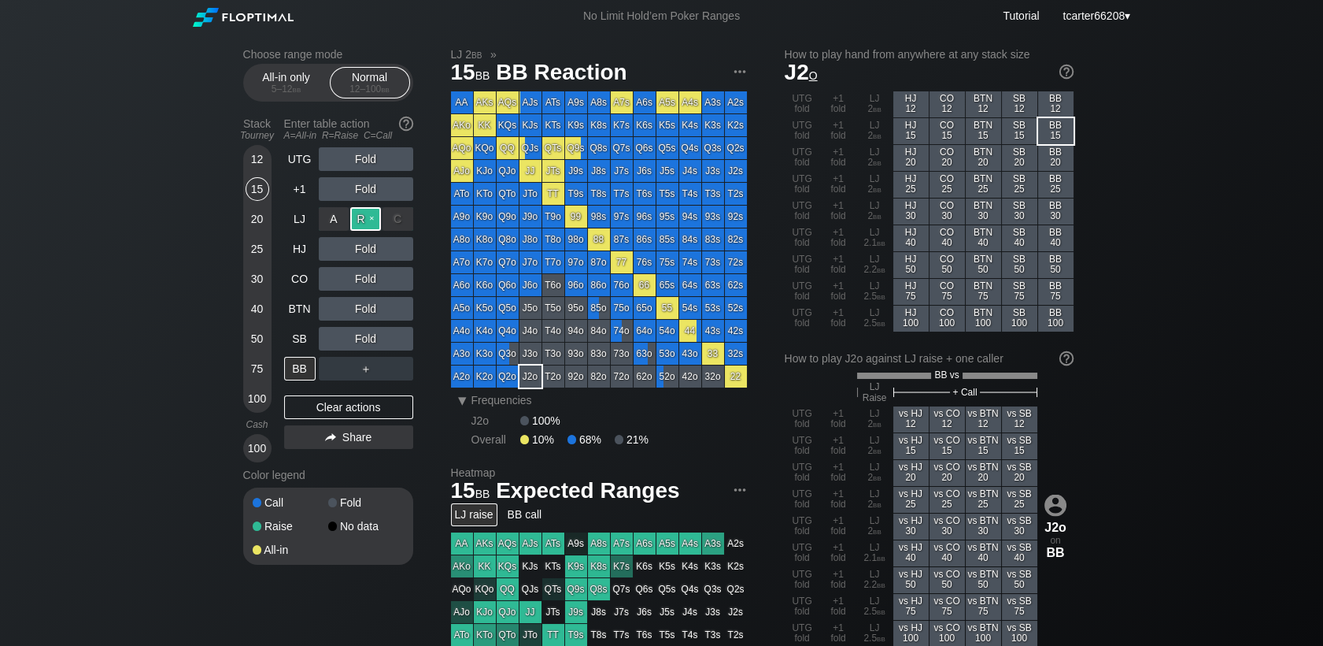
click at [365, 224] on div "R ✕" at bounding box center [365, 219] width 31 height 24
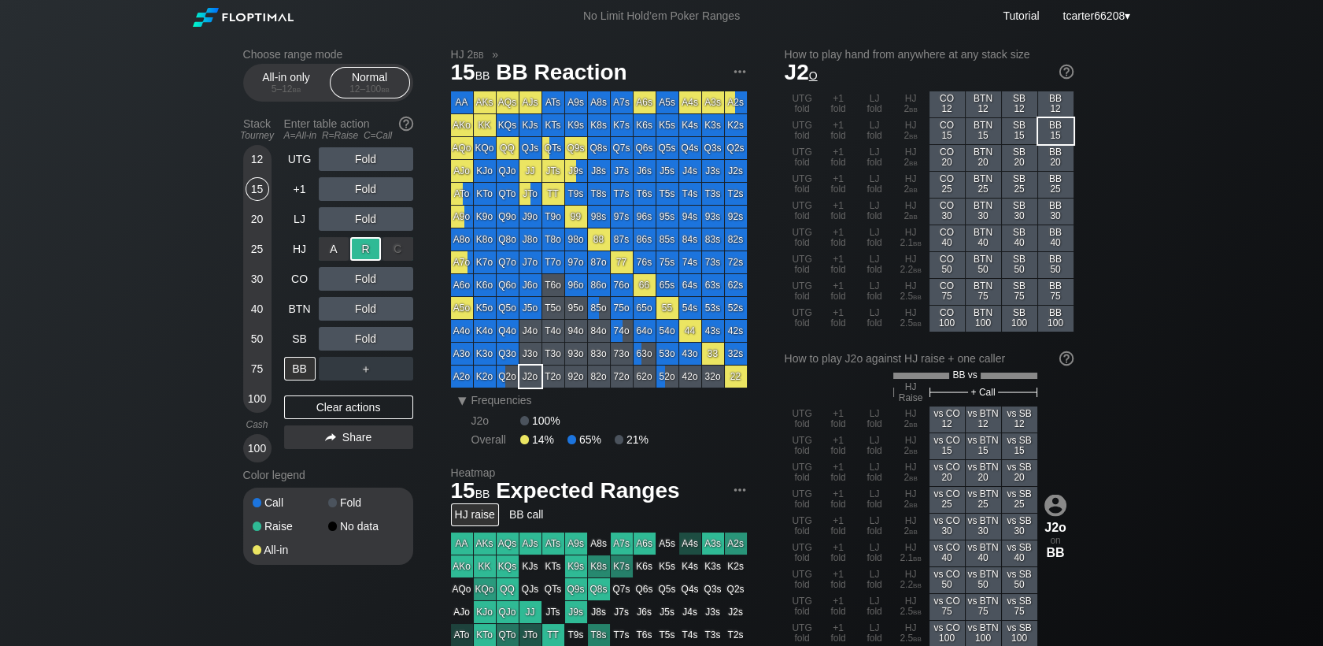
click at [372, 250] on div "R ✕" at bounding box center [365, 249] width 31 height 24
drag, startPoint x: 368, startPoint y: 236, endPoint x: 374, endPoint y: 256, distance: 20.7
click at [372, 250] on div "R ✕" at bounding box center [365, 249] width 31 height 24
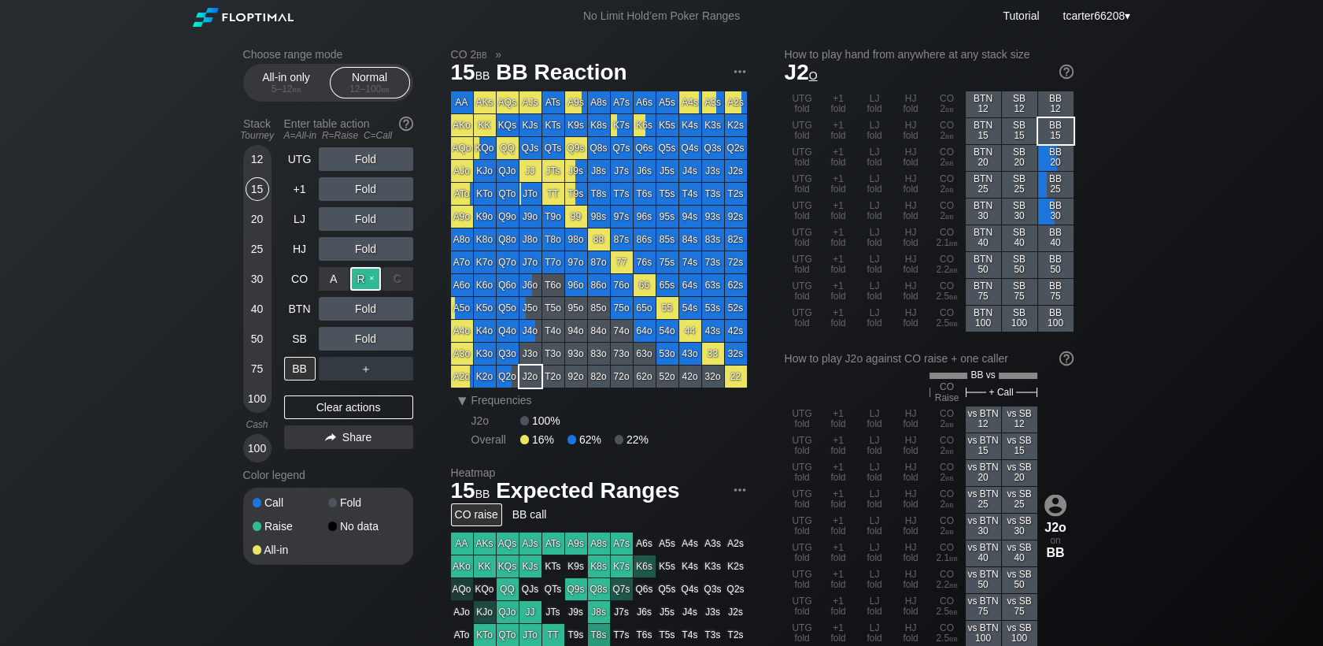
click at [376, 280] on div "R ✕" at bounding box center [365, 279] width 31 height 24
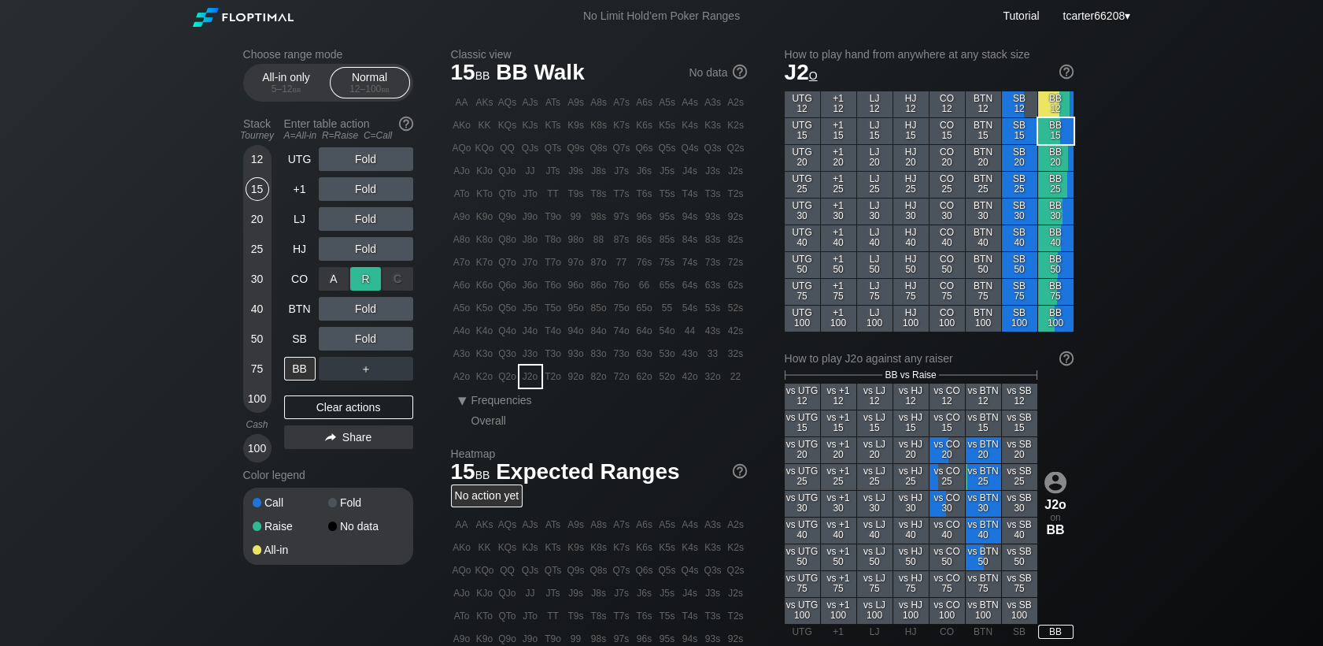
click at [374, 283] on div "R ✕" at bounding box center [365, 279] width 31 height 24
click at [369, 313] on div "R ✕" at bounding box center [365, 309] width 31 height 24
click at [368, 316] on div "R ✕" at bounding box center [365, 309] width 31 height 24
drag, startPoint x: 368, startPoint y: 327, endPoint x: 369, endPoint y: 337, distance: 10.3
click at [369, 337] on div "R ✕" at bounding box center [365, 339] width 31 height 24
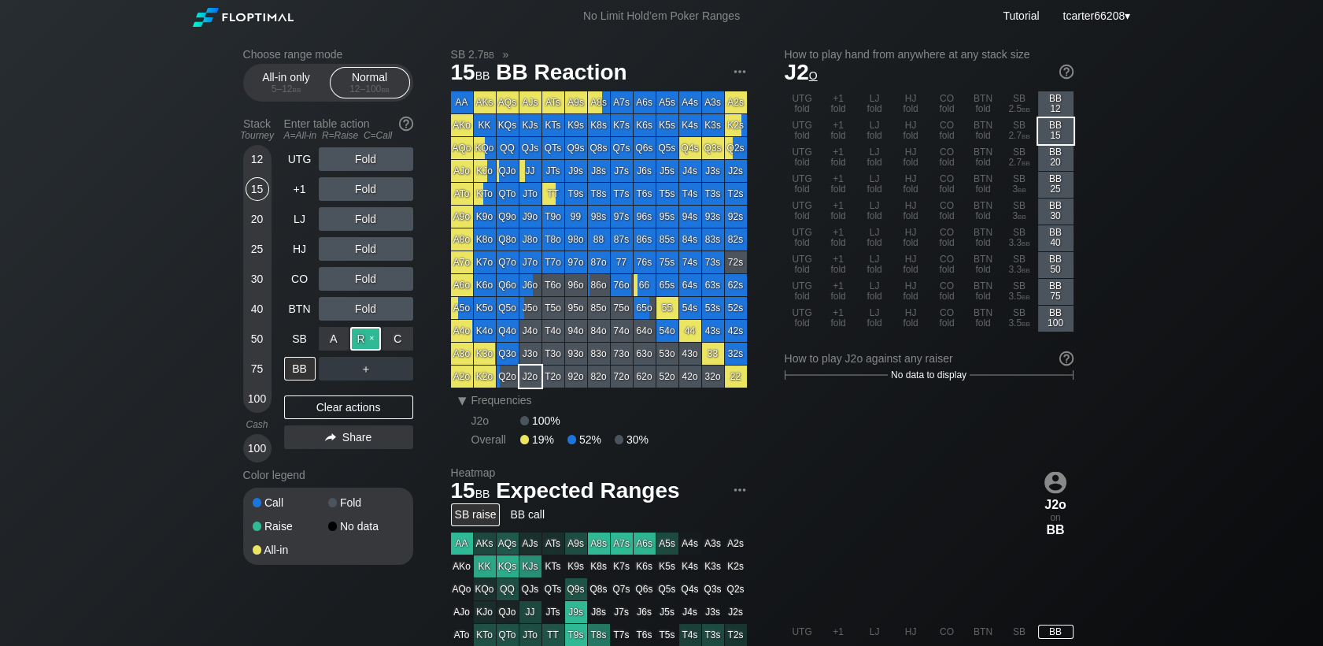
click at [369, 337] on div "R ✕" at bounding box center [365, 339] width 31 height 24
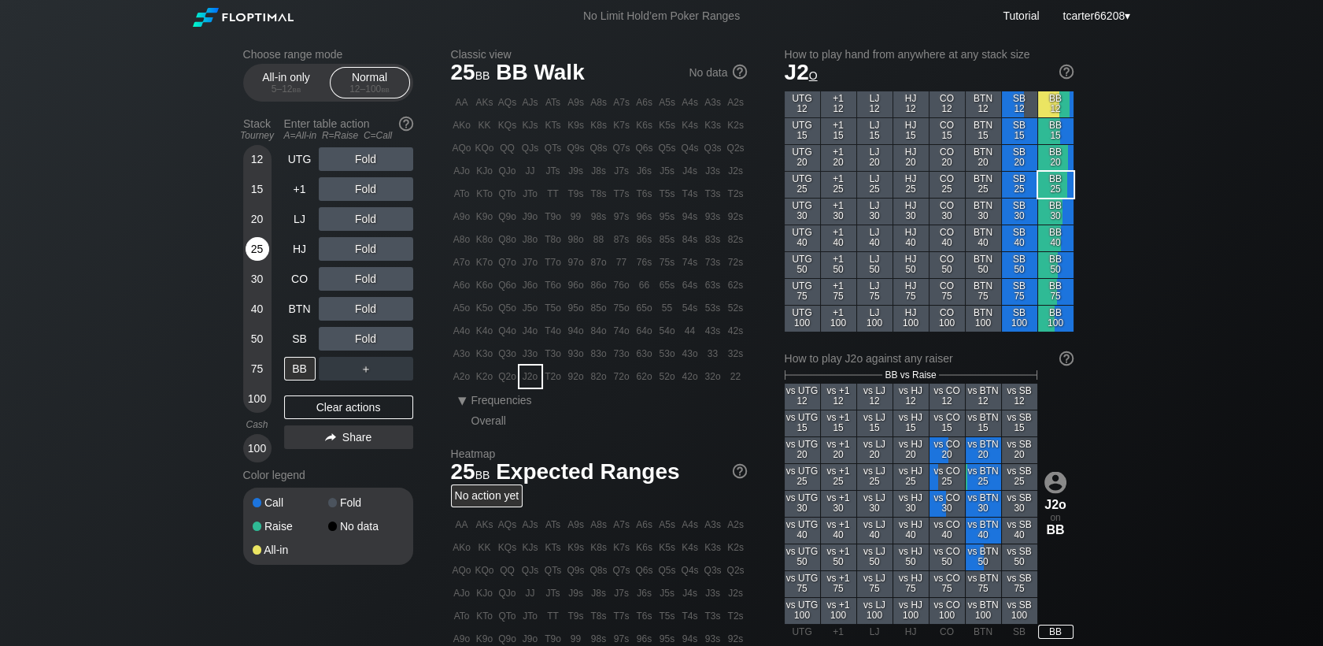
click at [263, 246] on div "25" at bounding box center [258, 249] width 24 height 24
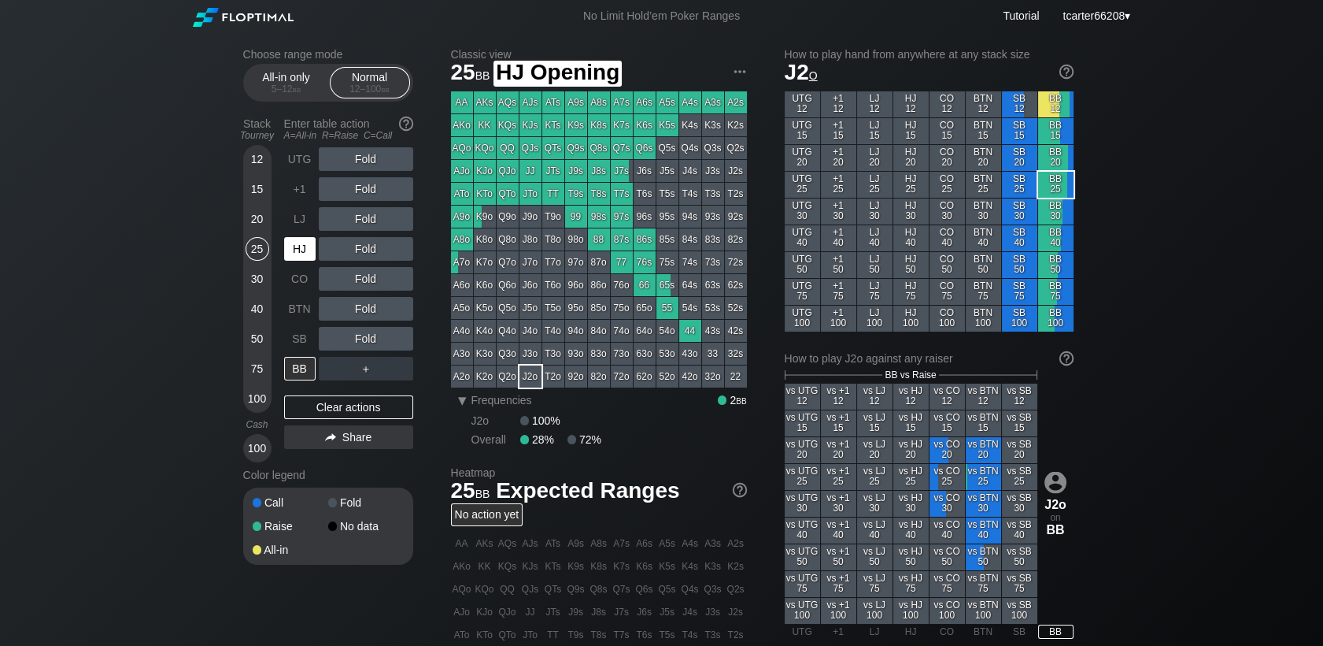
click at [312, 261] on div "HJ" at bounding box center [299, 249] width 31 height 24
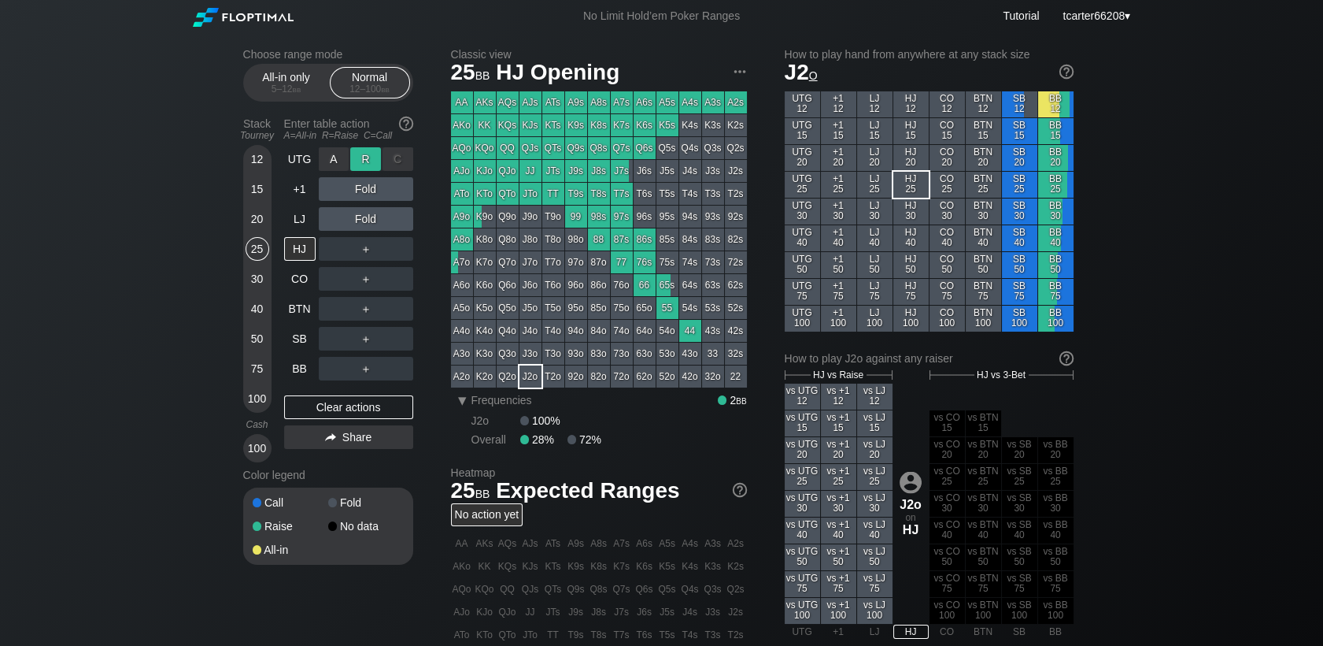
click at [359, 158] on div "R ✕" at bounding box center [365, 159] width 31 height 24
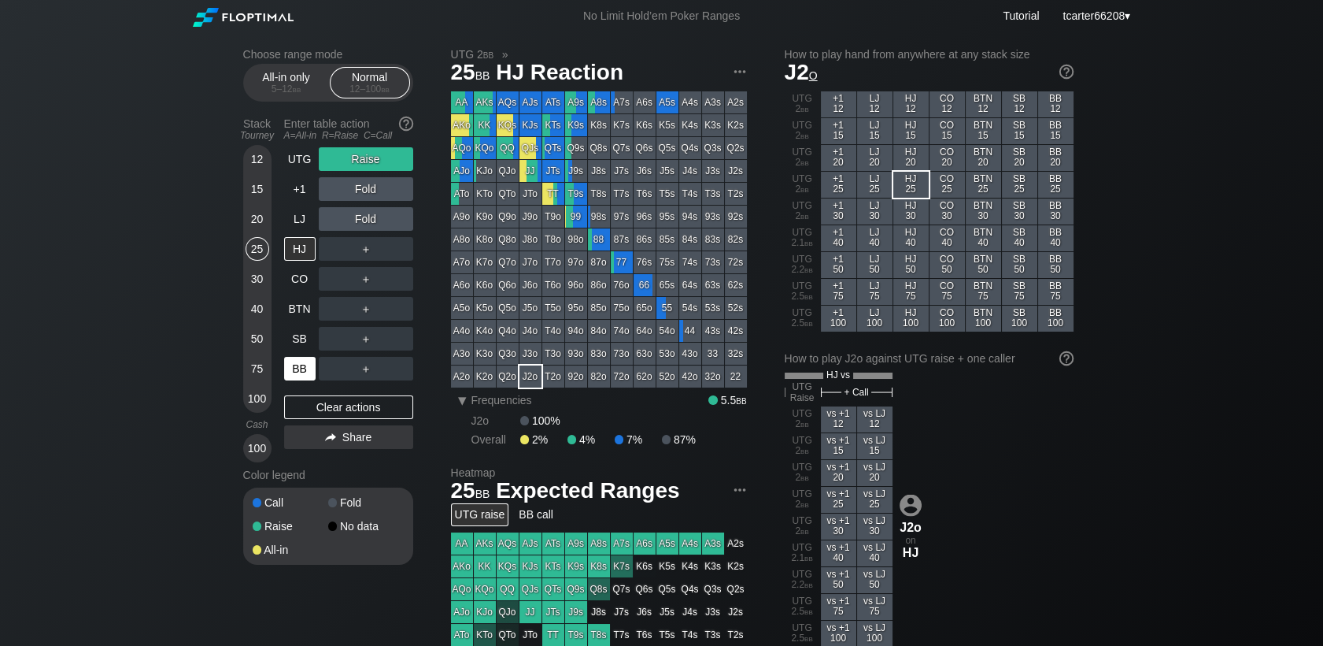
drag, startPoint x: 293, startPoint y: 406, endPoint x: 285, endPoint y: 376, distance: 30.9
click at [293, 406] on div "Clear actions" at bounding box center [348, 407] width 129 height 24
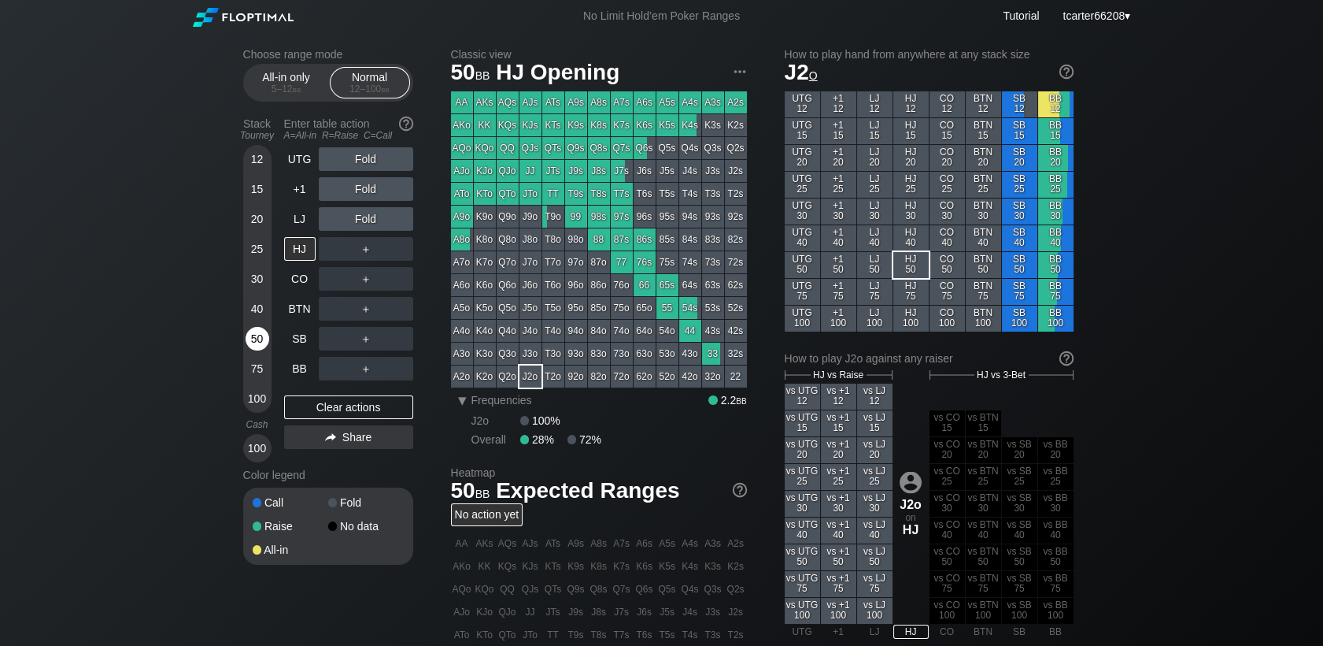
click at [264, 346] on div "50" at bounding box center [258, 339] width 24 height 24
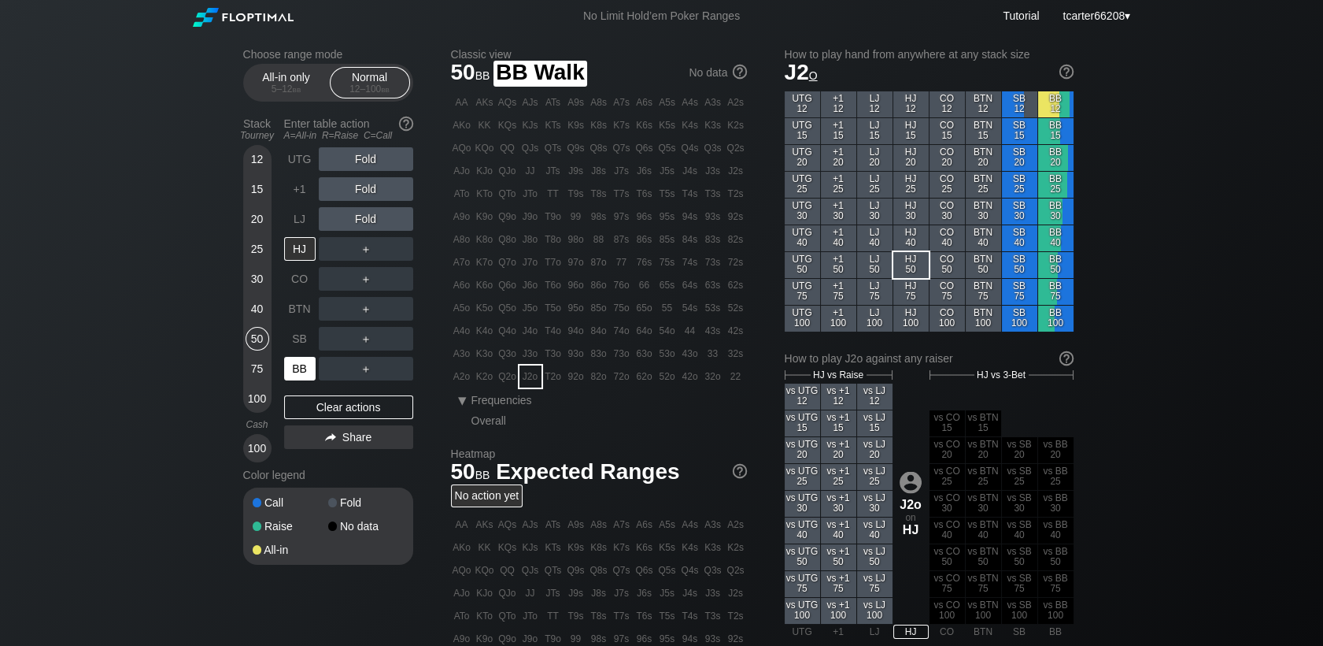
click at [290, 361] on div "BB" at bounding box center [299, 369] width 31 height 24
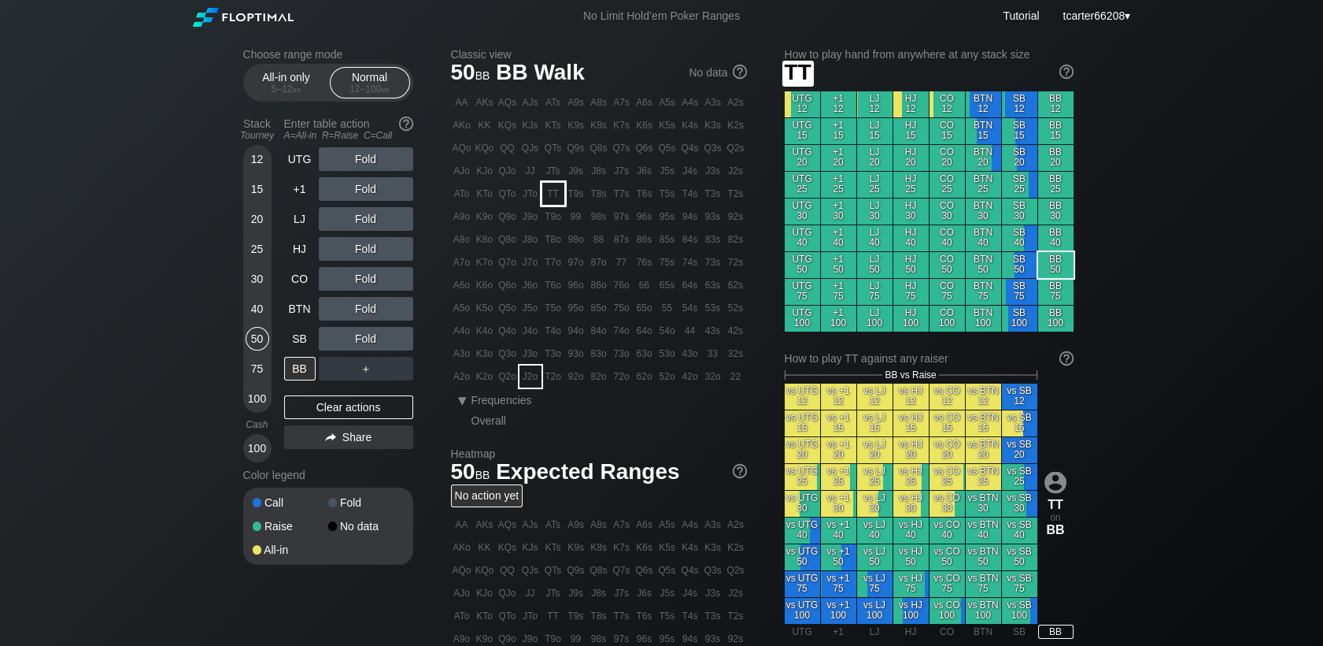
click at [558, 196] on div "TT" at bounding box center [553, 194] width 22 height 22
click at [352, 242] on div "R ✕" at bounding box center [365, 249] width 31 height 24
click at [364, 251] on div "R ✕" at bounding box center [365, 249] width 31 height 24
click at [364, 228] on div "R ✕" at bounding box center [365, 219] width 31 height 24
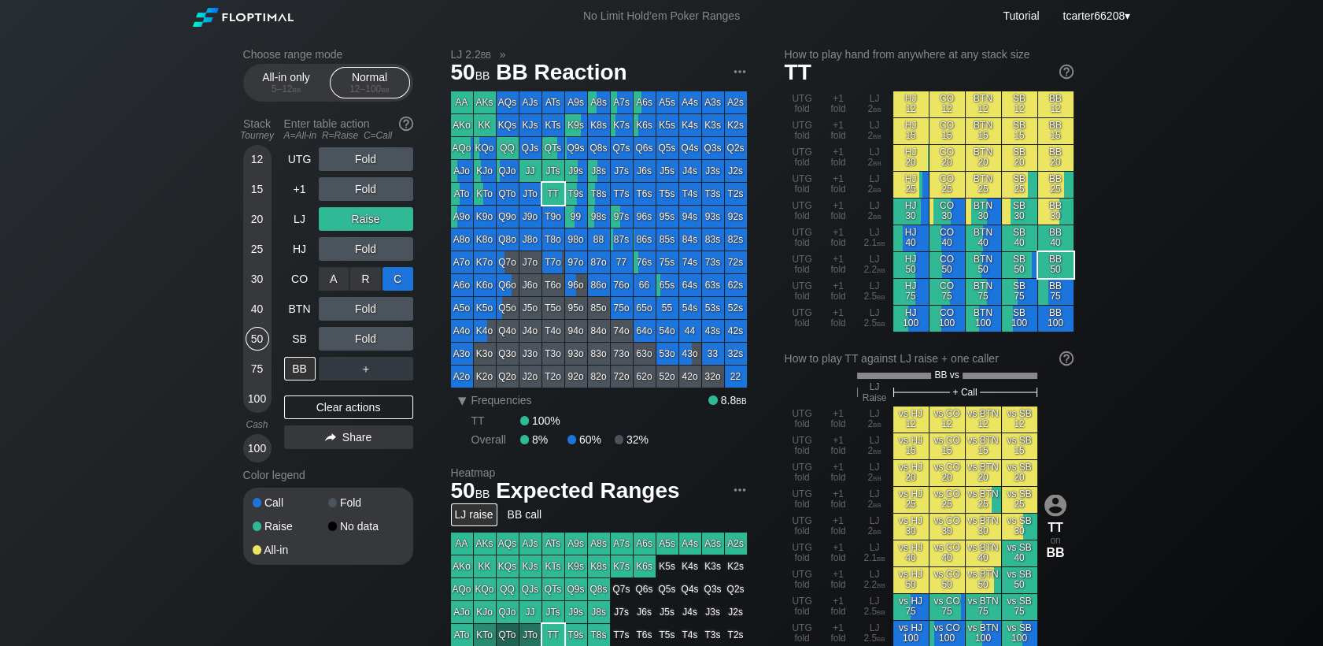
click at [397, 276] on div "C ✕" at bounding box center [398, 279] width 31 height 24
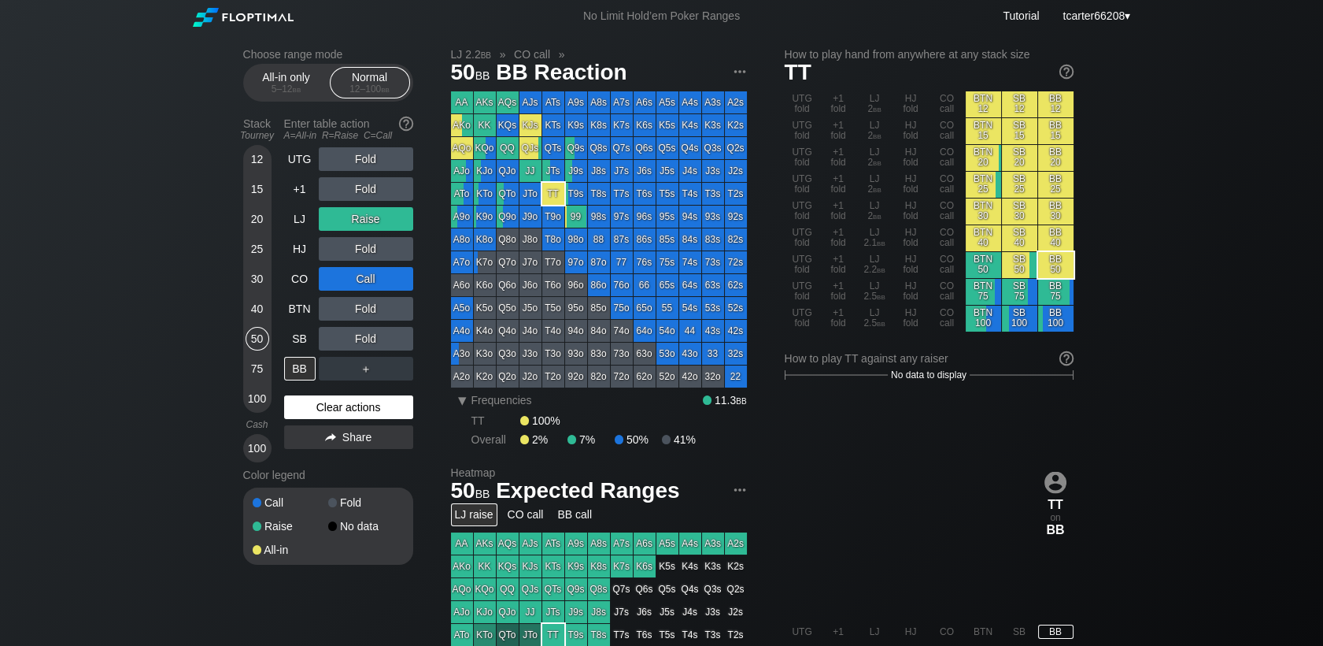
click at [313, 409] on div "Clear actions" at bounding box center [348, 407] width 129 height 24
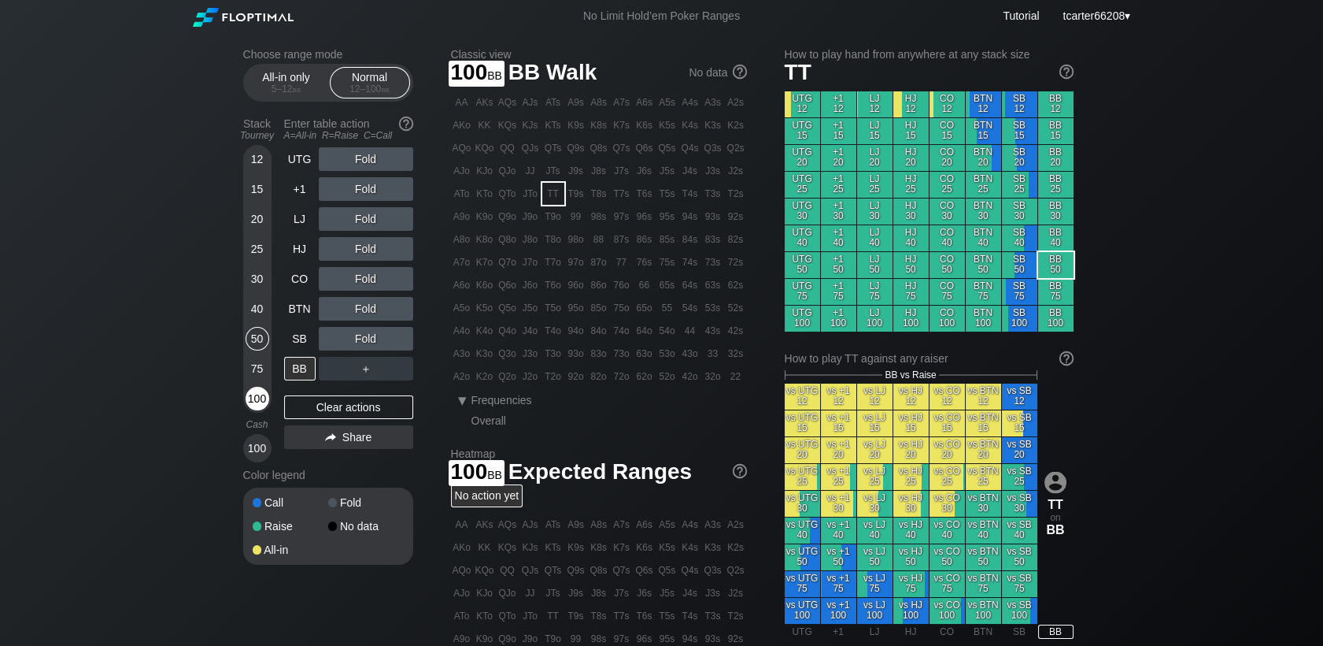
click at [261, 399] on div "100" at bounding box center [258, 399] width 24 height 24
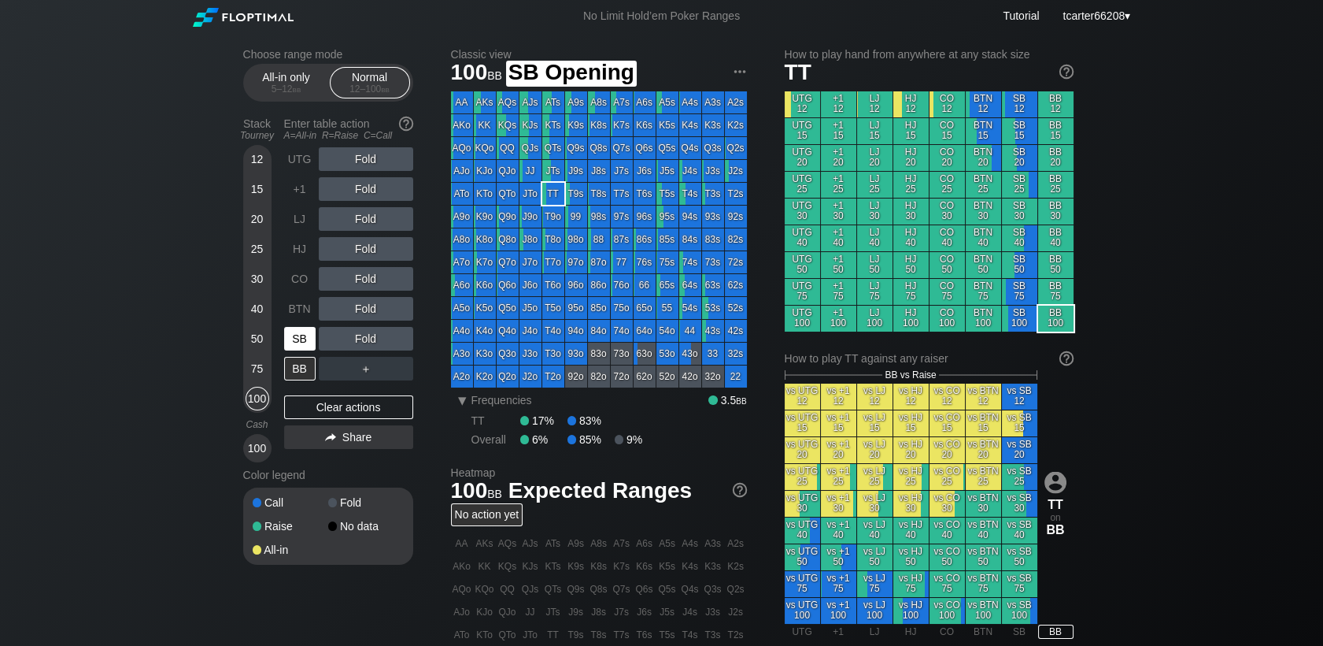
click at [308, 341] on div "SB" at bounding box center [299, 339] width 31 height 24
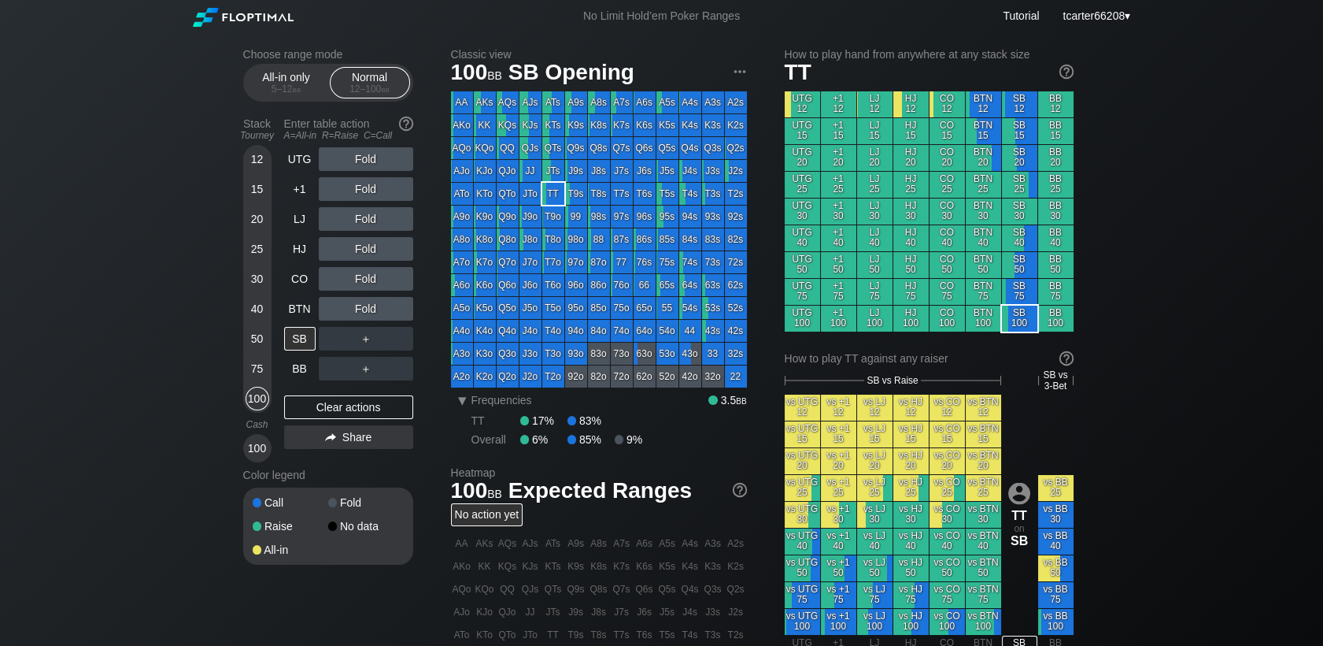
click at [446, 195] on div "Choose range mode All-in only 5 – 12 bb Normal 12 – 100 bb Stack Tourney Enter …" at bounding box center [662, 540] width 863 height 1016
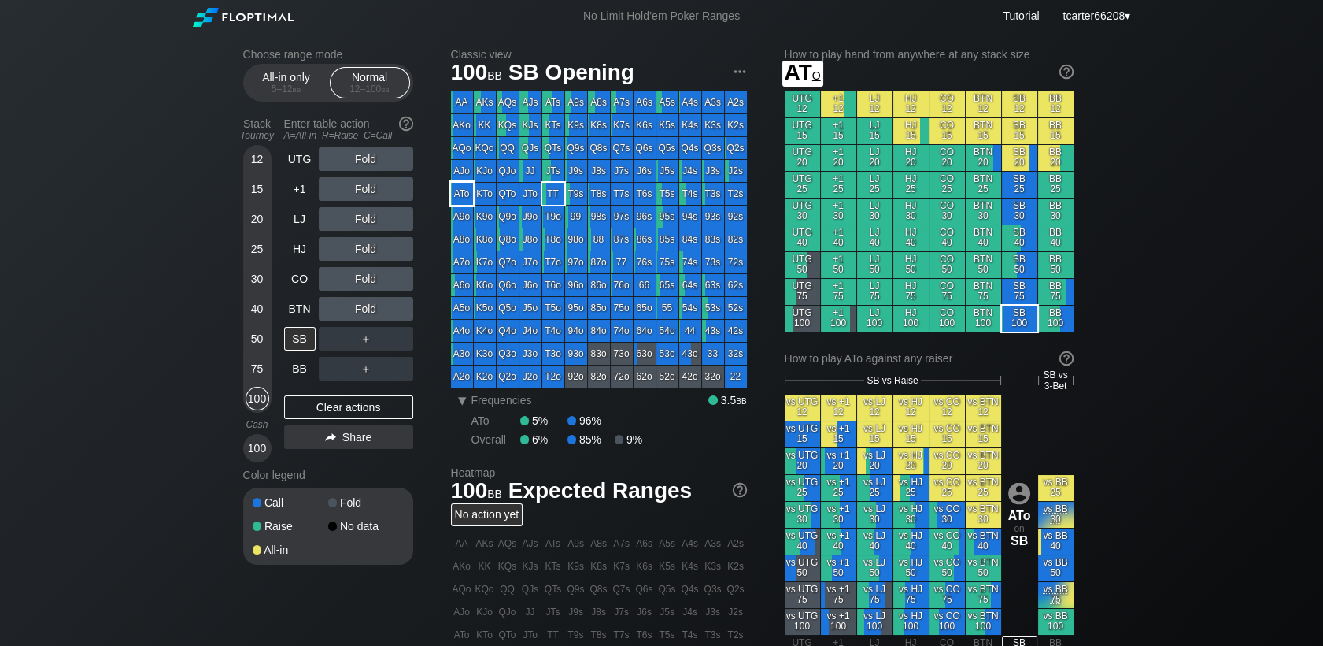
click at [463, 197] on div "ATo" at bounding box center [462, 194] width 22 height 22
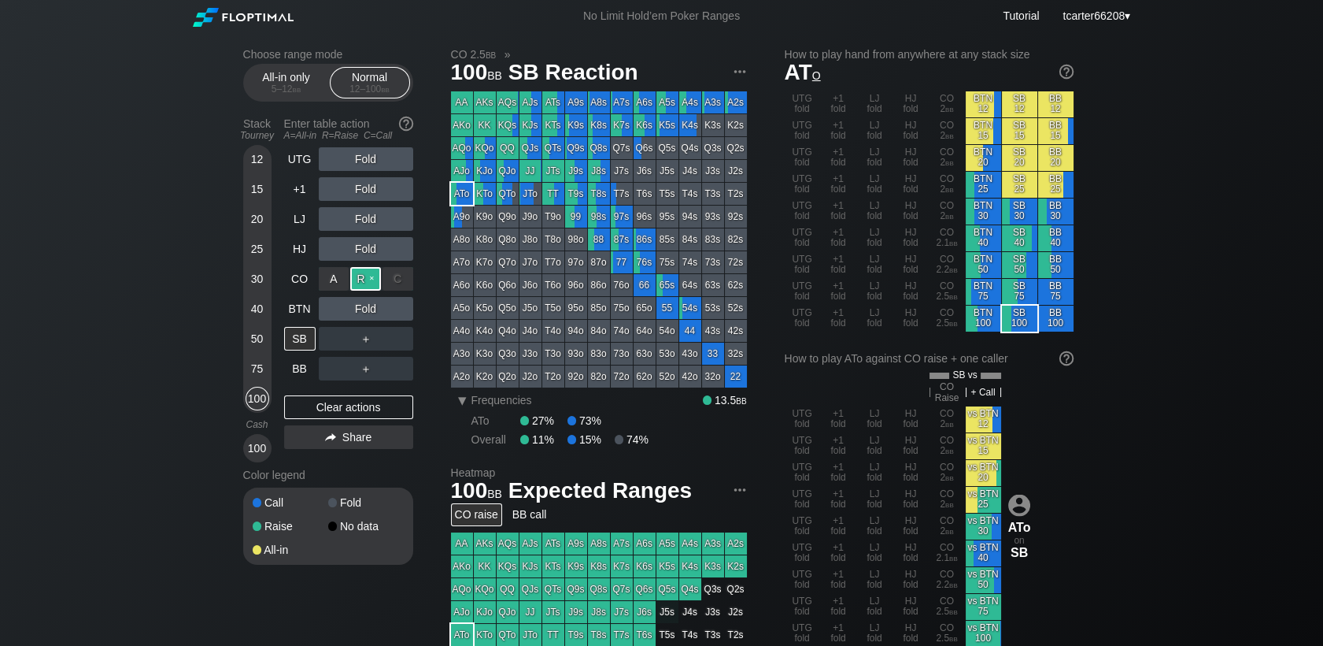
click at [357, 287] on div "R ✕" at bounding box center [365, 279] width 31 height 24
click at [356, 283] on div "R ✕" at bounding box center [365, 279] width 31 height 24
click at [403, 314] on div "C ✕" at bounding box center [398, 309] width 31 height 24
click at [401, 312] on div "C ✕" at bounding box center [398, 309] width 31 height 24
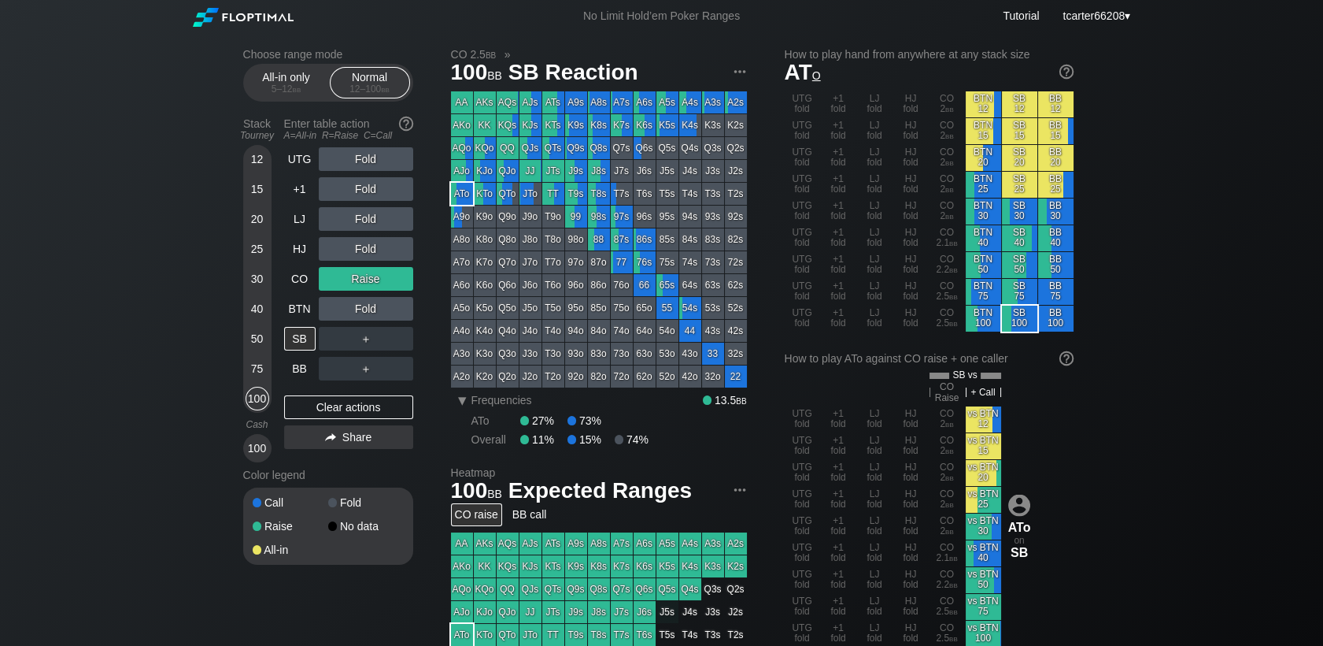
click at [364, 309] on div "Fold" at bounding box center [366, 309] width 94 height 24
click at [364, 310] on div "R ✕" at bounding box center [365, 309] width 31 height 24
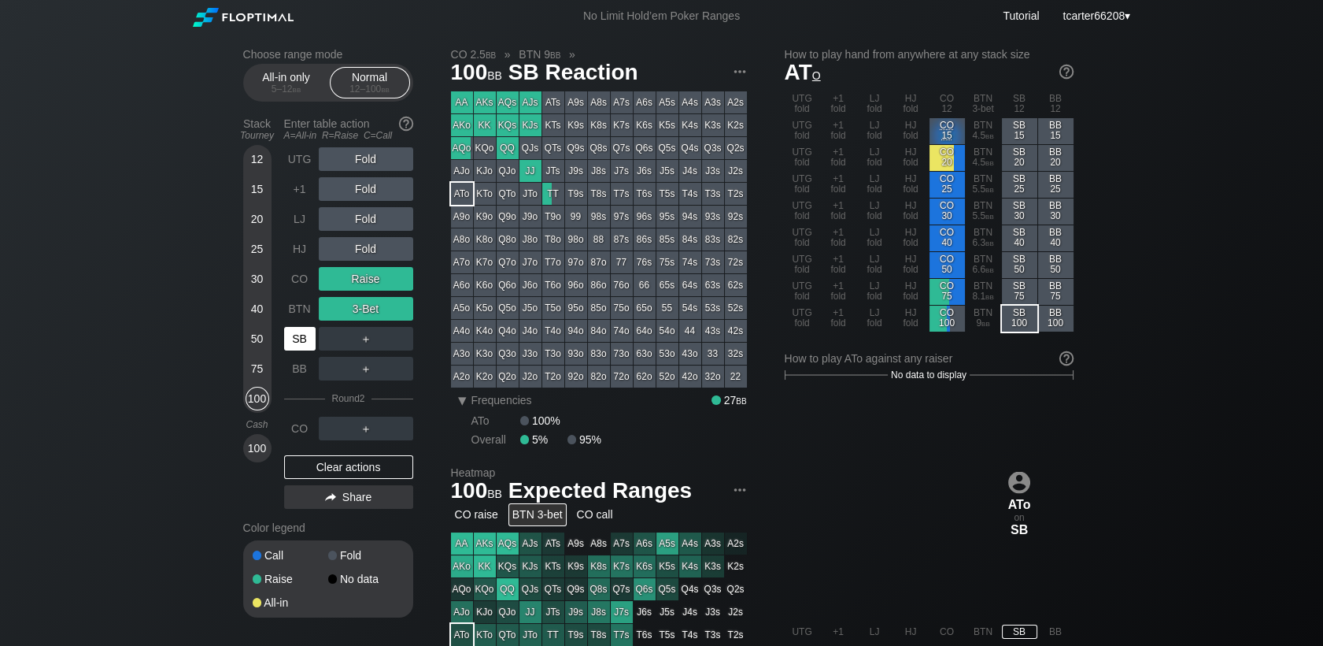
click at [306, 334] on div "SB" at bounding box center [299, 339] width 31 height 24
drag, startPoint x: 357, startPoint y: 474, endPoint x: 334, endPoint y: 431, distance: 48.6
click at [357, 474] on div "Clear actions" at bounding box center [348, 467] width 129 height 24
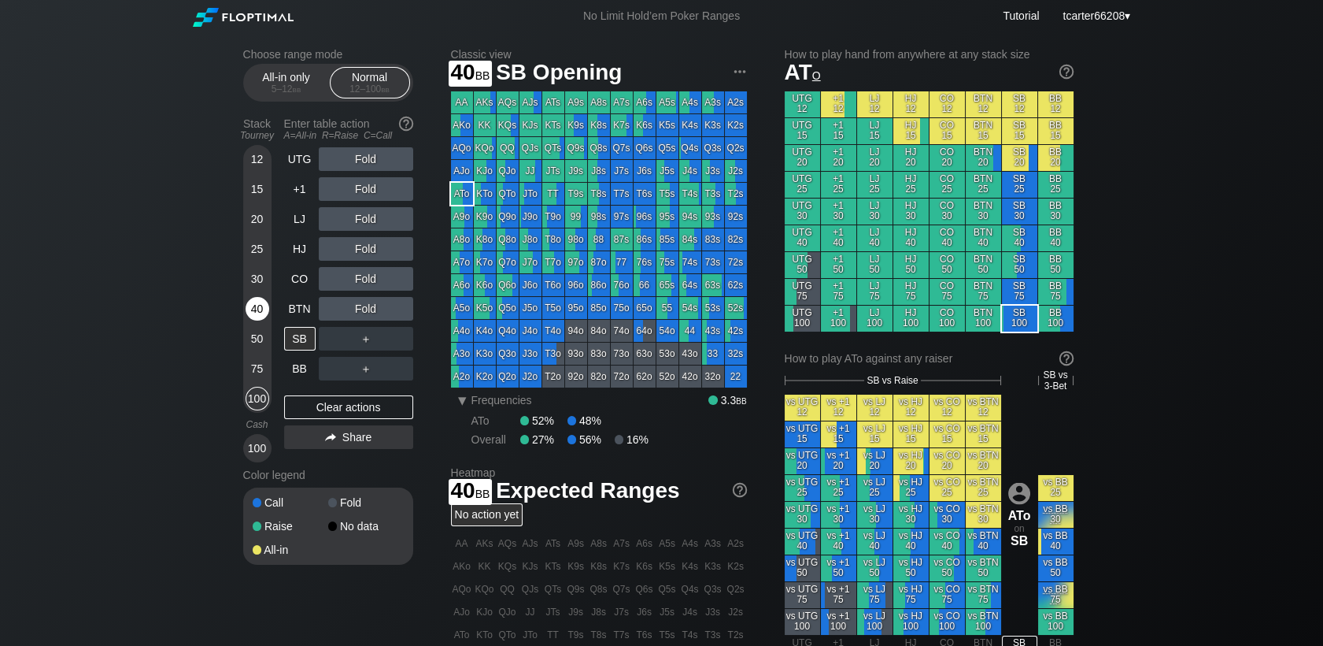
click at [252, 309] on div "40" at bounding box center [258, 309] width 24 height 24
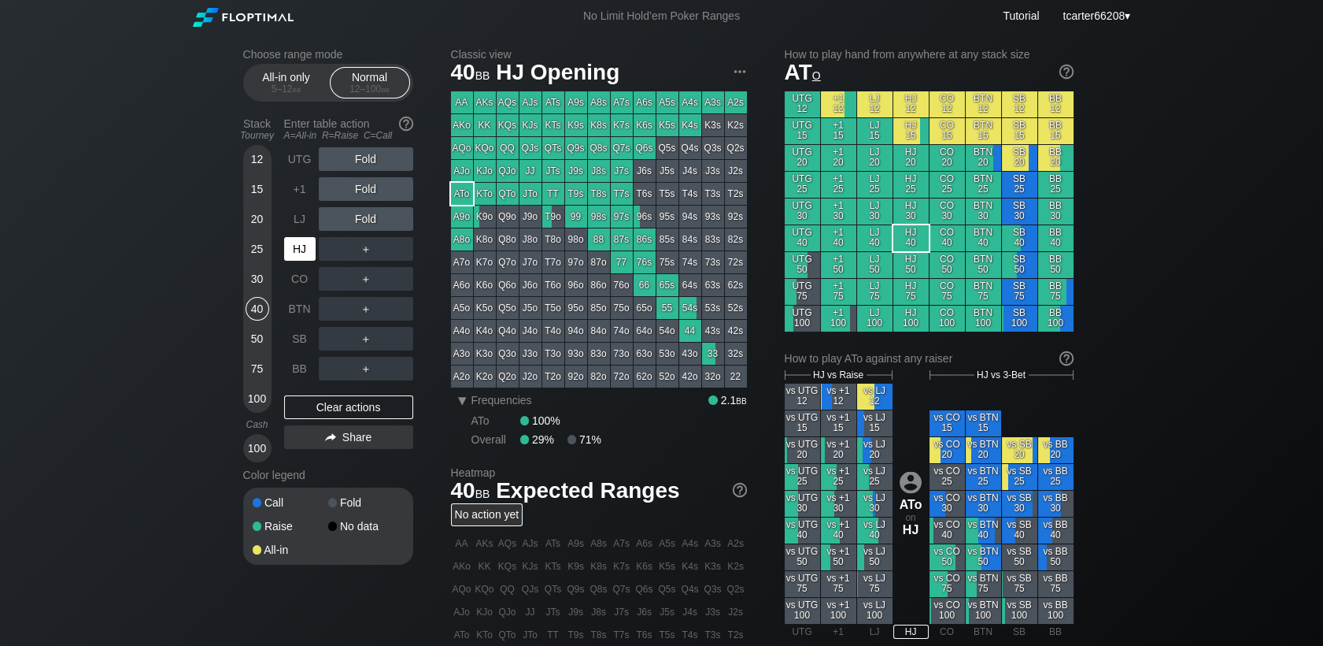
click at [303, 254] on div "HJ" at bounding box center [299, 249] width 31 height 24
click at [364, 209] on div "R ✕" at bounding box center [365, 219] width 31 height 24
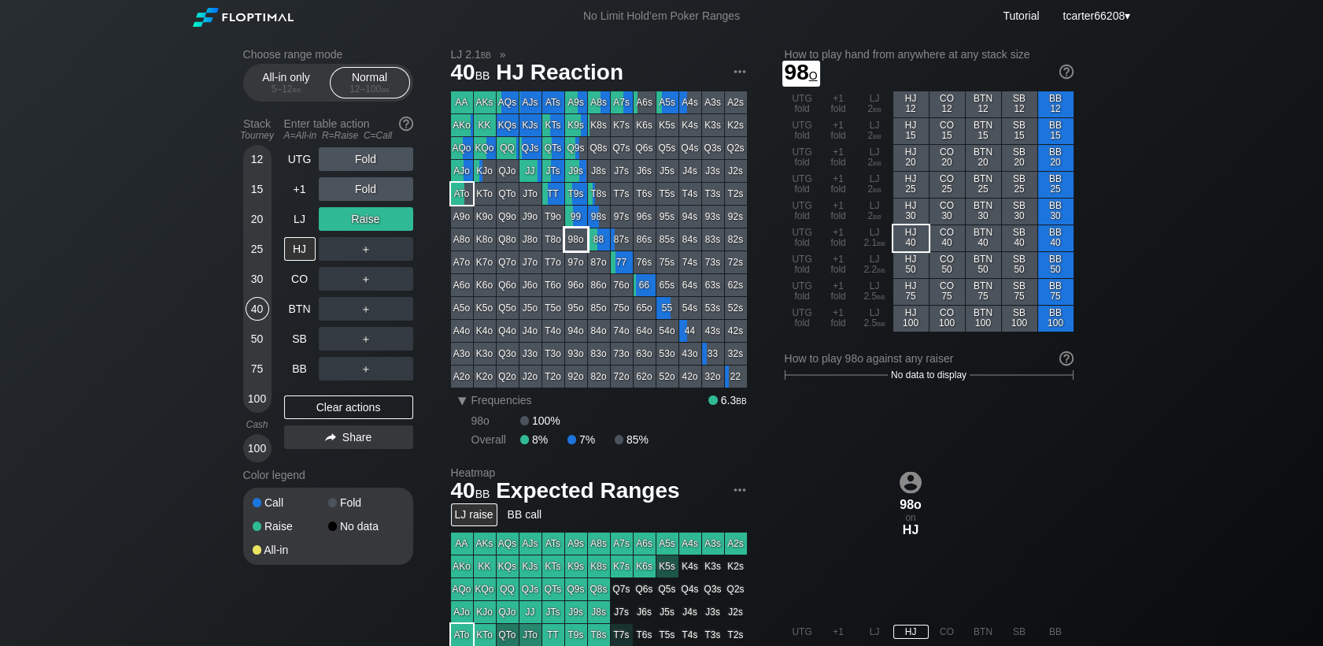
click at [580, 232] on div "98o" at bounding box center [576, 239] width 22 height 22
drag, startPoint x: 399, startPoint y: 413, endPoint x: 390, endPoint y: 406, distance: 11.2
click at [399, 413] on div "Clear actions" at bounding box center [348, 407] width 129 height 24
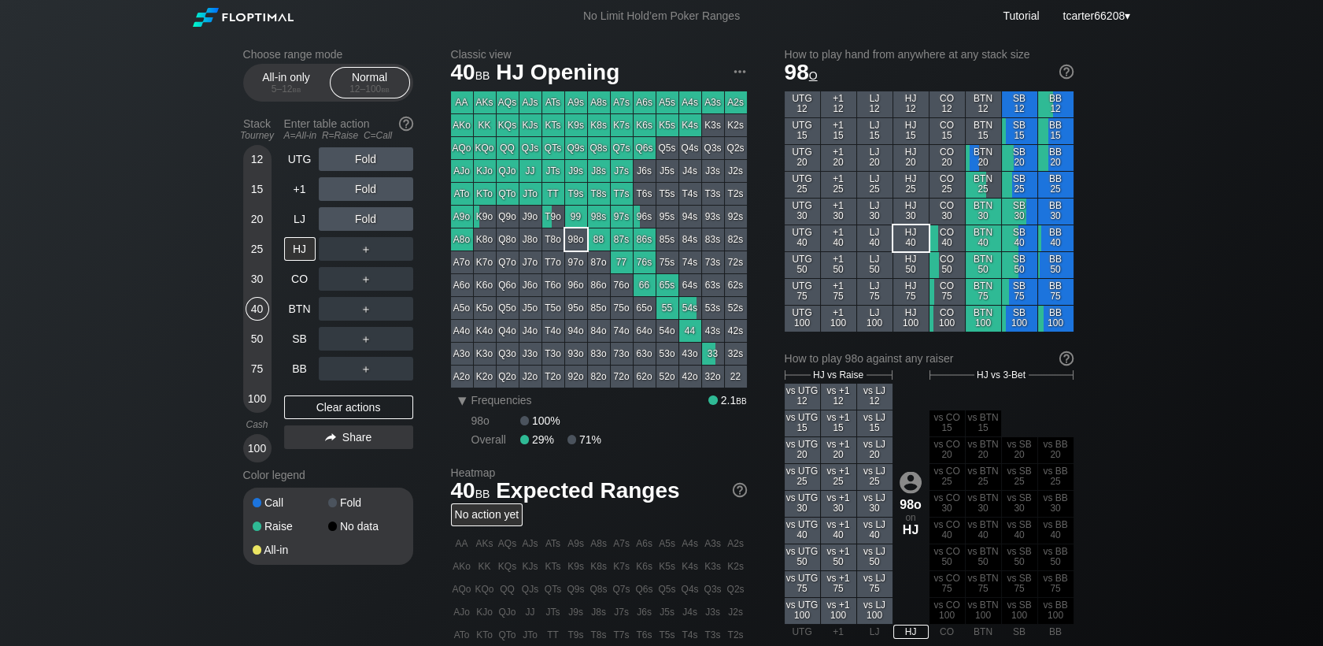
click at [255, 159] on div "12" at bounding box center [258, 159] width 24 height 24
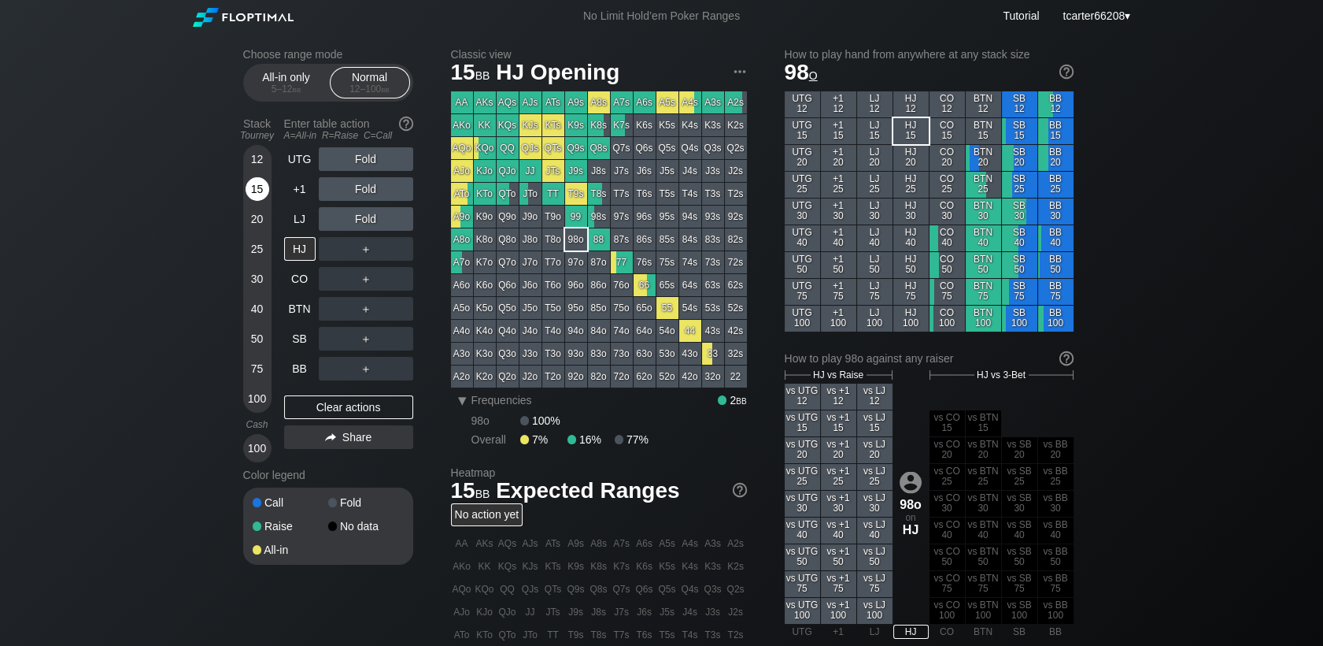
click at [258, 183] on div "15" at bounding box center [258, 189] width 24 height 24
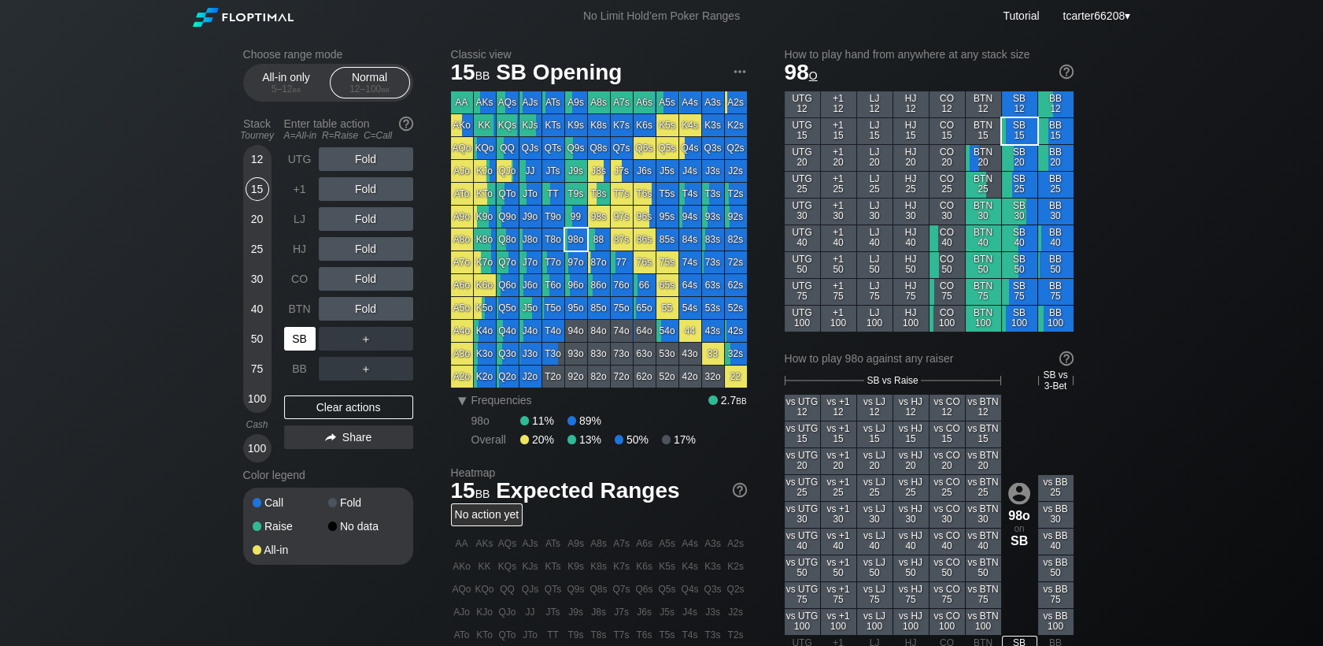
click at [312, 344] on div "SB" at bounding box center [299, 339] width 31 height 24
click at [264, 392] on div "100" at bounding box center [258, 399] width 24 height 24
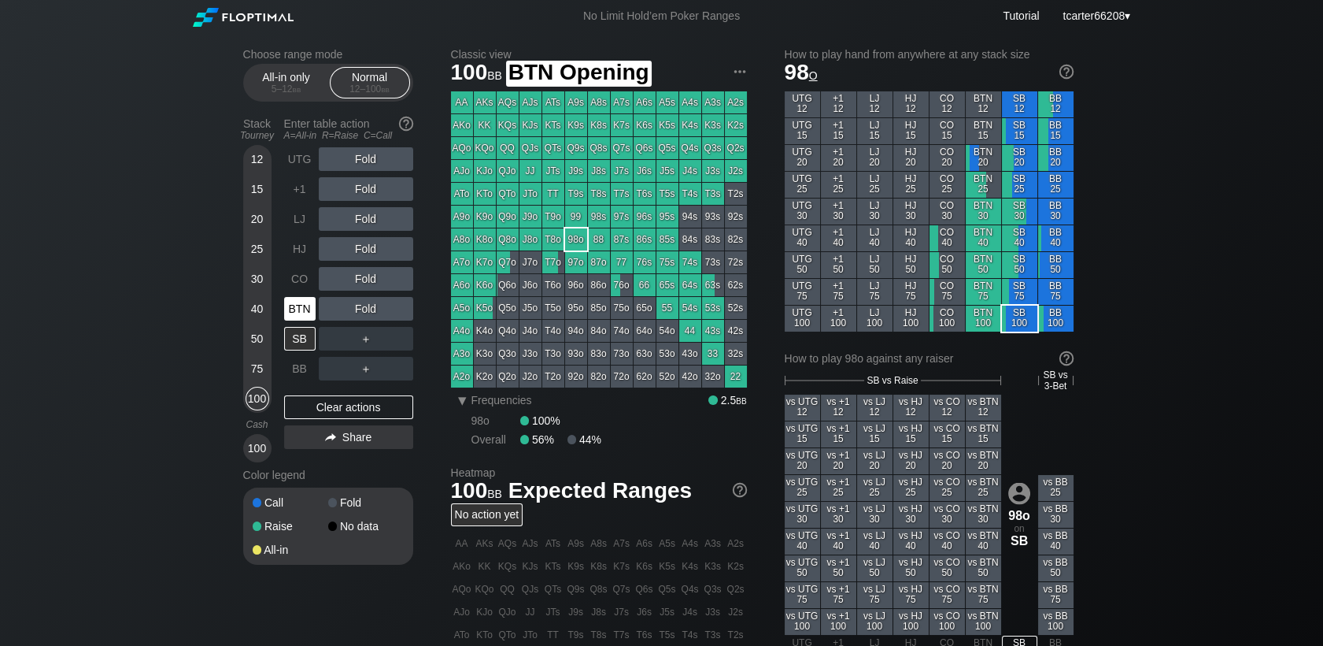
click at [290, 311] on div "BTN" at bounding box center [299, 309] width 31 height 24
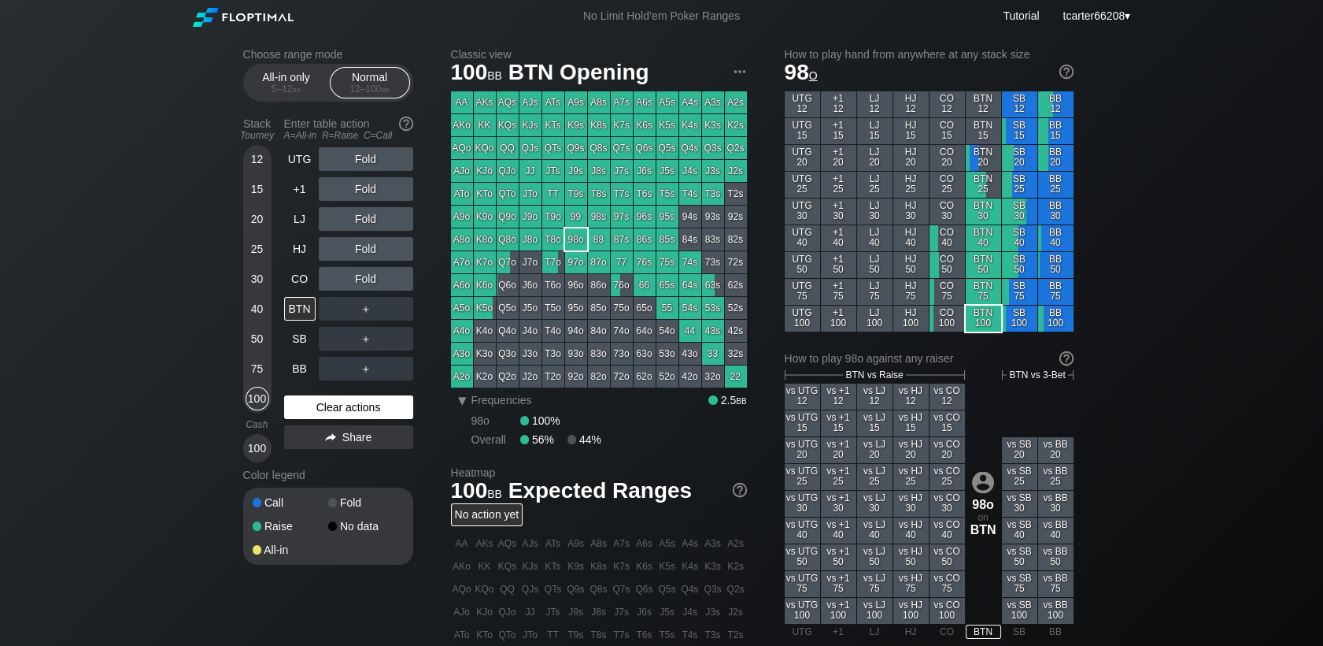
click at [340, 407] on div "Clear actions" at bounding box center [348, 407] width 129 height 24
click at [259, 243] on div "25" at bounding box center [258, 249] width 24 height 24
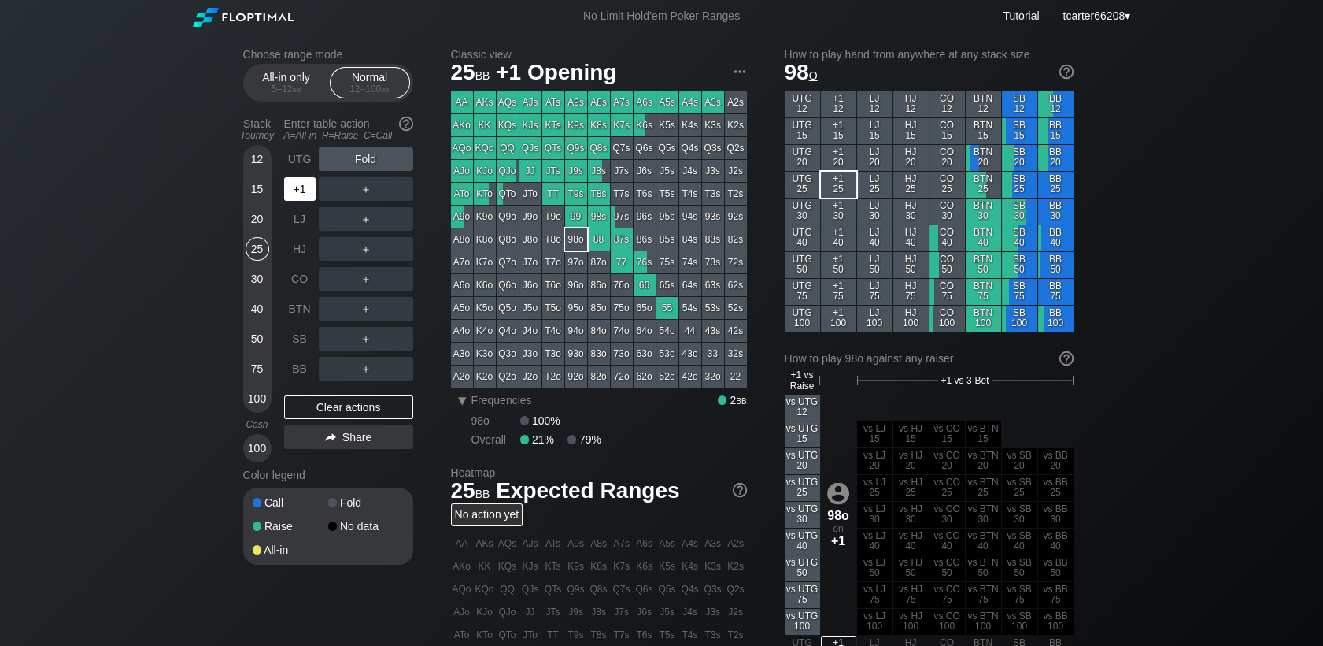
click at [298, 187] on div "+1" at bounding box center [299, 189] width 31 height 24
click at [334, 387] on div "UTG Fold +1 ＋ LJ ＋ HJ ＋ CO ＋ BTN ＋ SB ＋ BB ＋ Clear actions Share" at bounding box center [348, 304] width 129 height 315
click at [352, 417] on div "Clear actions" at bounding box center [348, 407] width 129 height 24
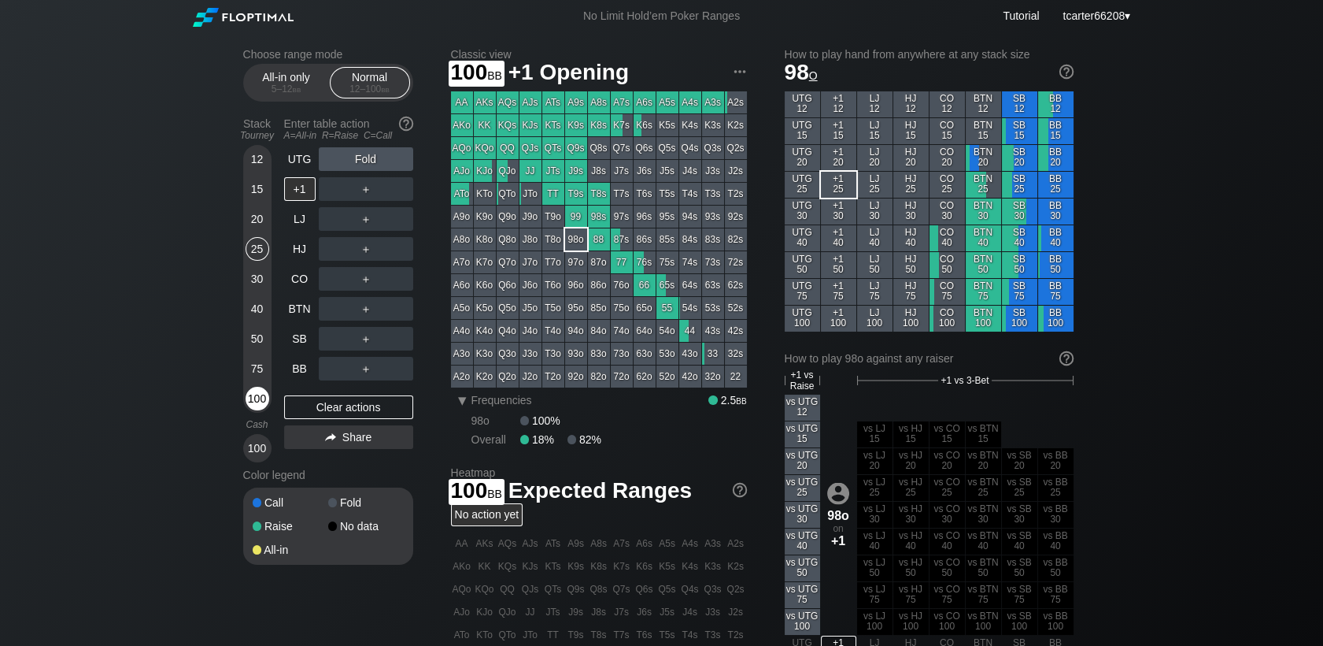
drag, startPoint x: 252, startPoint y: 394, endPoint x: 262, endPoint y: 388, distance: 11.6
click at [254, 394] on div "100" at bounding box center [258, 399] width 24 height 24
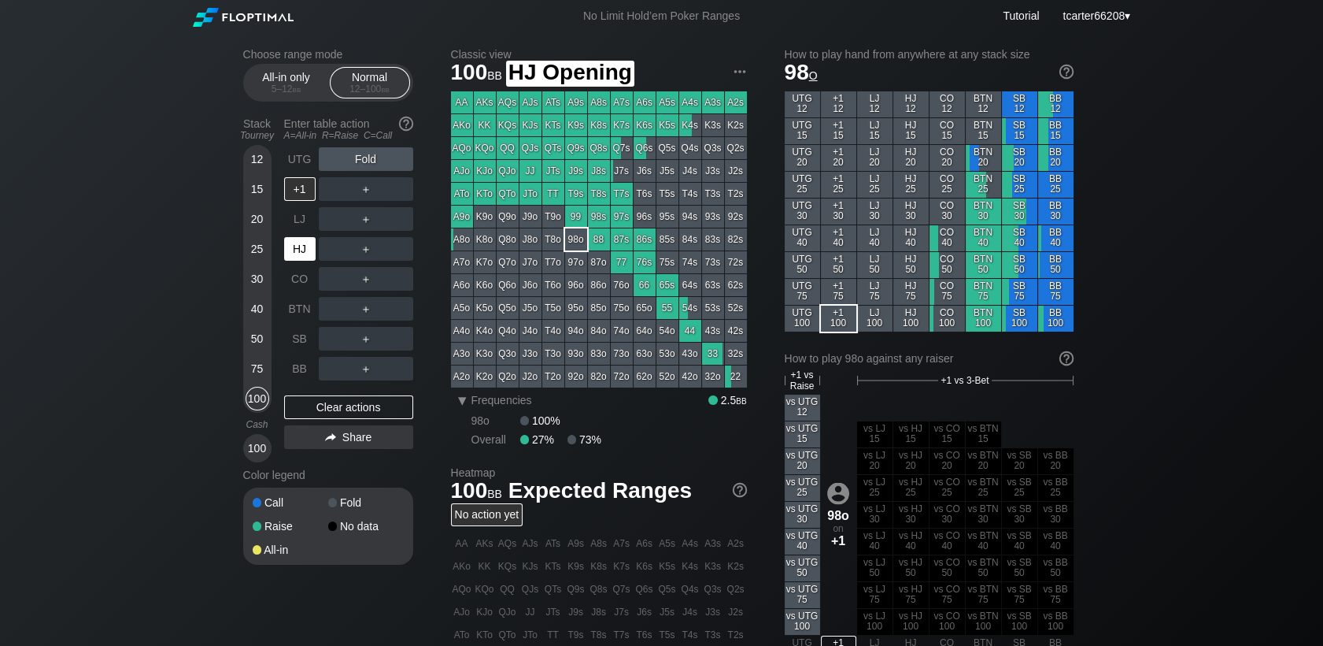
click at [315, 260] on div "HJ" at bounding box center [299, 249] width 31 height 24
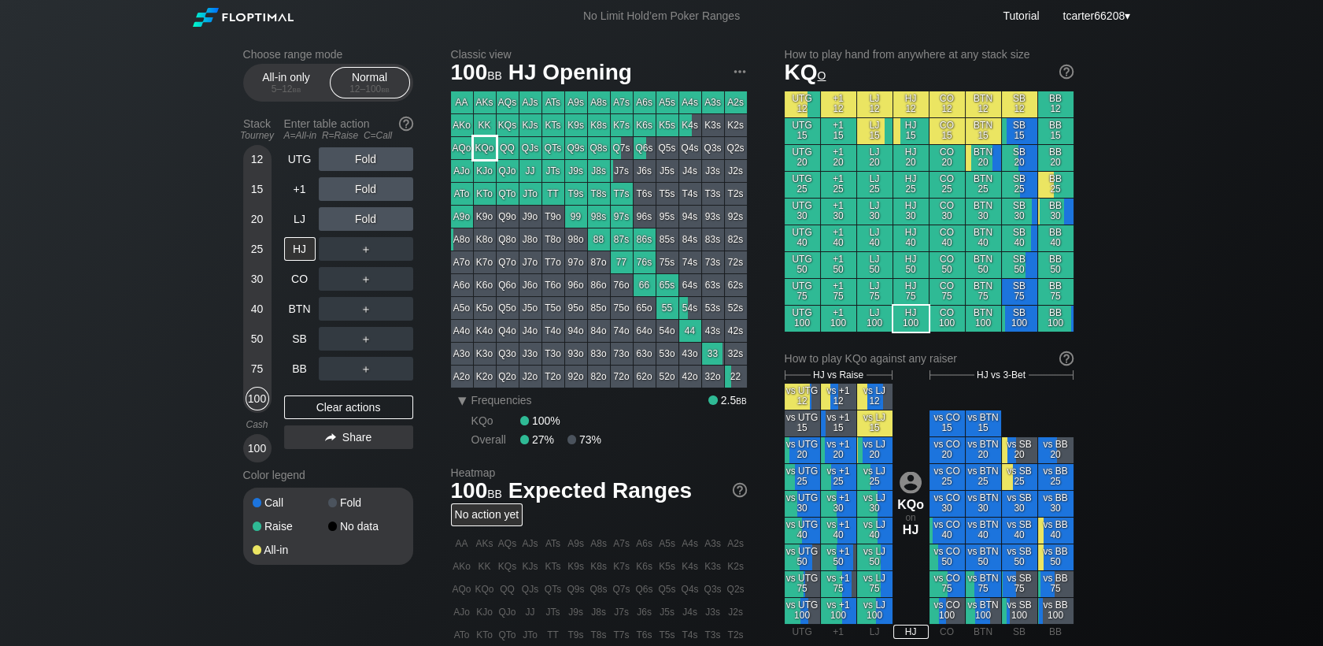
click at [494, 154] on div "KQo" at bounding box center [485, 148] width 22 height 22
click at [373, 191] on div "A ✕ R ✕ C ✕ Fold" at bounding box center [366, 189] width 94 height 24
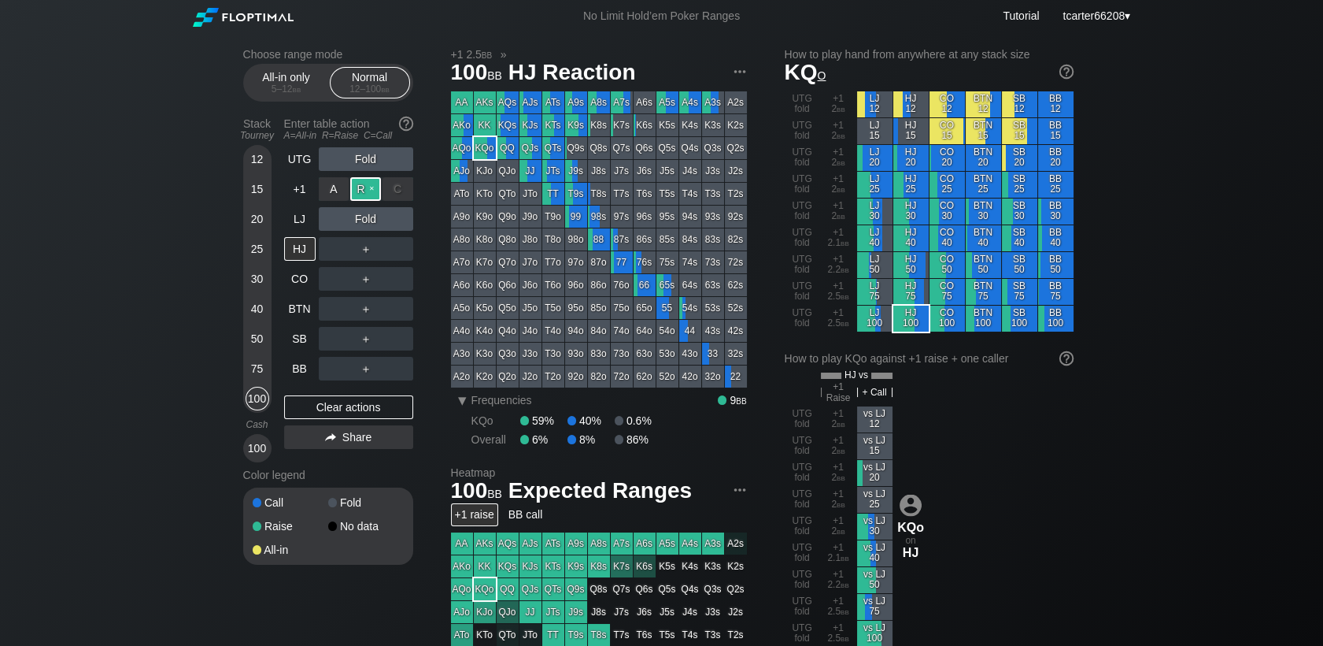
click at [372, 191] on div "R ✕" at bounding box center [365, 189] width 31 height 24
drag, startPoint x: 0, startPoint y: 0, endPoint x: 372, endPoint y: 191, distance: 417.6
click at [372, 191] on div "R ✕" at bounding box center [365, 189] width 31 height 24
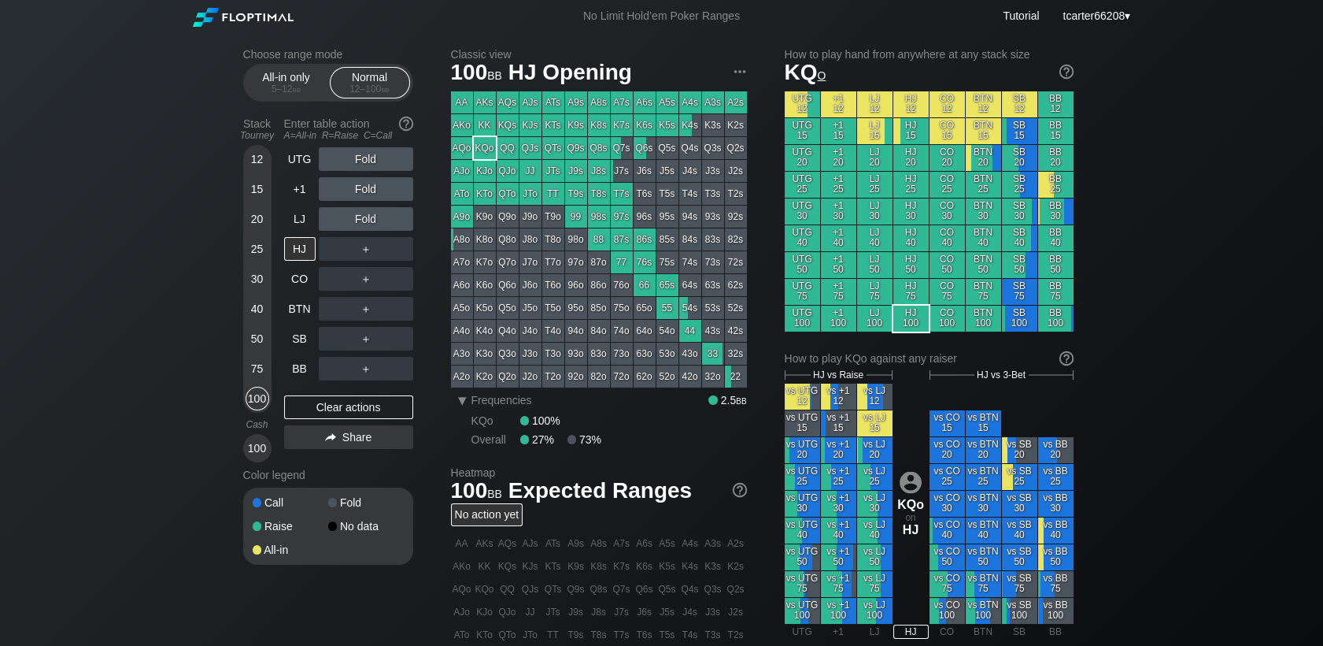
click at [260, 337] on div "50" at bounding box center [258, 339] width 24 height 24
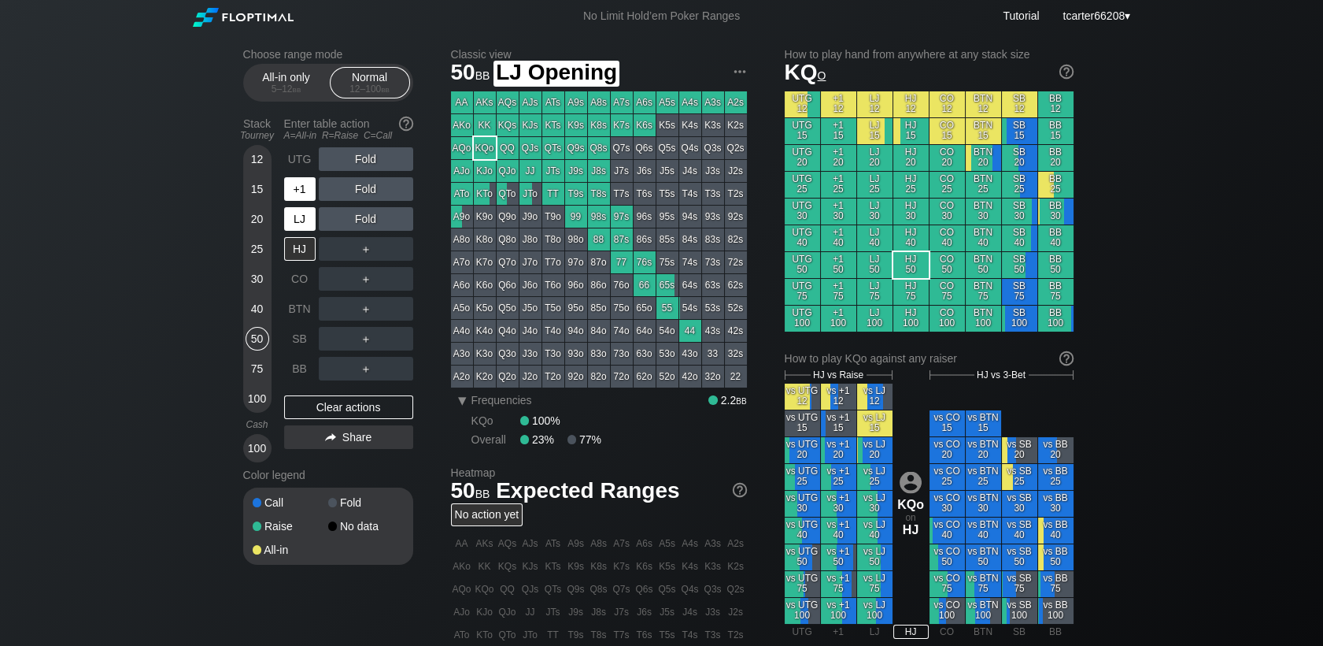
click at [296, 205] on div "UTG Fold +1 Fold LJ Fold HJ ＋ CO ＋ BTN ＋ SB ＋ BB ＋" at bounding box center [348, 263] width 129 height 233
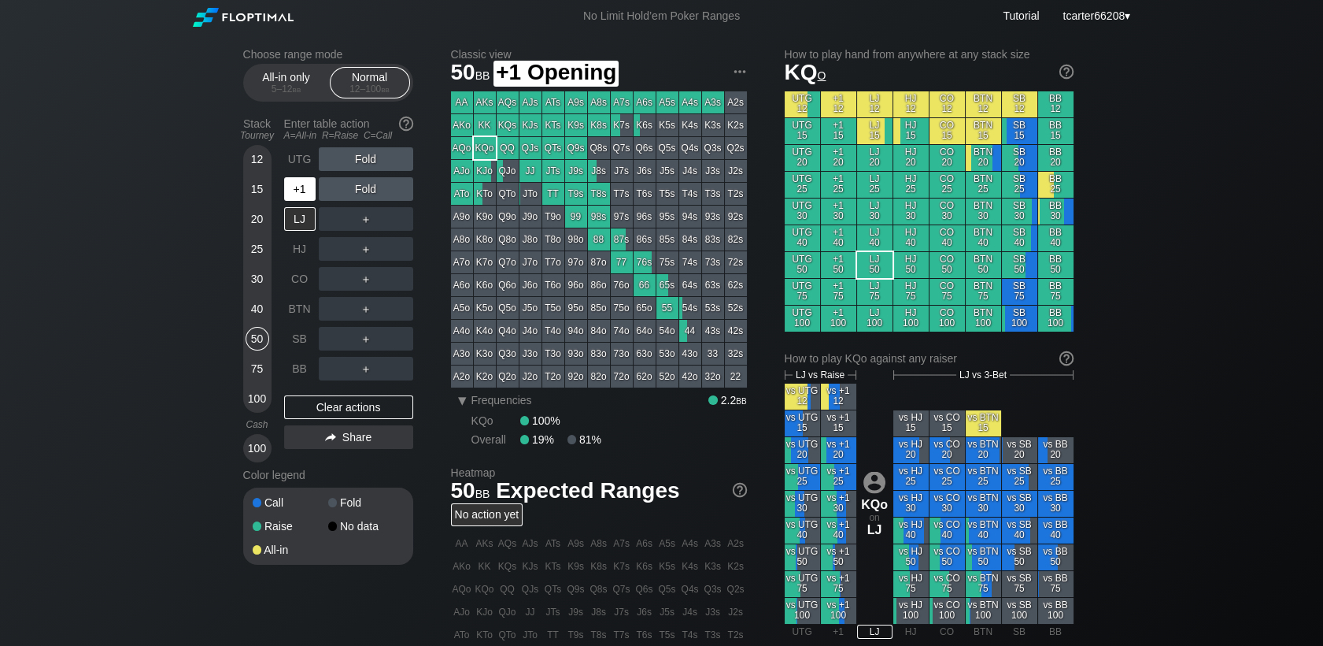
click at [301, 198] on div "+1" at bounding box center [299, 189] width 31 height 24
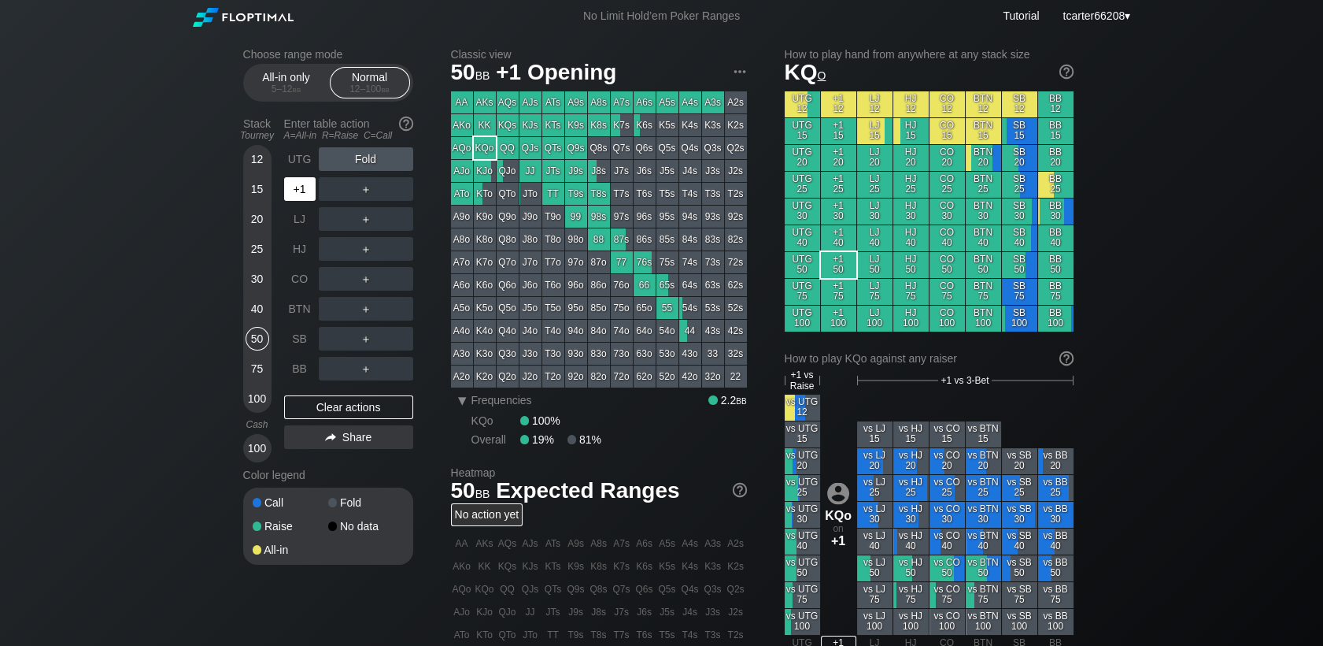
click at [301, 198] on div "+1" at bounding box center [299, 189] width 31 height 24
click at [260, 161] on div "12" at bounding box center [258, 159] width 24 height 24
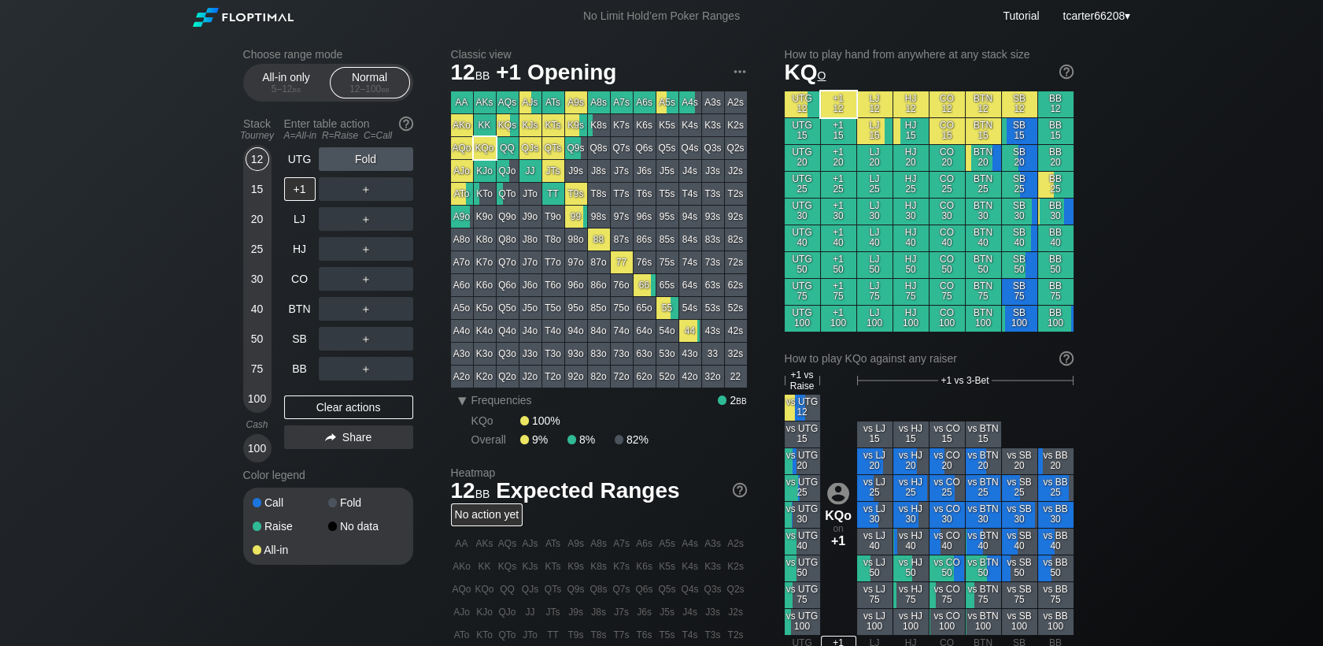
click at [259, 253] on div "25" at bounding box center [258, 249] width 24 height 24
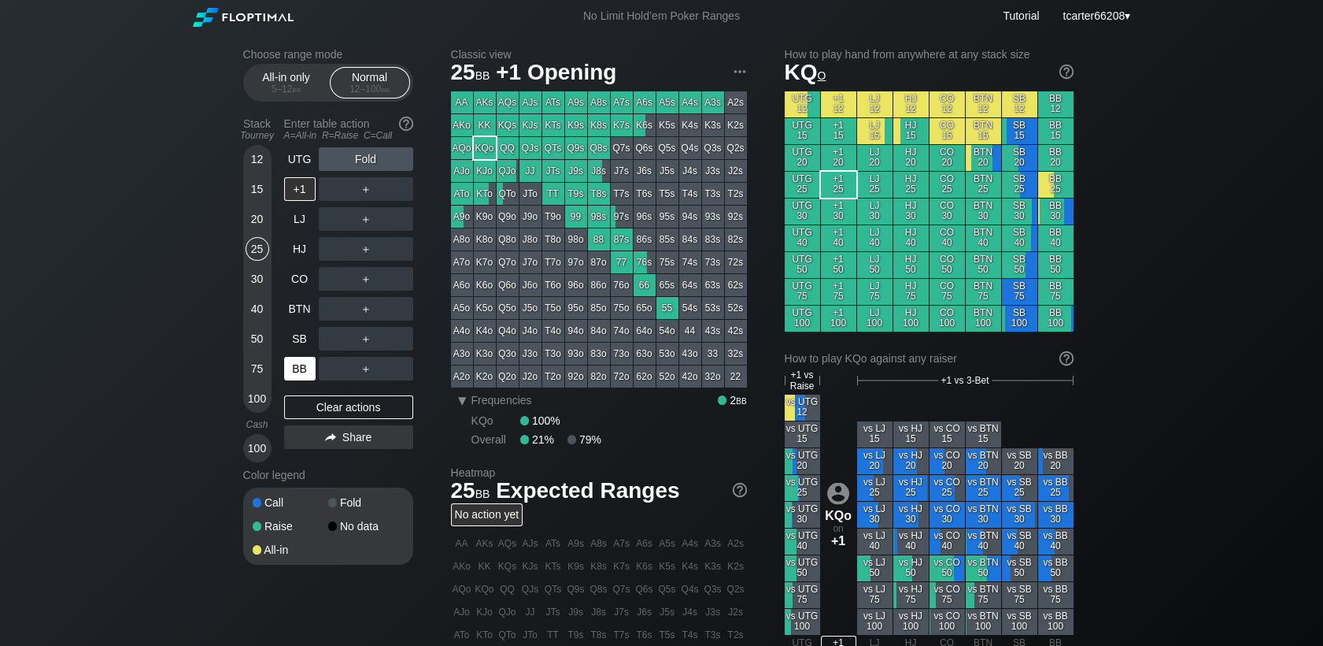
click at [305, 376] on div "BB" at bounding box center [299, 369] width 31 height 24
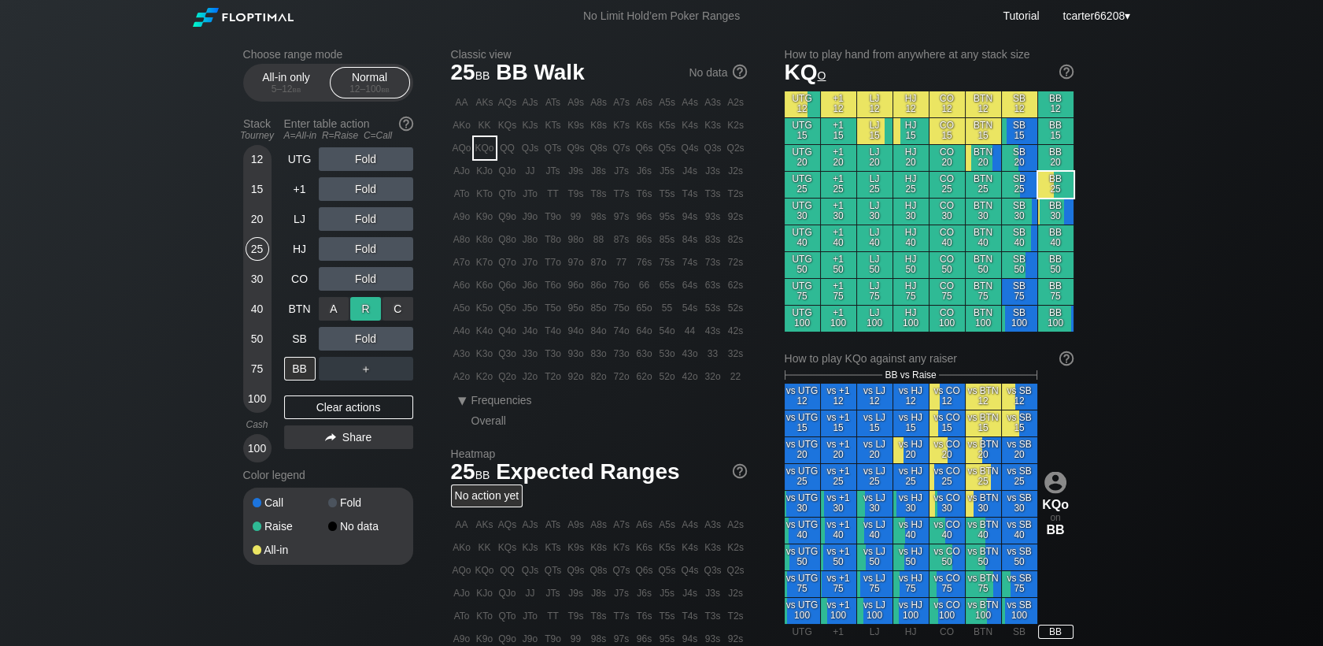
click at [354, 312] on div "R ✕" at bounding box center [365, 309] width 31 height 24
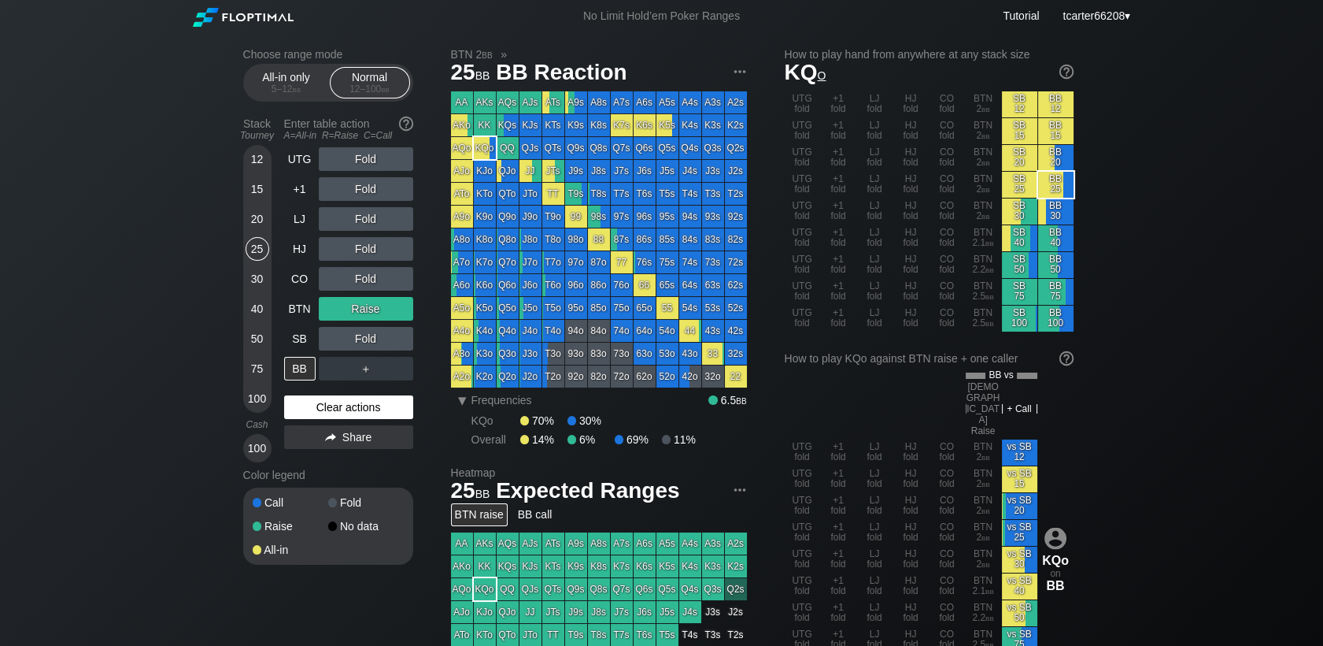
drag, startPoint x: 246, startPoint y: 405, endPoint x: 289, endPoint y: 400, distance: 43.6
click at [246, 404] on div "100" at bounding box center [258, 399] width 24 height 24
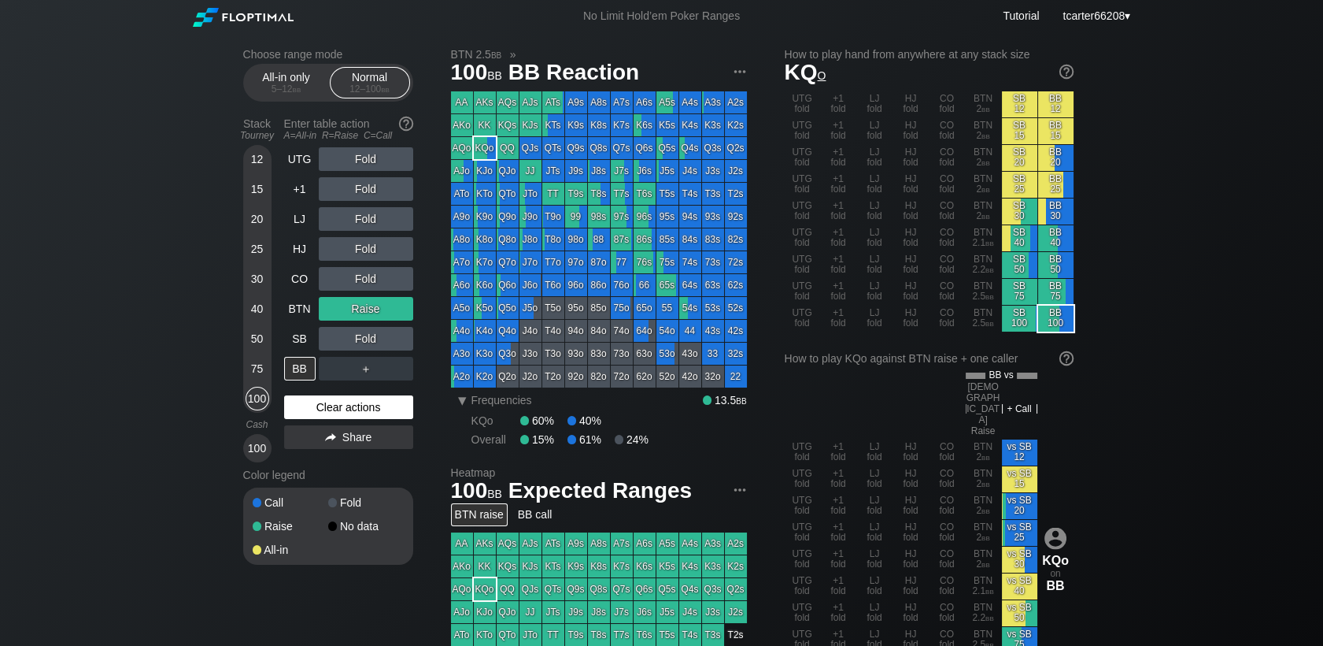
click at [301, 401] on div "Clear actions" at bounding box center [348, 407] width 129 height 24
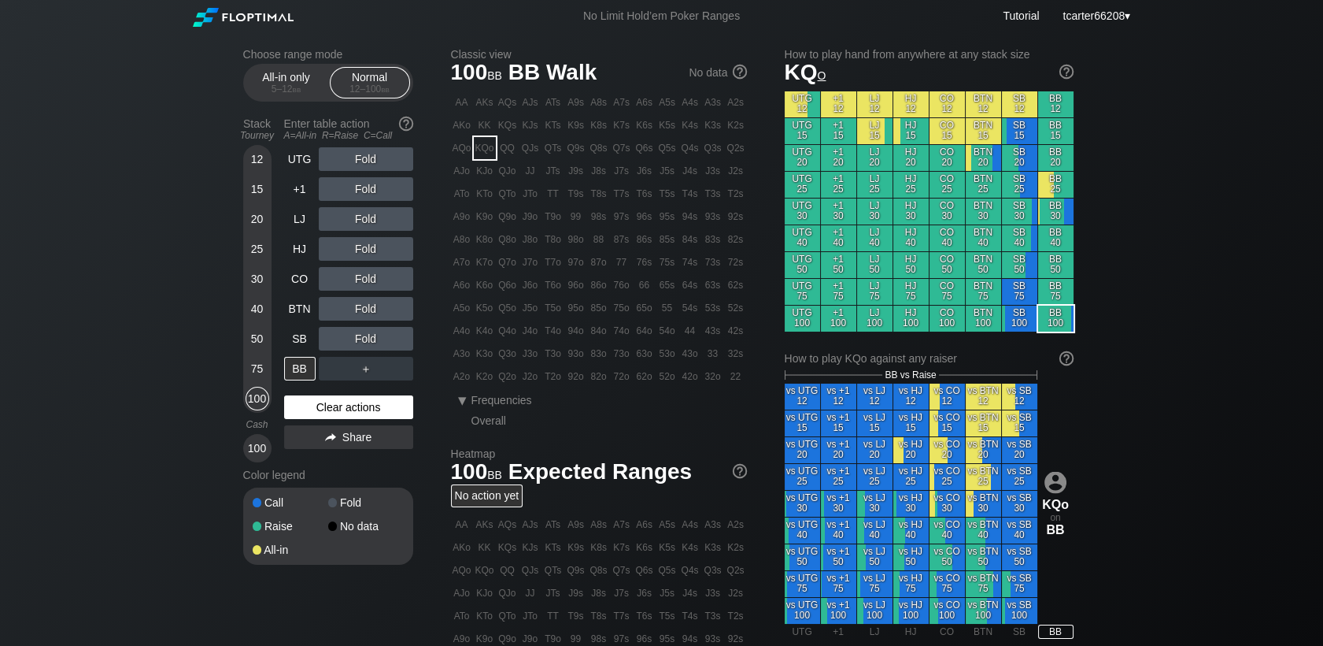
click at [302, 402] on div "Clear actions" at bounding box center [348, 407] width 129 height 24
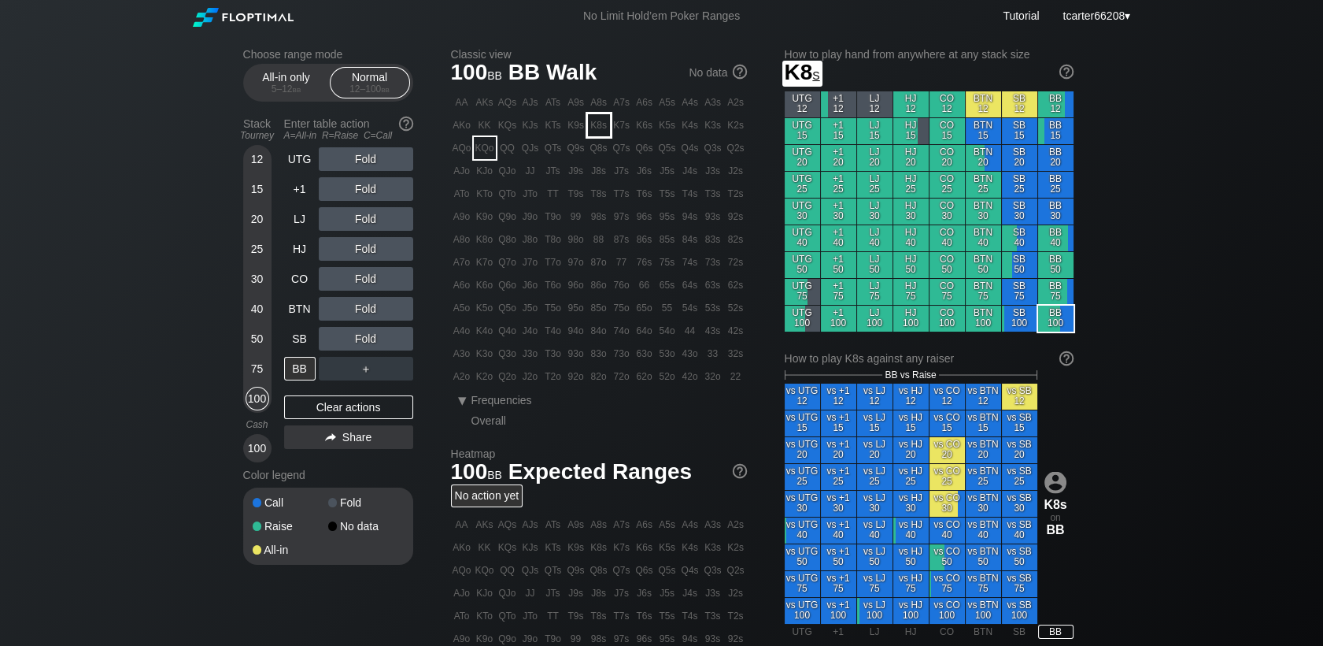
click at [592, 128] on div "K8s" at bounding box center [599, 125] width 22 height 22
click at [344, 280] on div "Fold" at bounding box center [366, 279] width 94 height 24
click at [351, 281] on div "R ✕" at bounding box center [365, 279] width 31 height 24
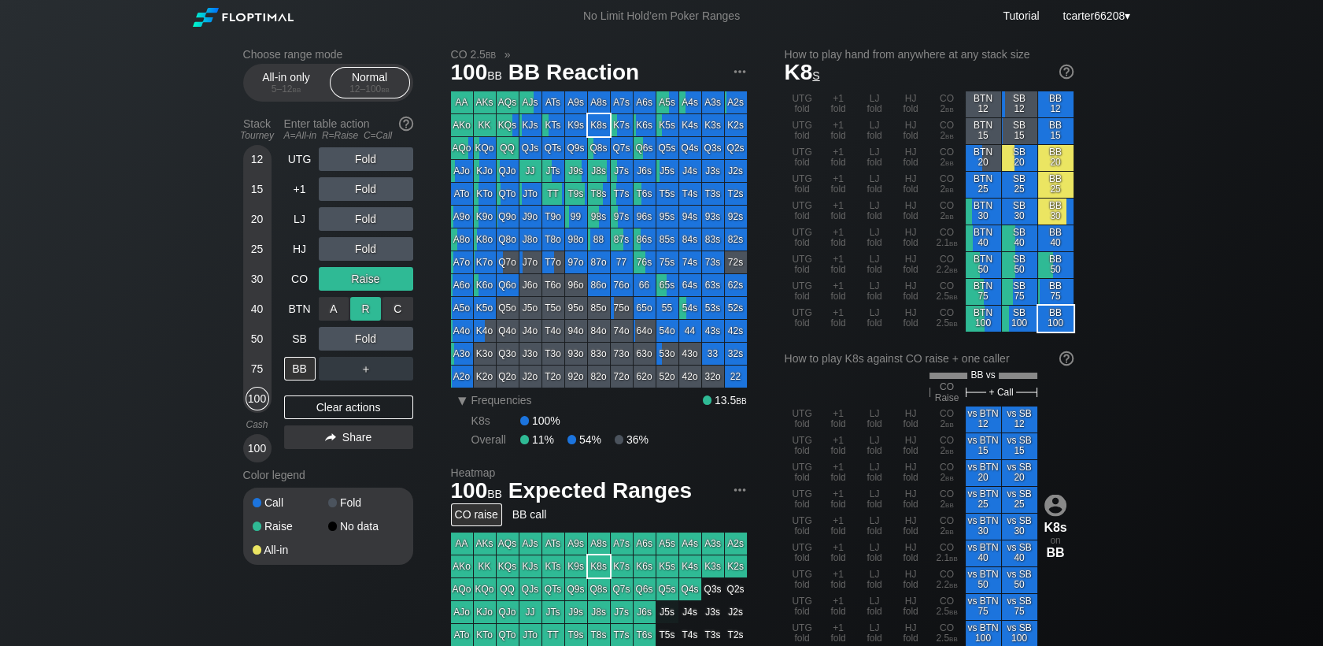
click at [359, 308] on div "R ✕" at bounding box center [365, 309] width 31 height 24
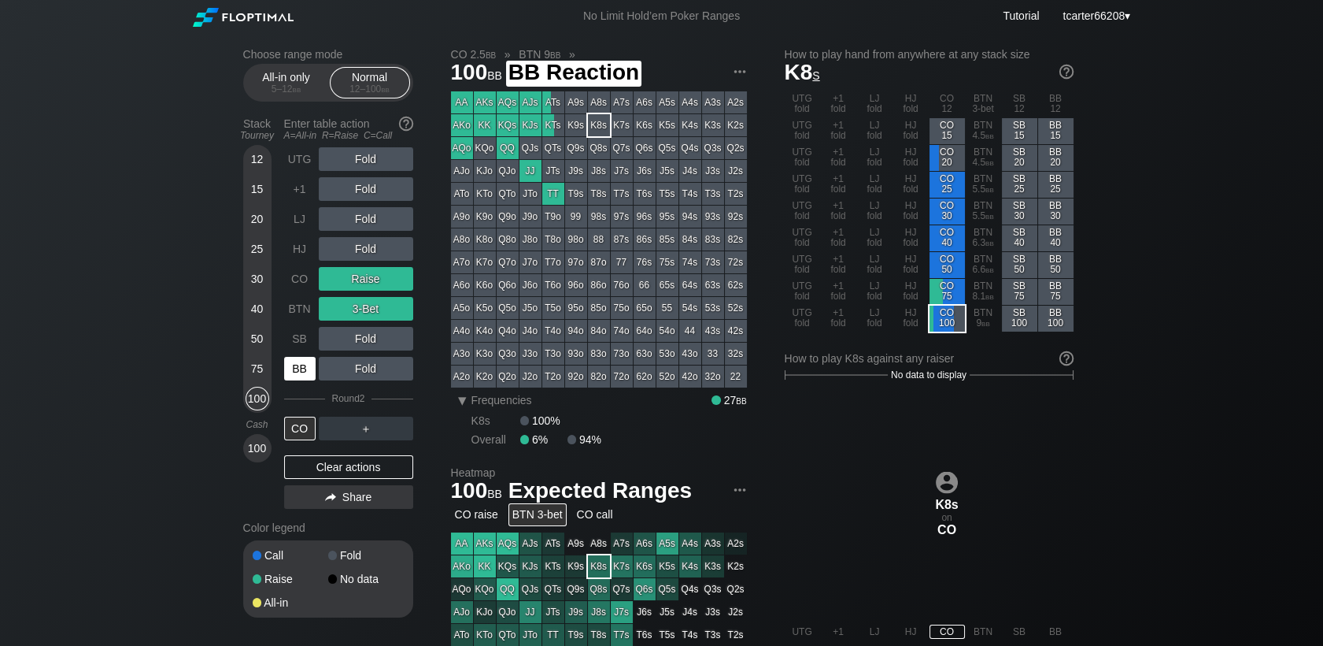
click at [300, 375] on div "BB" at bounding box center [299, 369] width 31 height 24
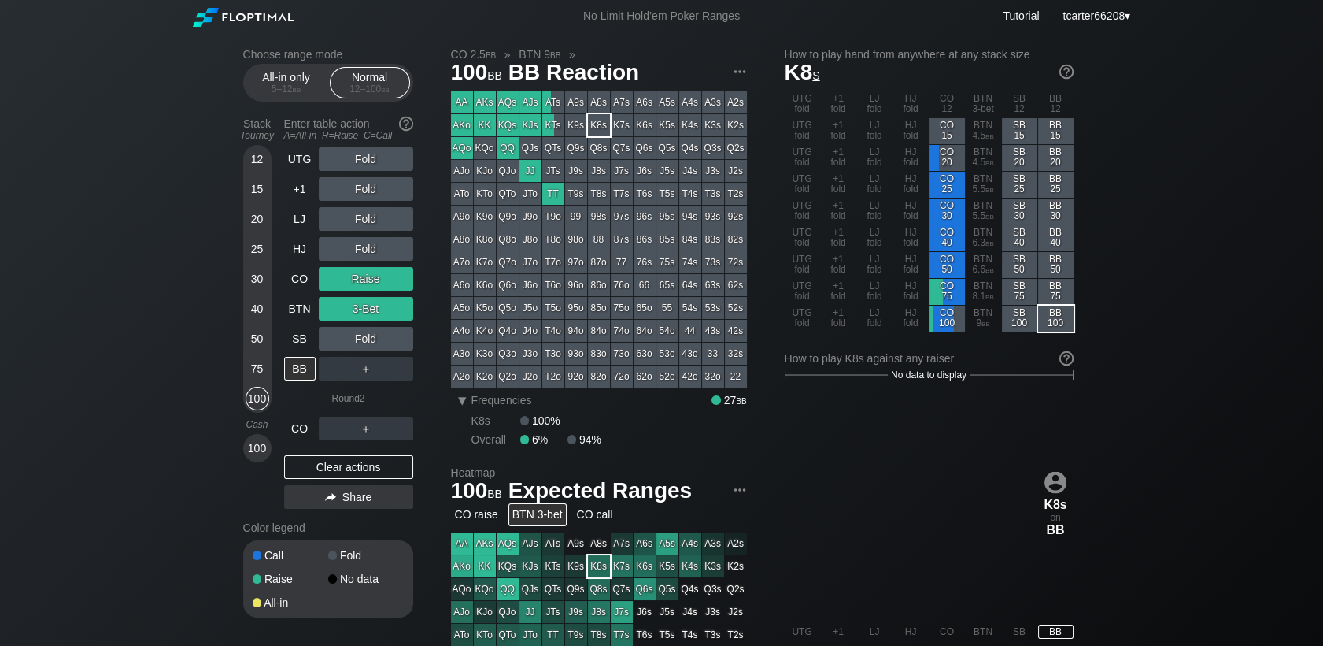
click at [321, 487] on div "UTG Fold +1 Fold LJ Fold HJ Fold CO Raise BTN 3-Bet SB Fold BB ＋ Round 2 CO ＋ C…" at bounding box center [348, 331] width 129 height 368
click at [325, 479] on div "Clear actions" at bounding box center [348, 467] width 129 height 24
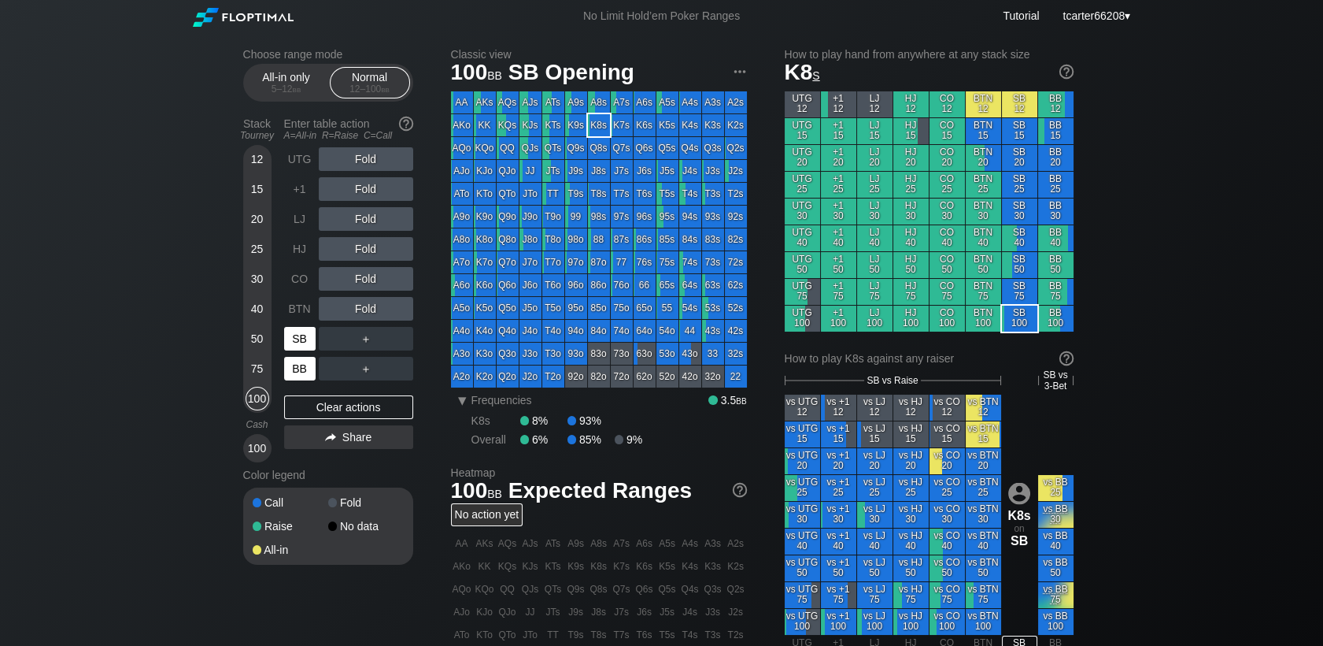
click at [301, 355] on div "UTG Fold +1 Fold LJ Fold HJ Fold CO Fold BTN Fold SB ＋ BB ＋" at bounding box center [348, 263] width 129 height 233
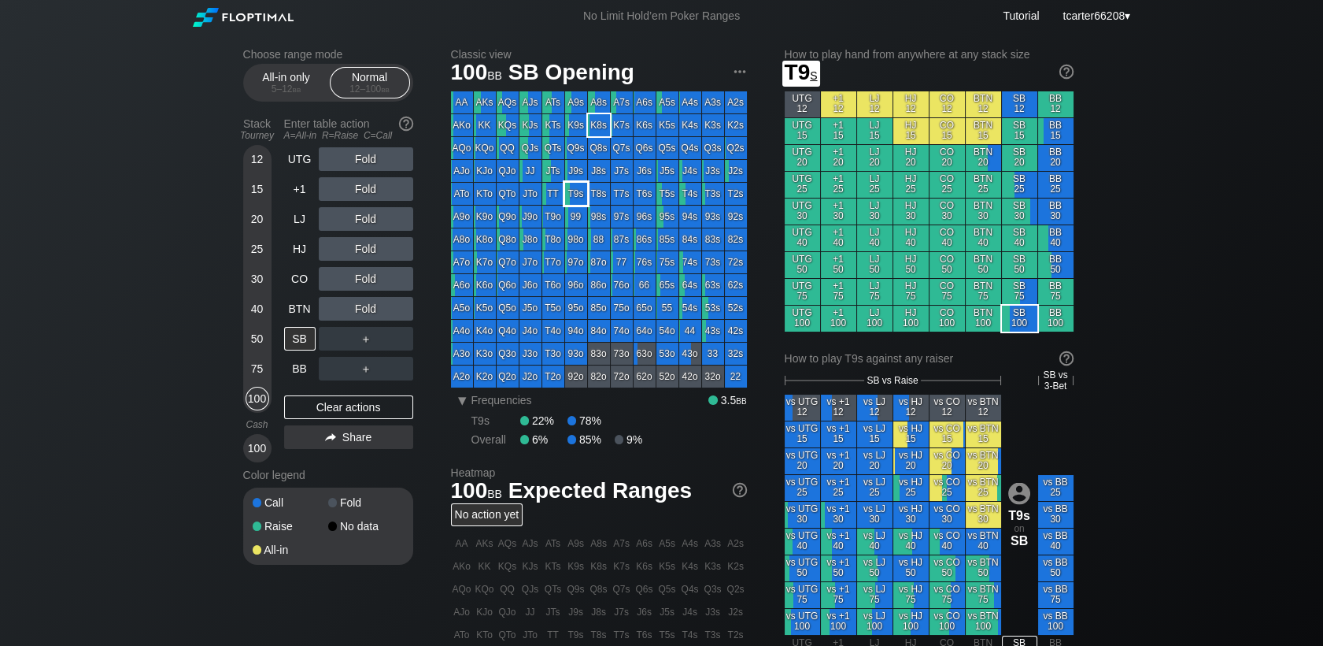
click at [573, 198] on div "T9s" at bounding box center [576, 194] width 22 height 22
click at [359, 217] on div "A ✕ R ✕ C ✕ Fold" at bounding box center [366, 219] width 94 height 24
click at [366, 219] on div "R ✕" at bounding box center [365, 219] width 31 height 24
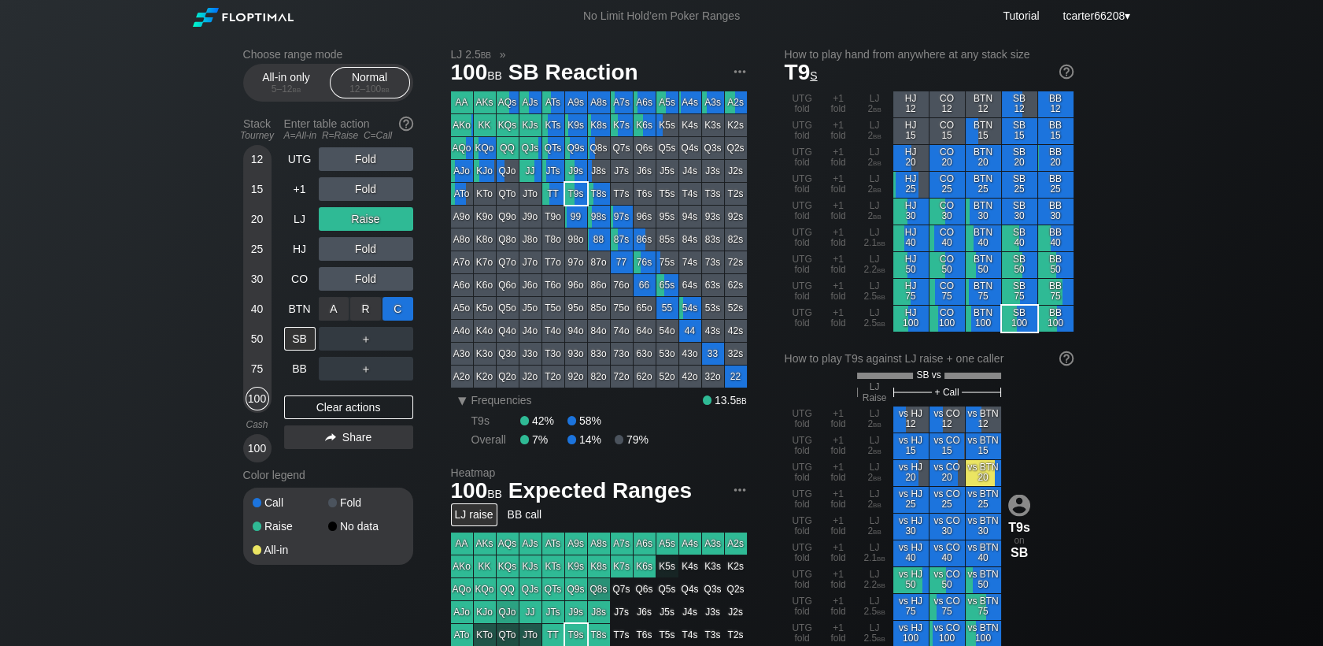
click at [408, 319] on div "C ✕" at bounding box center [398, 309] width 31 height 24
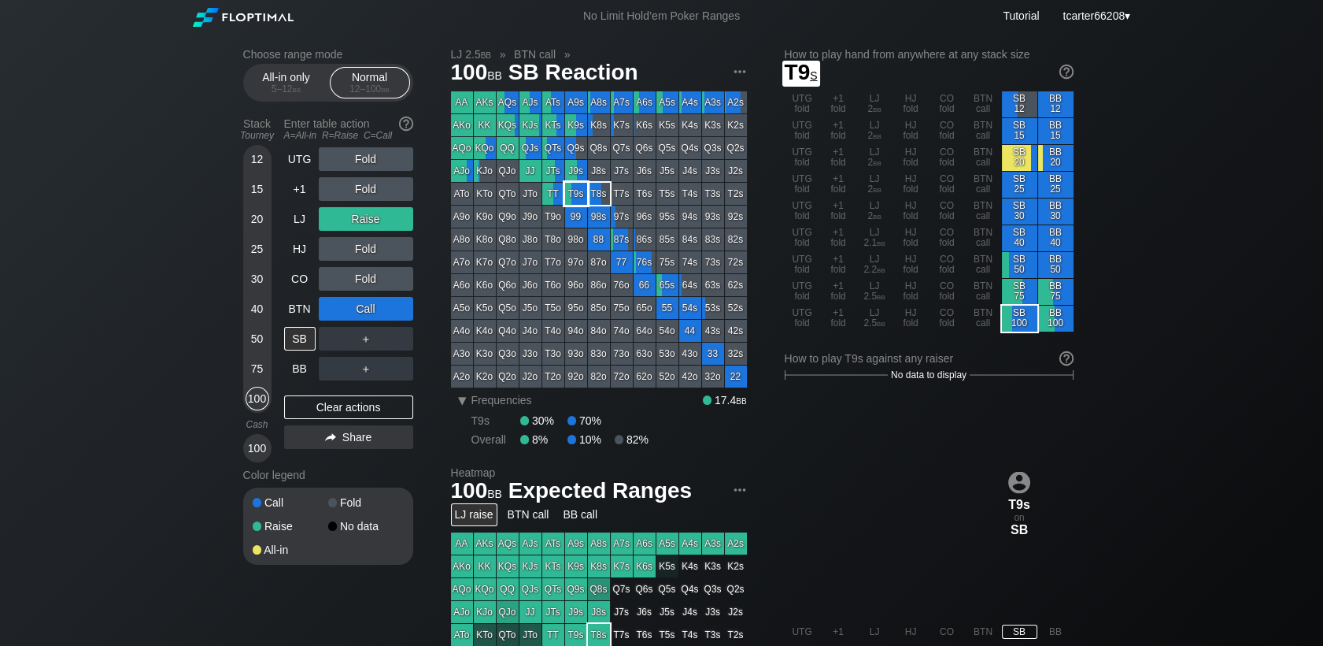
click at [588, 192] on div "T8s" at bounding box center [599, 194] width 22 height 22
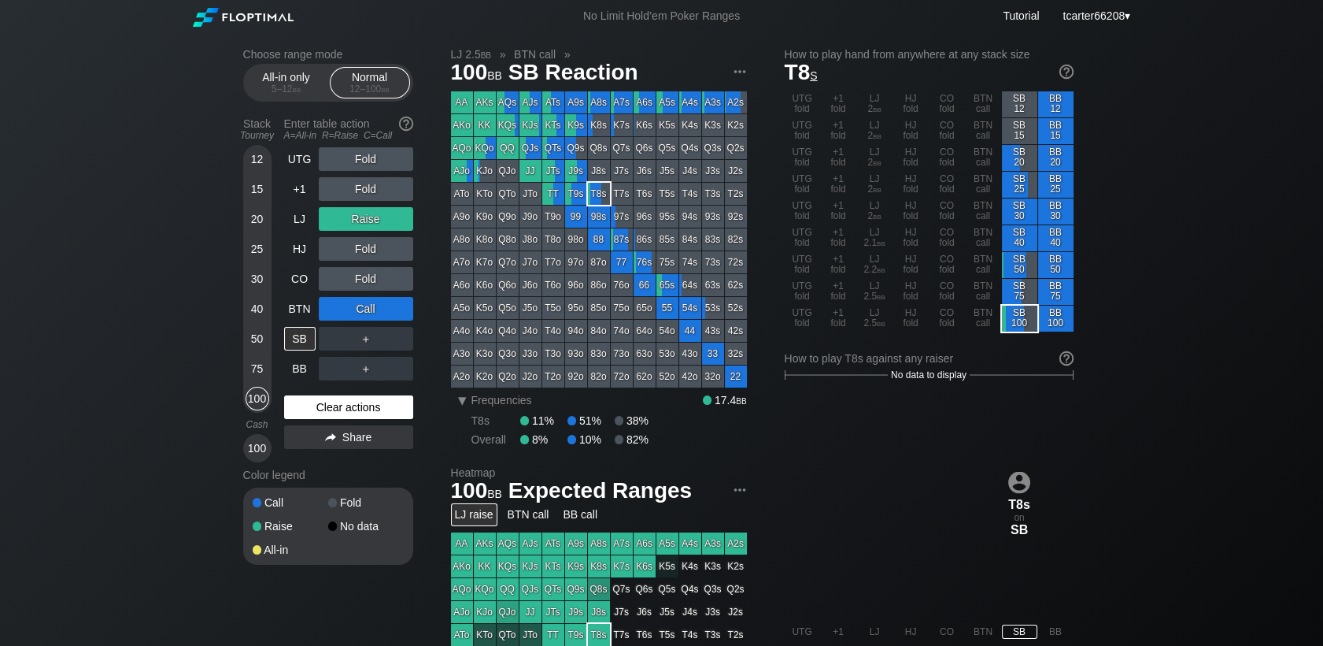
drag, startPoint x: 342, startPoint y: 410, endPoint x: 313, endPoint y: 369, distance: 50.2
click at [342, 410] on div "Clear actions" at bounding box center [348, 407] width 129 height 24
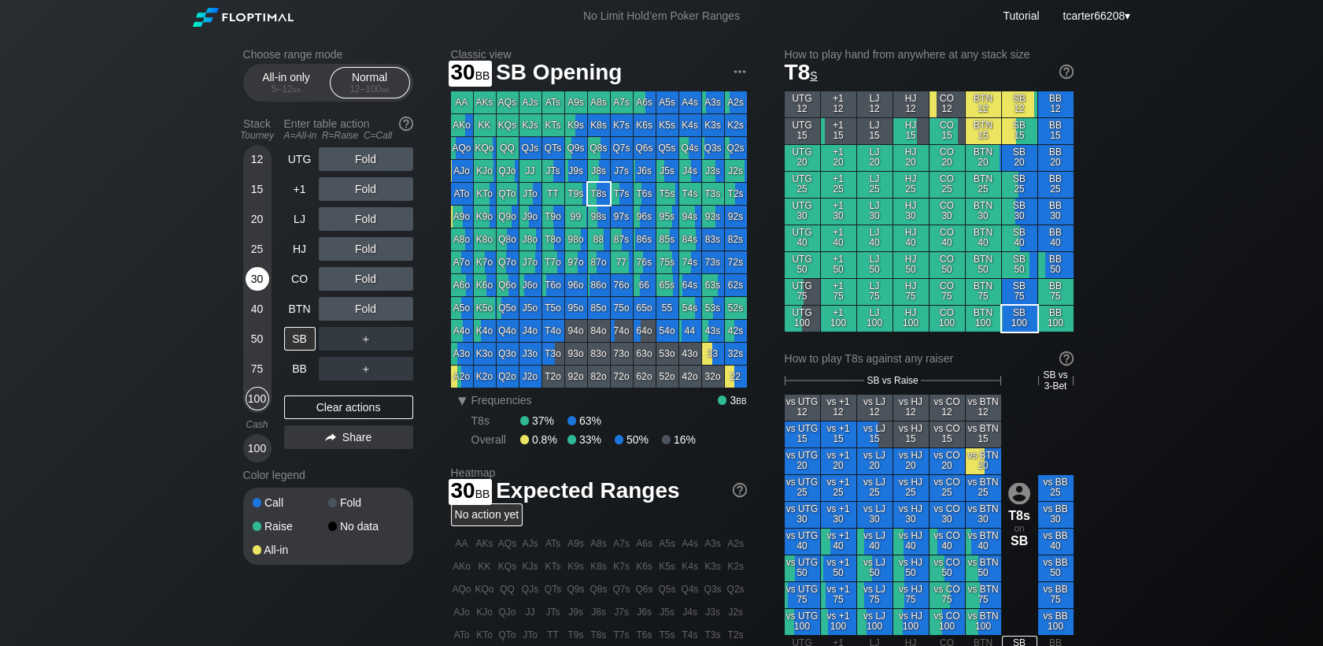
click at [260, 279] on div "30" at bounding box center [258, 279] width 24 height 24
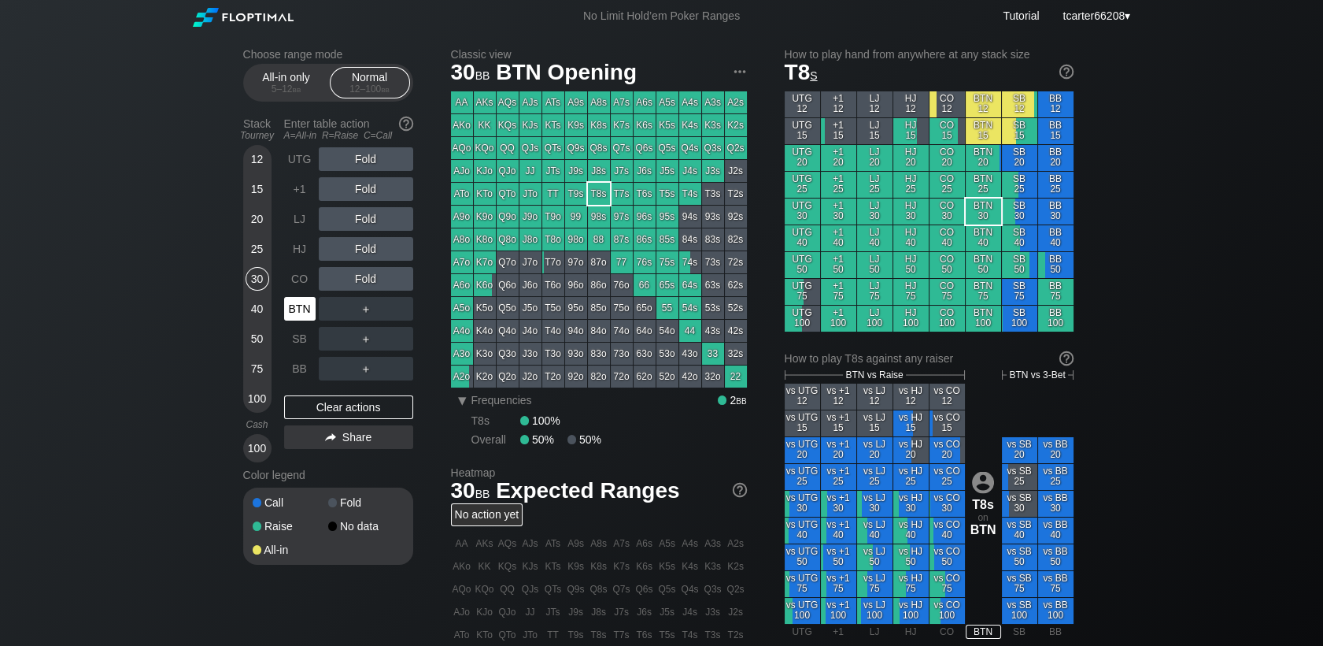
click at [296, 302] on div "BTN" at bounding box center [299, 309] width 31 height 24
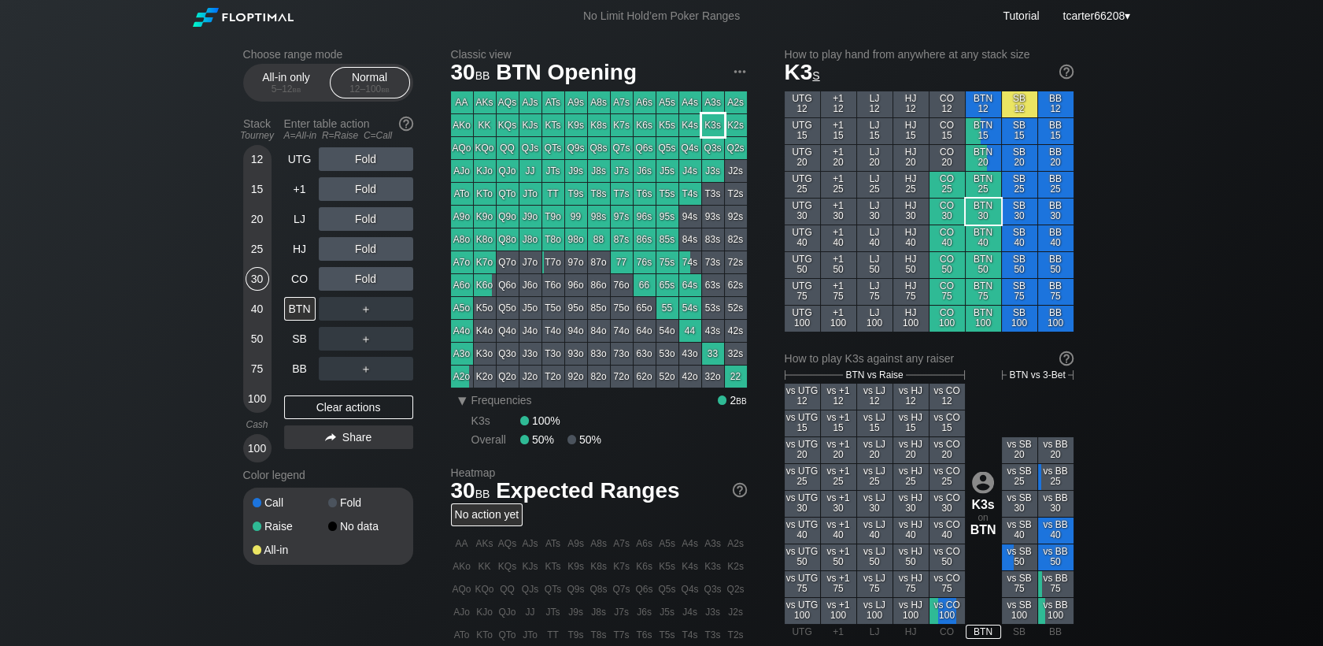
click at [712, 120] on div "K3s" at bounding box center [713, 125] width 22 height 22
click at [260, 342] on div "50" at bounding box center [258, 339] width 24 height 24
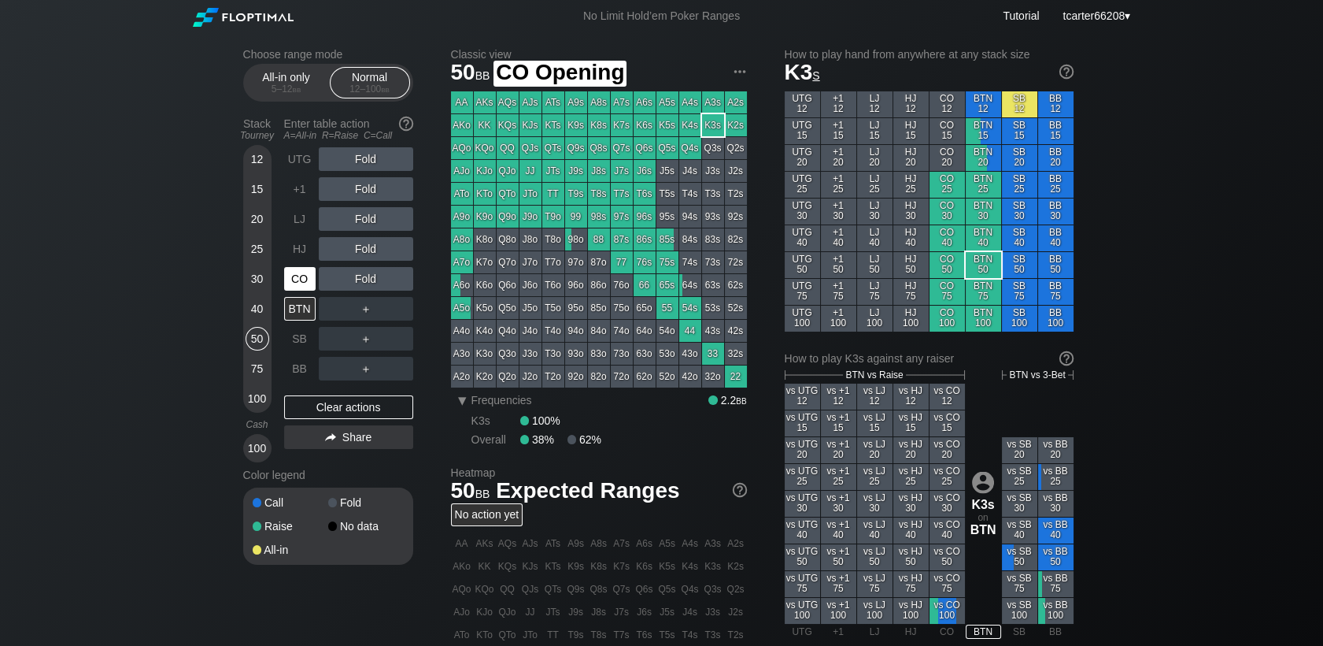
click at [309, 277] on div "CO" at bounding box center [299, 279] width 31 height 24
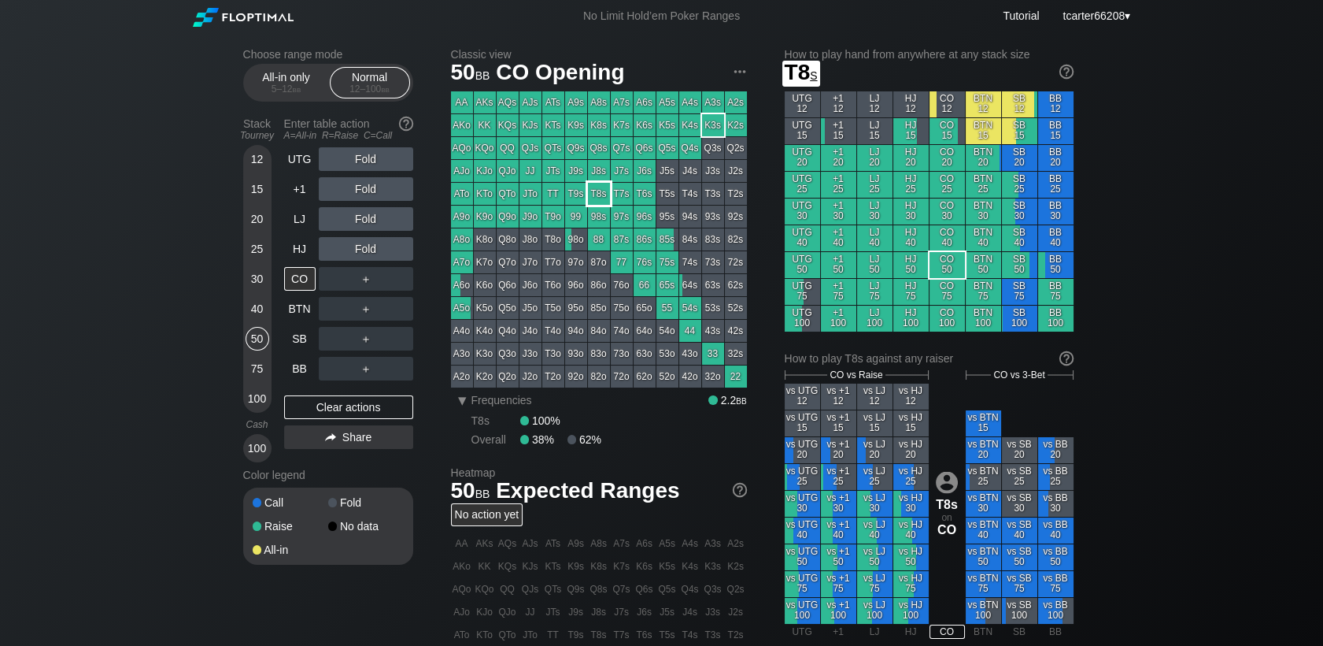
click at [602, 198] on div "T8s" at bounding box center [599, 194] width 22 height 22
click at [359, 283] on div "＋" at bounding box center [366, 279] width 94 height 24
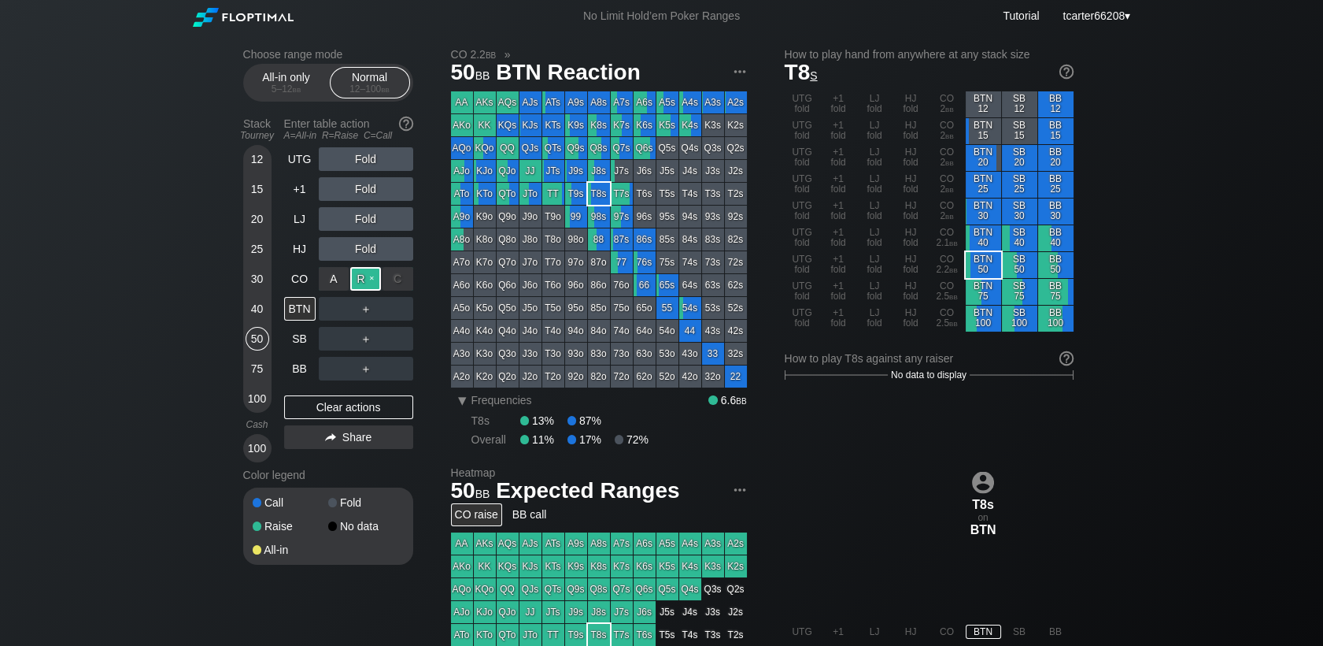
click at [361, 285] on div "R ✕" at bounding box center [365, 279] width 31 height 24
drag, startPoint x: 331, startPoint y: 405, endPoint x: 307, endPoint y: 337, distance: 71.7
click at [331, 405] on div "Clear actions" at bounding box center [348, 407] width 129 height 24
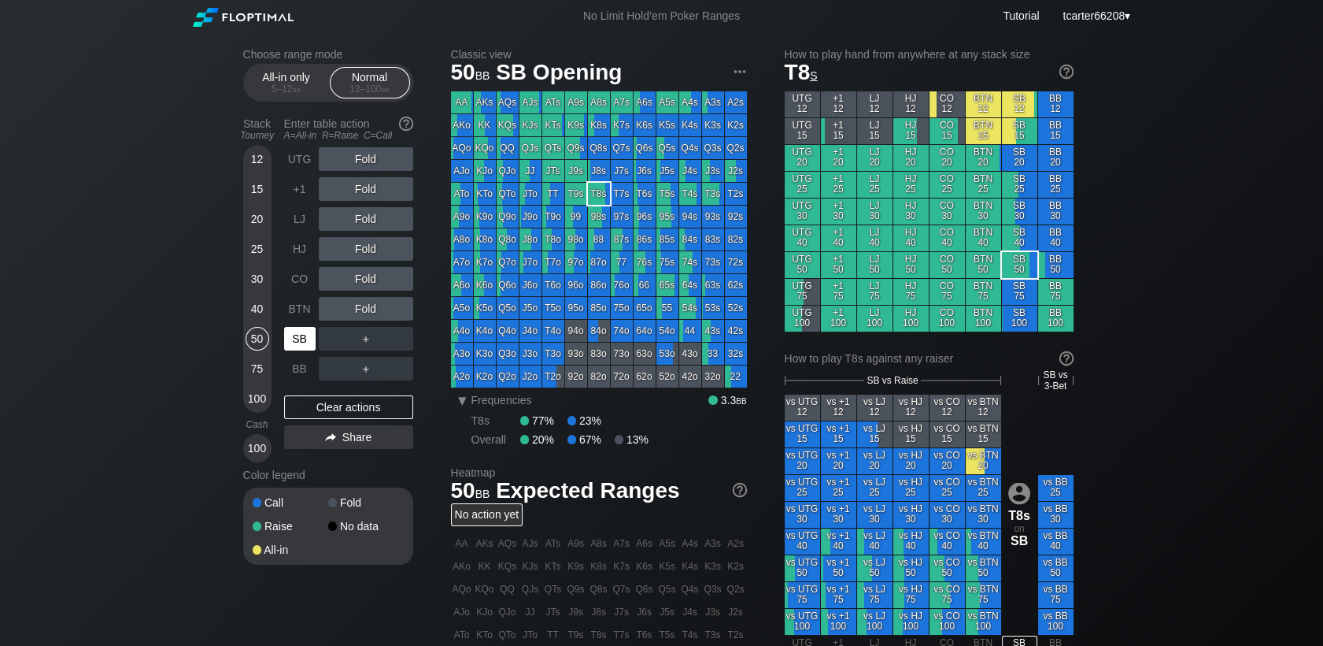
click at [302, 336] on div "SB" at bounding box center [299, 339] width 31 height 24
click at [365, 220] on div "R ✕" at bounding box center [365, 219] width 31 height 24
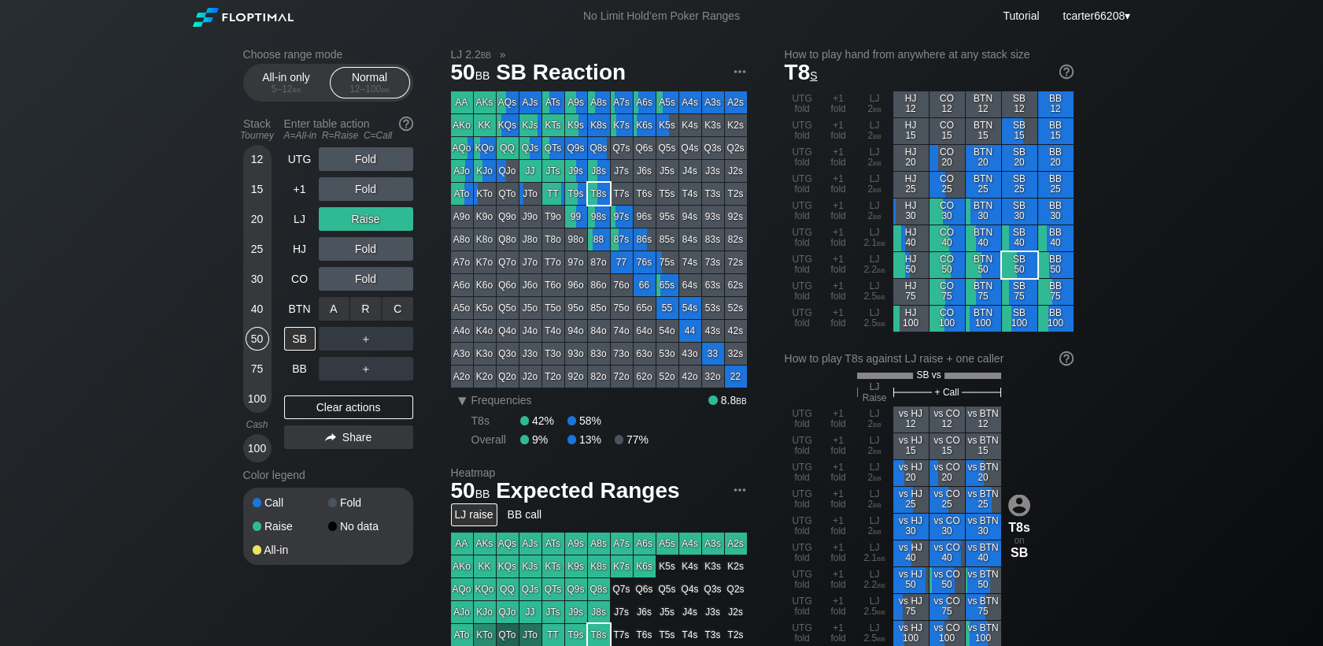
click at [399, 302] on div "C ✕" at bounding box center [398, 309] width 31 height 24
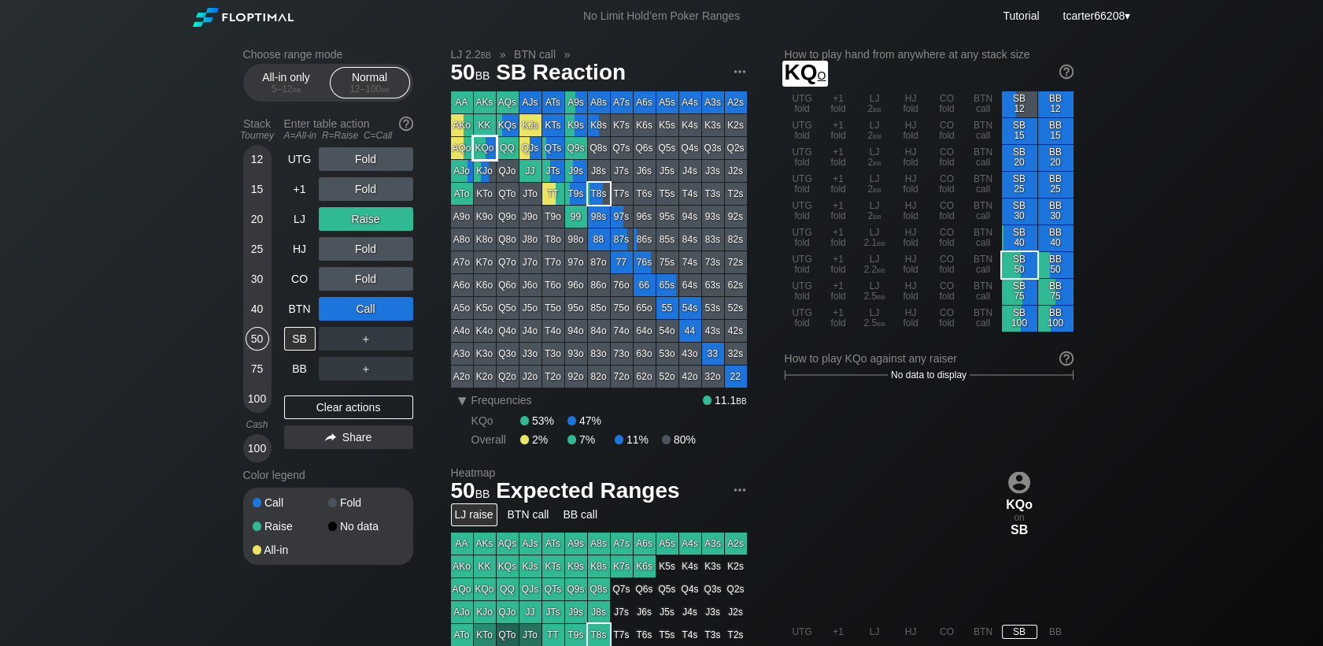
click at [481, 147] on div "KQo" at bounding box center [485, 148] width 22 height 22
click at [363, 168] on div "Fold" at bounding box center [366, 159] width 94 height 24
click at [364, 167] on div "R ✕" at bounding box center [365, 159] width 31 height 24
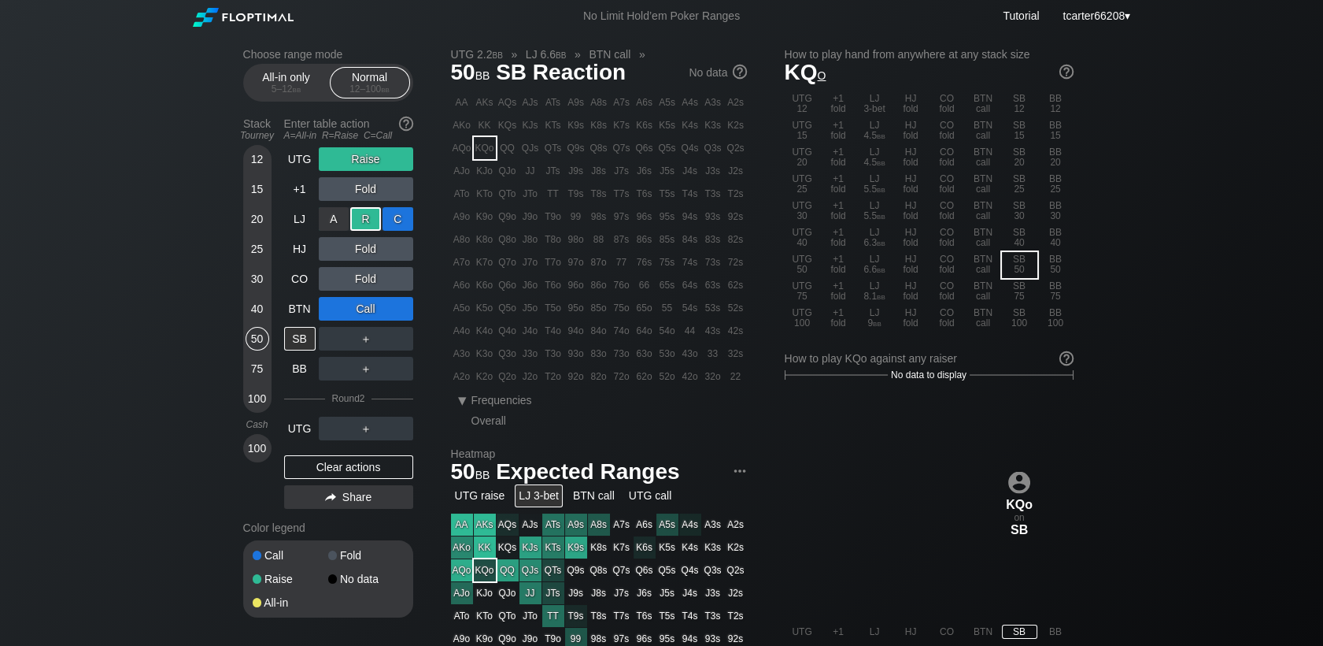
click at [399, 217] on div "C ✕" at bounding box center [398, 219] width 31 height 24
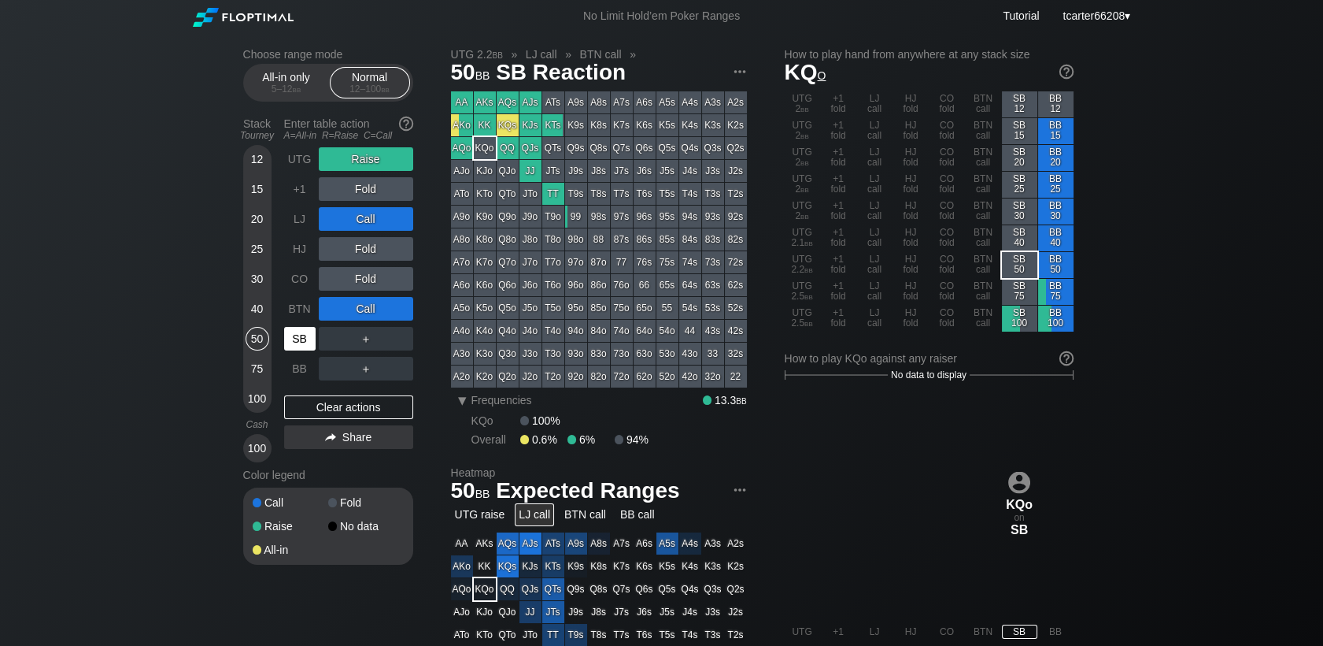
click at [302, 342] on div "SB" at bounding box center [299, 339] width 31 height 24
click at [266, 375] on div "75" at bounding box center [258, 369] width 24 height 24
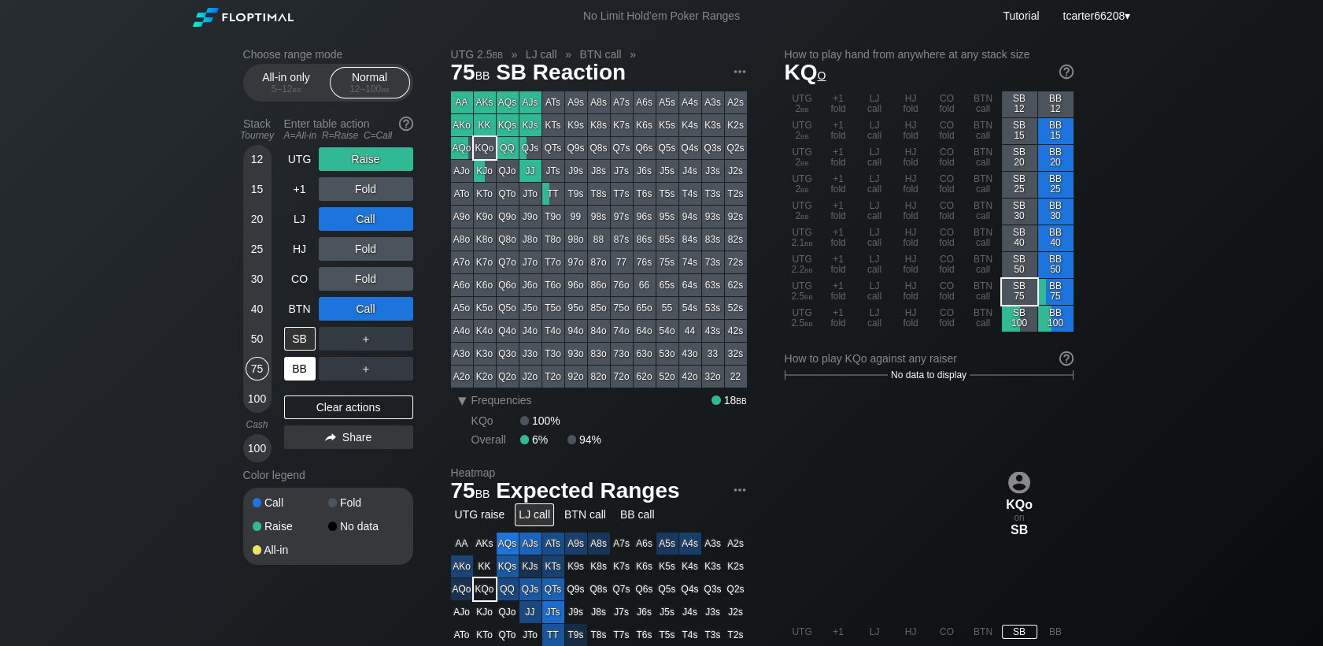
drag, startPoint x: 327, startPoint y: 412, endPoint x: 295, endPoint y: 377, distance: 47.3
click at [328, 412] on div "Clear actions" at bounding box center [348, 407] width 129 height 24
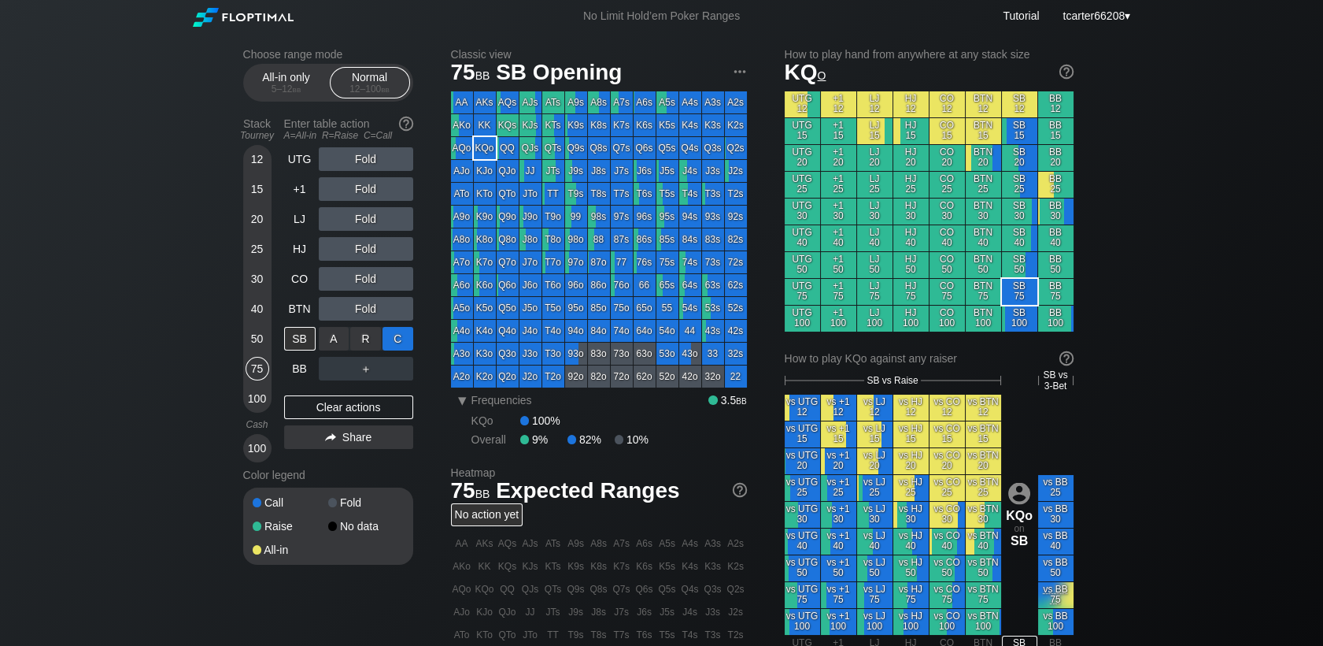
click at [393, 342] on div "C ✕" at bounding box center [398, 339] width 31 height 24
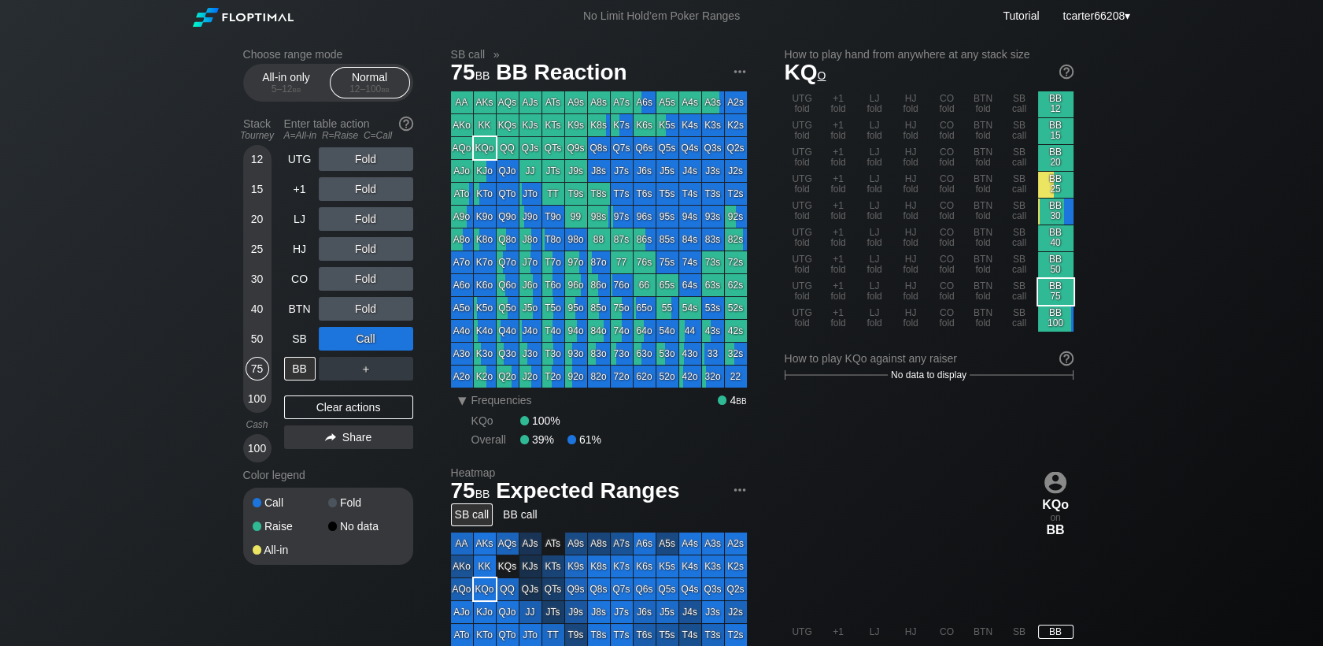
click at [366, 369] on div "＋" at bounding box center [366, 369] width 94 height 24
click at [366, 370] on div "R ✕" at bounding box center [365, 369] width 31 height 24
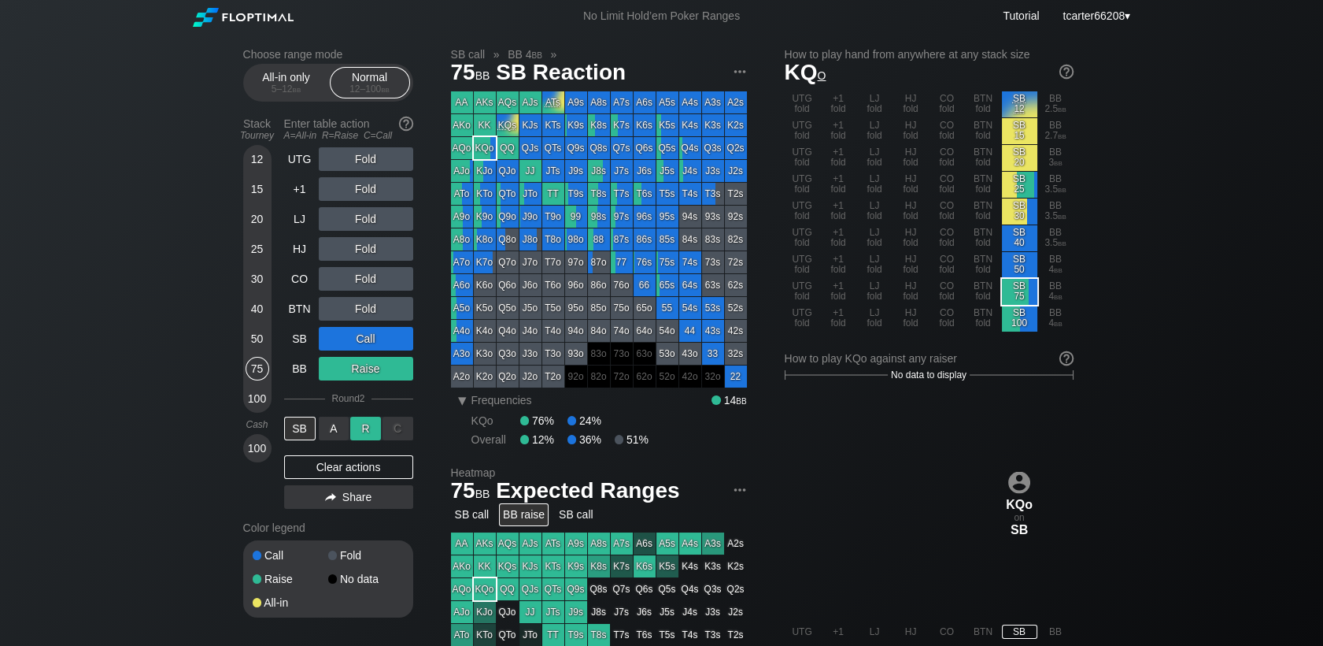
drag, startPoint x: 366, startPoint y: 416, endPoint x: 365, endPoint y: 431, distance: 15.0
click at [365, 431] on div "R ✕" at bounding box center [365, 428] width 31 height 24
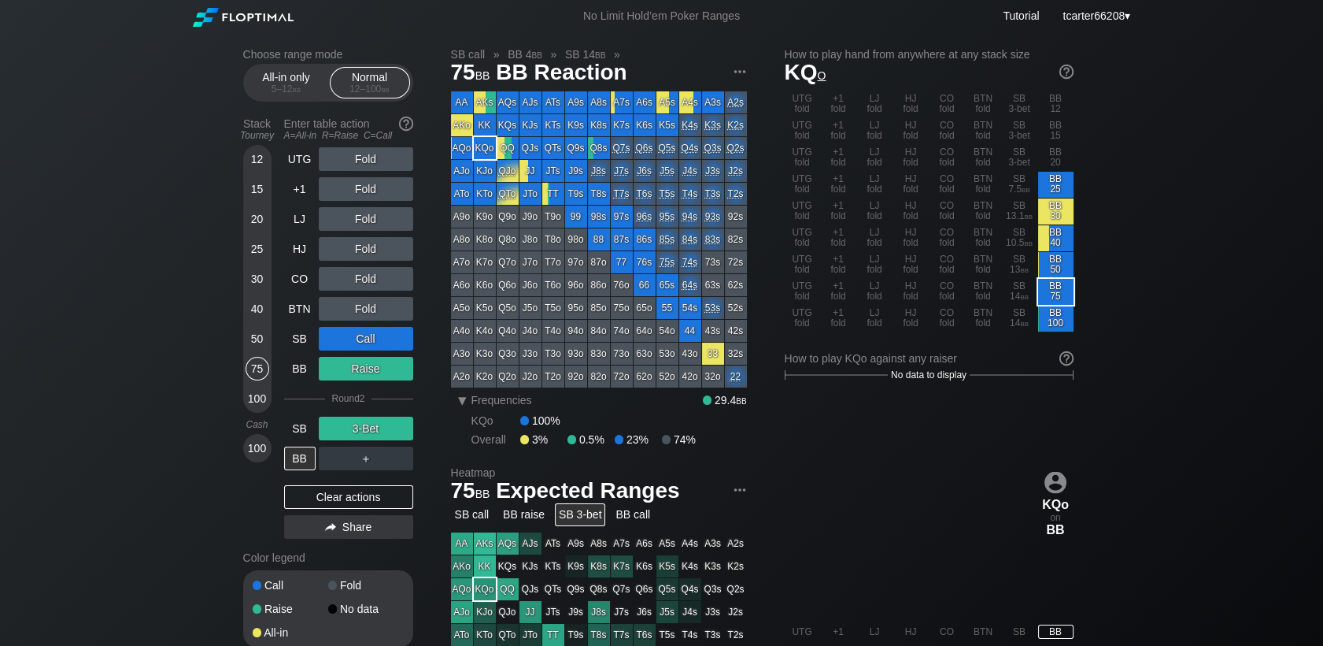
click at [344, 504] on div "Clear actions" at bounding box center [348, 497] width 129 height 24
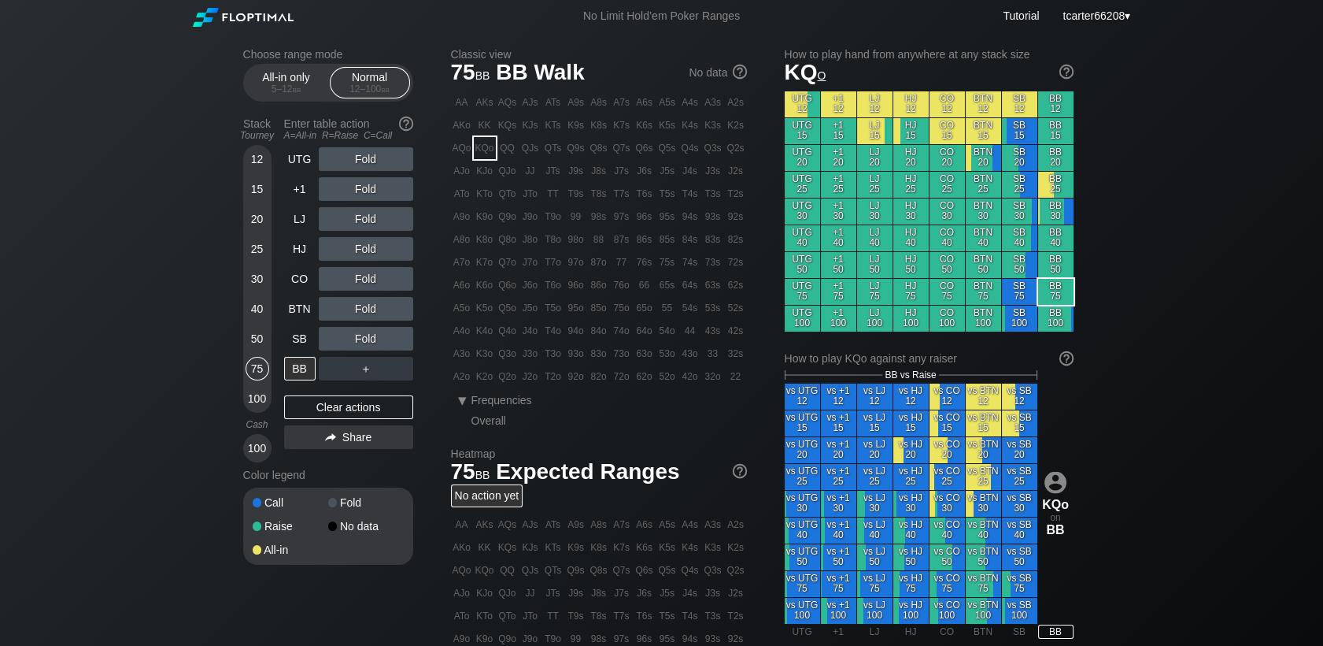
click at [256, 224] on div "20" at bounding box center [258, 219] width 24 height 24
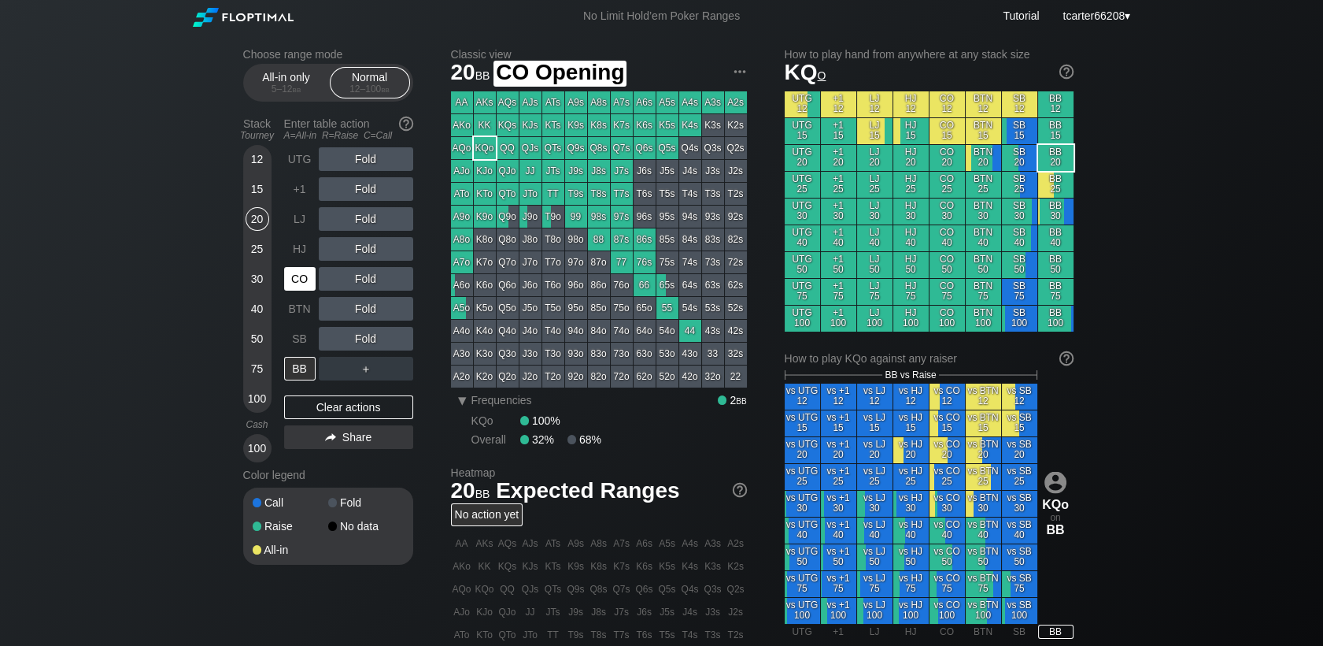
click at [305, 284] on div "CO" at bounding box center [299, 279] width 31 height 24
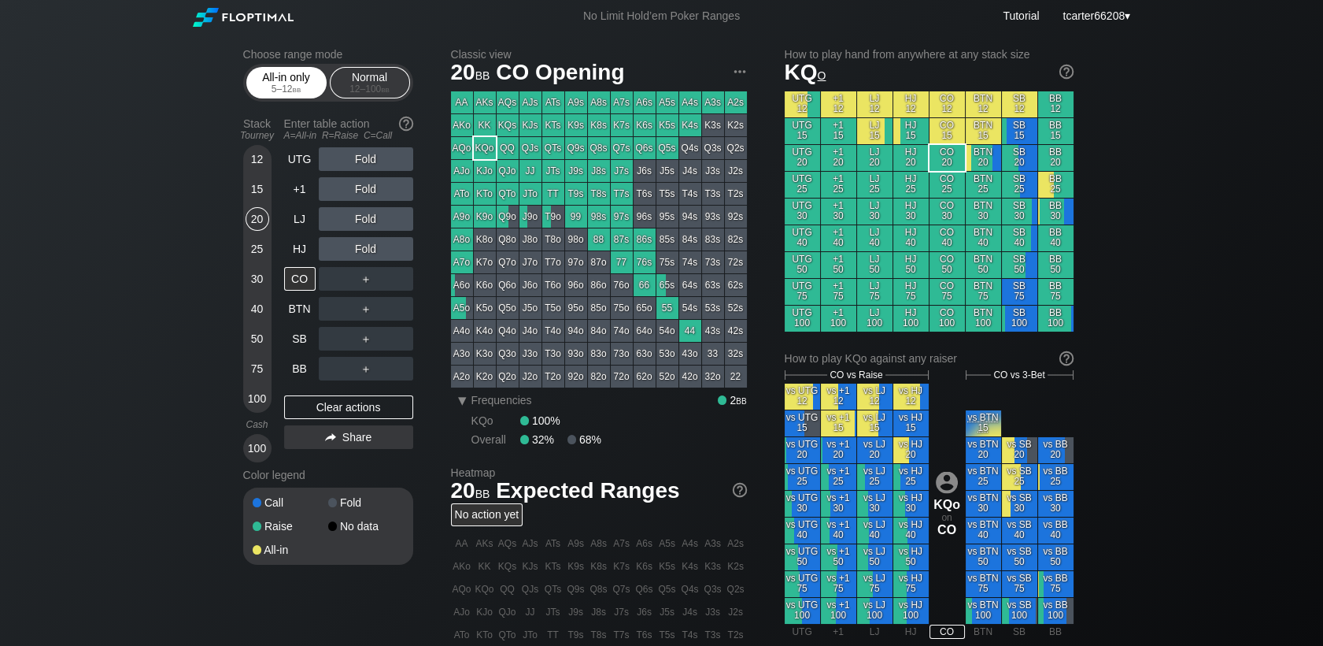
click at [253, 84] on div "All-in only 5 – 12 bb" at bounding box center [286, 83] width 72 height 30
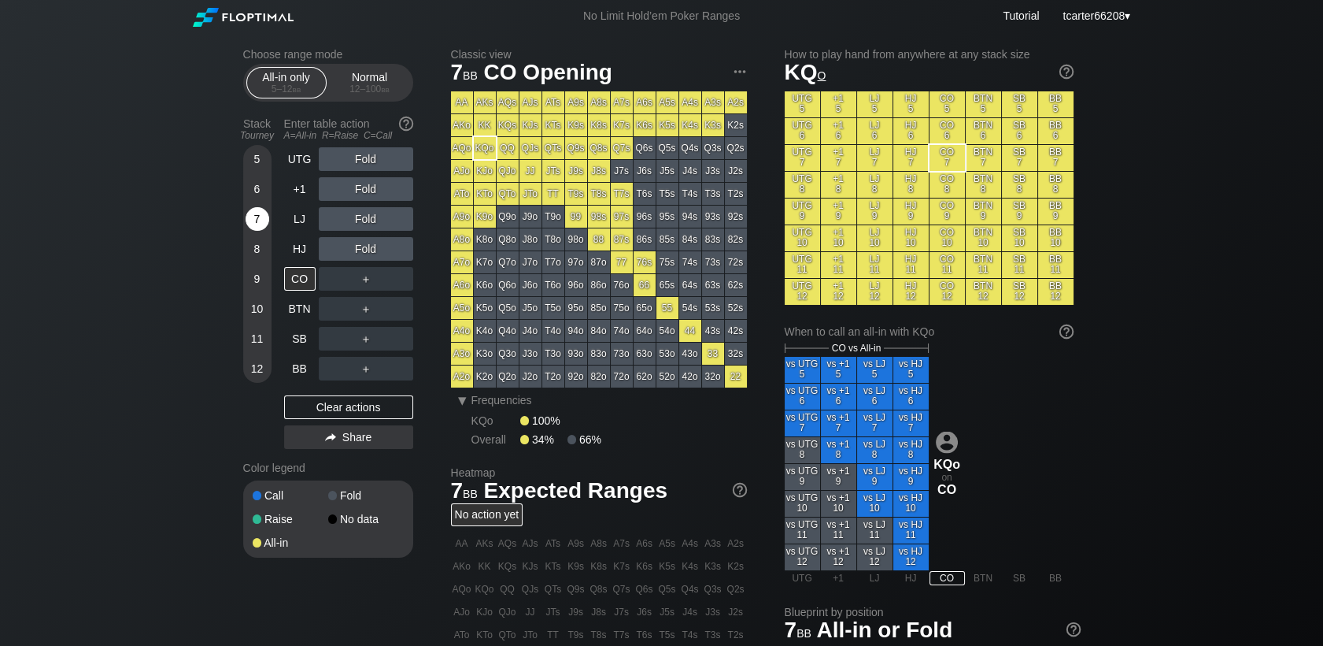
drag, startPoint x: 257, startPoint y: 228, endPoint x: 298, endPoint y: 209, distance: 44.4
click at [261, 227] on div "7" at bounding box center [258, 219] width 24 height 24
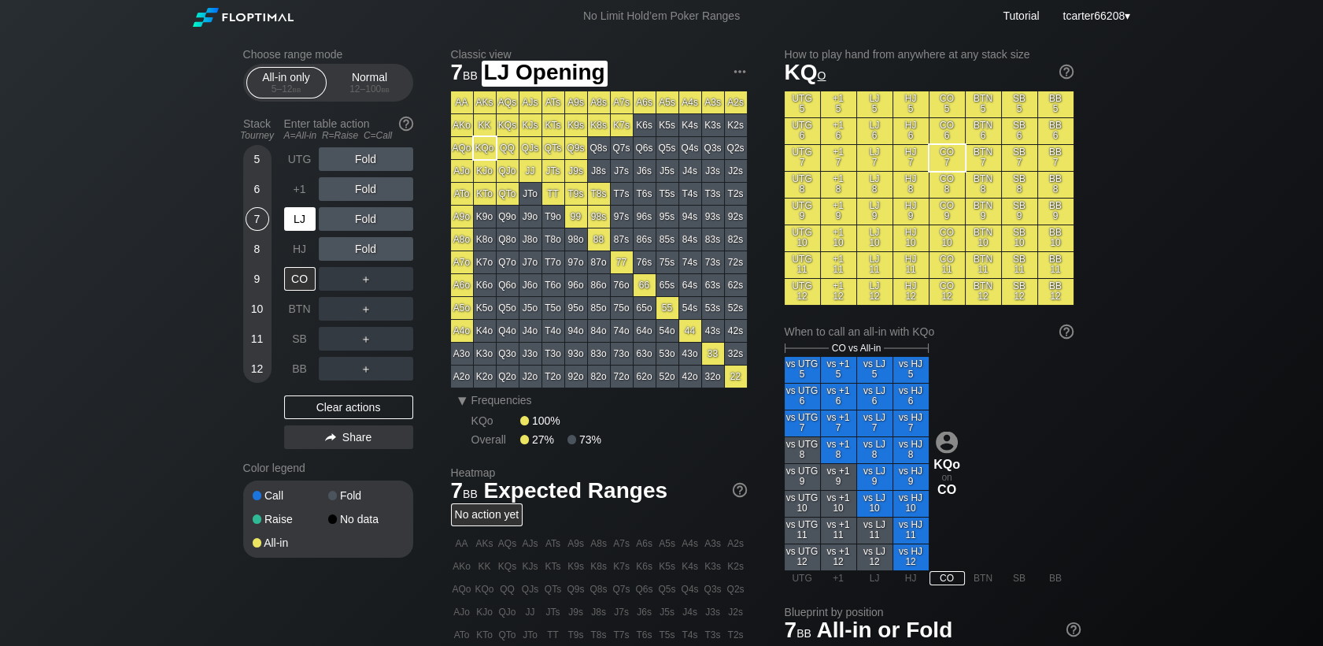
click at [303, 209] on div "LJ" at bounding box center [299, 219] width 31 height 24
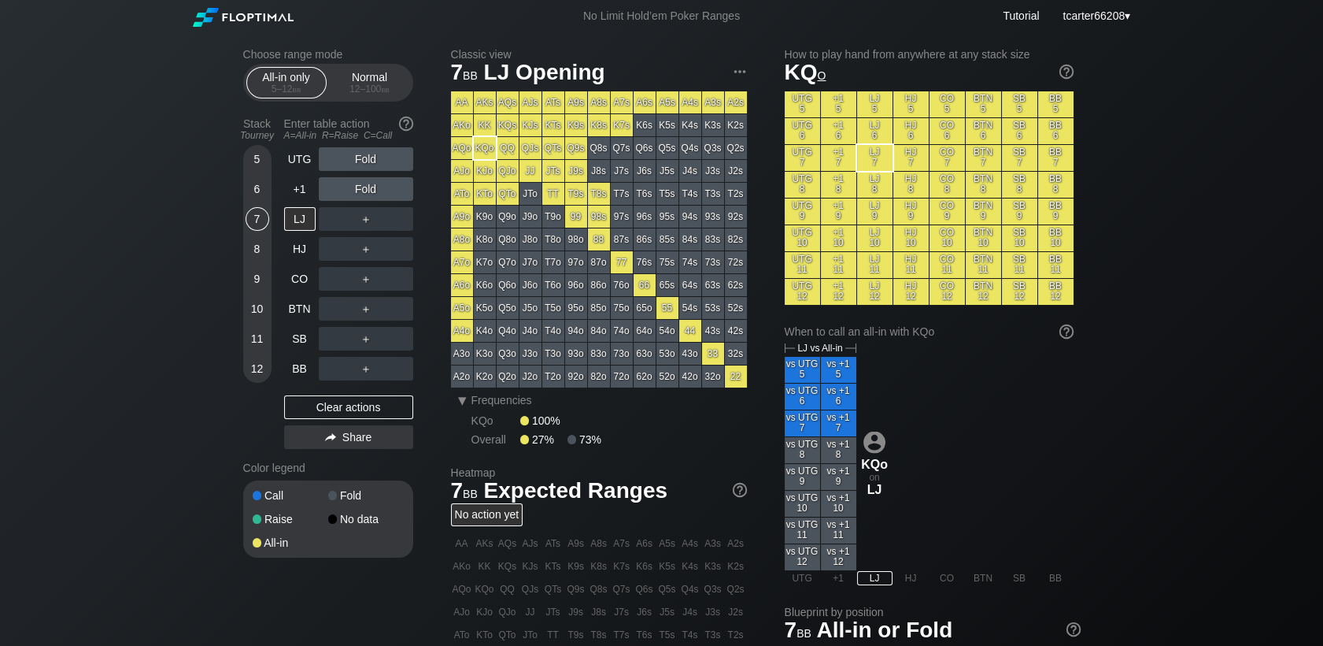
drag, startPoint x: 379, startPoint y: 96, endPoint x: 359, endPoint y: 105, distance: 21.8
click at [379, 96] on div "Normal 12 – 100 bb" at bounding box center [370, 83] width 72 height 30
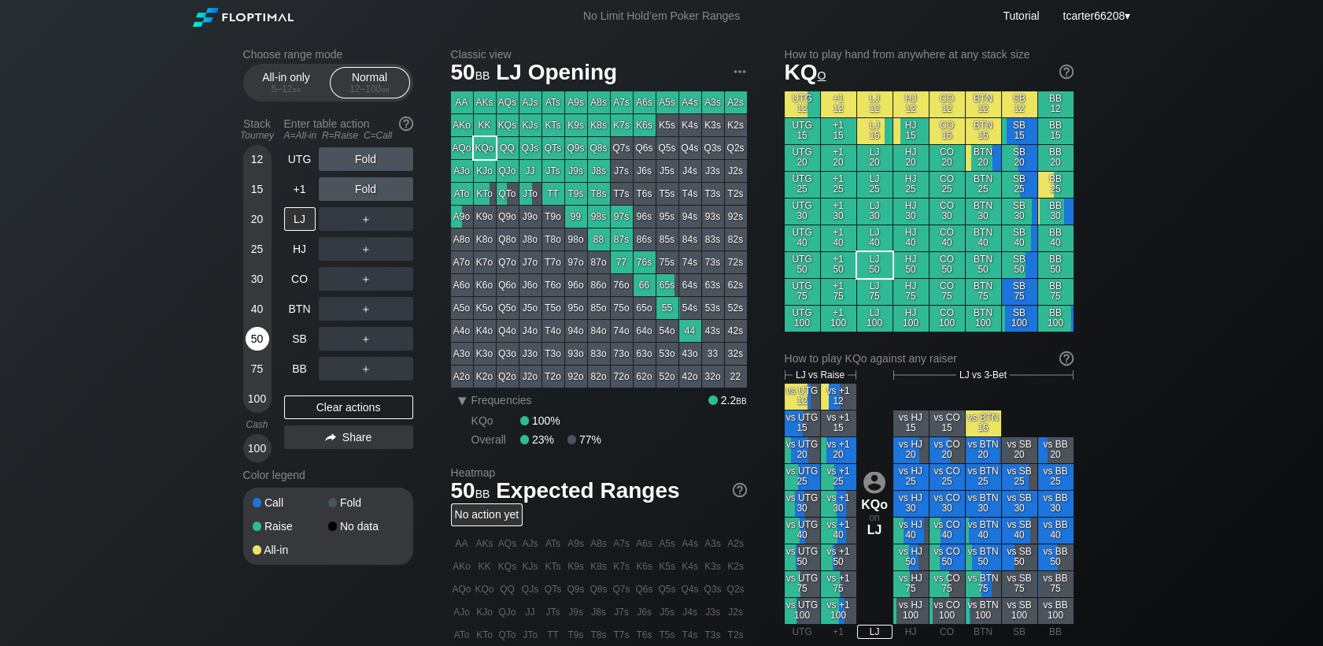
click at [265, 350] on div "50" at bounding box center [258, 342] width 24 height 30
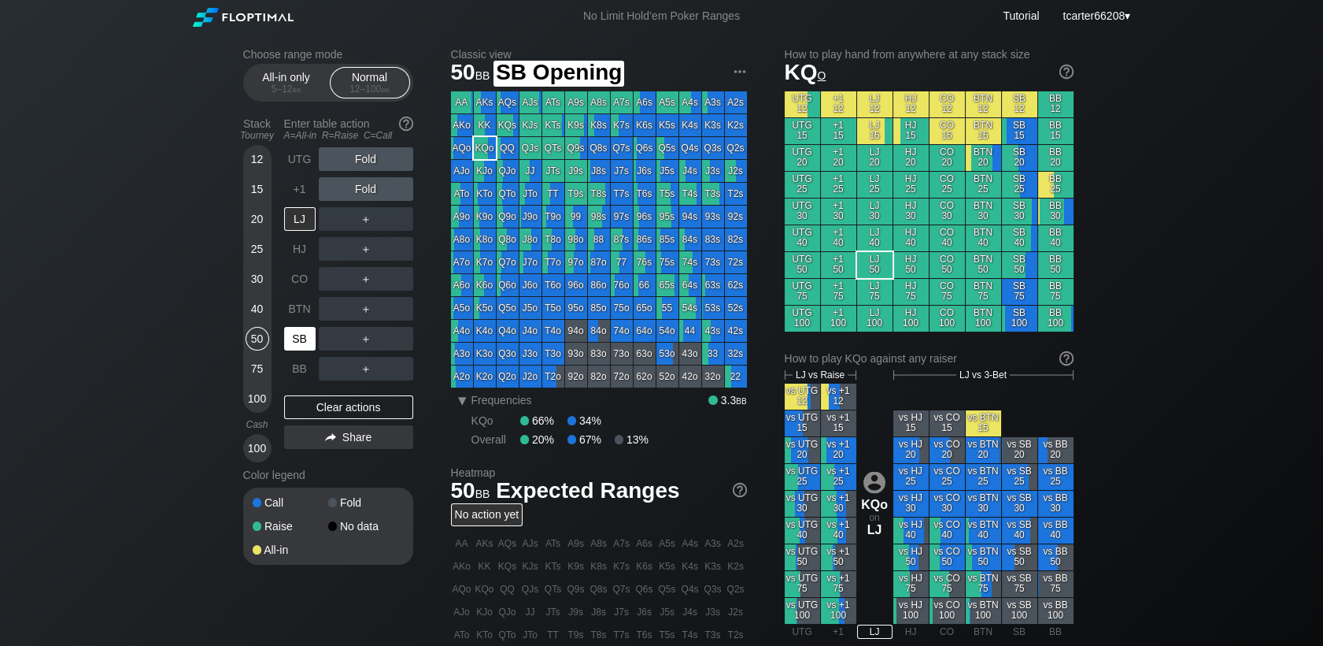
click at [302, 350] on div "SB" at bounding box center [299, 339] width 31 height 24
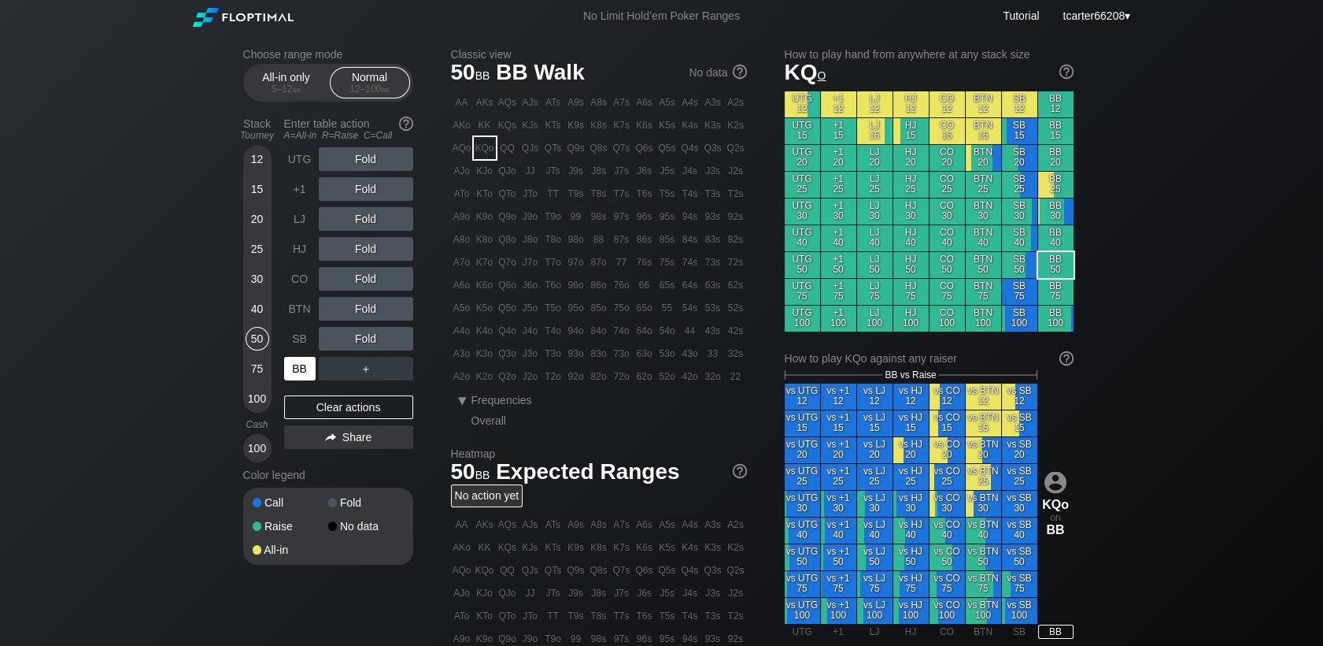
click at [306, 368] on div "BB" at bounding box center [299, 369] width 31 height 24
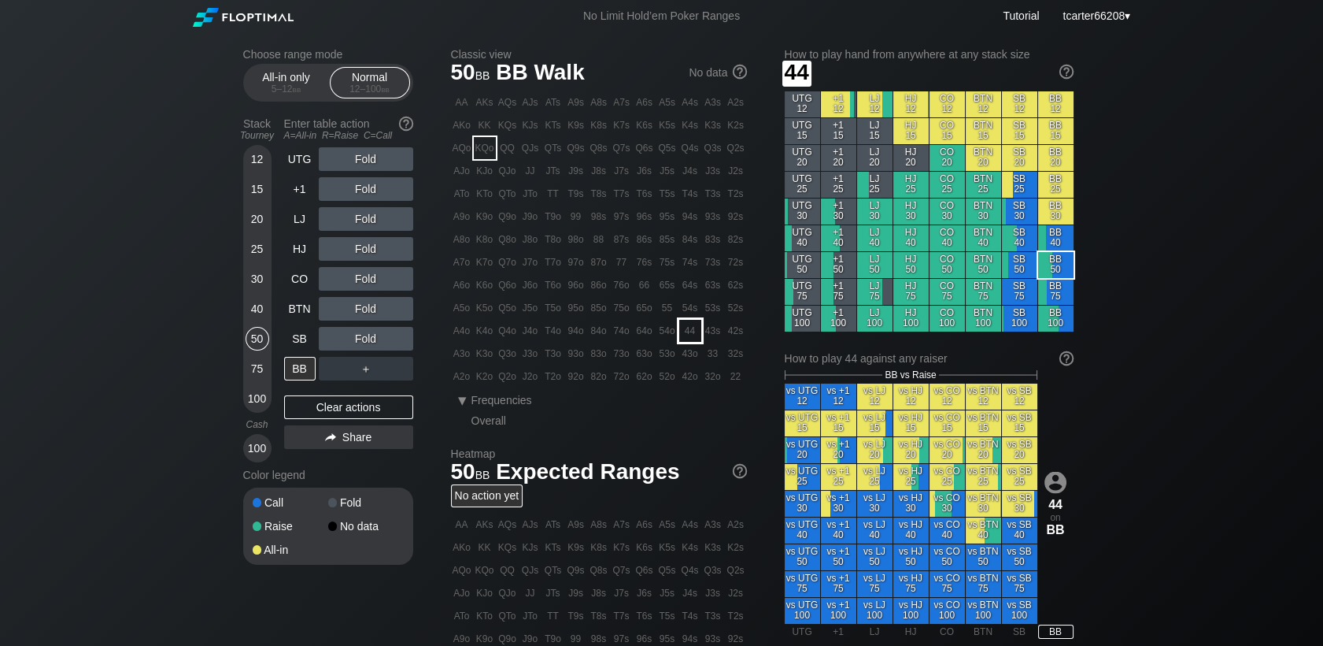
click at [688, 333] on div "44" at bounding box center [690, 331] width 22 height 22
click at [378, 221] on div "Fold" at bounding box center [366, 219] width 94 height 24
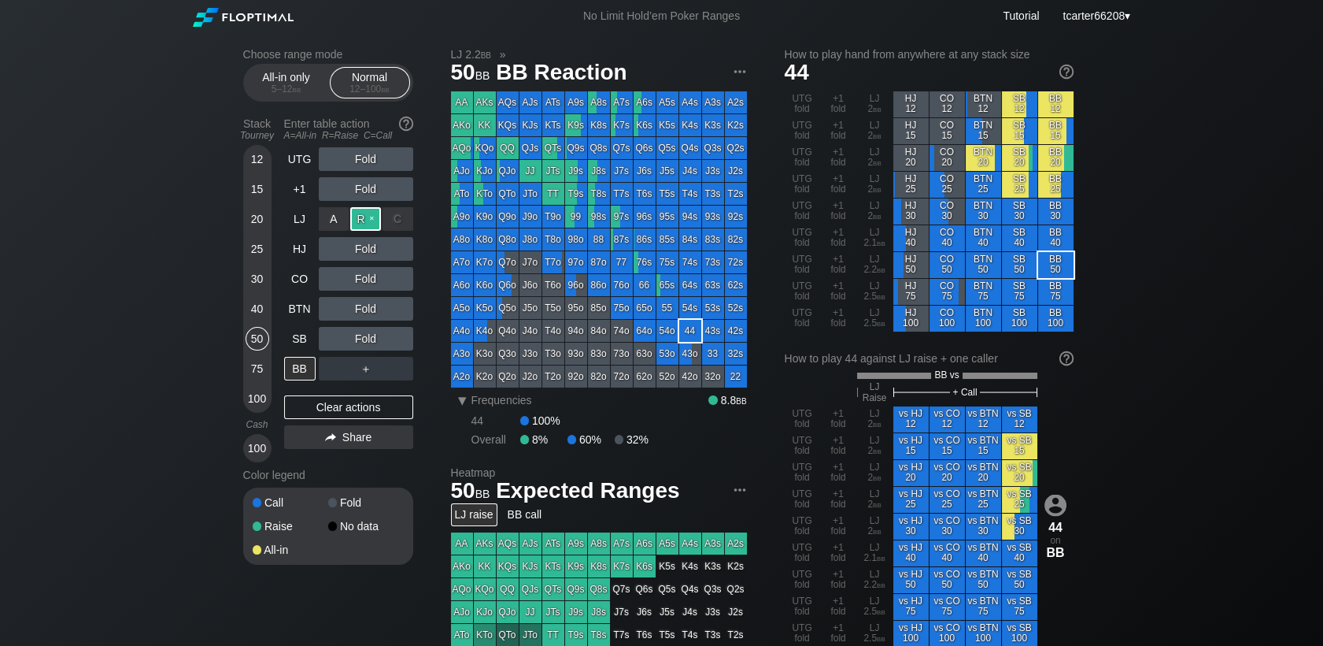
click at [375, 224] on div "R ✕" at bounding box center [365, 219] width 31 height 24
click at [401, 284] on div "C ✕" at bounding box center [398, 279] width 31 height 24
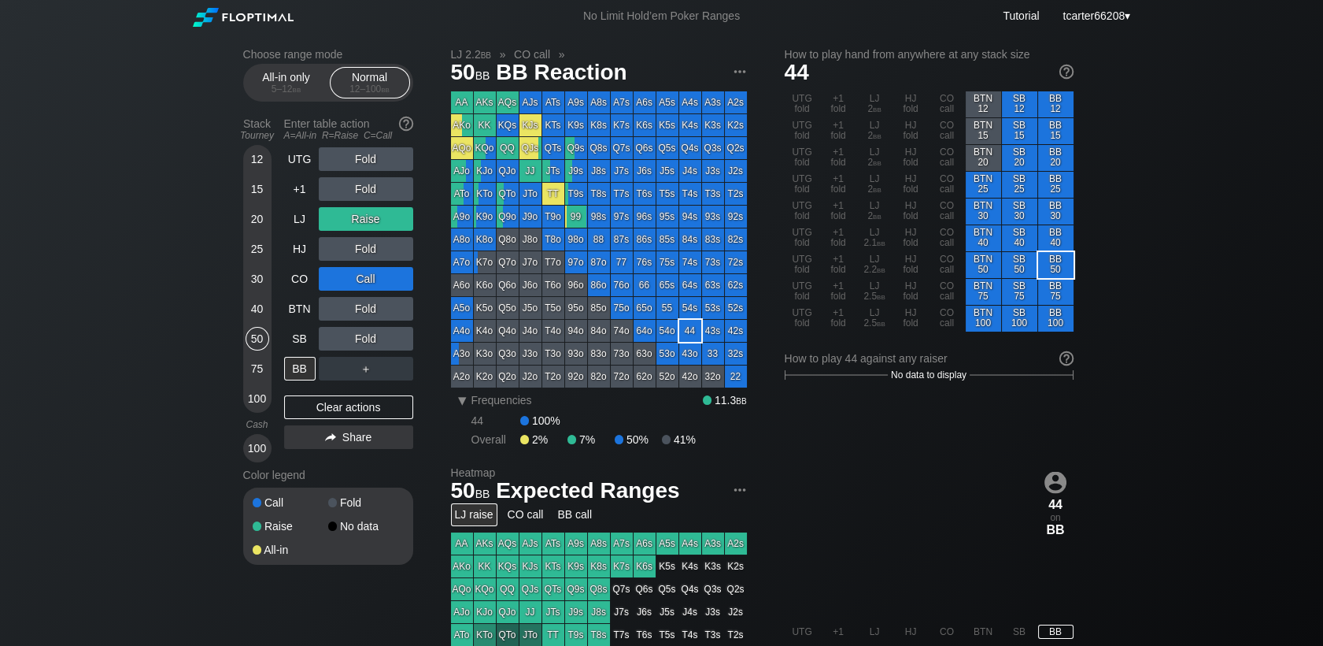
drag, startPoint x: 349, startPoint y: 413, endPoint x: 346, endPoint y: 397, distance: 15.9
click at [349, 413] on div "Clear actions" at bounding box center [348, 407] width 129 height 24
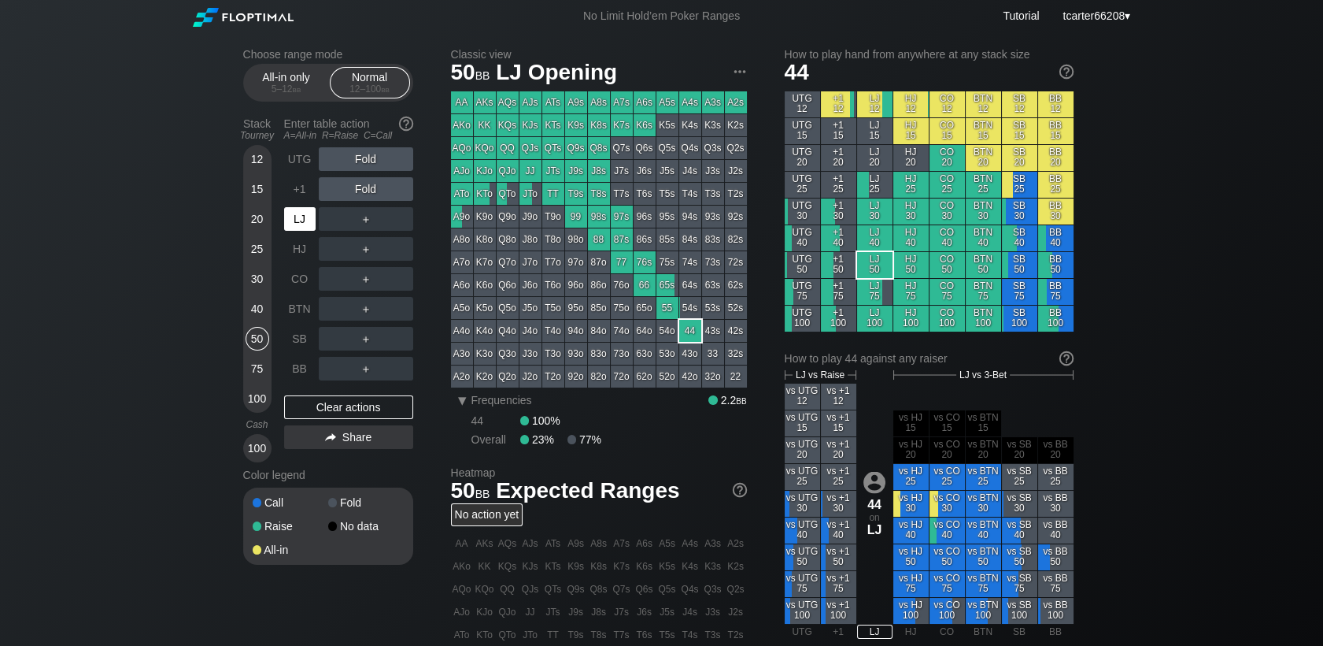
click at [301, 227] on div "LJ" at bounding box center [299, 219] width 31 height 24
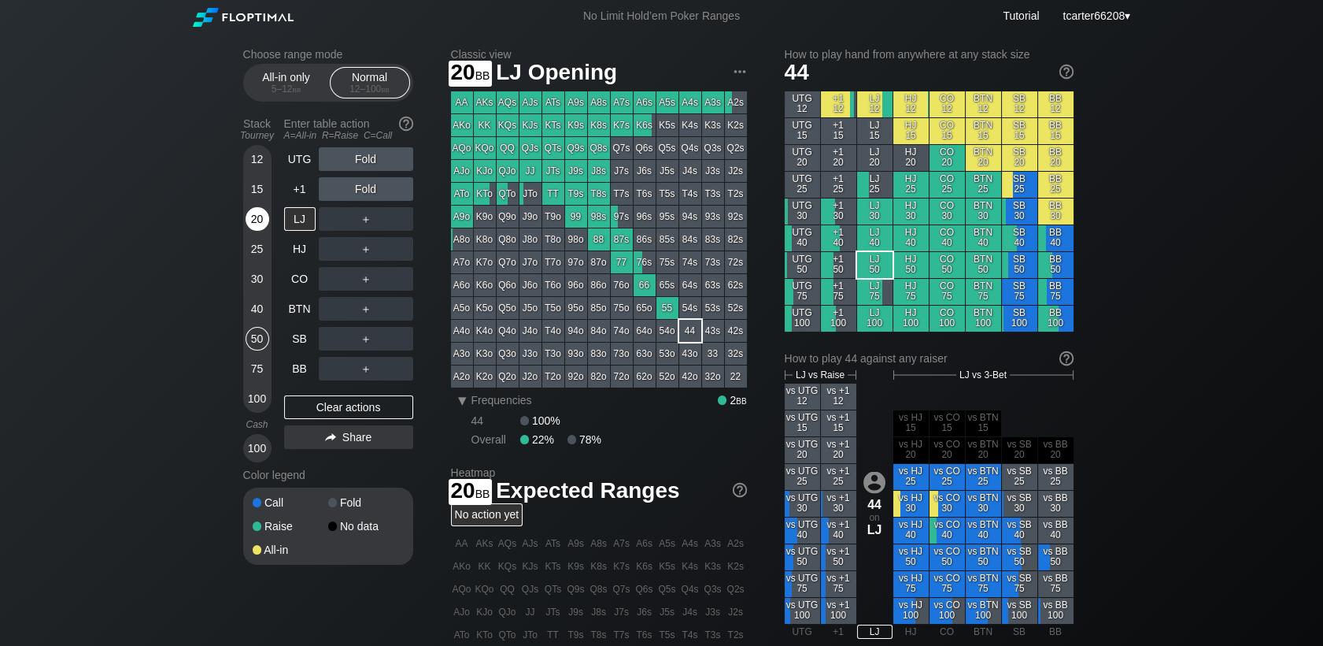
click at [261, 225] on div "20" at bounding box center [258, 219] width 24 height 24
click at [258, 283] on div "30" at bounding box center [258, 279] width 24 height 24
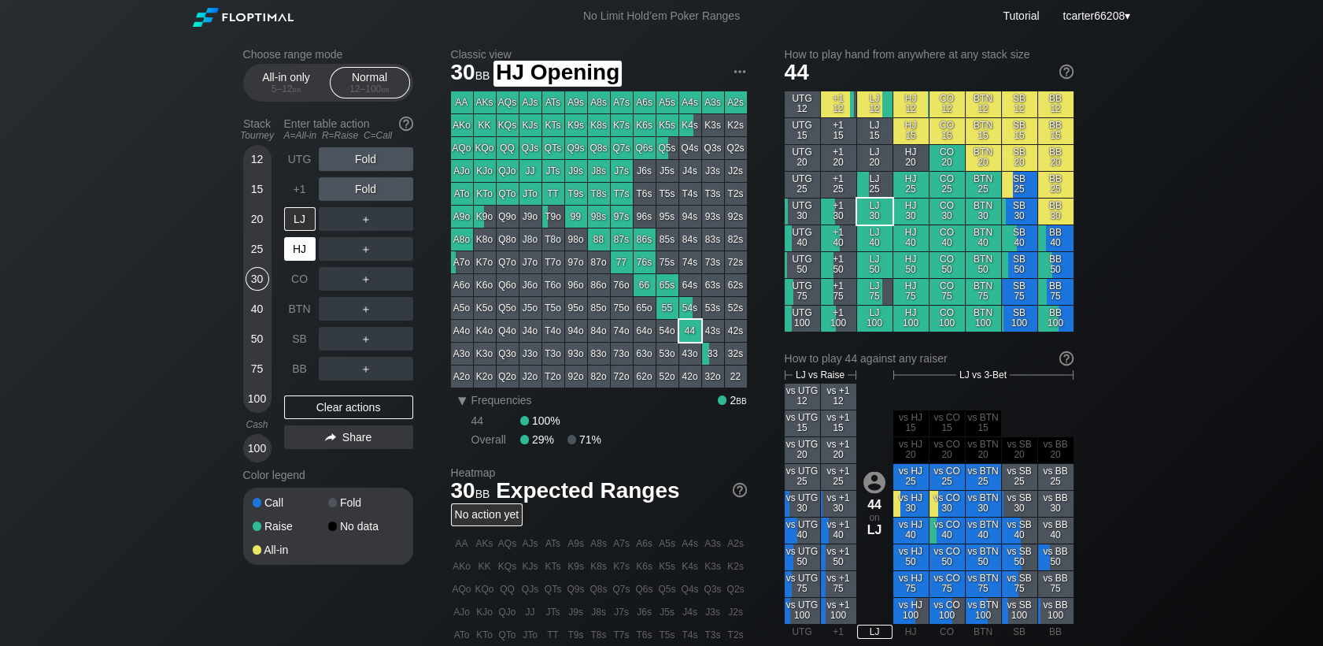
click at [302, 257] on div "HJ" at bounding box center [299, 249] width 31 height 24
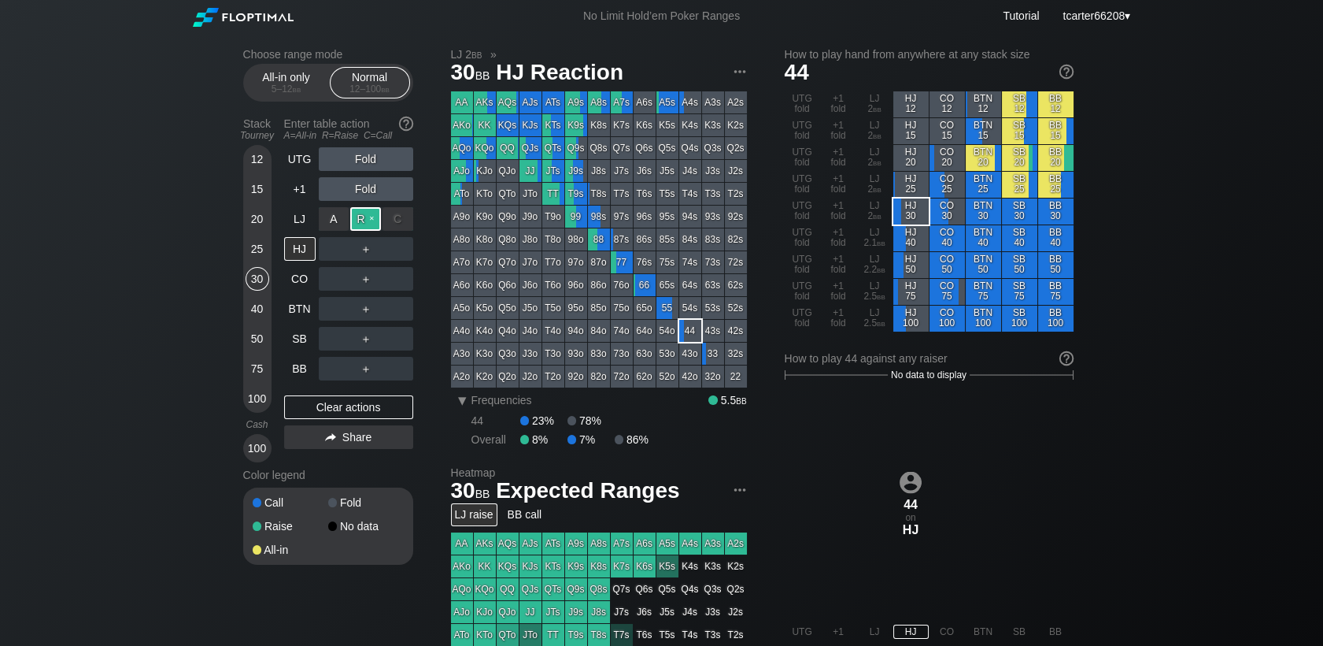
click at [355, 225] on div "R ✕" at bounding box center [365, 219] width 31 height 24
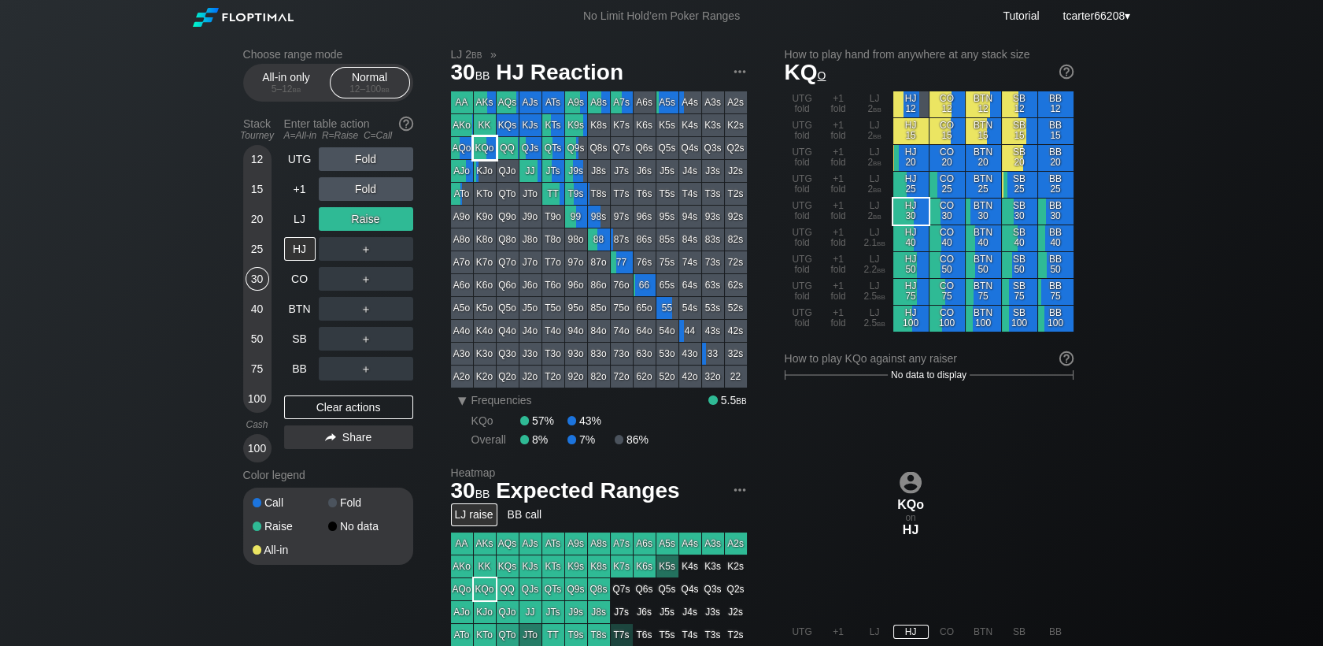
click at [485, 151] on div "KQo" at bounding box center [485, 148] width 22 height 22
click at [354, 265] on div "＋" at bounding box center [366, 279] width 94 height 36
click at [361, 255] on div "R ✕" at bounding box center [365, 249] width 31 height 24
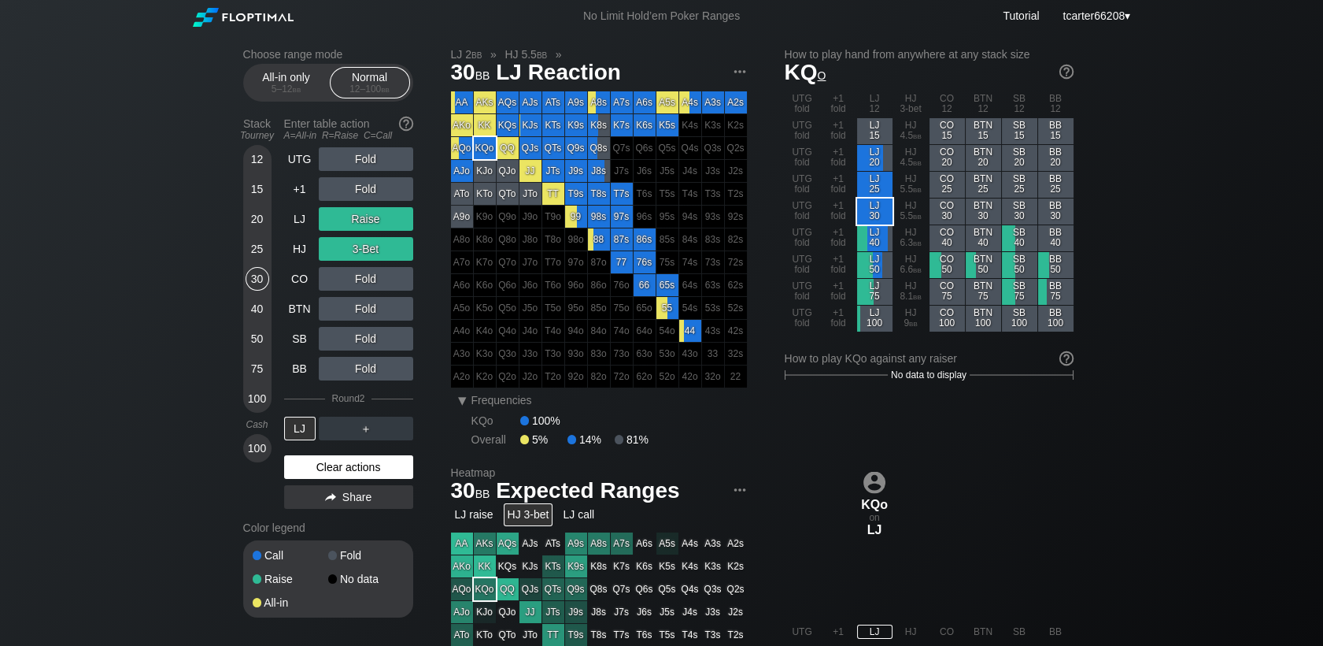
click at [364, 461] on div "Clear actions" at bounding box center [348, 467] width 129 height 24
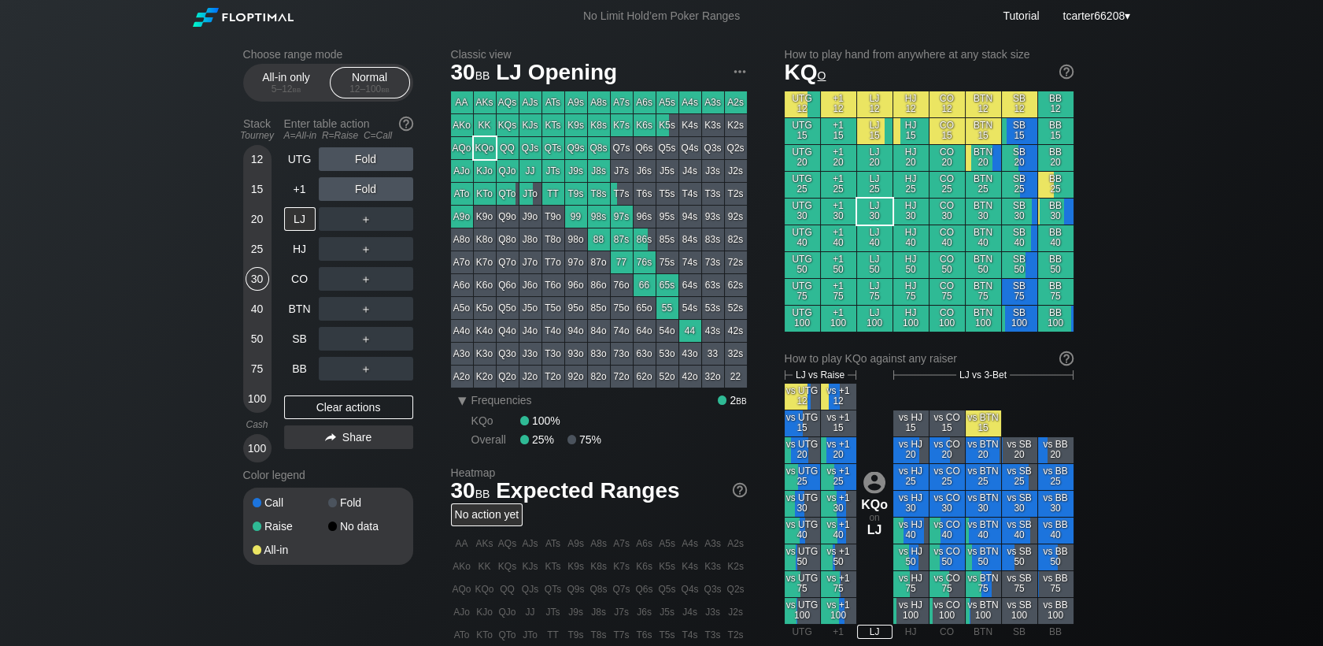
drag, startPoint x: 250, startPoint y: 231, endPoint x: 261, endPoint y: 222, distance: 14.0
click at [250, 231] on div "20" at bounding box center [258, 219] width 24 height 24
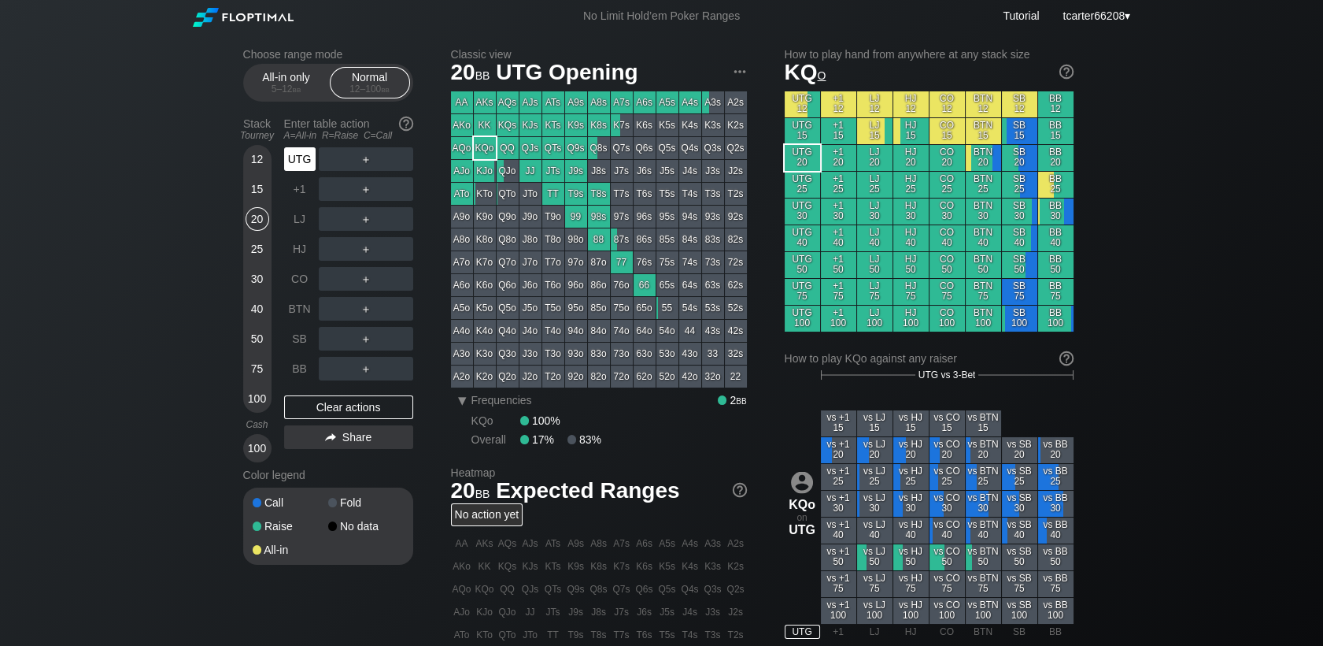
click at [297, 168] on div "UTG" at bounding box center [299, 159] width 31 height 24
drag, startPoint x: 253, startPoint y: 327, endPoint x: 273, endPoint y: 322, distance: 20.4
click at [254, 328] on div "12 15 20 25 30 40 50 75 100" at bounding box center [257, 279] width 28 height 268
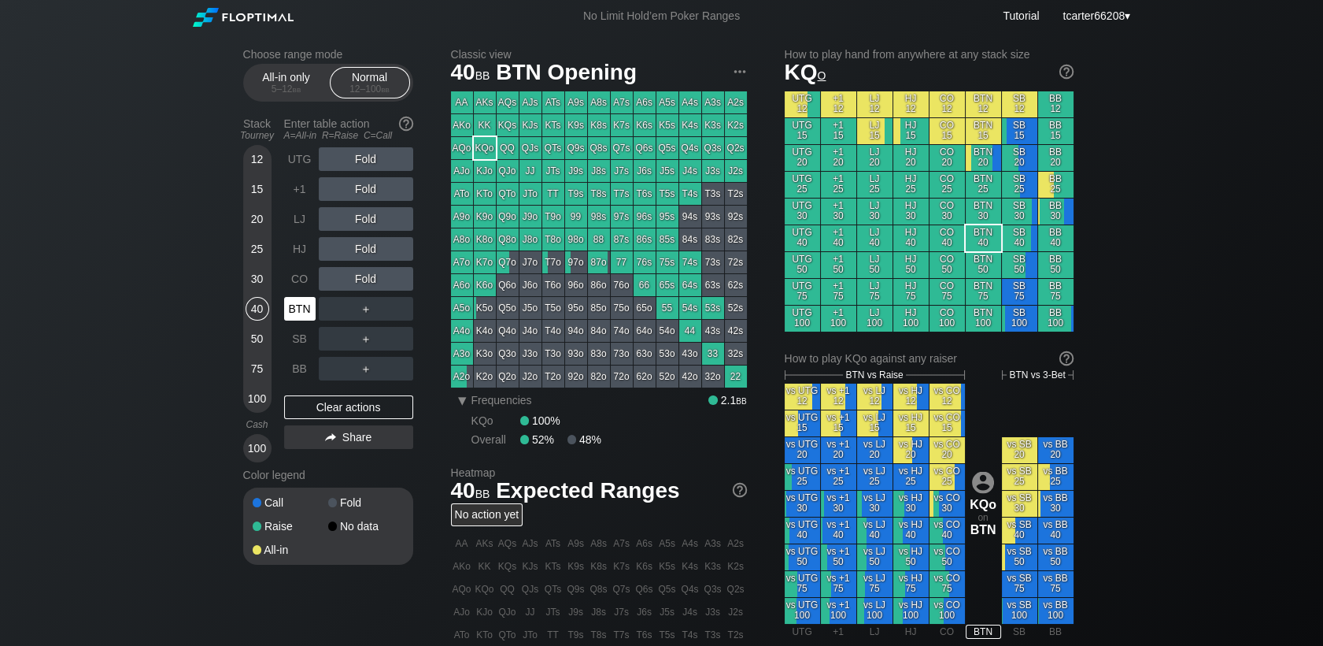
click at [292, 302] on div "BTN" at bounding box center [299, 309] width 31 height 24
click at [259, 343] on div "50" at bounding box center [258, 339] width 24 height 24
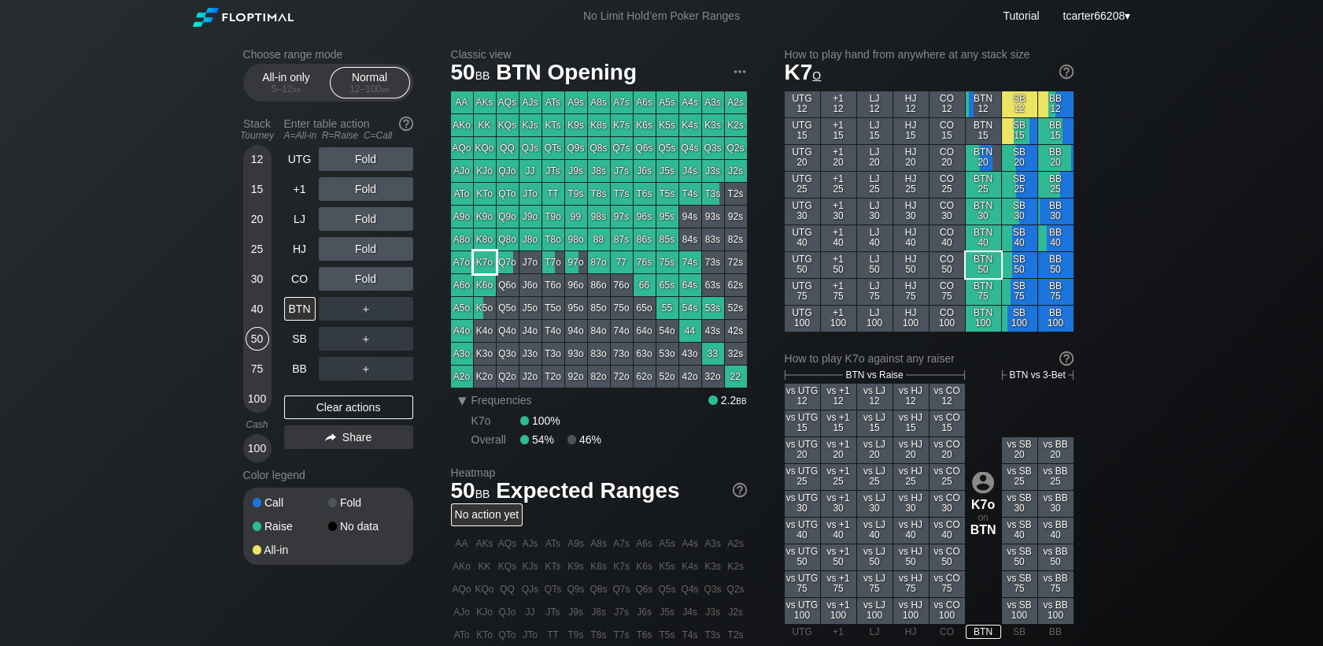
click at [477, 260] on div "K7o" at bounding box center [485, 262] width 22 height 22
drag, startPoint x: 304, startPoint y: 211, endPoint x: 331, endPoint y: 201, distance: 29.4
click at [304, 212] on div "LJ" at bounding box center [299, 219] width 31 height 24
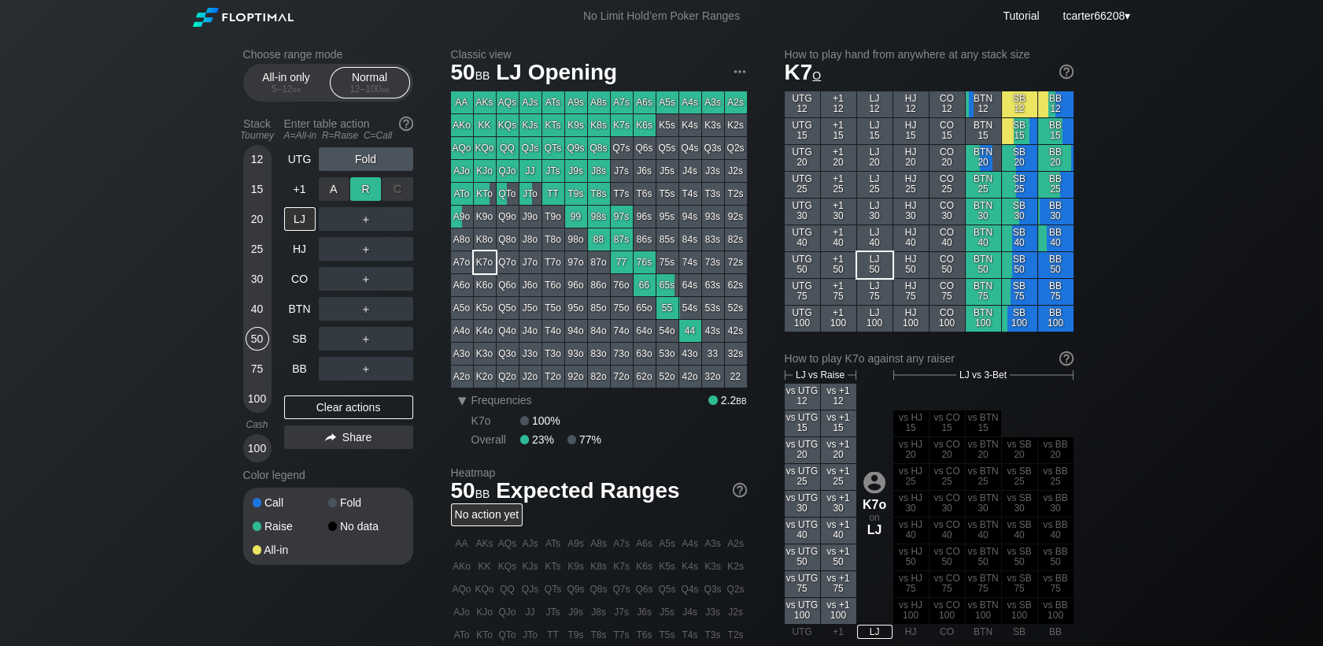
click at [358, 193] on div "R ✕" at bounding box center [365, 189] width 31 height 24
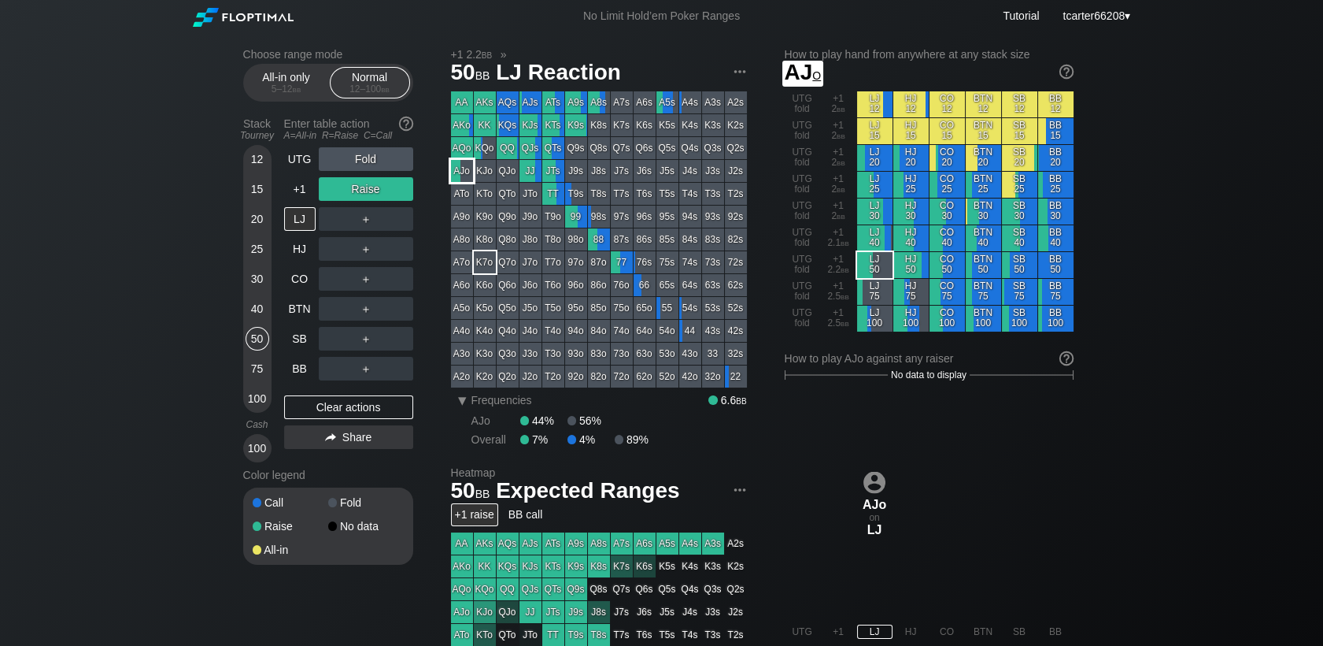
click at [460, 168] on div "AJo" at bounding box center [462, 171] width 22 height 22
click at [254, 221] on div "20" at bounding box center [258, 219] width 24 height 24
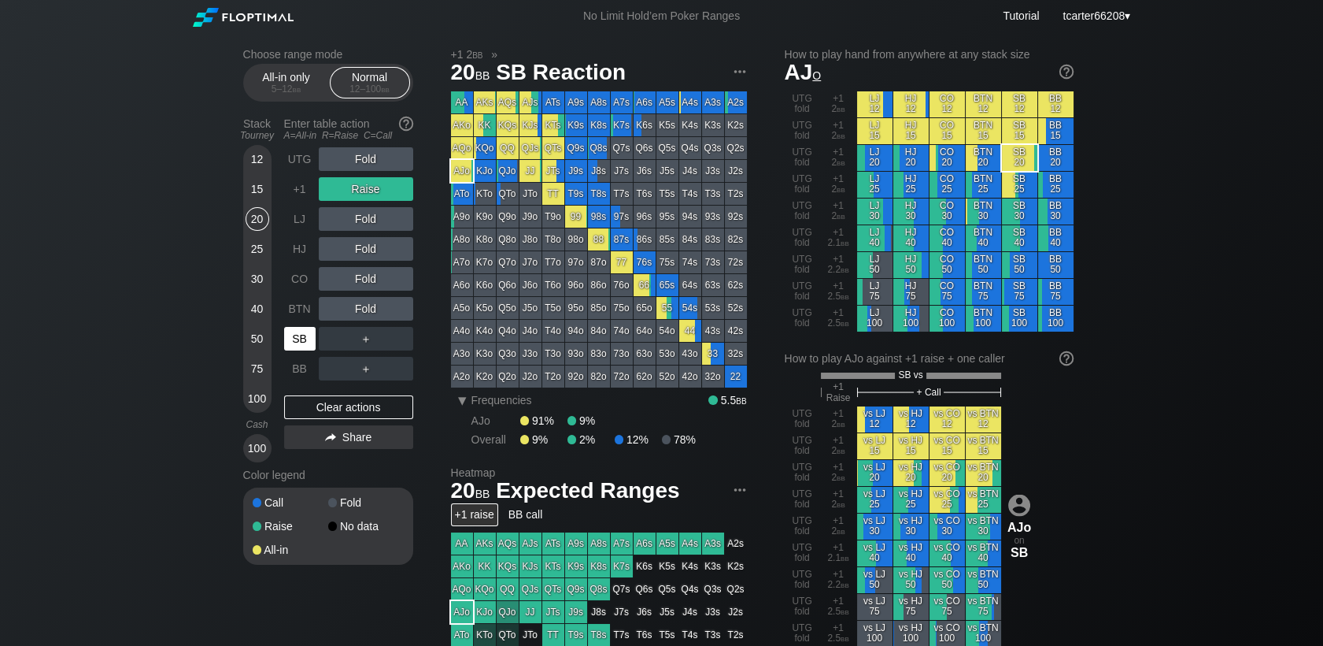
click at [305, 342] on div "SB" at bounding box center [299, 339] width 31 height 24
drag, startPoint x: 357, startPoint y: 405, endPoint x: 378, endPoint y: 403, distance: 20.6
click at [358, 405] on div "Clear actions" at bounding box center [348, 407] width 129 height 24
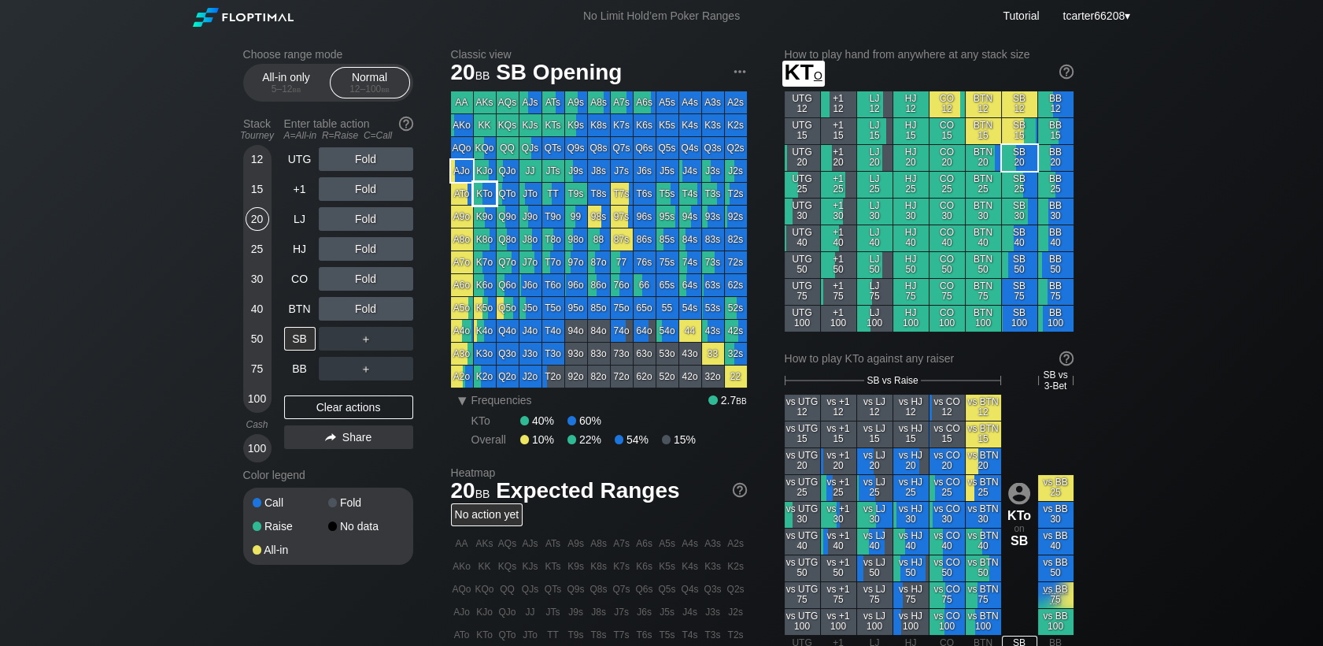
click at [491, 200] on div "KTo" at bounding box center [485, 194] width 22 height 22
click at [380, 221] on div "A ✕ R ✕ C ✕" at bounding box center [366, 219] width 94 height 24
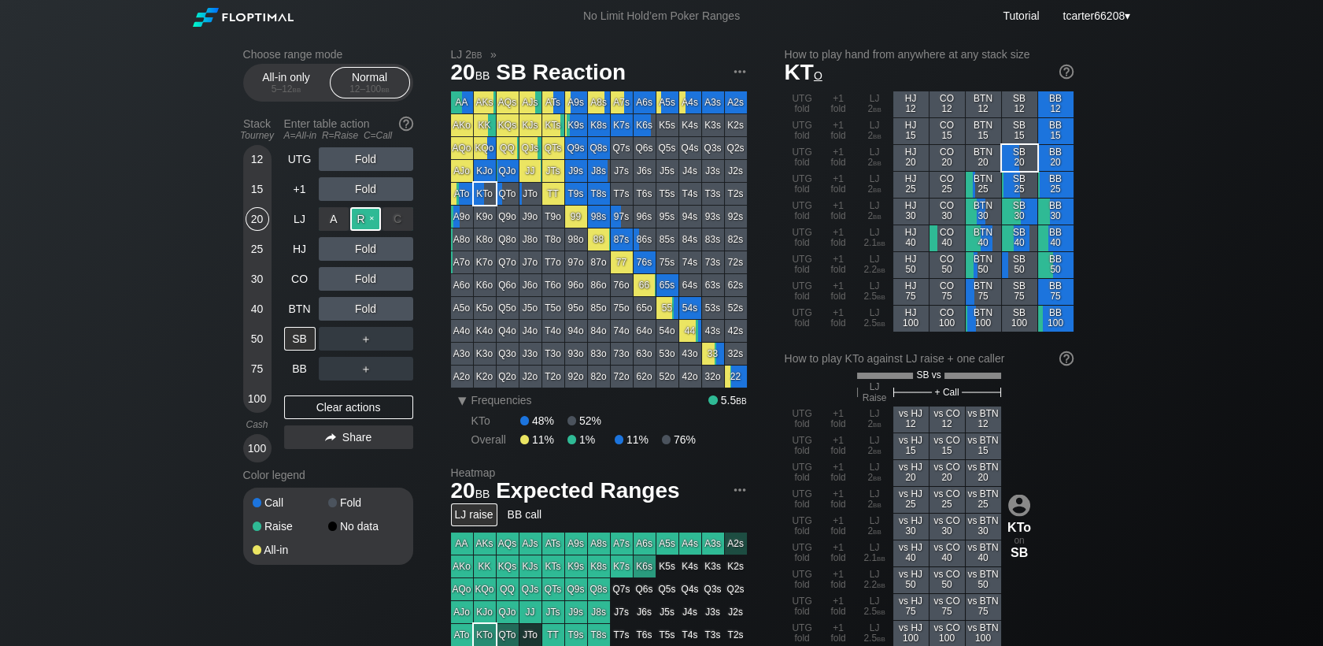
click at [376, 224] on div "R ✕" at bounding box center [365, 219] width 31 height 24
drag, startPoint x: 250, startPoint y: 348, endPoint x: 283, endPoint y: 357, distance: 34.9
click at [250, 347] on div "50" at bounding box center [258, 339] width 24 height 24
click at [250, 346] on div "50" at bounding box center [258, 339] width 24 height 24
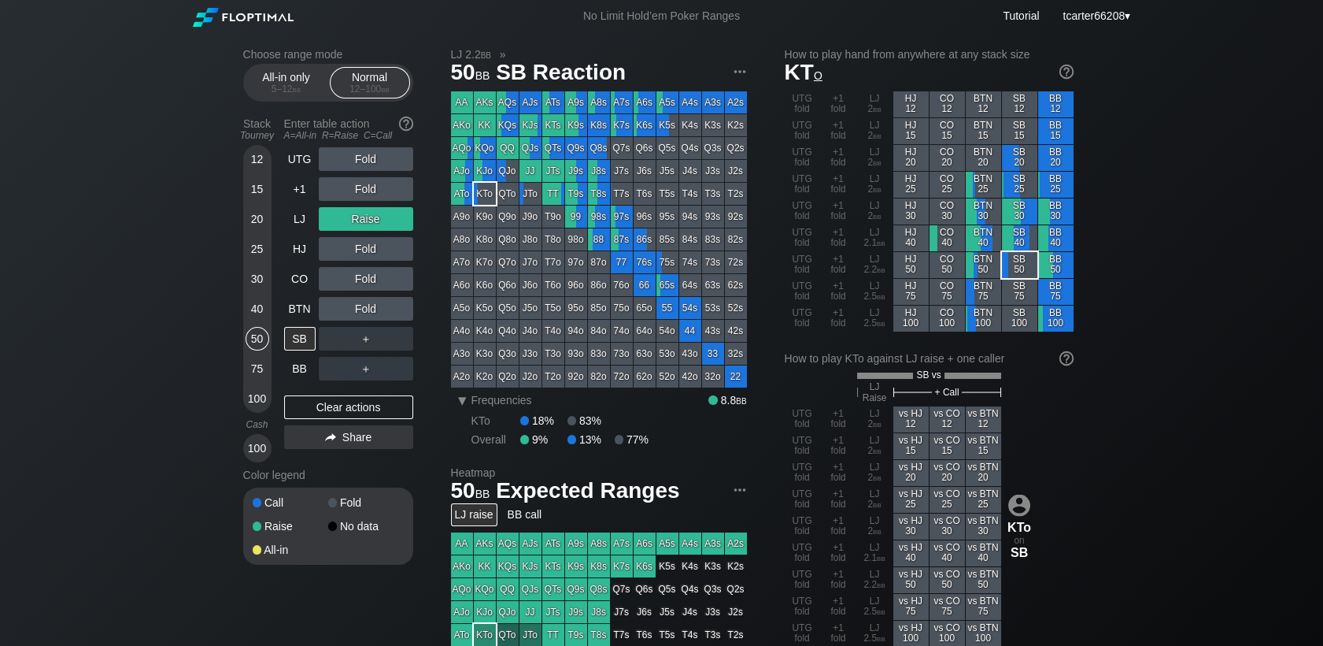
click at [332, 394] on div "UTG Fold +1 Fold LJ Raise HJ Fold CO Fold BTN Fold SB ＋ BB ＋ Clear actions Share" at bounding box center [348, 304] width 129 height 315
click at [334, 400] on div "Clear actions" at bounding box center [348, 407] width 129 height 24
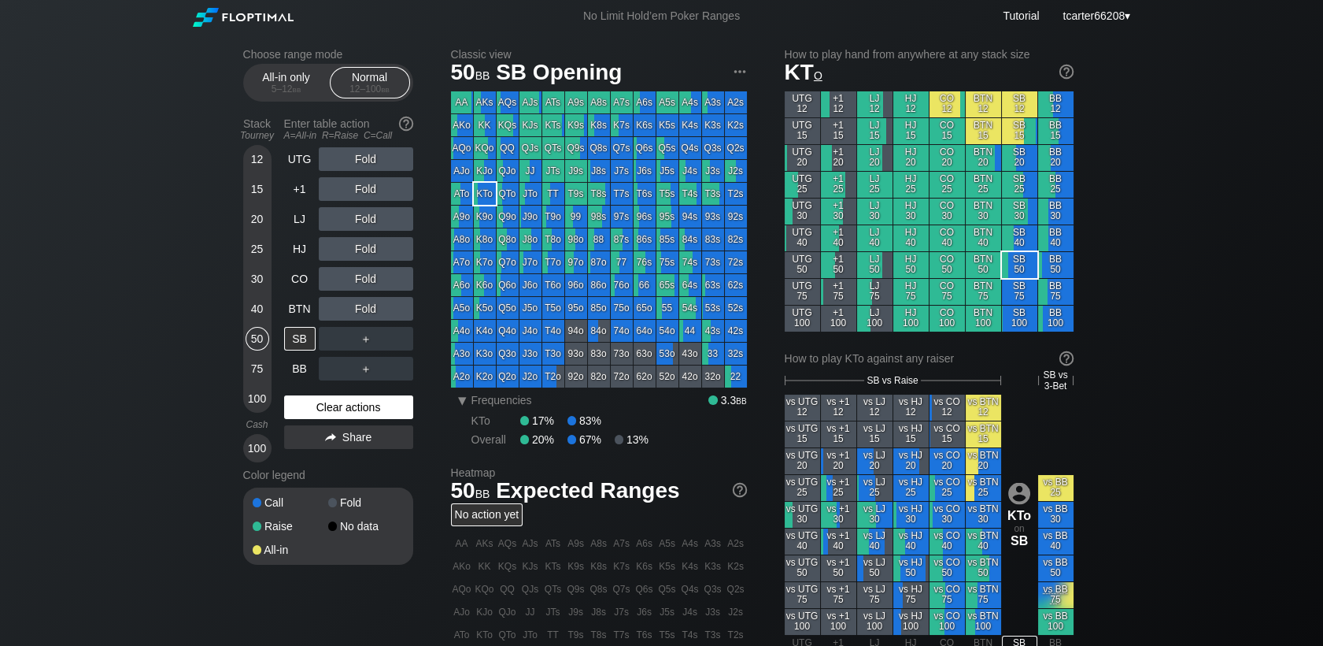
click at [334, 401] on div "Clear actions" at bounding box center [348, 407] width 129 height 24
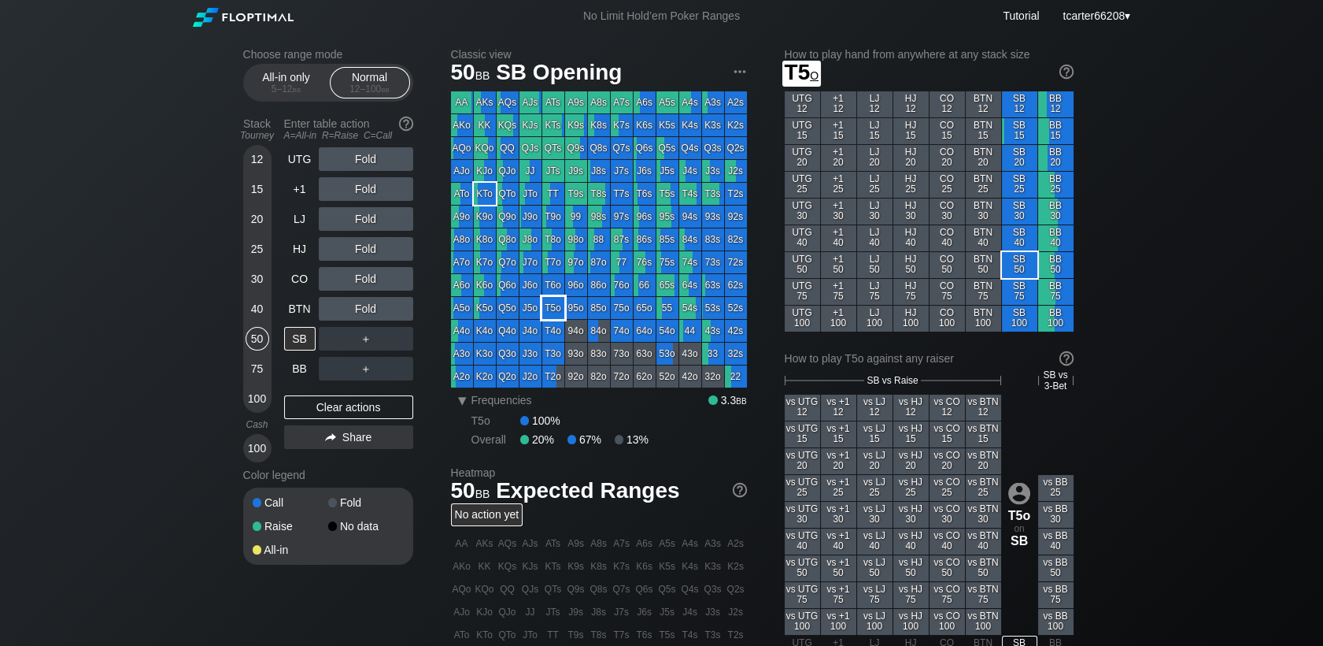
click at [561, 309] on div "T5o" at bounding box center [553, 308] width 22 height 22
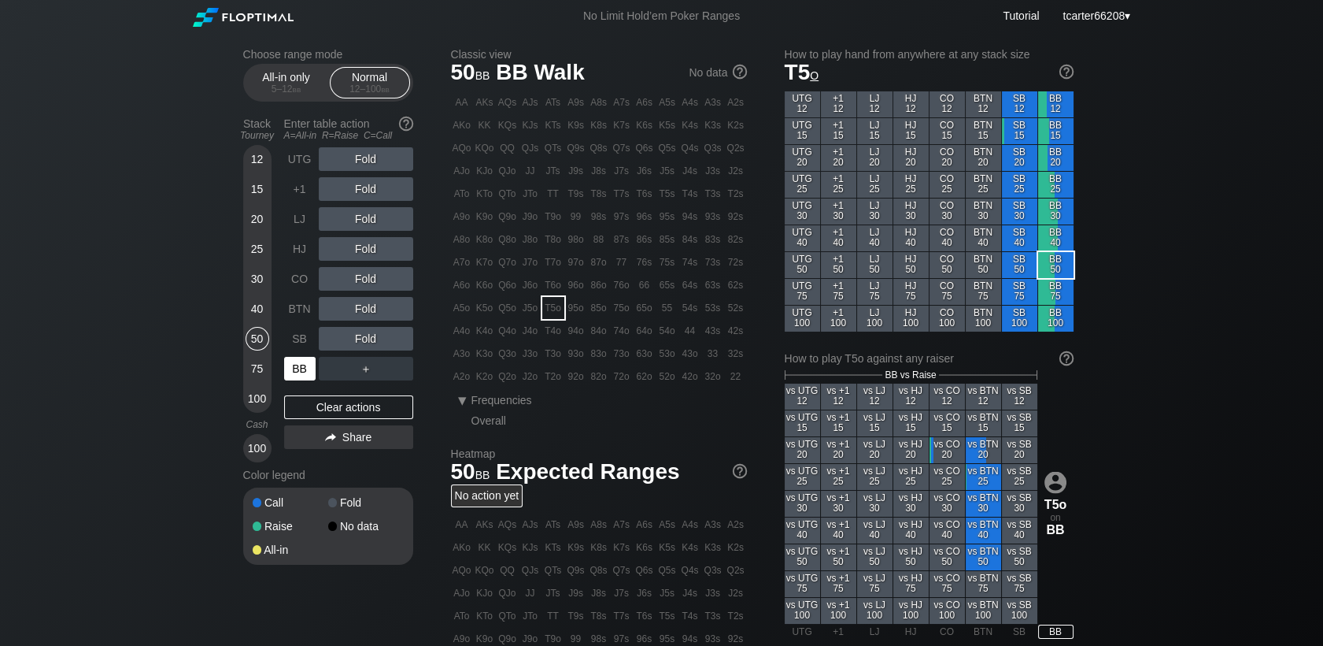
drag, startPoint x: 305, startPoint y: 367, endPoint x: 353, endPoint y: 352, distance: 49.5
click at [306, 367] on div "BB" at bounding box center [299, 369] width 31 height 24
click at [379, 338] on div "R ✕" at bounding box center [365, 339] width 31 height 24
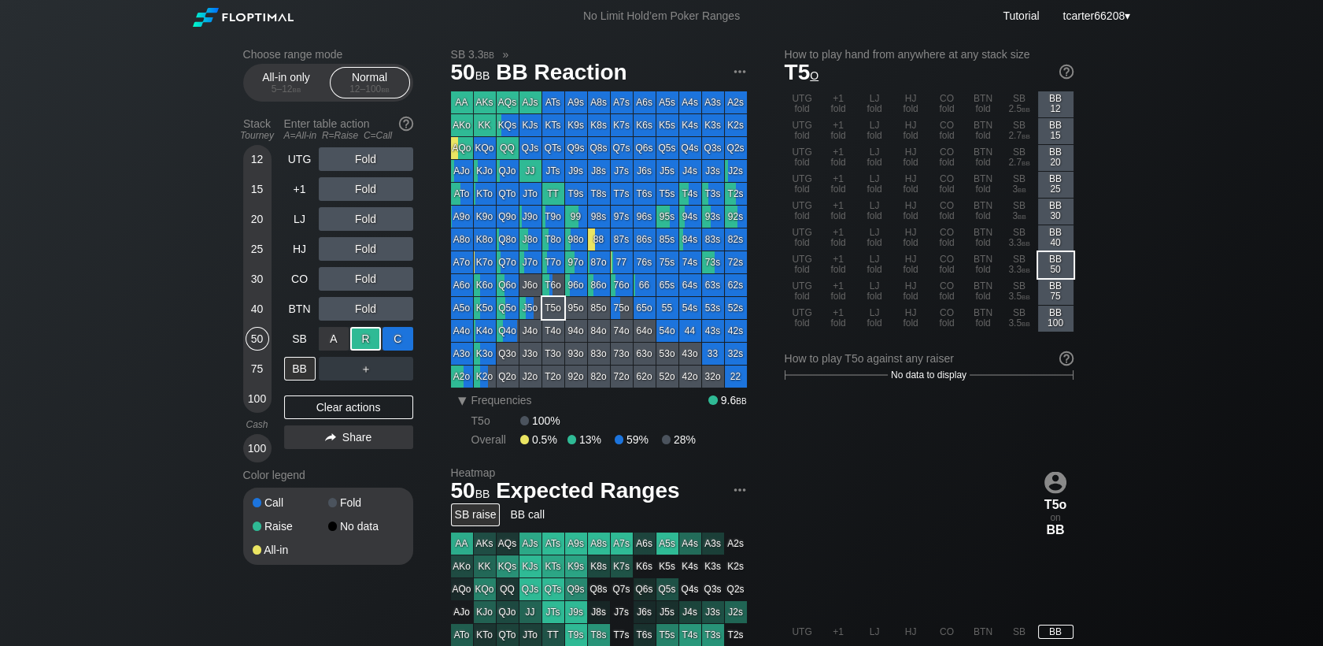
click at [396, 338] on div "C ✕" at bounding box center [398, 339] width 31 height 24
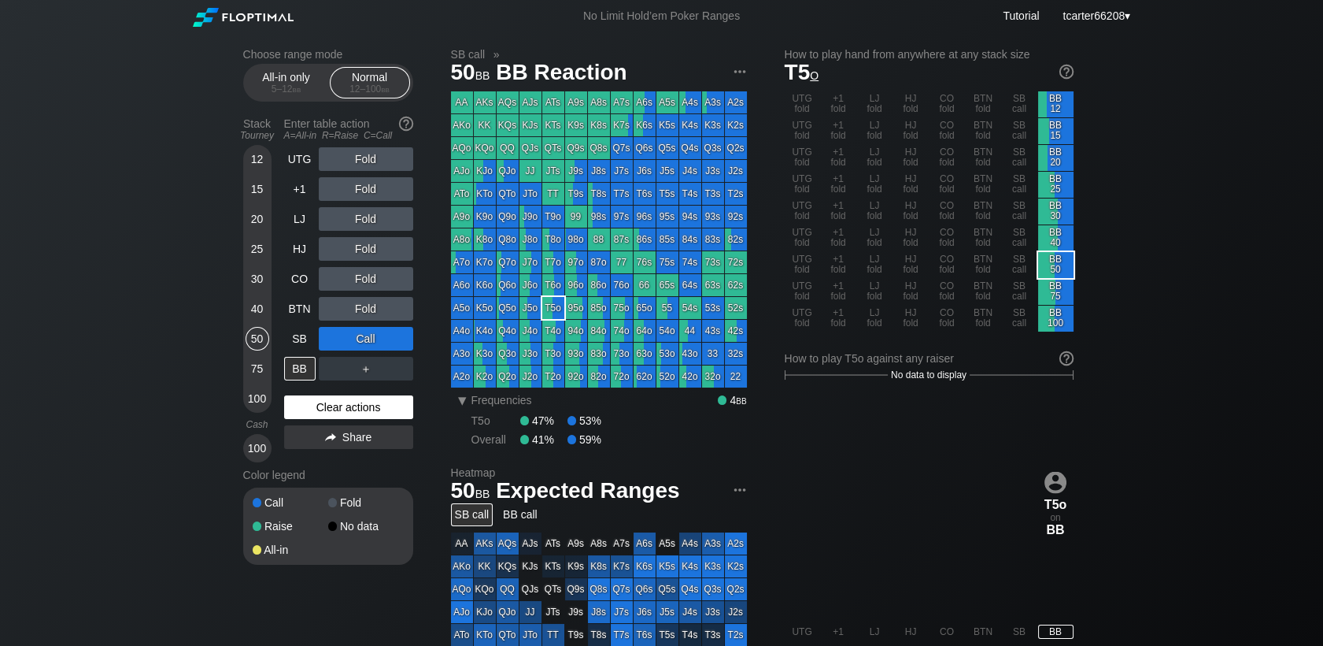
click at [348, 413] on div "Clear actions" at bounding box center [348, 407] width 129 height 24
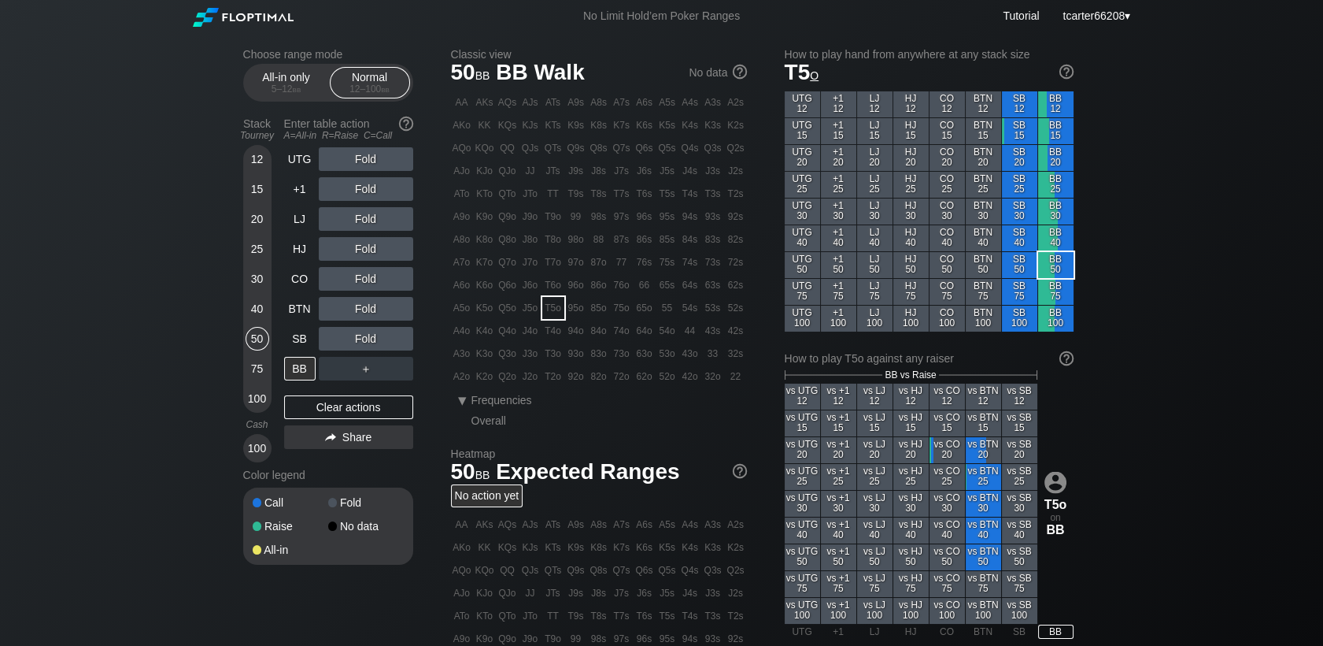
drag, startPoint x: 263, startPoint y: 305, endPoint x: 276, endPoint y: 309, distance: 13.2
click at [264, 306] on div "40" at bounding box center [258, 309] width 24 height 24
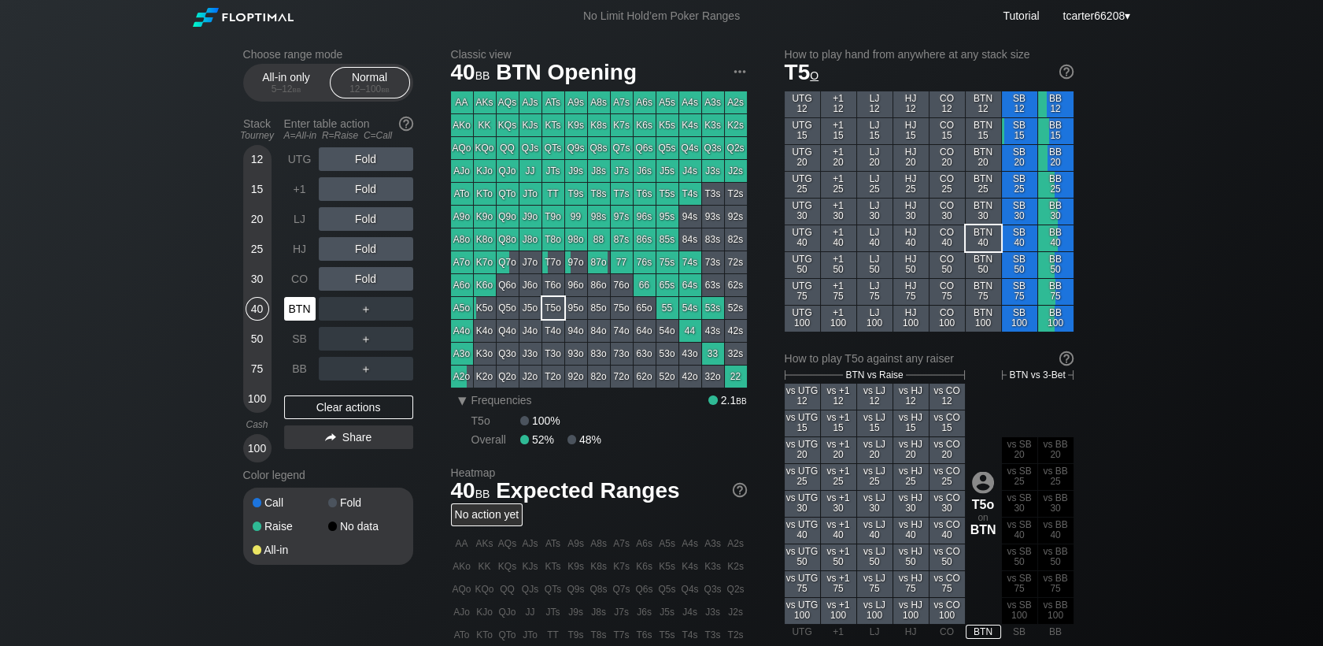
click at [299, 310] on div "BTN" at bounding box center [299, 309] width 31 height 24
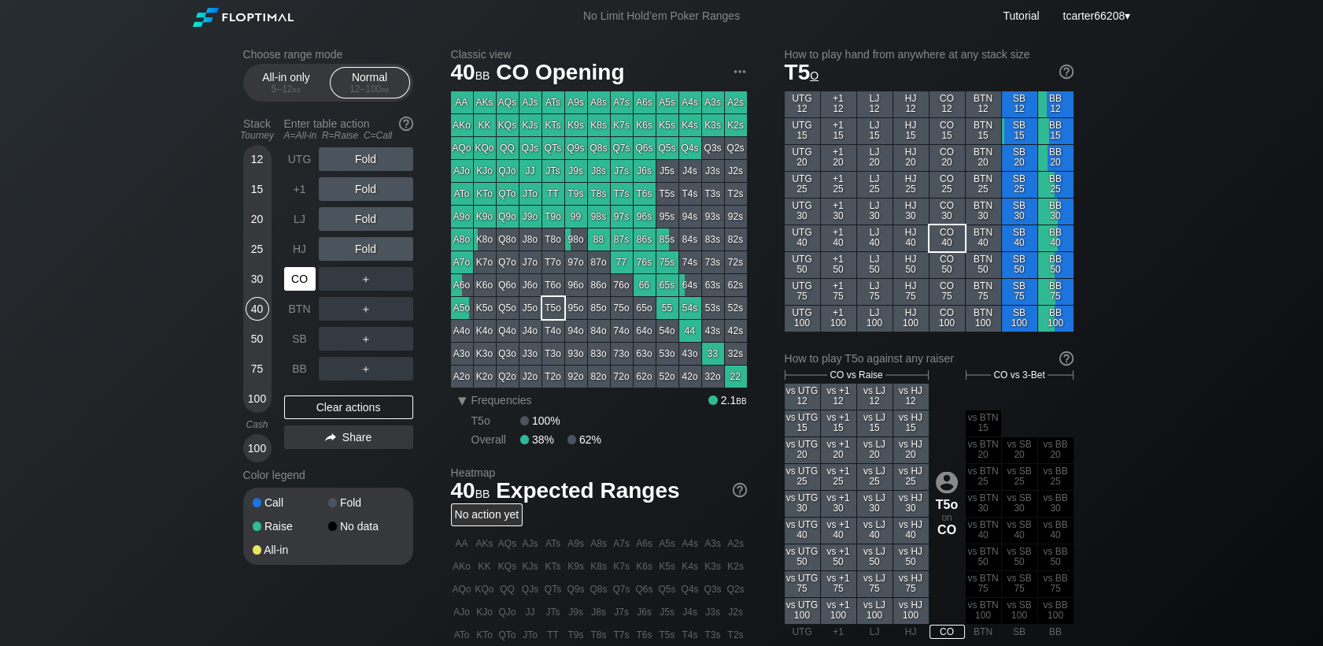
drag, startPoint x: 290, startPoint y: 282, endPoint x: 321, endPoint y: 273, distance: 31.9
click at [291, 283] on div "CO" at bounding box center [299, 279] width 31 height 24
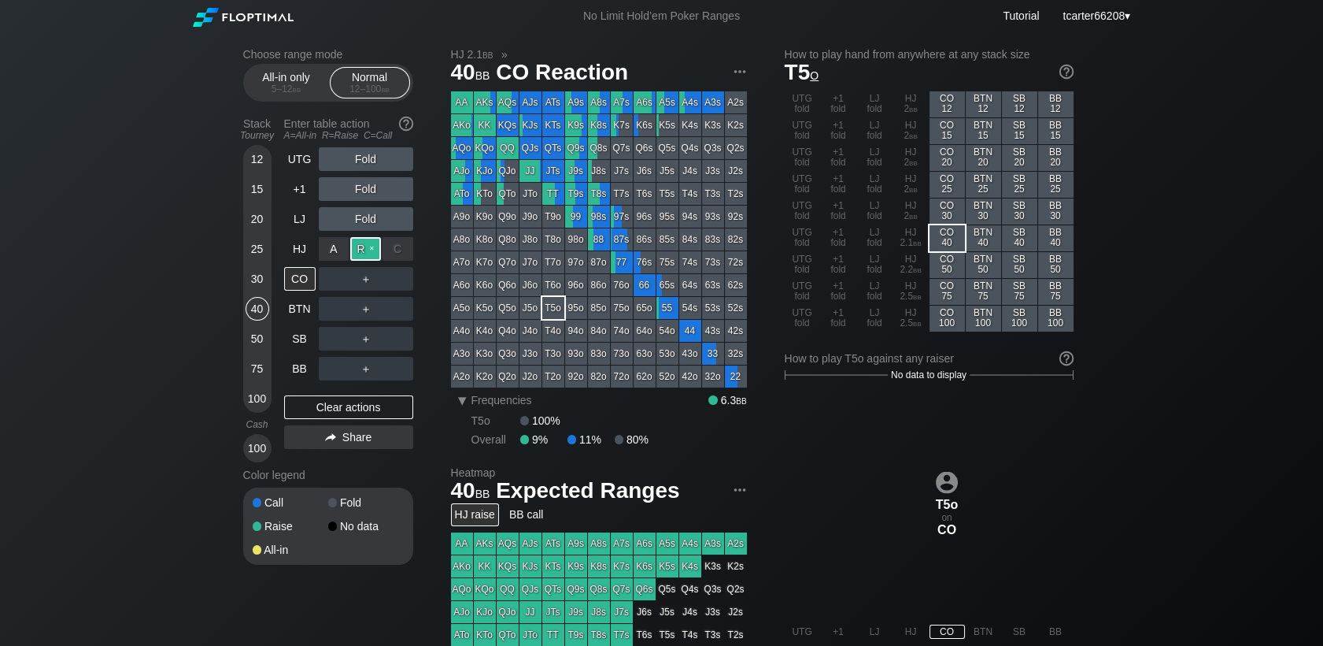
click at [368, 257] on div "R ✕" at bounding box center [365, 249] width 31 height 24
click at [250, 197] on div "15" at bounding box center [258, 189] width 24 height 24
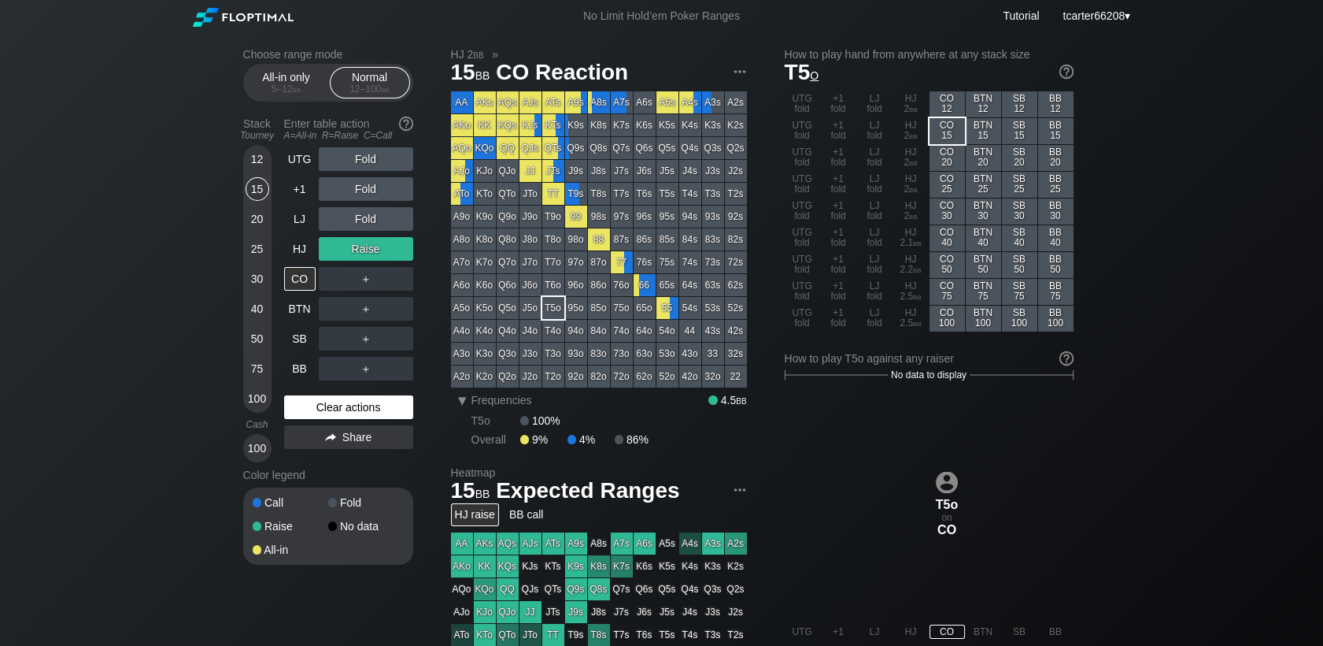
click at [334, 404] on div "Clear actions" at bounding box center [348, 407] width 129 height 24
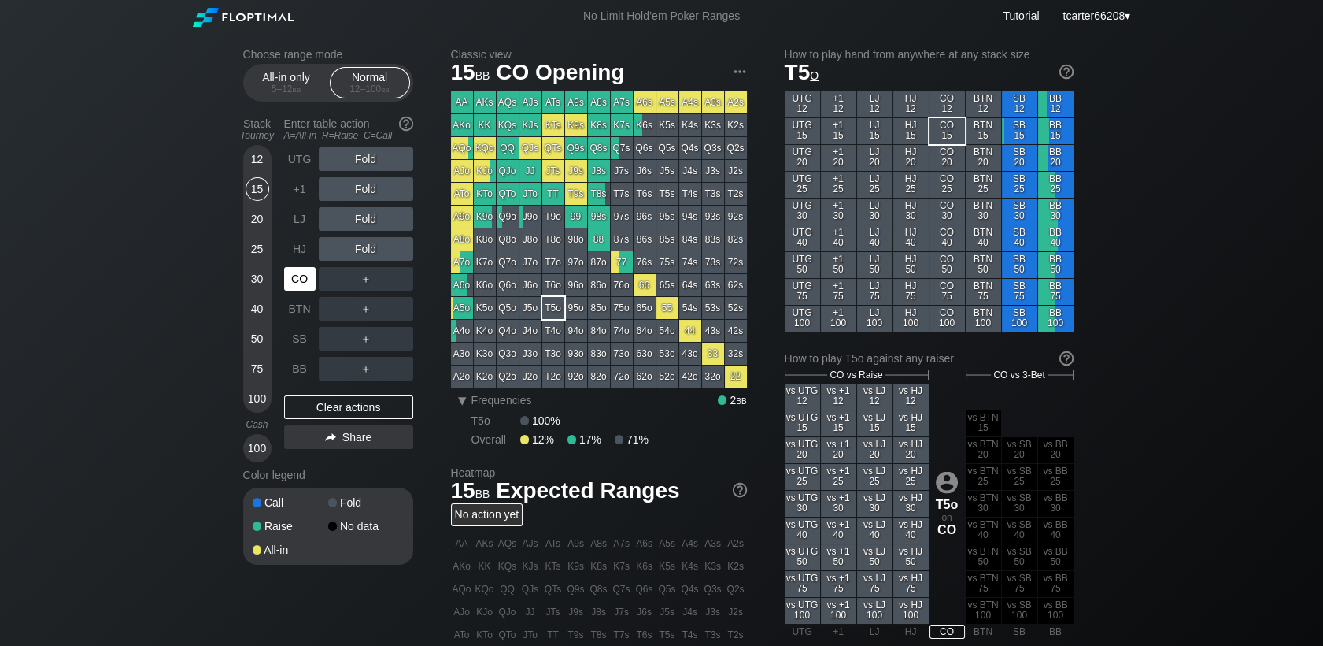
click at [305, 280] on div "CO" at bounding box center [299, 279] width 31 height 24
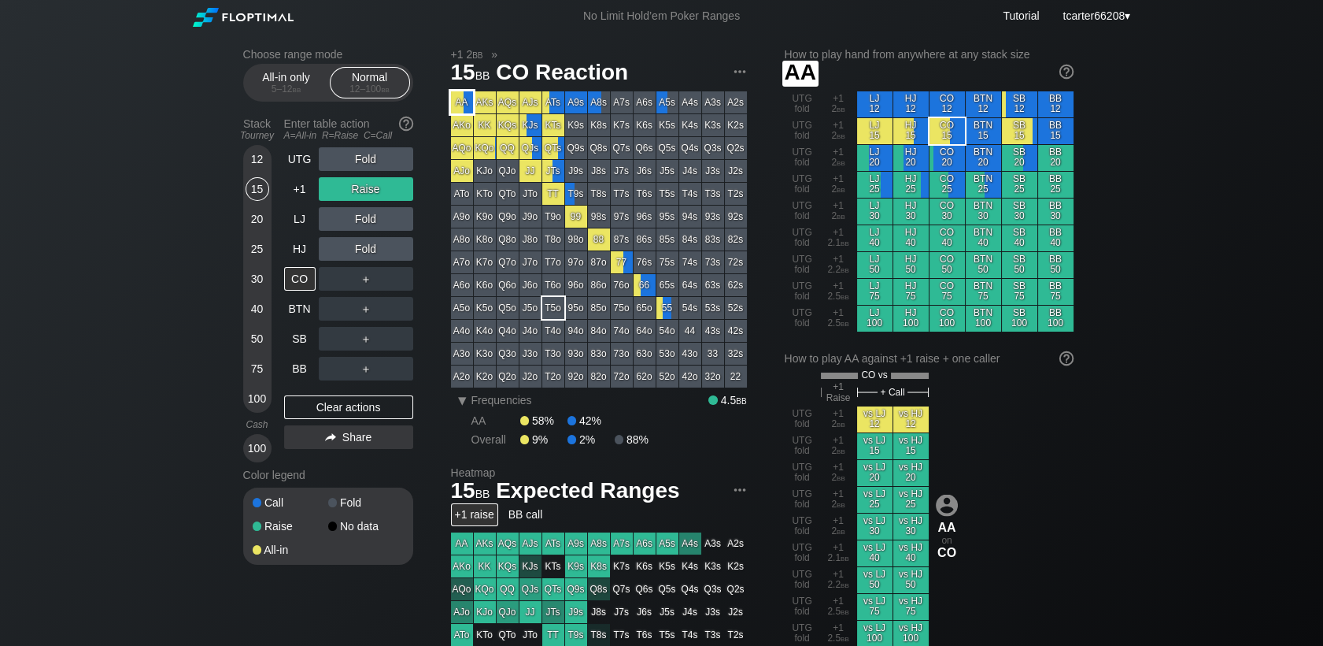
click at [461, 99] on div "AA" at bounding box center [462, 102] width 22 height 22
drag, startPoint x: 331, startPoint y: 399, endPoint x: 229, endPoint y: 274, distance: 161.2
click at [331, 399] on div "Clear actions" at bounding box center [348, 407] width 129 height 24
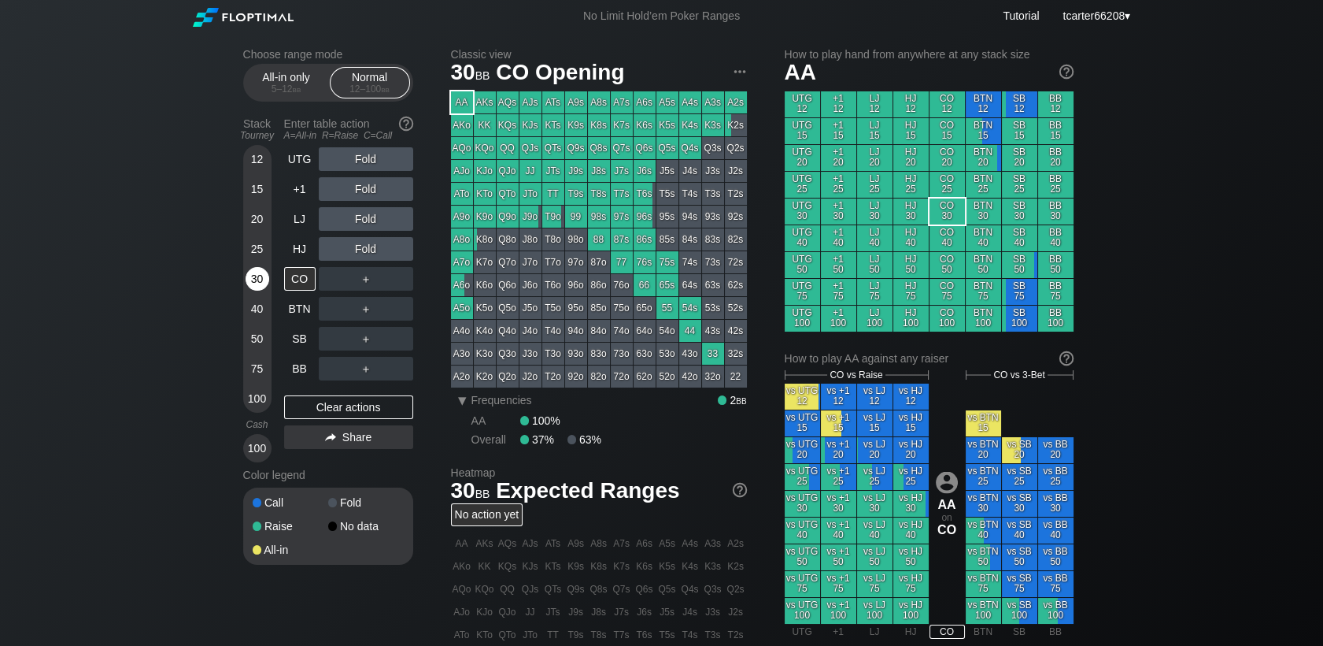
click at [249, 279] on div "30" at bounding box center [258, 279] width 24 height 24
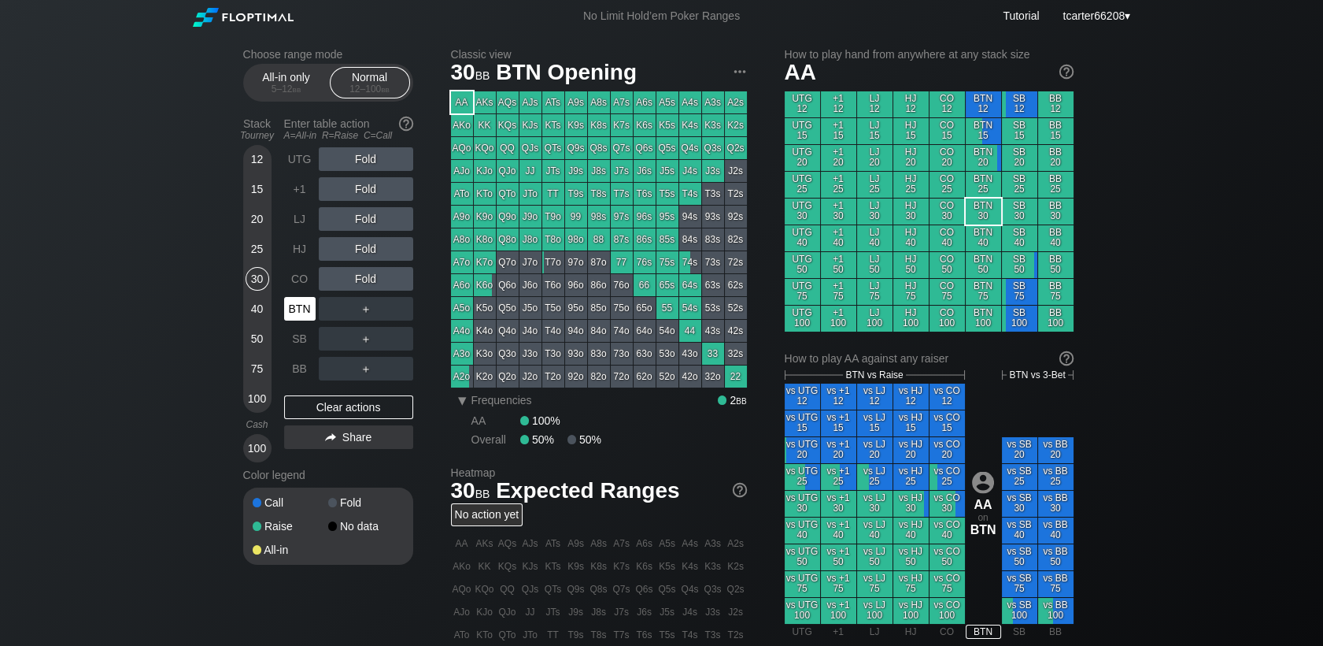
click at [285, 306] on div "BTN" at bounding box center [299, 309] width 31 height 24
click at [290, 309] on div "BTN" at bounding box center [299, 309] width 31 height 24
click at [262, 337] on div "50" at bounding box center [258, 339] width 24 height 24
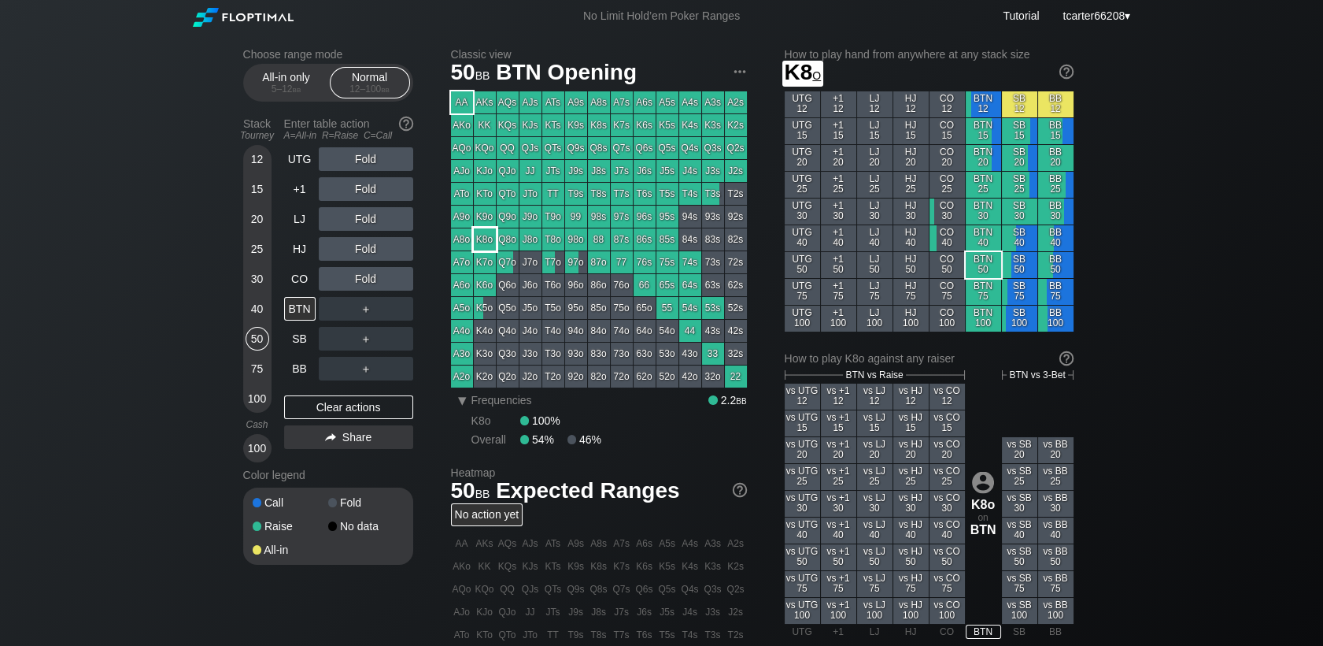
click at [475, 220] on div "K9o" at bounding box center [485, 216] width 22 height 22
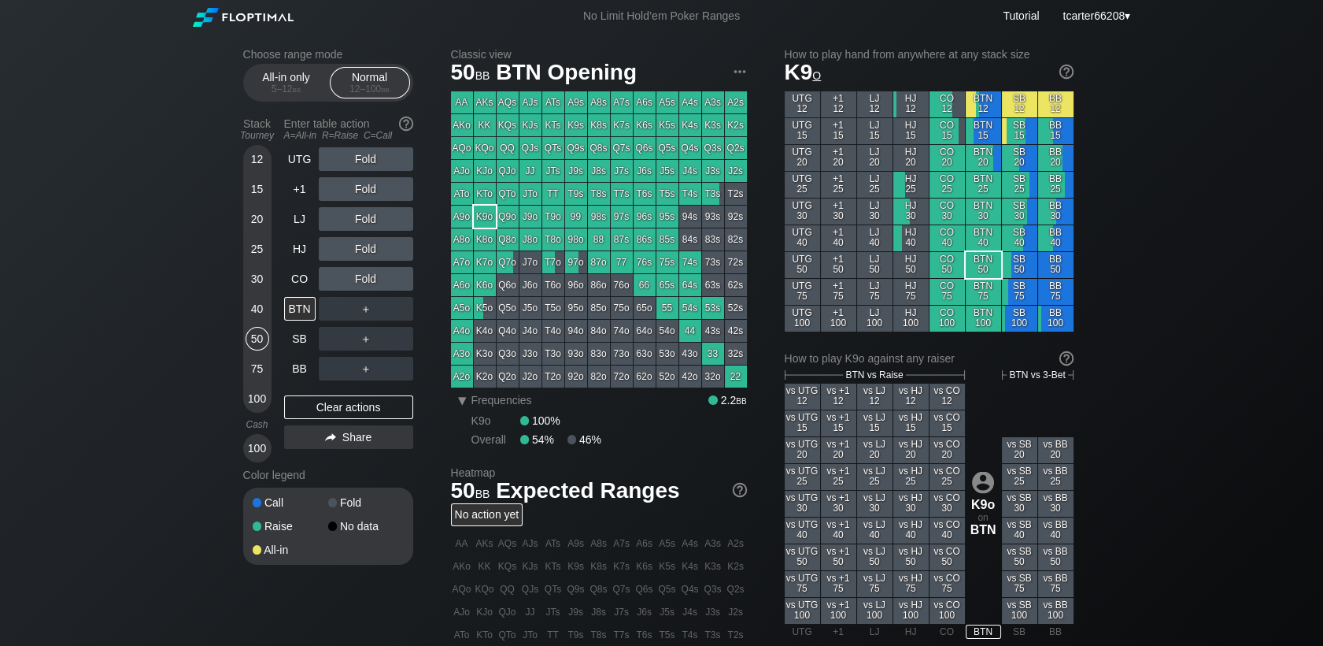
click at [253, 290] on div "30" at bounding box center [258, 279] width 24 height 24
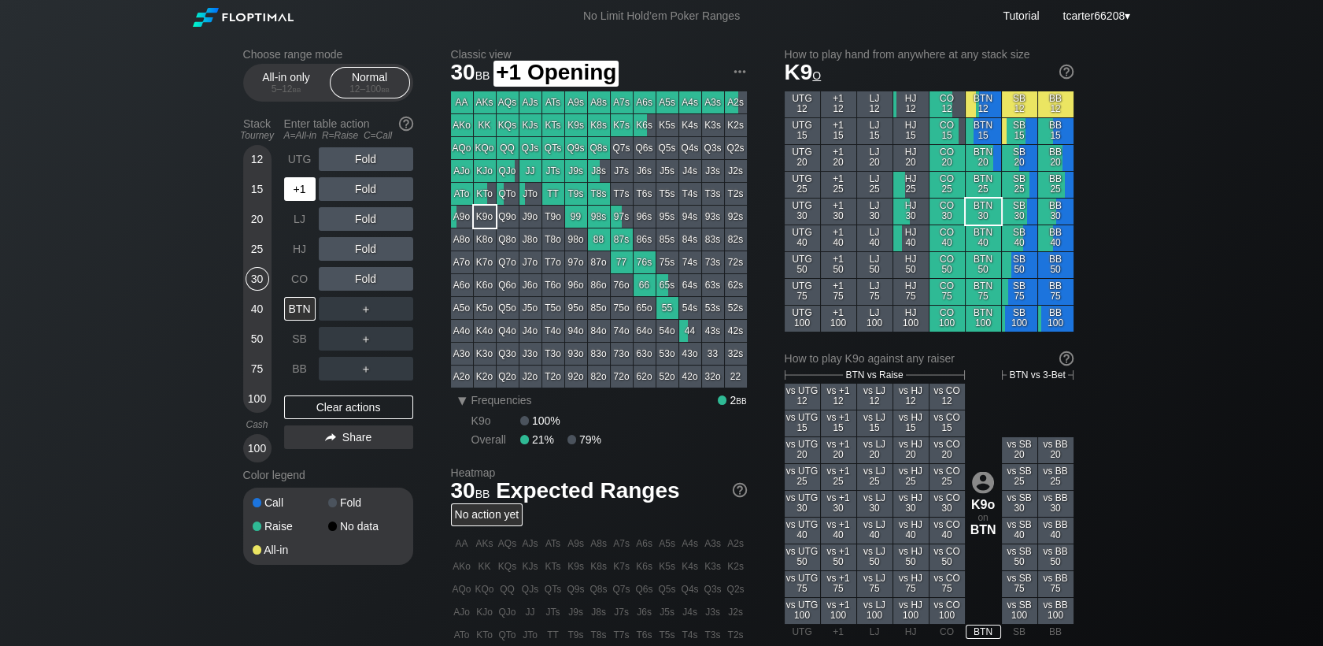
click at [299, 192] on div "+1" at bounding box center [299, 189] width 31 height 24
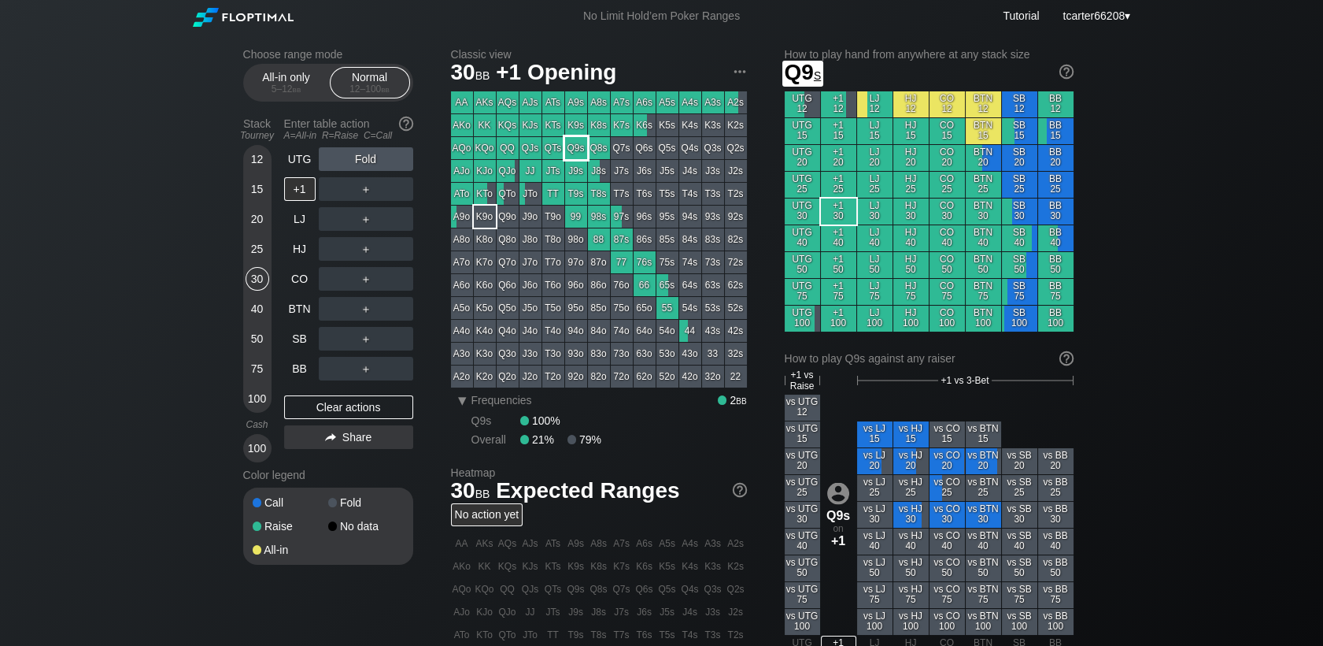
click at [579, 149] on div "Q9s" at bounding box center [576, 148] width 22 height 22
drag, startPoint x: 254, startPoint y: 340, endPoint x: 269, endPoint y: 330, distance: 18.1
click at [254, 340] on div "50" at bounding box center [258, 339] width 24 height 24
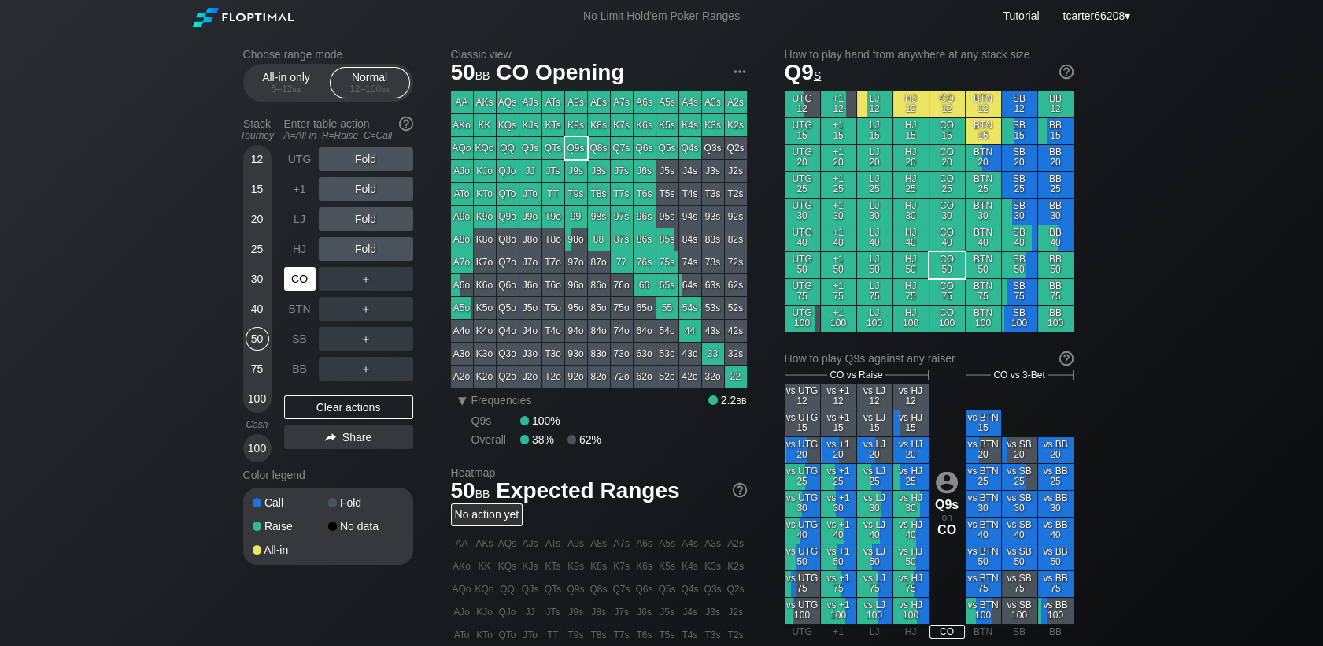
click at [316, 272] on div "CO" at bounding box center [301, 279] width 35 height 30
click at [281, 346] on div "Stack Tourney Enter table action A=All-in R=Raise C=Call 12 15 20 25 30 40 50 7…" at bounding box center [328, 286] width 170 height 351
click at [290, 337] on div "SB" at bounding box center [299, 339] width 31 height 24
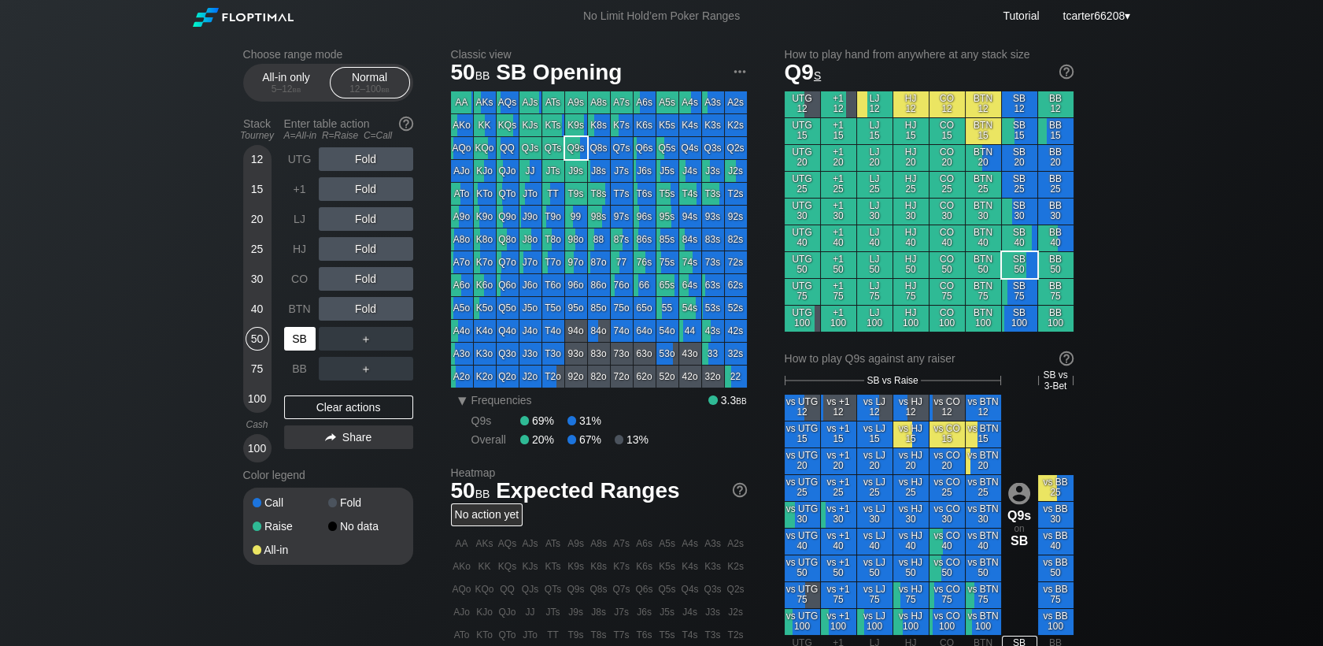
click at [292, 337] on div "SB" at bounding box center [299, 339] width 31 height 24
click at [293, 337] on div "SB" at bounding box center [299, 339] width 31 height 24
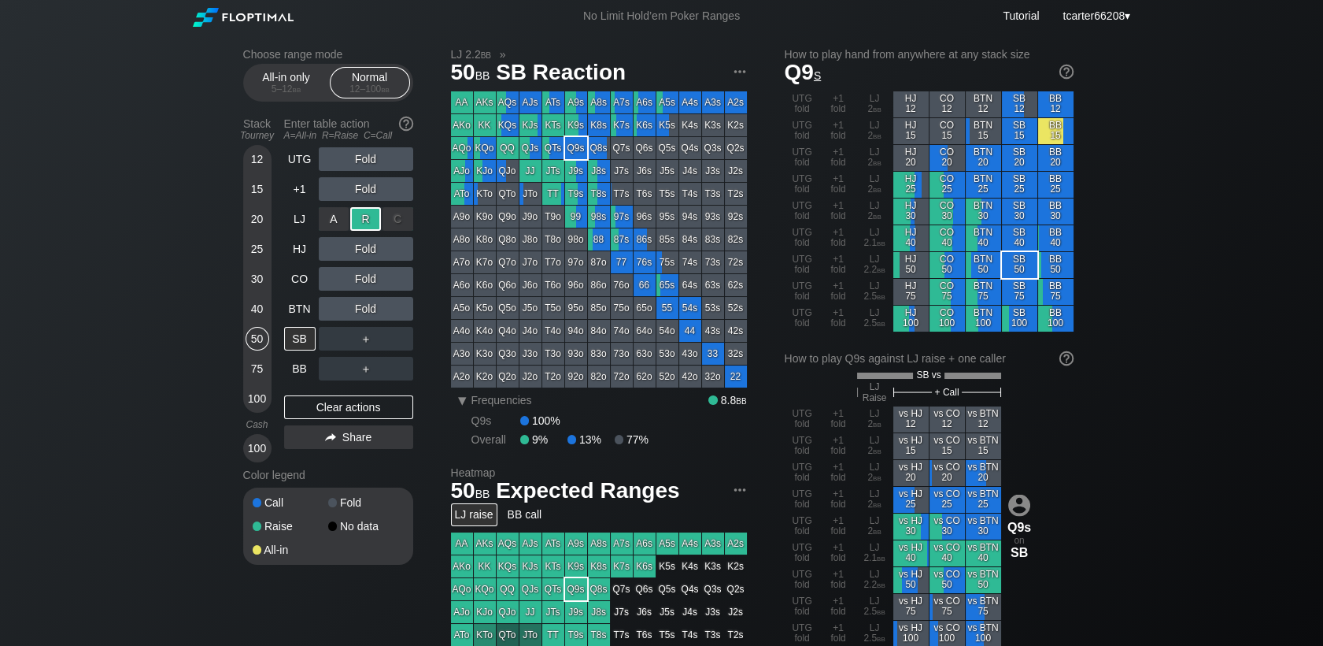
click at [373, 224] on div "R ✕" at bounding box center [365, 219] width 31 height 24
click at [397, 280] on div "Fold" at bounding box center [366, 279] width 94 height 24
click at [397, 281] on div "C ✕" at bounding box center [398, 279] width 31 height 24
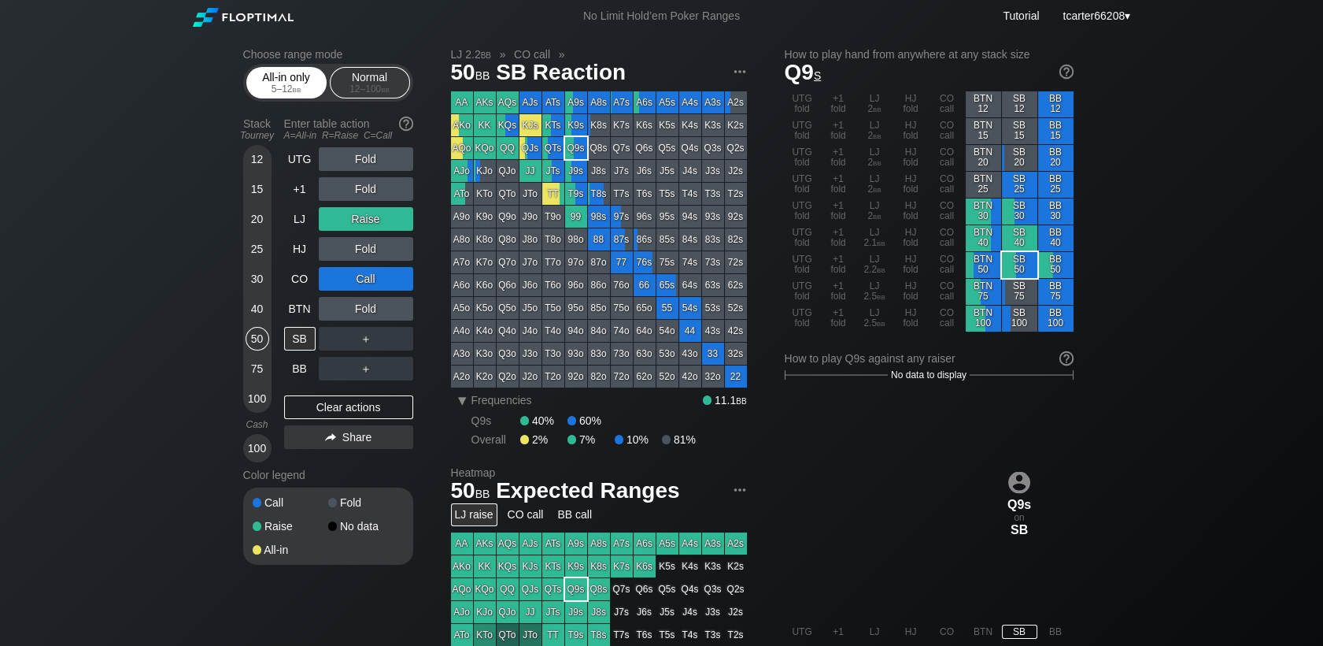
drag, startPoint x: 303, startPoint y: 93, endPoint x: 313, endPoint y: 118, distance: 27.2
click at [306, 94] on div "5 – 12 bb" at bounding box center [286, 88] width 66 height 11
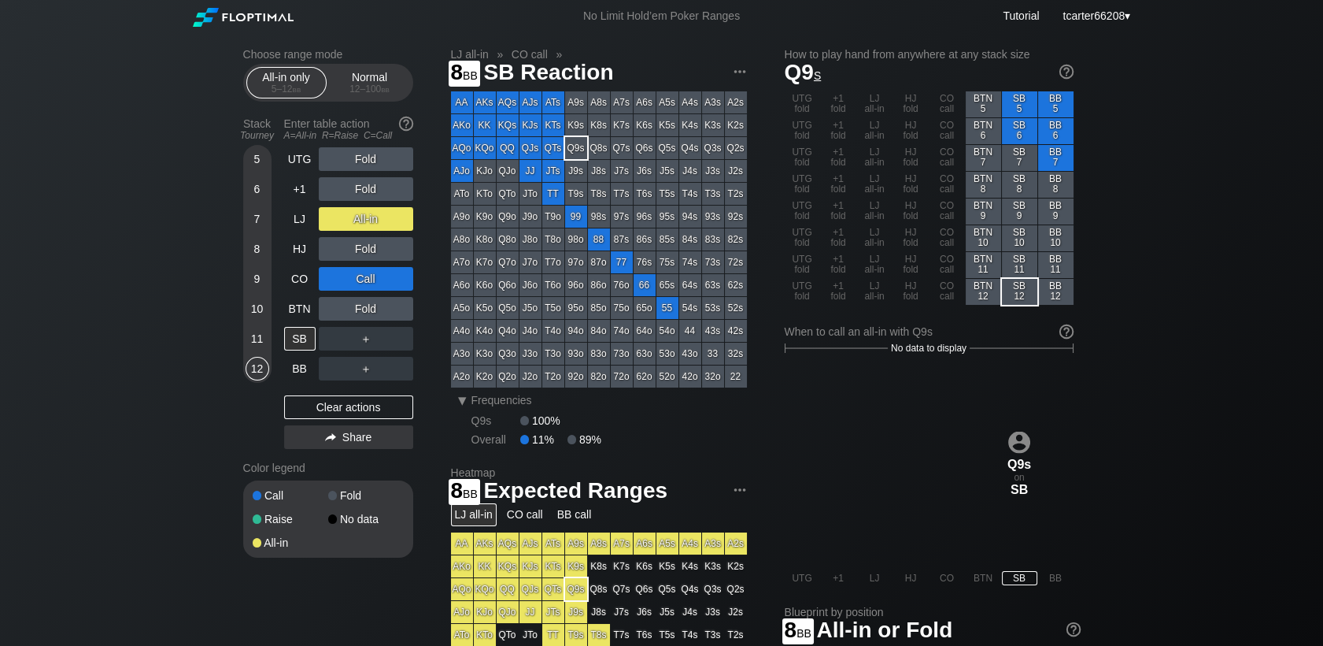
click at [261, 254] on div "8" at bounding box center [258, 249] width 24 height 24
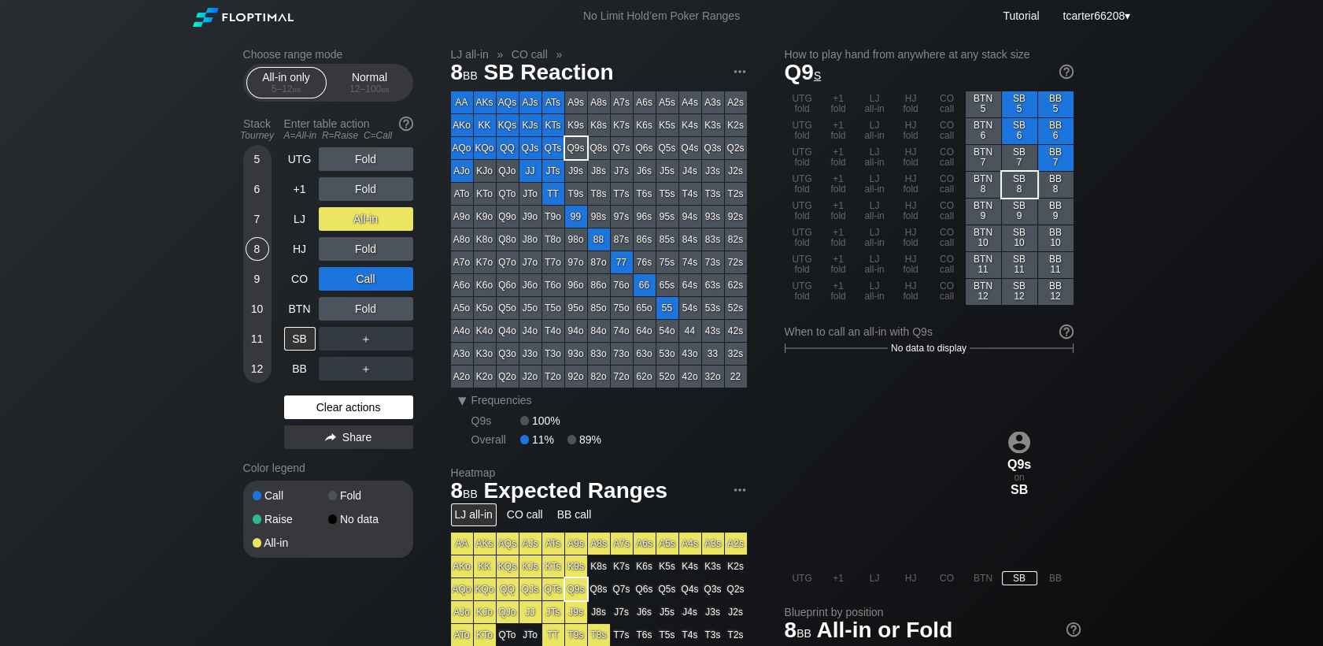
click at [332, 409] on div "Clear actions" at bounding box center [348, 407] width 129 height 24
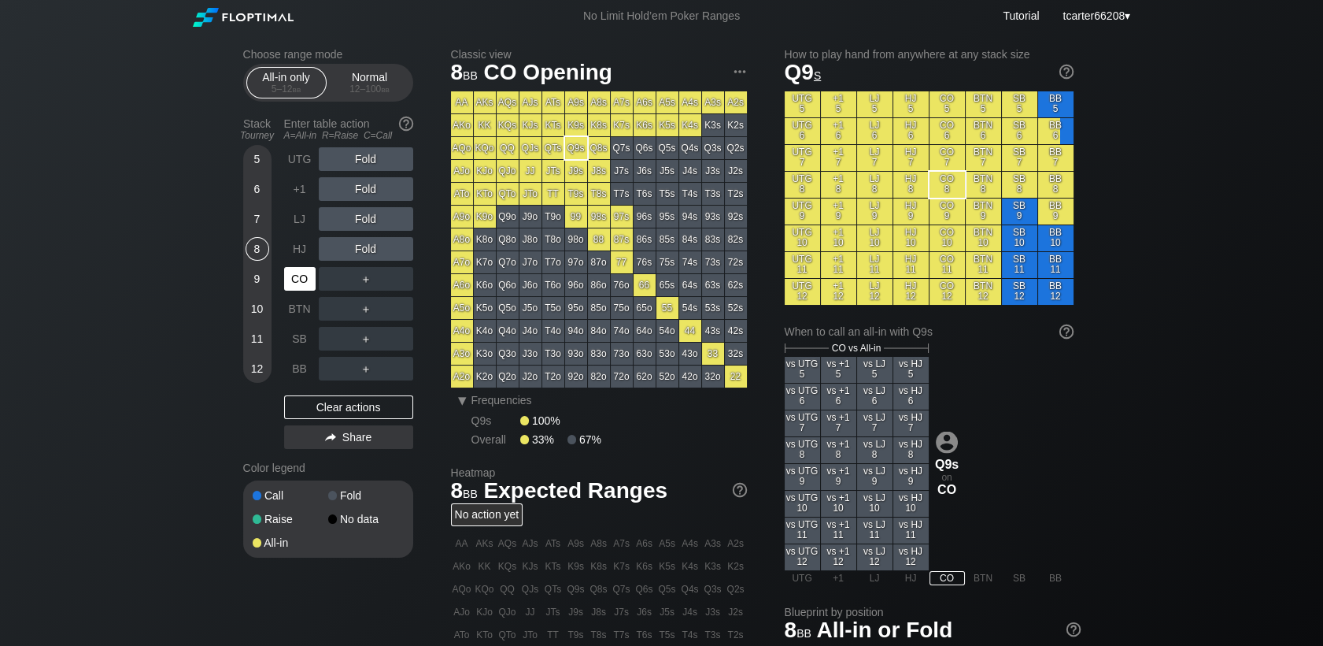
click at [302, 287] on div "CO" at bounding box center [299, 279] width 31 height 24
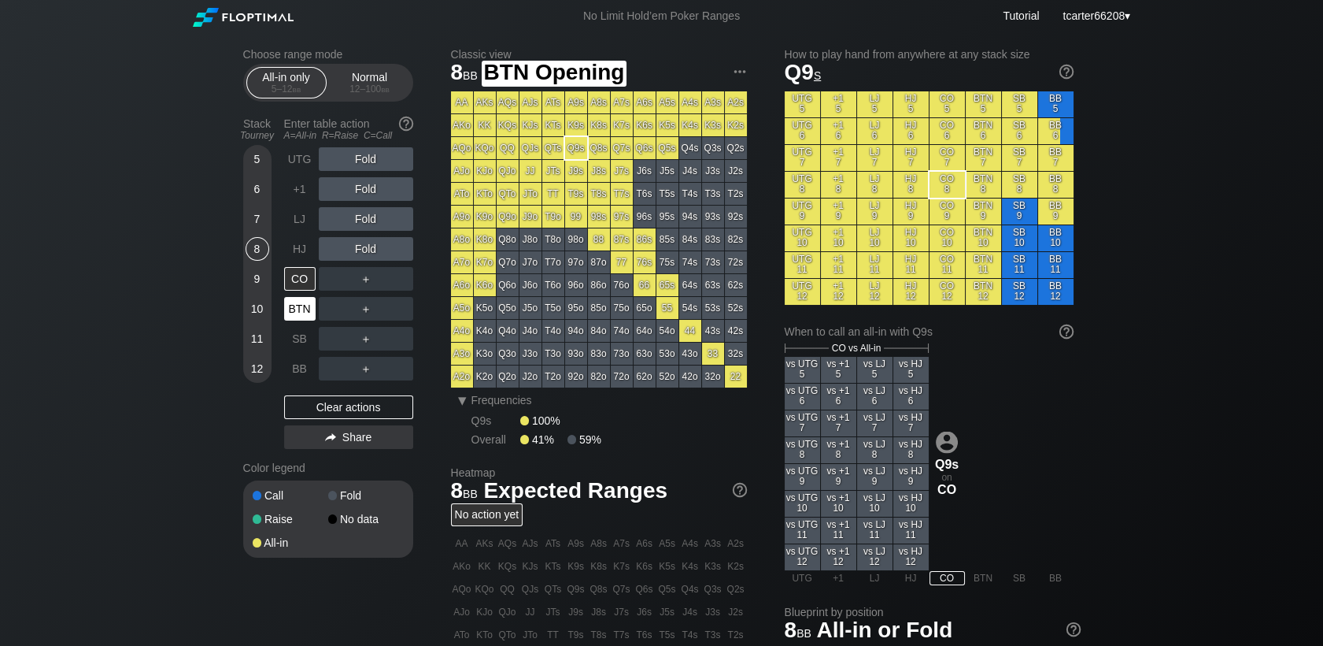
click at [305, 298] on div "BTN" at bounding box center [301, 309] width 35 height 30
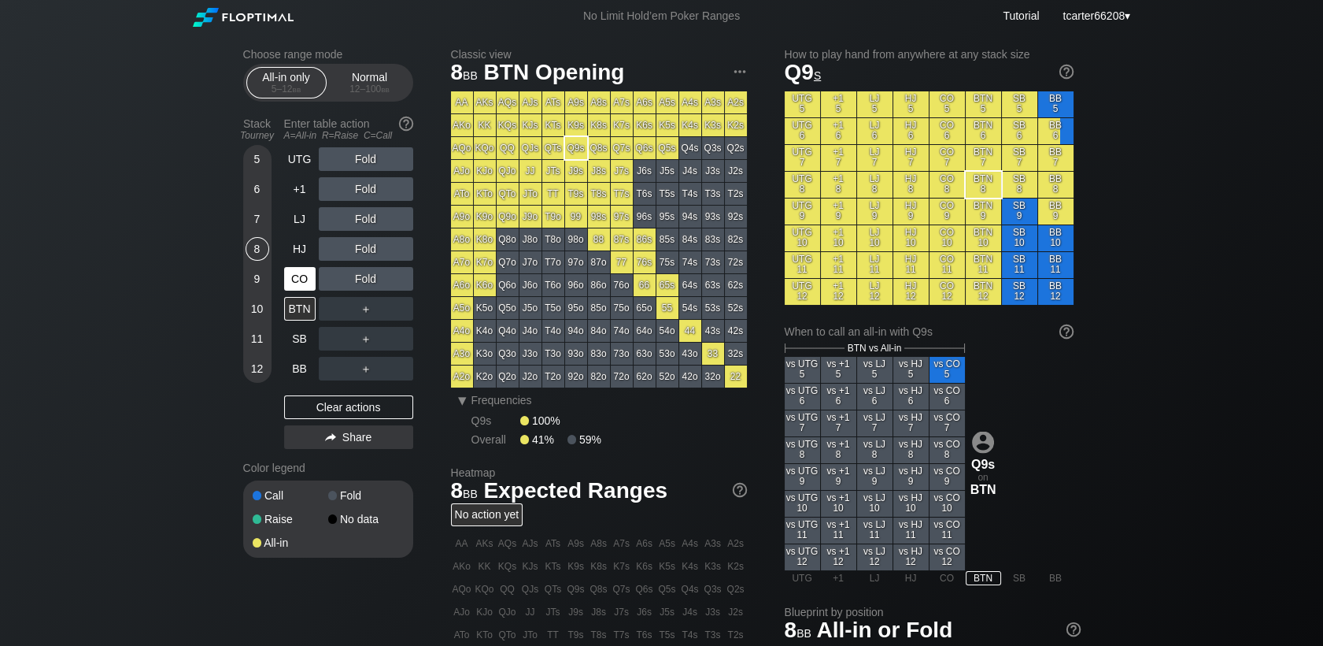
click at [314, 273] on div "CO" at bounding box center [299, 279] width 31 height 24
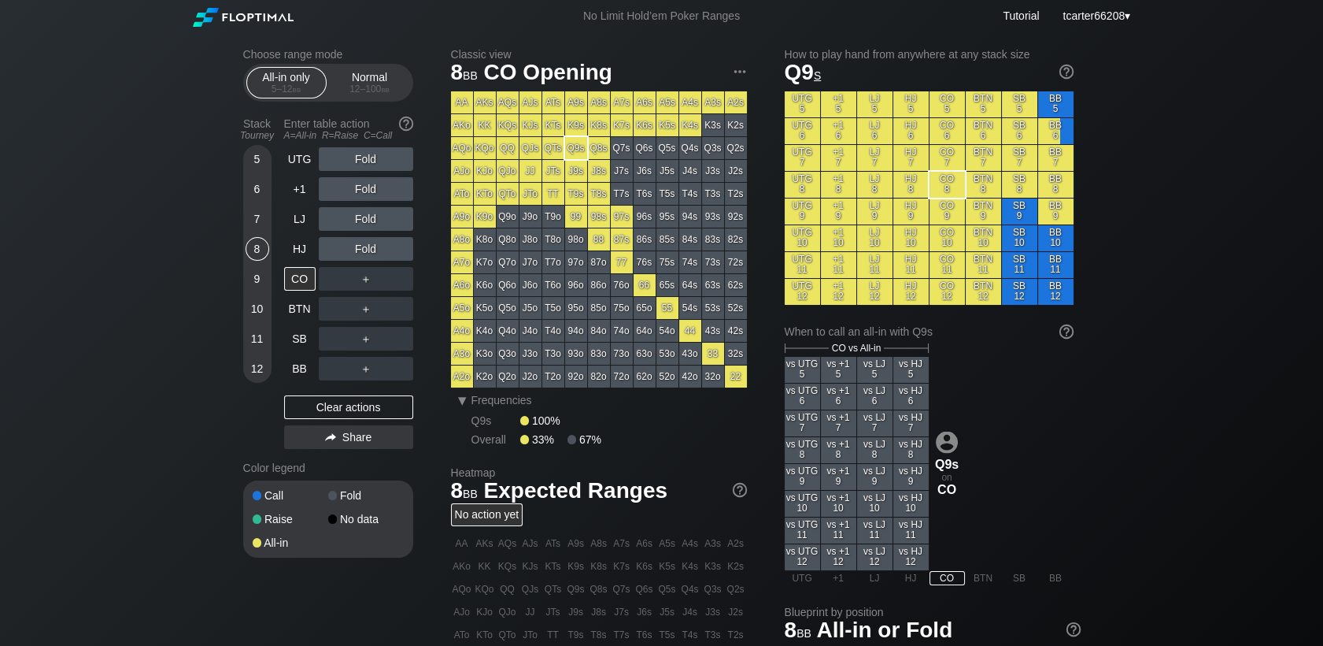
drag, startPoint x: 368, startPoint y: 88, endPoint x: 364, endPoint y: 108, distance: 19.9
click at [370, 88] on div "12 – 100 bb" at bounding box center [370, 88] width 66 height 11
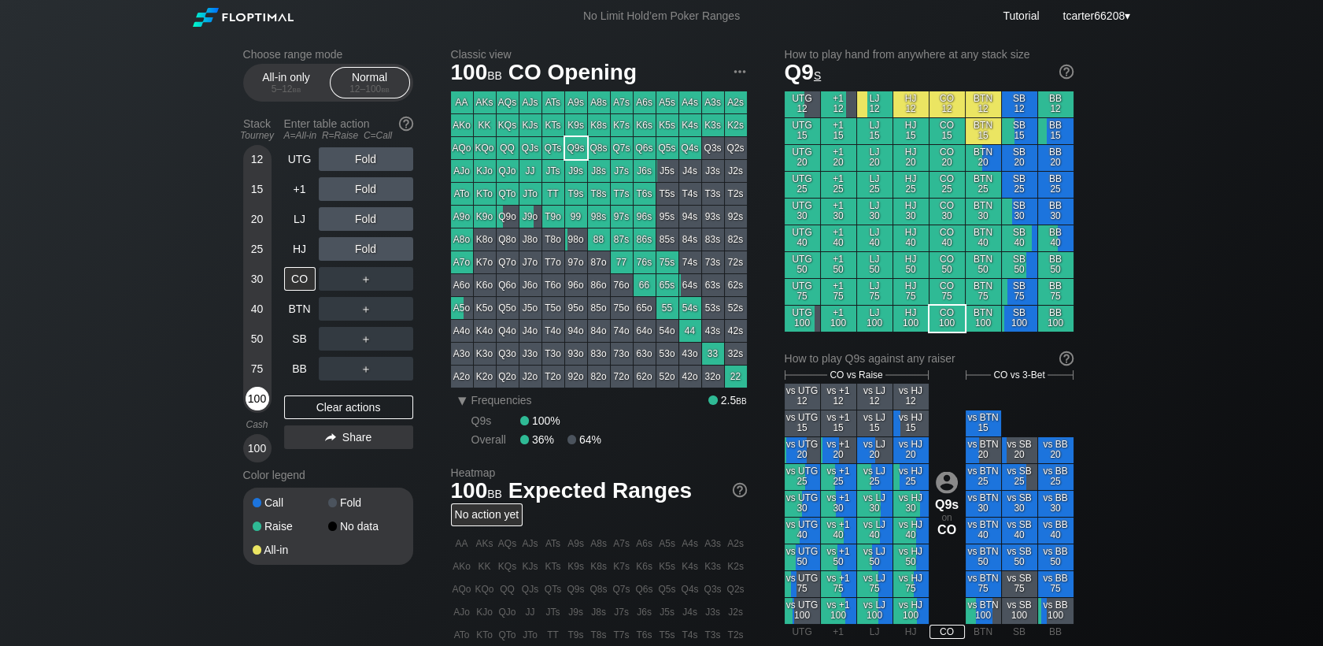
click at [264, 391] on div "100" at bounding box center [258, 399] width 24 height 24
click at [260, 387] on div "75" at bounding box center [258, 372] width 24 height 30
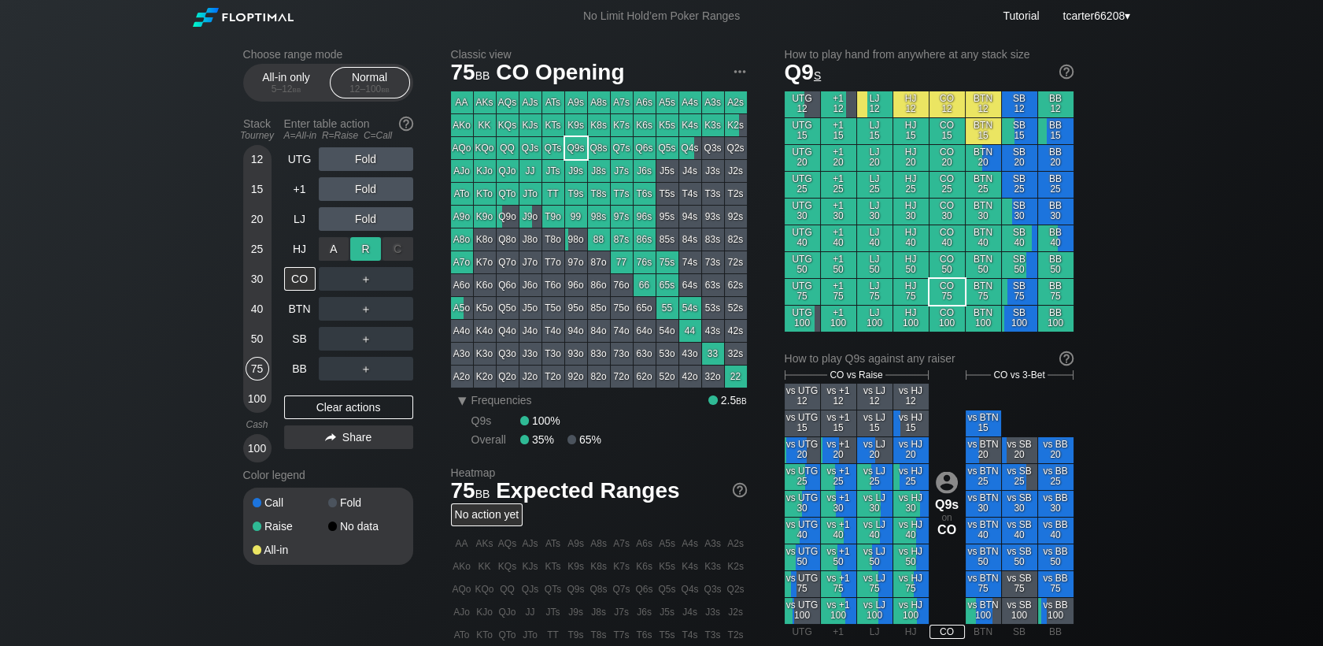
click at [357, 257] on div "R ✕" at bounding box center [365, 249] width 31 height 24
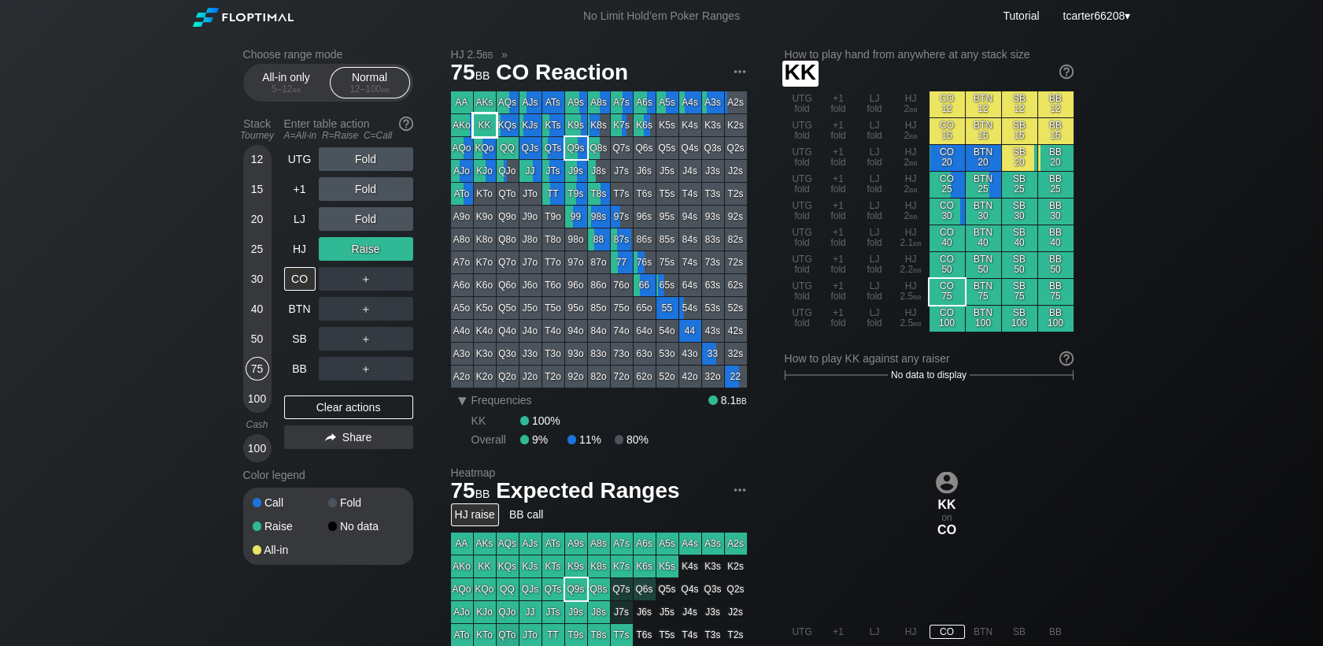
click at [479, 129] on div "KK" at bounding box center [485, 125] width 22 height 22
click at [243, 249] on div "12 15 20 25 30 40 50 75 100" at bounding box center [257, 279] width 28 height 268
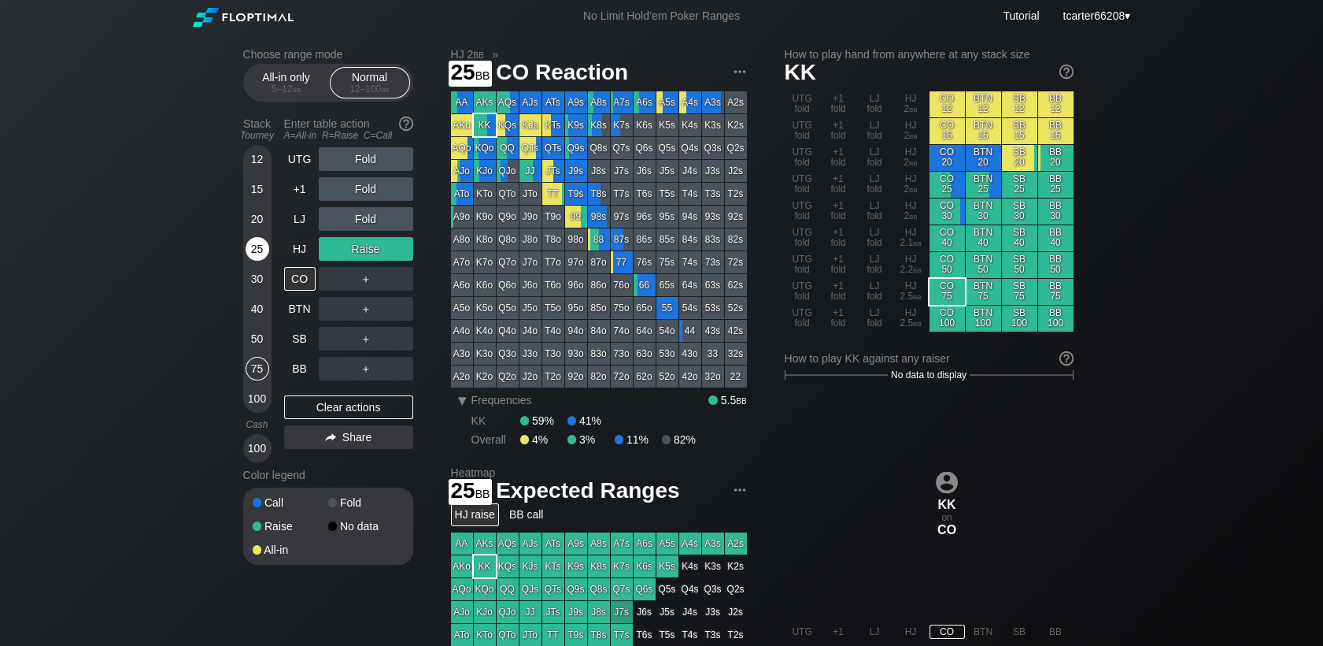
click at [251, 253] on div "25" at bounding box center [258, 249] width 24 height 24
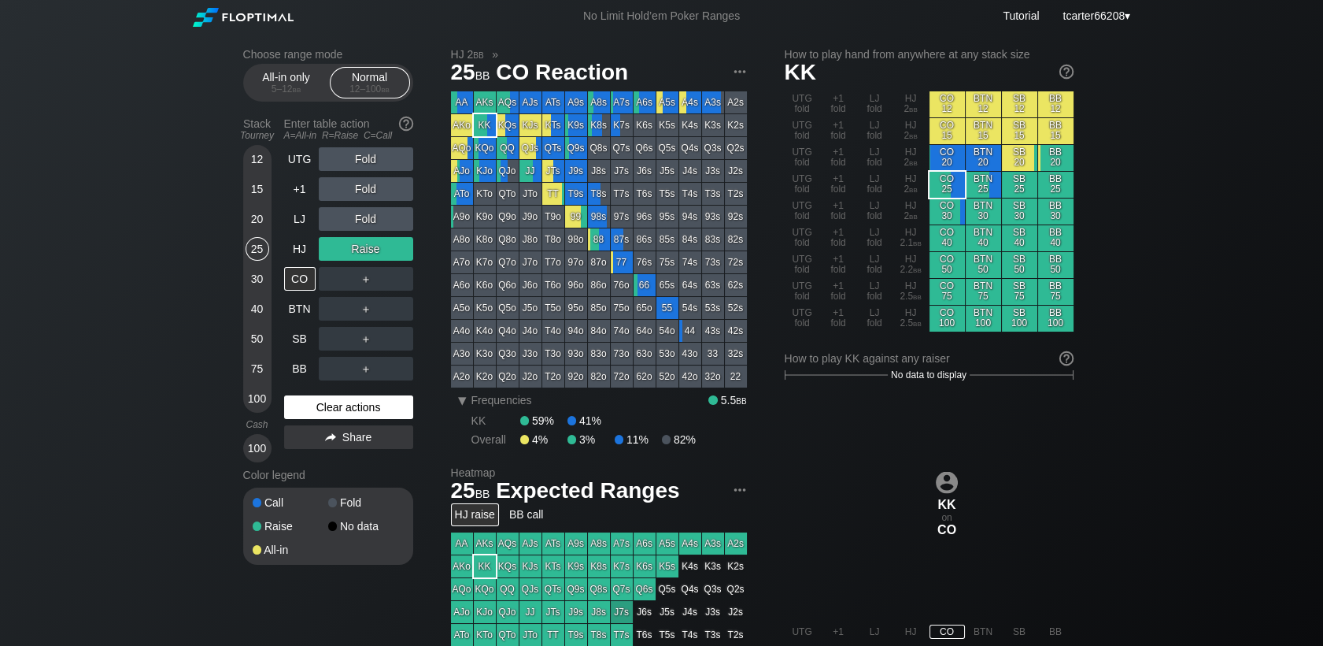
click at [313, 402] on div "Clear actions" at bounding box center [348, 407] width 129 height 24
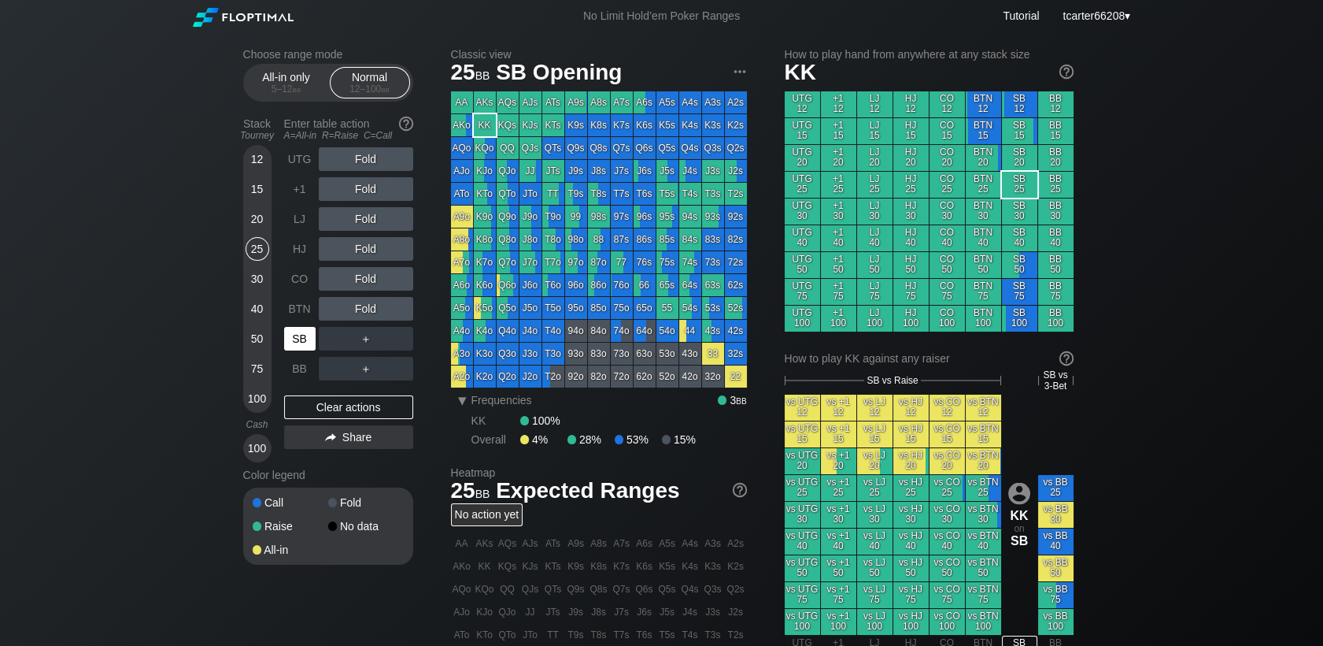
click at [296, 331] on div "SB" at bounding box center [299, 339] width 31 height 24
click at [249, 403] on div "100" at bounding box center [258, 399] width 24 height 24
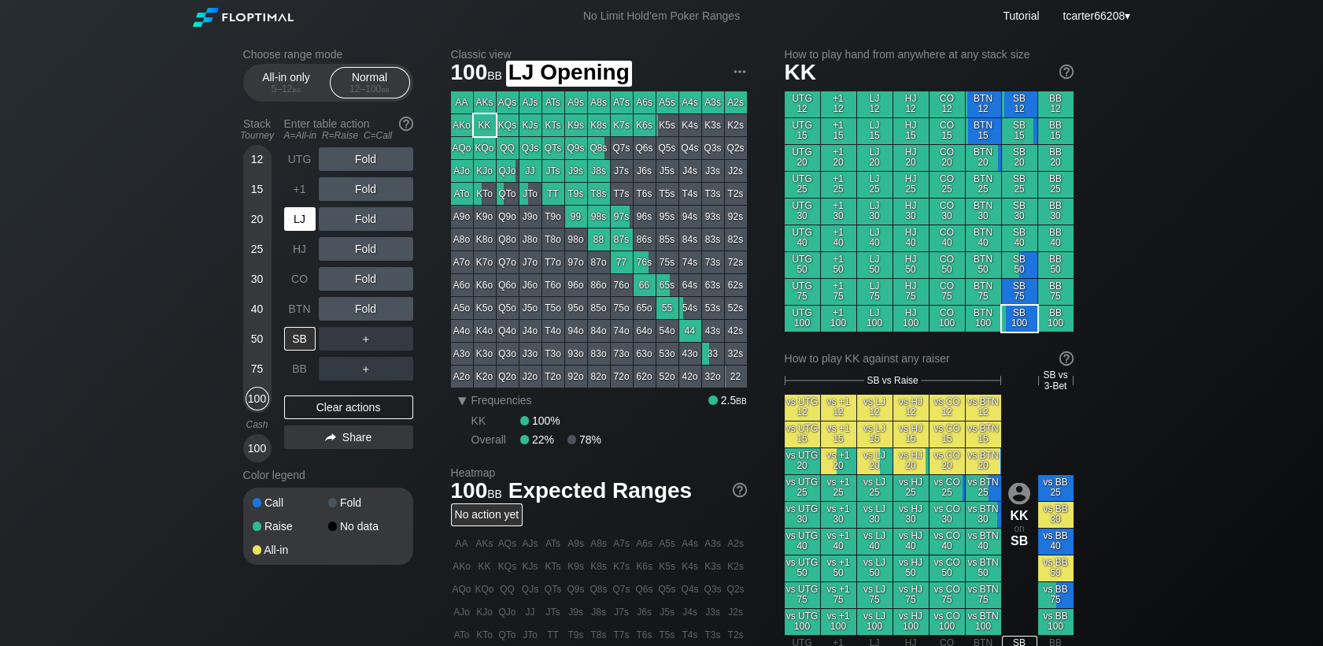
drag, startPoint x: 311, startPoint y: 227, endPoint x: 318, endPoint y: 223, distance: 8.1
click at [311, 225] on div "LJ" at bounding box center [299, 219] width 31 height 24
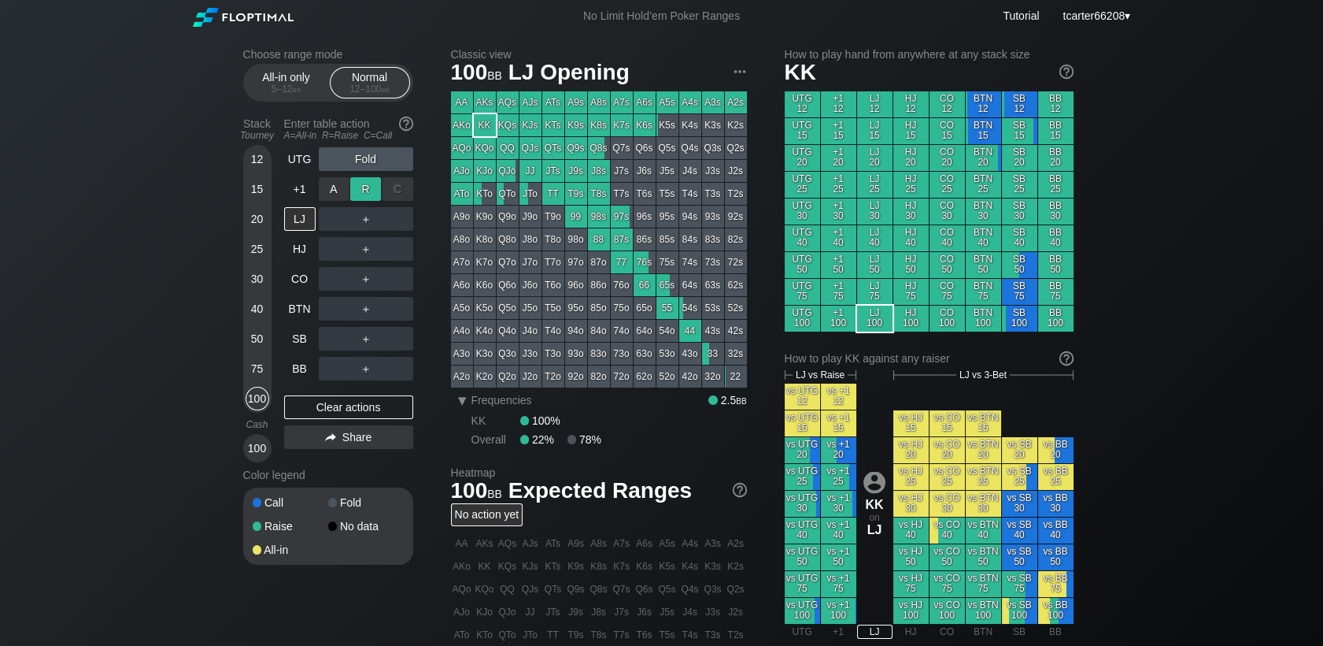
click at [365, 192] on div "R ✕" at bounding box center [365, 189] width 31 height 24
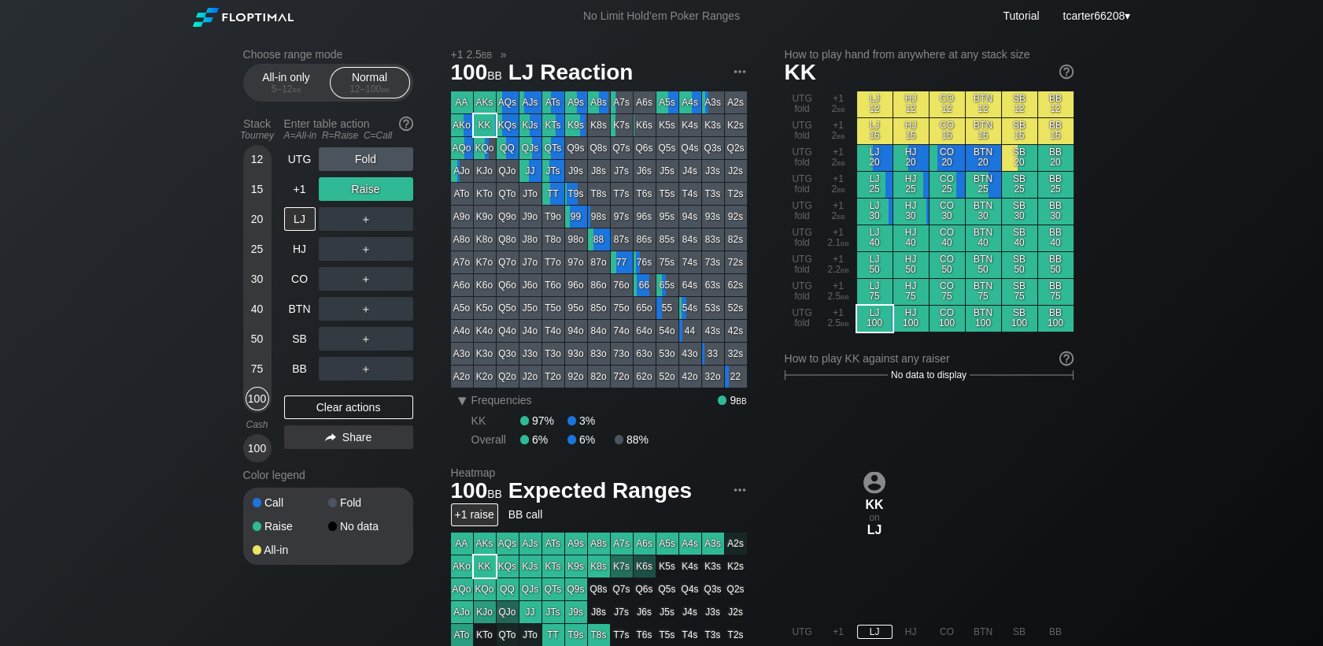
drag, startPoint x: 258, startPoint y: 254, endPoint x: 260, endPoint y: 289, distance: 34.7
click at [258, 254] on div "25" at bounding box center [258, 249] width 24 height 24
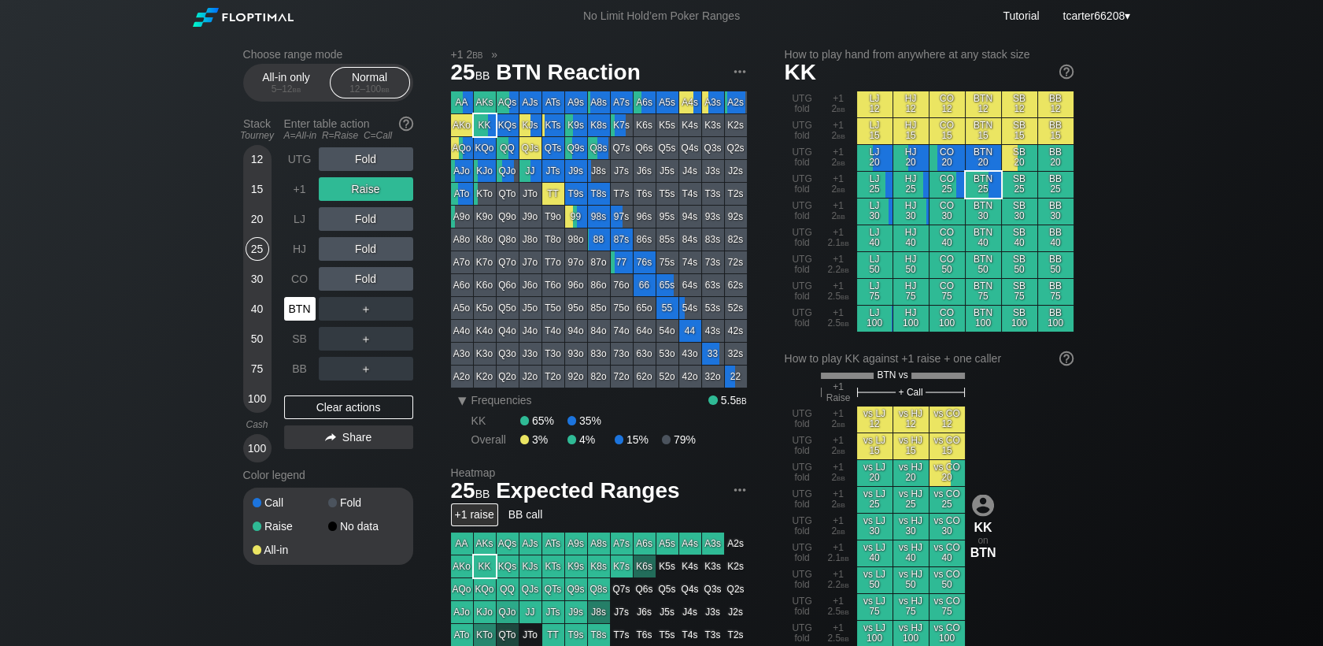
click at [289, 321] on div "BTN" at bounding box center [301, 309] width 35 height 30
click at [361, 179] on div "R ✕" at bounding box center [365, 189] width 31 height 24
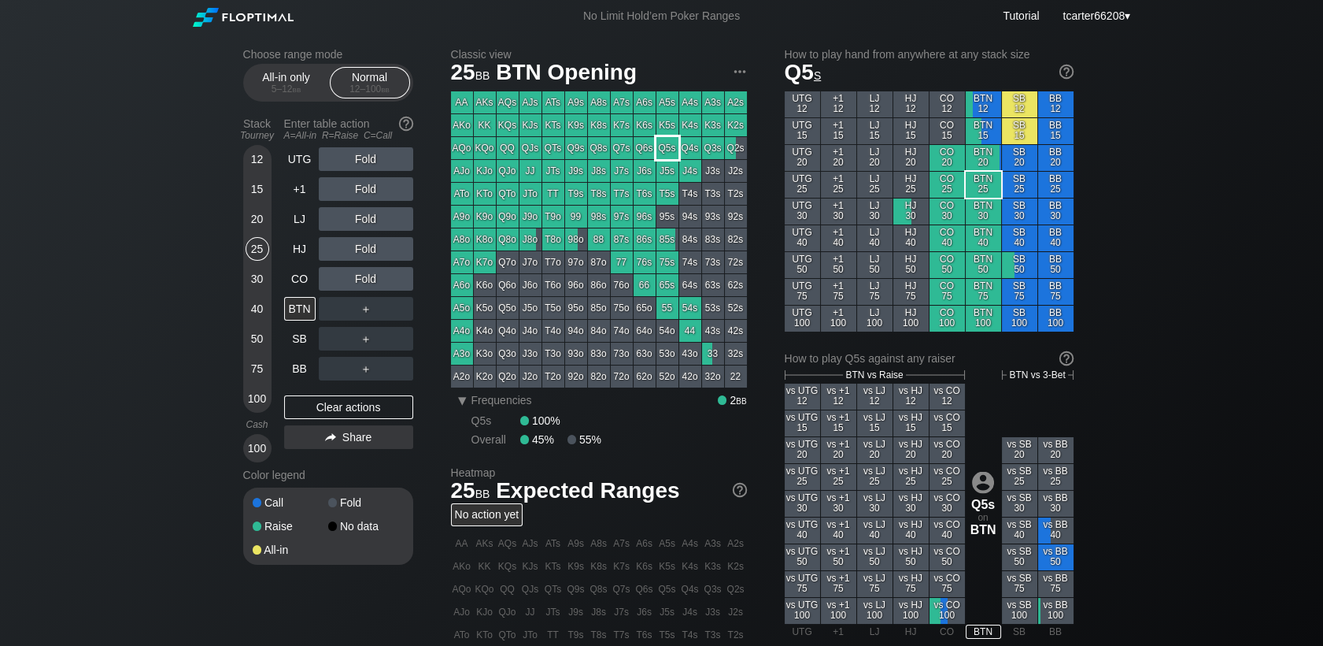
click at [662, 150] on div "Q5s" at bounding box center [668, 148] width 22 height 22
click at [390, 400] on div "Clear actions" at bounding box center [348, 407] width 129 height 24
click at [256, 222] on div "20" at bounding box center [258, 219] width 24 height 24
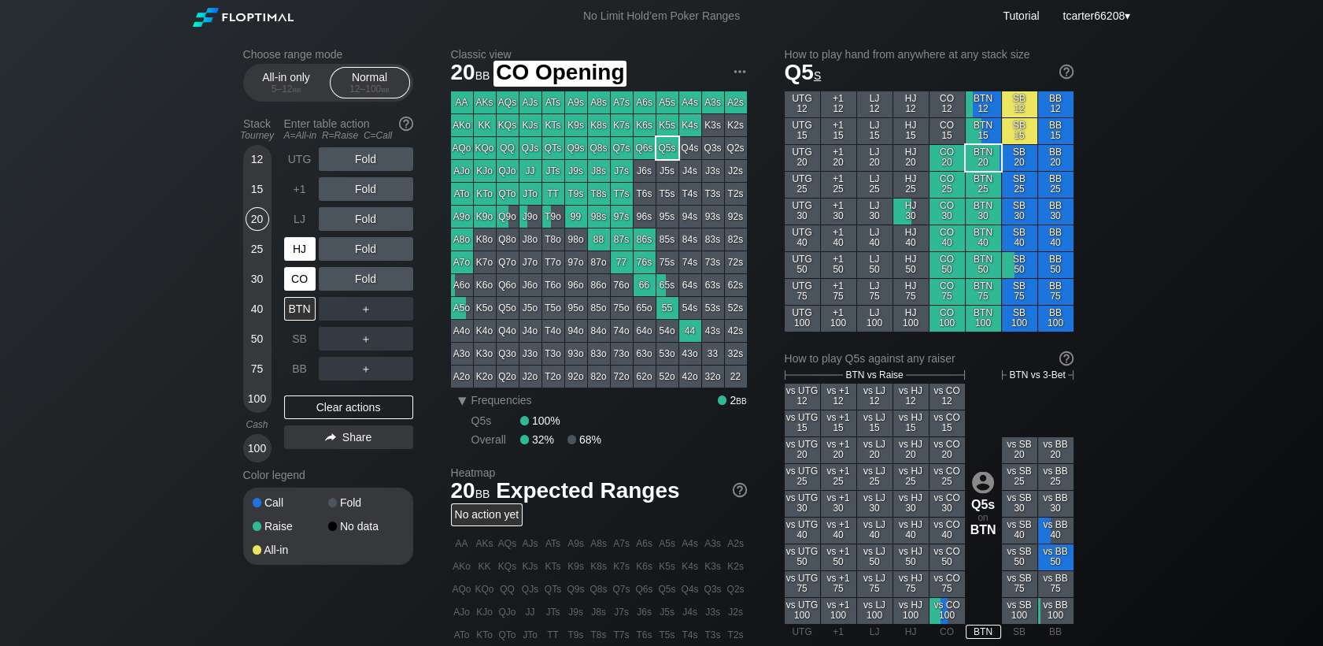
click at [302, 262] on div "HJ" at bounding box center [301, 249] width 35 height 30
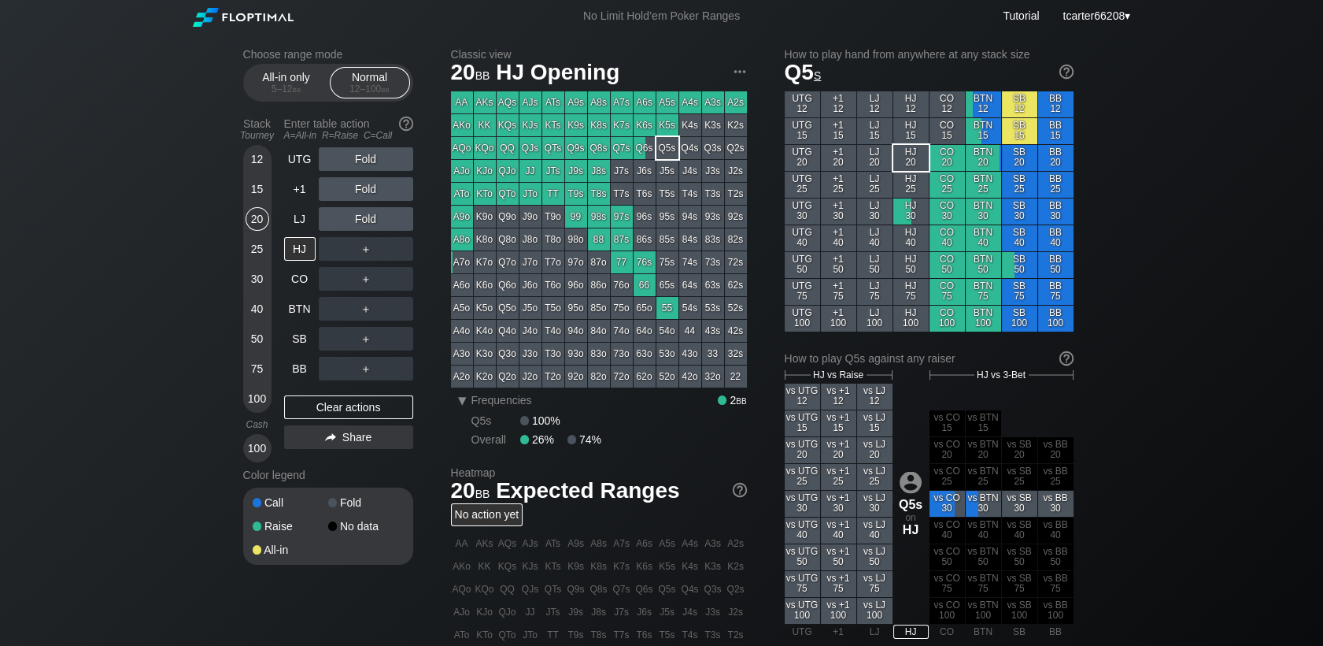
click at [266, 371] on div "75" at bounding box center [258, 369] width 24 height 24
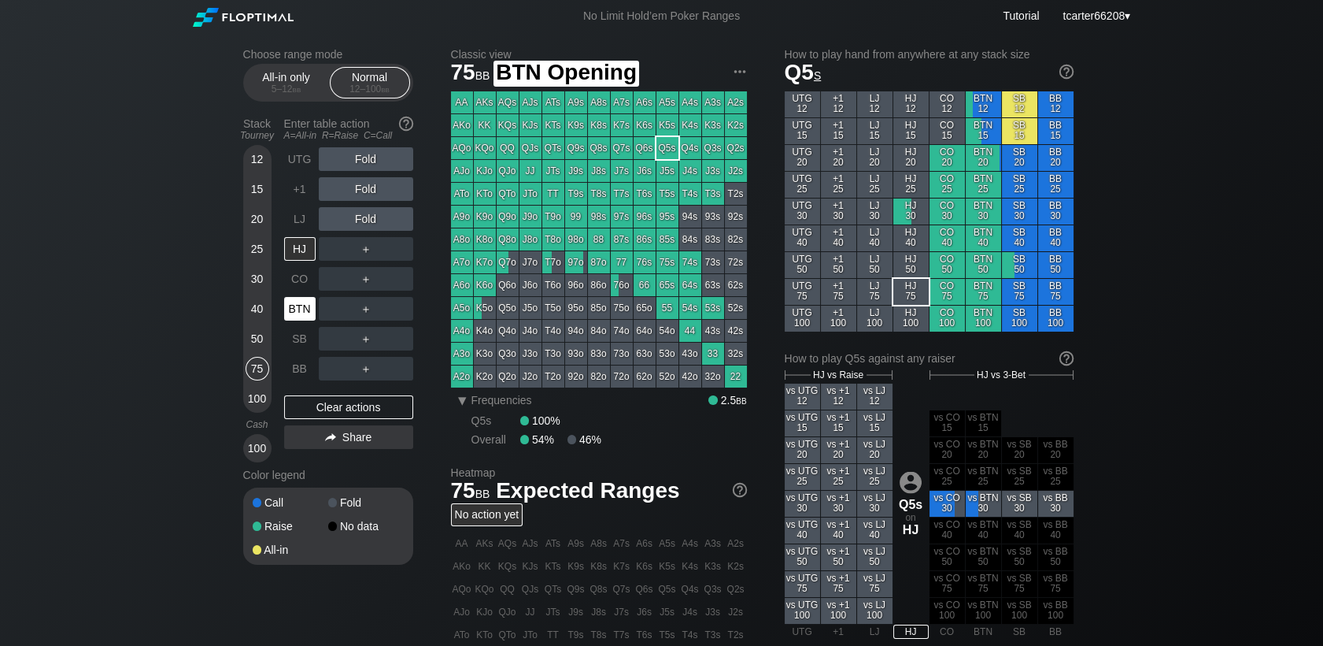
click at [306, 320] on div "BTN" at bounding box center [299, 309] width 31 height 24
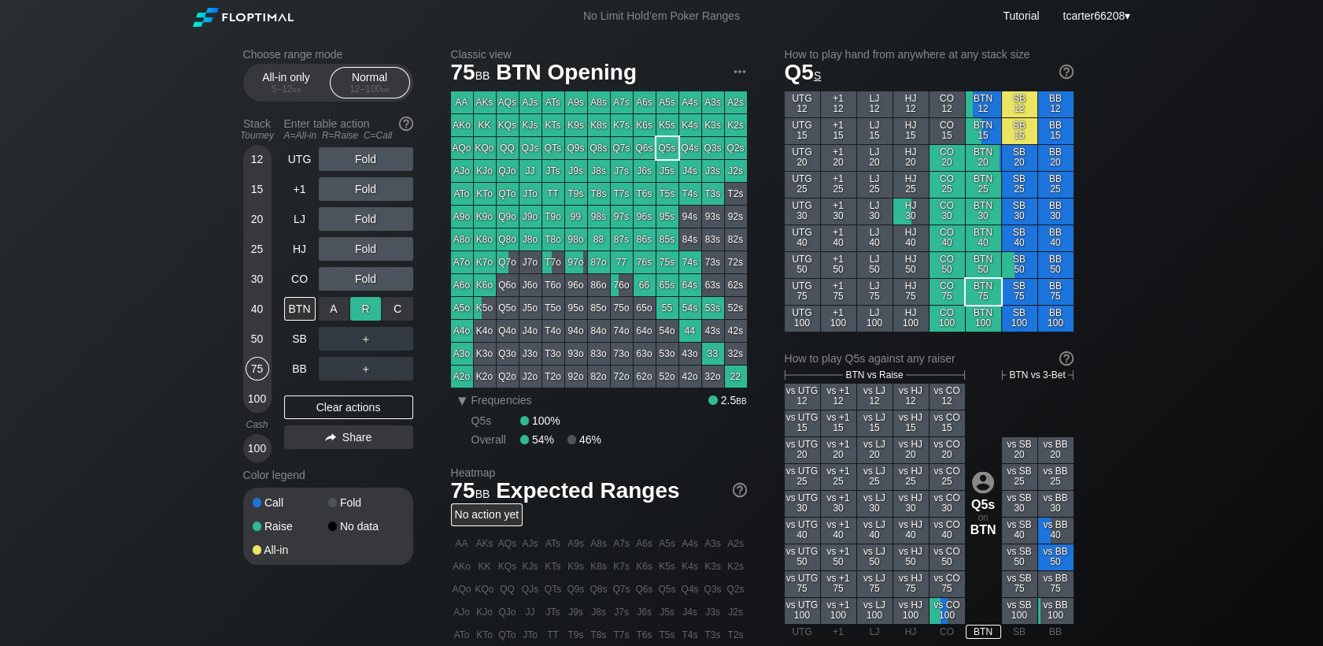
click at [372, 315] on div "R ✕" at bounding box center [365, 309] width 31 height 24
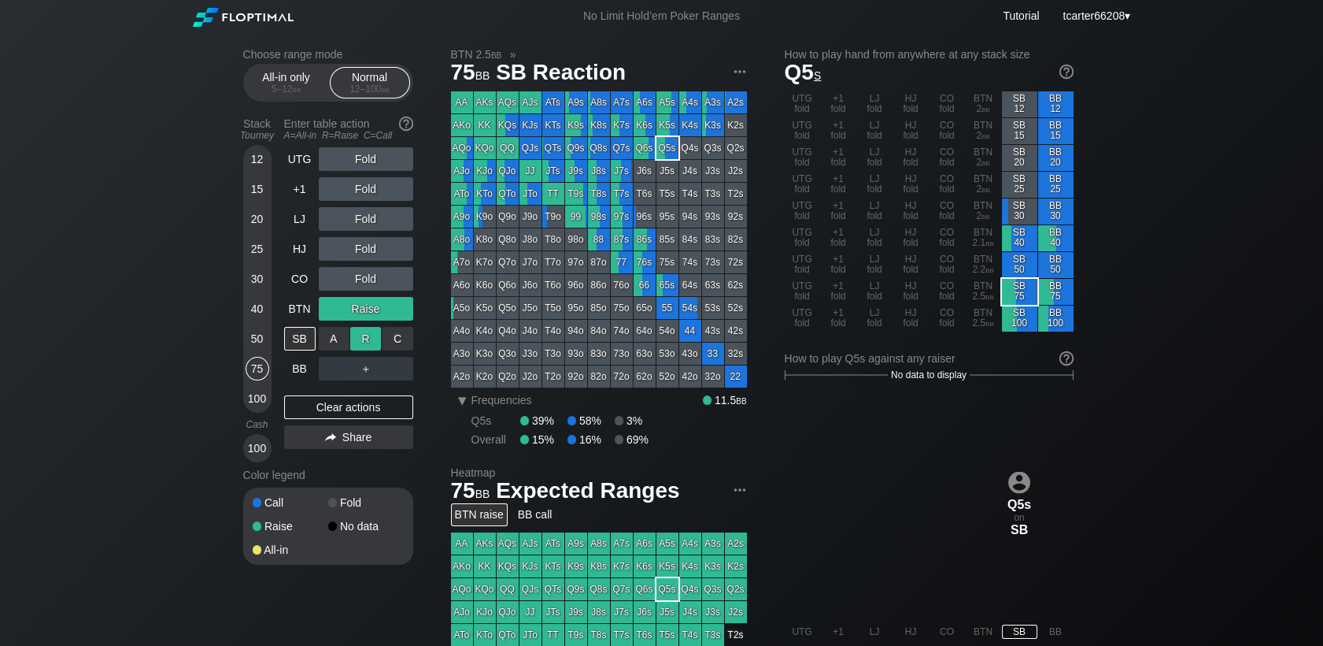
click at [365, 338] on div "R ✕" at bounding box center [365, 339] width 31 height 24
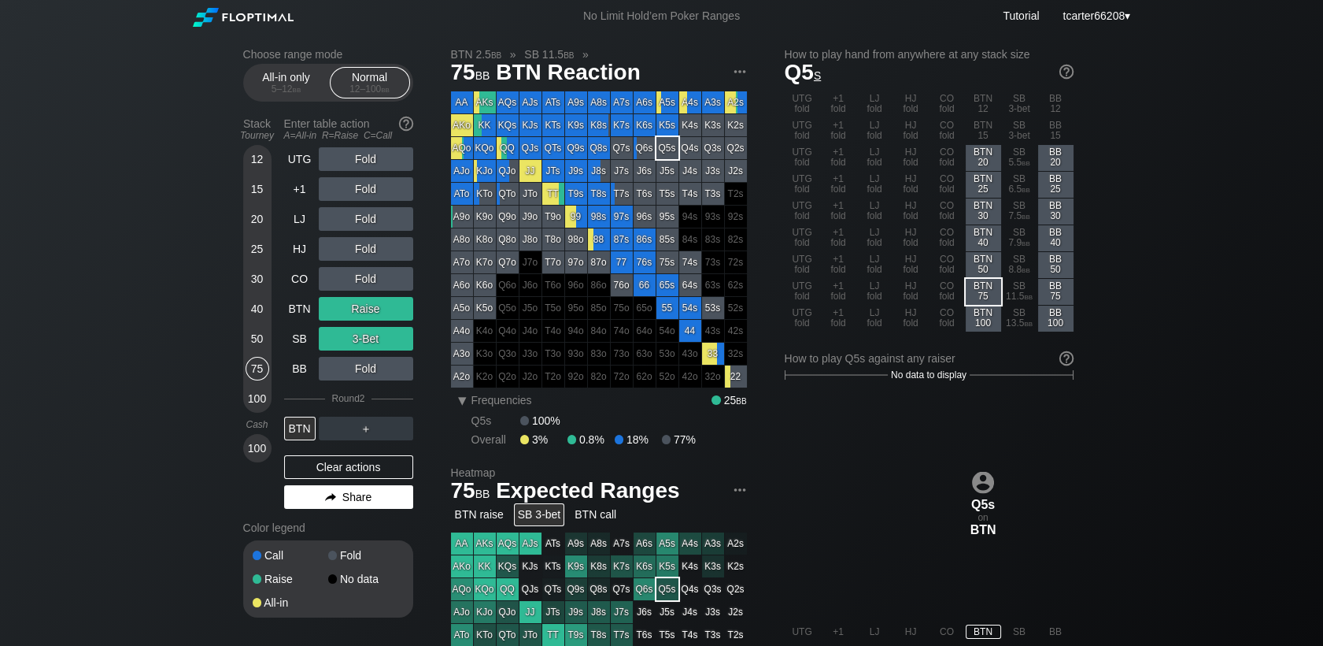
drag, startPoint x: 343, startPoint y: 462, endPoint x: 326, endPoint y: 442, distance: 26.8
click at [343, 464] on div "Clear actions" at bounding box center [348, 467] width 129 height 24
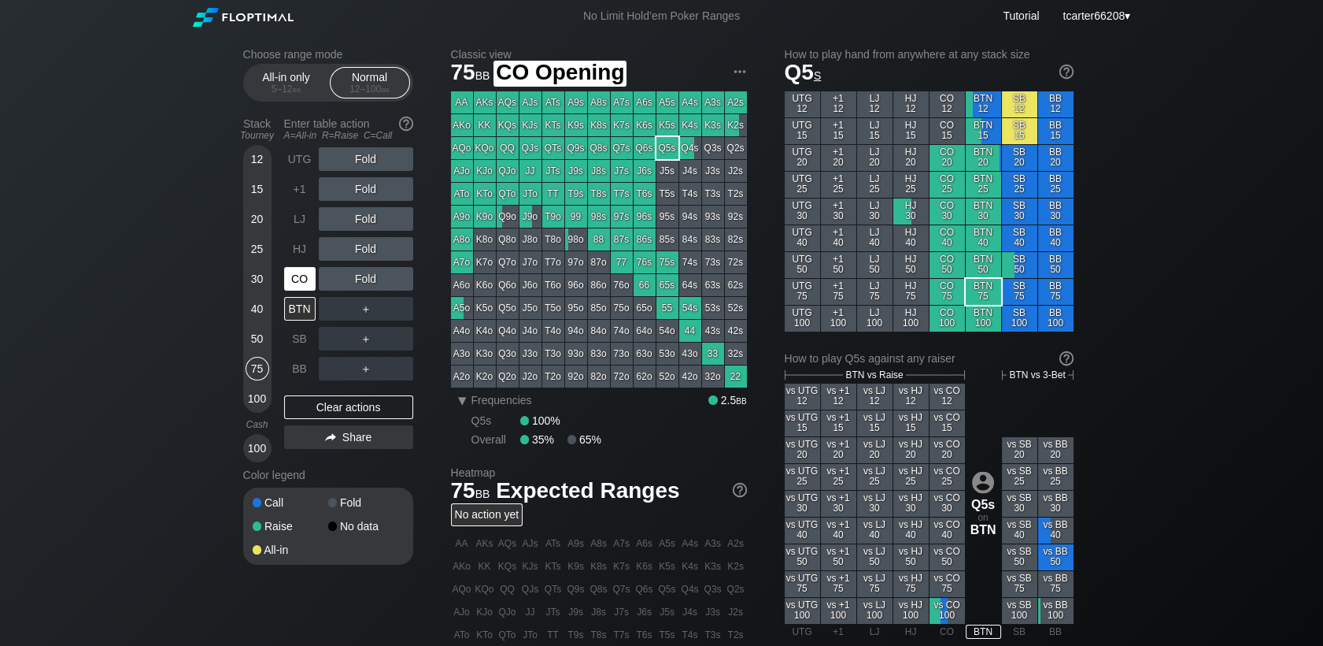
click at [312, 280] on div "CO" at bounding box center [299, 279] width 31 height 24
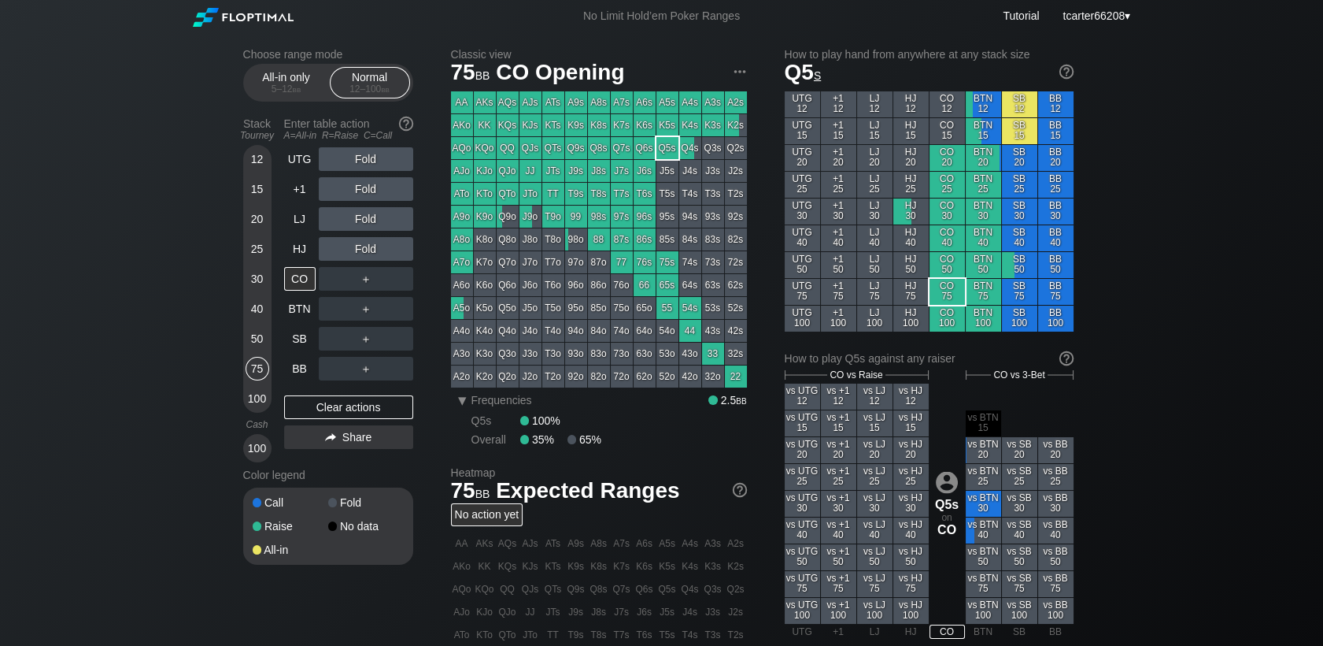
click at [262, 185] on div "15" at bounding box center [258, 189] width 24 height 24
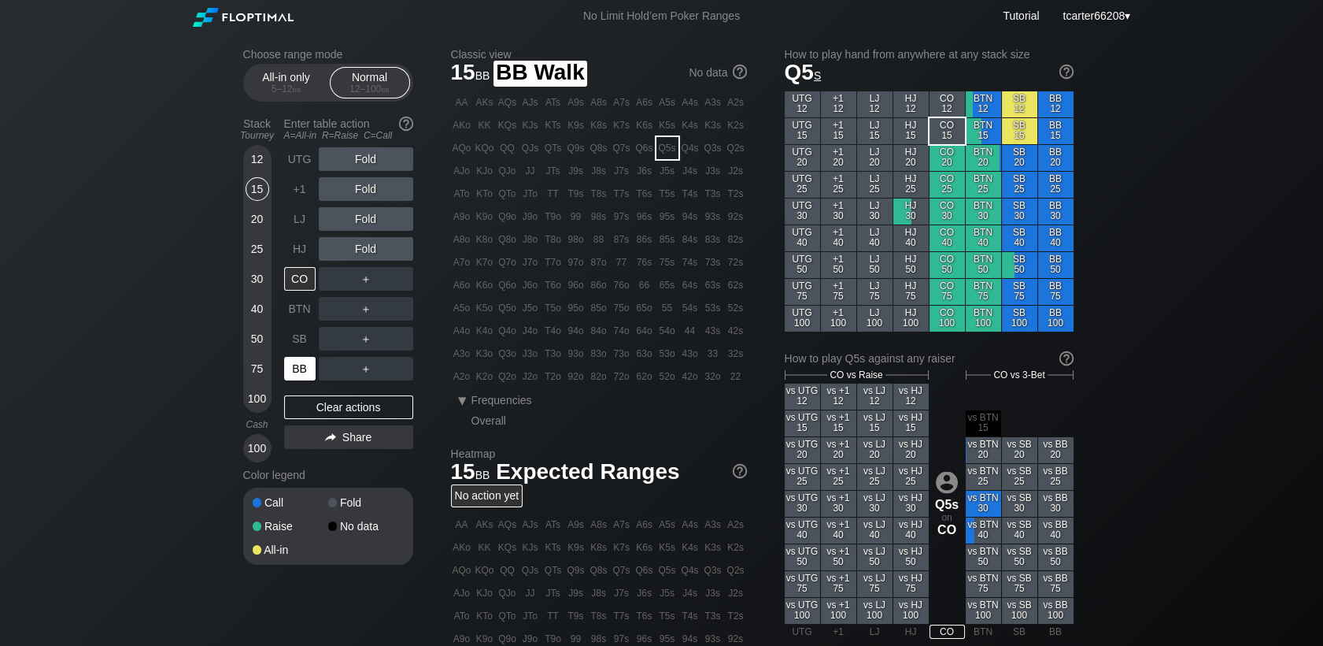
click at [309, 373] on div "BB" at bounding box center [299, 369] width 31 height 24
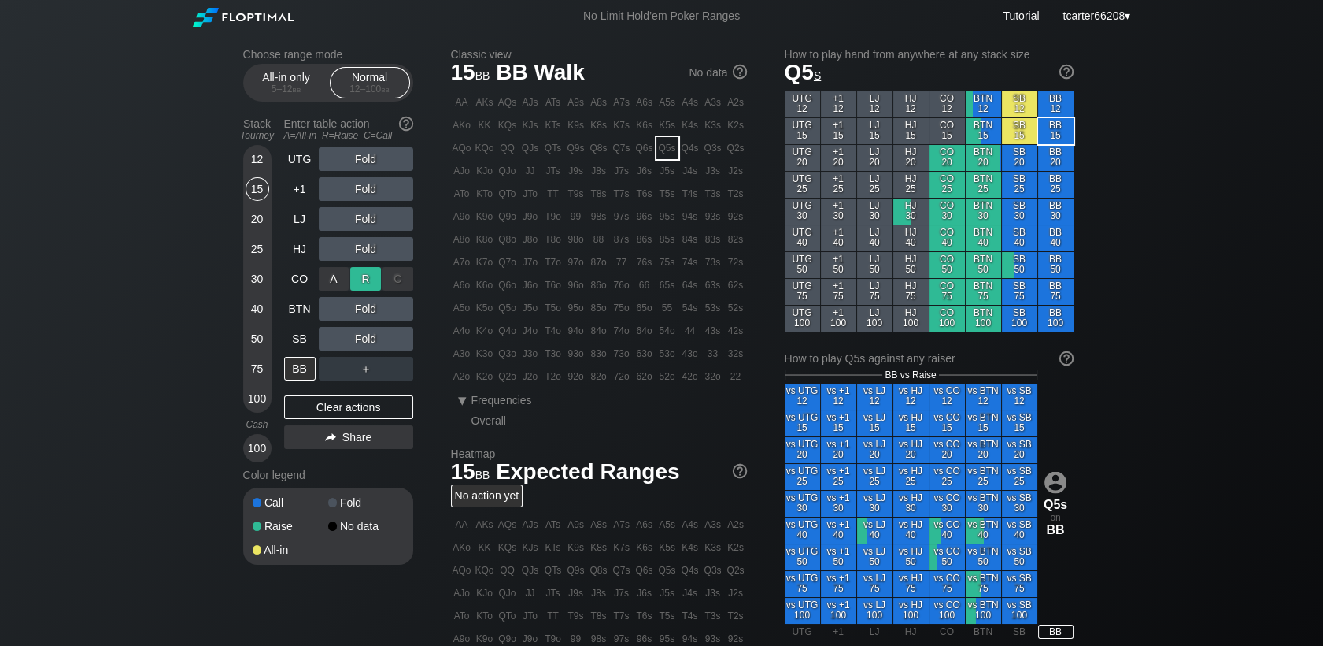
click at [364, 283] on div "R ✕" at bounding box center [365, 279] width 31 height 24
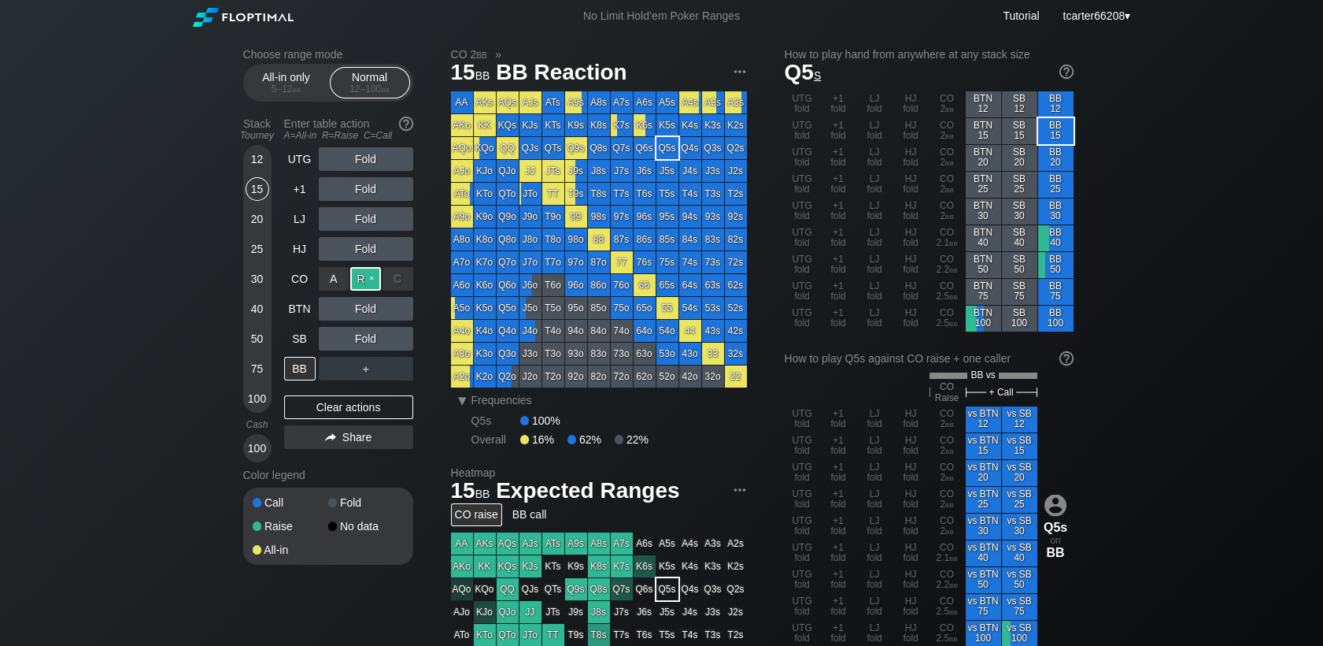
click at [364, 284] on div "R ✕" at bounding box center [365, 279] width 31 height 24
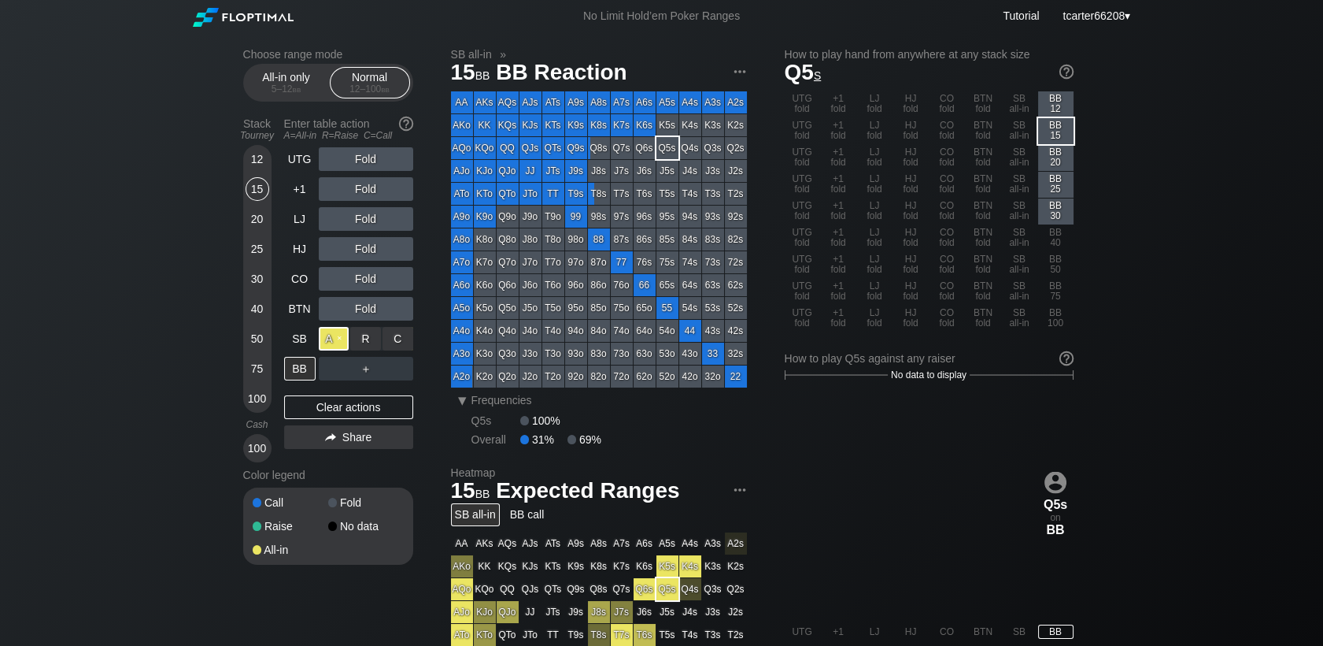
click at [328, 341] on div "A ✕" at bounding box center [334, 339] width 31 height 24
drag, startPoint x: 322, startPoint y: 400, endPoint x: 318, endPoint y: 383, distance: 17.0
click at [321, 401] on div "Clear actions" at bounding box center [348, 407] width 129 height 24
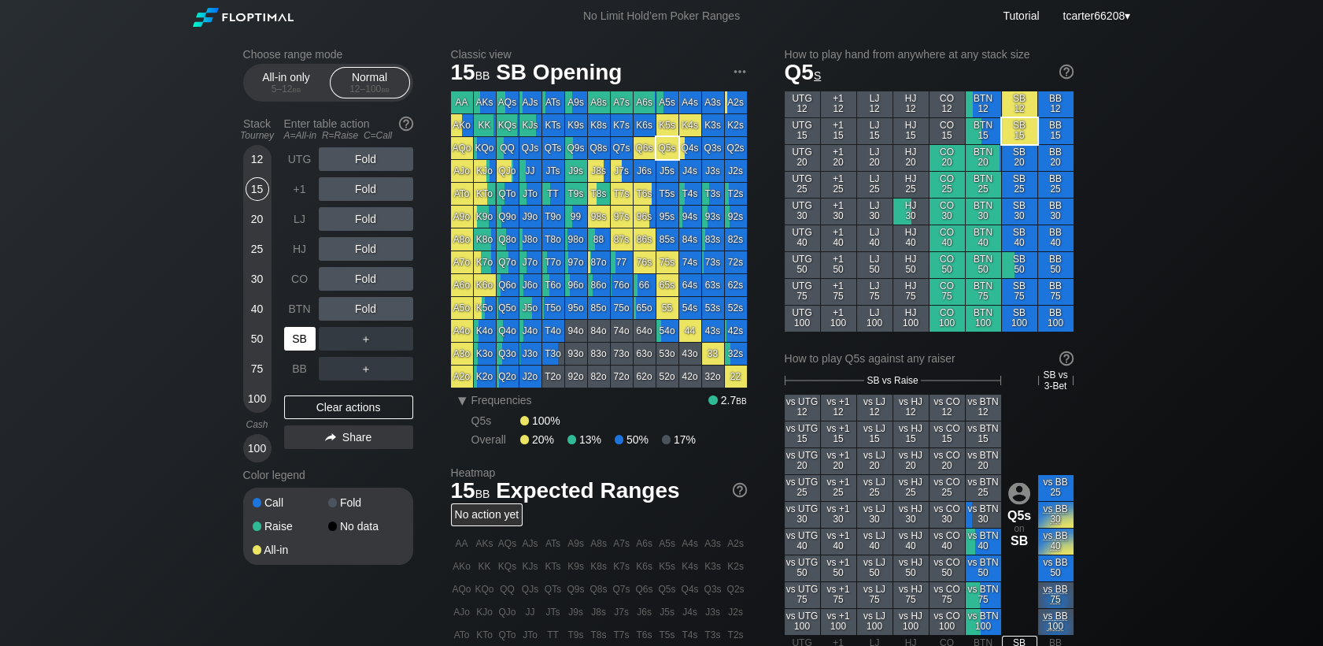
click at [304, 337] on div "SB" at bounding box center [299, 339] width 31 height 24
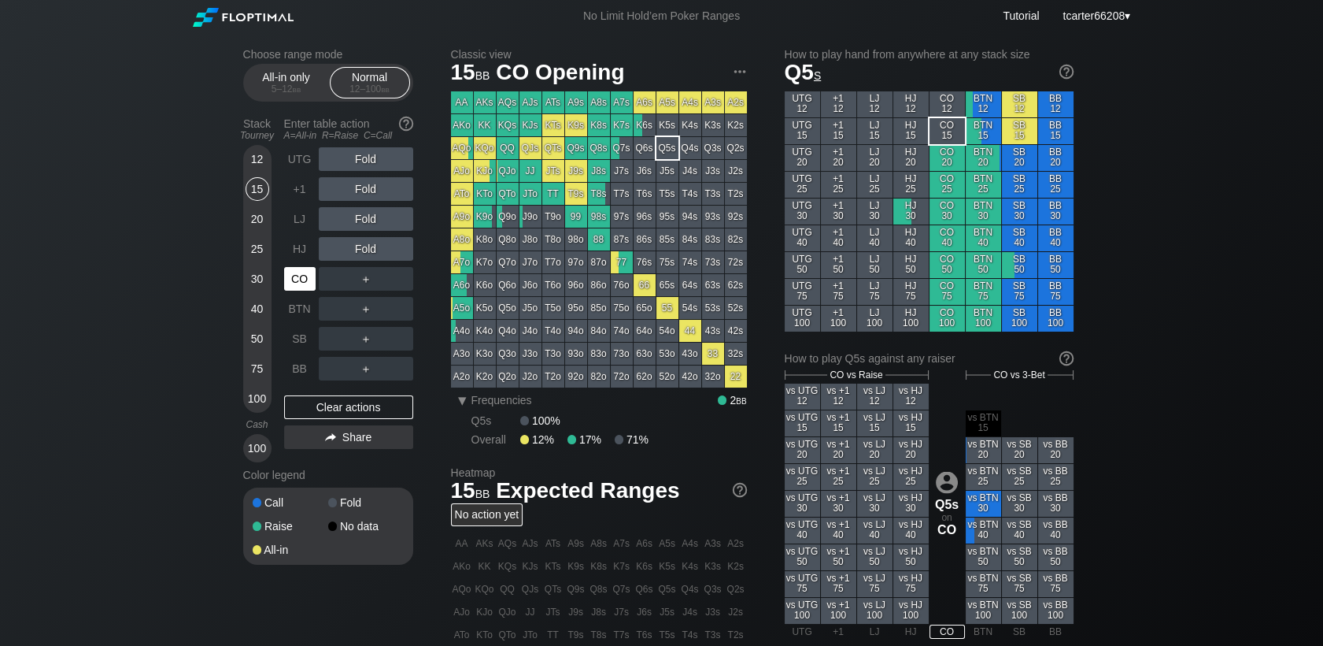
click at [296, 290] on div "CO" at bounding box center [299, 279] width 31 height 24
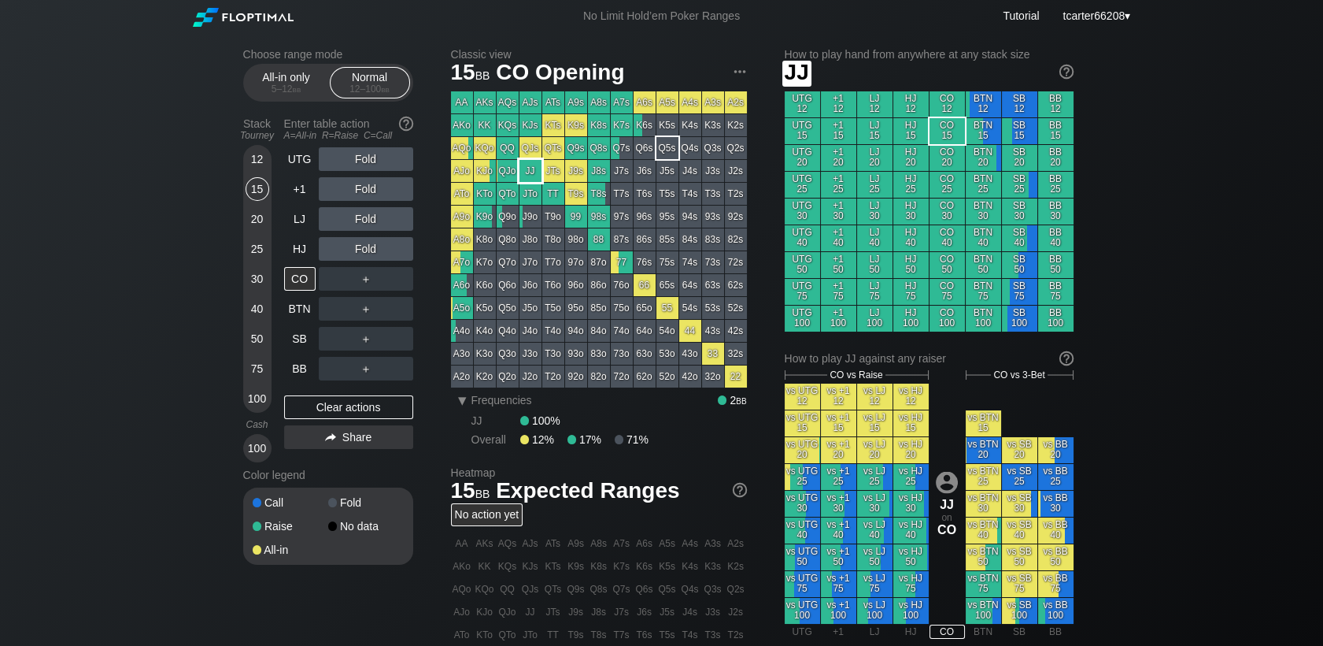
click at [524, 171] on div "JJ" at bounding box center [531, 171] width 22 height 22
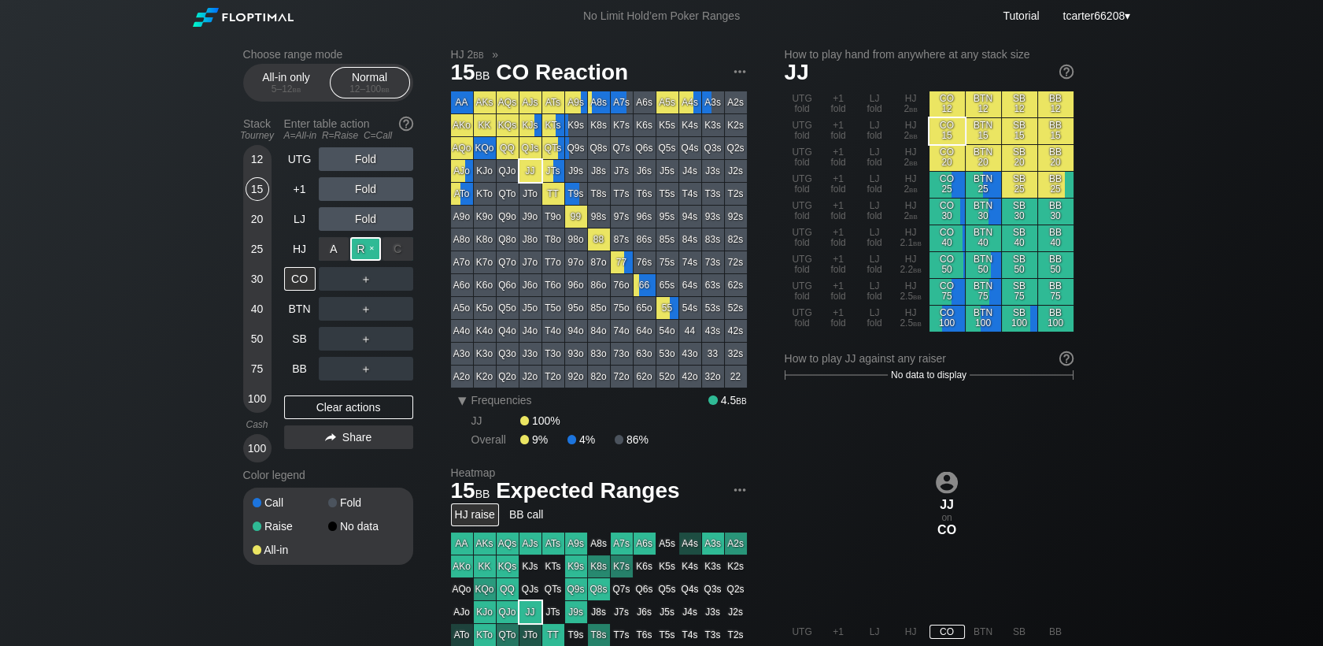
click at [370, 255] on div "R ✕" at bounding box center [365, 249] width 31 height 24
click at [370, 256] on div "R ✕" at bounding box center [365, 249] width 31 height 24
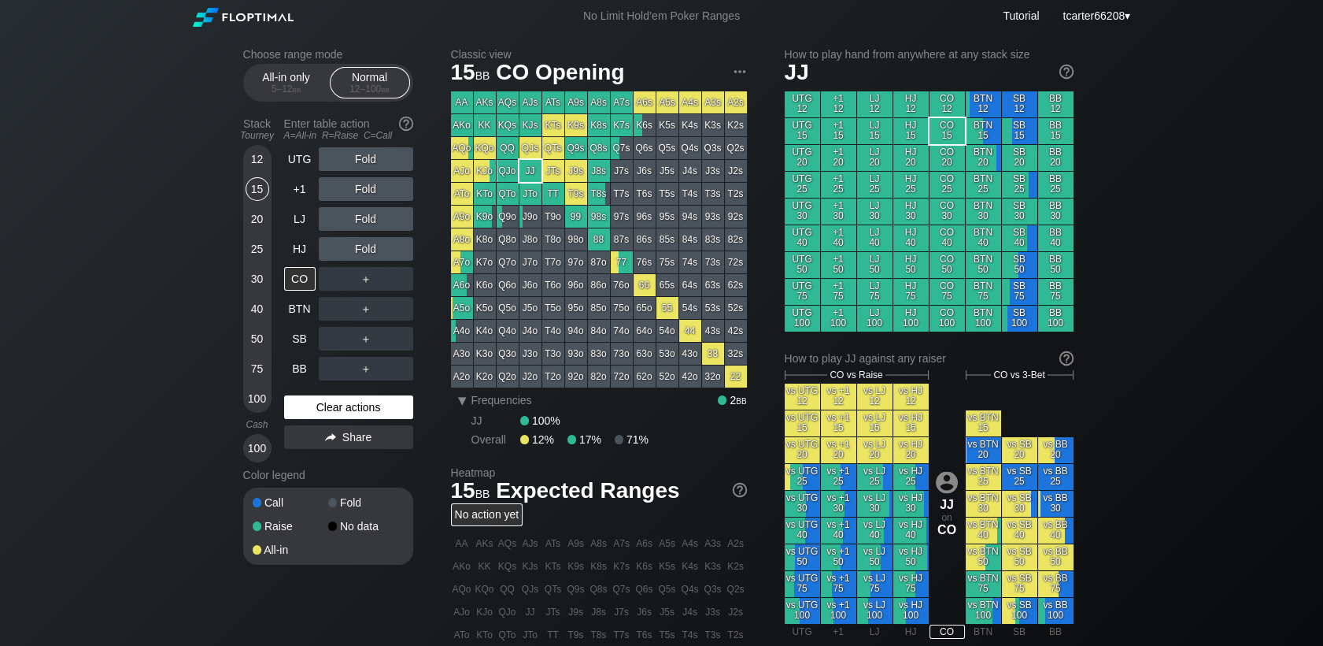
click at [308, 416] on div "Clear actions" at bounding box center [348, 407] width 129 height 24
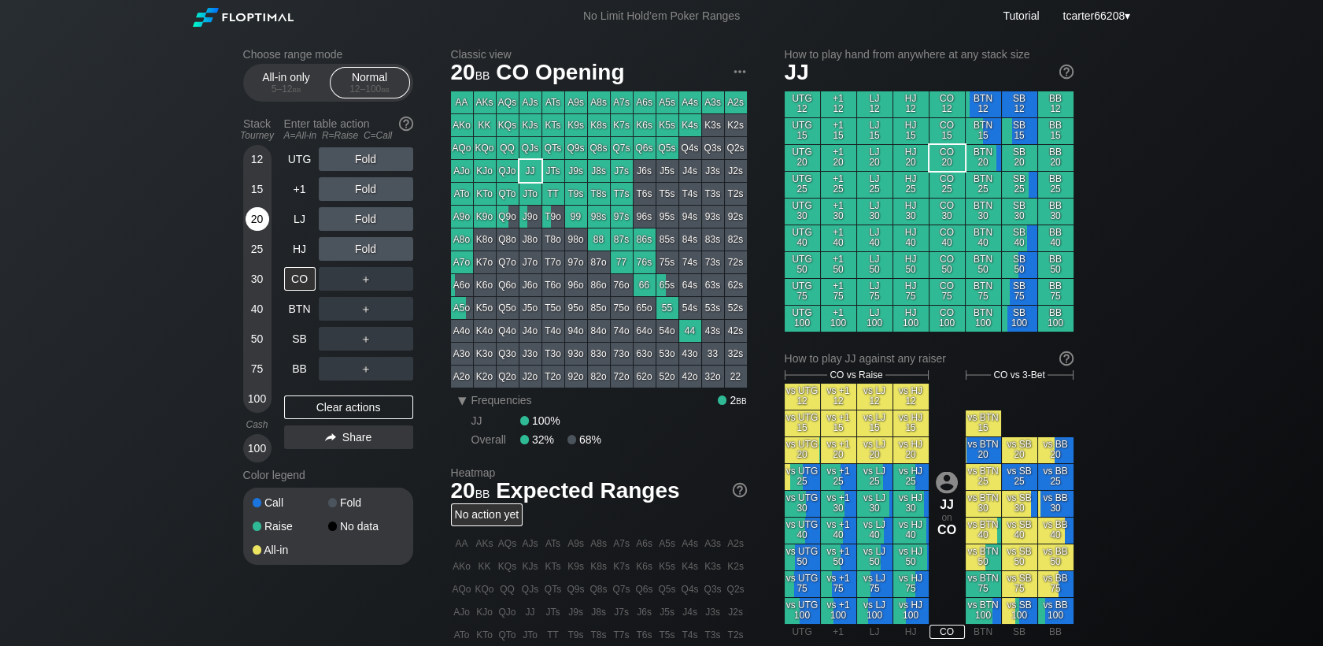
click at [261, 220] on div "20" at bounding box center [258, 219] width 24 height 24
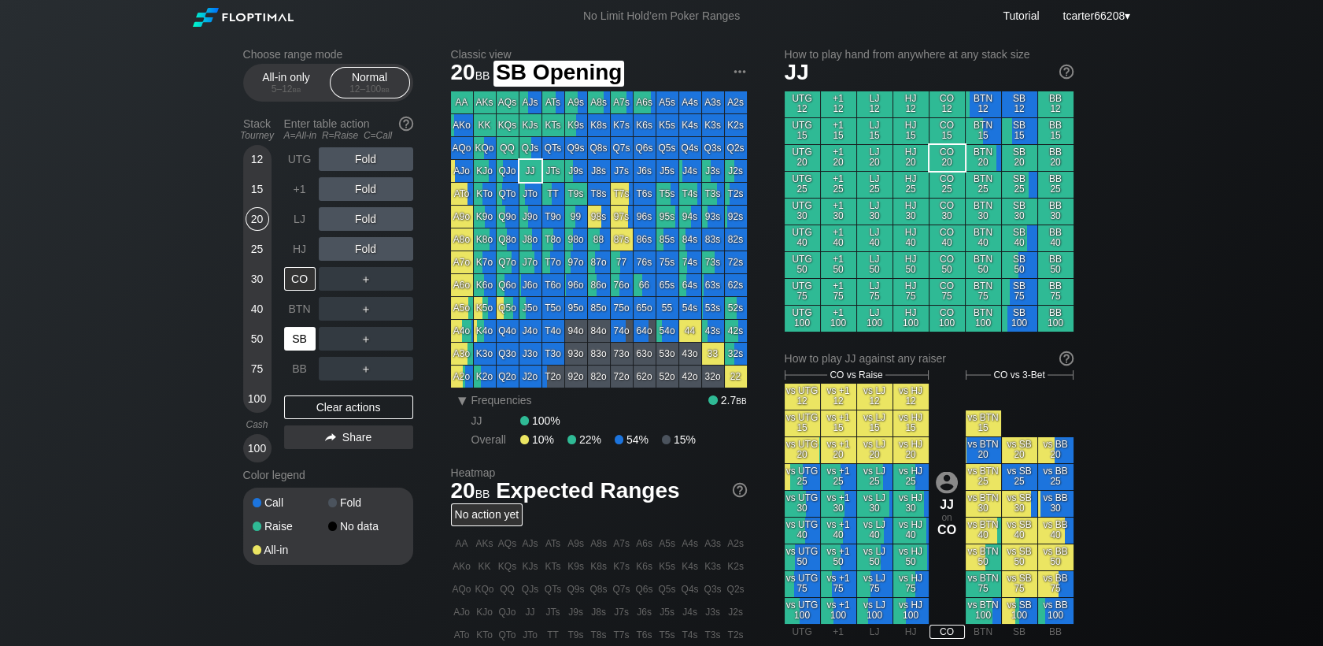
click at [302, 332] on div "SB" at bounding box center [299, 339] width 31 height 24
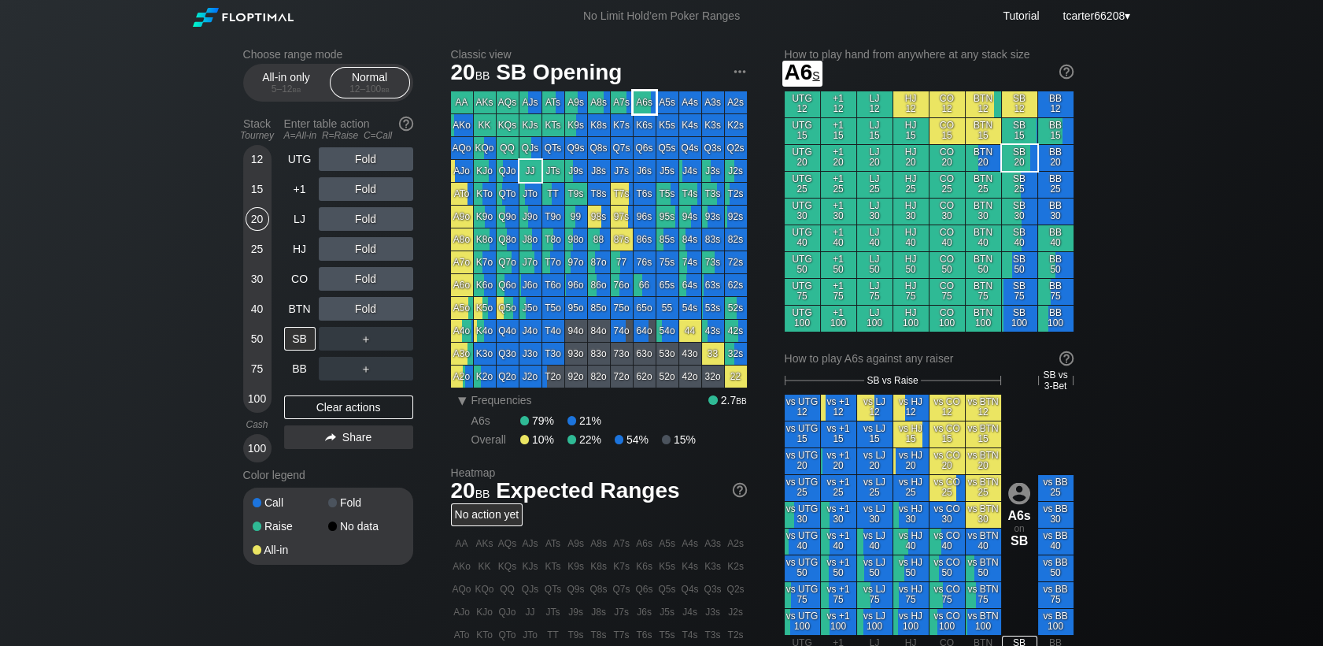
click at [644, 106] on div "A6s" at bounding box center [645, 102] width 22 height 22
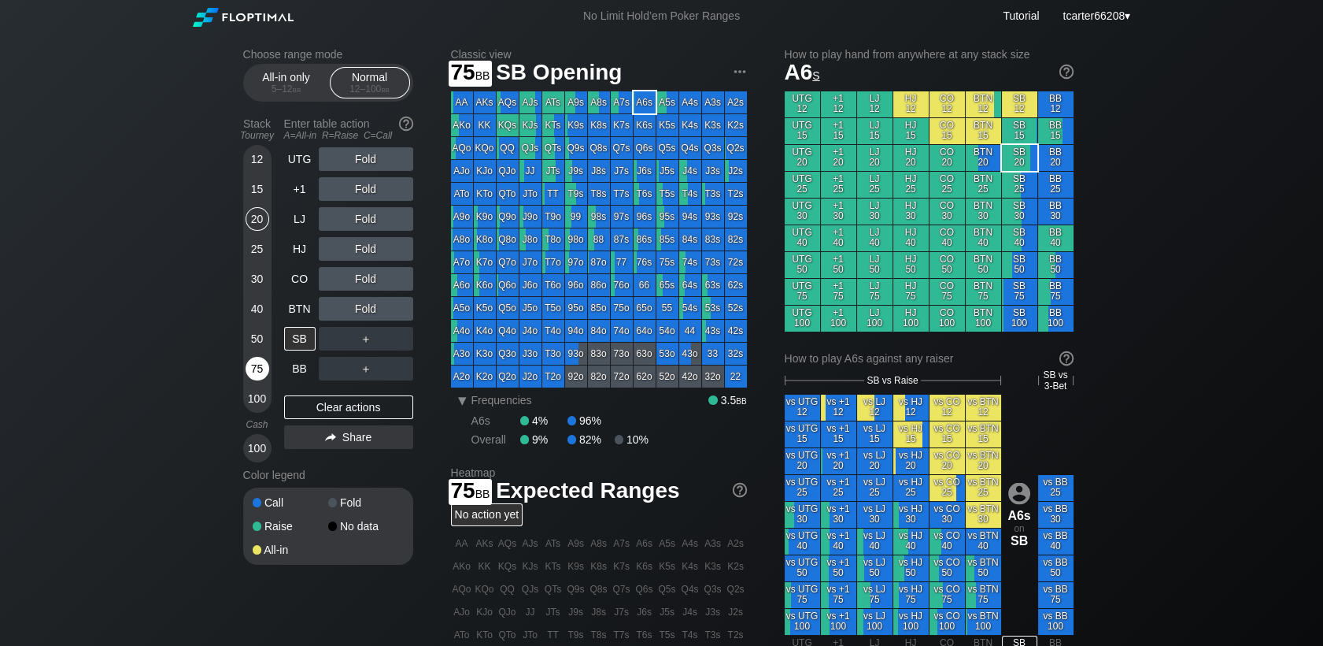
click at [257, 367] on div "75" at bounding box center [258, 369] width 24 height 24
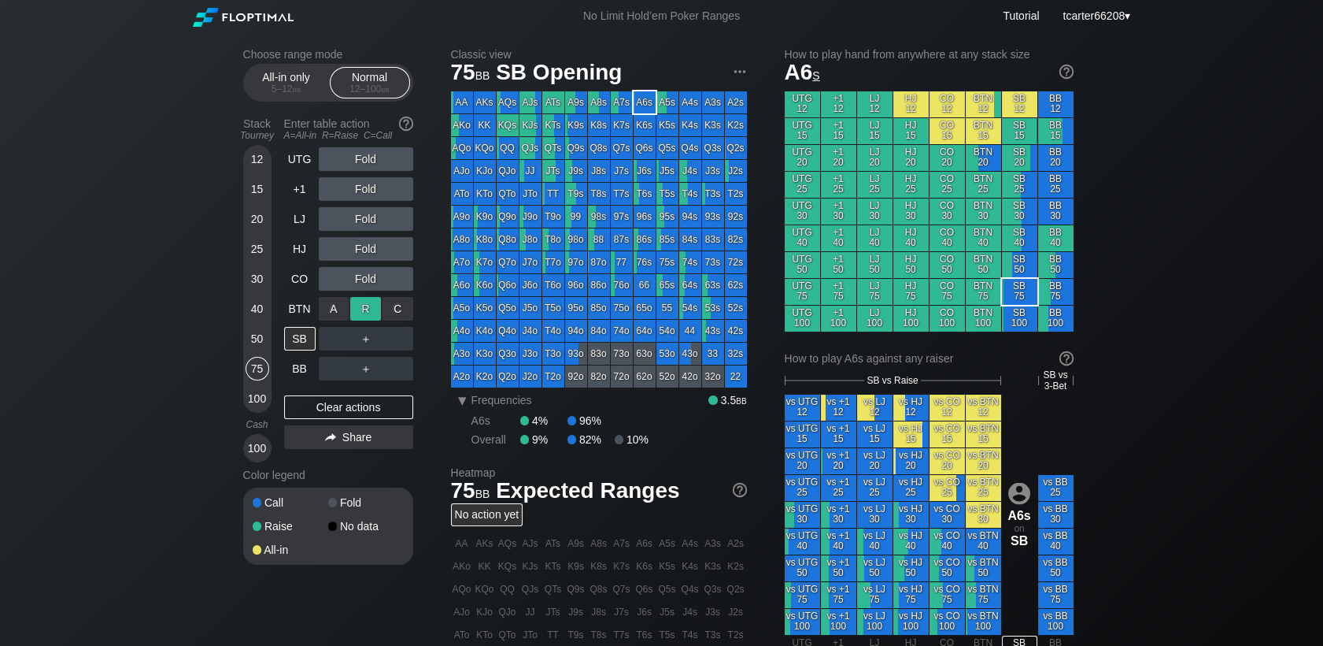
click at [363, 309] on div "R ✕" at bounding box center [365, 309] width 31 height 24
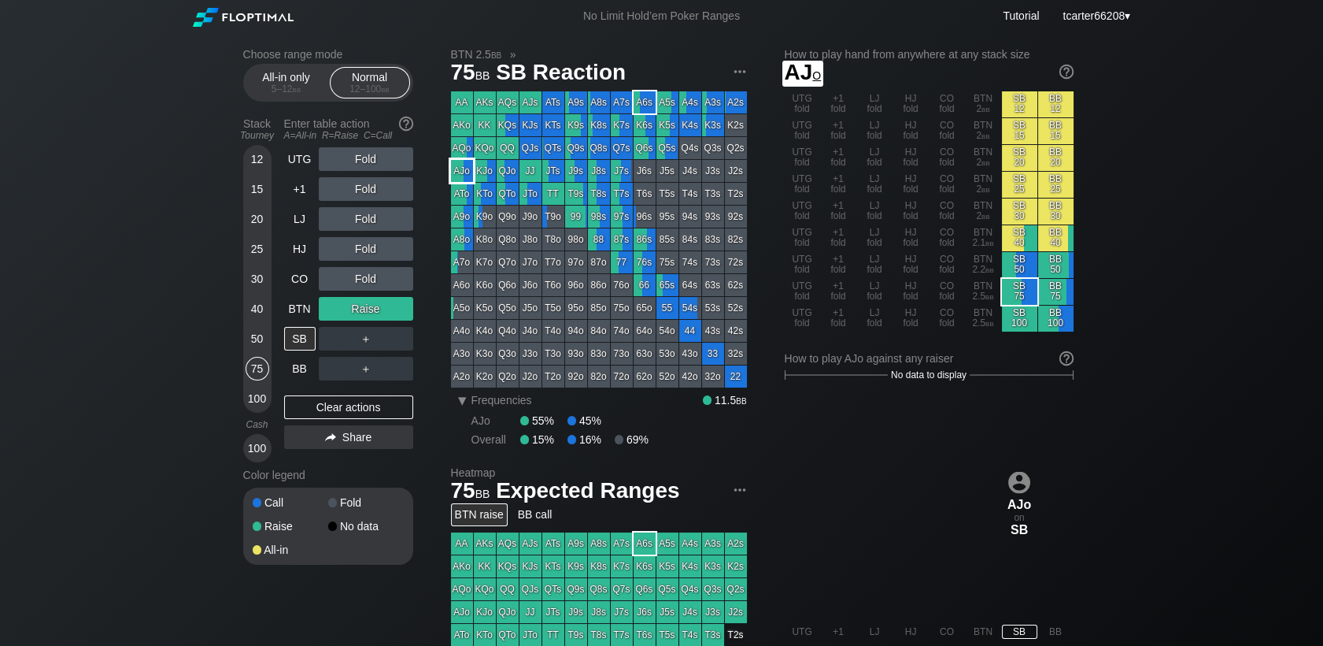
click at [459, 172] on div "AJo" at bounding box center [462, 171] width 22 height 22
click at [359, 341] on div "＋" at bounding box center [366, 339] width 94 height 24
click at [362, 341] on div "R ✕" at bounding box center [365, 339] width 31 height 24
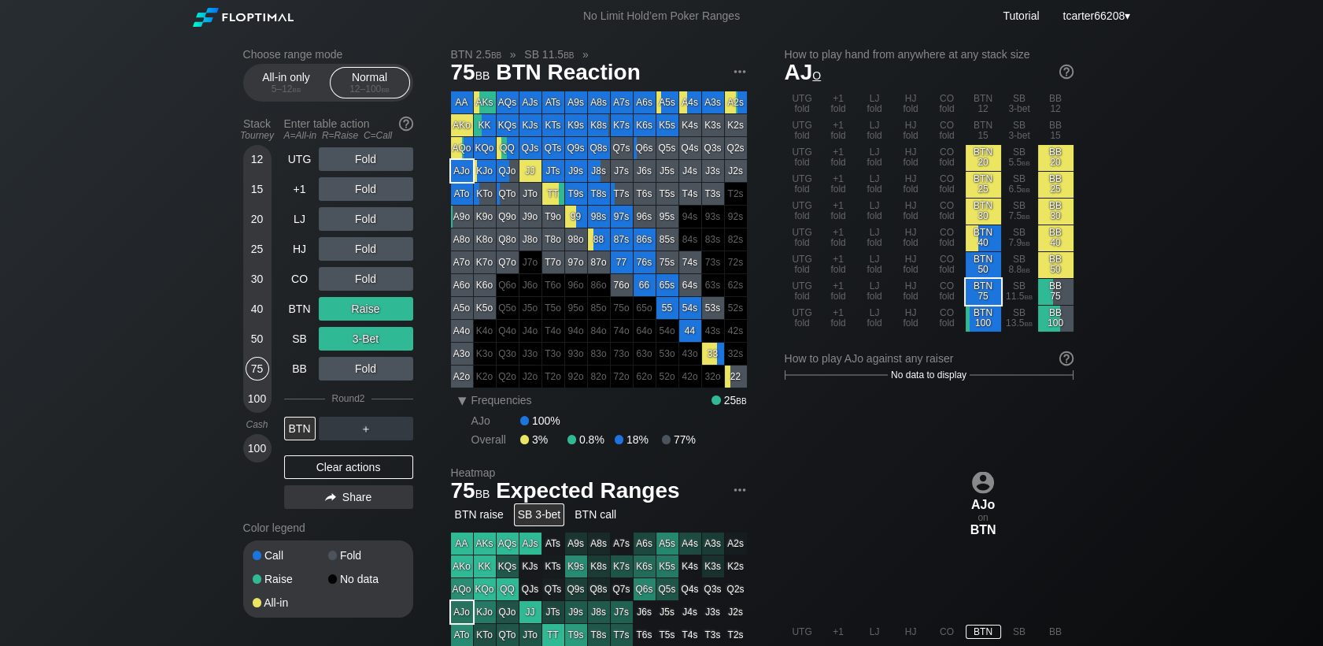
click at [355, 475] on div "Clear actions" at bounding box center [348, 467] width 129 height 24
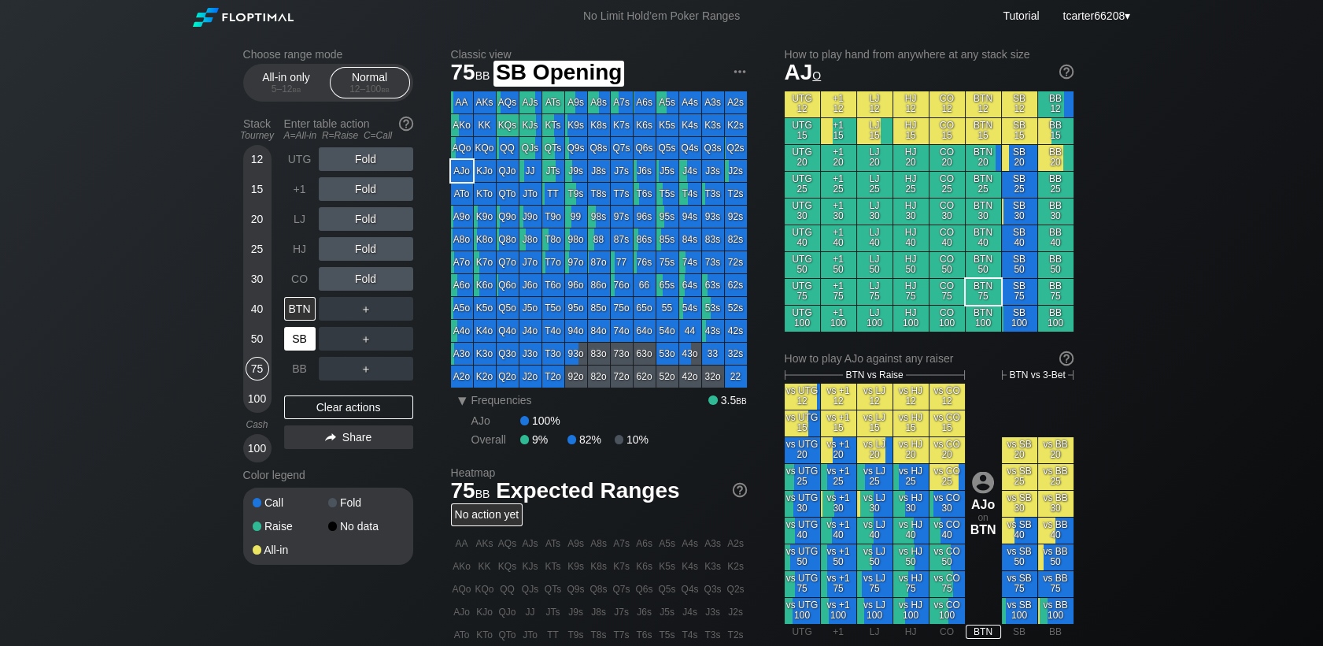
click at [295, 346] on div "SB" at bounding box center [299, 339] width 31 height 24
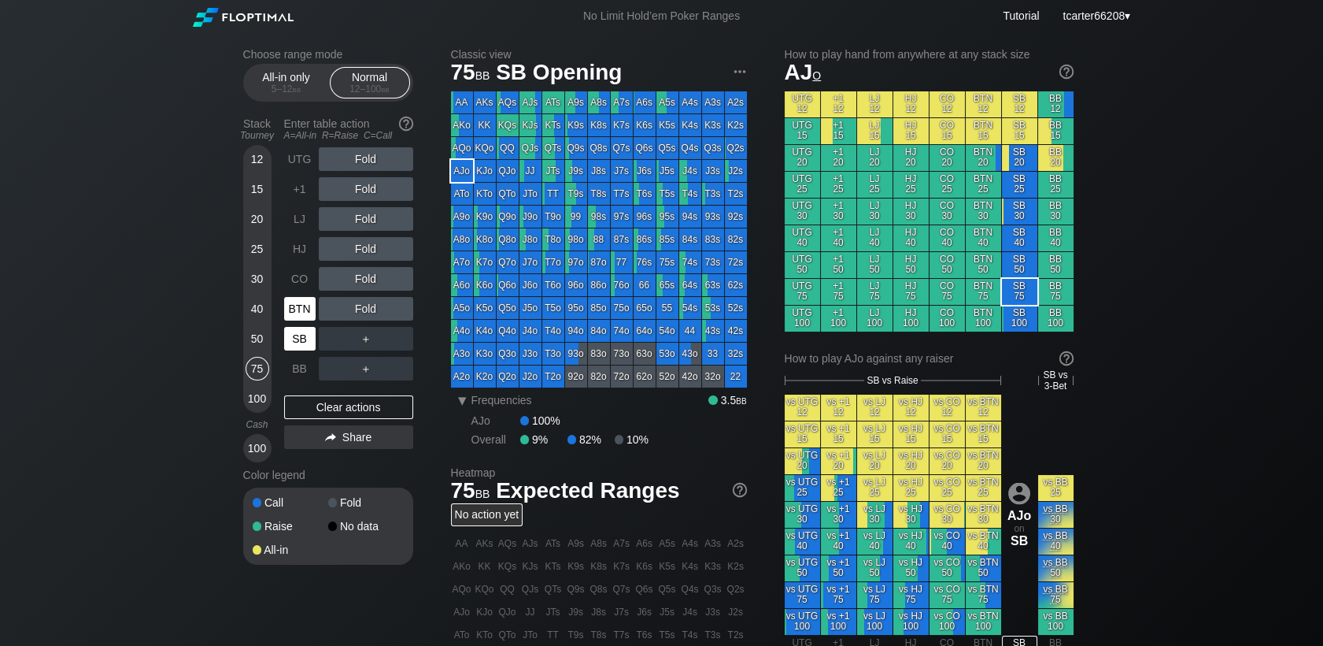
click at [302, 324] on div "BTN" at bounding box center [301, 309] width 35 height 30
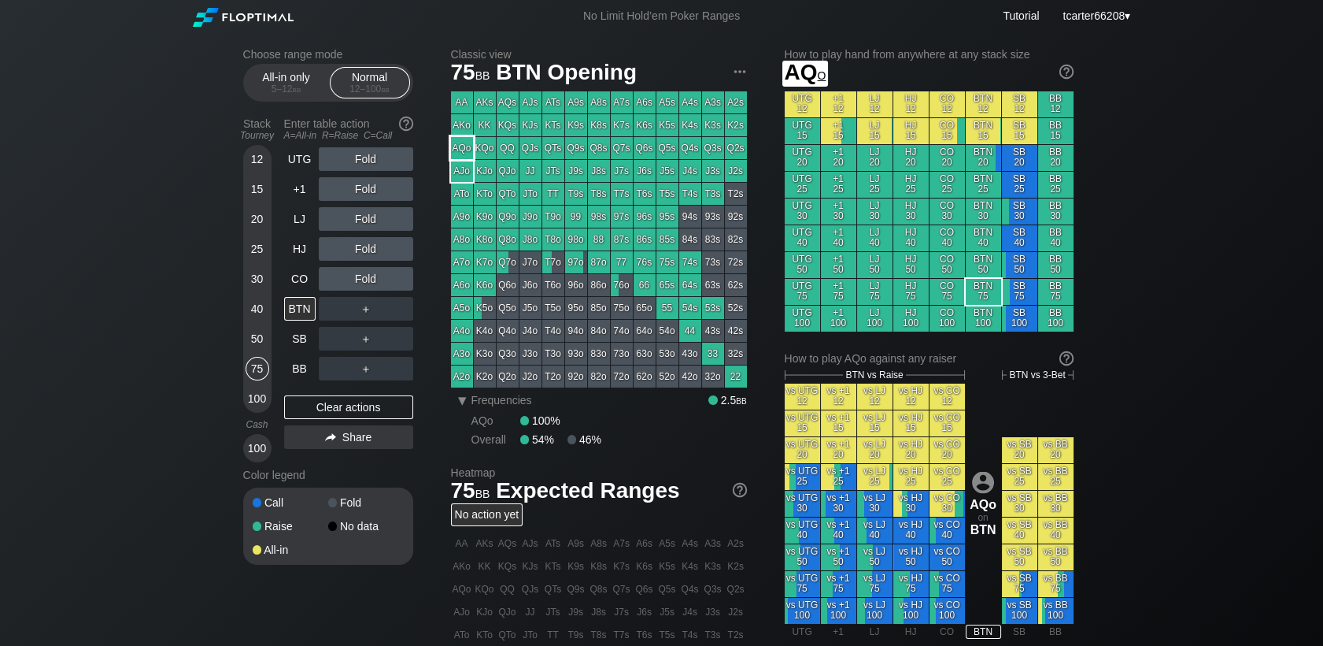
click at [466, 154] on div "AQo" at bounding box center [462, 148] width 22 height 22
click at [361, 212] on div "R ✕" at bounding box center [365, 219] width 31 height 24
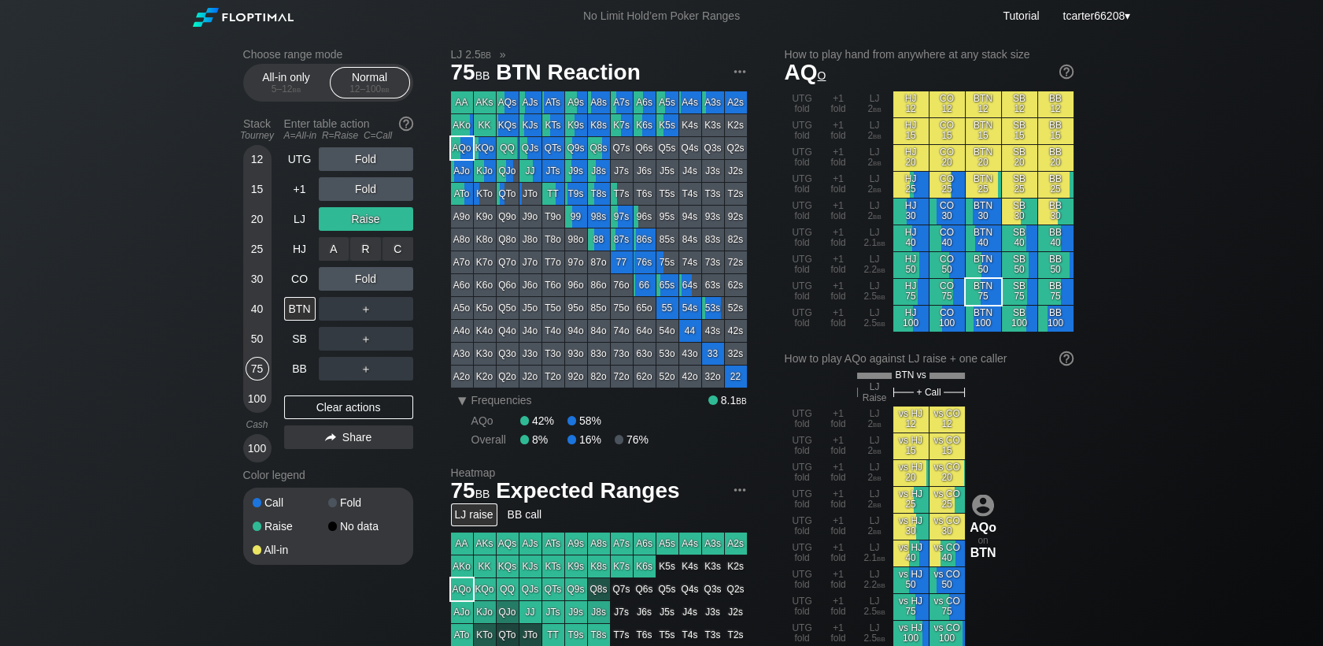
click at [372, 253] on div "A ✕ R ✕ C ✕ Fold" at bounding box center [366, 249] width 94 height 24
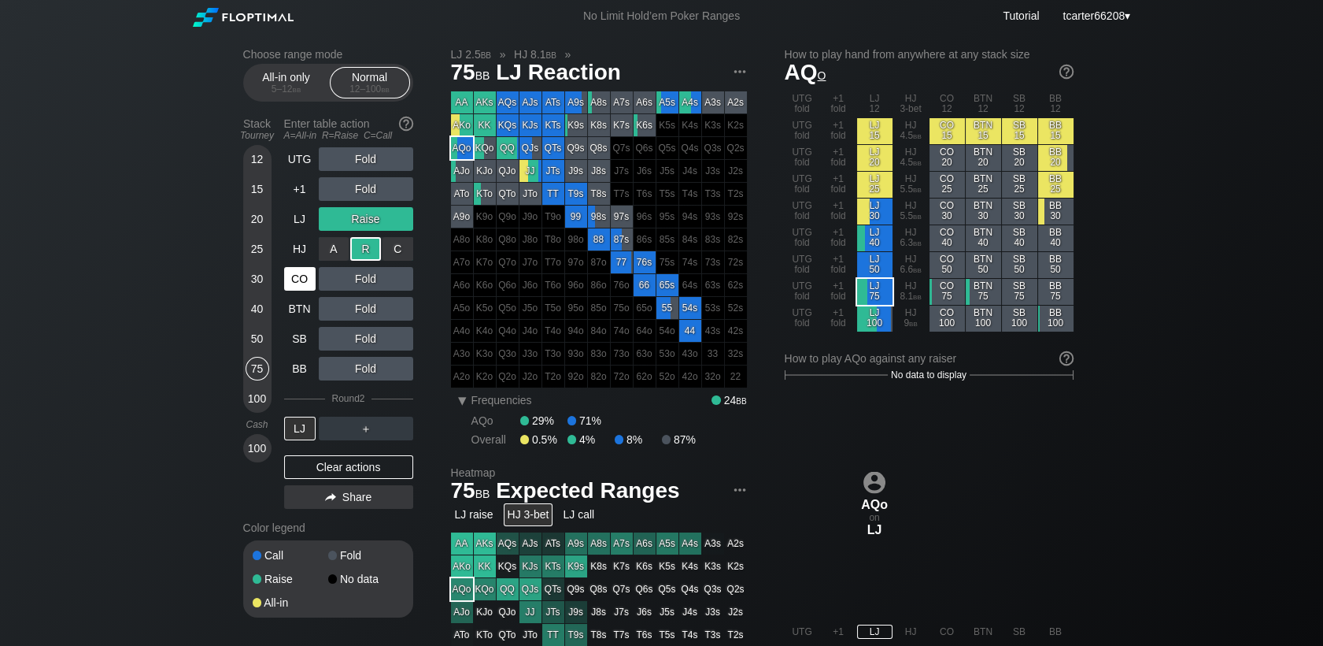
drag, startPoint x: 372, startPoint y: 253, endPoint x: 313, endPoint y: 279, distance: 64.5
click at [372, 253] on div "R ✕" at bounding box center [365, 249] width 31 height 24
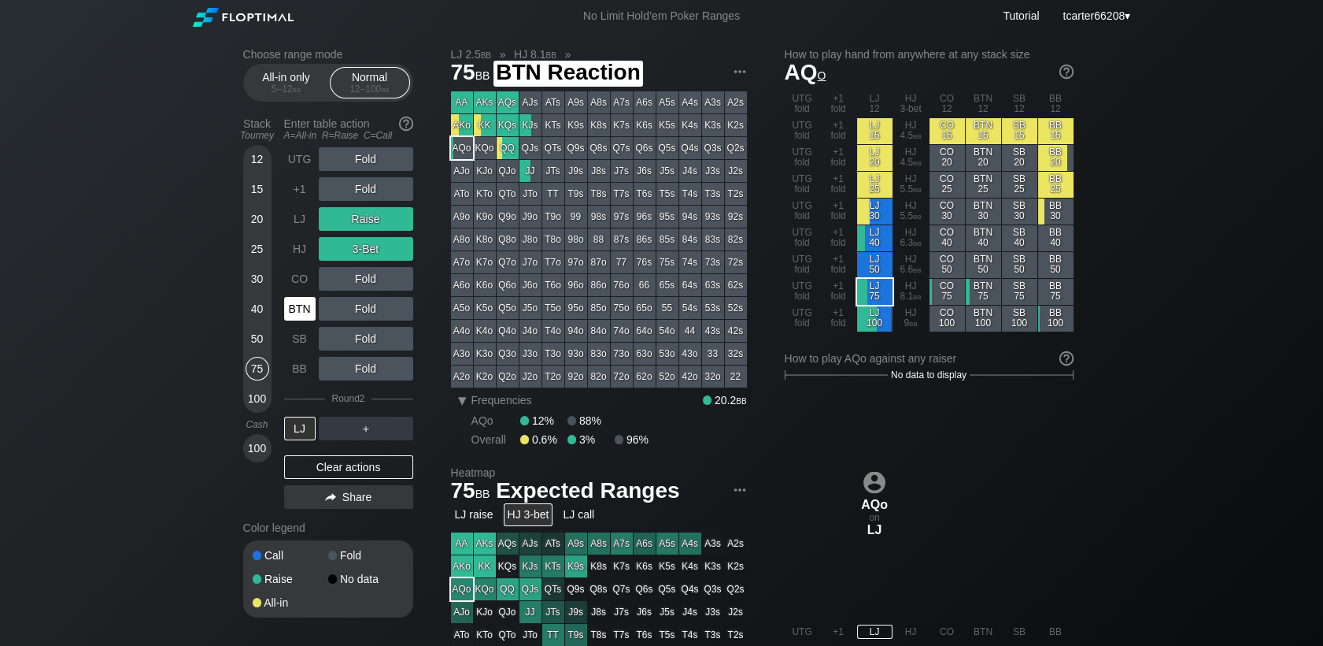
click at [298, 310] on div "BTN" at bounding box center [299, 309] width 31 height 24
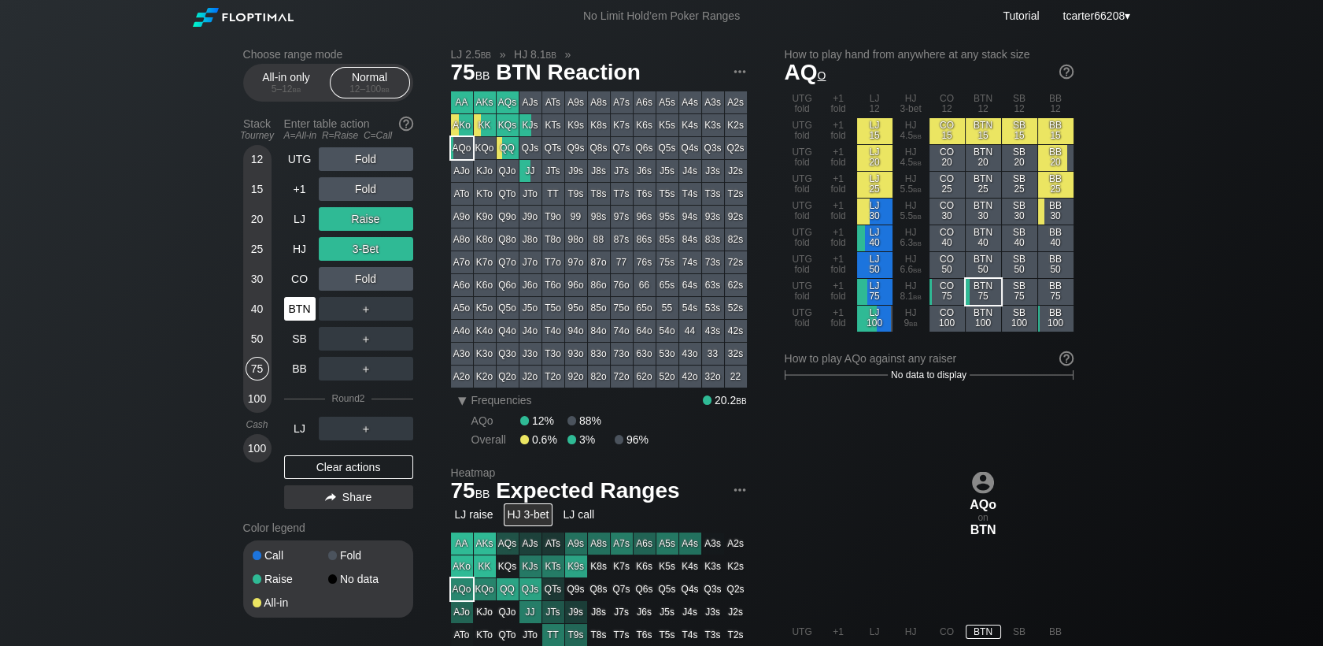
drag, startPoint x: 253, startPoint y: 187, endPoint x: 314, endPoint y: 319, distance: 145.1
click at [253, 187] on div "15" at bounding box center [258, 189] width 24 height 24
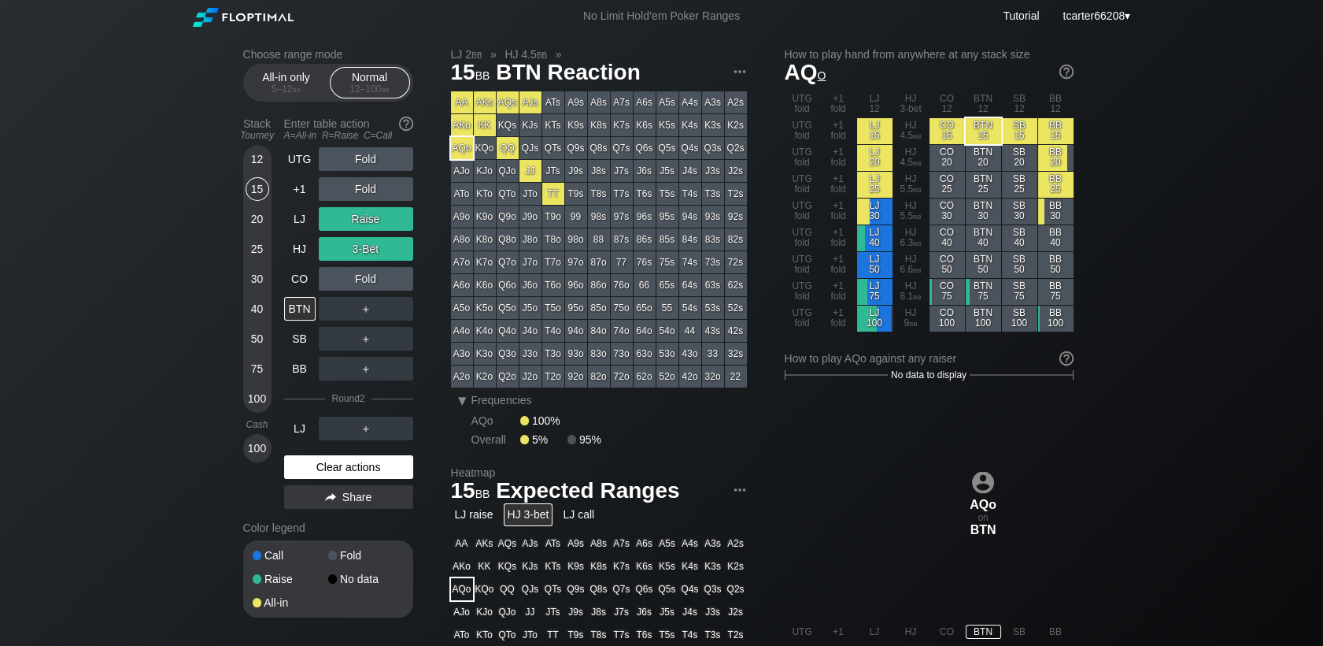
click at [337, 475] on div "Clear actions" at bounding box center [348, 467] width 129 height 24
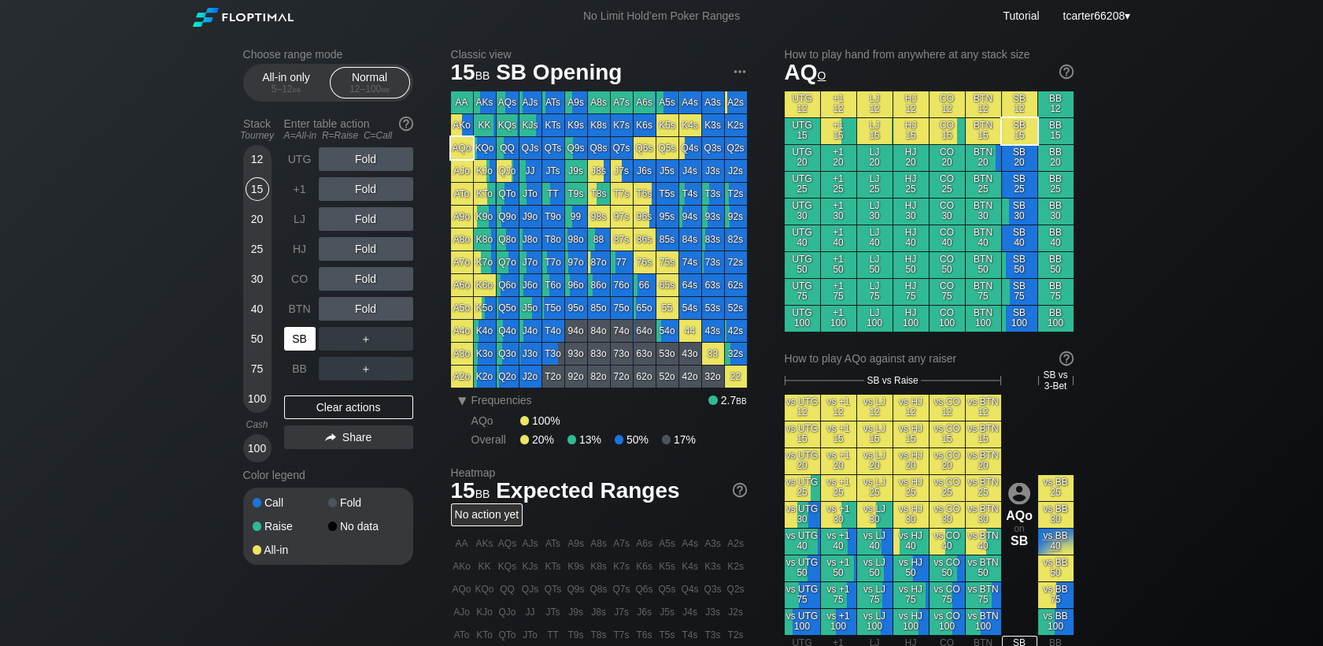
click at [288, 328] on div "SB" at bounding box center [299, 339] width 31 height 24
click at [372, 160] on div "R ✕" at bounding box center [365, 159] width 31 height 24
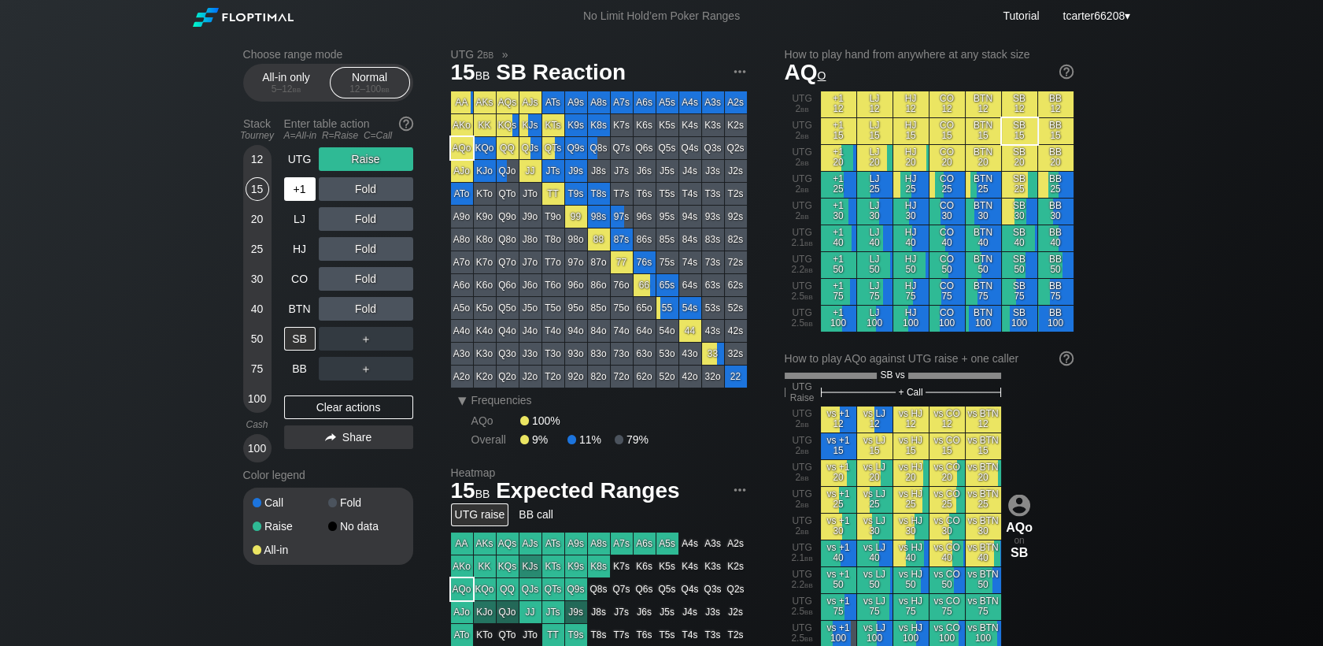
click at [303, 189] on div "+1" at bounding box center [299, 189] width 31 height 24
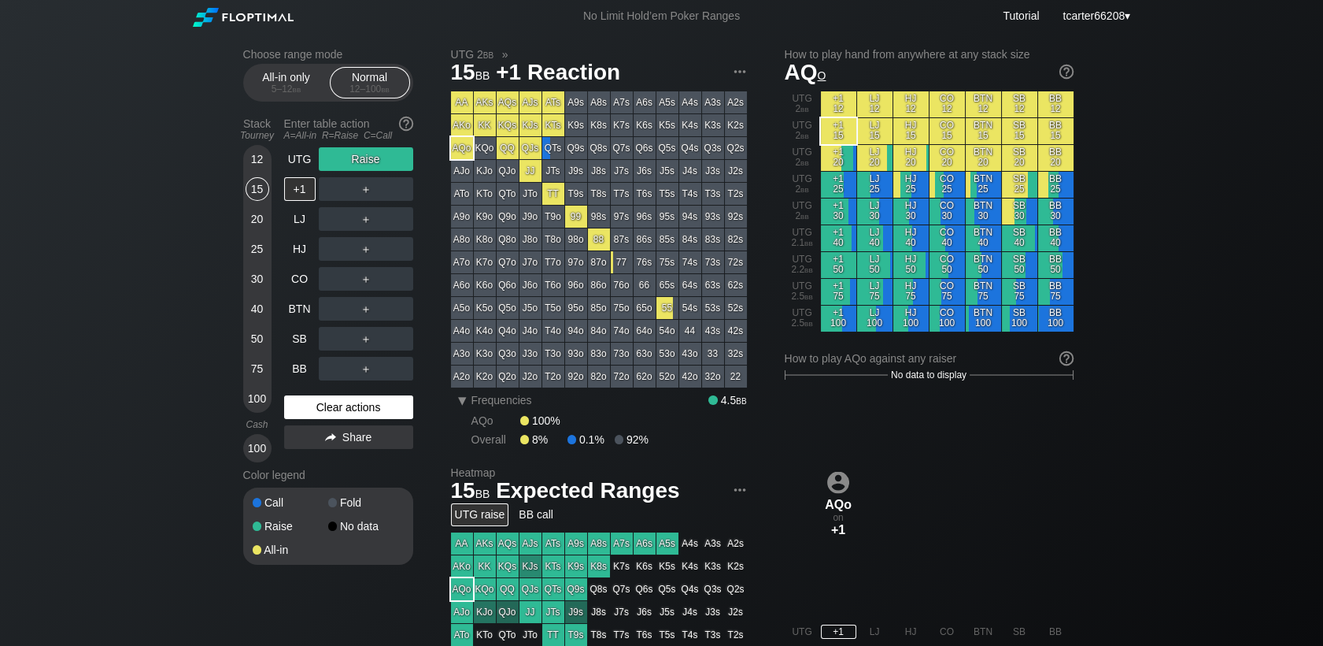
click at [366, 415] on div "Clear actions" at bounding box center [348, 407] width 129 height 24
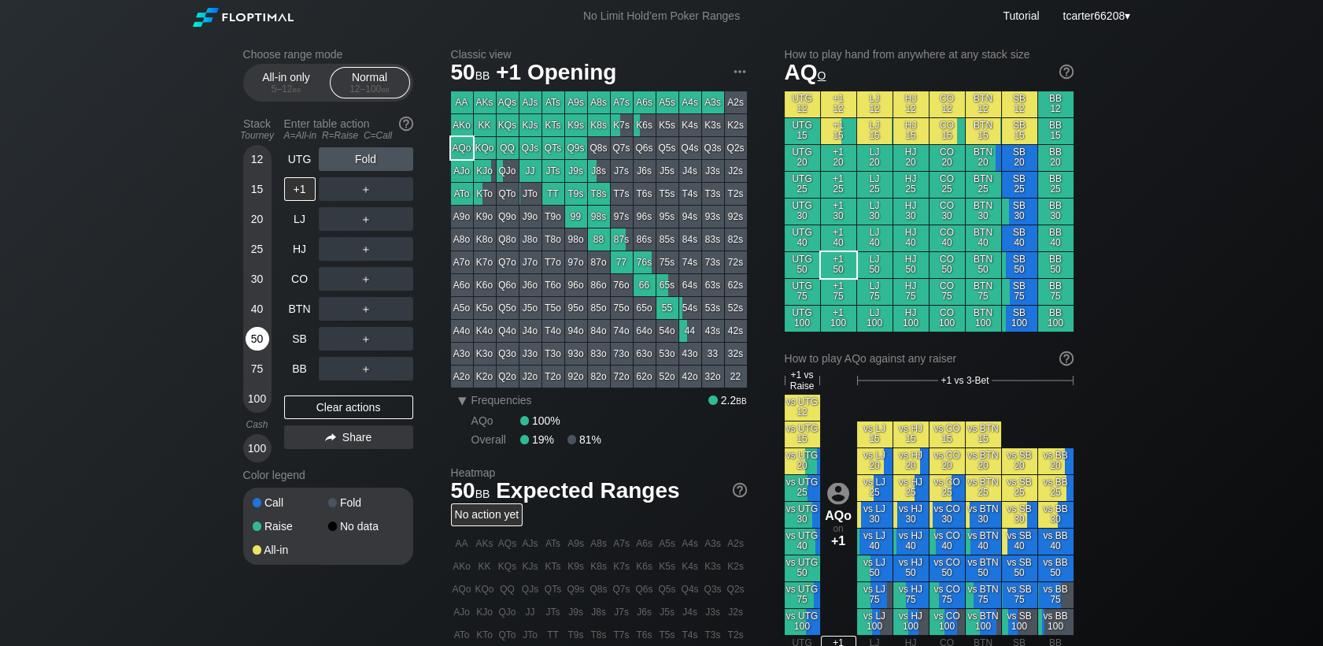
click at [256, 357] on div "50" at bounding box center [258, 342] width 24 height 30
click at [256, 369] on div "75" at bounding box center [258, 369] width 24 height 24
click at [252, 164] on div "12" at bounding box center [258, 159] width 24 height 24
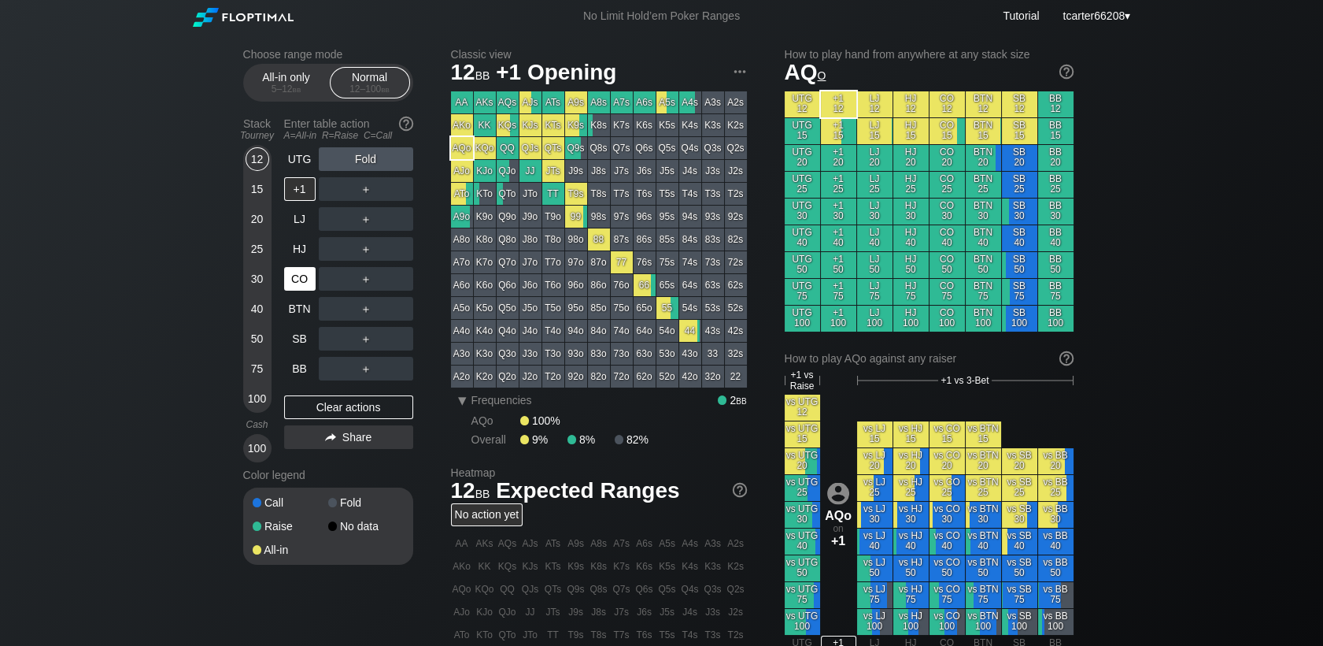
click at [285, 280] on div "CO" at bounding box center [299, 279] width 31 height 24
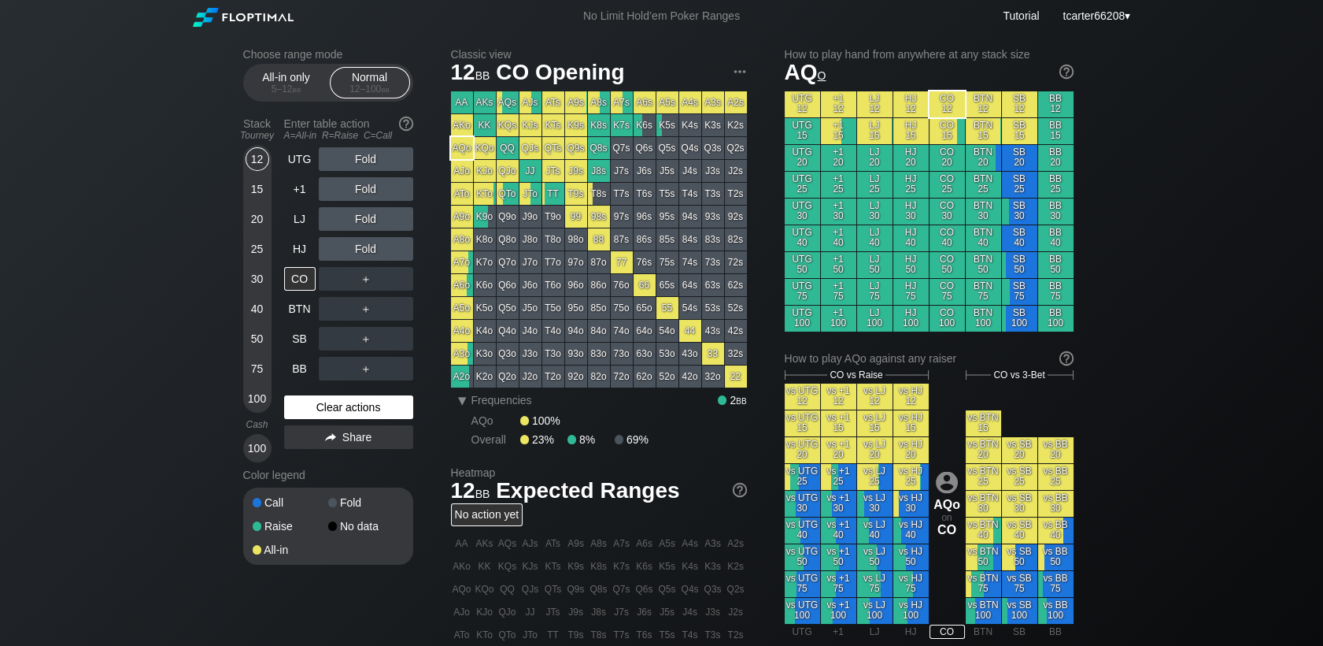
click at [372, 402] on div "Clear actions" at bounding box center [348, 407] width 129 height 24
drag, startPoint x: 373, startPoint y: 402, endPoint x: 319, endPoint y: 390, distance: 55.8
click at [373, 402] on div "Clear actions" at bounding box center [348, 407] width 129 height 24
click at [370, 406] on div "Clear actions" at bounding box center [348, 407] width 129 height 24
drag, startPoint x: 303, startPoint y: 320, endPoint x: 320, endPoint y: 315, distance: 18.2
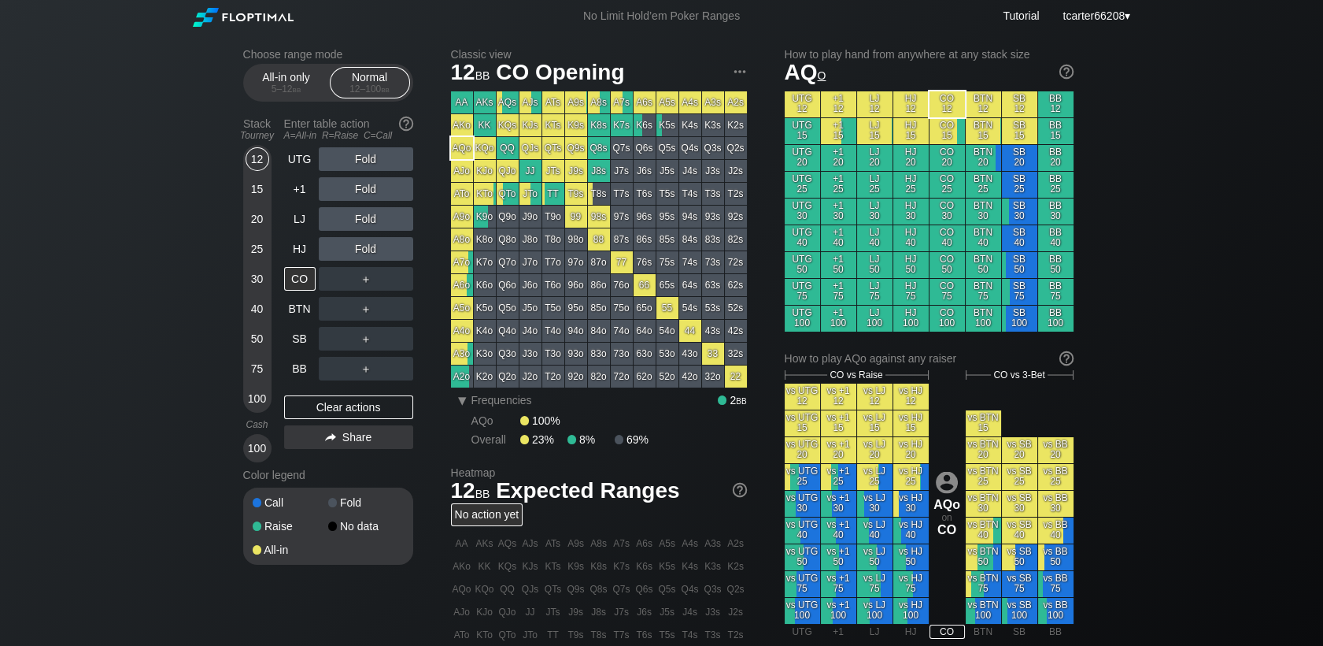
click at [303, 320] on div "BTN" at bounding box center [299, 309] width 31 height 24
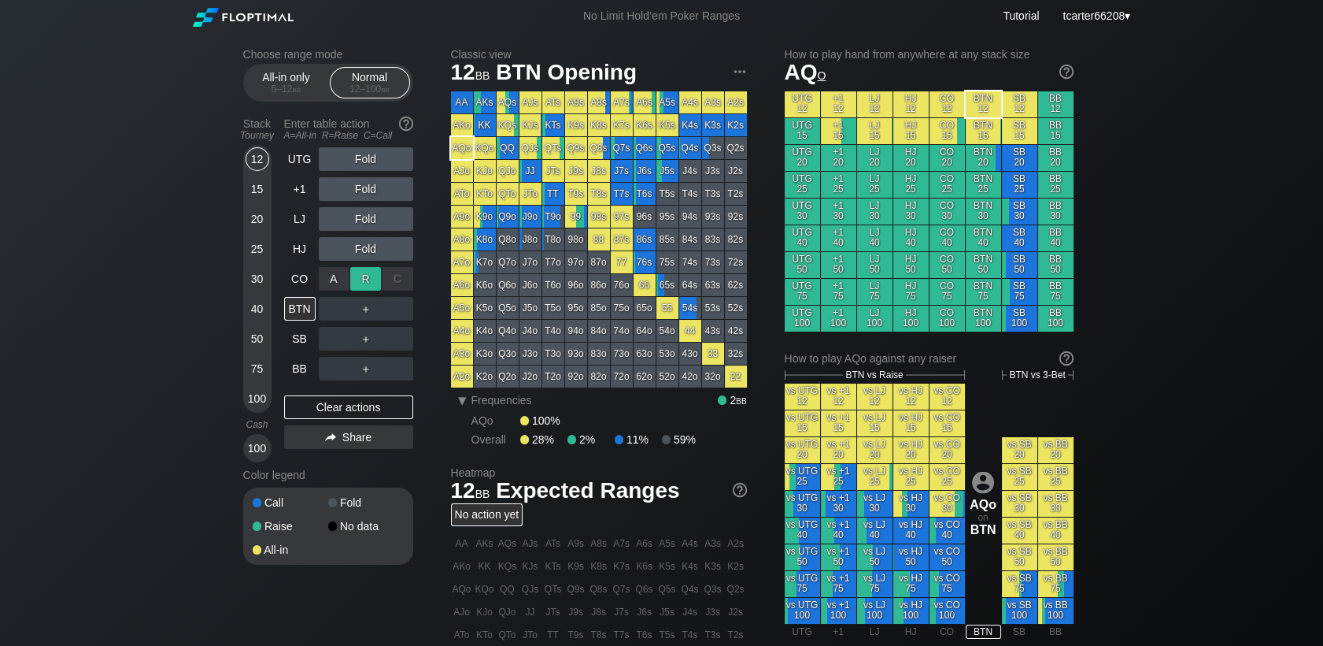
click at [372, 280] on div "R ✕" at bounding box center [365, 279] width 31 height 24
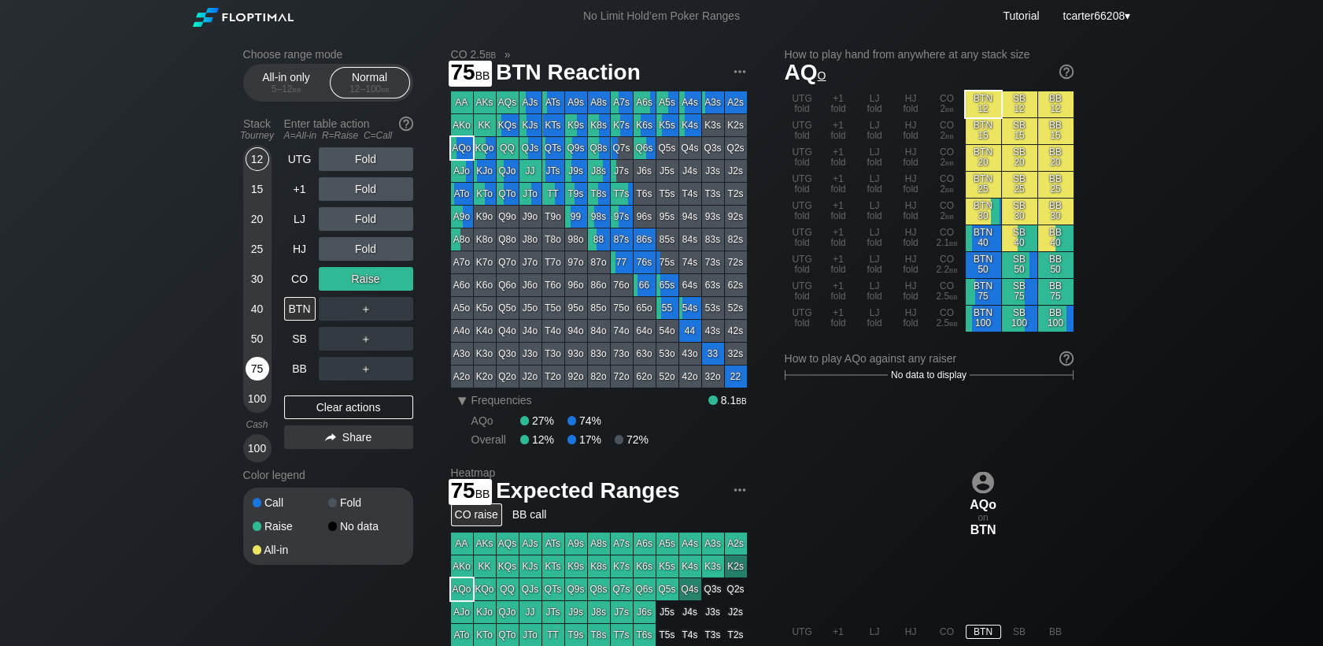
click at [263, 362] on div "75" at bounding box center [258, 369] width 24 height 24
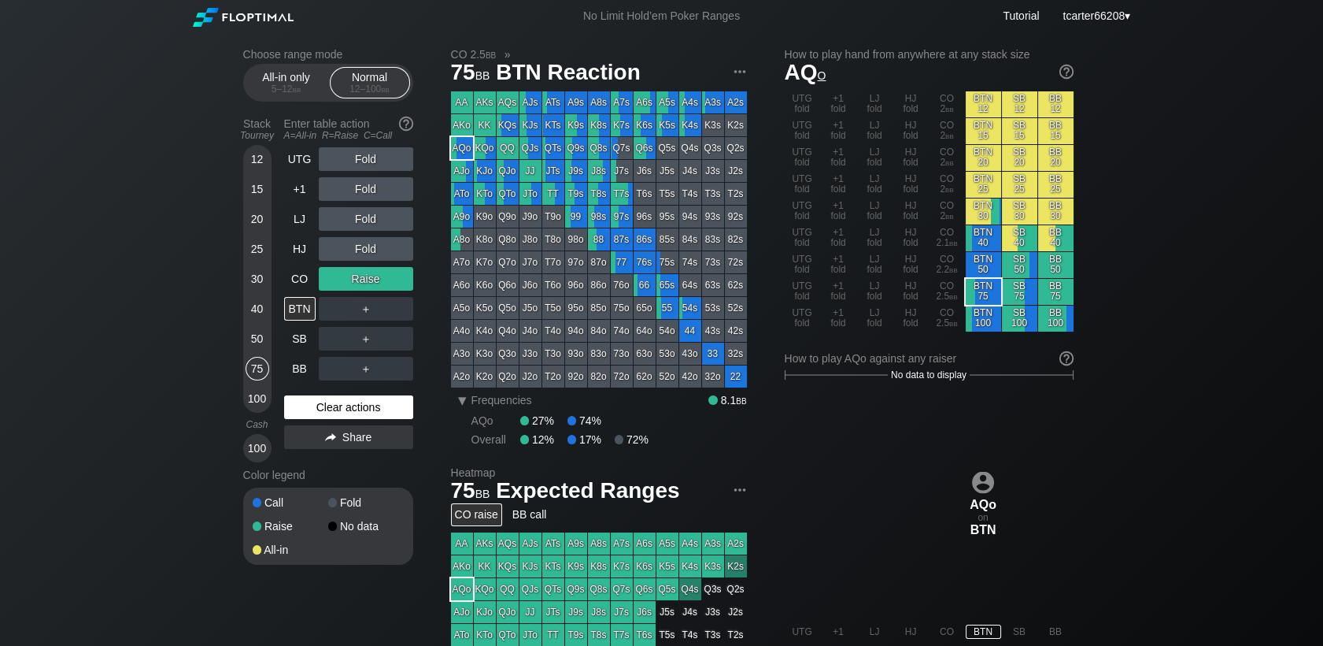
click at [400, 410] on div "Clear actions" at bounding box center [348, 407] width 129 height 24
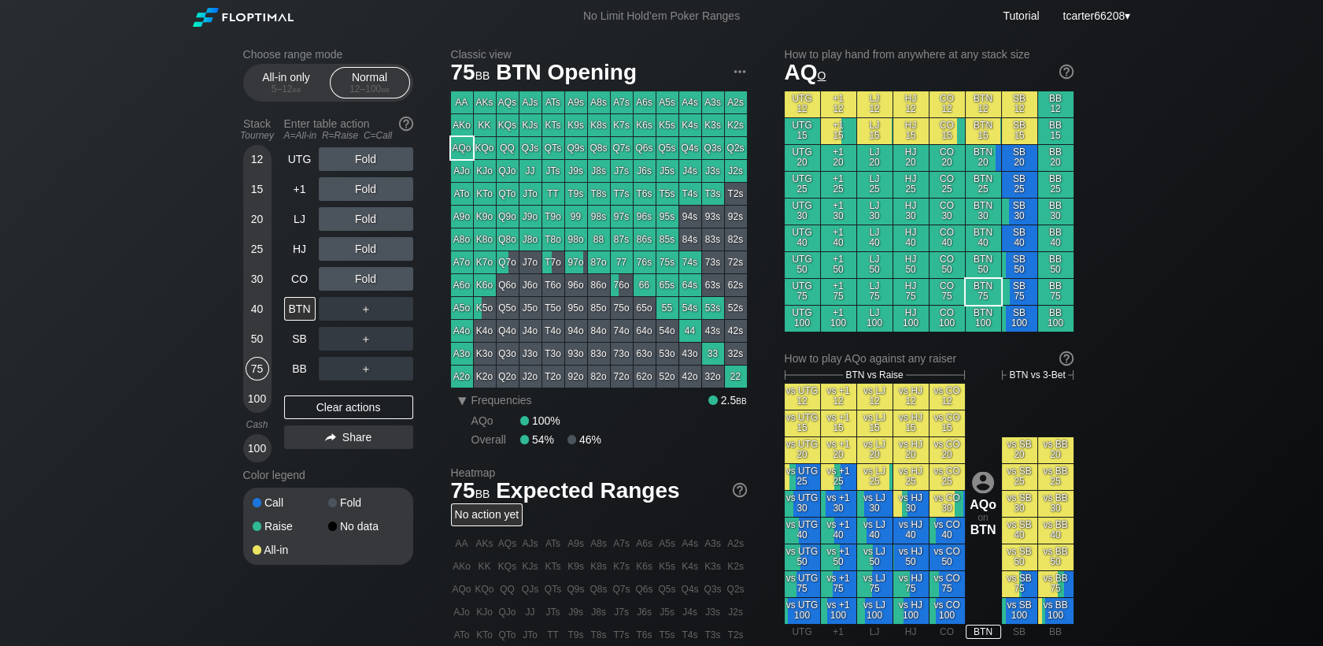
drag, startPoint x: 296, startPoint y: 261, endPoint x: 323, endPoint y: 249, distance: 29.6
click at [296, 261] on div "HJ" at bounding box center [299, 249] width 31 height 24
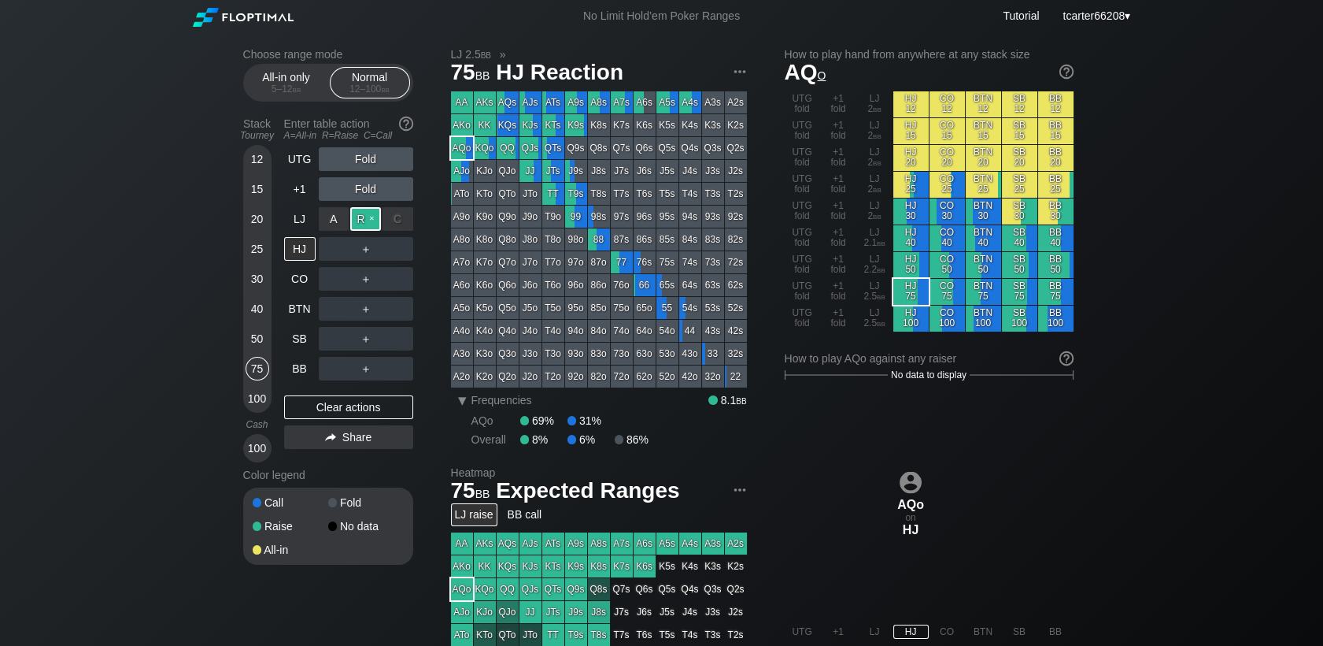
click at [363, 218] on div "R ✕" at bounding box center [365, 219] width 31 height 24
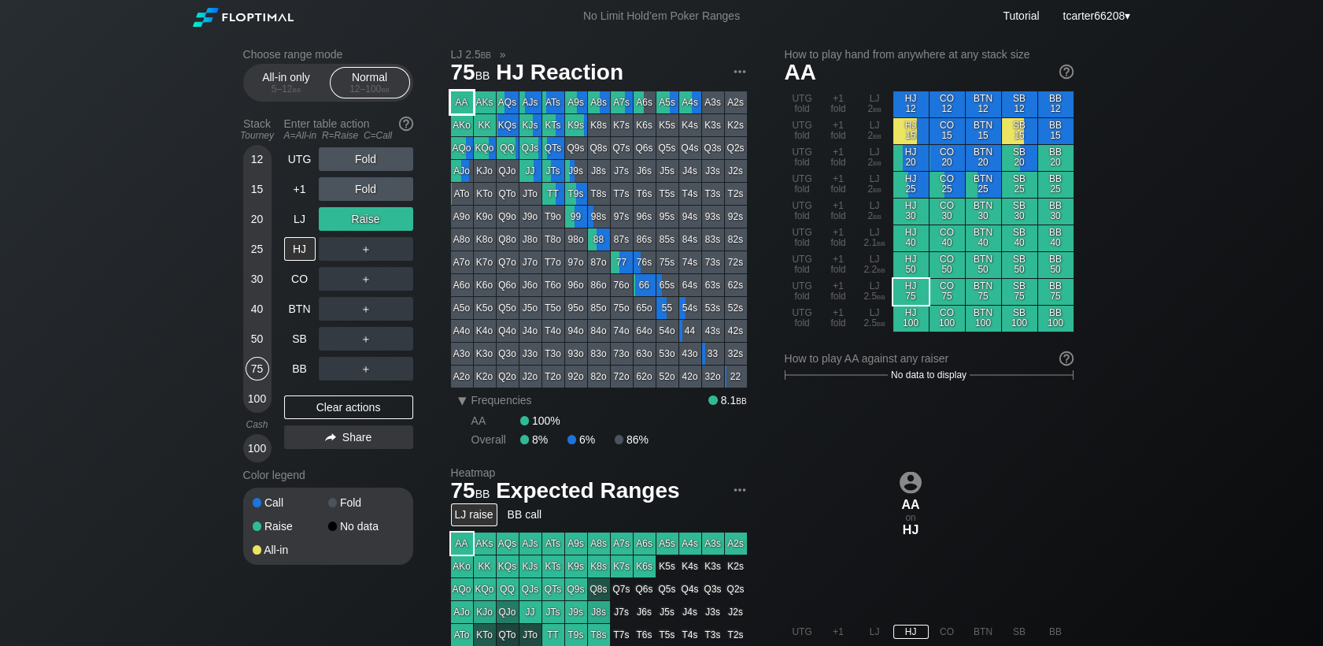
click at [461, 100] on div "AA" at bounding box center [462, 102] width 22 height 22
click at [313, 400] on div "Clear actions" at bounding box center [348, 407] width 129 height 24
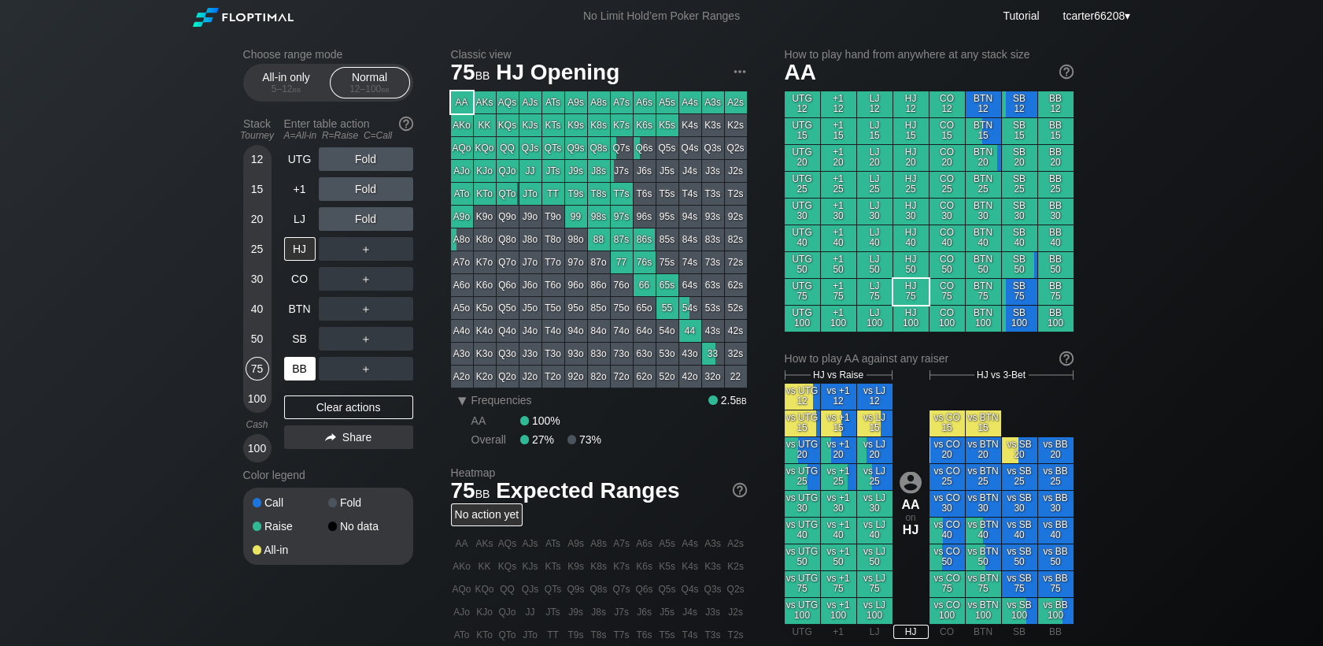
click at [307, 375] on div "BB" at bounding box center [299, 369] width 31 height 24
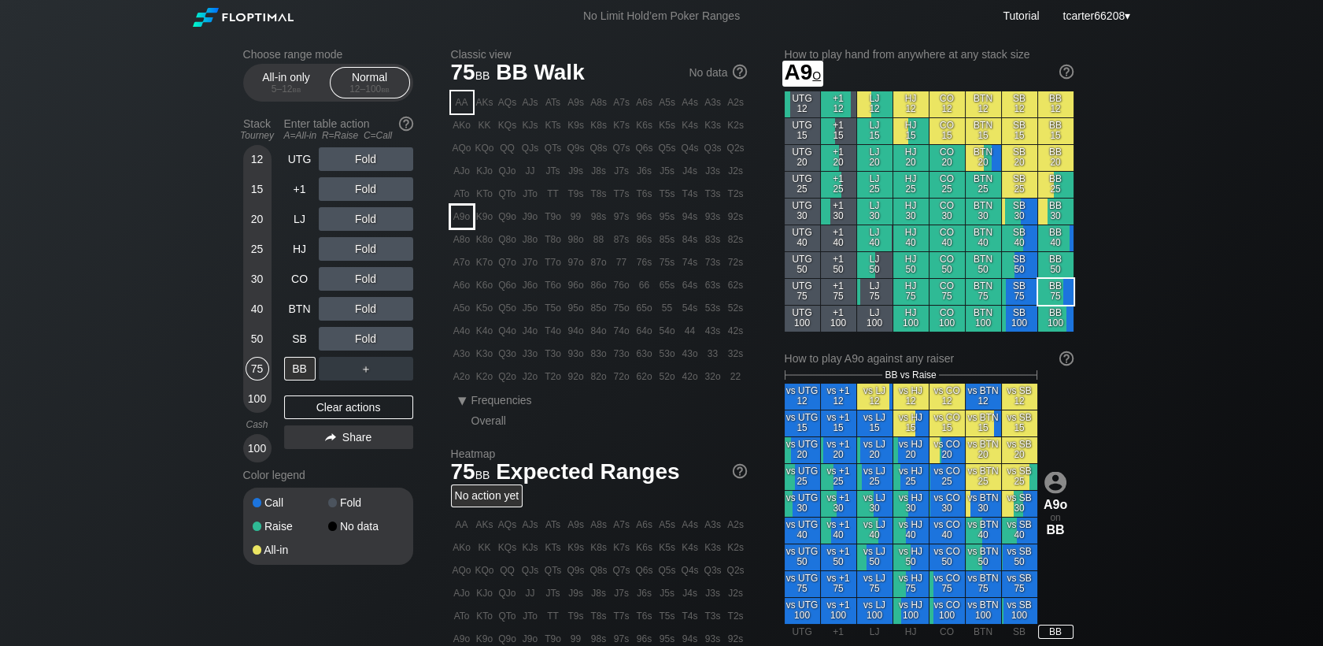
click at [472, 212] on div "A9o" at bounding box center [462, 216] width 22 height 22
click at [364, 192] on div "R ✕" at bounding box center [365, 189] width 31 height 24
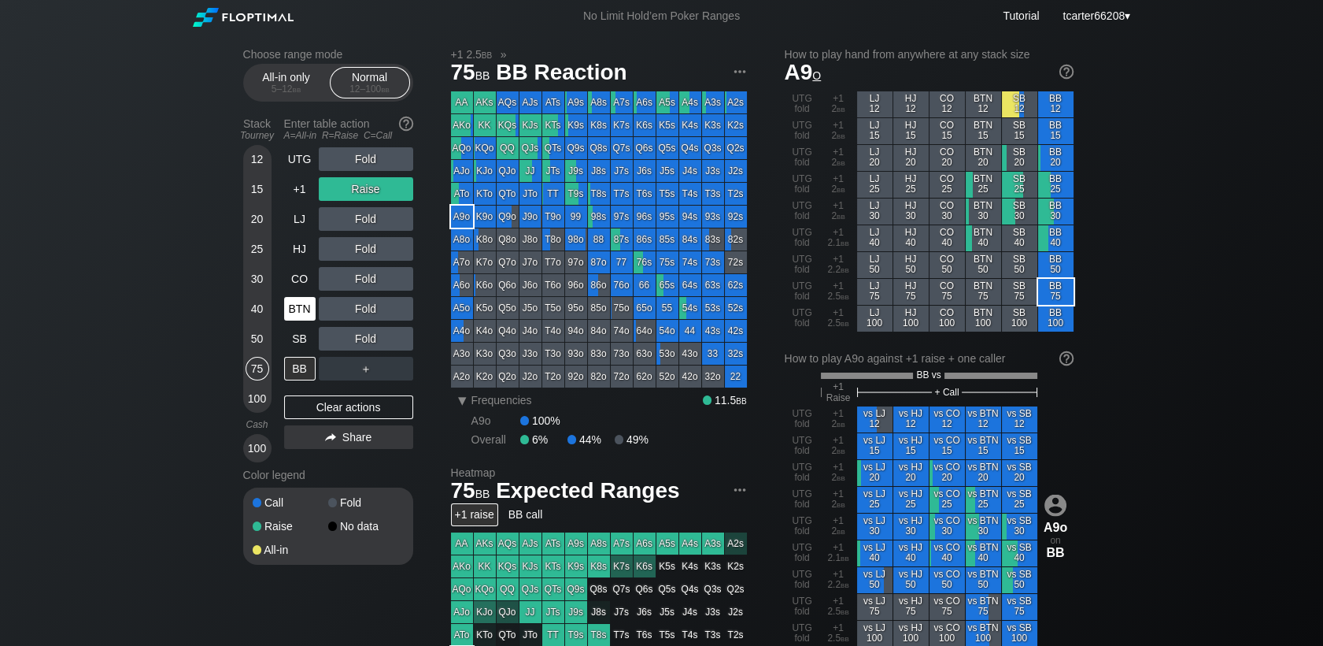
click at [293, 314] on div "BTN" at bounding box center [299, 309] width 31 height 24
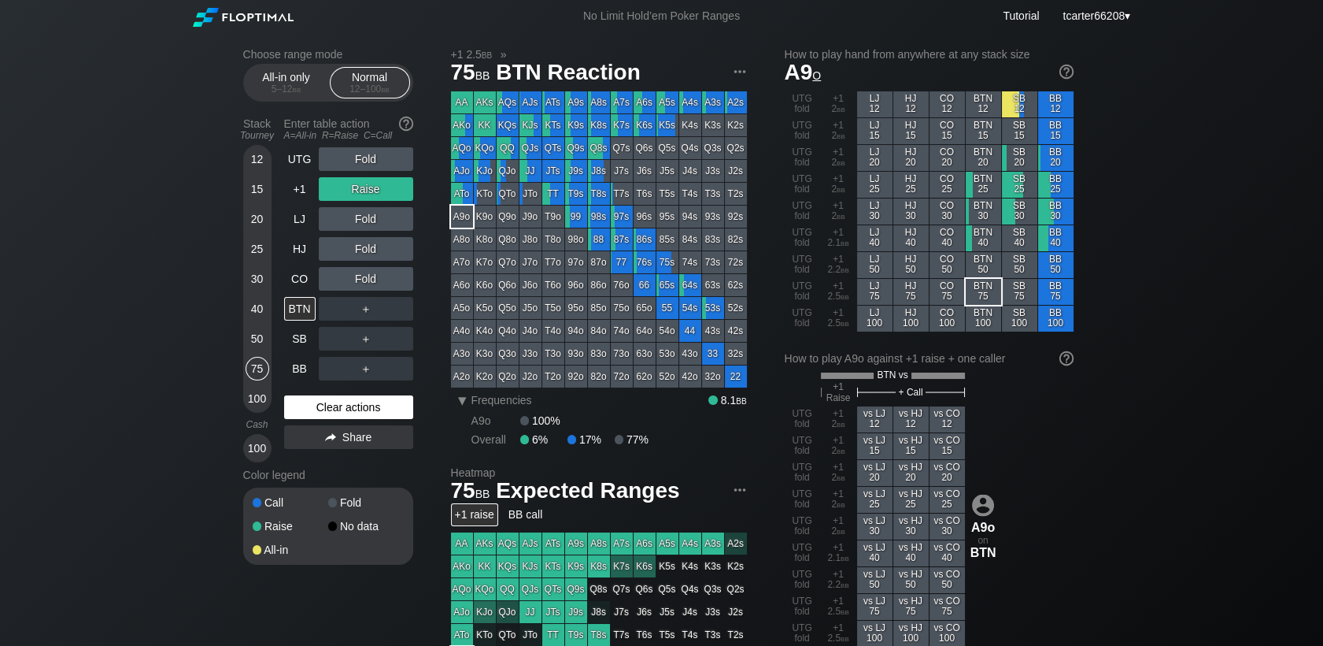
click at [370, 416] on div "Clear actions" at bounding box center [348, 407] width 129 height 24
click at [361, 191] on div "R ✕" at bounding box center [365, 189] width 31 height 24
click at [399, 279] on div "C ✕" at bounding box center [398, 279] width 31 height 24
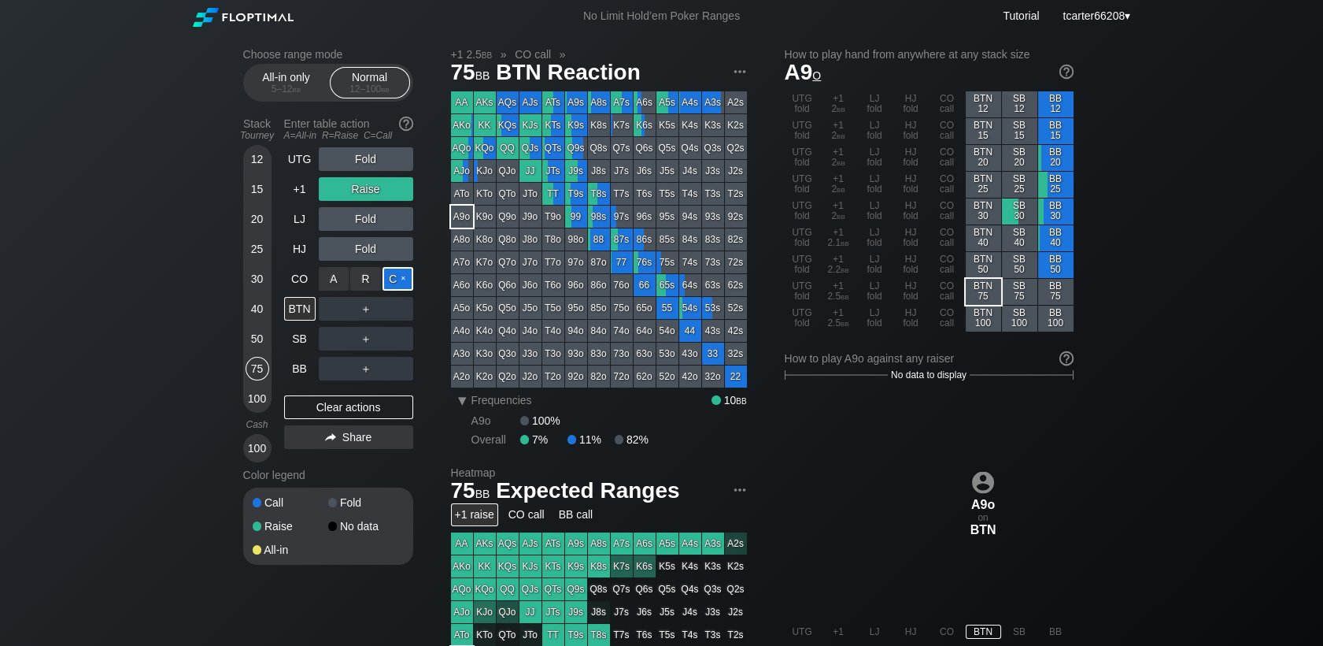
click at [399, 279] on div "C ✕" at bounding box center [398, 279] width 31 height 24
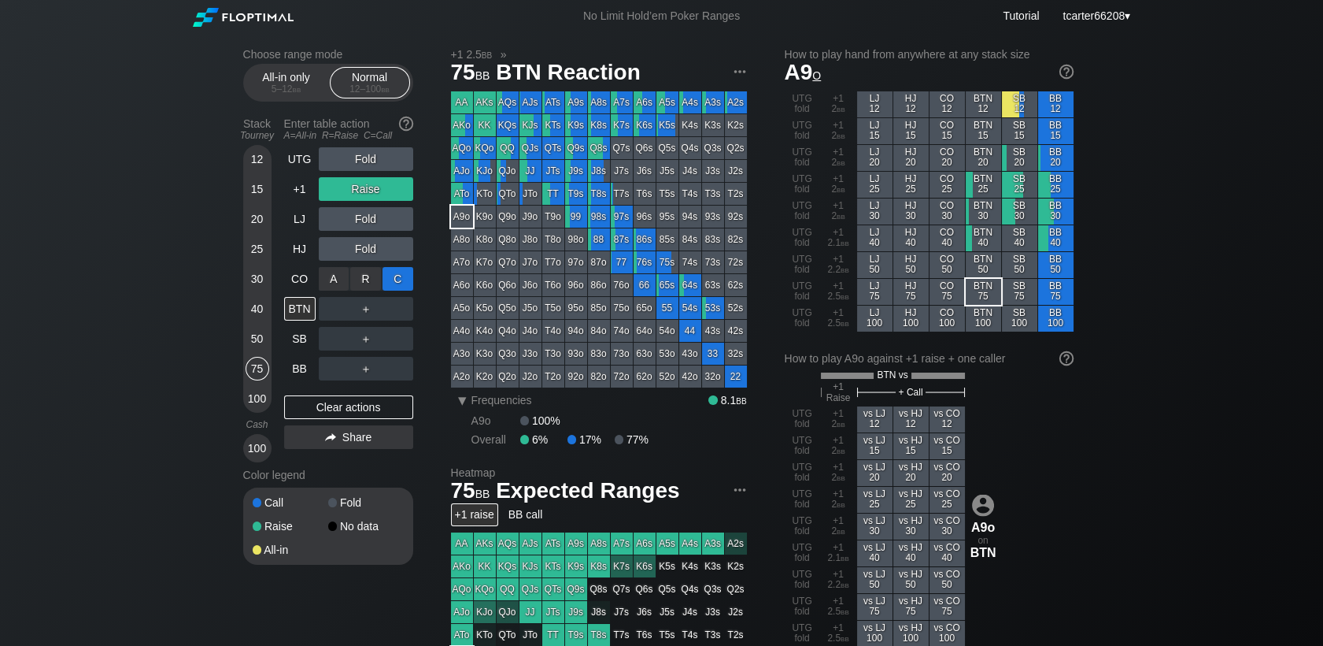
click at [403, 275] on div "C ✕" at bounding box center [398, 279] width 31 height 24
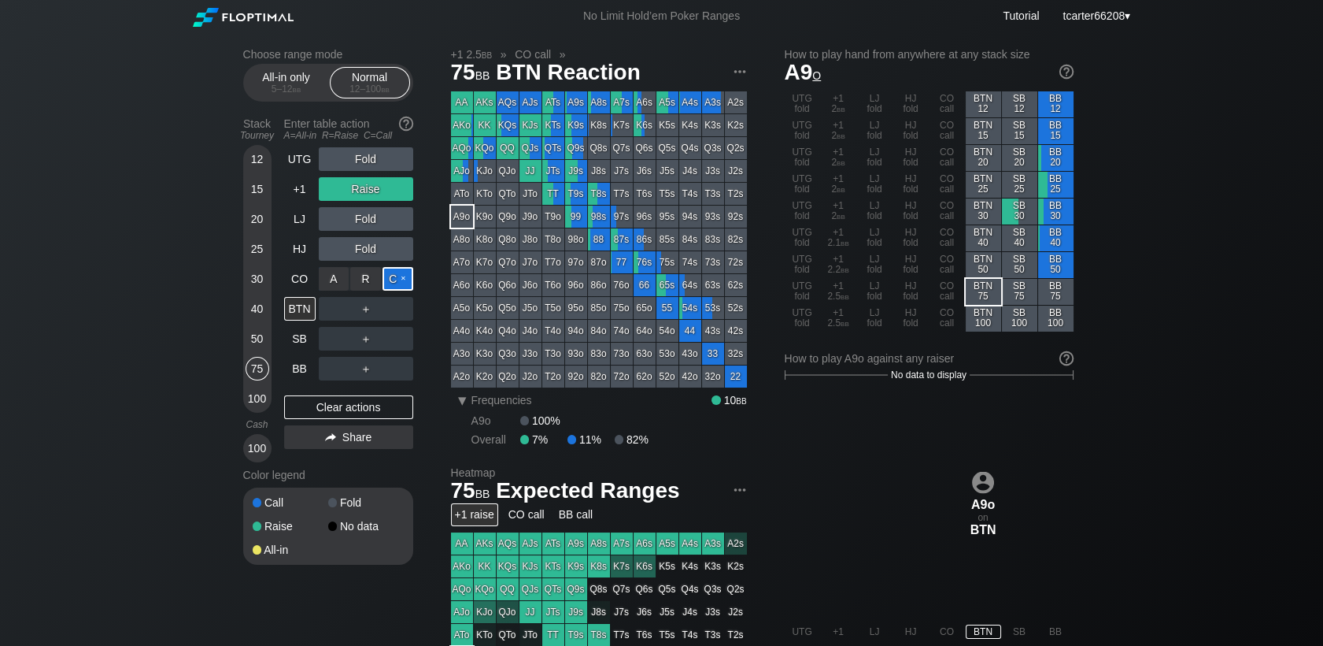
click at [406, 279] on div "C ✕" at bounding box center [398, 279] width 31 height 24
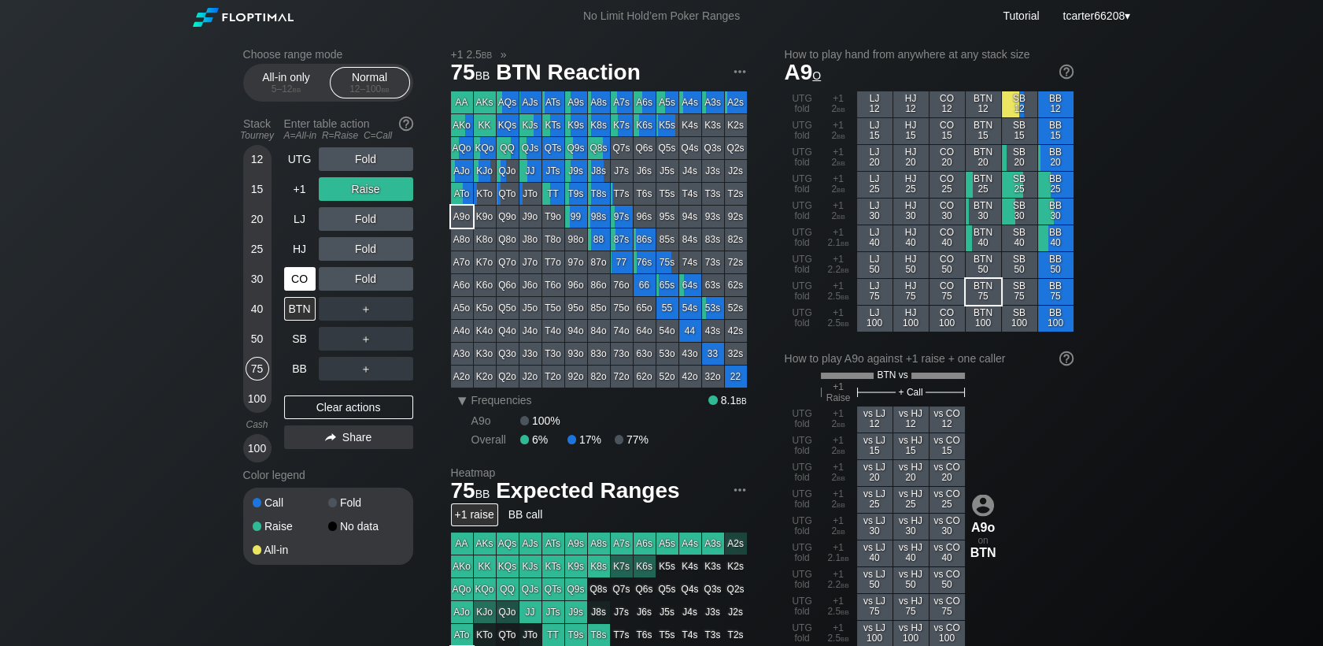
click at [302, 286] on div "CO" at bounding box center [299, 279] width 31 height 24
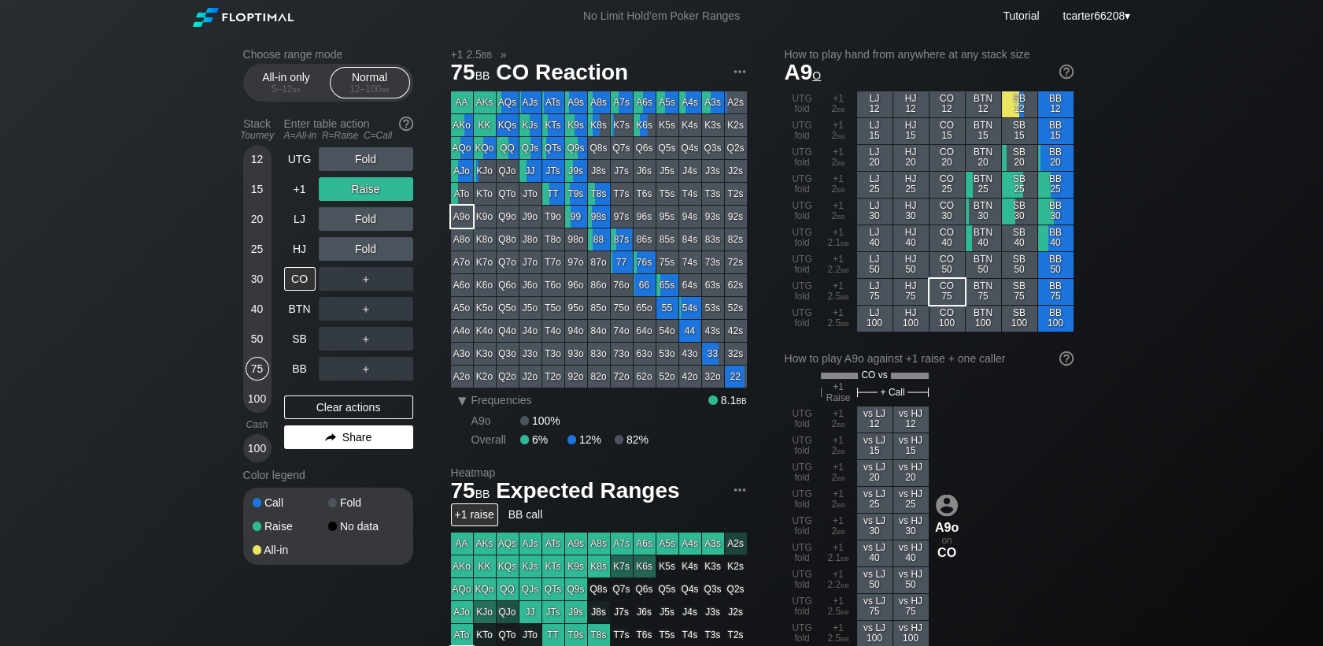
click at [368, 428] on div "Share" at bounding box center [348, 437] width 129 height 24
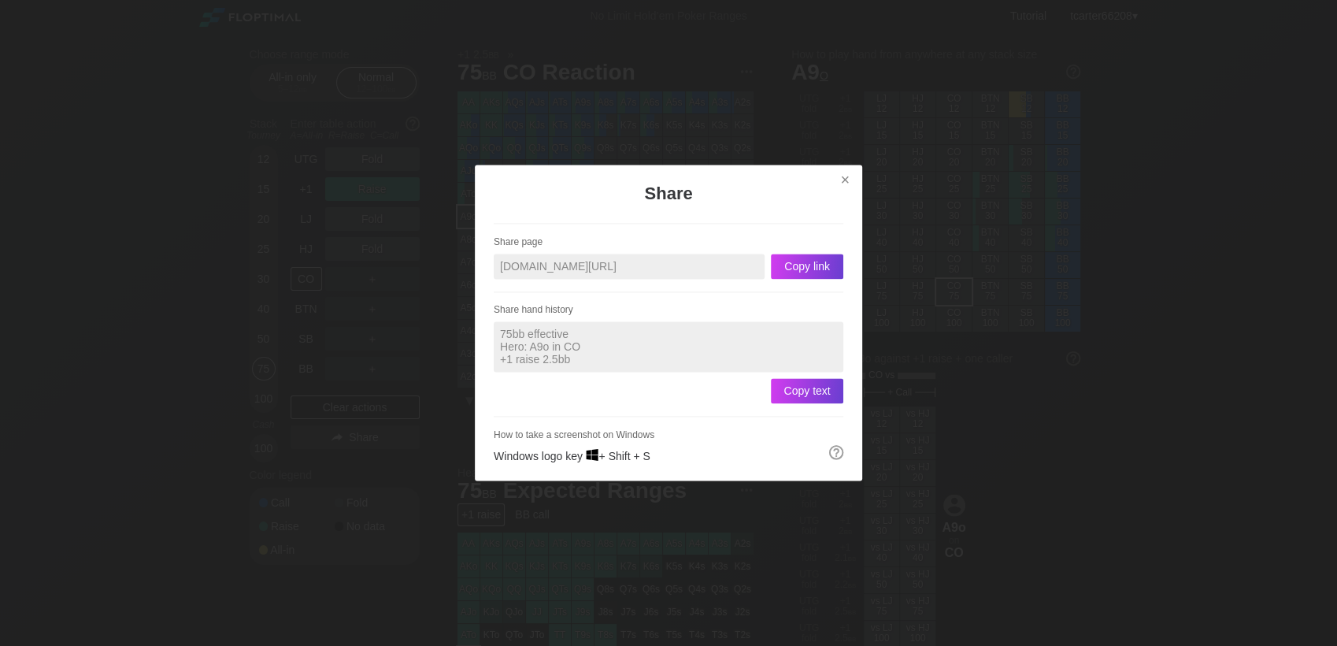
click at [368, 413] on div at bounding box center [668, 323] width 1337 height 646
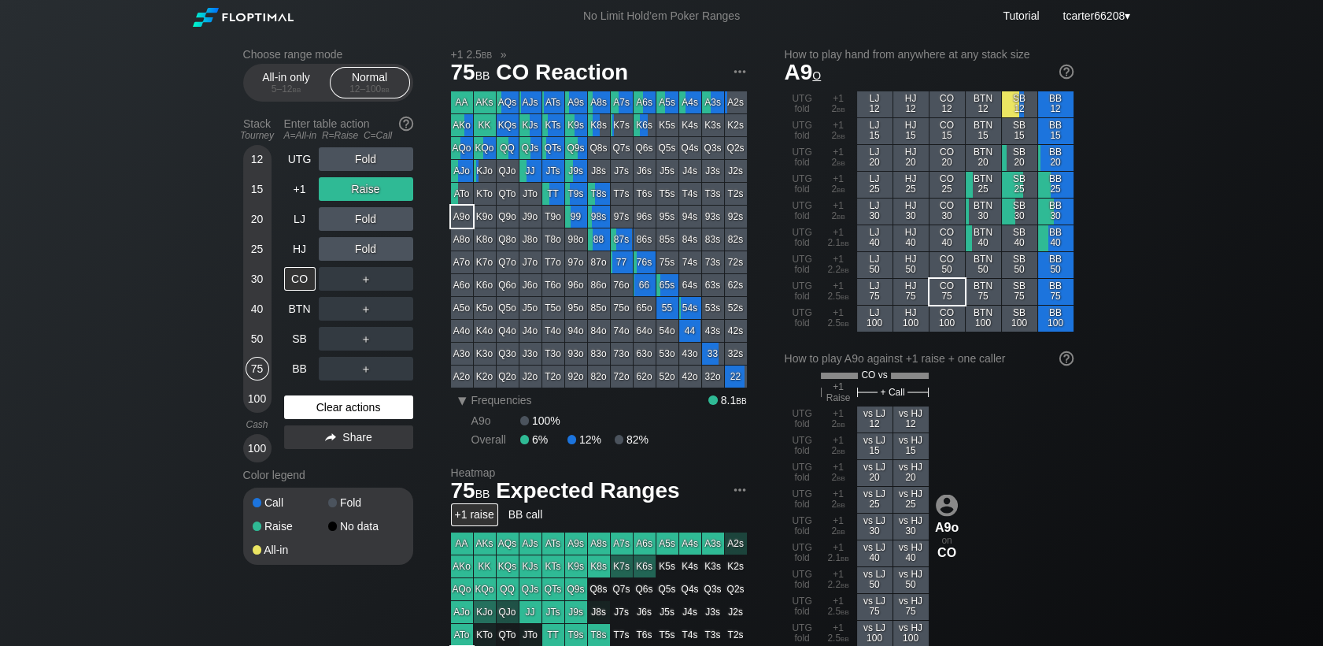
click at [368, 413] on div "Clear actions" at bounding box center [348, 407] width 129 height 24
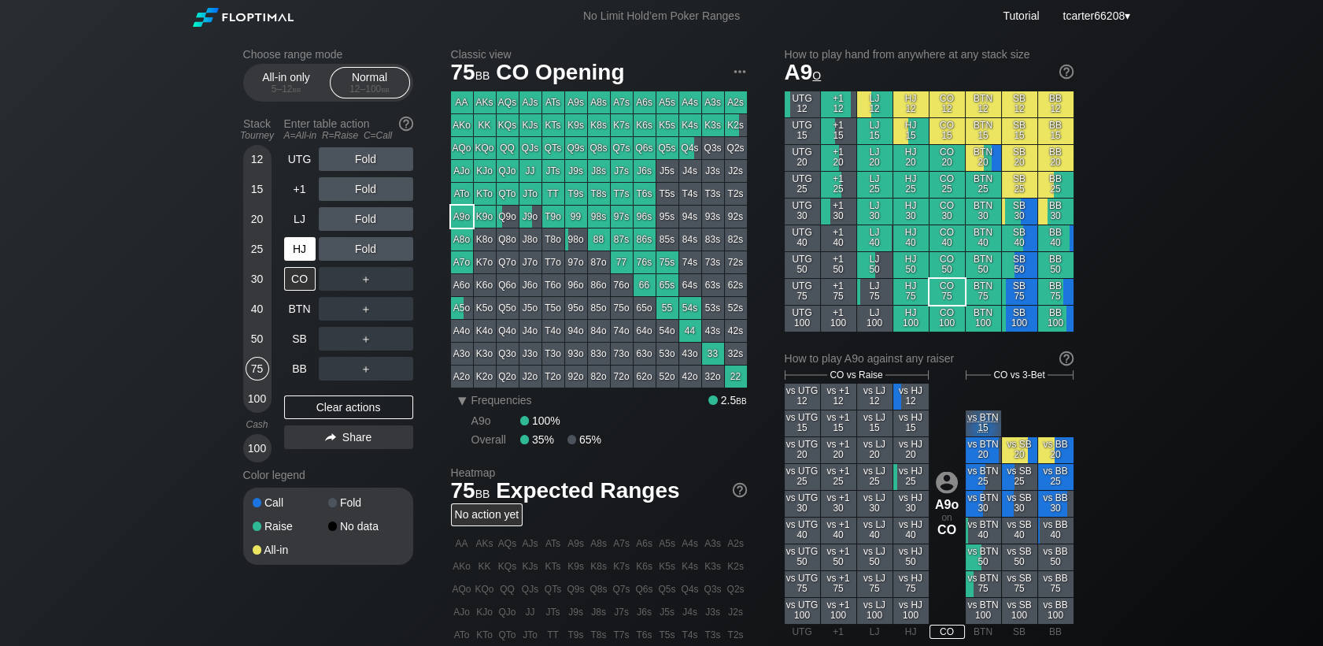
click at [306, 259] on div "HJ" at bounding box center [299, 249] width 31 height 24
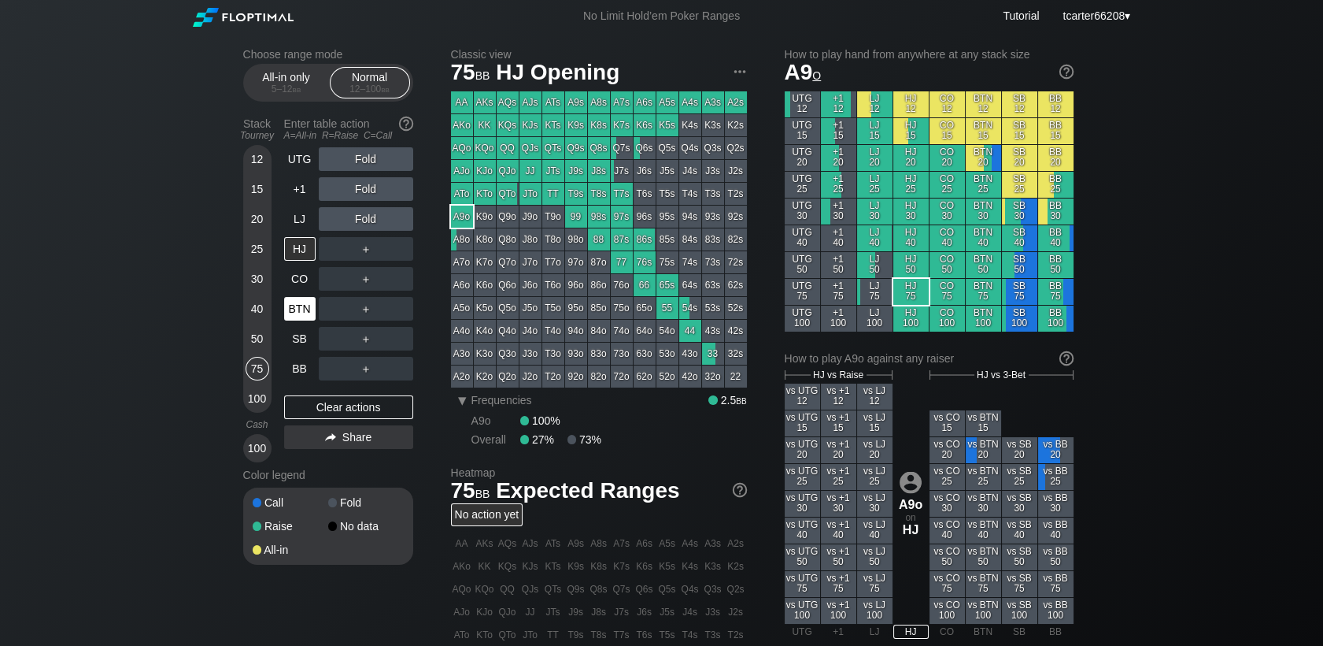
click at [307, 320] on div "BTN" at bounding box center [299, 309] width 31 height 24
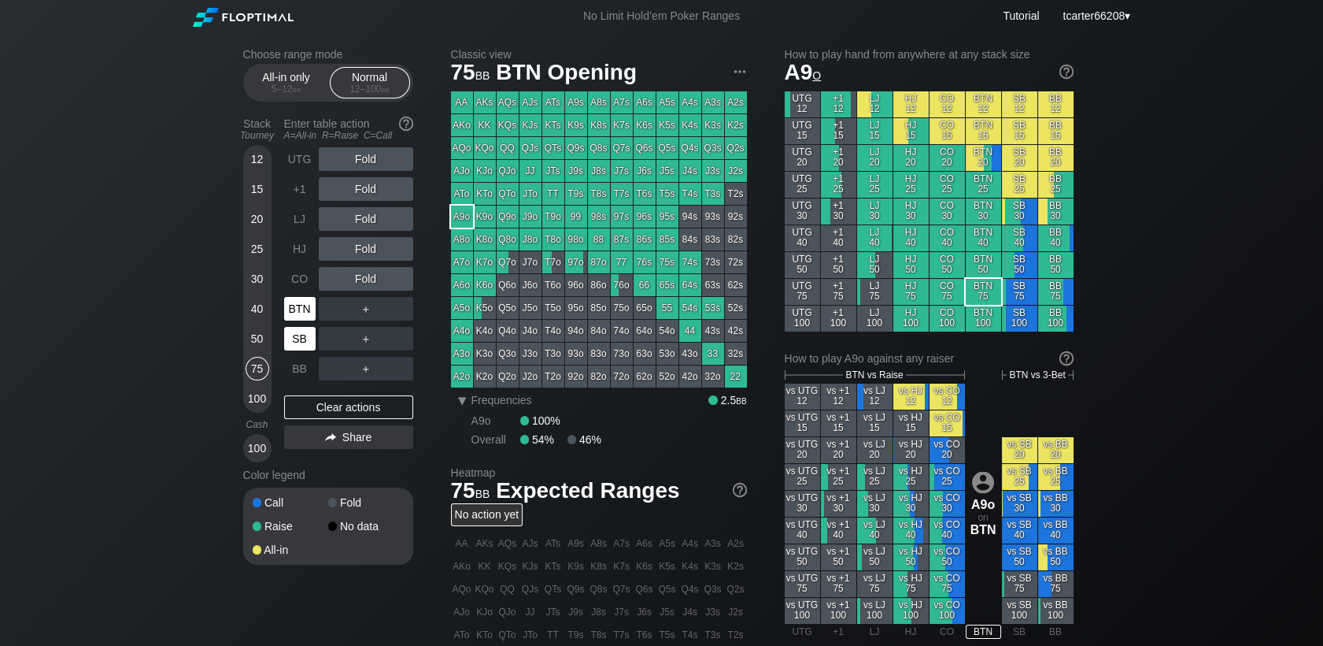
click at [305, 338] on div "SB" at bounding box center [299, 339] width 31 height 24
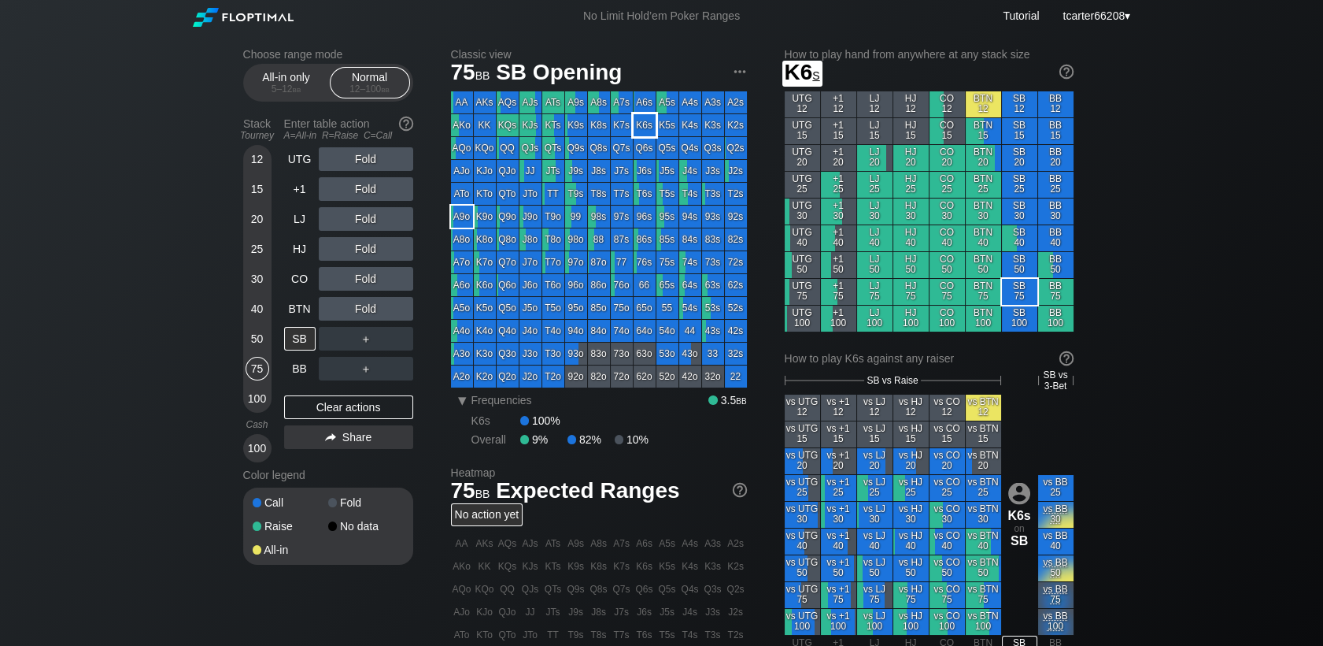
click at [651, 128] on div "K6s" at bounding box center [645, 125] width 22 height 22
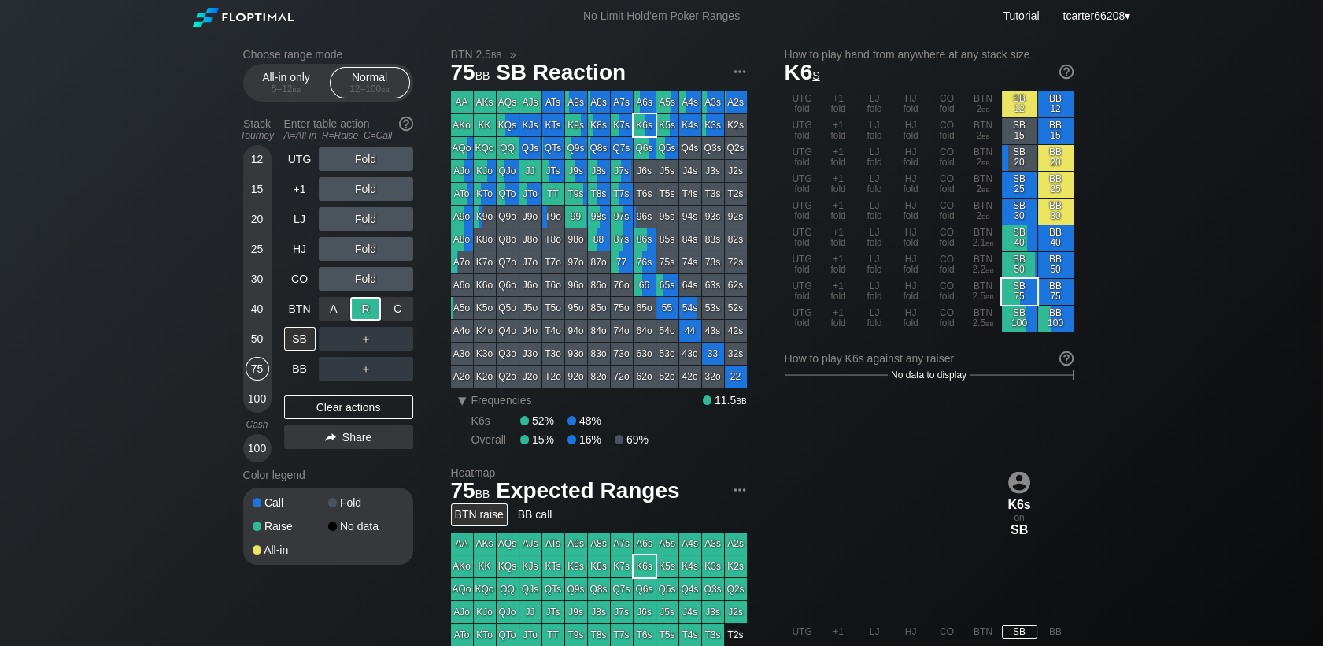
click at [368, 307] on div "R ✕" at bounding box center [365, 309] width 31 height 24
click at [372, 410] on div "Clear actions" at bounding box center [348, 407] width 129 height 24
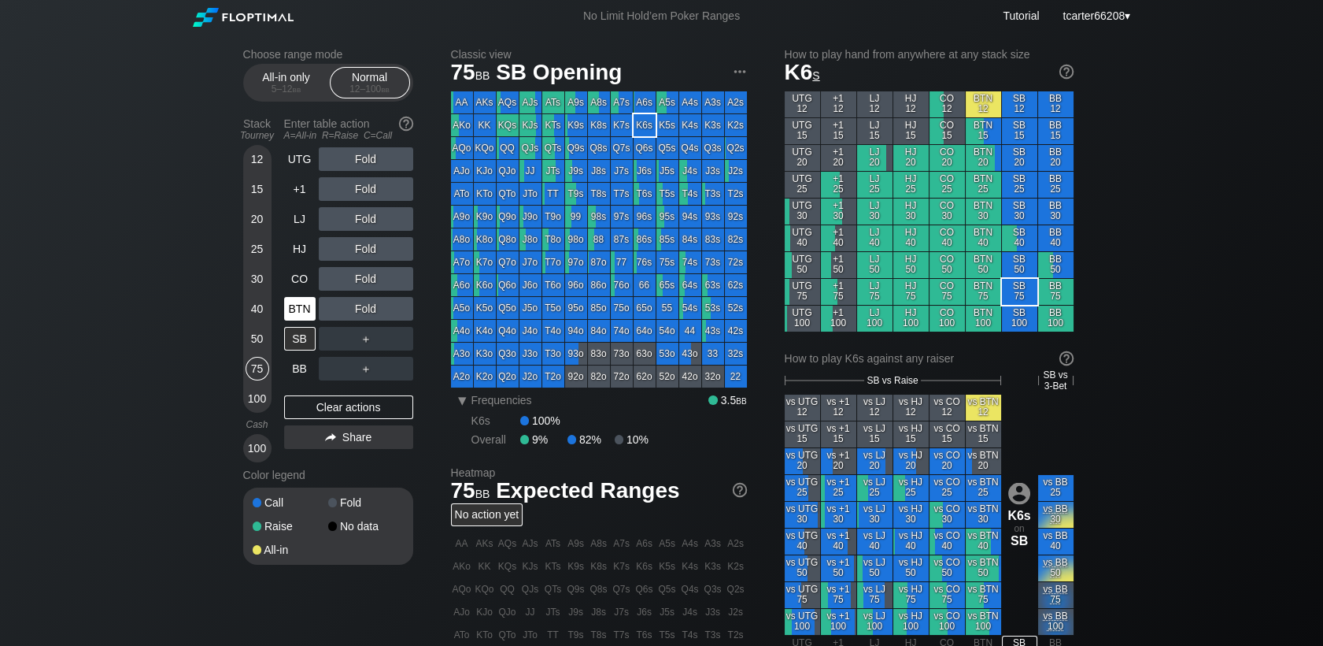
click at [315, 318] on div "BTN" at bounding box center [299, 309] width 31 height 24
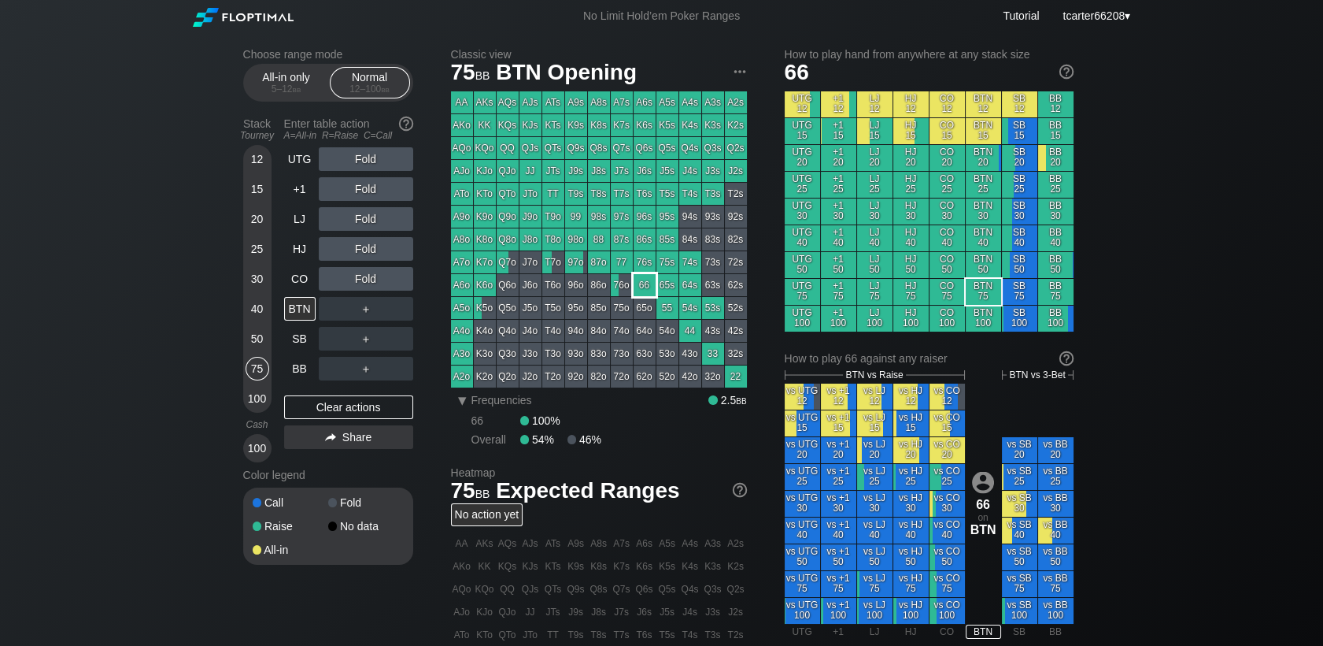
click at [642, 287] on div "66" at bounding box center [645, 285] width 22 height 22
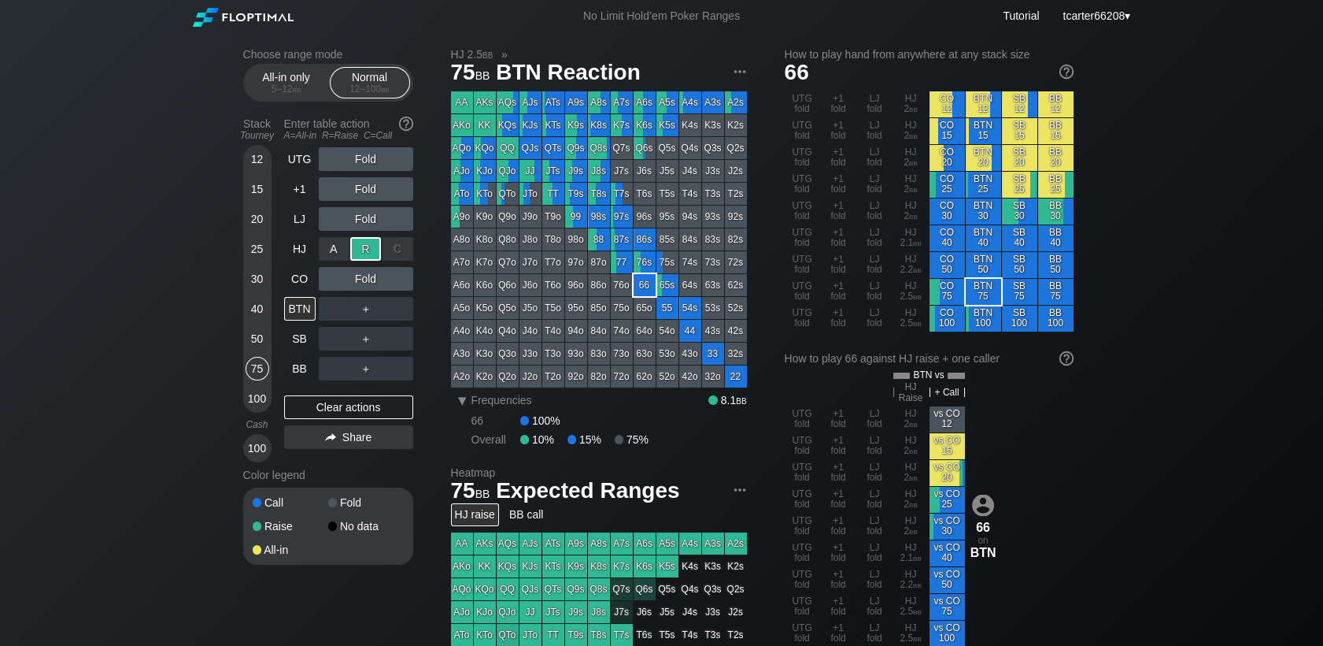
click at [360, 253] on div "R ✕" at bounding box center [365, 249] width 31 height 24
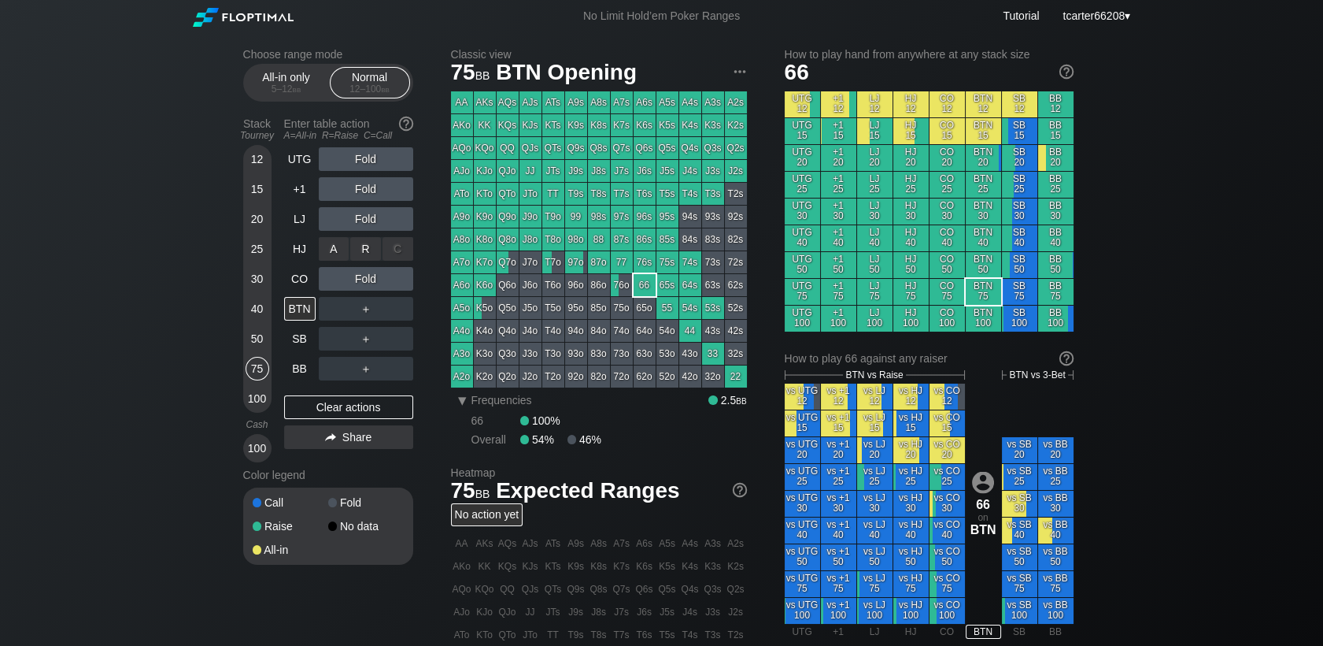
click at [360, 253] on div "R ✕" at bounding box center [365, 249] width 31 height 24
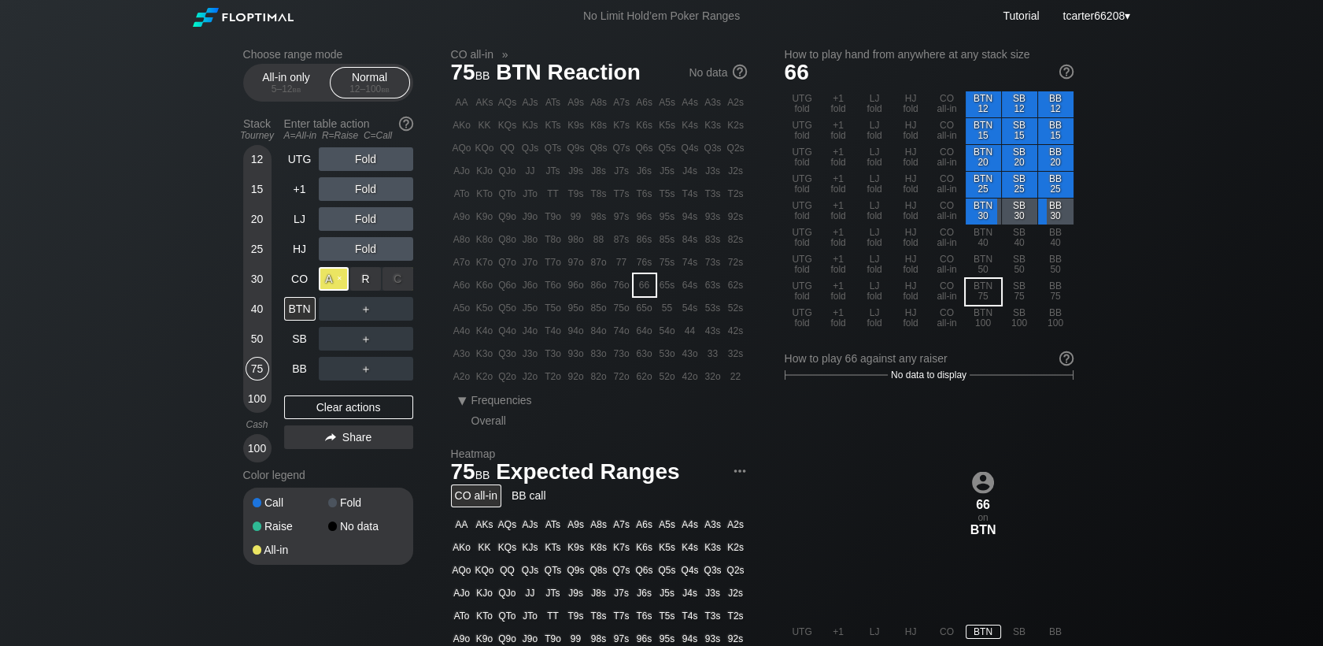
click at [343, 287] on div "A ✕" at bounding box center [334, 279] width 31 height 24
click at [336, 280] on div "A ✕" at bounding box center [334, 279] width 31 height 24
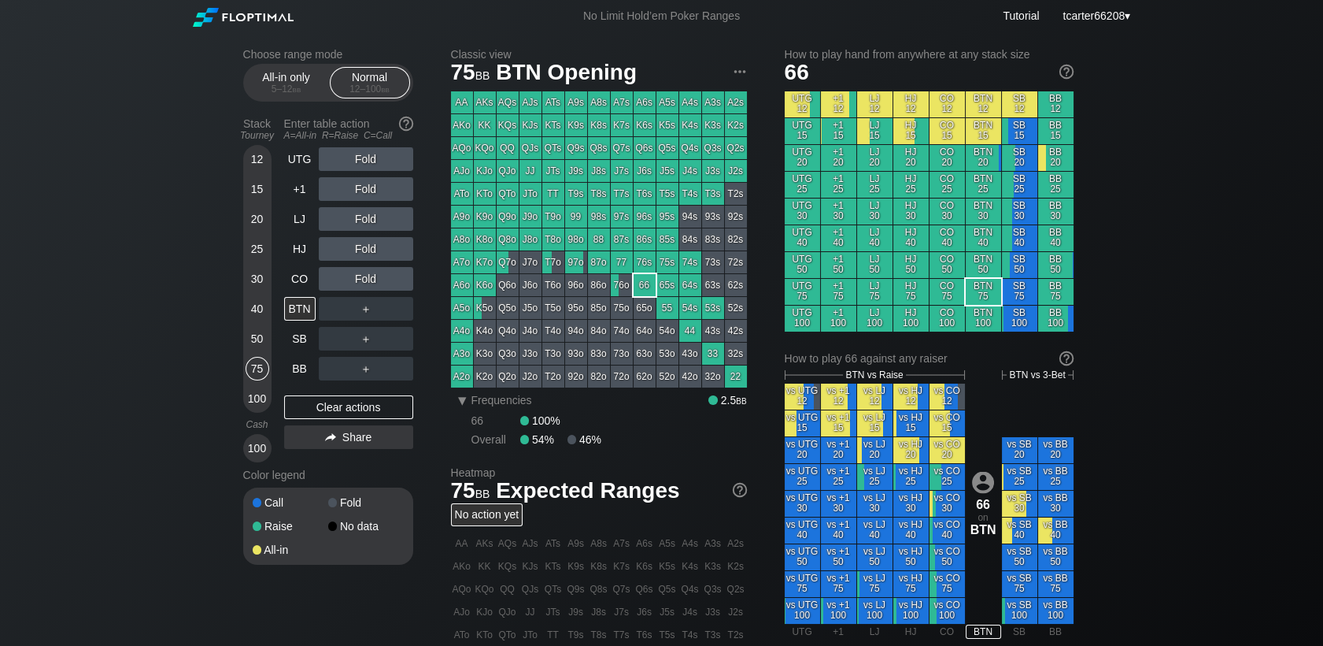
click at [382, 313] on div "＋" at bounding box center [366, 309] width 94 height 24
click at [372, 313] on div "R ✕" at bounding box center [365, 309] width 31 height 24
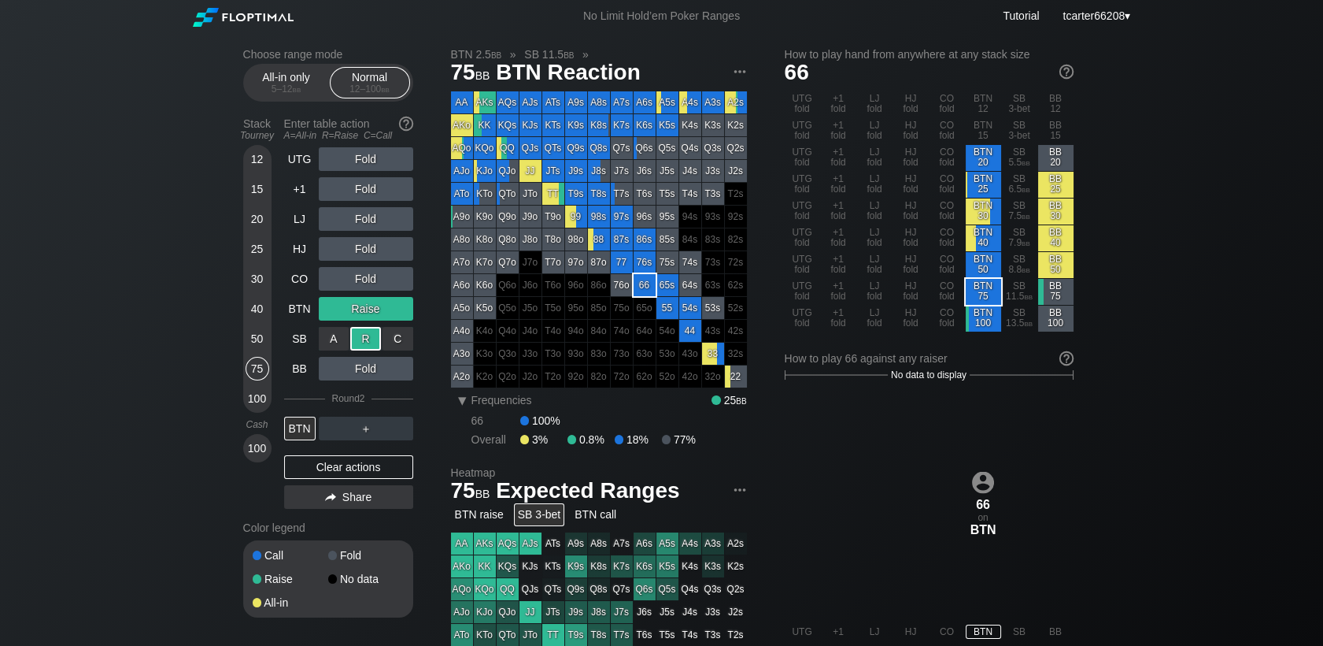
click at [373, 350] on div "R ✕" at bounding box center [365, 339] width 31 height 24
drag, startPoint x: 370, startPoint y: 346, endPoint x: 372, endPoint y: 355, distance: 9.7
click at [371, 346] on div "R ✕" at bounding box center [365, 339] width 31 height 24
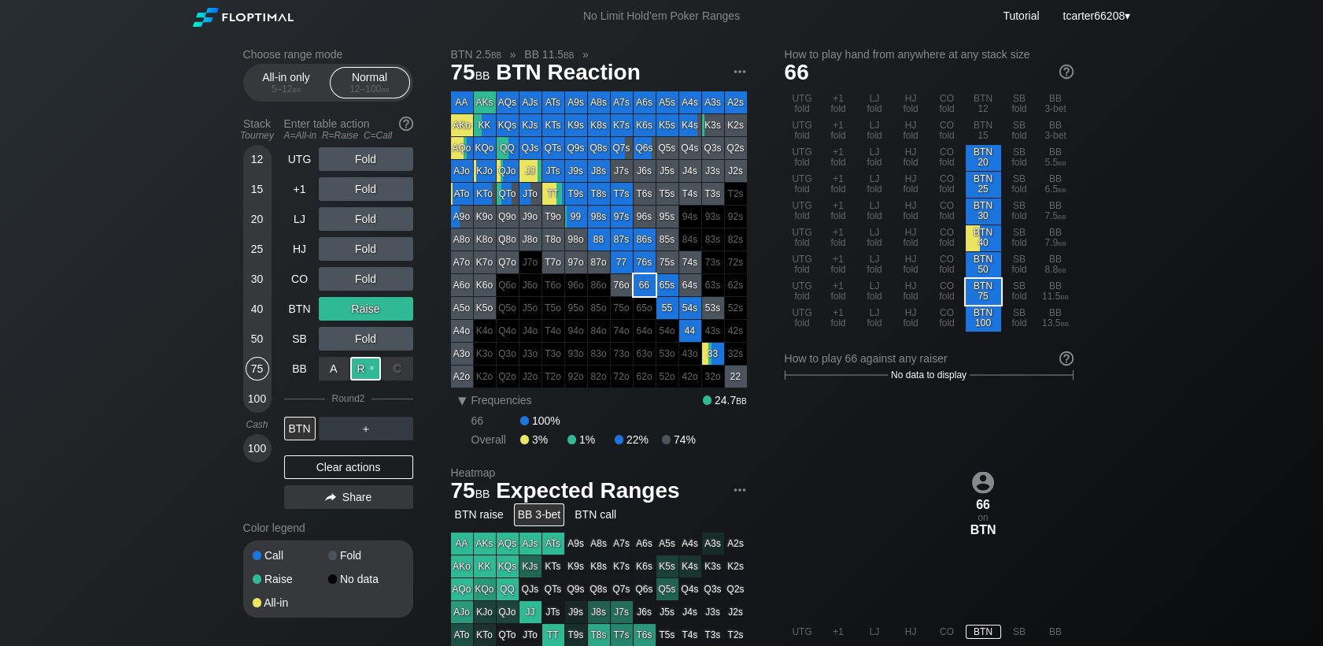
click at [372, 369] on div "R ✕" at bounding box center [365, 369] width 31 height 24
click at [360, 372] on div "R ✕" at bounding box center [365, 369] width 31 height 24
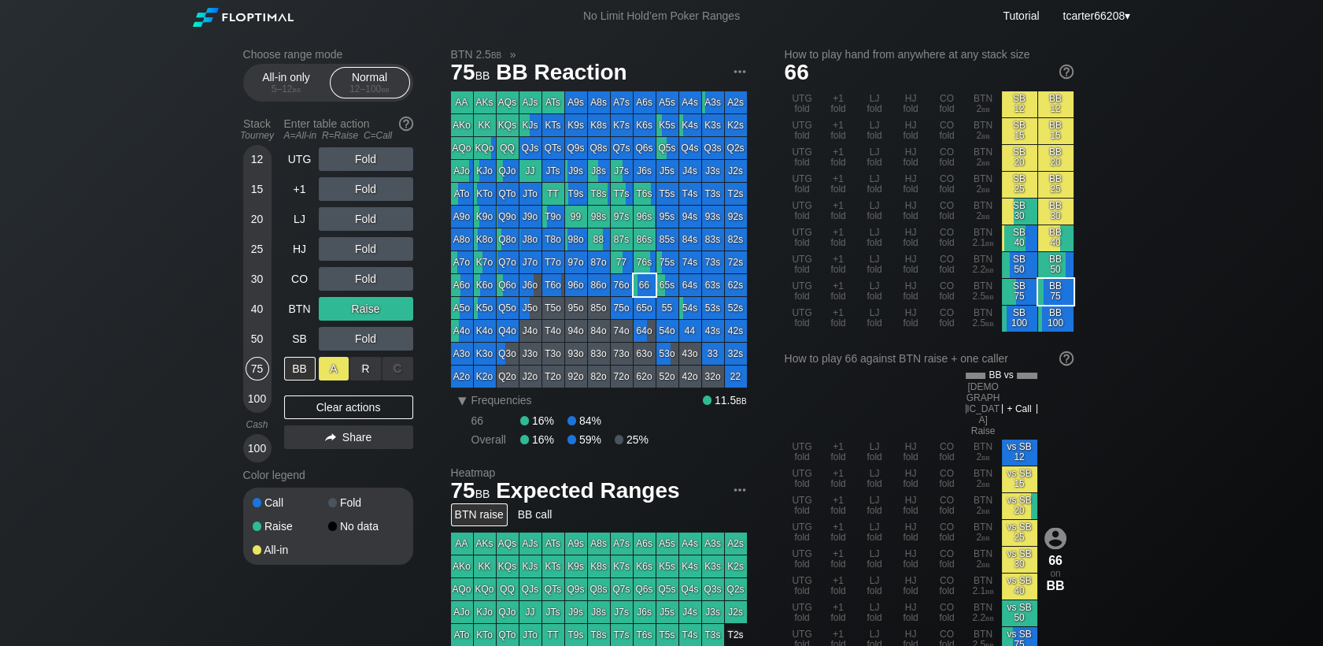
click at [339, 371] on div "A ✕" at bounding box center [334, 369] width 31 height 24
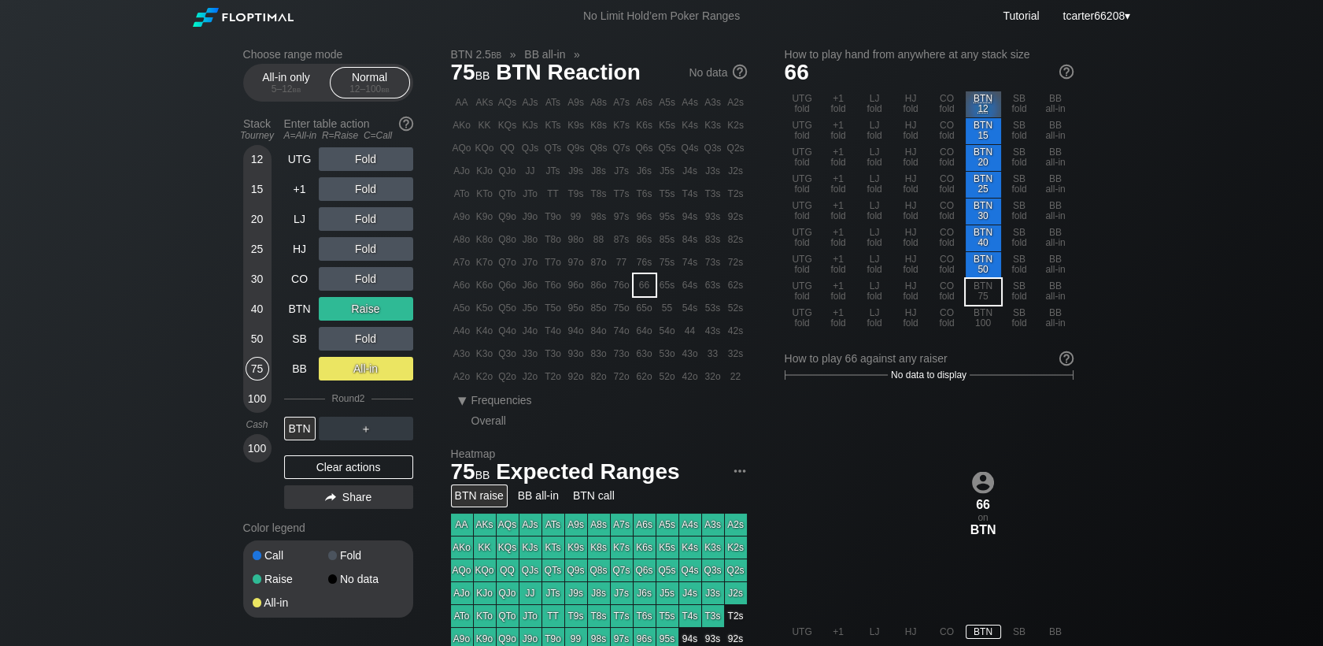
drag, startPoint x: 341, startPoint y: 466, endPoint x: 279, endPoint y: 450, distance: 63.4
click at [341, 466] on div "Clear actions" at bounding box center [348, 467] width 129 height 24
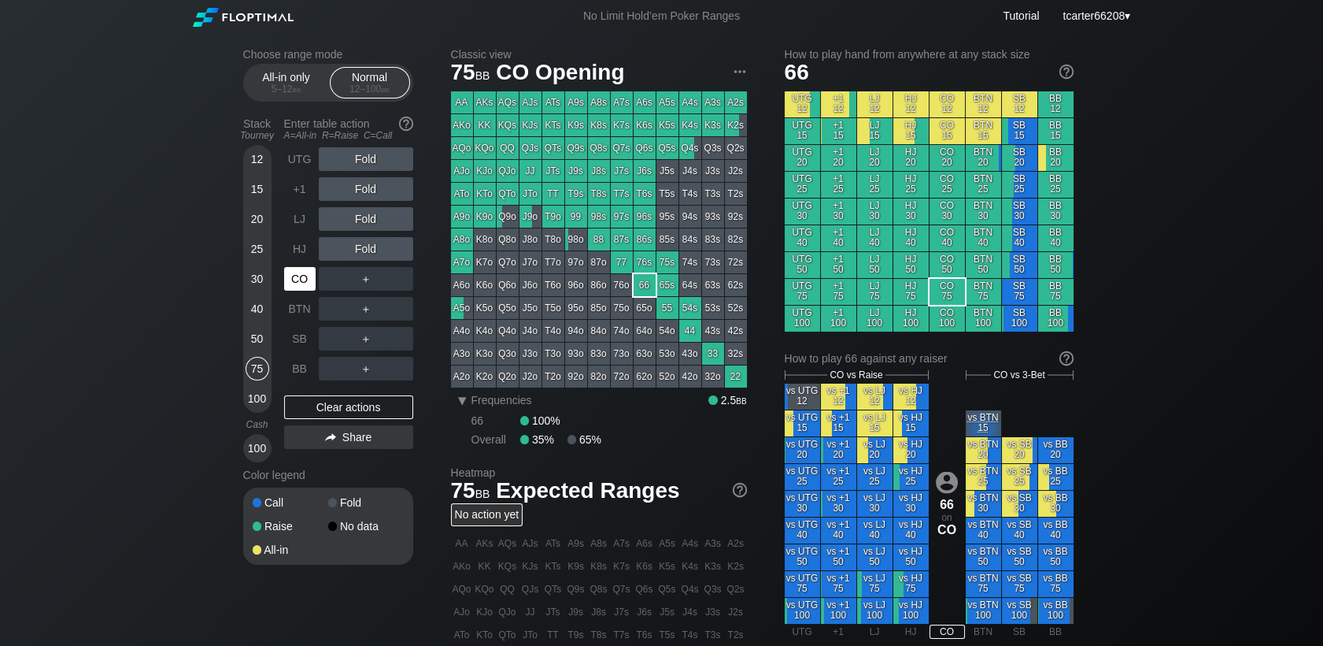
click at [309, 285] on div "CO" at bounding box center [299, 279] width 31 height 24
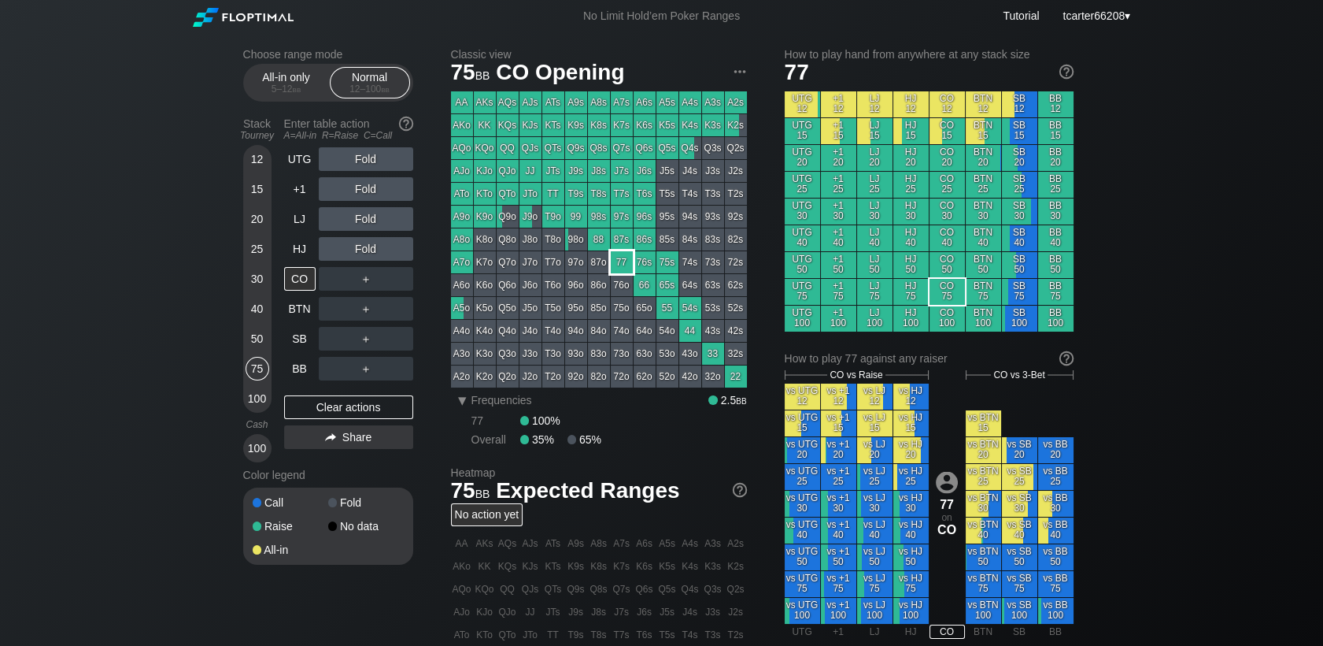
click at [617, 262] on div "77" at bounding box center [622, 262] width 22 height 22
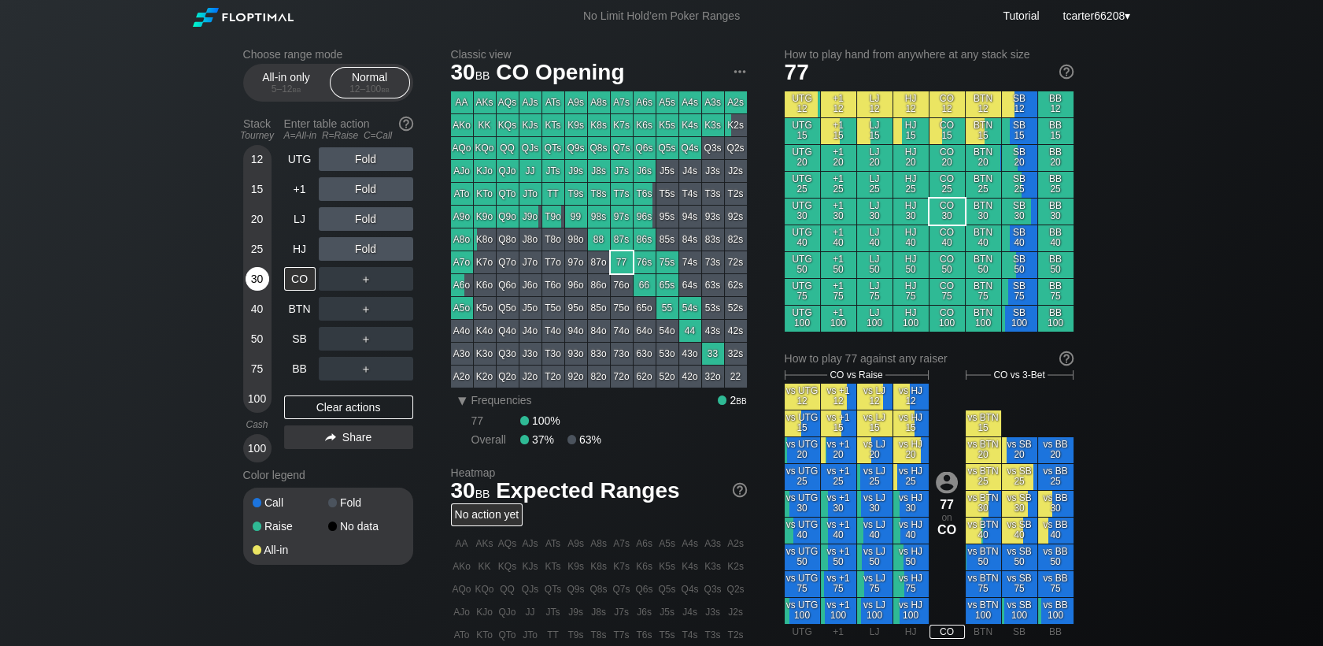
click at [252, 279] on div "30" at bounding box center [258, 279] width 24 height 24
click at [252, 309] on div "40" at bounding box center [258, 309] width 24 height 24
click at [294, 310] on div "BTN" at bounding box center [299, 309] width 31 height 24
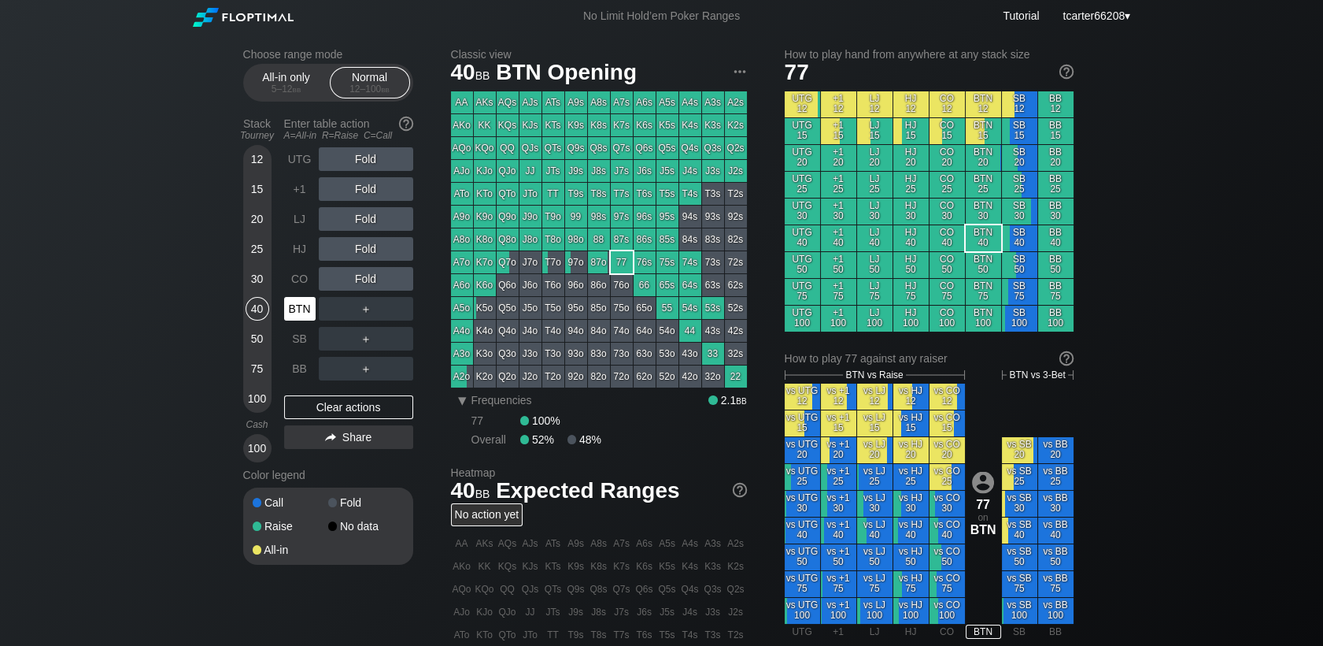
click at [294, 309] on div "BTN" at bounding box center [299, 309] width 31 height 24
click at [253, 280] on div "30" at bounding box center [258, 279] width 24 height 24
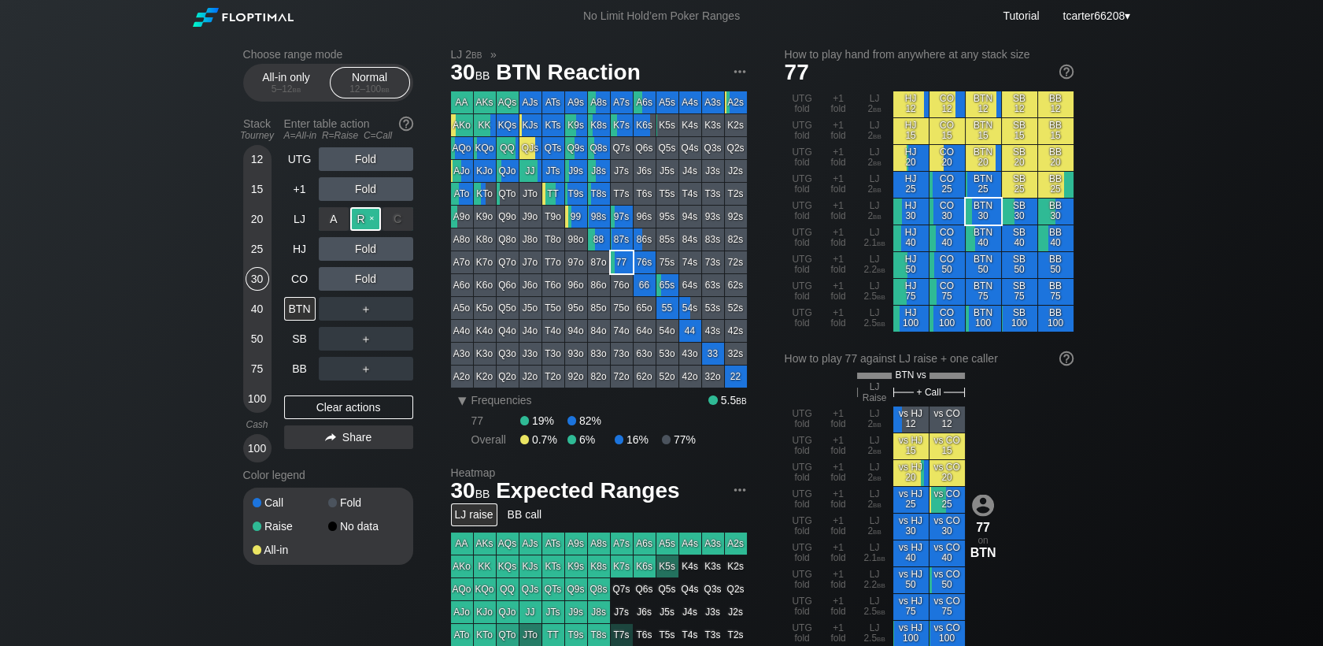
click at [359, 226] on div "R ✕" at bounding box center [365, 219] width 31 height 24
click at [379, 399] on div "Clear actions" at bounding box center [348, 407] width 129 height 24
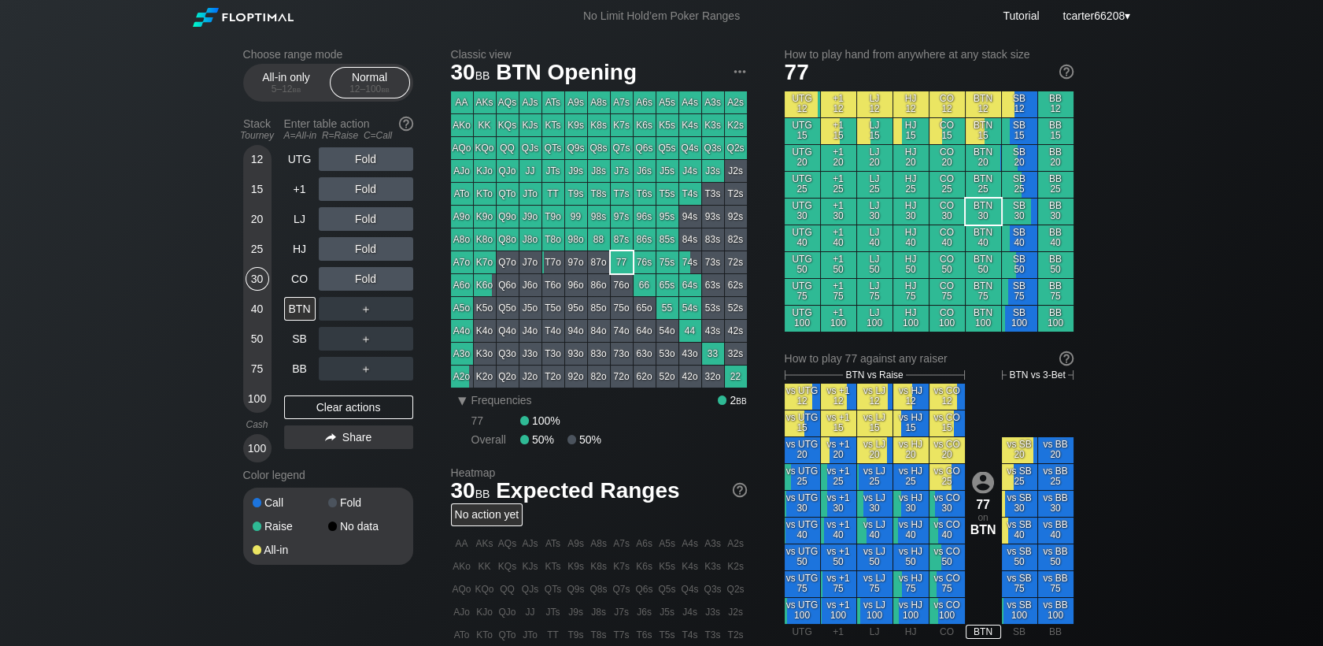
click at [261, 258] on div "25" at bounding box center [258, 249] width 24 height 24
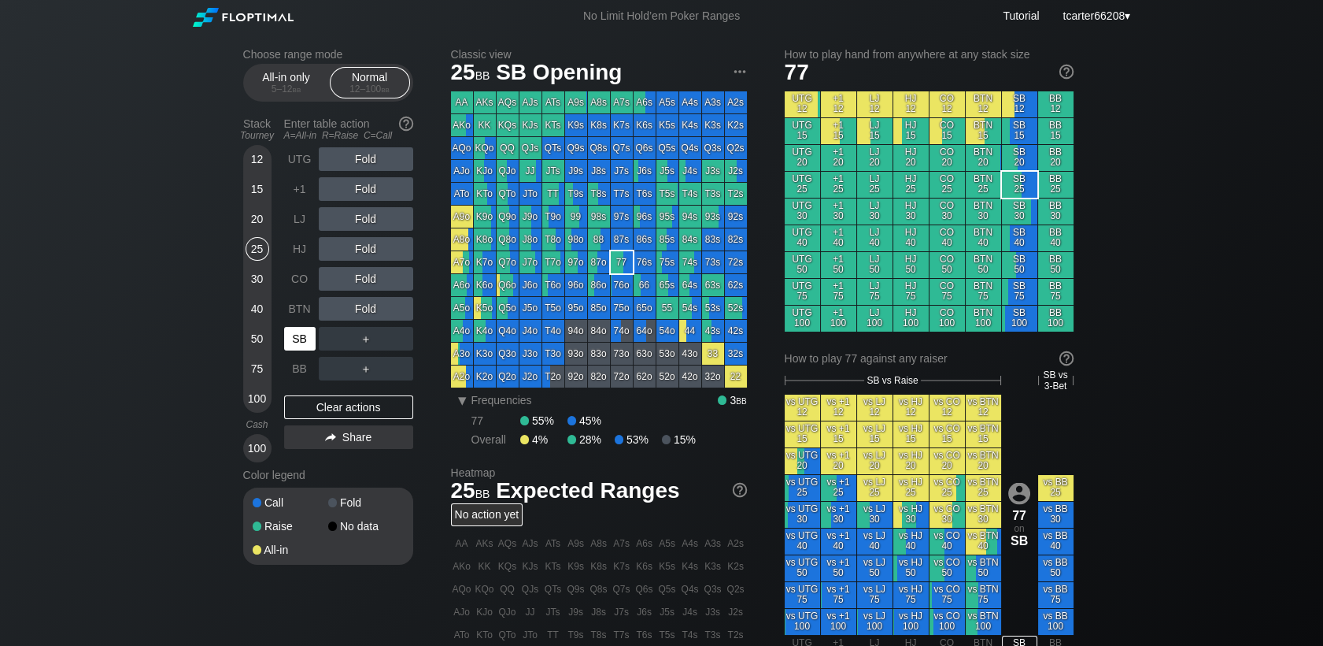
click at [309, 347] on div "SB" at bounding box center [299, 339] width 31 height 24
click at [364, 287] on div "R ✕" at bounding box center [365, 279] width 31 height 24
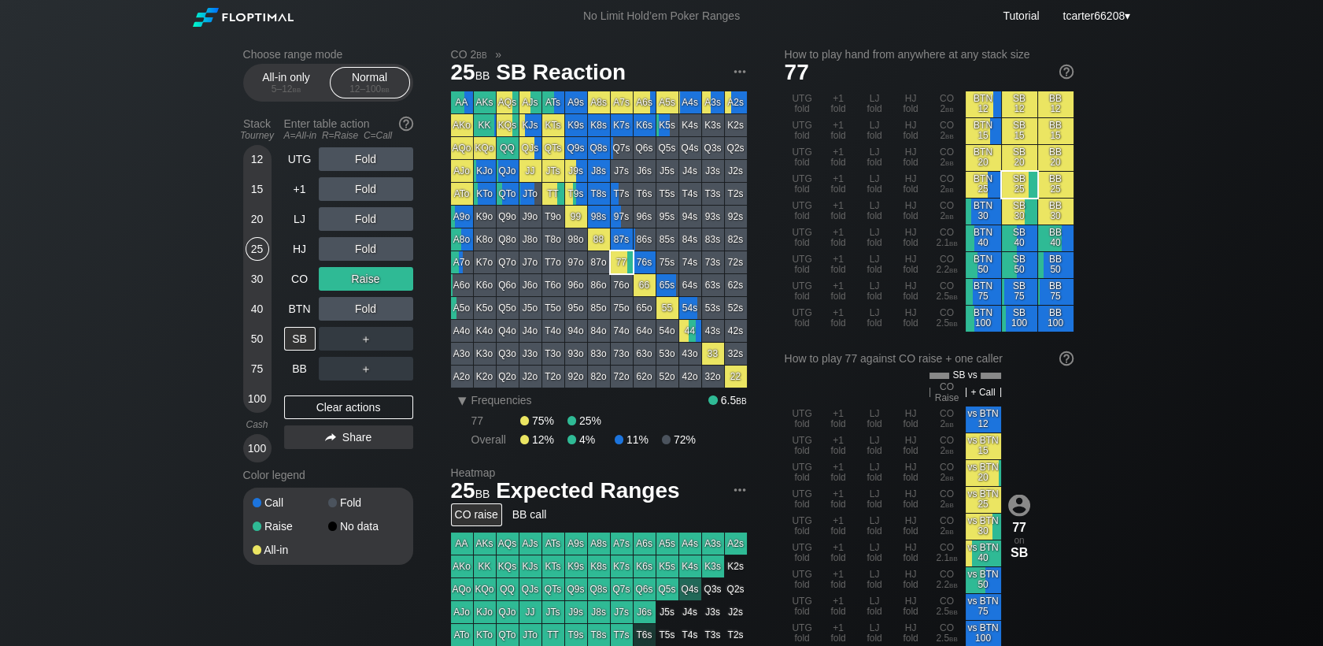
drag, startPoint x: 306, startPoint y: 400, endPoint x: 13, endPoint y: 277, distance: 317.6
click at [306, 400] on div "Clear actions" at bounding box center [348, 407] width 129 height 24
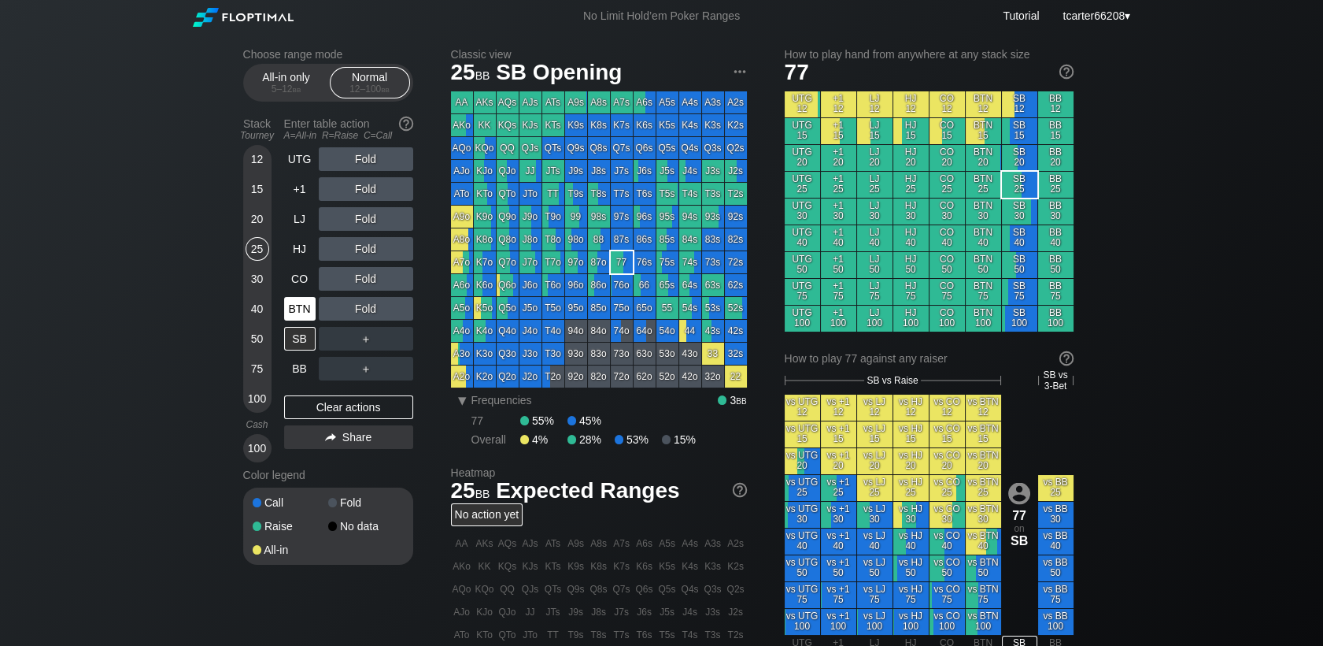
click at [285, 301] on div "BTN" at bounding box center [299, 309] width 31 height 24
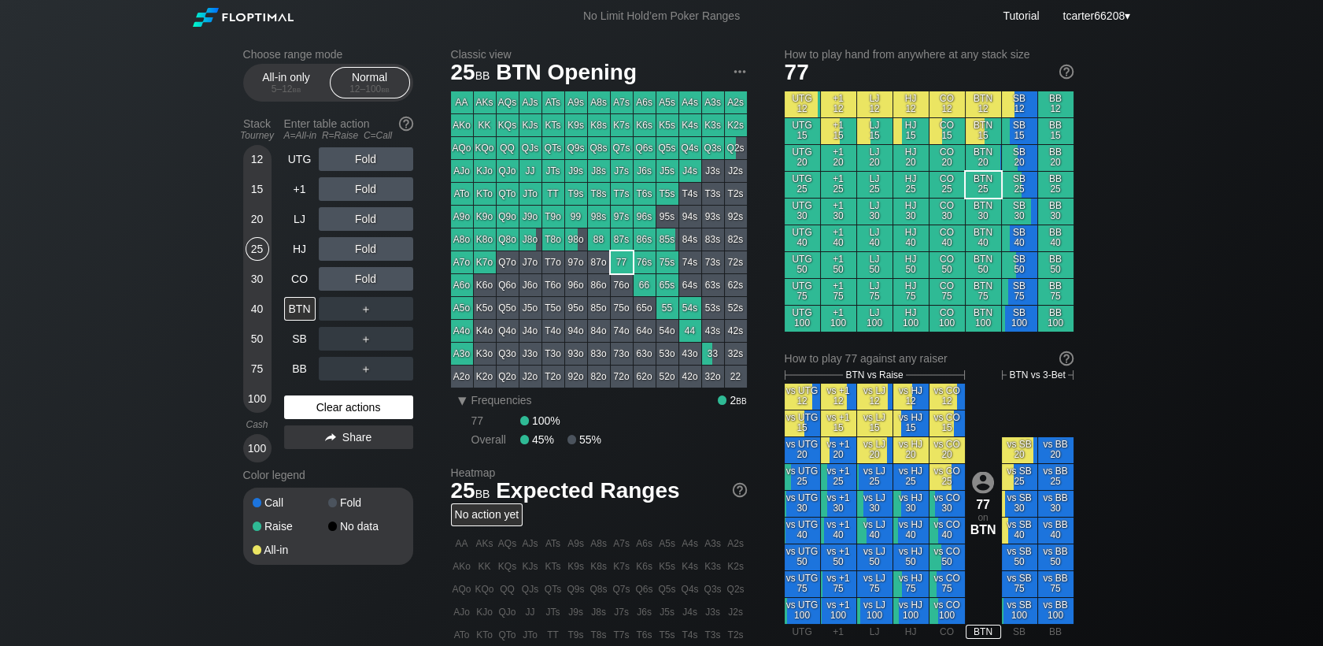
click at [378, 412] on div "Clear actions" at bounding box center [348, 407] width 129 height 24
click at [261, 186] on div "15" at bounding box center [258, 189] width 24 height 24
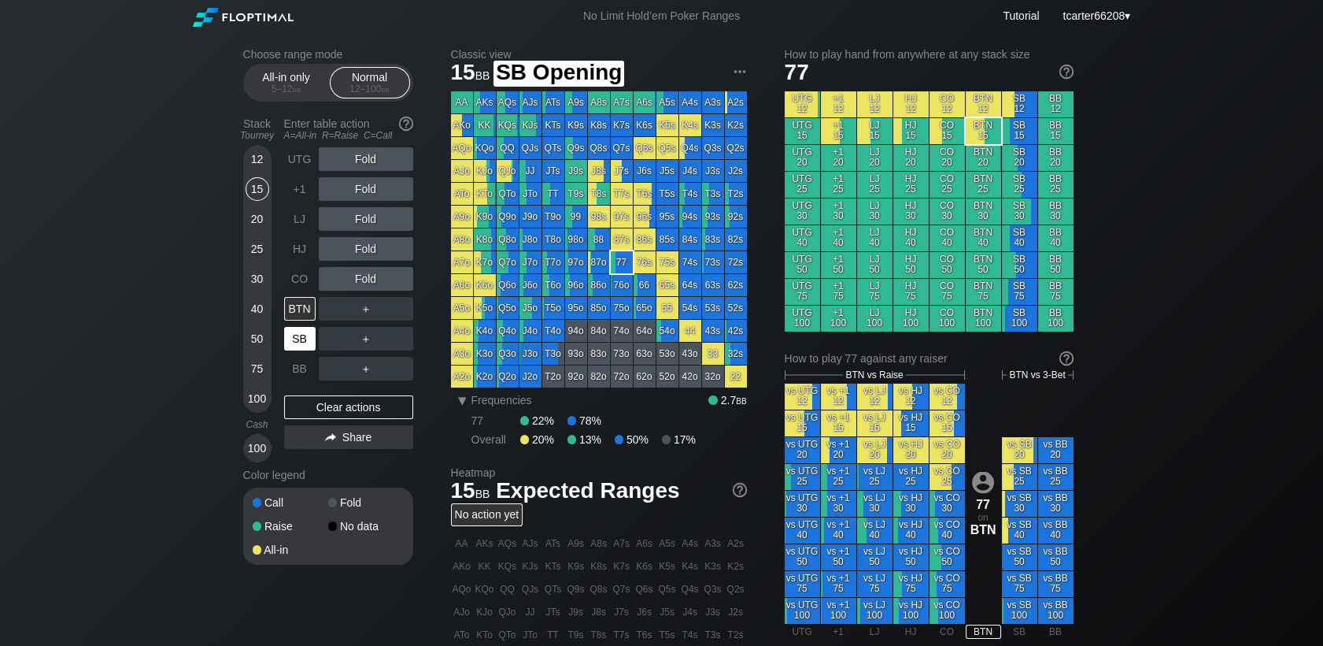
click at [296, 338] on div "SB" at bounding box center [299, 339] width 31 height 24
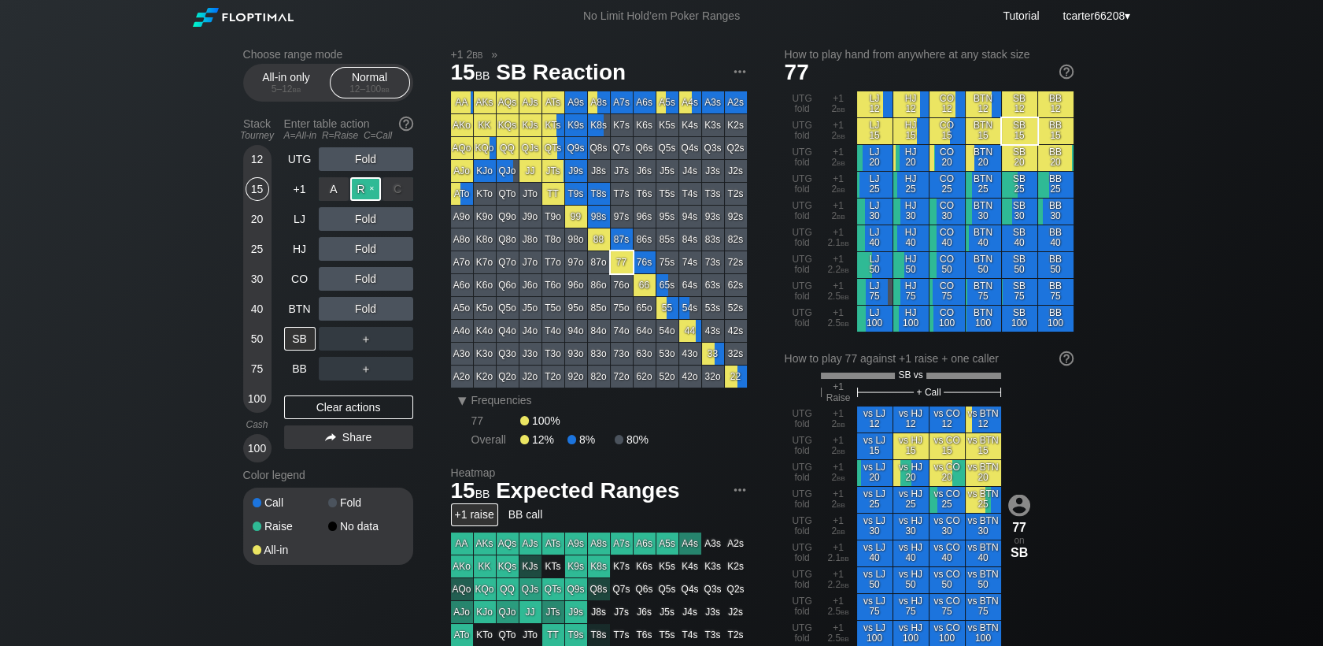
click at [367, 190] on div "R ✕" at bounding box center [365, 189] width 31 height 24
click at [331, 408] on div "Clear actions" at bounding box center [348, 407] width 129 height 24
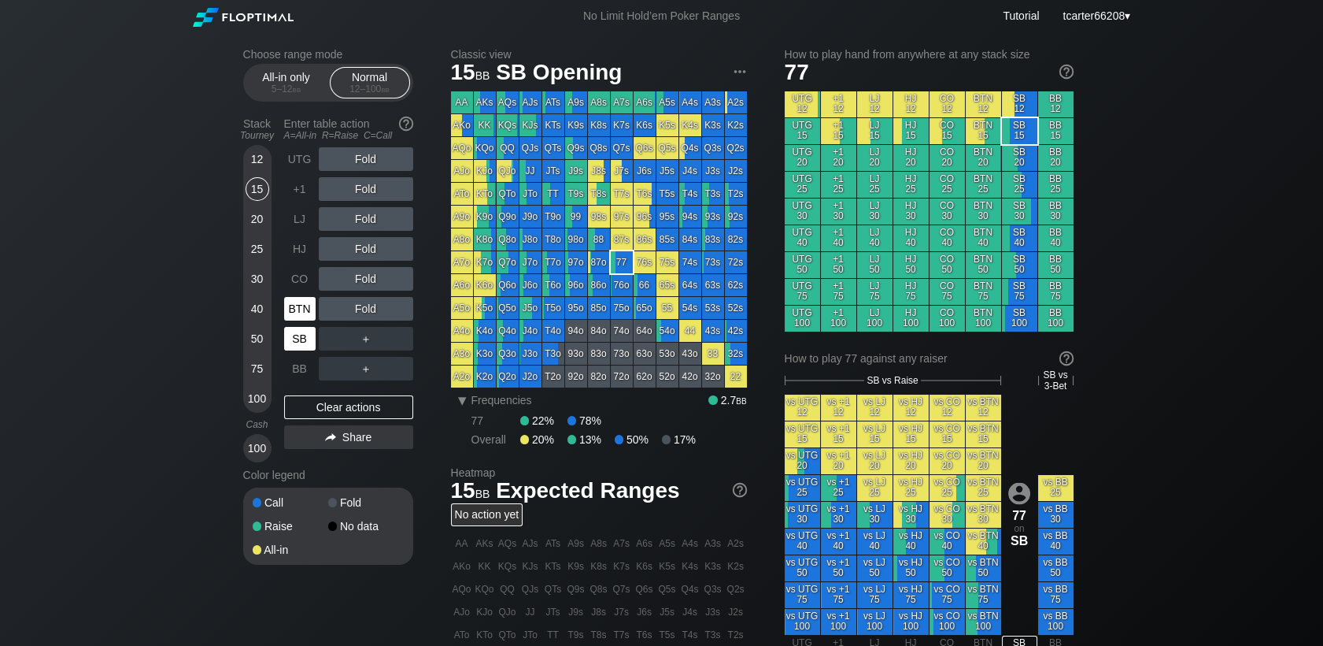
click at [292, 312] on div "BTN" at bounding box center [299, 309] width 31 height 24
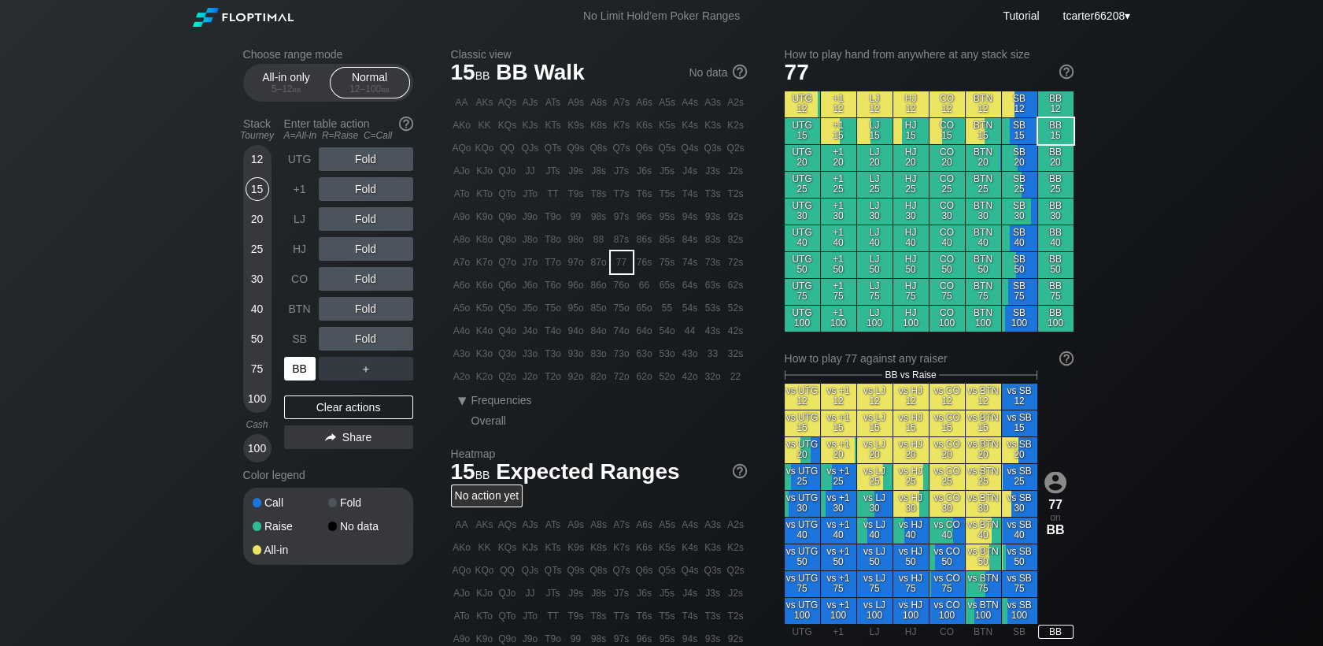
click at [294, 380] on div "BB" at bounding box center [299, 369] width 31 height 24
click at [368, 250] on div "R ✕" at bounding box center [365, 249] width 31 height 24
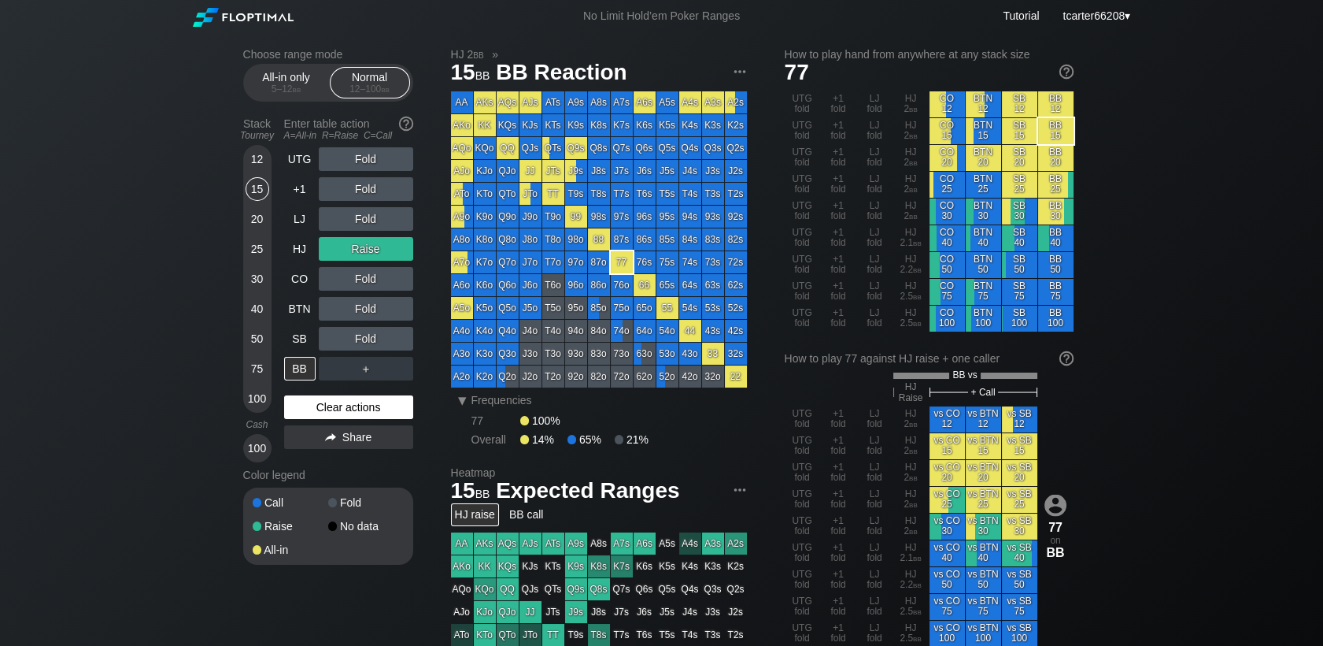
click at [357, 412] on div "Clear actions" at bounding box center [348, 407] width 129 height 24
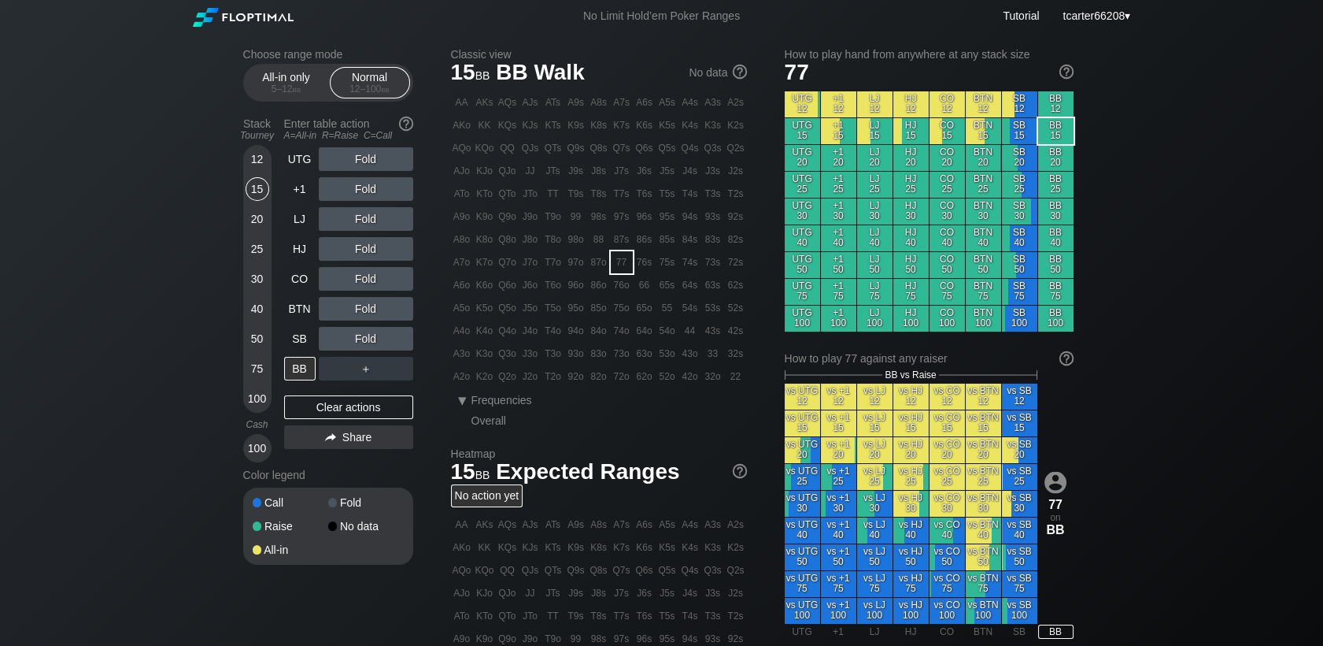
click at [265, 157] on div "12" at bounding box center [258, 159] width 24 height 24
click at [357, 255] on div "R ✕" at bounding box center [365, 249] width 31 height 24
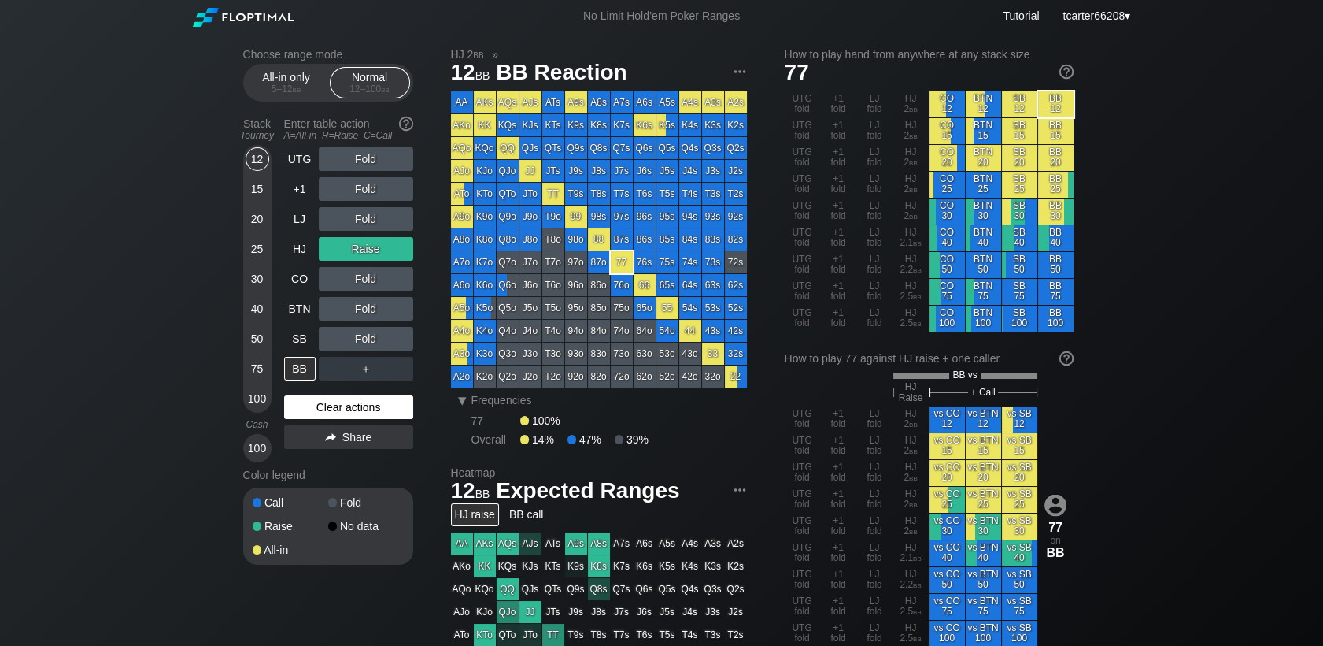
click at [353, 409] on div "Clear actions" at bounding box center [348, 407] width 129 height 24
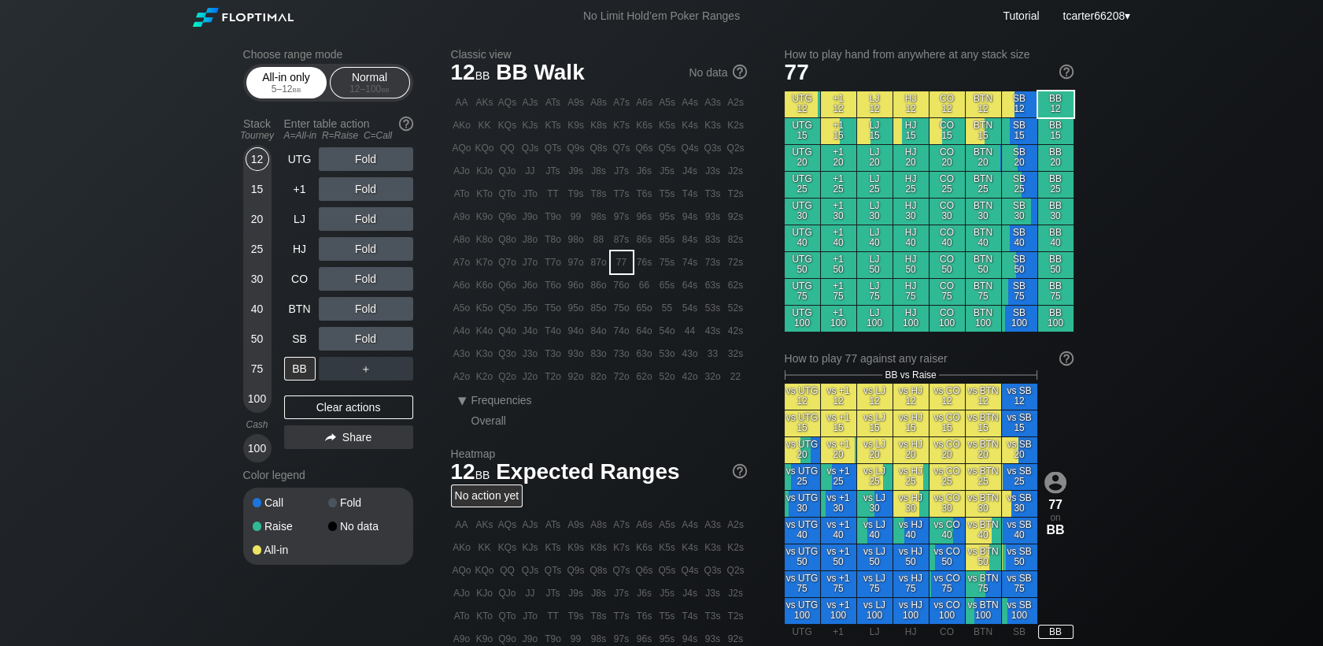
click at [282, 88] on div "5 – 12 bb" at bounding box center [286, 88] width 66 height 11
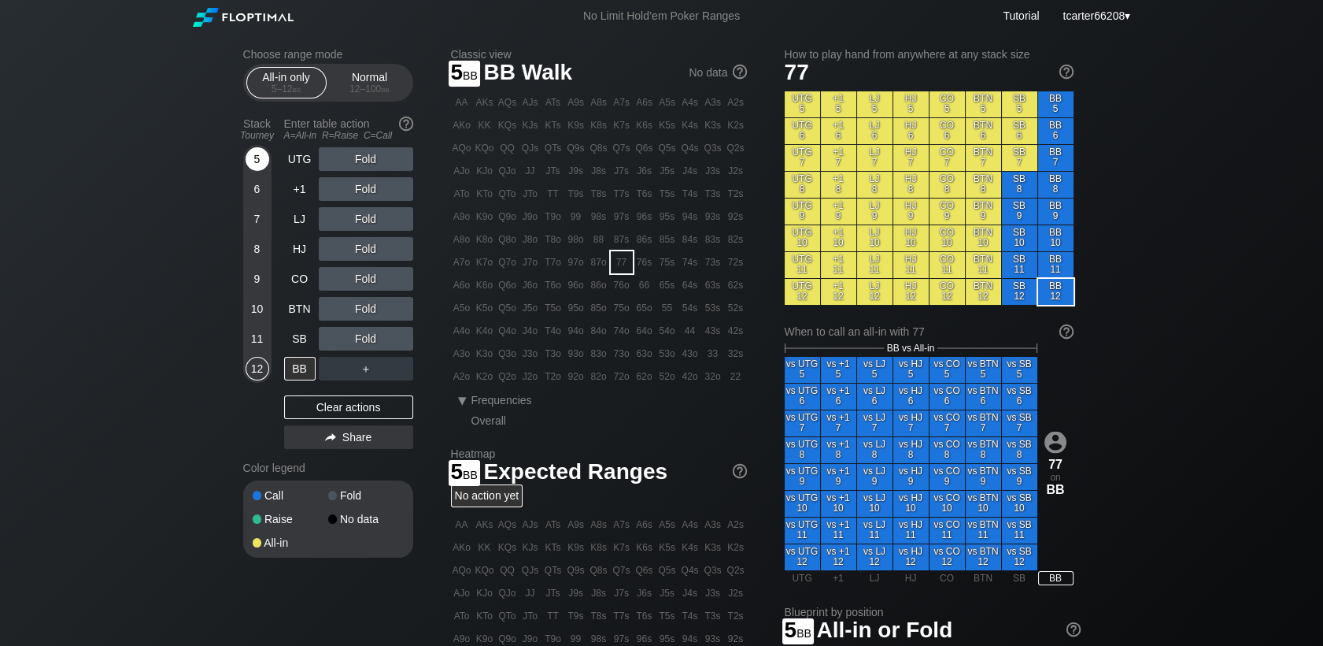
click at [258, 167] on div "5" at bounding box center [258, 159] width 24 height 24
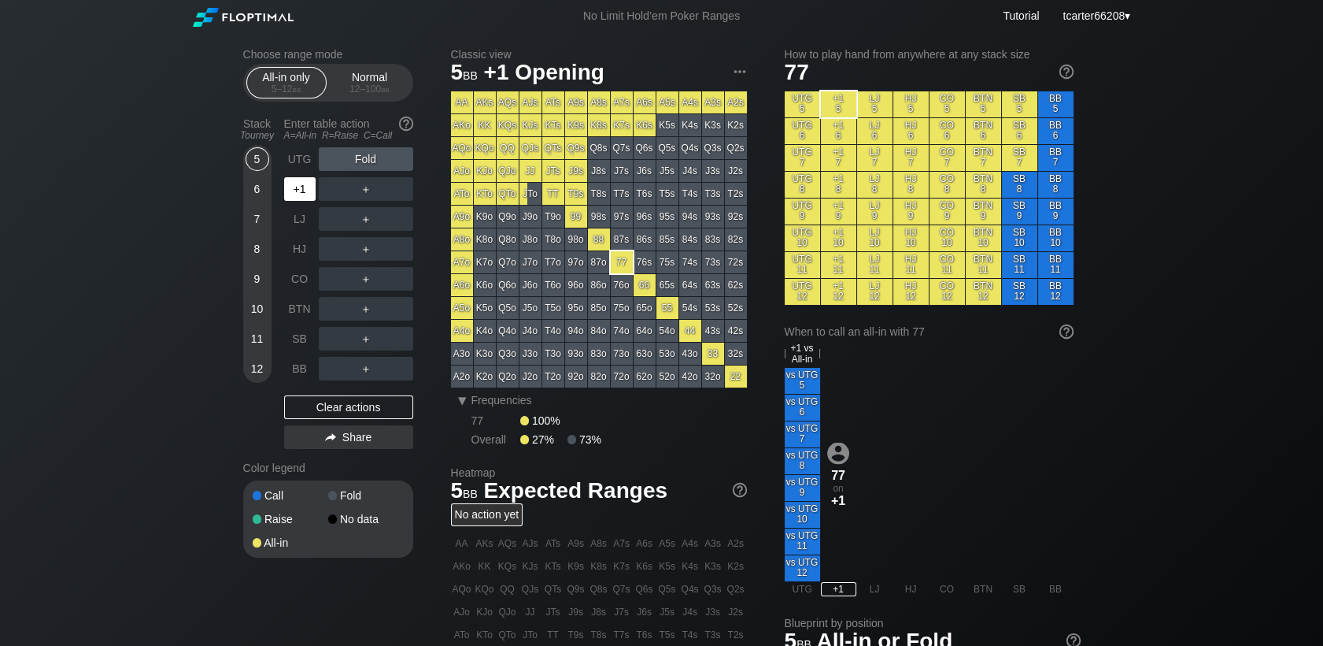
click at [301, 184] on div "+1" at bounding box center [299, 189] width 31 height 24
click at [296, 211] on div "LJ" at bounding box center [299, 219] width 31 height 24
click at [297, 191] on div "+1" at bounding box center [299, 189] width 31 height 24
click at [360, 406] on div "Clear actions" at bounding box center [348, 407] width 129 height 24
